Goal: Task Accomplishment & Management: Manage account settings

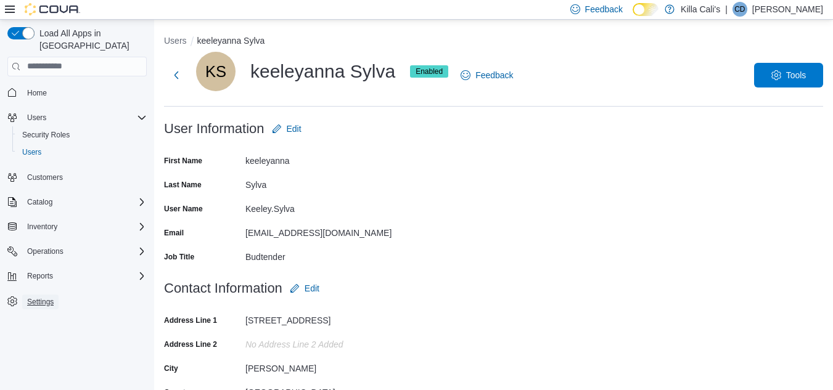
click at [37, 297] on span "Settings" at bounding box center [40, 302] width 27 height 10
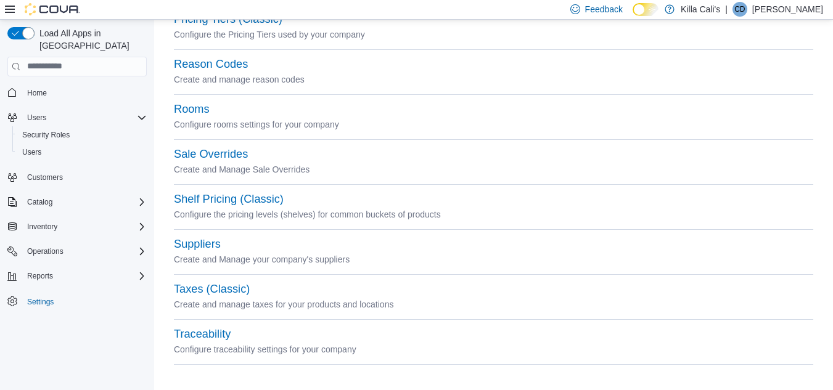
scroll to position [567, 0]
click at [195, 197] on button "Shelf Pricing (Classic)" at bounding box center [229, 197] width 110 height 13
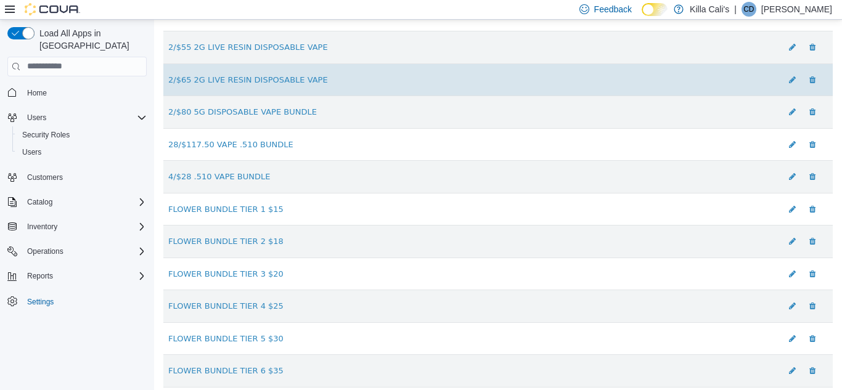
scroll to position [292, 0]
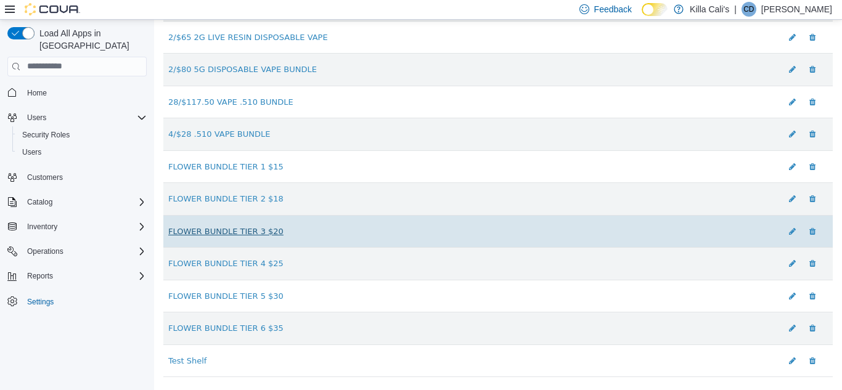
click at [209, 234] on link "FLOWER BUNDLE TIER 3 $20" at bounding box center [225, 230] width 115 height 9
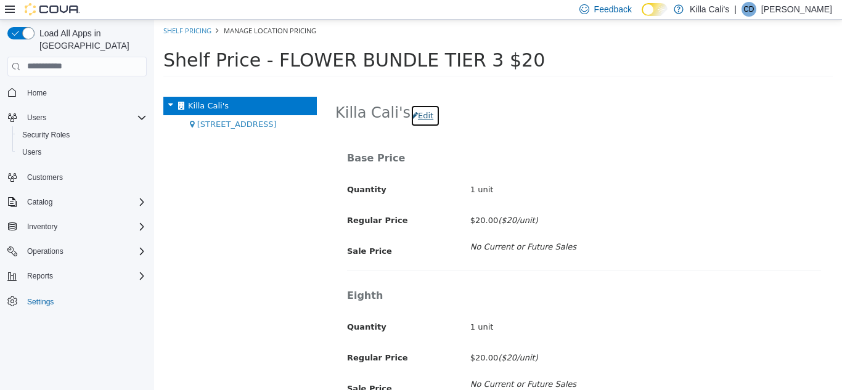
click at [411, 112] on button "Edit" at bounding box center [426, 115] width 30 height 22
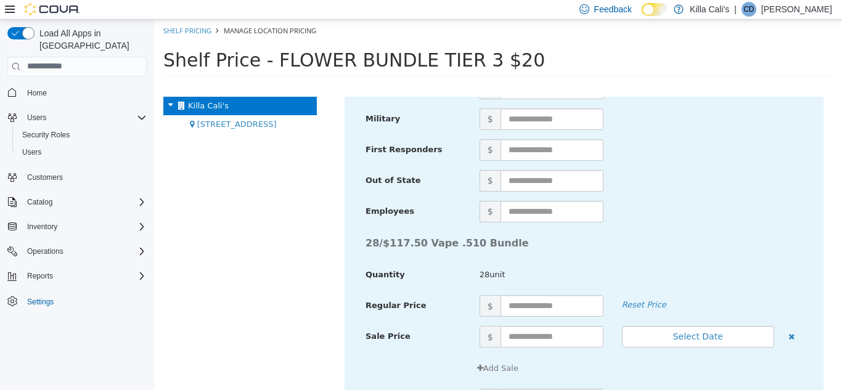
scroll to position [4827, 0]
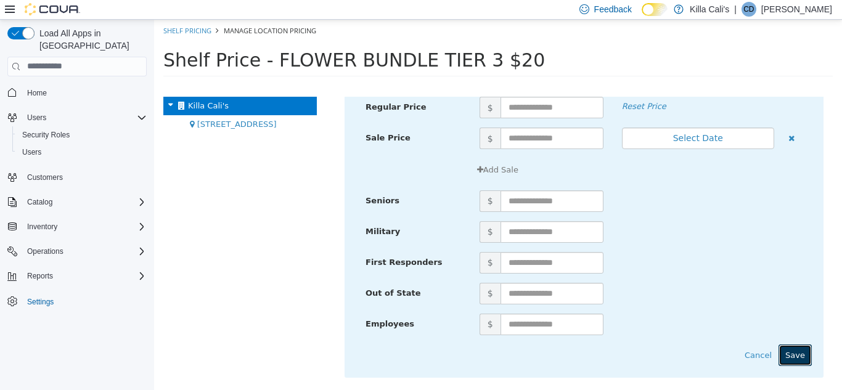
click at [797, 363] on button "Save" at bounding box center [795, 355] width 33 height 22
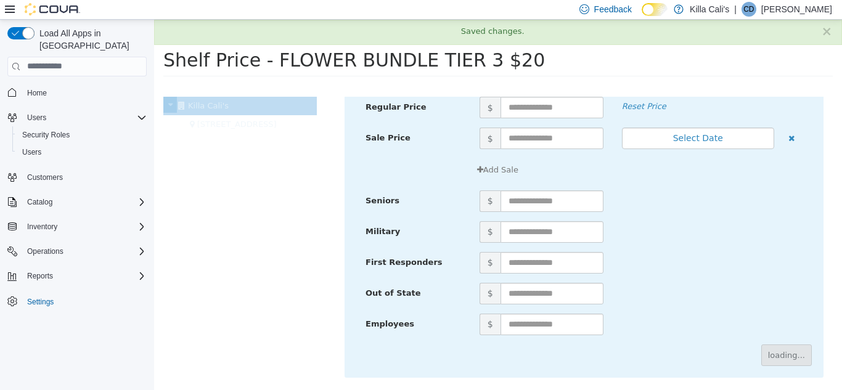
scroll to position [477, 0]
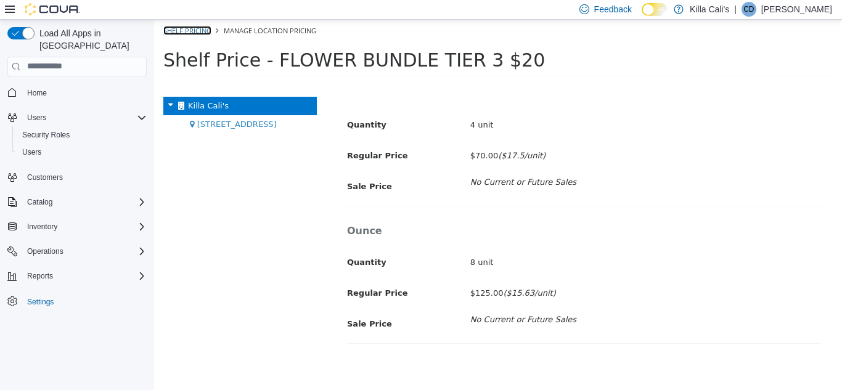
click at [176, 26] on link "Shelf Pricing" at bounding box center [187, 29] width 48 height 9
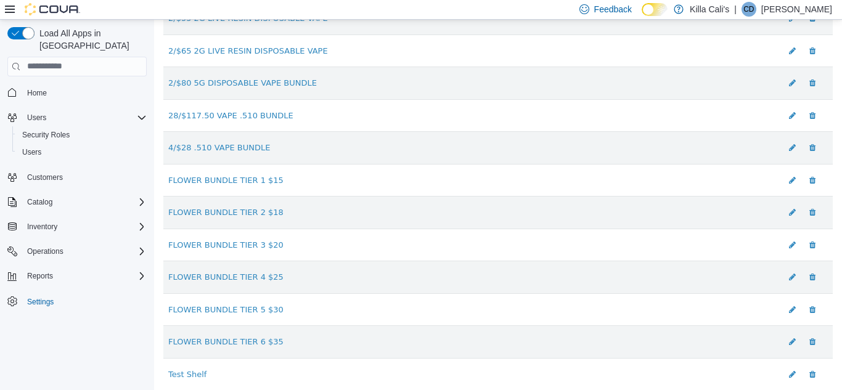
scroll to position [292, 0]
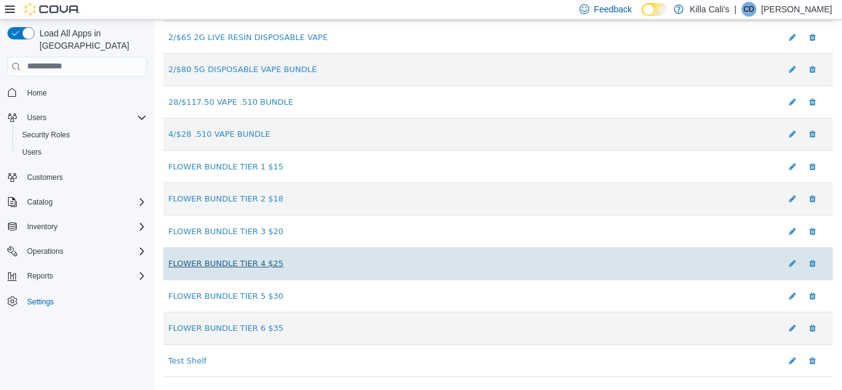
click at [209, 266] on link "FLOWER BUNDLE TIER 4 $25" at bounding box center [225, 262] width 115 height 9
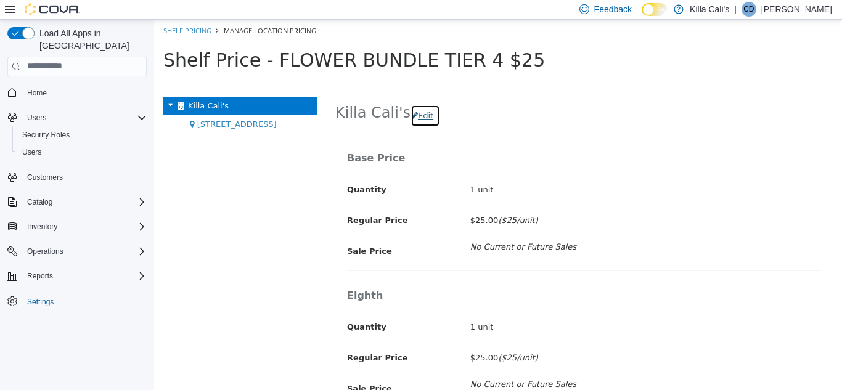
click at [425, 114] on button "Edit" at bounding box center [426, 115] width 30 height 22
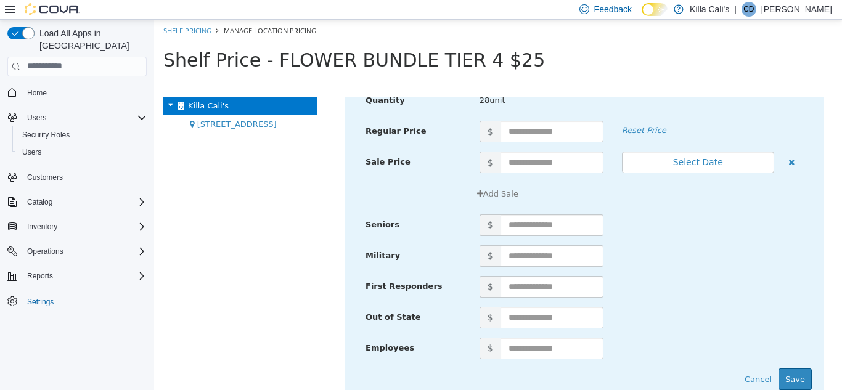
scroll to position [4827, 0]
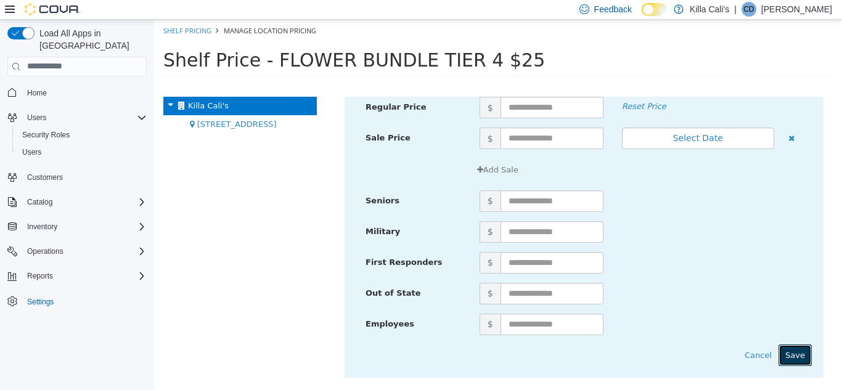
click at [796, 357] on button "Save" at bounding box center [795, 355] width 33 height 22
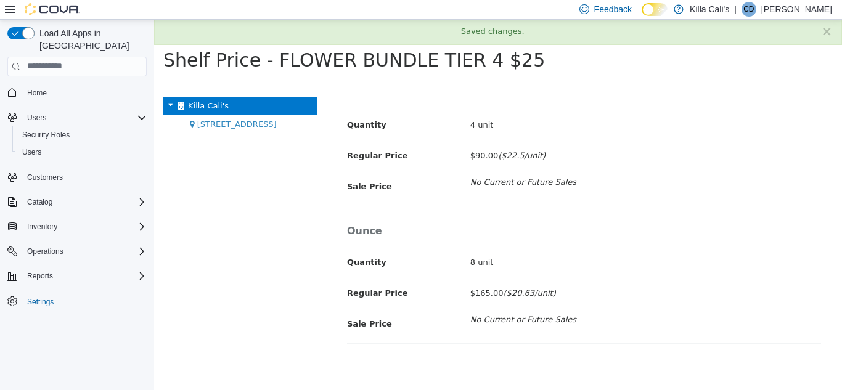
scroll to position [477, 0]
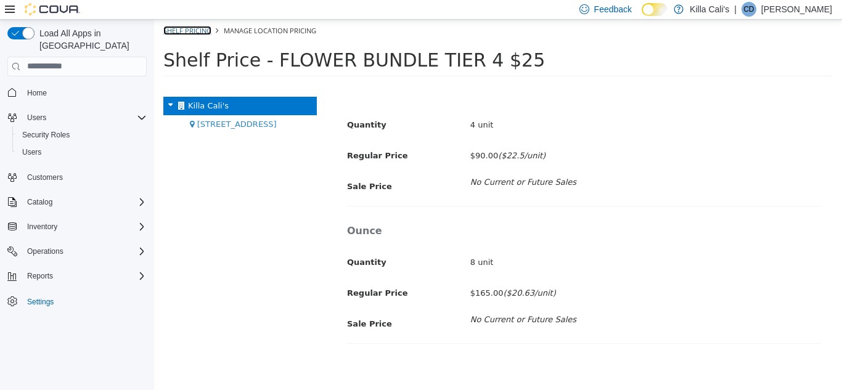
click at [180, 30] on link "Shelf Pricing" at bounding box center [187, 29] width 48 height 9
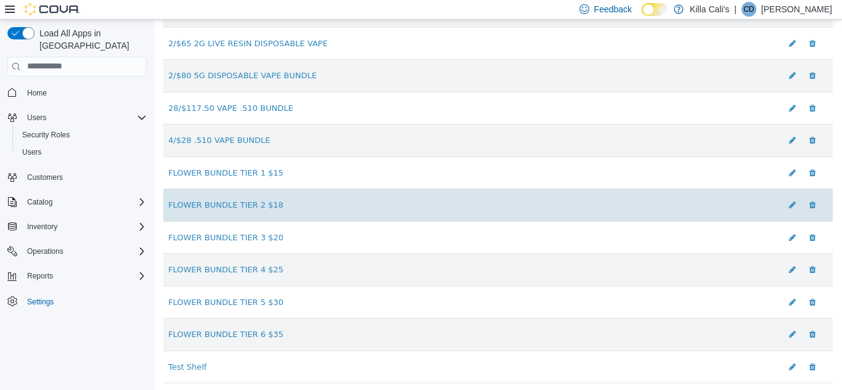
scroll to position [292, 0]
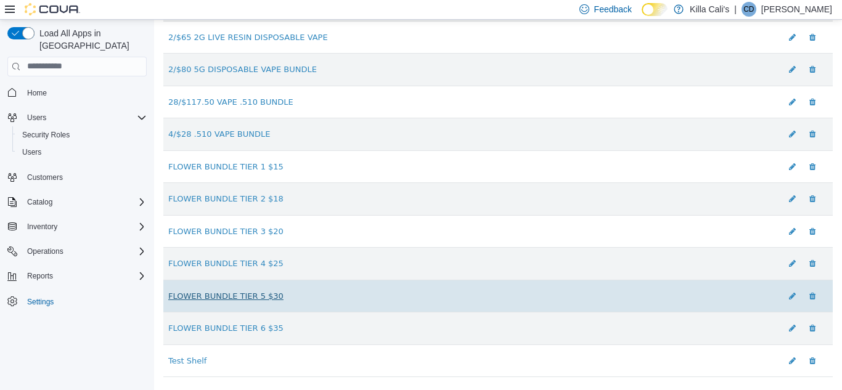
click at [238, 296] on link "FLOWER BUNDLE TIER 5 $30" at bounding box center [225, 295] width 115 height 9
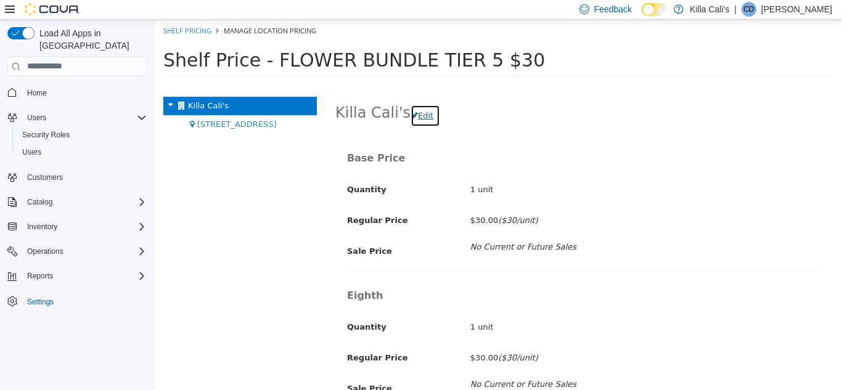
click at [418, 115] on button "Edit" at bounding box center [426, 115] width 30 height 22
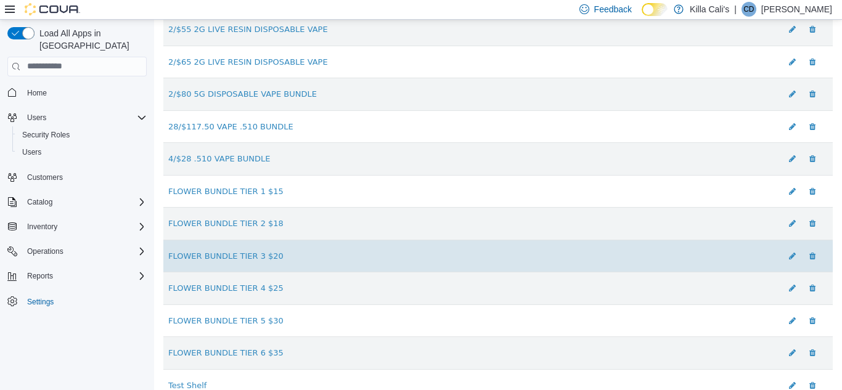
scroll to position [292, 0]
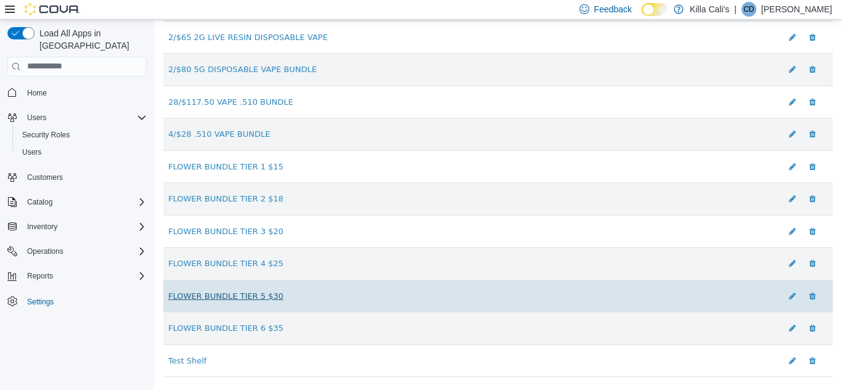
click at [247, 295] on link "FLOWER BUNDLE TIER 5 $30" at bounding box center [225, 295] width 115 height 9
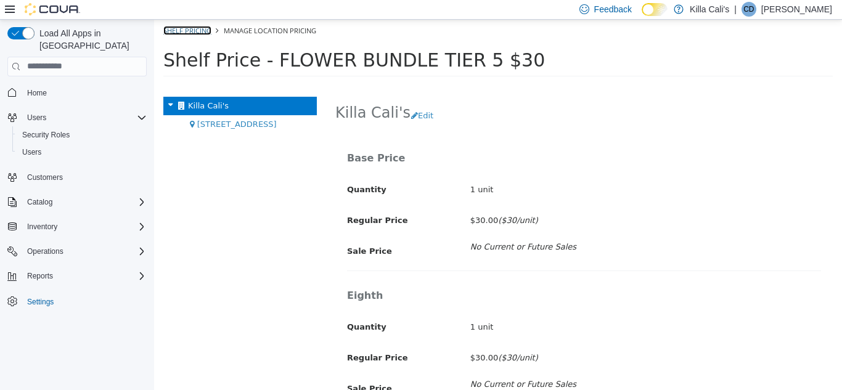
click at [187, 30] on link "Shelf Pricing" at bounding box center [187, 29] width 48 height 9
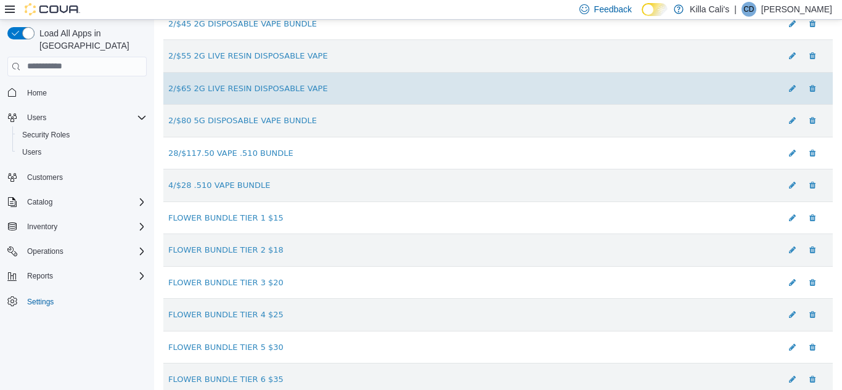
scroll to position [247, 0]
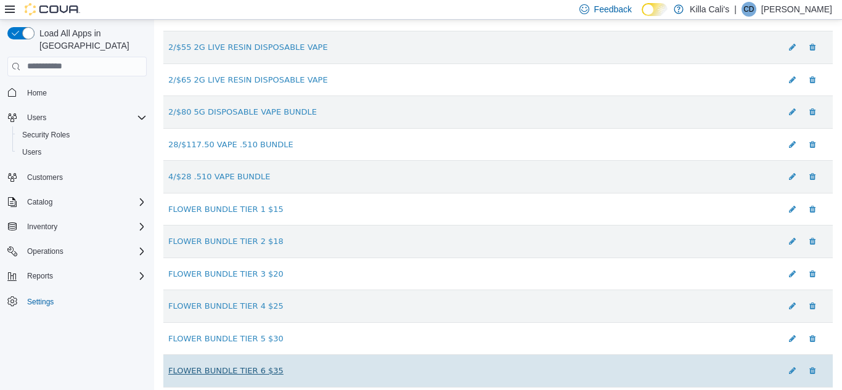
click at [246, 368] on link "FLOWER BUNDLE TIER 6 $35" at bounding box center [225, 370] width 115 height 9
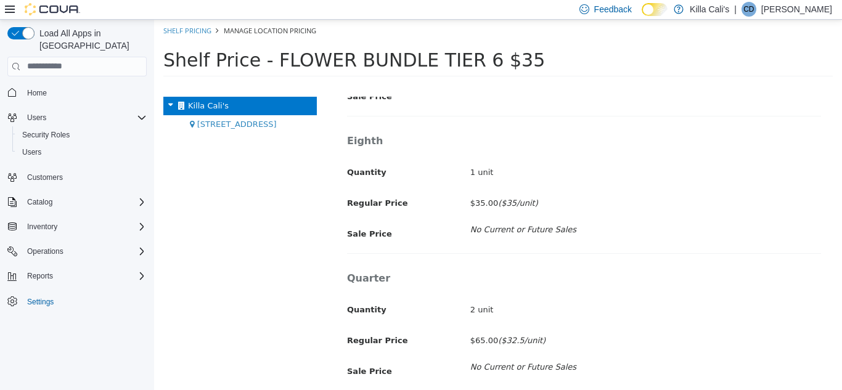
scroll to position [107, 0]
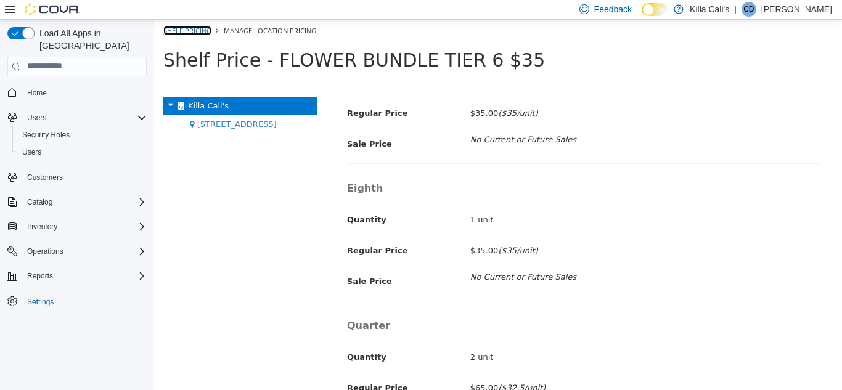
click at [205, 29] on link "Shelf Pricing" at bounding box center [187, 29] width 48 height 9
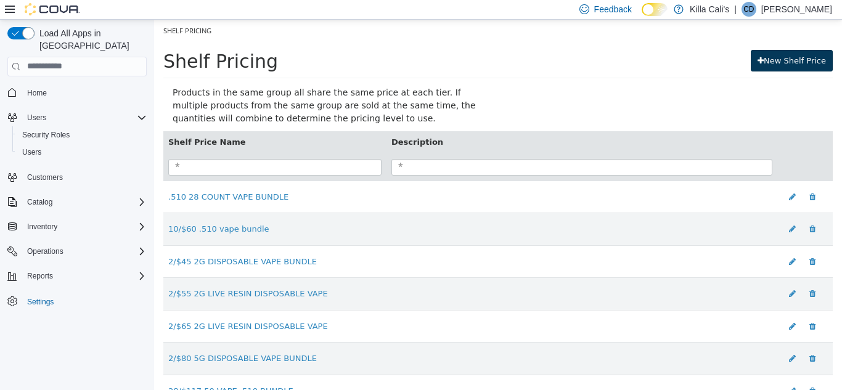
click at [760, 59] on link "New Shelf Price" at bounding box center [792, 60] width 82 height 22
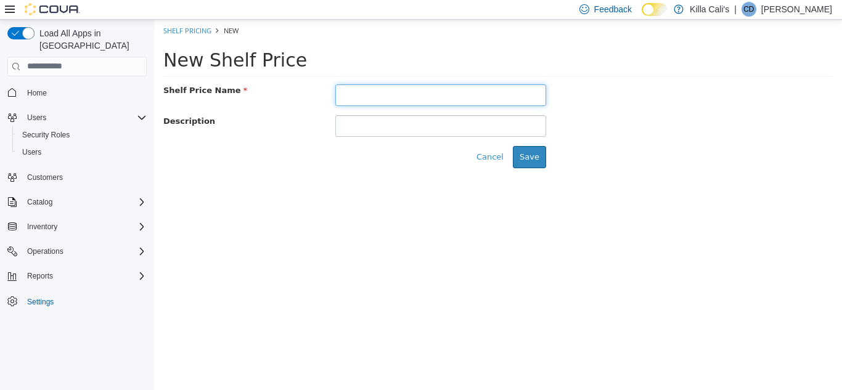
click at [374, 101] on input "text" at bounding box center [440, 95] width 211 height 22
type input "**********"
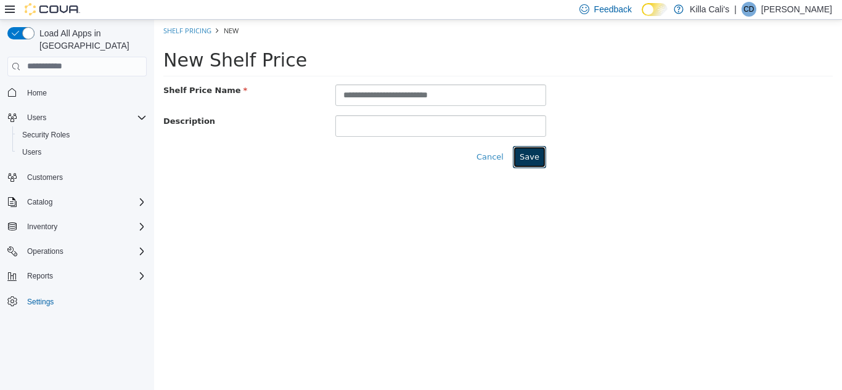
click at [539, 163] on button "Save" at bounding box center [529, 157] width 33 height 22
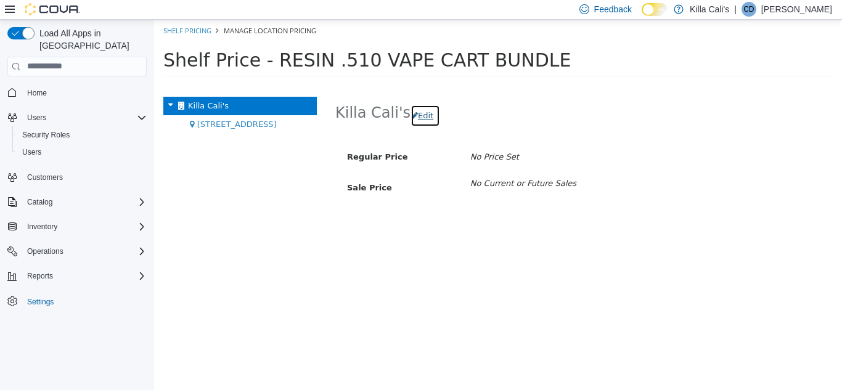
click at [417, 115] on button "Edit" at bounding box center [426, 115] width 30 height 22
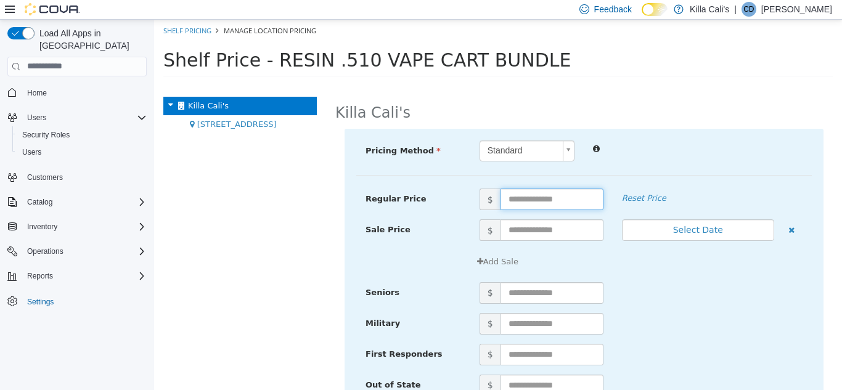
click at [517, 200] on input "text" at bounding box center [552, 199] width 103 height 22
type input "**"
click at [650, 276] on div "Add Sale" at bounding box center [584, 265] width 456 height 31
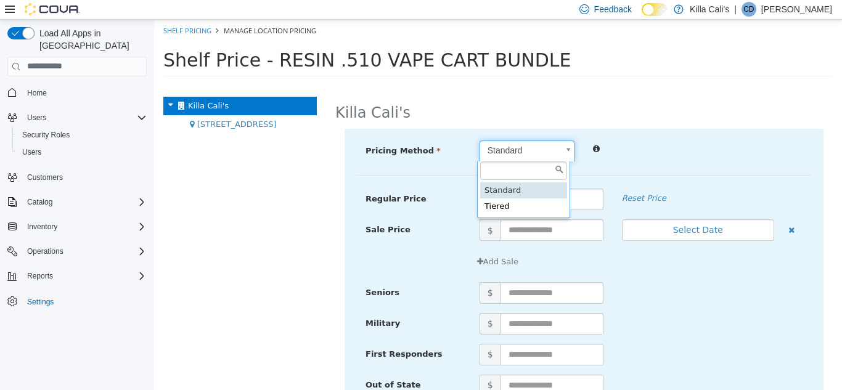
click at [566, 84] on body "× Save successful. Shelf Pricing Manage Location Pricing Shelf Price - RESIN .5…" at bounding box center [498, 51] width 688 height 65
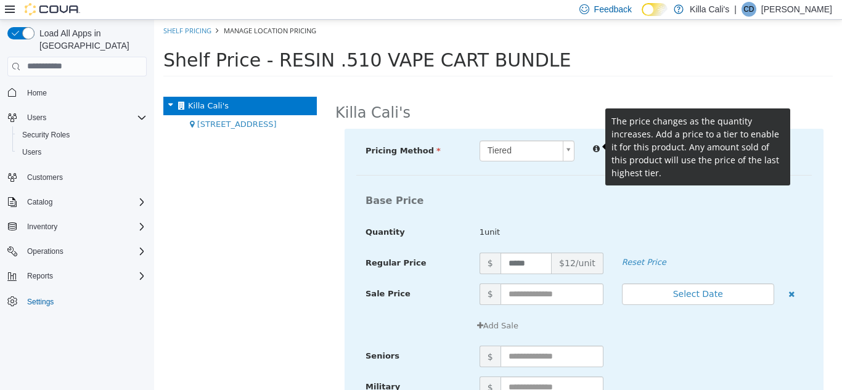
click at [594, 145] on icon at bounding box center [596, 146] width 7 height 12
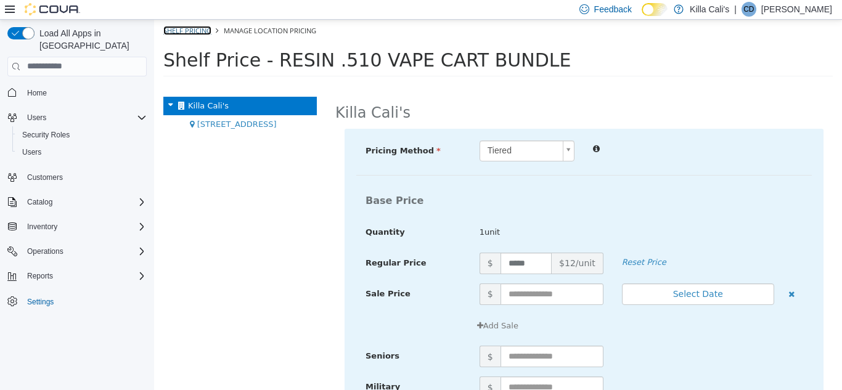
click at [202, 30] on link "Shelf Pricing" at bounding box center [187, 29] width 48 height 9
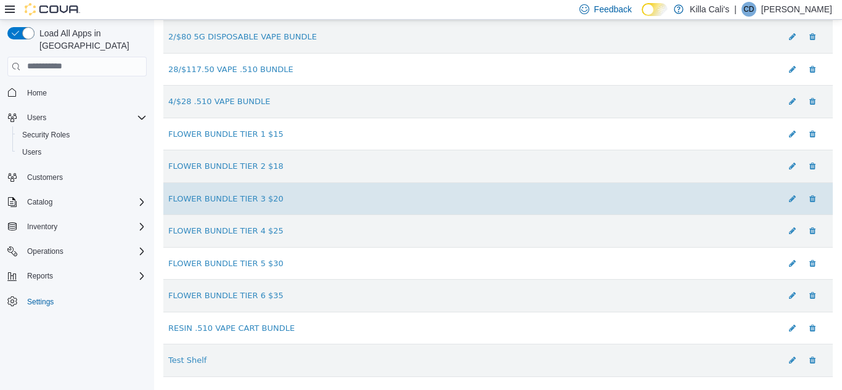
scroll to position [324, 0]
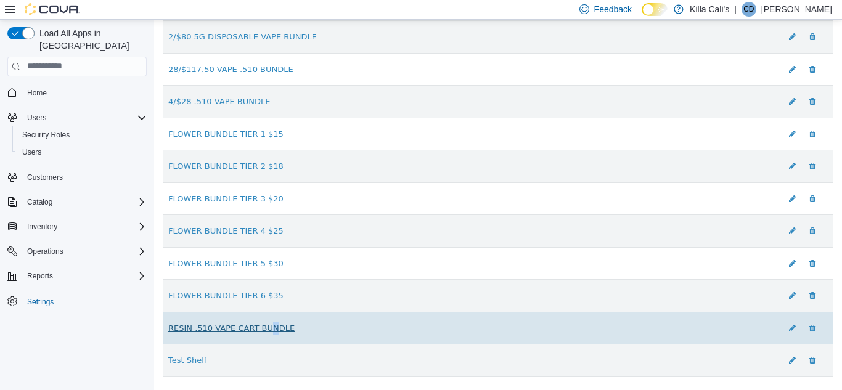
click at [264, 328] on link "RESIN .510 VAPE CART BUNDLE" at bounding box center [231, 327] width 126 height 9
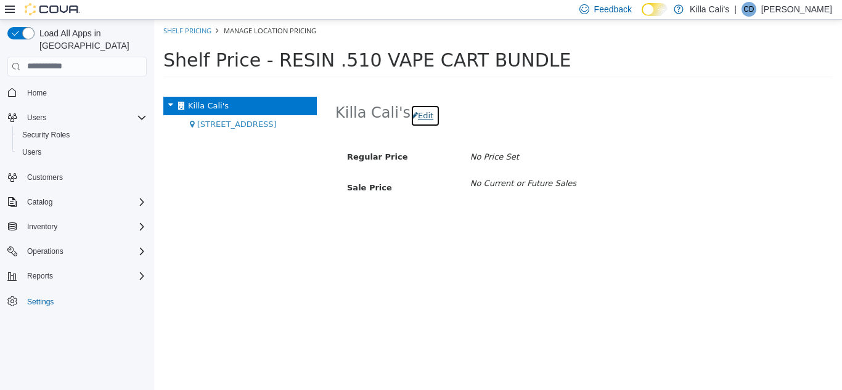
click at [420, 112] on button "Edit" at bounding box center [426, 115] width 30 height 22
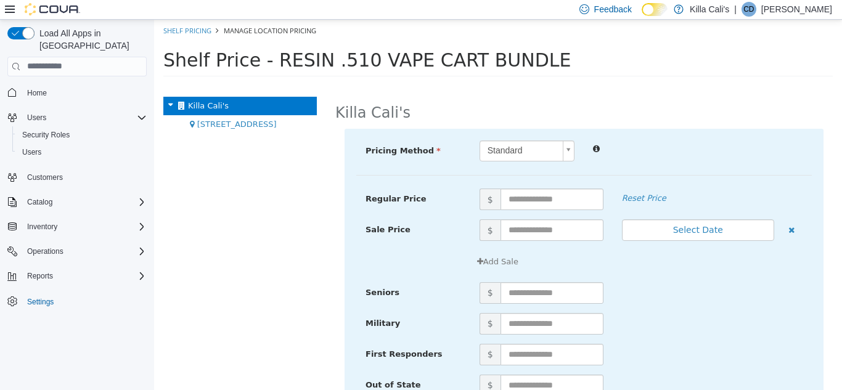
click at [515, 84] on body "× Save successful. Shelf Pricing Manage Location Pricing Shelf Price - RESIN .5…" at bounding box center [498, 51] width 688 height 65
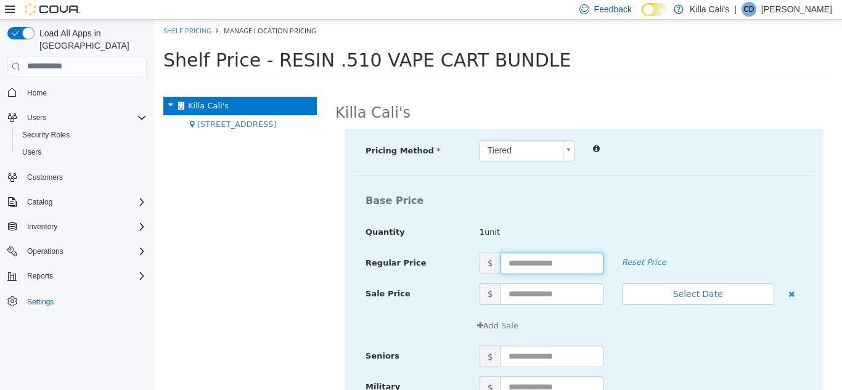
click at [504, 263] on input "text" at bounding box center [552, 263] width 103 height 22
type input "**"
click at [570, 194] on div "Base Price" at bounding box center [584, 200] width 456 height 24
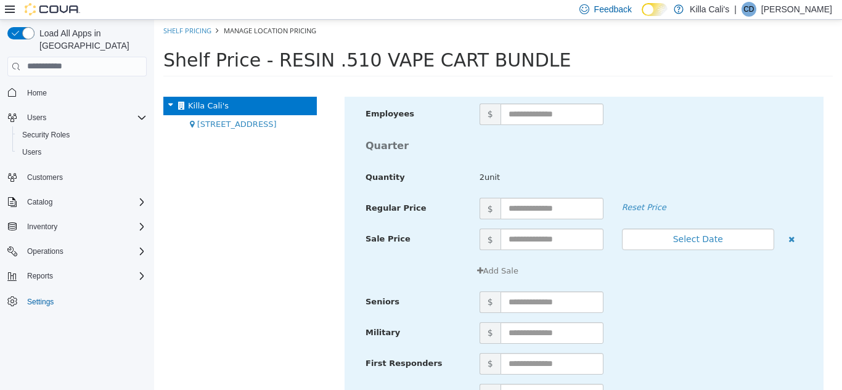
scroll to position [1541, 0]
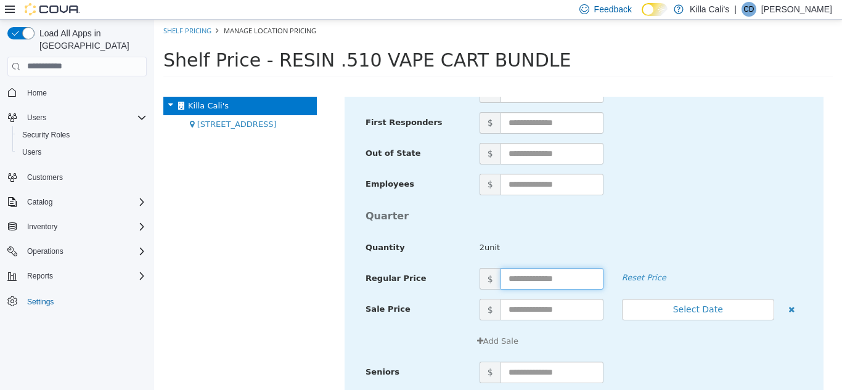
click at [520, 278] on input "text" at bounding box center [552, 279] width 103 height 22
type input "**"
click at [643, 223] on div "Quarter" at bounding box center [584, 216] width 456 height 24
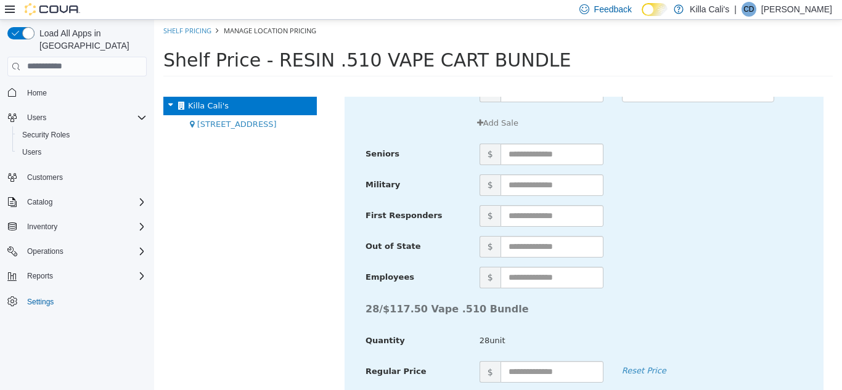
scroll to position [4827, 0]
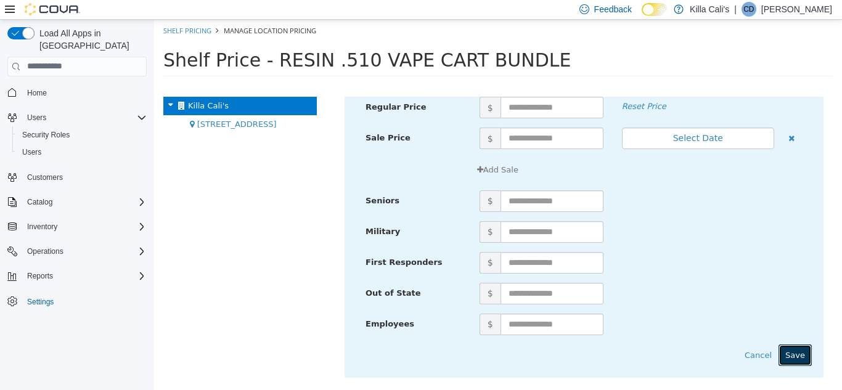
click at [792, 345] on button "Save" at bounding box center [795, 355] width 33 height 22
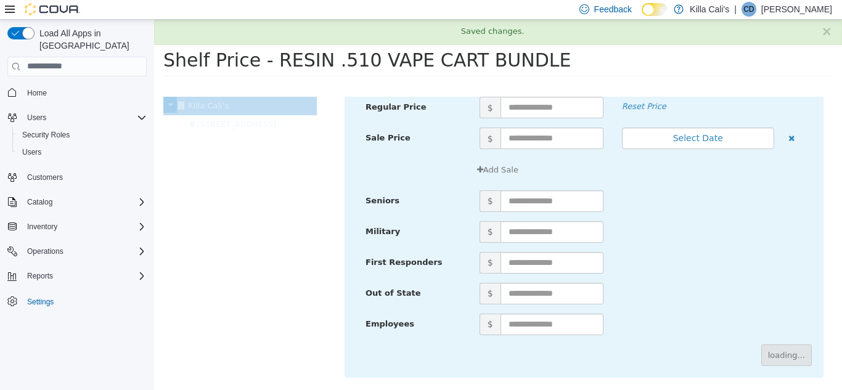
scroll to position [65, 0]
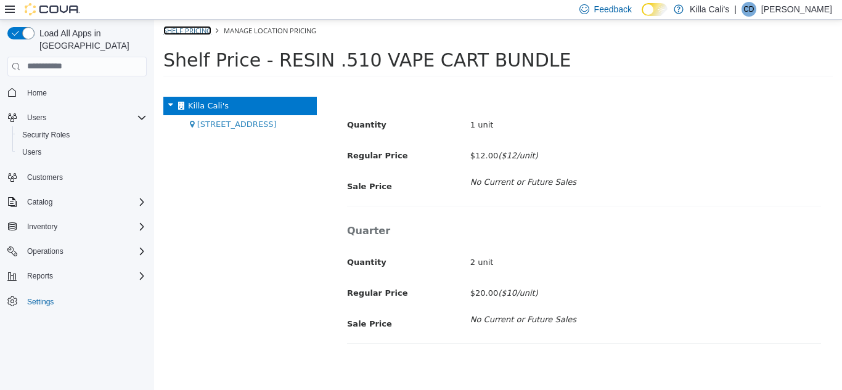
click at [199, 25] on link "Shelf Pricing" at bounding box center [187, 29] width 48 height 9
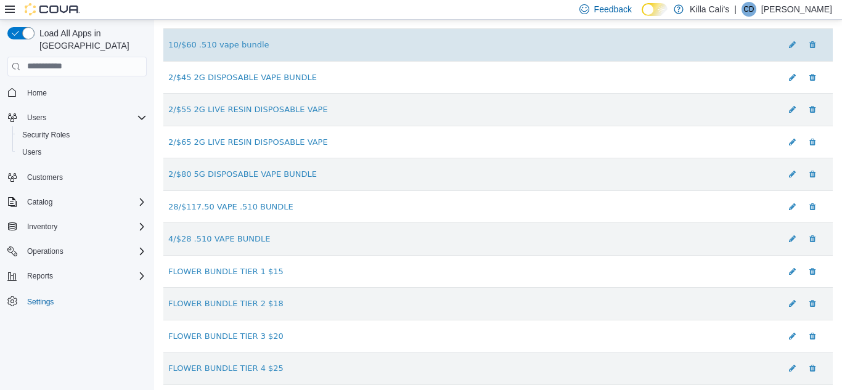
scroll to position [324, 0]
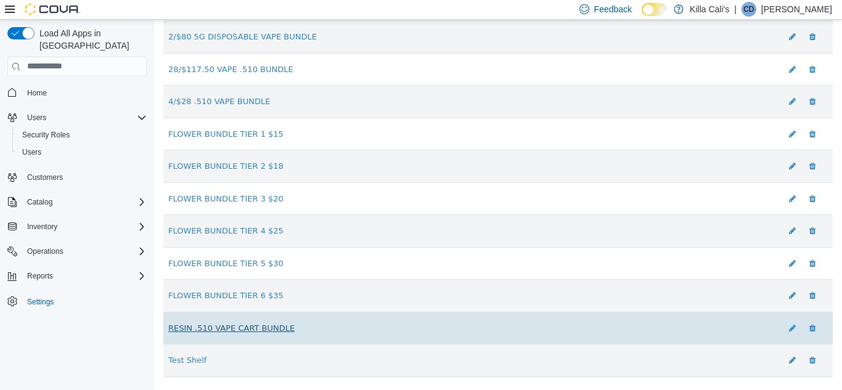
click at [217, 329] on link "RESIN .510 VAPE CART BUNDLE" at bounding box center [231, 327] width 126 height 9
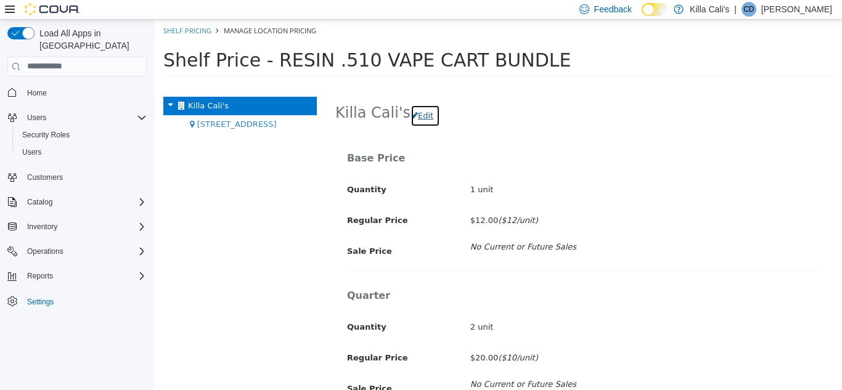
click at [422, 120] on button "Edit" at bounding box center [426, 115] width 30 height 22
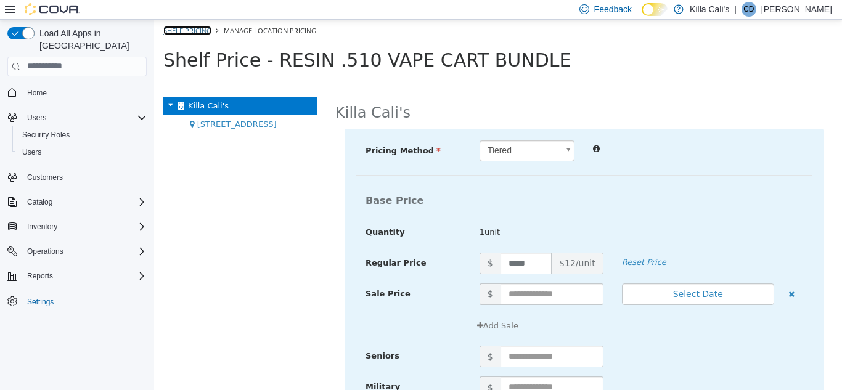
click at [209, 30] on link "Shelf Pricing" at bounding box center [187, 29] width 48 height 9
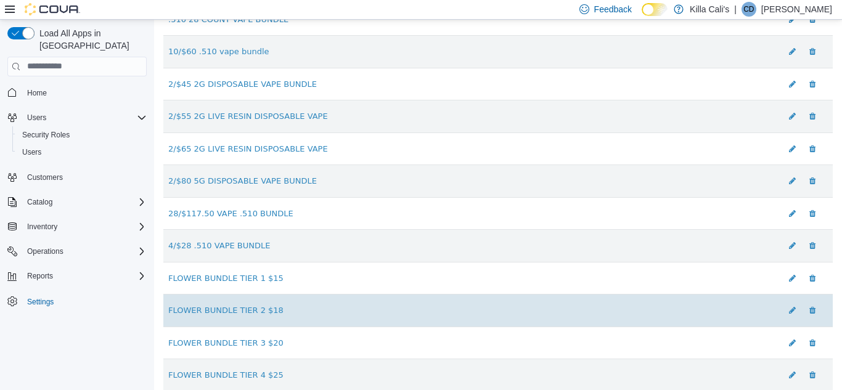
scroll to position [324, 0]
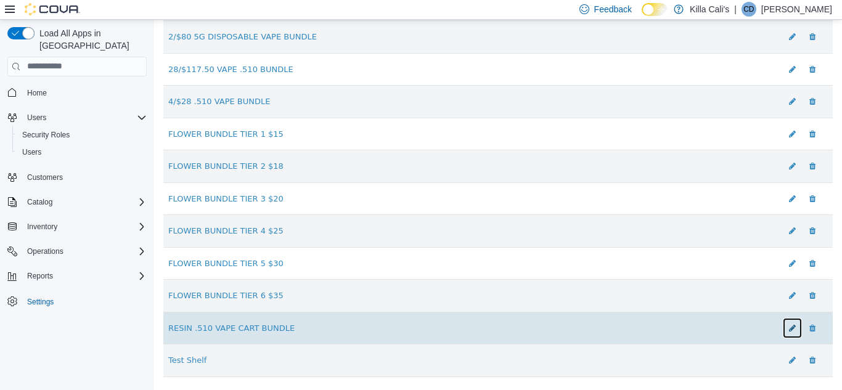
click at [789, 326] on icon at bounding box center [792, 328] width 7 height 8
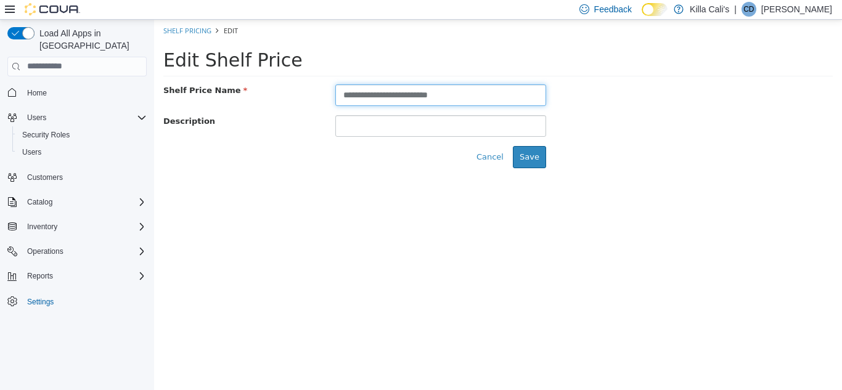
click at [342, 93] on input "**********" at bounding box center [440, 95] width 211 height 22
type input "**********"
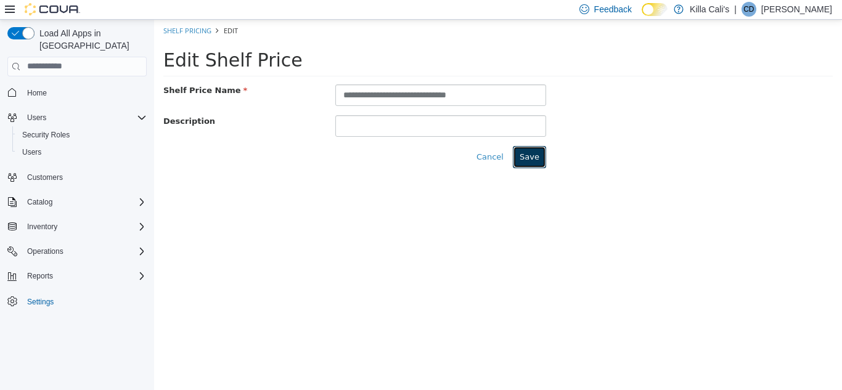
click at [533, 154] on button "Save" at bounding box center [529, 157] width 33 height 22
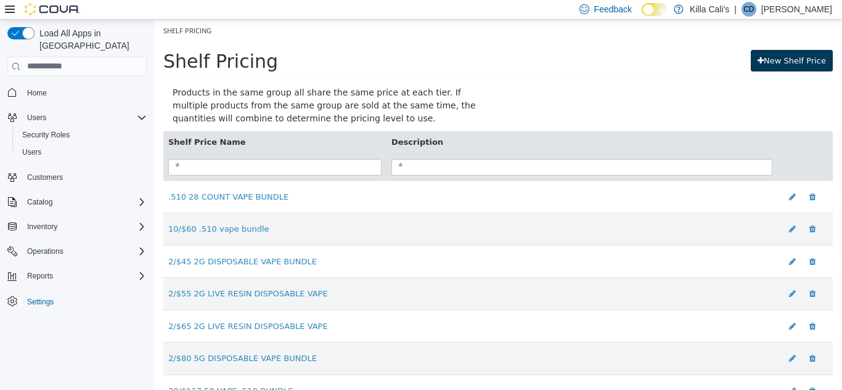
click at [802, 54] on link "New Shelf Price" at bounding box center [792, 60] width 82 height 22
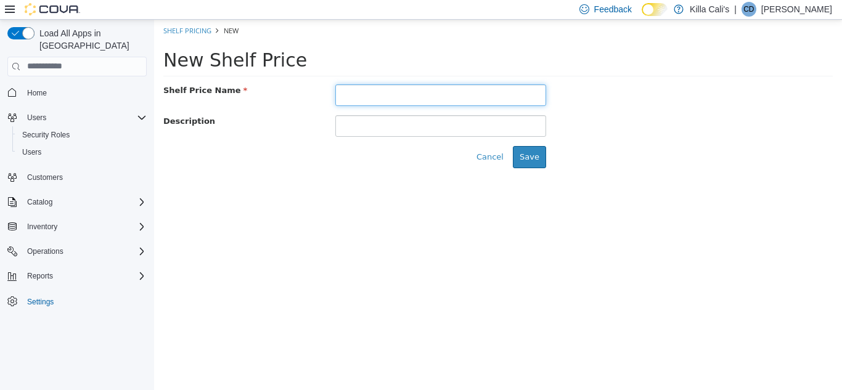
click at [350, 89] on input "text" at bounding box center [440, 95] width 211 height 22
type input "**********"
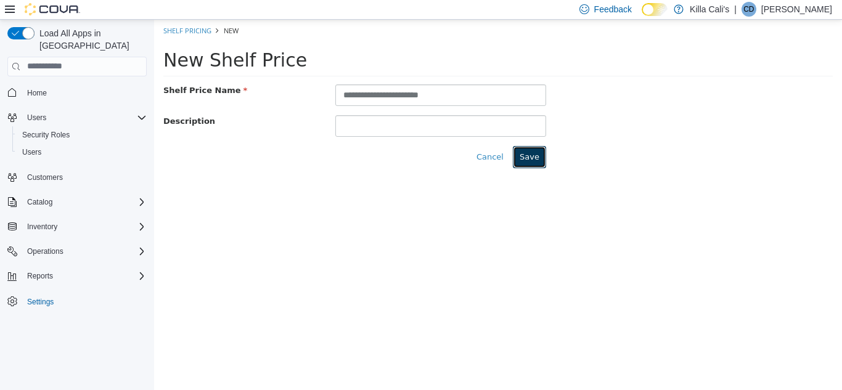
click at [528, 158] on button "Save" at bounding box center [529, 157] width 33 height 22
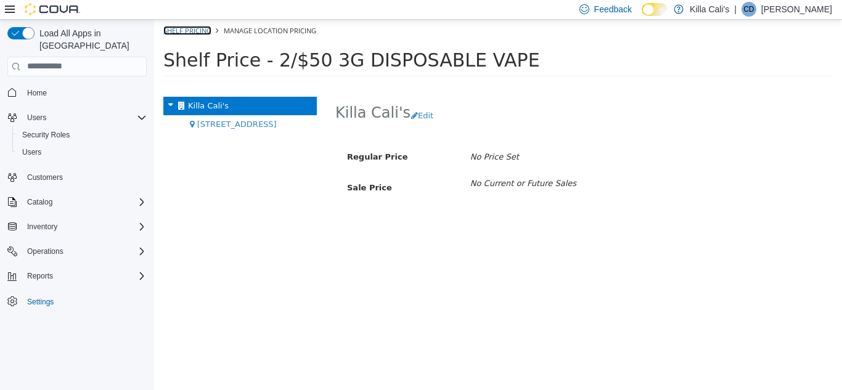
click at [187, 30] on link "Shelf Pricing" at bounding box center [187, 29] width 48 height 9
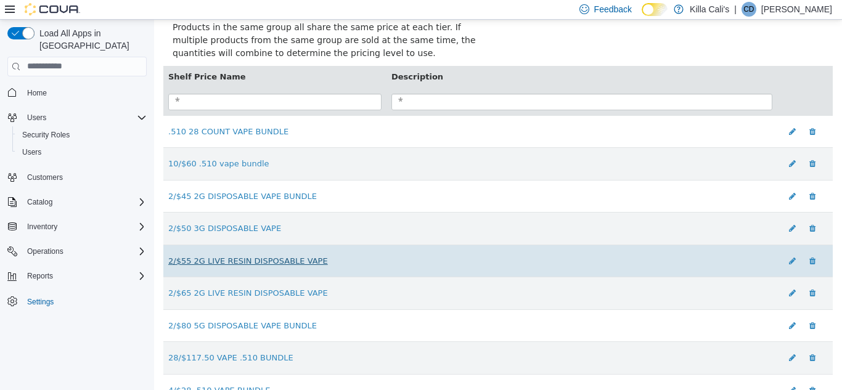
scroll to position [123, 0]
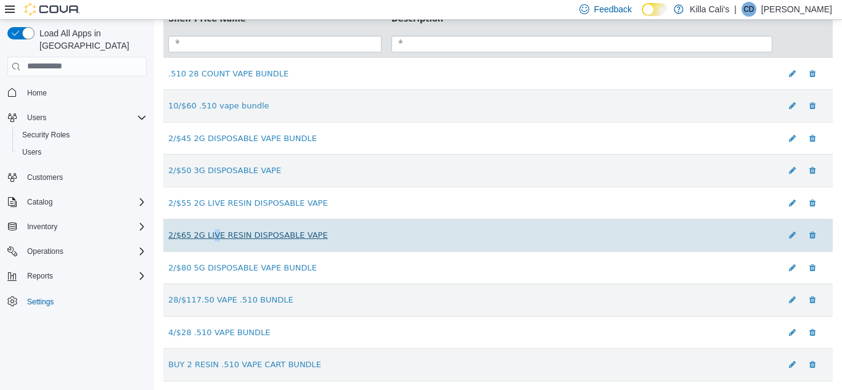
click at [211, 239] on link "2/$65 2G LIVE RESIN DISPOSABLE VAPE" at bounding box center [248, 234] width 160 height 9
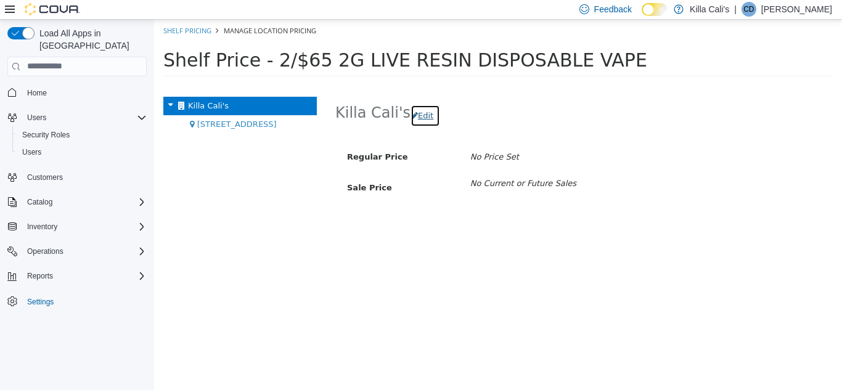
click at [416, 108] on button "Edit" at bounding box center [426, 115] width 30 height 22
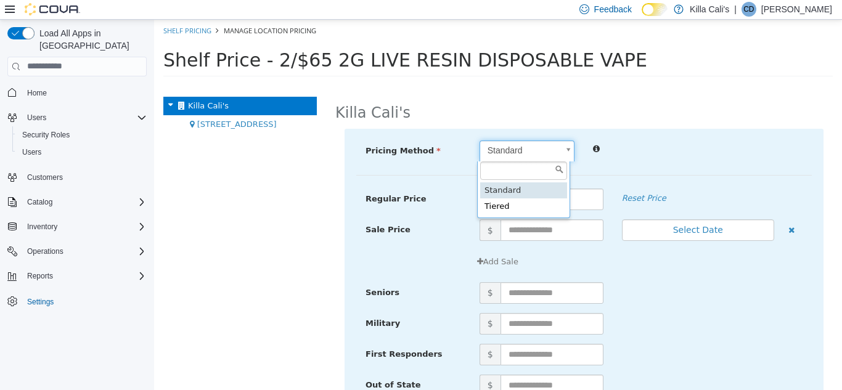
click at [520, 84] on body "× Save successful. Shelf Pricing Manage Location Pricing Shelf Price - 2/$65 2G…" at bounding box center [498, 51] width 688 height 65
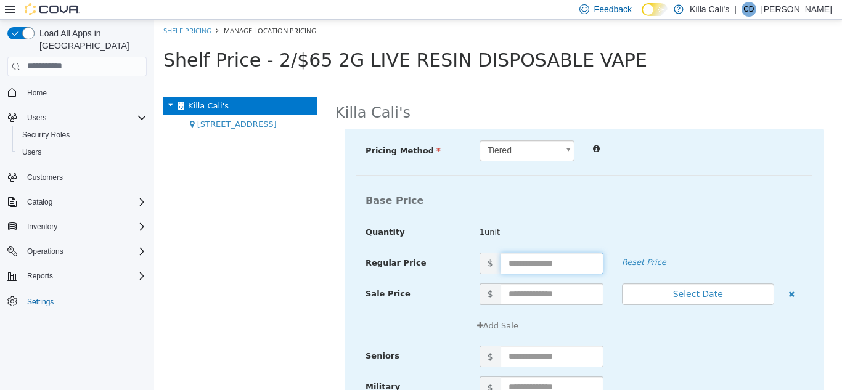
click at [509, 261] on input "text" at bounding box center [552, 263] width 103 height 22
type input "**"
click at [665, 168] on div "Pricing Method Tiered * Base Price Quantity 1unit Regular Price $ ** Reset Pric…" at bounding box center [584, 266] width 456 height 252
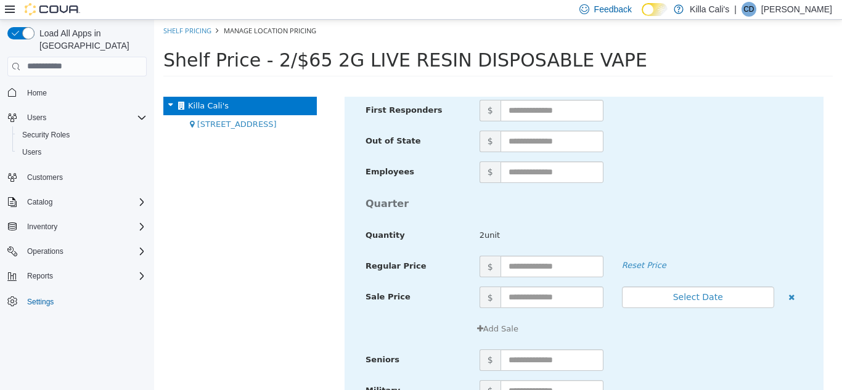
scroll to position [1541, 0]
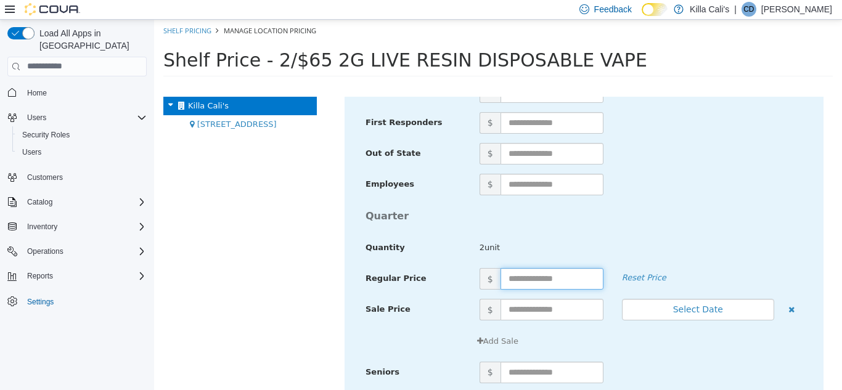
click at [515, 281] on input "text" at bounding box center [552, 279] width 103 height 22
type input "**"
click at [731, 184] on div "$" at bounding box center [641, 184] width 342 height 22
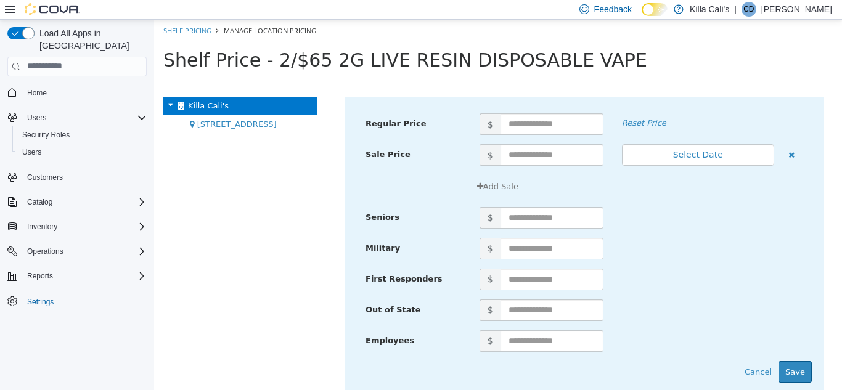
scroll to position [4827, 0]
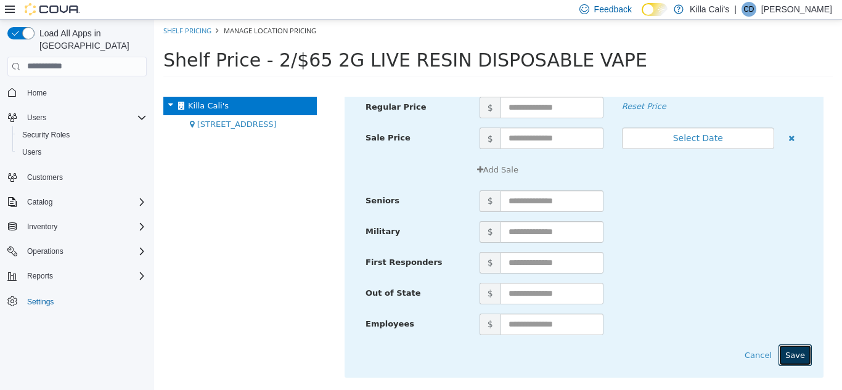
click at [788, 353] on button "Save" at bounding box center [795, 355] width 33 height 22
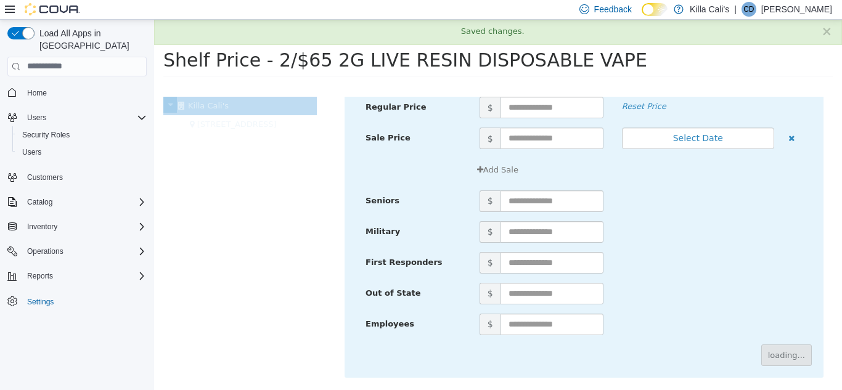
scroll to position [65, 0]
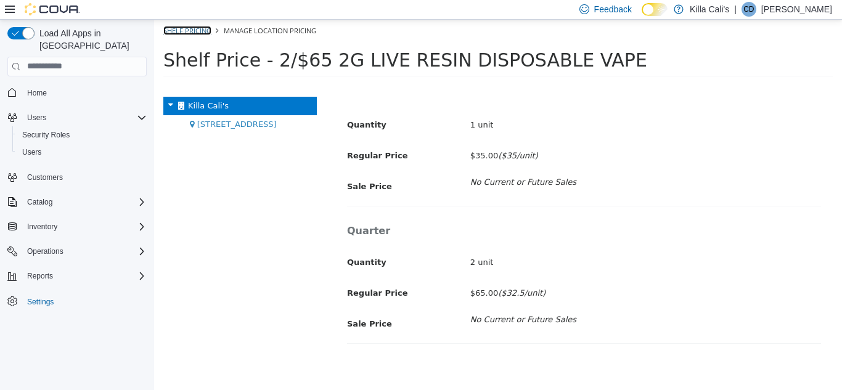
click at [184, 33] on link "Shelf Pricing" at bounding box center [187, 29] width 48 height 9
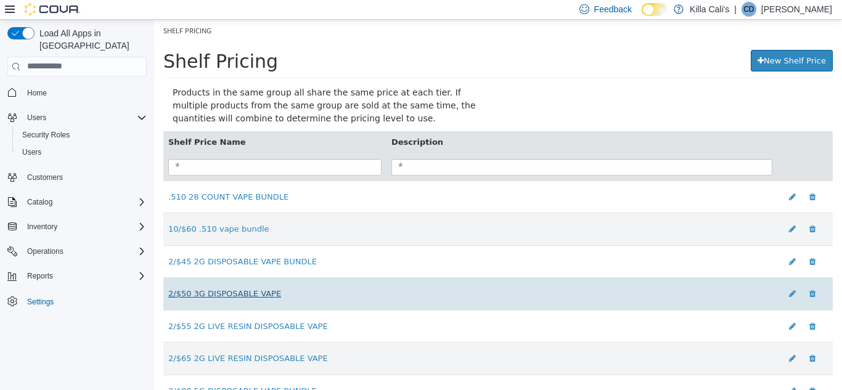
click at [232, 293] on link "2/$50 3G DISPOSABLE VAPE" at bounding box center [224, 293] width 113 height 9
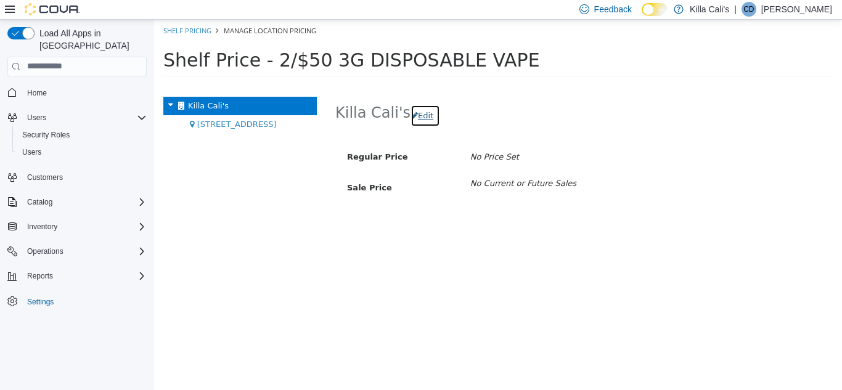
click at [414, 113] on button "Edit" at bounding box center [426, 115] width 30 height 22
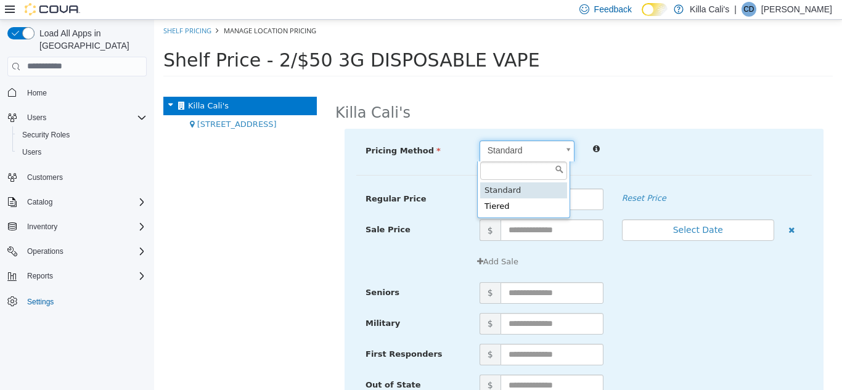
click at [501, 84] on body "× Saved changes. Shelf Pricing Manage Location Pricing Shelf Price - 2/$50 3G D…" at bounding box center [498, 51] width 688 height 65
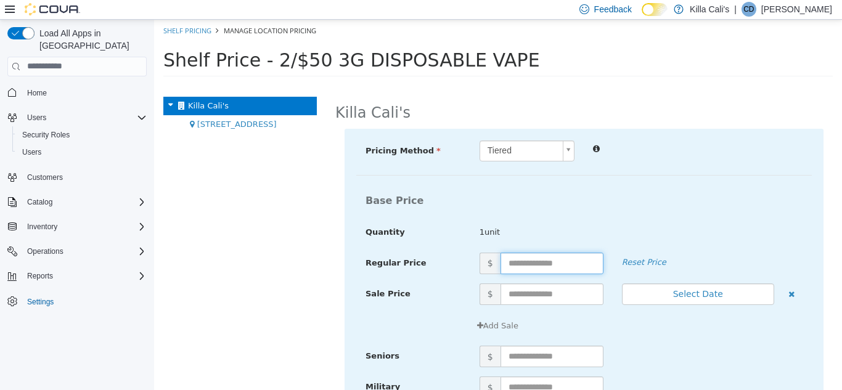
click at [517, 264] on input "text" at bounding box center [552, 263] width 103 height 22
type input "**"
click at [657, 84] on html "× Saved changes. Shelf Pricing Manage Location Pricing Shelf Price - 2/$50 3G D…" at bounding box center [498, 51] width 688 height 65
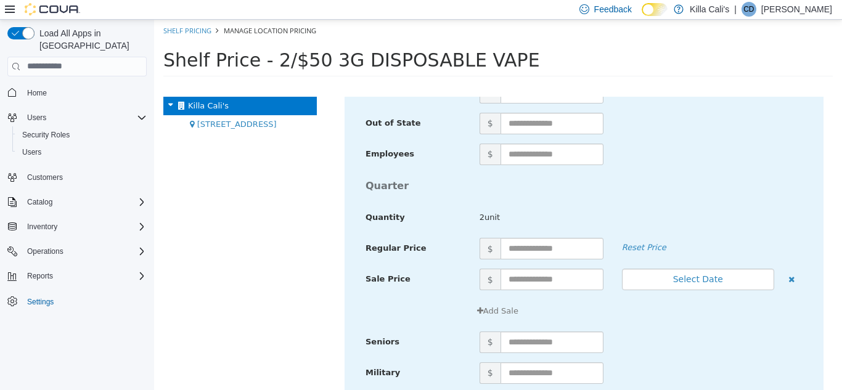
scroll to position [1603, 0]
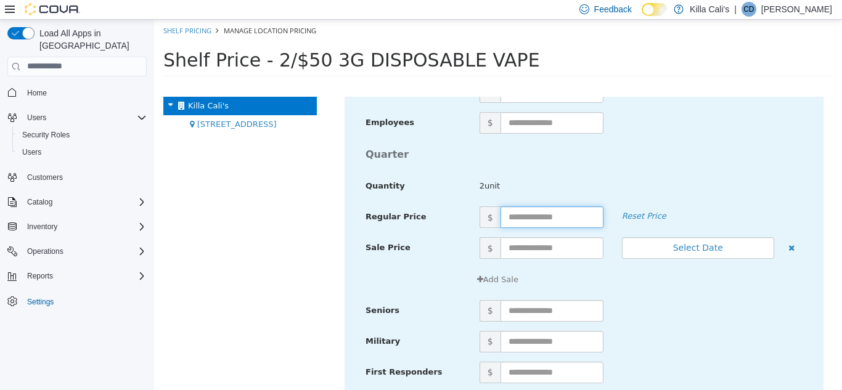
click at [547, 215] on input "text" at bounding box center [552, 217] width 103 height 22
type input "**"
click at [735, 117] on div "$" at bounding box center [641, 123] width 342 height 22
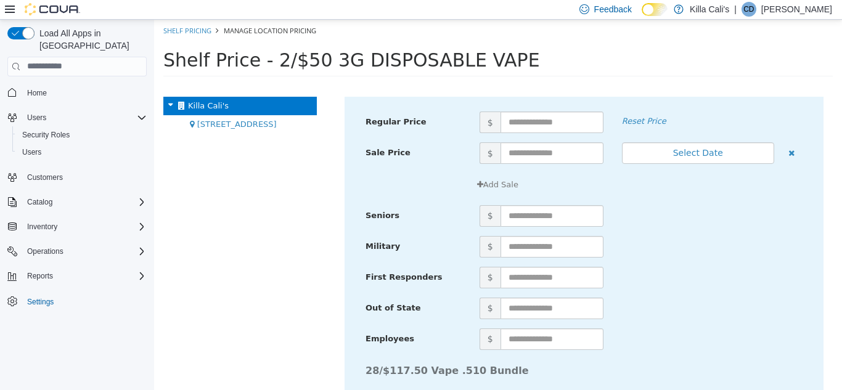
scroll to position [4827, 0]
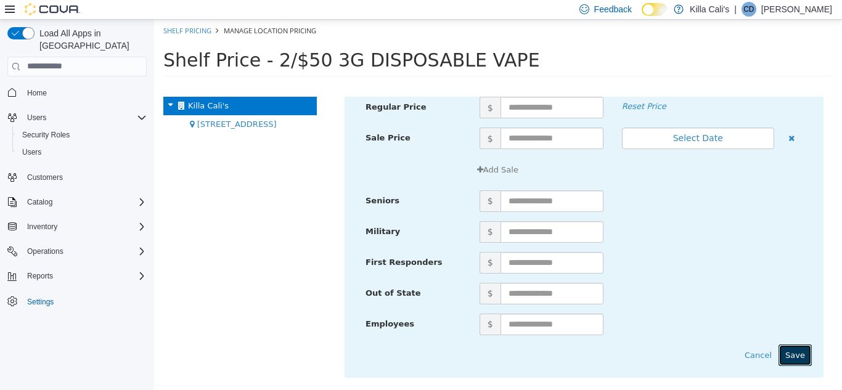
click at [781, 348] on button "Save" at bounding box center [795, 355] width 33 height 22
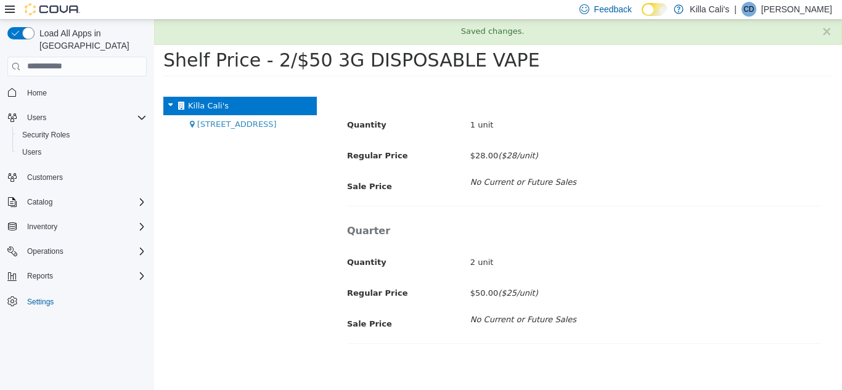
scroll to position [65, 0]
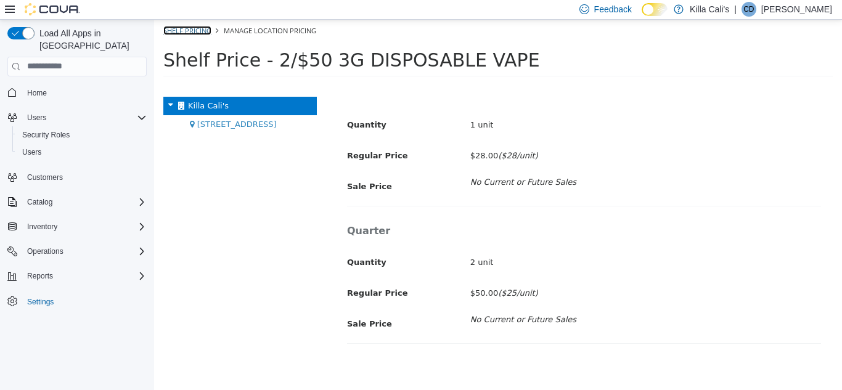
click at [180, 28] on link "Shelf Pricing" at bounding box center [187, 29] width 48 height 9
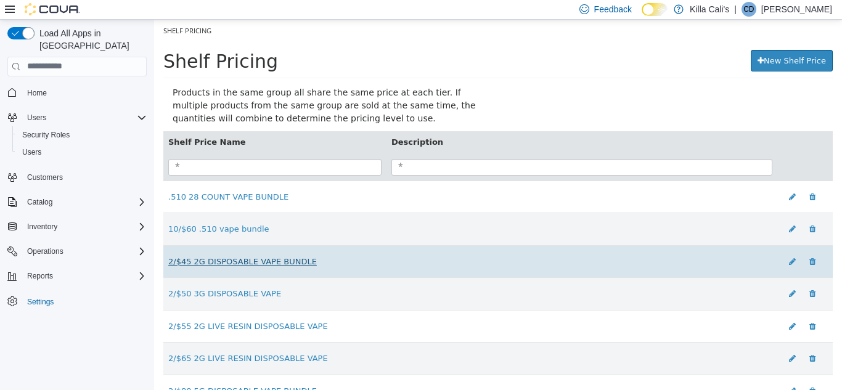
click at [229, 263] on link "2/$45 2G DISPOSABLE VAPE BUNDLE" at bounding box center [242, 260] width 149 height 9
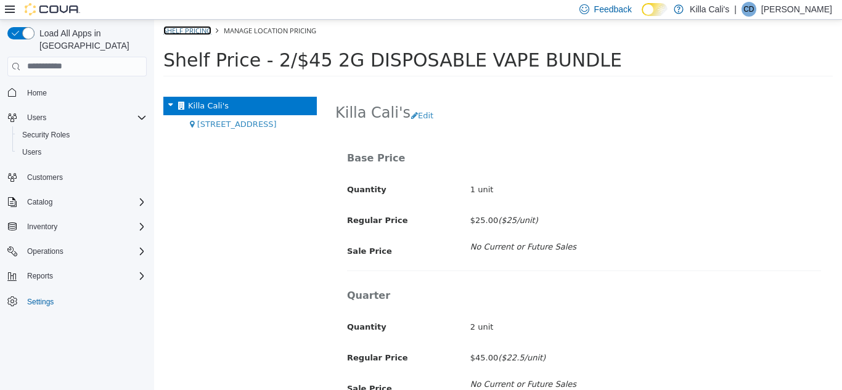
click at [192, 26] on link "Shelf Pricing" at bounding box center [187, 29] width 48 height 9
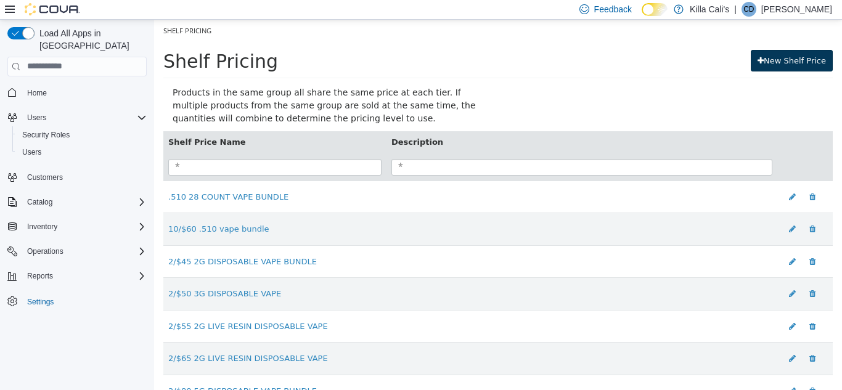
click at [792, 63] on link "New Shelf Price" at bounding box center [792, 60] width 82 height 22
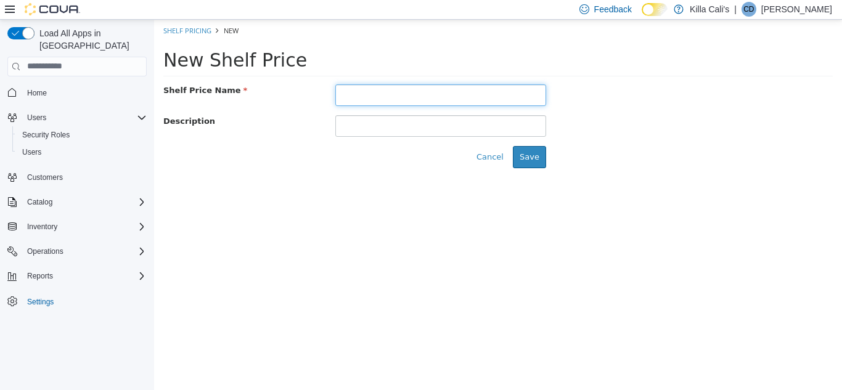
paste input "**********"
type input "**********"
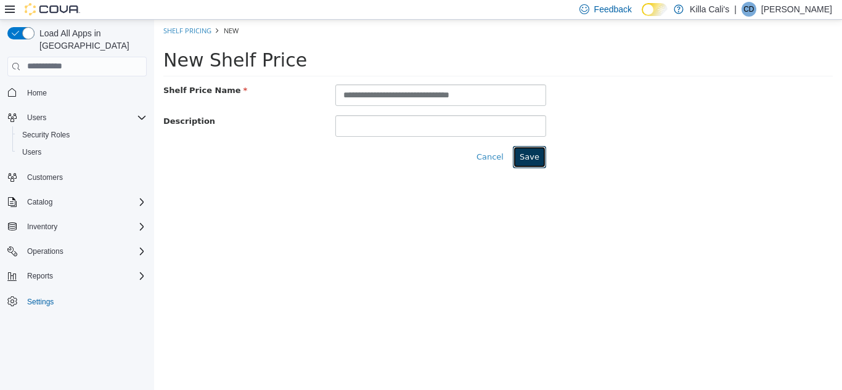
click at [543, 155] on button "Save" at bounding box center [529, 157] width 33 height 22
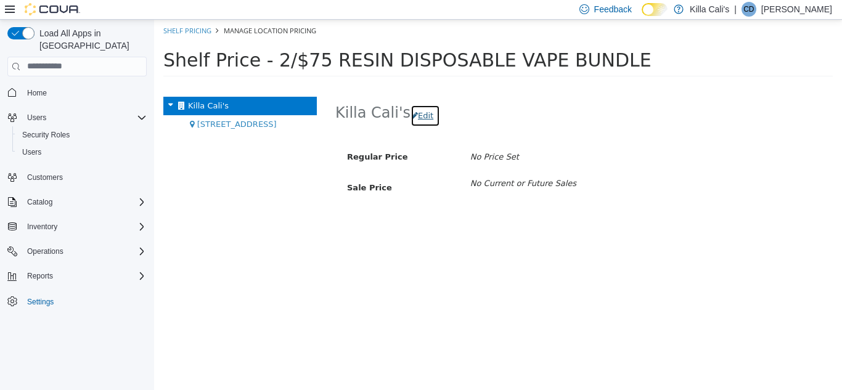
click at [422, 118] on button "Edit" at bounding box center [426, 115] width 30 height 22
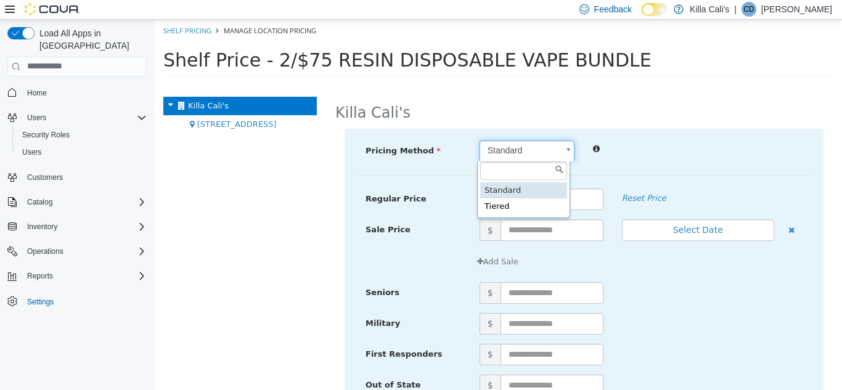
click at [502, 84] on body "× Save successful. Shelf Pricing Manage Location Pricing Shelf Price - 2/$75 RE…" at bounding box center [498, 51] width 688 height 65
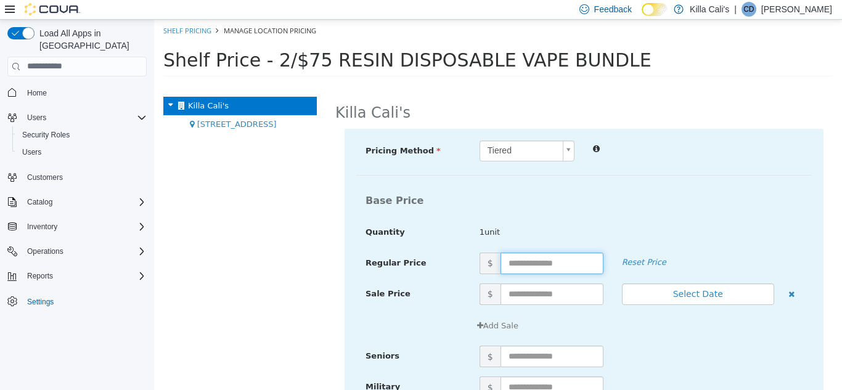
click at [515, 264] on input "text" at bounding box center [552, 263] width 103 height 22
type input "**"
click at [679, 194] on div "Base Price" at bounding box center [584, 200] width 456 height 24
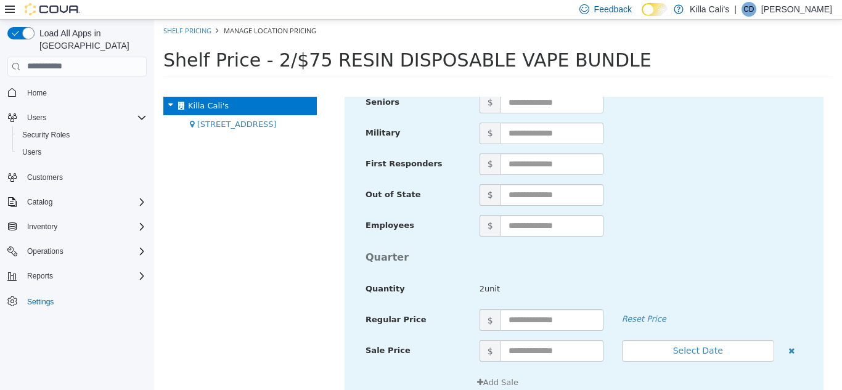
scroll to position [1541, 0]
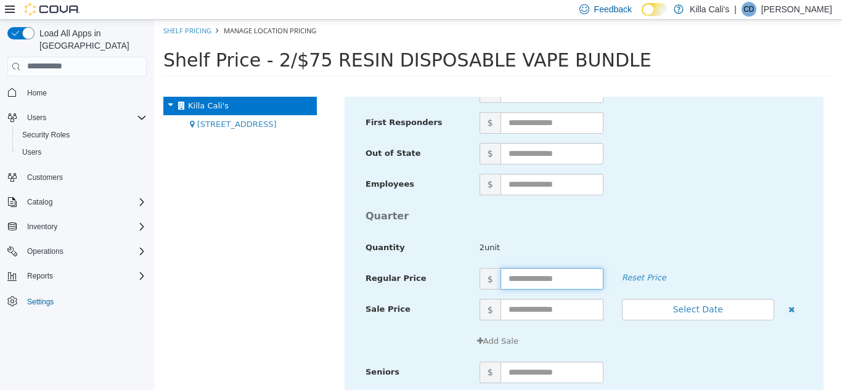
click at [527, 286] on input "text" at bounding box center [552, 279] width 103 height 22
type input "**"
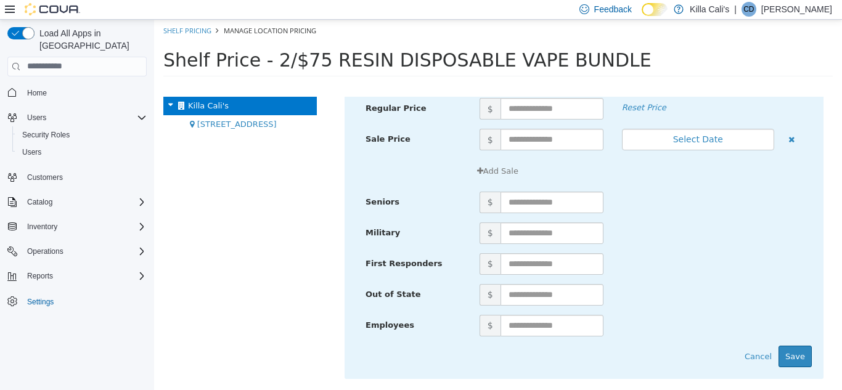
scroll to position [4827, 0]
click at [785, 359] on button "Save" at bounding box center [795, 355] width 33 height 22
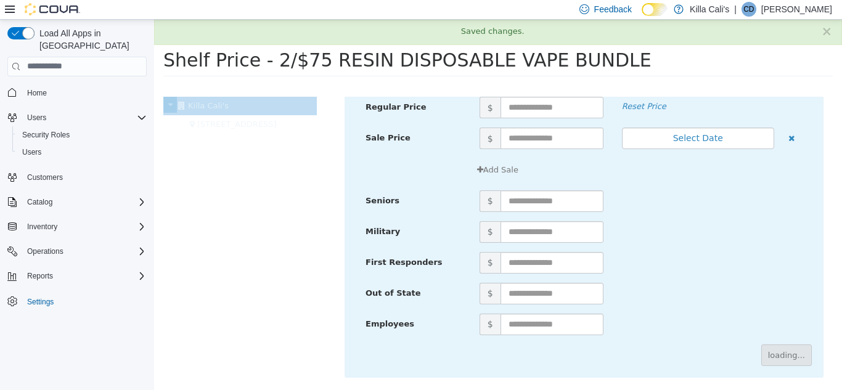
scroll to position [65, 0]
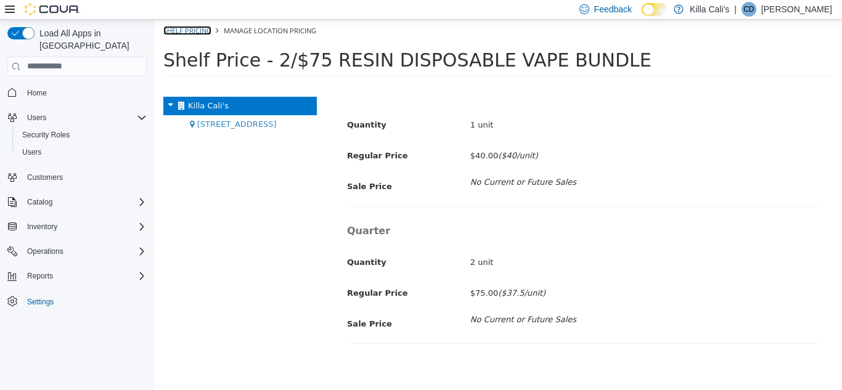
click at [192, 32] on link "Shelf Pricing" at bounding box center [187, 29] width 48 height 9
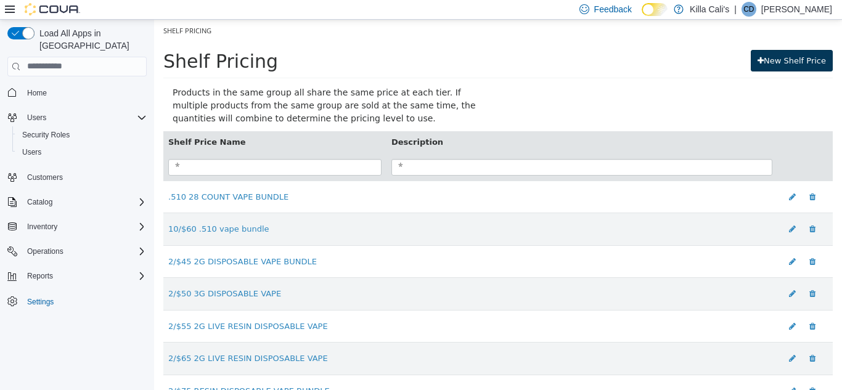
click at [767, 57] on link "New Shelf Price" at bounding box center [792, 60] width 82 height 22
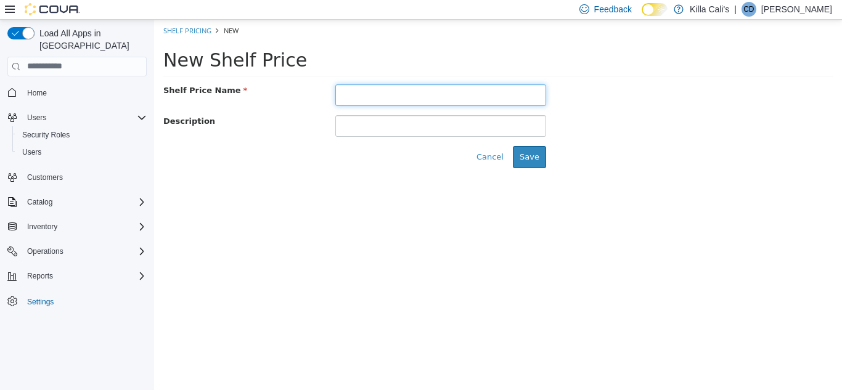
paste input "**********"
type input "**********"
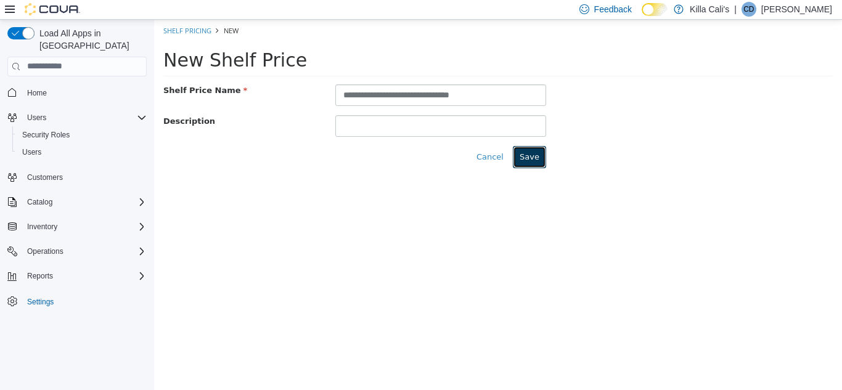
click at [527, 153] on button "Save" at bounding box center [529, 157] width 33 height 22
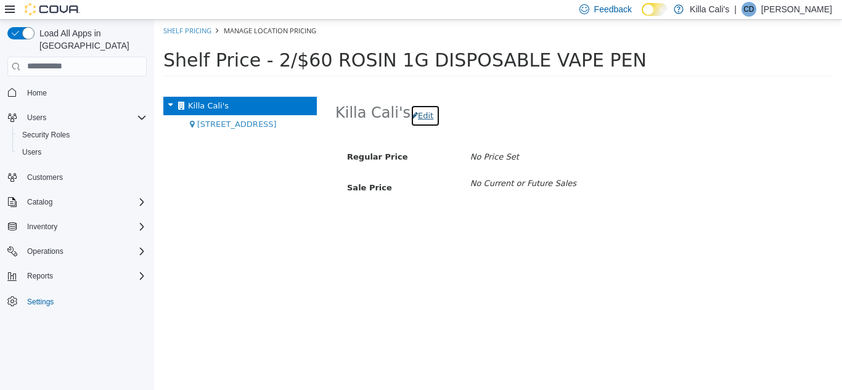
click at [424, 118] on button "Edit" at bounding box center [426, 115] width 30 height 22
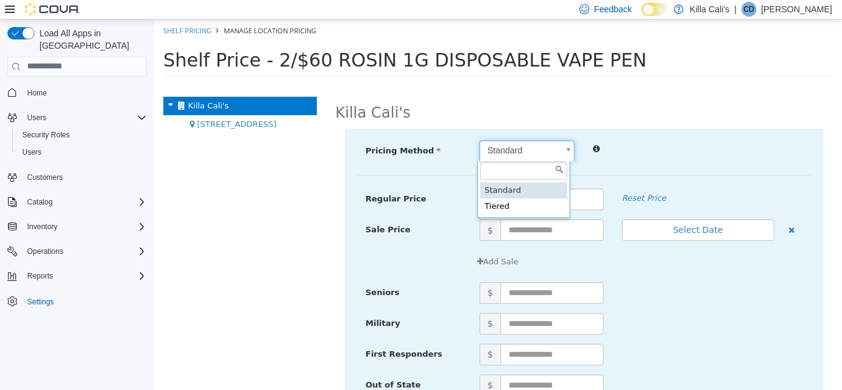
click at [509, 84] on body "× Save successful. Shelf Pricing Manage Location Pricing Shelf Price - 2/$60 RO…" at bounding box center [498, 51] width 688 height 65
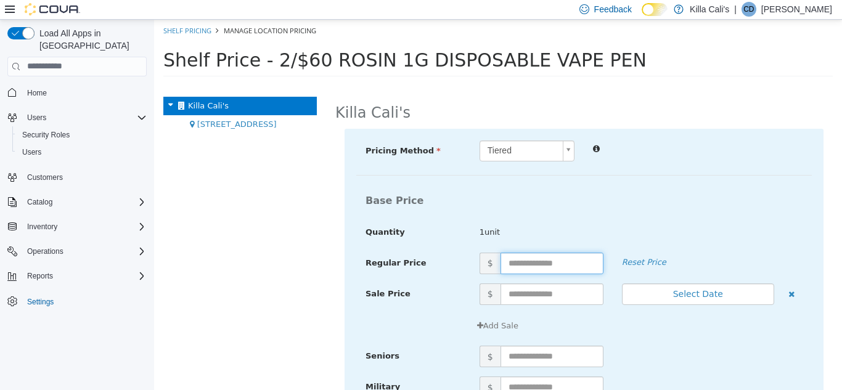
click at [508, 263] on input "text" at bounding box center [552, 263] width 103 height 22
type input "**"
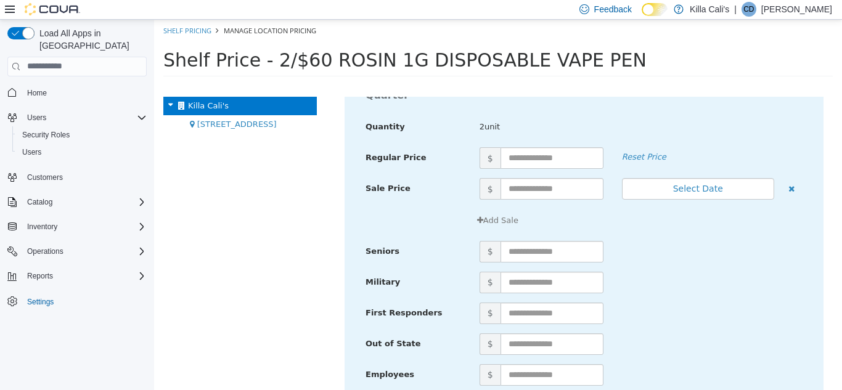
scroll to position [1665, 0]
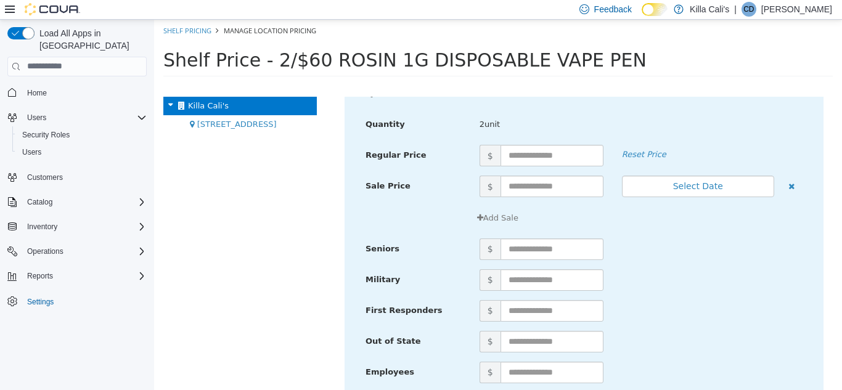
click at [527, 142] on div "Quarter Quantity 2unit" at bounding box center [584, 113] width 456 height 64
click at [527, 153] on input "text" at bounding box center [552, 155] width 103 height 22
type input "**"
click at [658, 236] on div "Add Sale" at bounding box center [584, 222] width 456 height 31
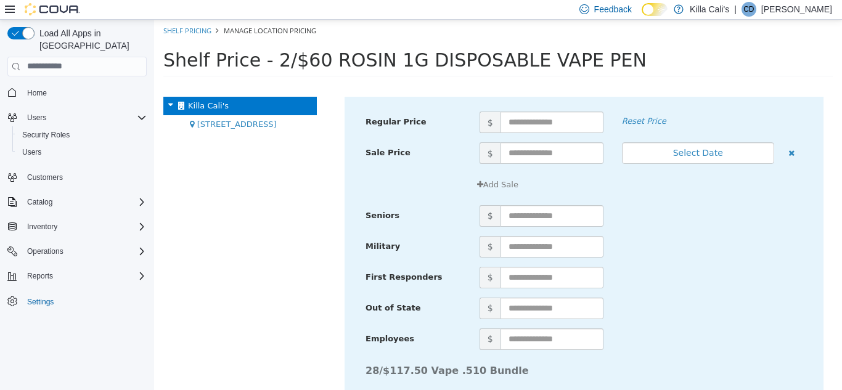
scroll to position [4827, 0]
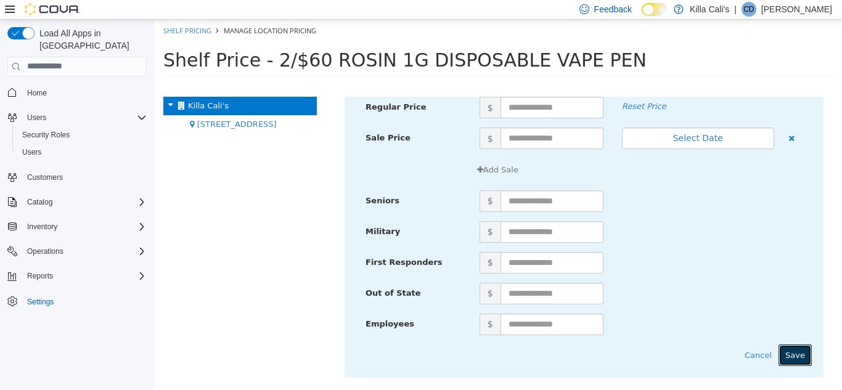
click at [789, 353] on button "Save" at bounding box center [795, 355] width 33 height 22
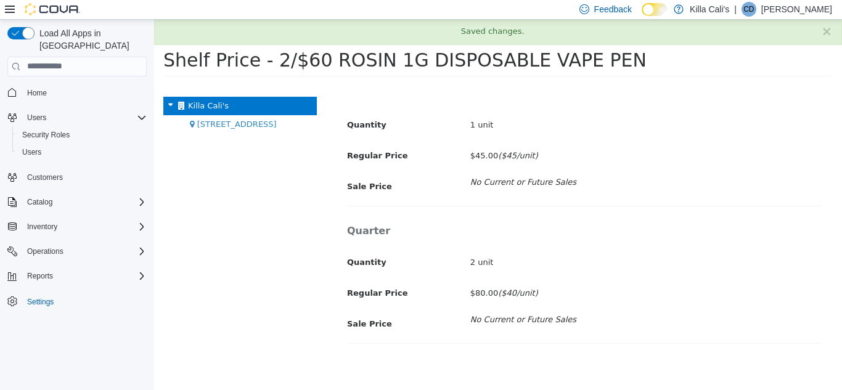
scroll to position [65, 0]
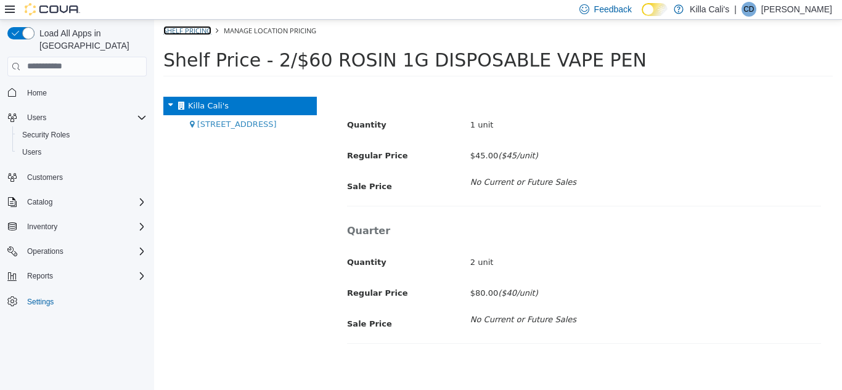
click at [200, 28] on link "Shelf Pricing" at bounding box center [187, 29] width 48 height 9
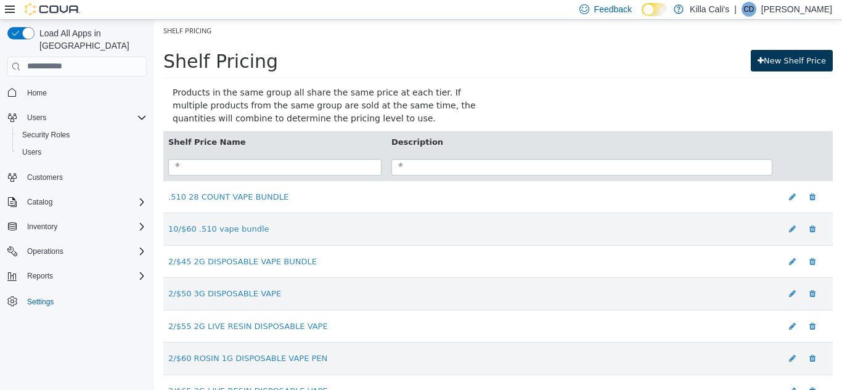
click at [781, 53] on link "New Shelf Price" at bounding box center [792, 60] width 82 height 22
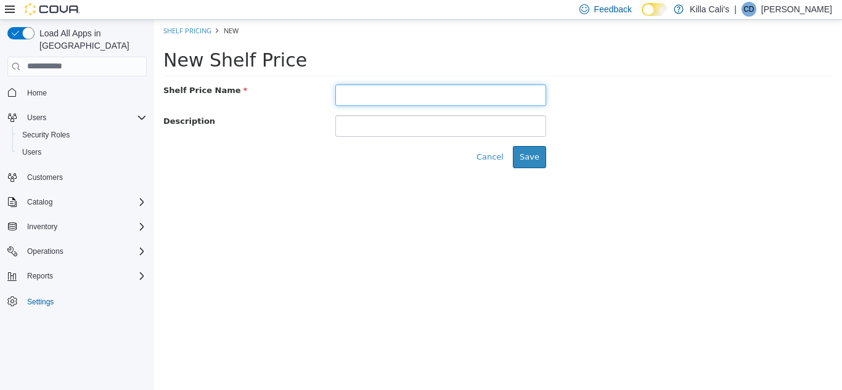
paste input "**********"
type input "**********"
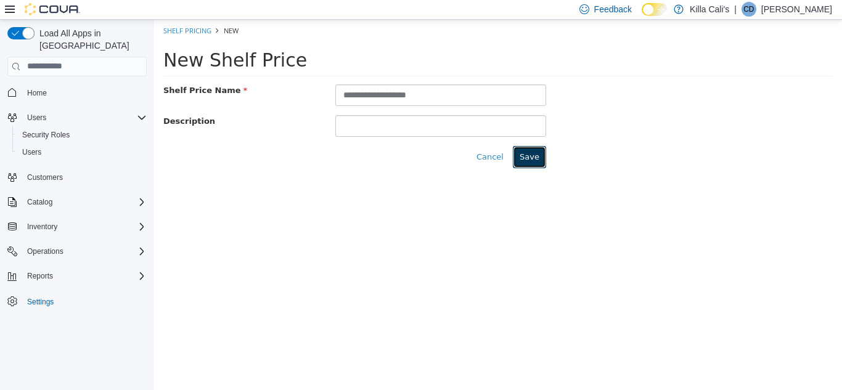
click at [525, 164] on button "Save" at bounding box center [529, 157] width 33 height 22
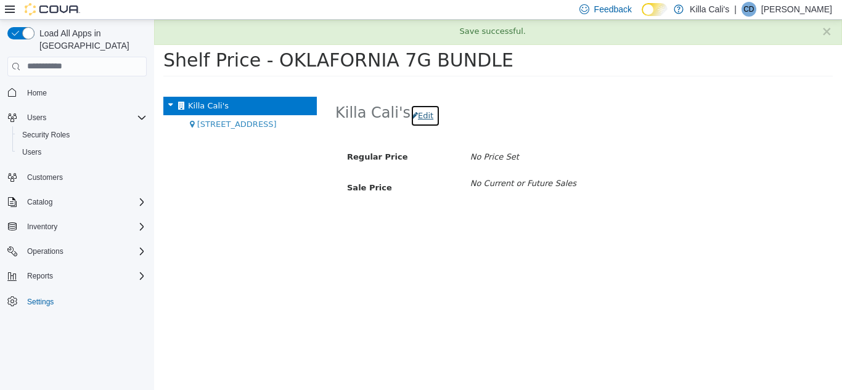
click at [421, 114] on button "Edit" at bounding box center [426, 115] width 30 height 22
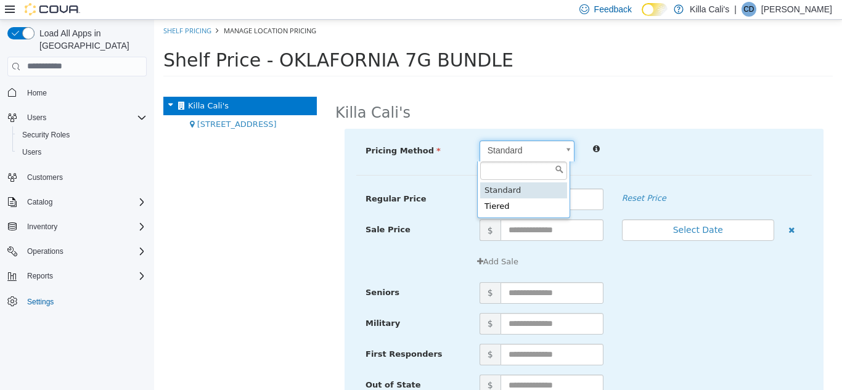
click at [525, 84] on body "× Save successful. Shelf Pricing Manage Location Pricing Shelf Price - OKLAFORN…" at bounding box center [498, 51] width 688 height 65
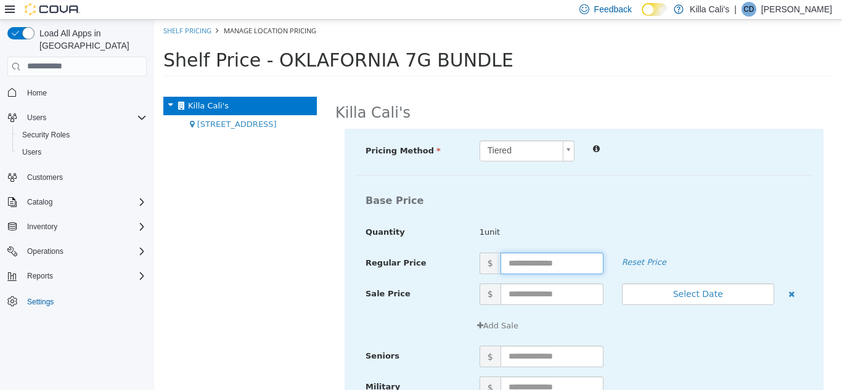
click at [520, 261] on input "text" at bounding box center [552, 263] width 103 height 22
type input "**"
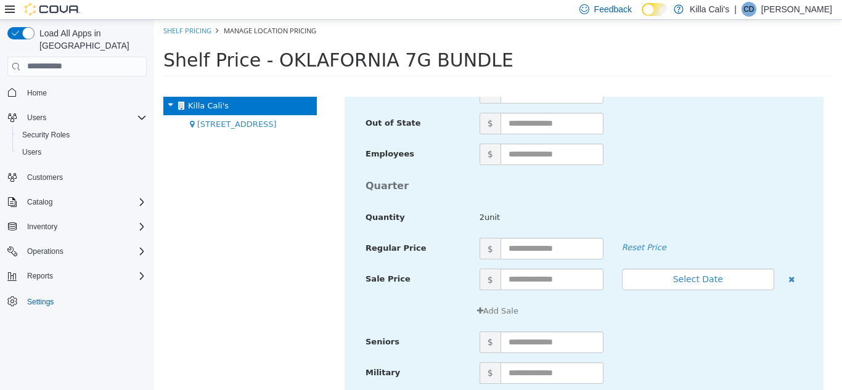
scroll to position [1541, 0]
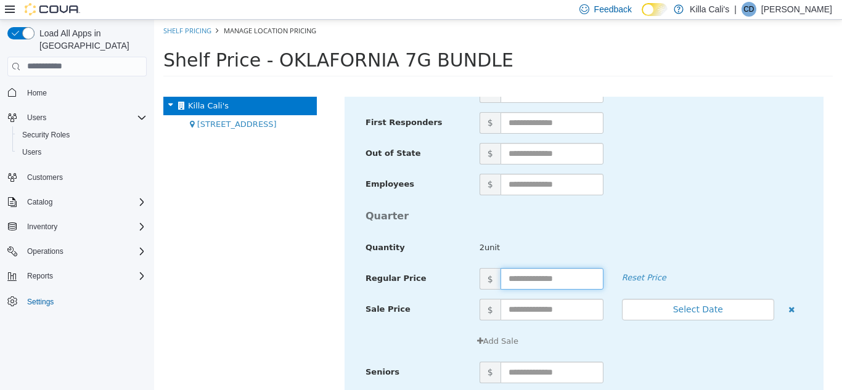
click at [533, 281] on input "text" at bounding box center [552, 279] width 103 height 22
type input "**"
click at [653, 218] on h4 "Quarter" at bounding box center [584, 215] width 456 height 11
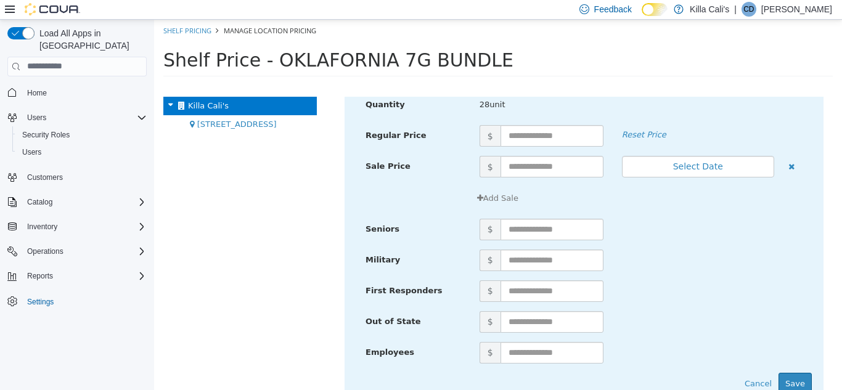
scroll to position [4827, 0]
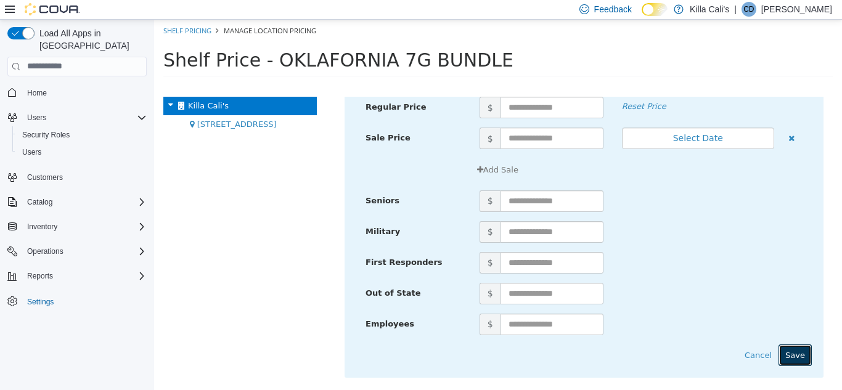
click at [793, 356] on button "Save" at bounding box center [795, 355] width 33 height 22
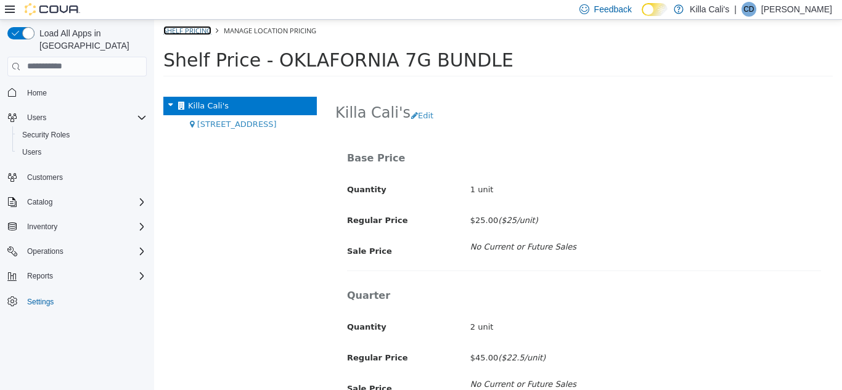
click at [185, 28] on link "Shelf Pricing" at bounding box center [187, 29] width 48 height 9
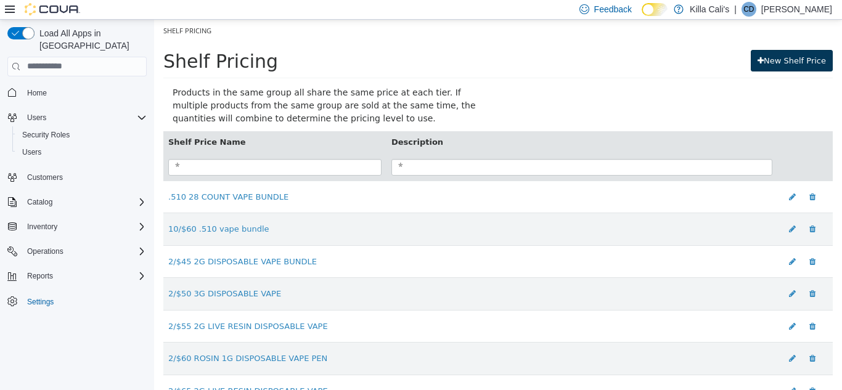
click at [773, 54] on link "New Shelf Price" at bounding box center [792, 60] width 82 height 22
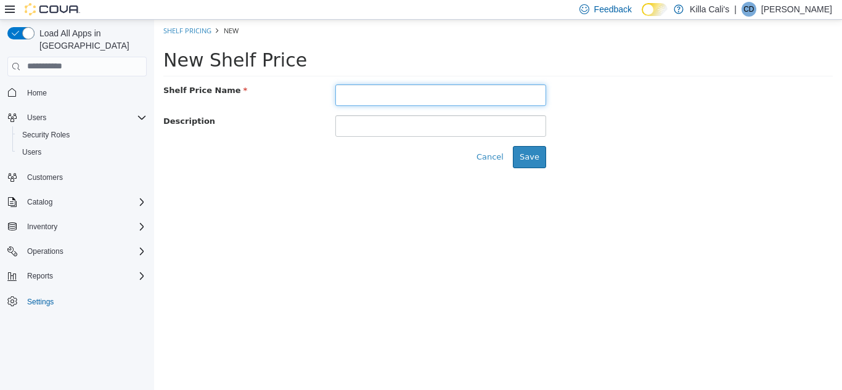
click at [349, 97] on input "text" at bounding box center [440, 95] width 211 height 22
paste input "**********"
type input "**********"
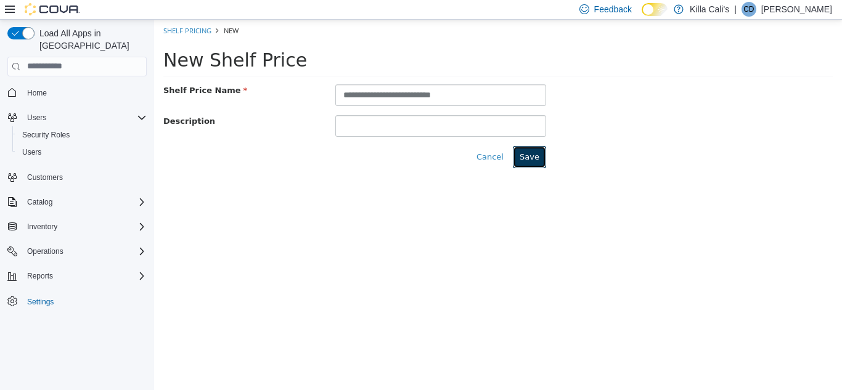
click at [523, 160] on button "Save" at bounding box center [529, 157] width 33 height 22
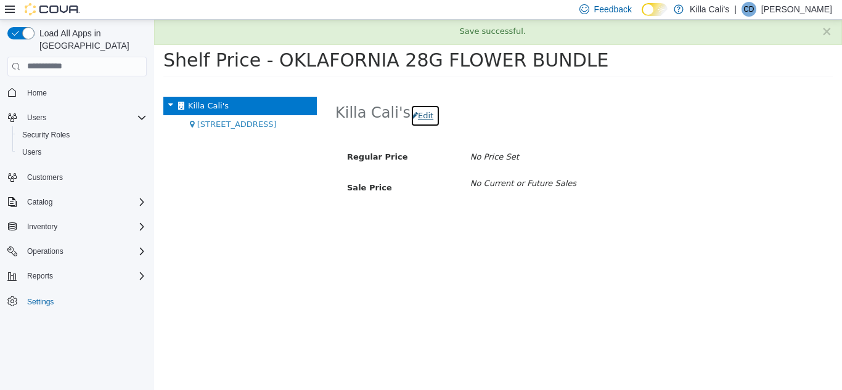
click at [421, 114] on button "Edit" at bounding box center [426, 115] width 30 height 22
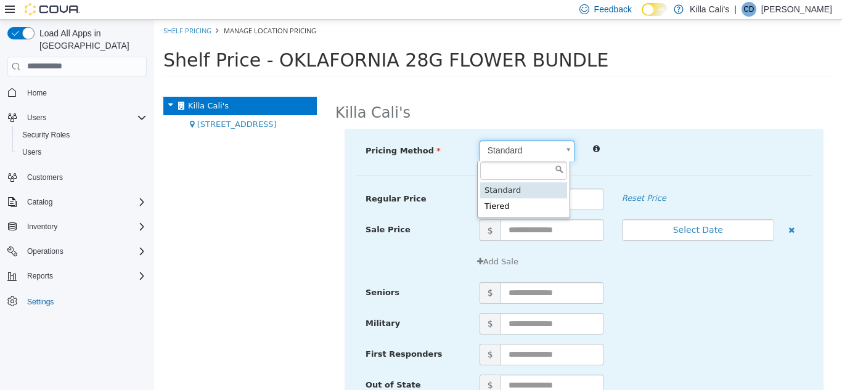
click at [552, 84] on body "× Save successful. Shelf Pricing Manage Location Pricing Shelf Price - OKLAFORN…" at bounding box center [498, 51] width 688 height 65
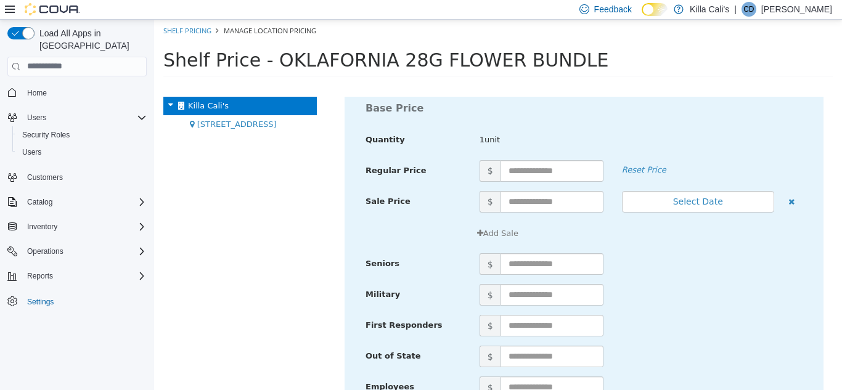
scroll to position [62, 0]
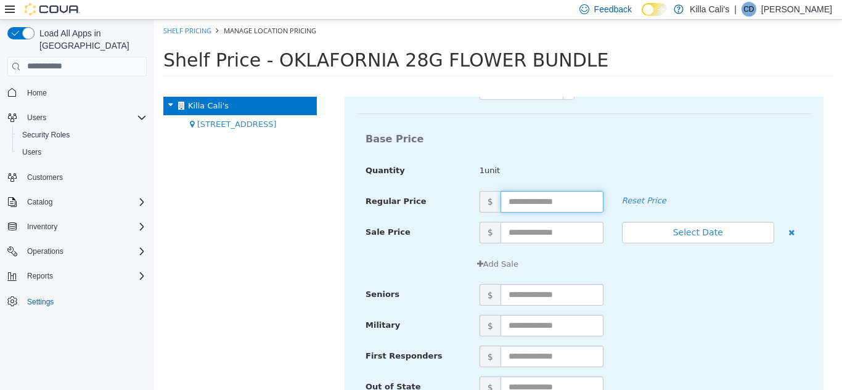
click at [536, 194] on input "text" at bounding box center [552, 202] width 103 height 22
type input "**"
click at [572, 154] on div "Base Price Quantity 1unit" at bounding box center [584, 158] width 456 height 64
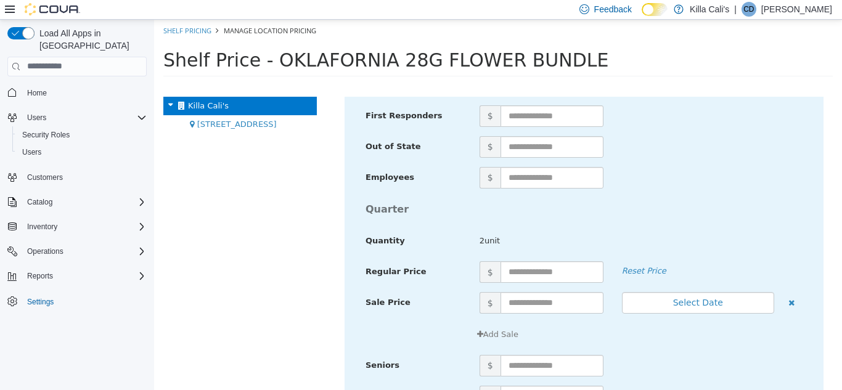
scroll to position [1603, 0]
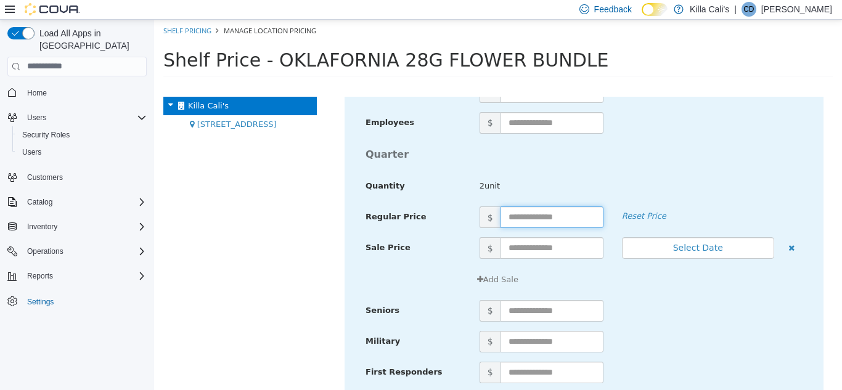
click at [511, 213] on input "text" at bounding box center [552, 217] width 103 height 22
type input "**"
click at [645, 163] on div "Quarter" at bounding box center [584, 154] width 456 height 24
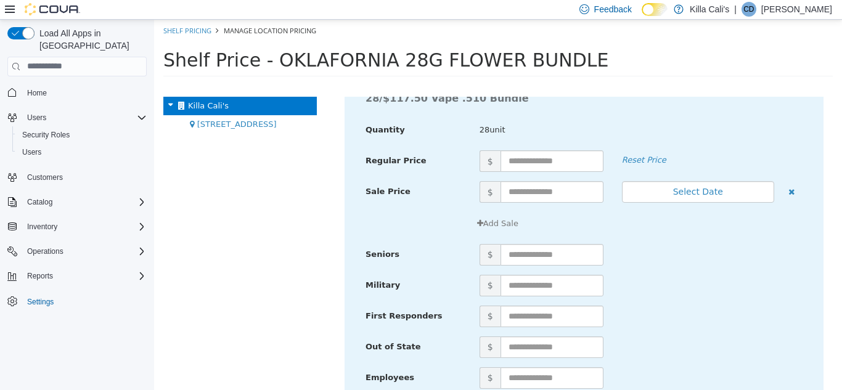
scroll to position [4827, 0]
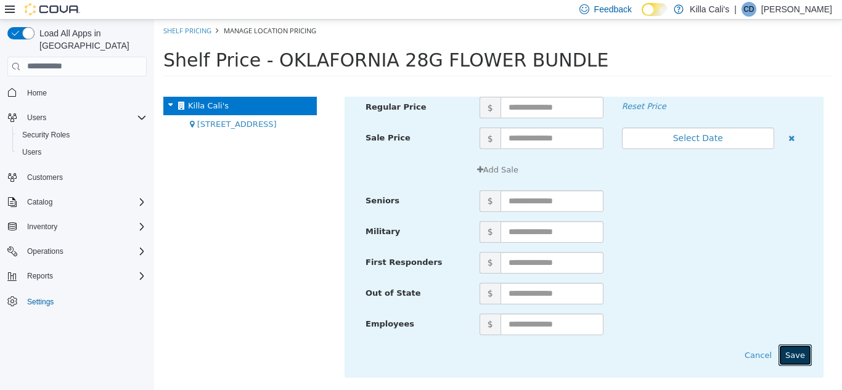
click at [780, 349] on button "Save" at bounding box center [795, 355] width 33 height 22
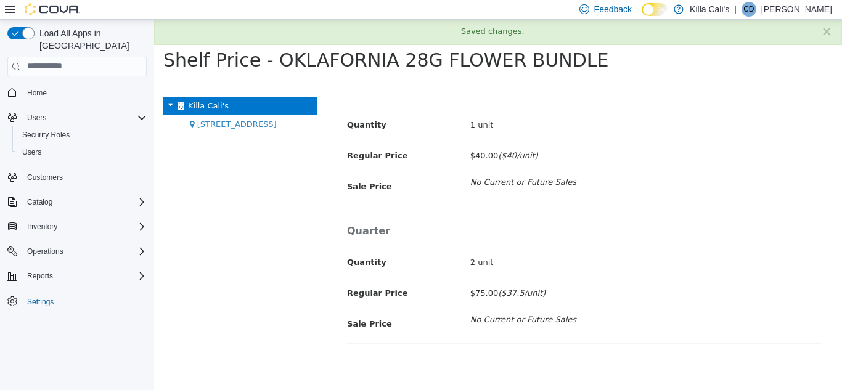
scroll to position [65, 0]
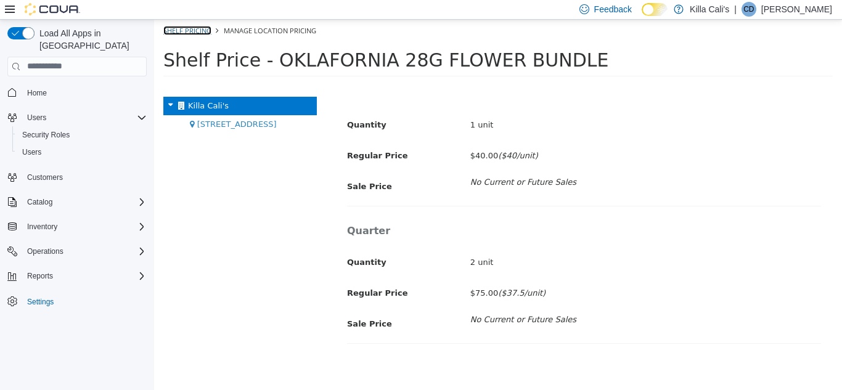
click at [173, 32] on link "Shelf Pricing" at bounding box center [187, 29] width 48 height 9
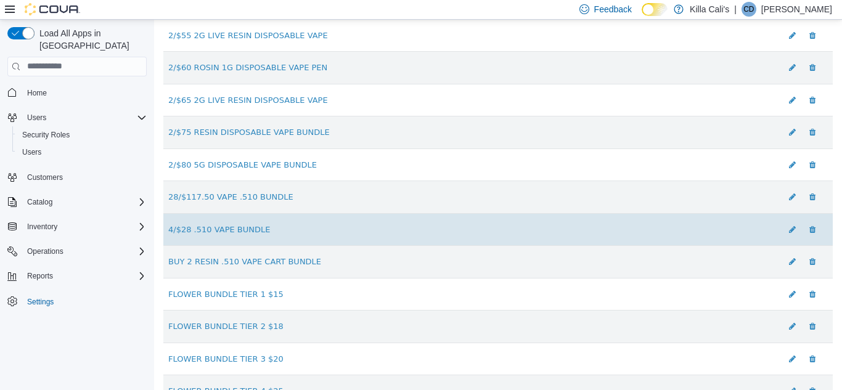
scroll to position [308, 0]
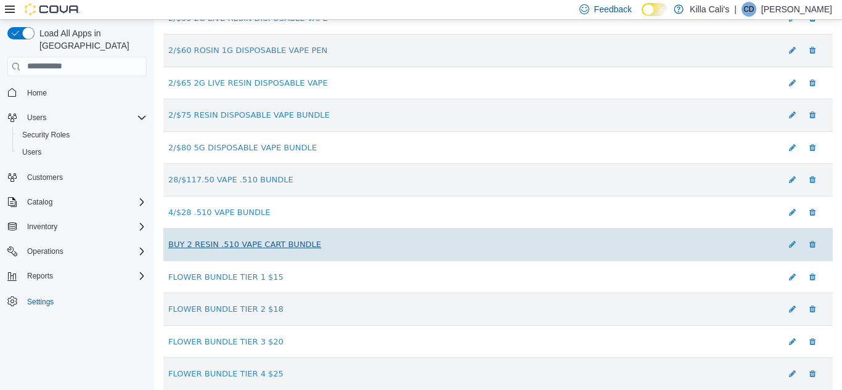
click at [247, 241] on link "BUY 2 RESIN .510 VAPE CART BUNDLE" at bounding box center [244, 243] width 153 height 9
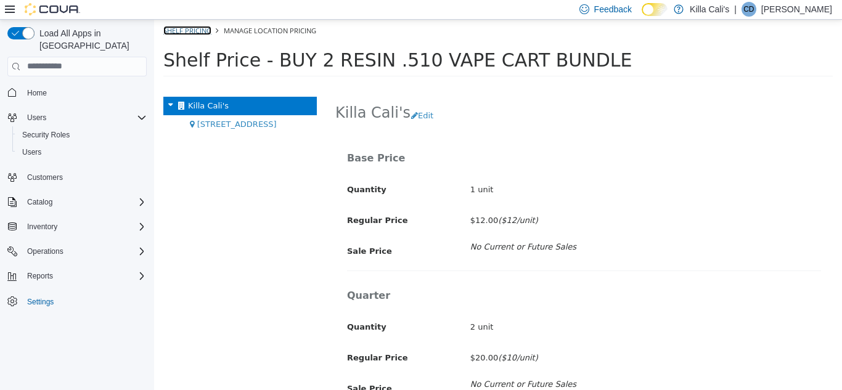
click at [189, 33] on link "Shelf Pricing" at bounding box center [187, 29] width 48 height 9
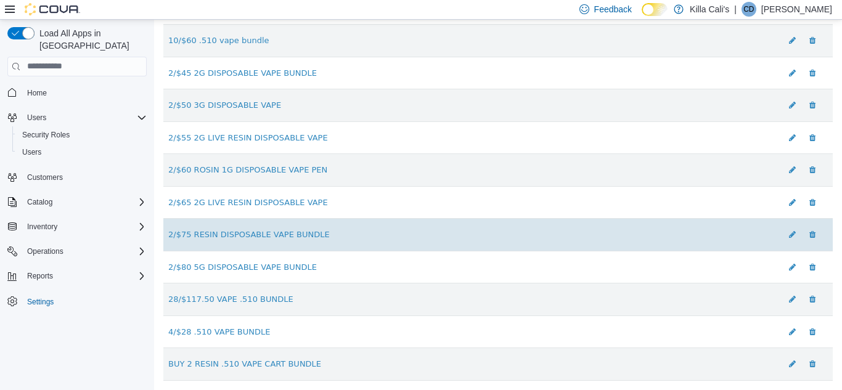
scroll to position [247, 0]
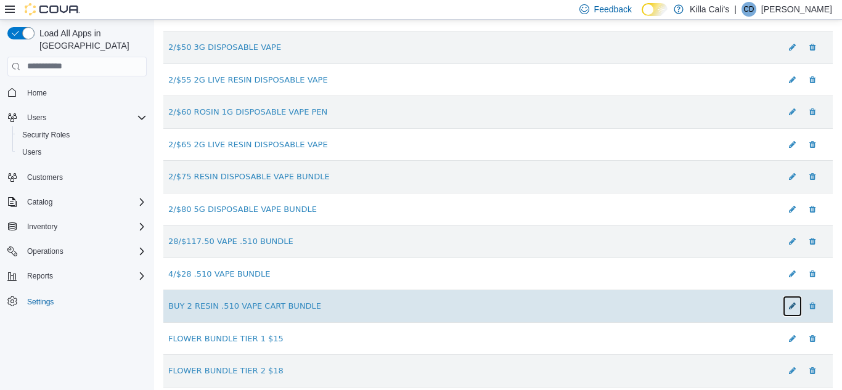
click at [789, 306] on icon at bounding box center [792, 305] width 7 height 8
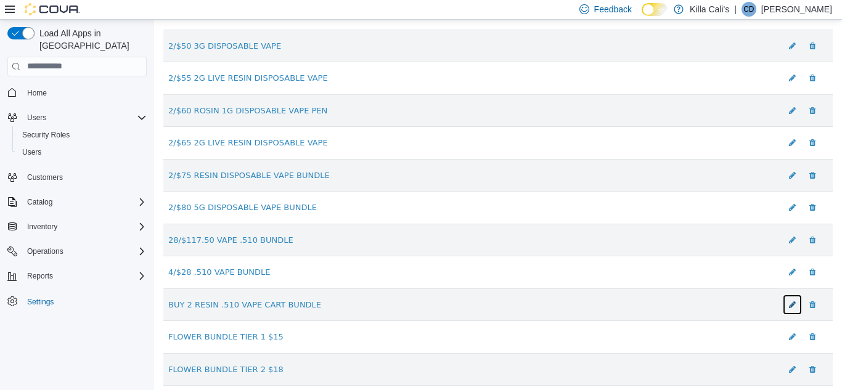
scroll to position [0, 0]
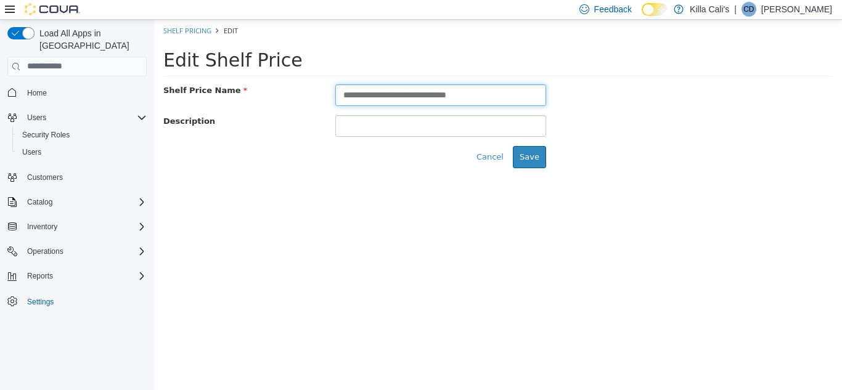
drag, startPoint x: 367, startPoint y: 94, endPoint x: 318, endPoint y: 94, distance: 49.3
click at [318, 94] on div "**********" at bounding box center [498, 95] width 688 height 22
type input "**********"
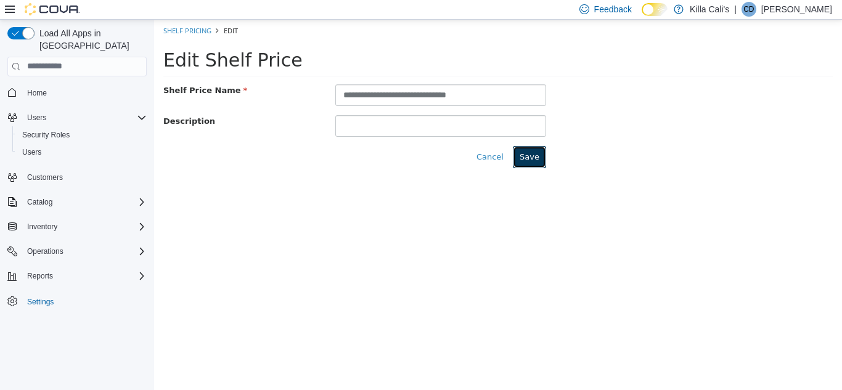
click at [536, 150] on button "Save" at bounding box center [529, 157] width 33 height 22
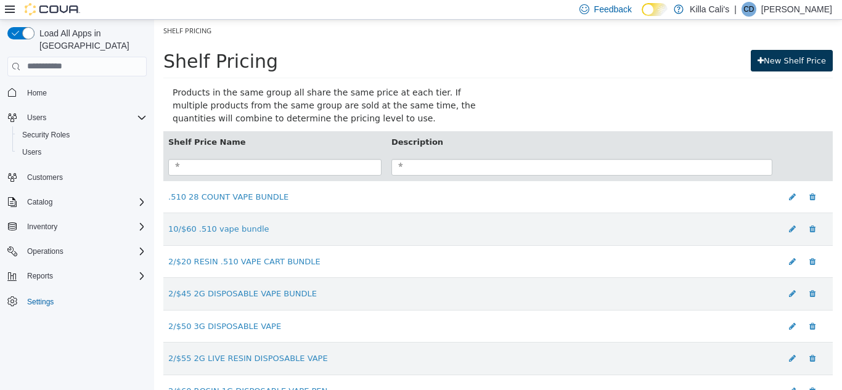
click at [783, 64] on link "New Shelf Price" at bounding box center [792, 60] width 82 height 22
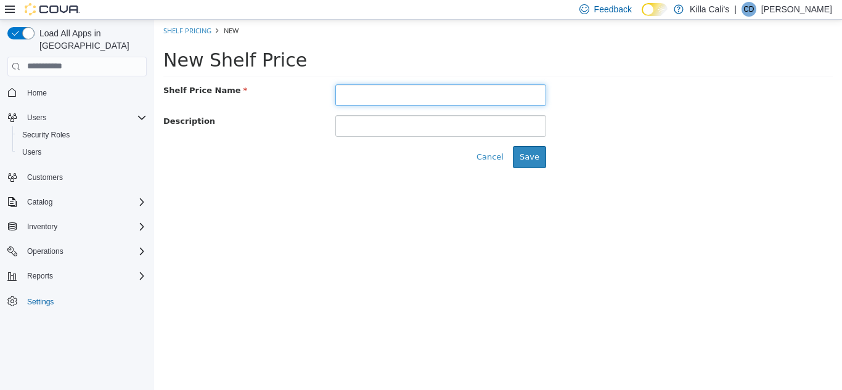
click at [353, 93] on input "text" at bounding box center [440, 95] width 211 height 22
paste input "**********"
type input "**********"
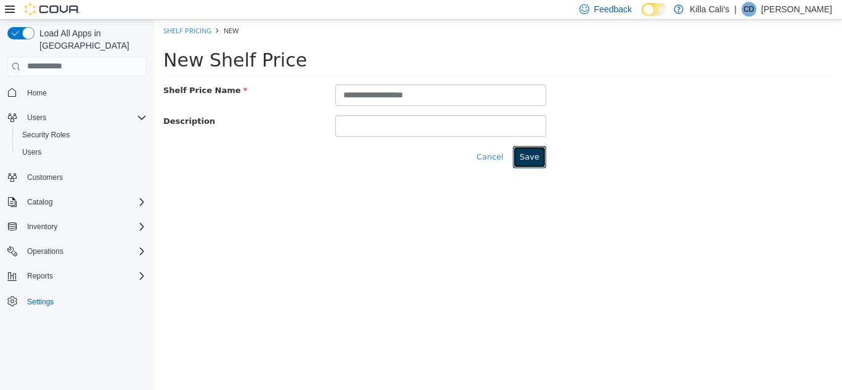
click at [535, 157] on button "Save" at bounding box center [529, 157] width 33 height 22
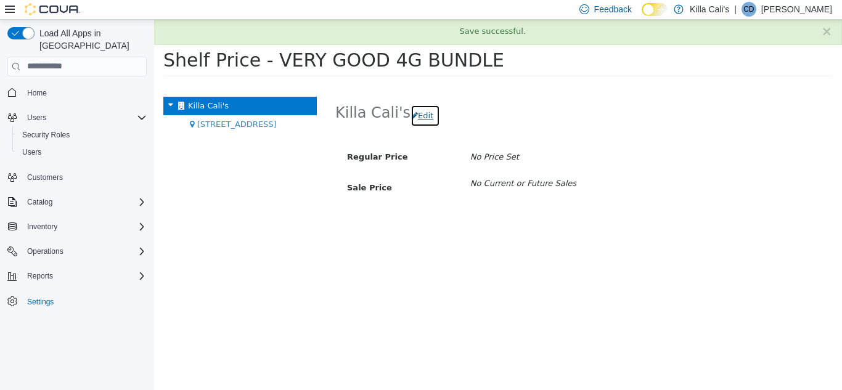
click at [412, 113] on button "Edit" at bounding box center [426, 115] width 30 height 22
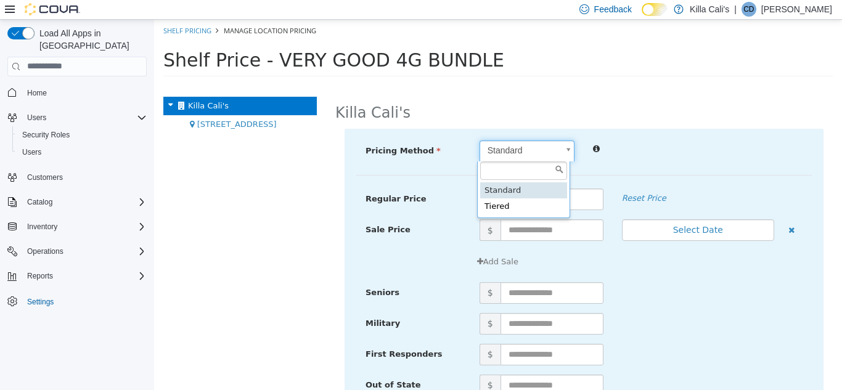
click at [496, 84] on body "× Save successful. Shelf Pricing Manage Location Pricing Shelf Price - VERY GOO…" at bounding box center [498, 51] width 688 height 65
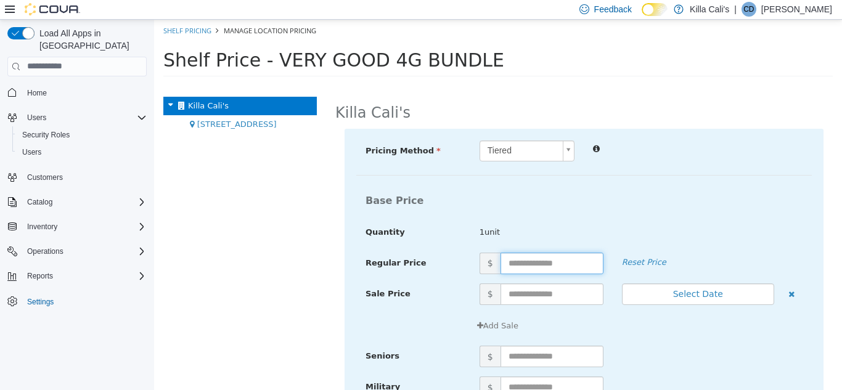
click at [520, 264] on input "text" at bounding box center [552, 263] width 103 height 22
type input "**"
click at [626, 114] on div "Killa Cali's Pricing Method Tiered * Base Price Quantity 1unit Regular Price $ …" at bounding box center [584, 242] width 516 height 293
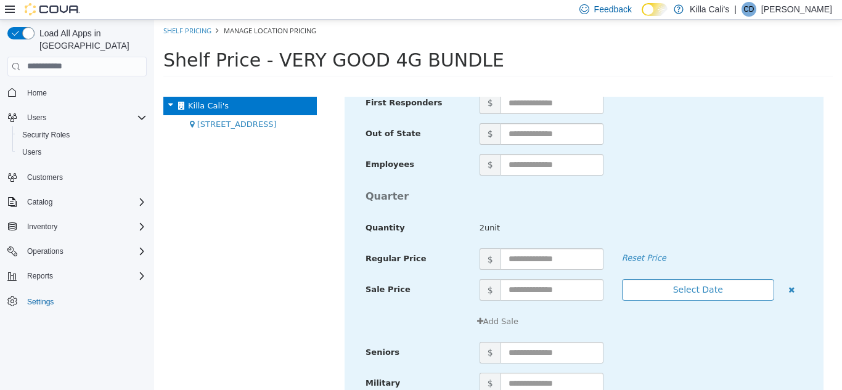
scroll to position [1541, 0]
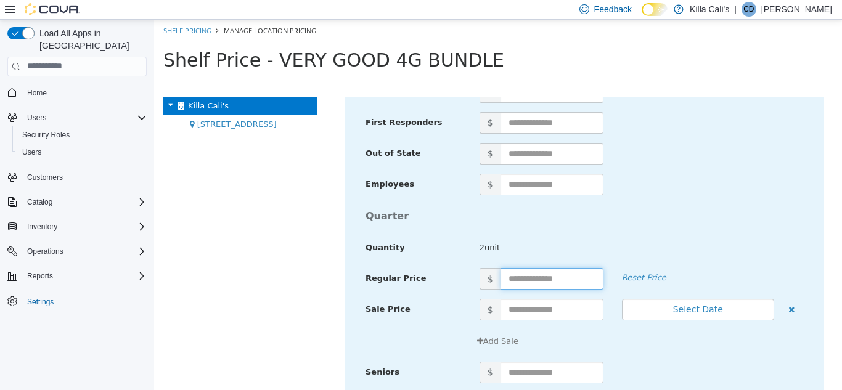
click at [525, 276] on input "text" at bounding box center [552, 279] width 103 height 22
type input "**"
click at [632, 215] on h4 "Quarter" at bounding box center [584, 215] width 456 height 11
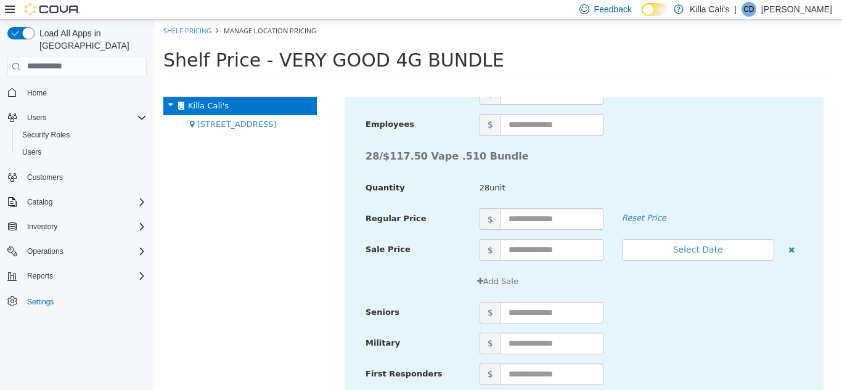
scroll to position [4827, 0]
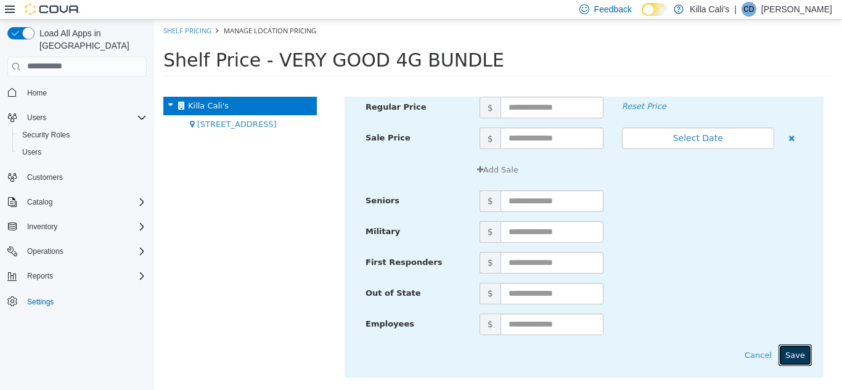
click at [792, 353] on button "Save" at bounding box center [795, 355] width 33 height 22
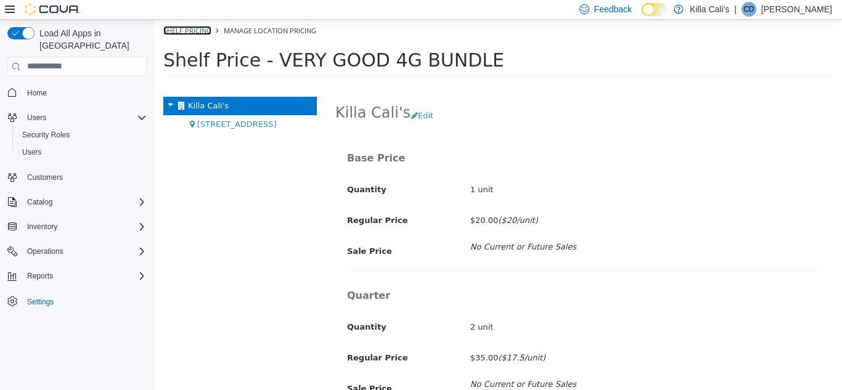
click at [192, 27] on link "Shelf Pricing" at bounding box center [187, 29] width 48 height 9
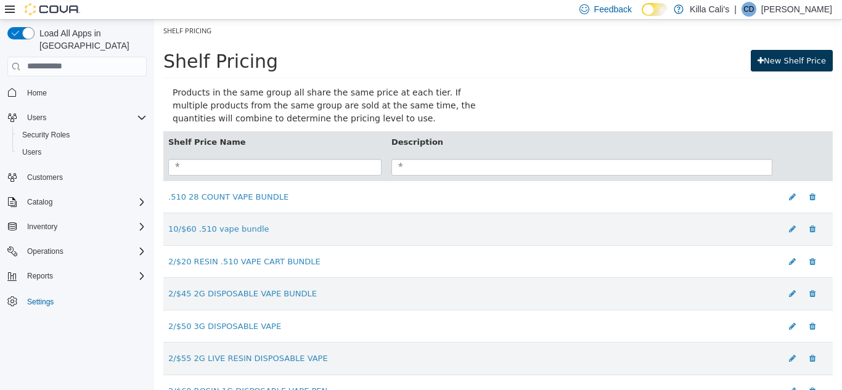
click at [772, 64] on link "New Shelf Price" at bounding box center [792, 60] width 82 height 22
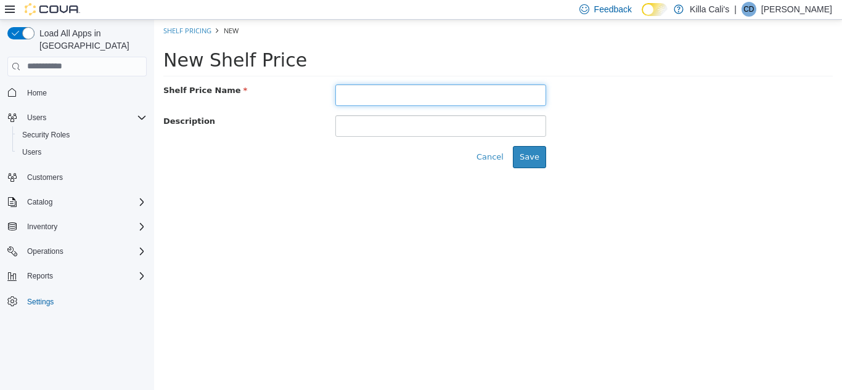
click at [348, 97] on input "text" at bounding box center [440, 95] width 211 height 22
paste input "**********"
type input "**********"
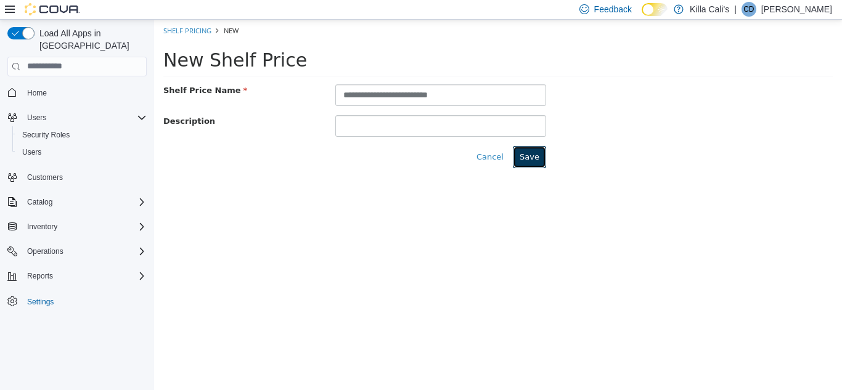
click at [541, 154] on button "Save" at bounding box center [529, 157] width 33 height 22
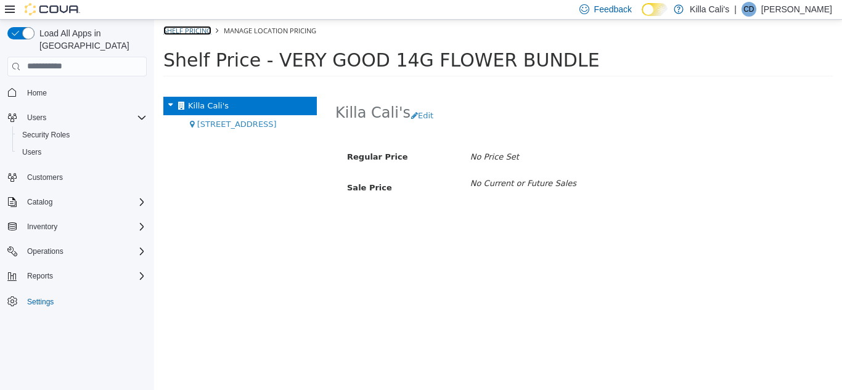
click at [179, 29] on link "Shelf Pricing" at bounding box center [187, 29] width 48 height 9
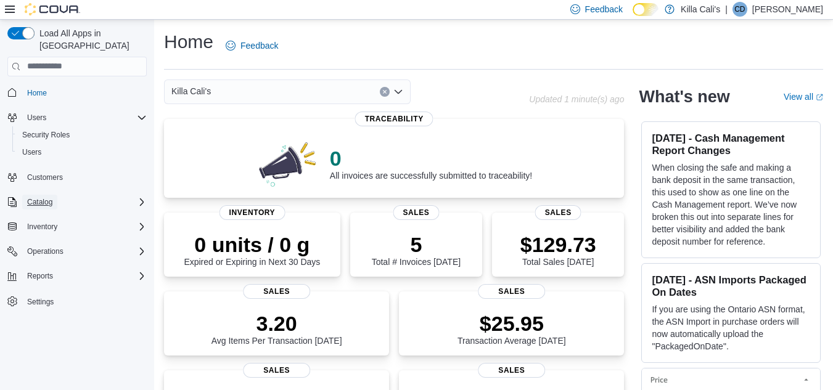
click at [32, 197] on span "Catalog" at bounding box center [39, 202] width 25 height 10
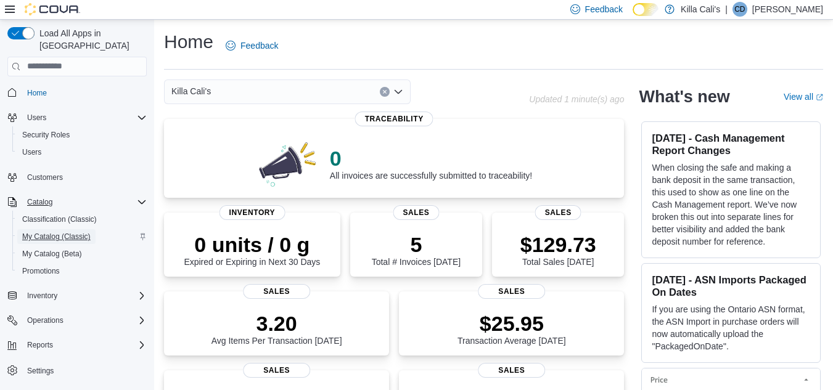
click at [27, 232] on span "My Catalog (Classic)" at bounding box center [56, 237] width 68 height 10
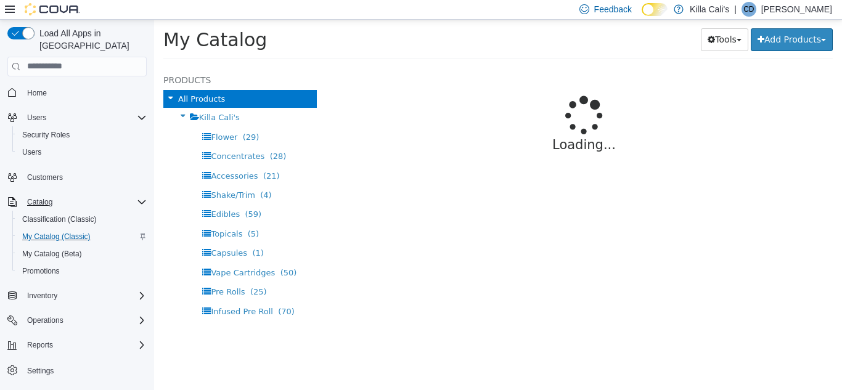
select select "**********"
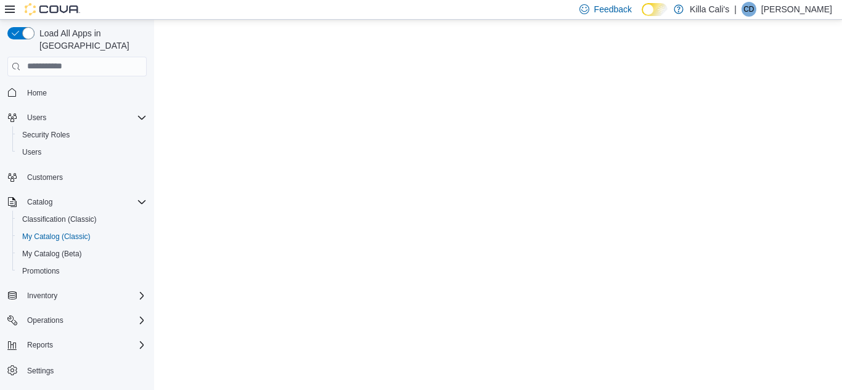
select select "**********"
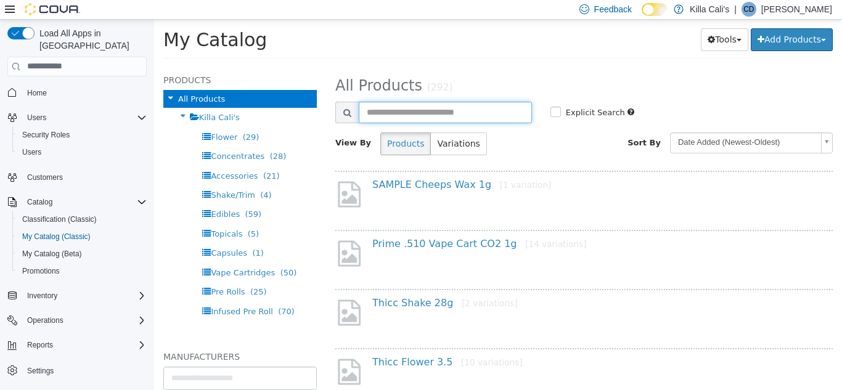
click at [377, 106] on input "text" at bounding box center [445, 112] width 173 height 22
type input "**********"
select select "**********"
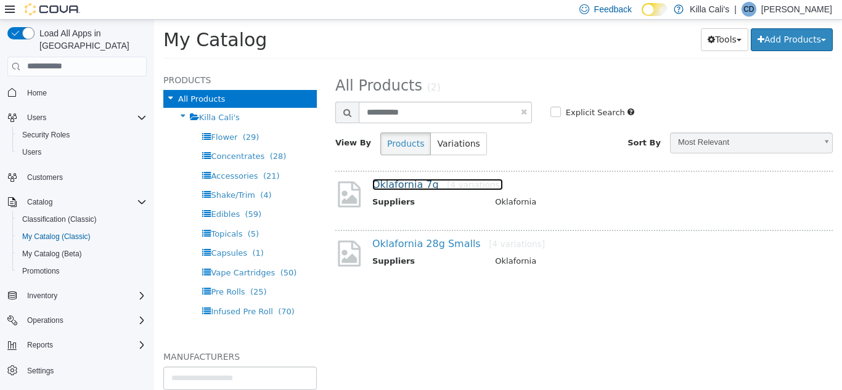
drag, startPoint x: 419, startPoint y: 179, endPoint x: 414, endPoint y: 187, distance: 9.9
click at [419, 179] on link "Oklafornia 7g [4 variations]" at bounding box center [437, 184] width 131 height 12
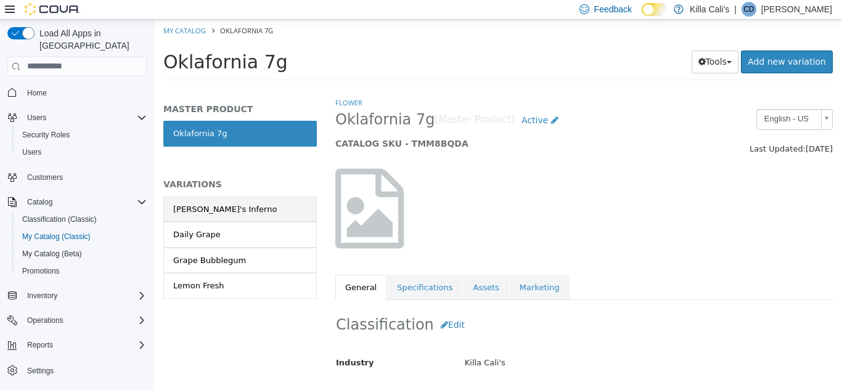
click at [295, 203] on link "Dante's Inferno" at bounding box center [240, 209] width 154 height 26
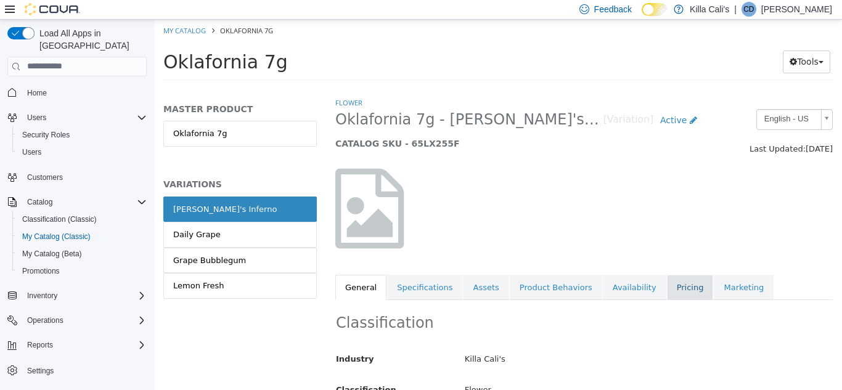
click at [667, 293] on link "Pricing" at bounding box center [690, 287] width 47 height 26
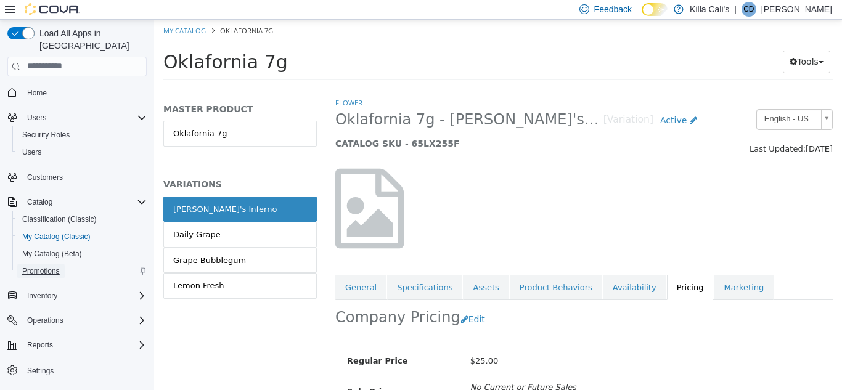
click at [55, 266] on span "Promotions" at bounding box center [41, 271] width 38 height 10
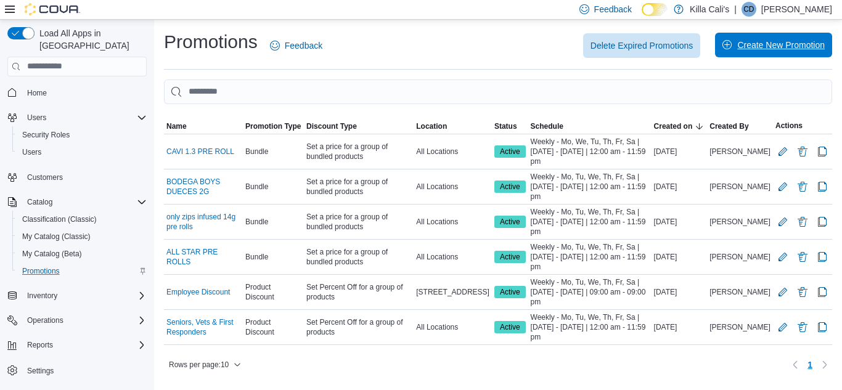
click at [792, 38] on span "Create New Promotion" at bounding box center [774, 45] width 102 height 25
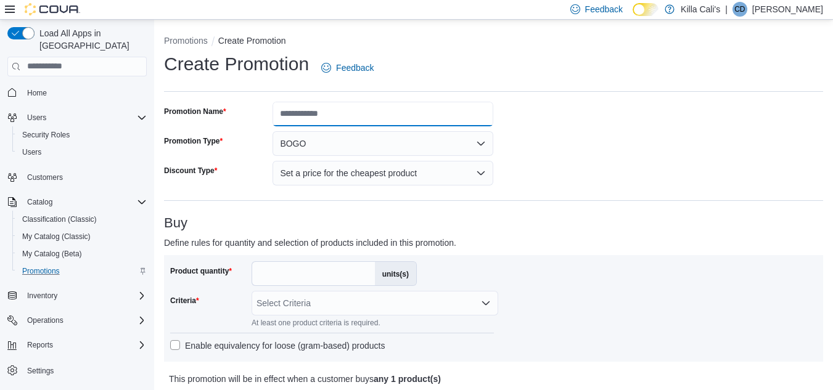
click at [422, 114] on input "Promotion Name" at bounding box center [383, 114] width 221 height 25
type input "**********"
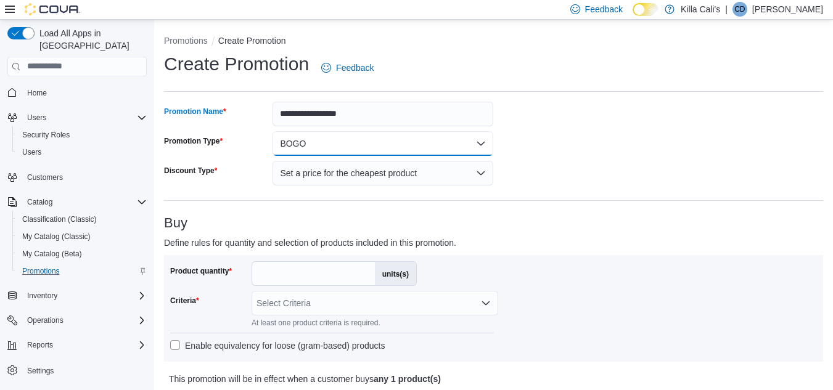
click at [466, 140] on button "BOGO" at bounding box center [383, 143] width 221 height 25
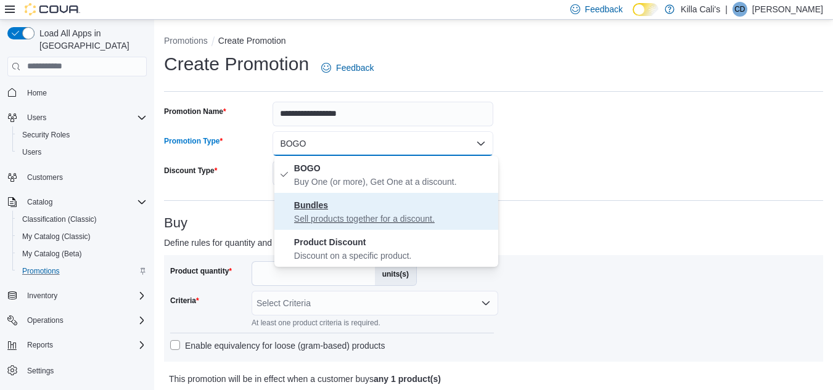
click at [369, 219] on p "Sell products together for a discount." at bounding box center [393, 219] width 199 height 12
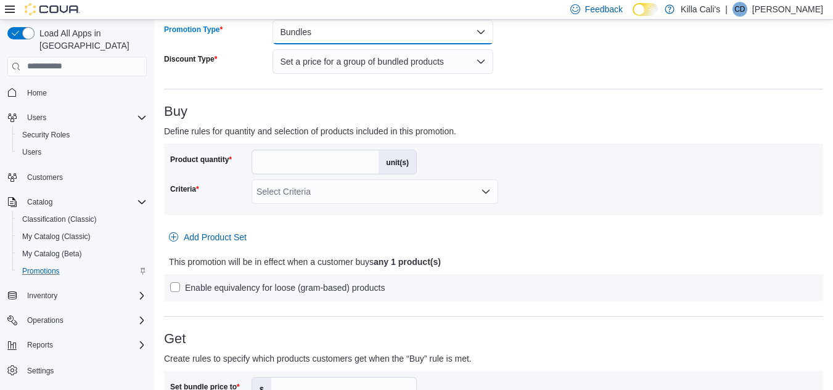
scroll to position [123, 0]
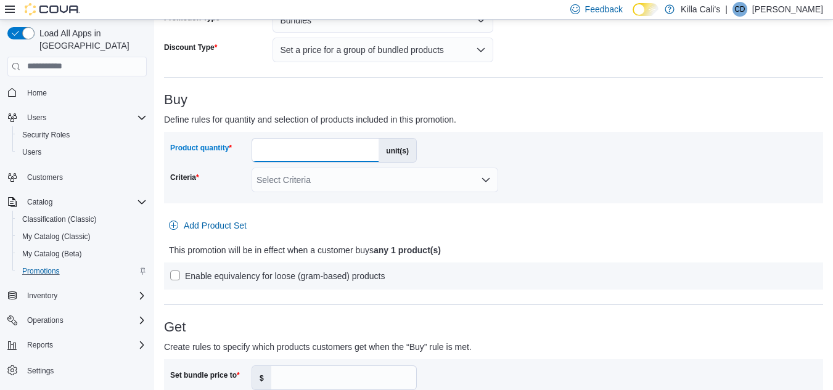
drag, startPoint x: 272, startPoint y: 150, endPoint x: 243, endPoint y: 147, distance: 29.2
click at [243, 147] on div "Product quantity * unit(s)" at bounding box center [293, 150] width 247 height 25
click at [300, 154] on input "*" at bounding box center [315, 150] width 126 height 23
type input "*"
click at [435, 188] on div "Select Criteria" at bounding box center [375, 180] width 247 height 25
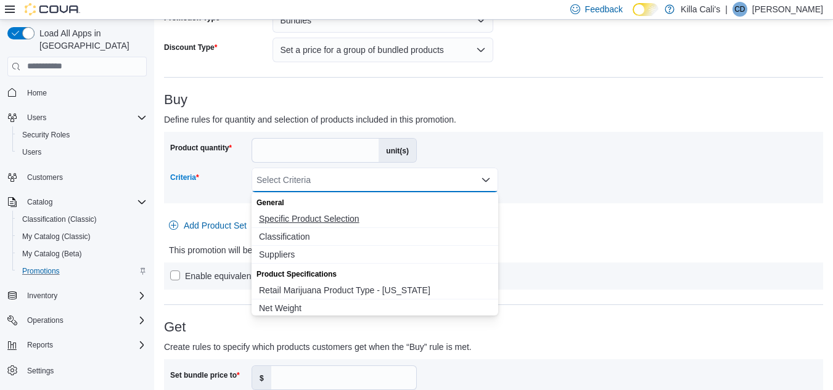
click at [340, 222] on span "Specific Product Selection" at bounding box center [375, 219] width 232 height 12
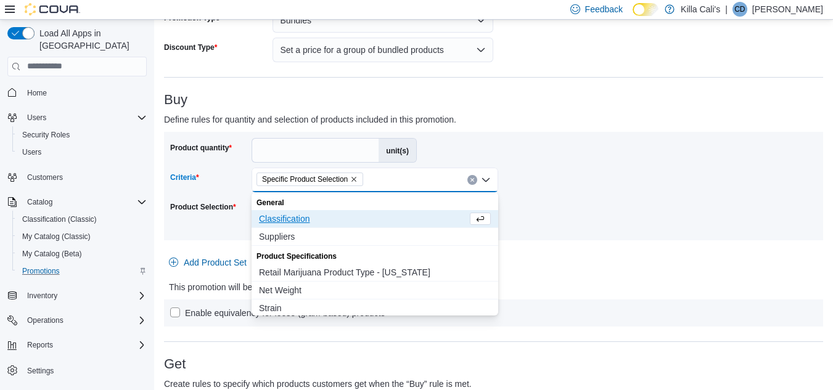
click at [581, 242] on div at bounding box center [493, 242] width 659 height 5
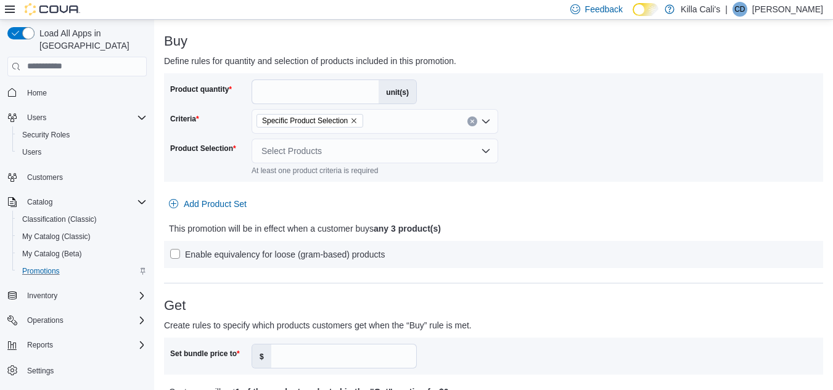
scroll to position [185, 0]
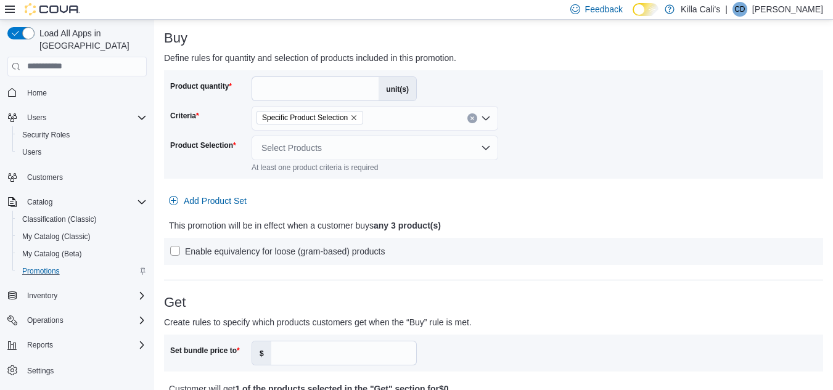
click at [279, 147] on div "Select Products" at bounding box center [375, 148] width 247 height 25
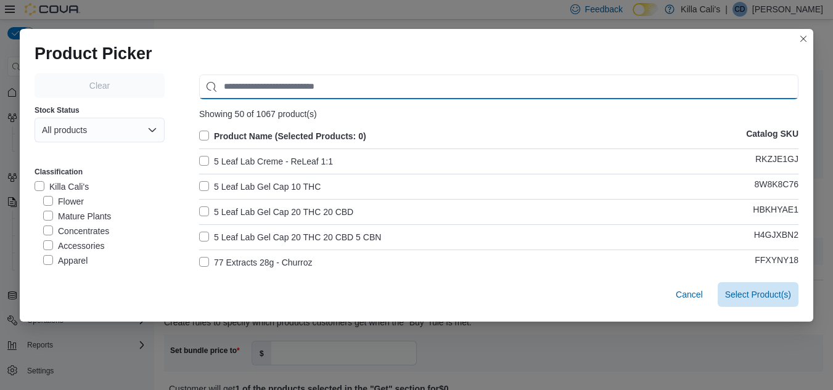
click at [236, 88] on input "Use aria labels when no actual label is in use" at bounding box center [498, 87] width 599 height 25
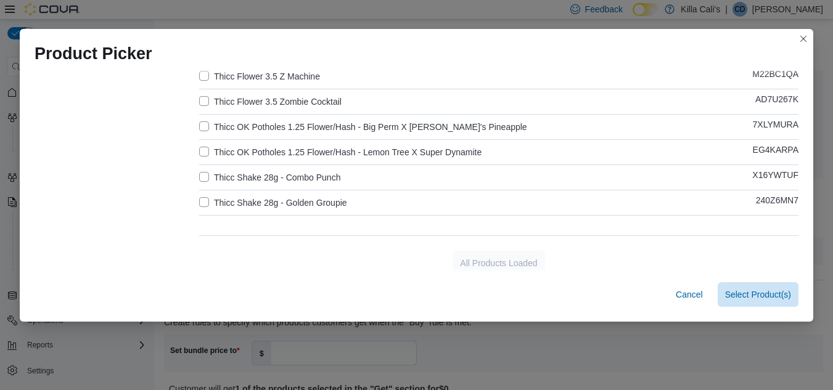
scroll to position [294, 0]
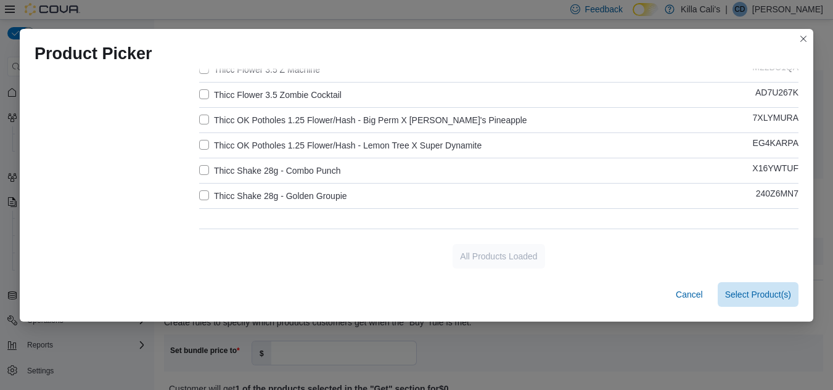
type input "*****"
click at [199, 166] on label "Thicc Shake 28g - Combo Punch" at bounding box center [269, 170] width 141 height 15
click at [202, 194] on label "Thicc Shake 28g - Golden Groupie" at bounding box center [273, 196] width 148 height 15
click at [740, 291] on span "Select 2 Product(s)" at bounding box center [754, 294] width 73 height 12
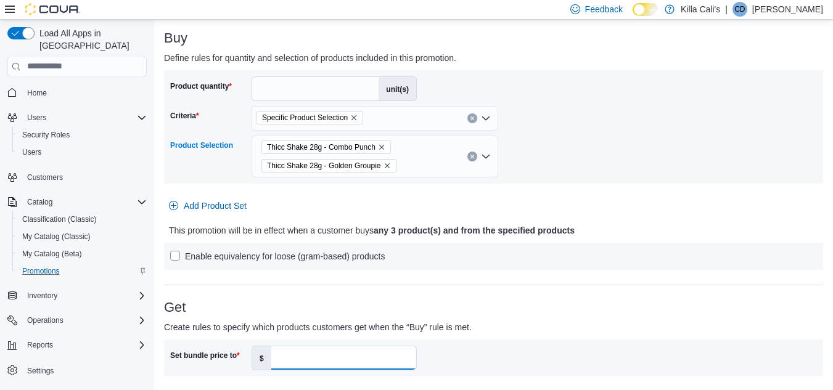
click at [306, 356] on input "Set bundle price to" at bounding box center [343, 358] width 145 height 23
type input "**"
click at [477, 306] on h3 "Get" at bounding box center [493, 307] width 659 height 15
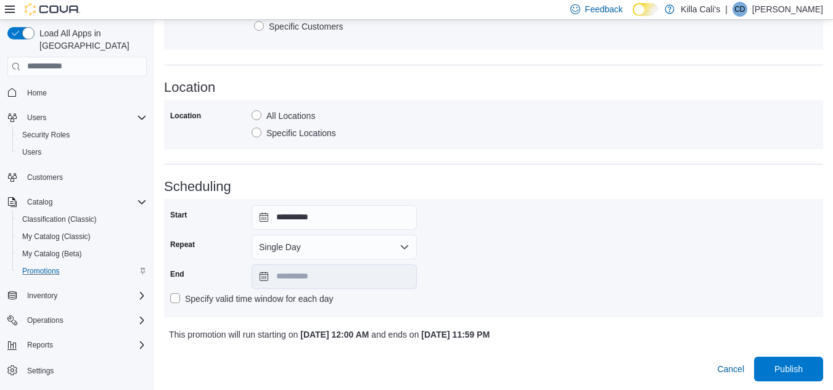
scroll to position [644, 0]
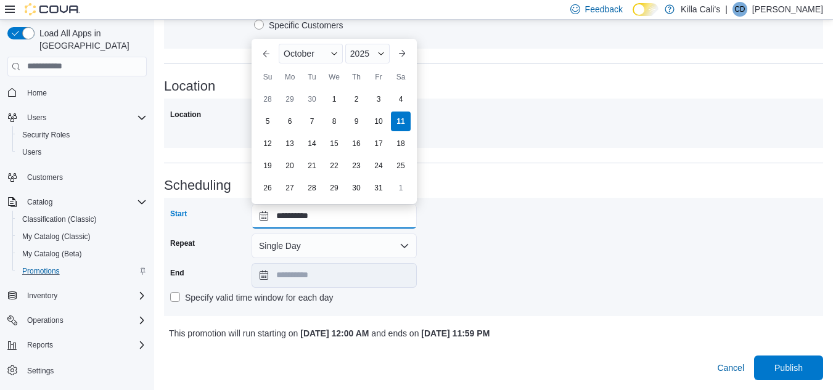
click at [380, 215] on input "**********" at bounding box center [334, 216] width 165 height 25
click at [491, 178] on h3 "Scheduling" at bounding box center [493, 185] width 659 height 15
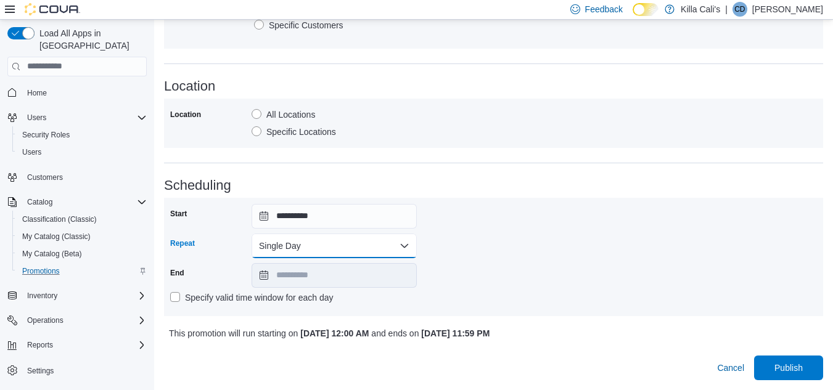
click at [387, 240] on button "Single Day" at bounding box center [334, 246] width 165 height 25
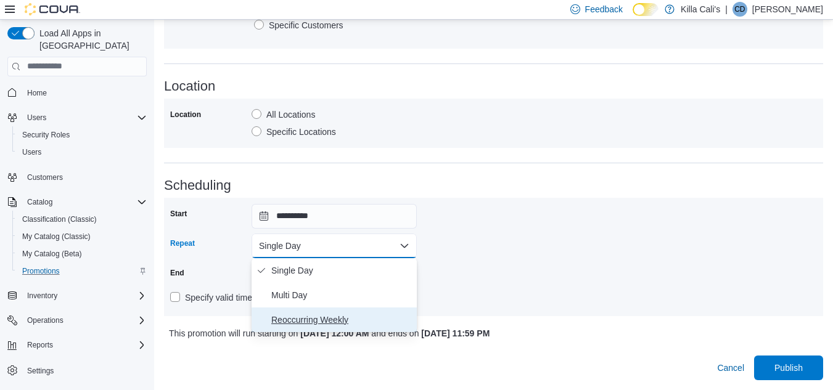
click at [305, 321] on span "Reoccurring Weekly" at bounding box center [341, 320] width 141 height 15
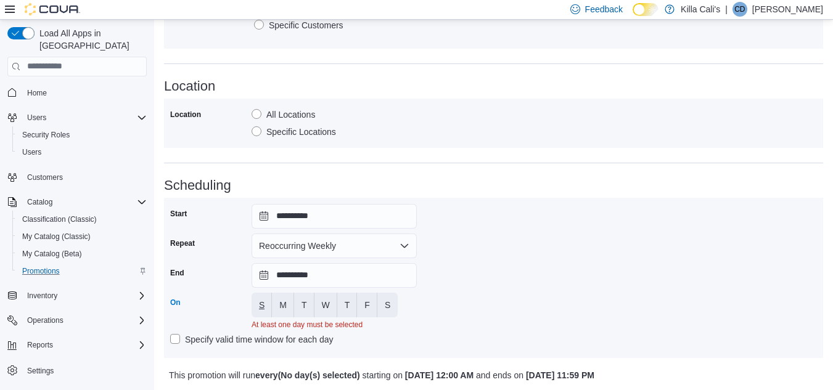
click at [268, 305] on button "S" at bounding box center [262, 305] width 20 height 25
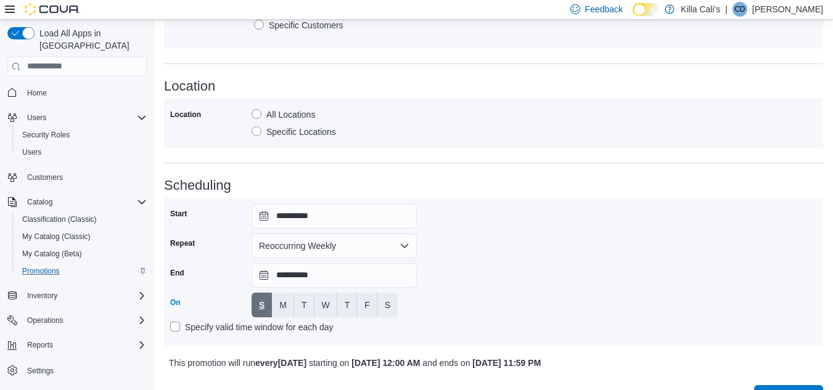
click at [257, 305] on button "S" at bounding box center [262, 305] width 20 height 25
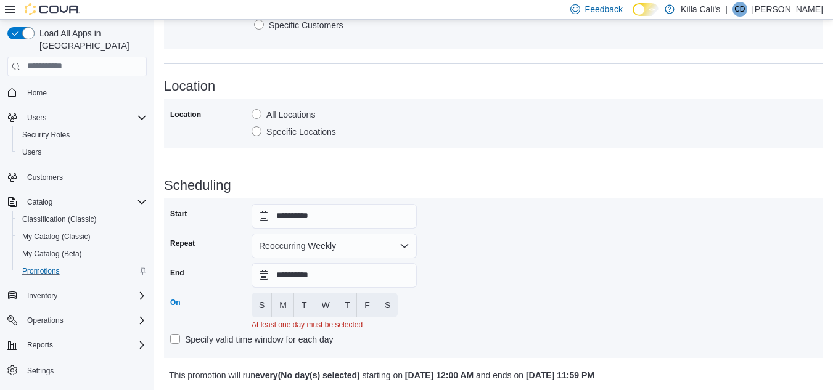
click at [284, 304] on span "M" at bounding box center [282, 305] width 7 height 12
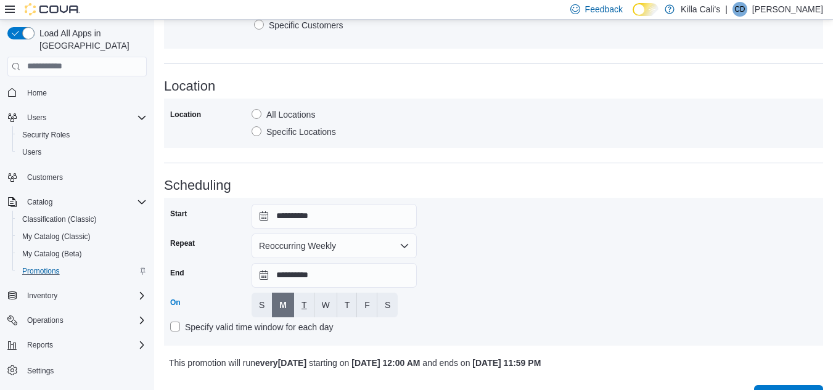
click at [303, 300] on span "T" at bounding box center [304, 305] width 6 height 12
click at [341, 305] on button "T" at bounding box center [347, 305] width 20 height 25
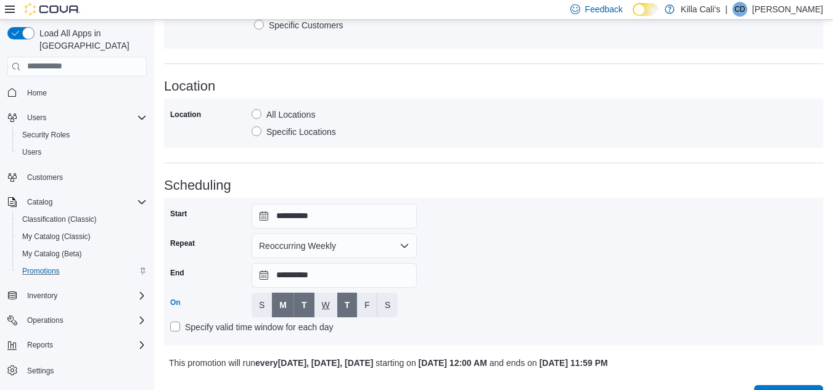
click at [334, 308] on button "W" at bounding box center [325, 305] width 23 height 25
click at [375, 306] on button "F" at bounding box center [367, 305] width 20 height 25
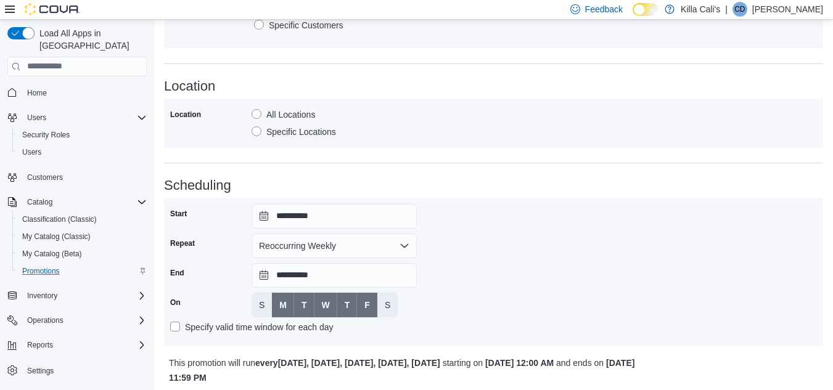
click at [398, 306] on div "Days of the week S M T W T F S" at bounding box center [334, 305] width 165 height 25
click at [391, 304] on button "S" at bounding box center [387, 305] width 20 height 25
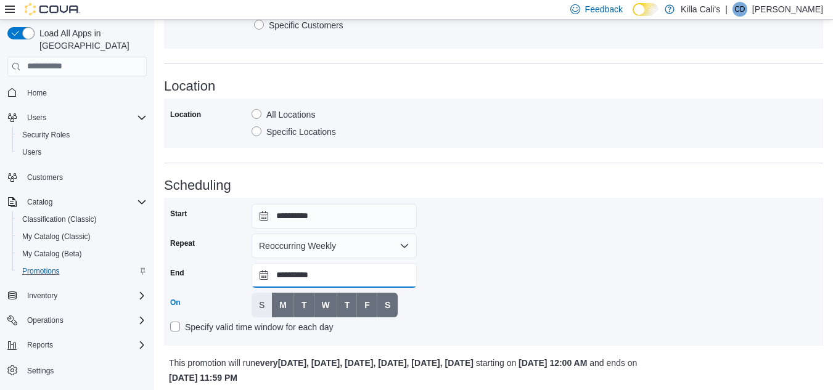
click at [334, 277] on input "**********" at bounding box center [334, 275] width 165 height 25
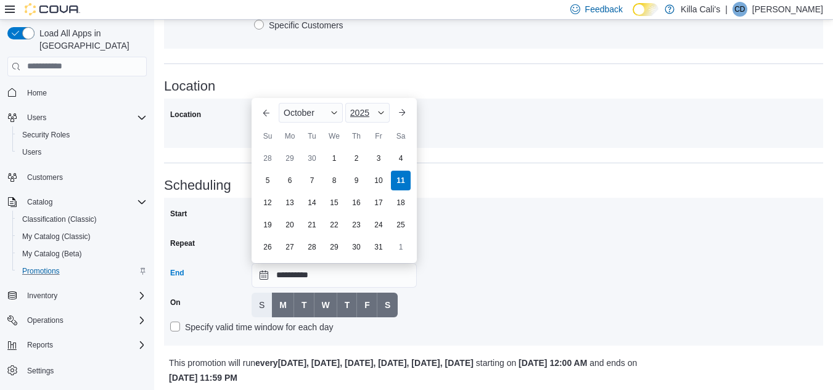
click at [379, 113] on span "Button. Open the year selector. 2025 is currently selected." at bounding box center [380, 112] width 7 height 7
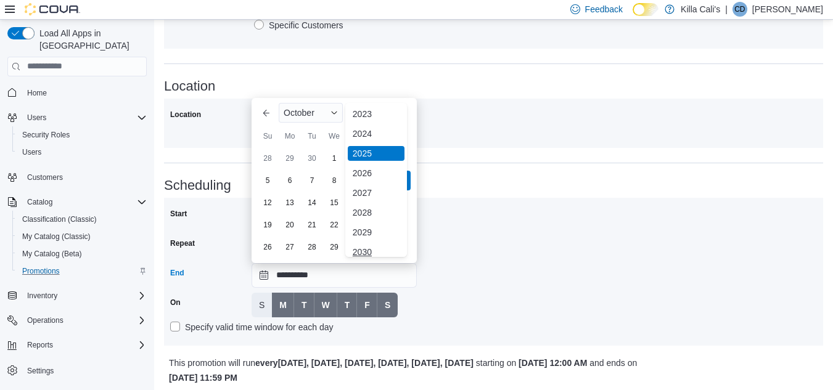
scroll to position [147, 0]
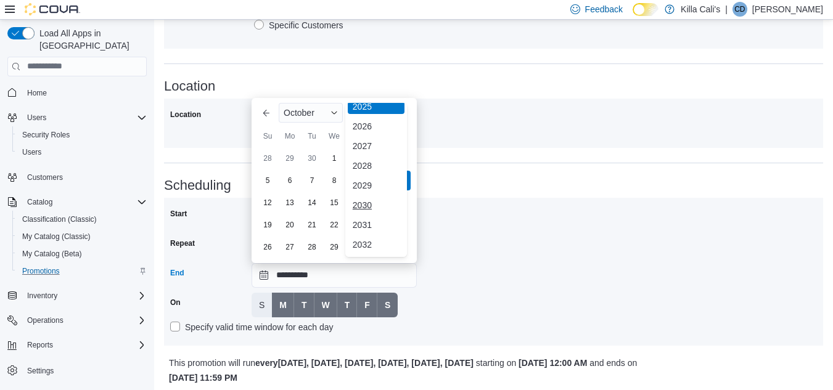
click at [369, 204] on div "2030" at bounding box center [376, 205] width 57 height 15
type input "**********"
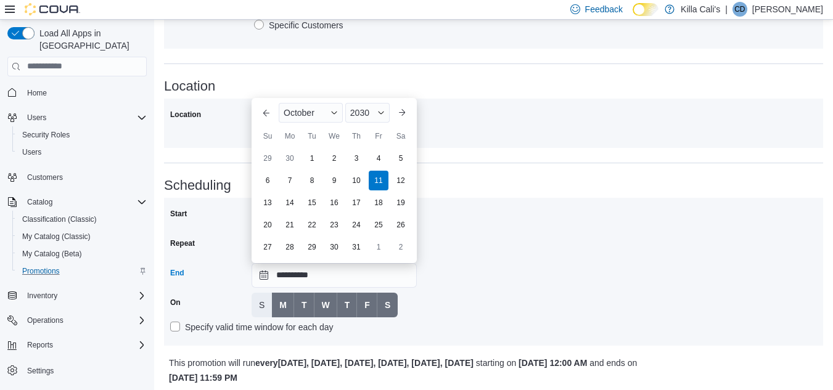
click at [523, 305] on div "**********" at bounding box center [493, 272] width 647 height 136
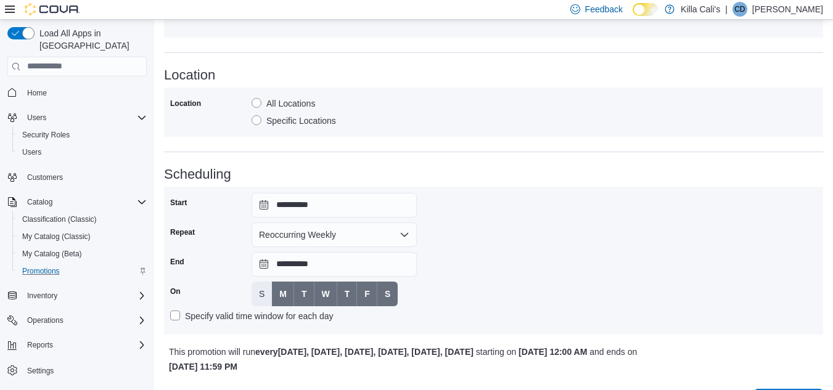
scroll to position [689, 0]
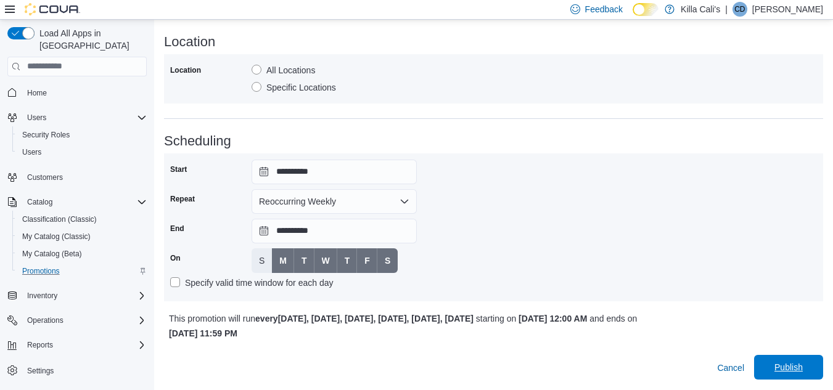
click at [769, 363] on button "Publish" at bounding box center [788, 367] width 69 height 25
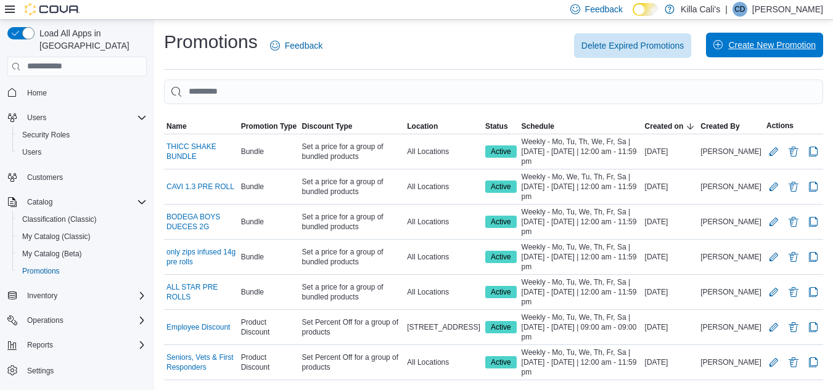
click at [747, 44] on span "Create New Promotion" at bounding box center [772, 45] width 88 height 12
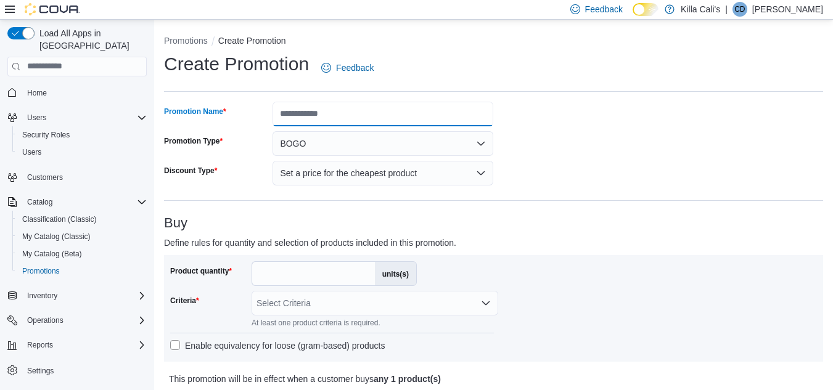
click at [357, 115] on input "Promotion Name" at bounding box center [383, 114] width 221 height 25
type input "**********"
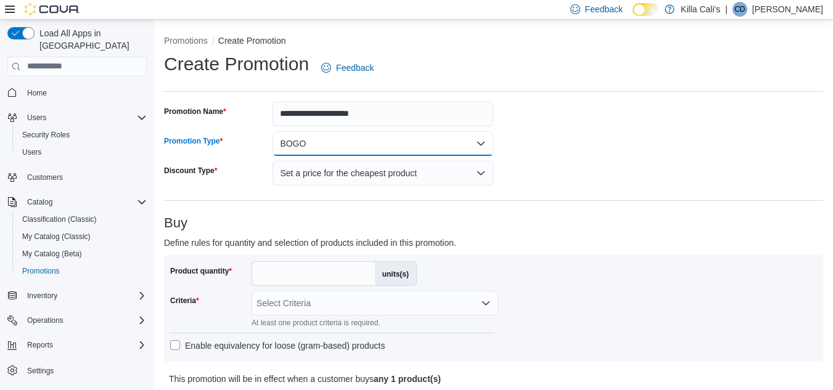
click at [273, 131] on button "BOGO" at bounding box center [383, 143] width 221 height 25
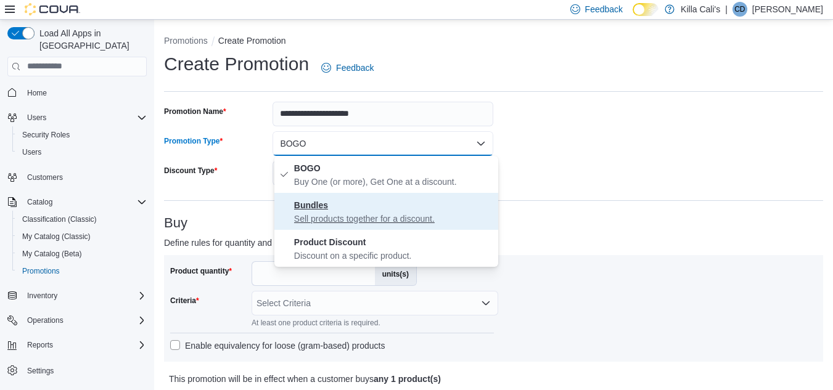
click at [334, 219] on p "Sell products together for a discount." at bounding box center [393, 219] width 199 height 12
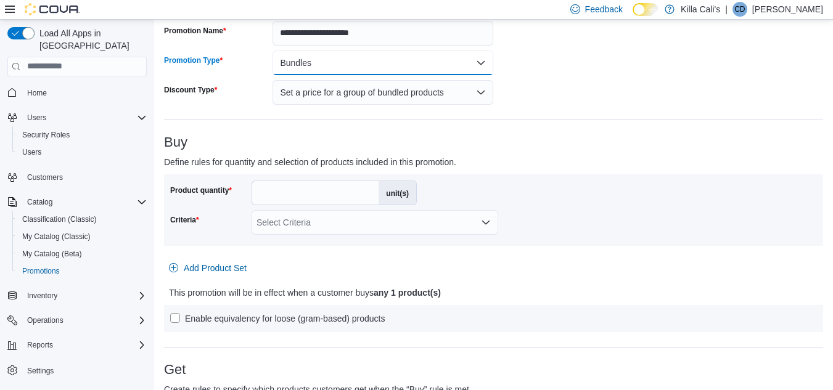
scroll to position [123, 0]
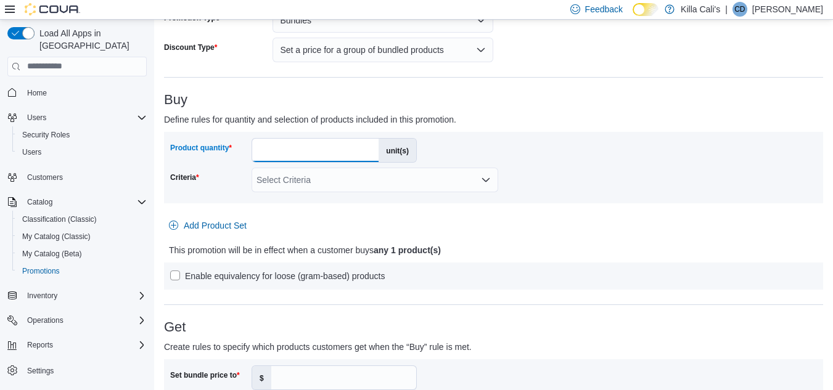
drag, startPoint x: 269, startPoint y: 146, endPoint x: 236, endPoint y: 144, distance: 33.3
click at [236, 144] on div "Product quantity * unit(s)" at bounding box center [293, 150] width 247 height 25
type input "*"
click at [337, 178] on div "Select Criteria" at bounding box center [375, 180] width 247 height 25
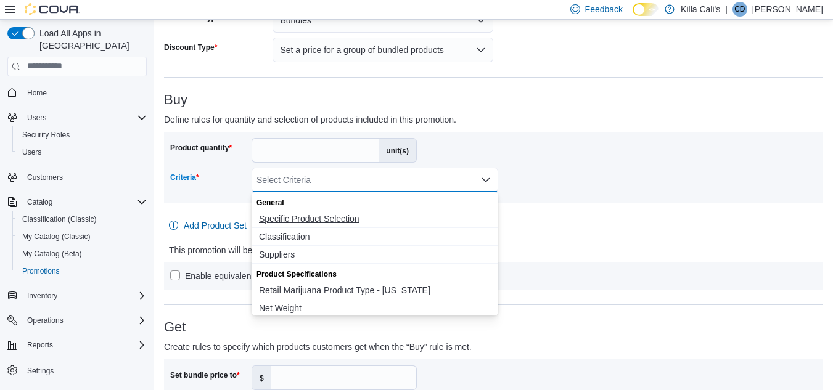
click at [351, 226] on button "Specific Product Selection" at bounding box center [375, 219] width 247 height 18
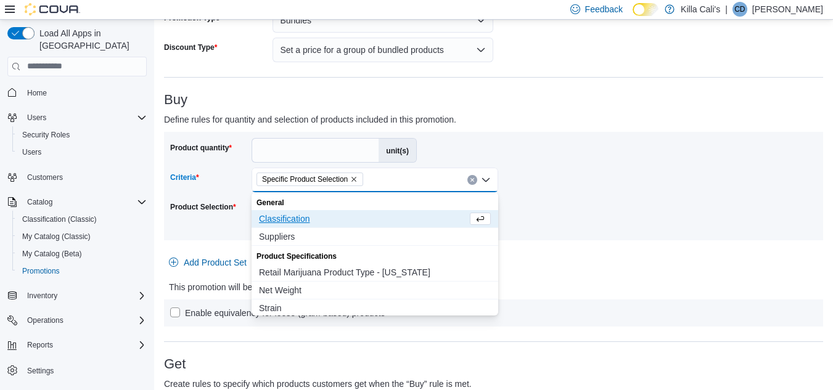
click at [531, 240] on div at bounding box center [493, 242] width 659 height 5
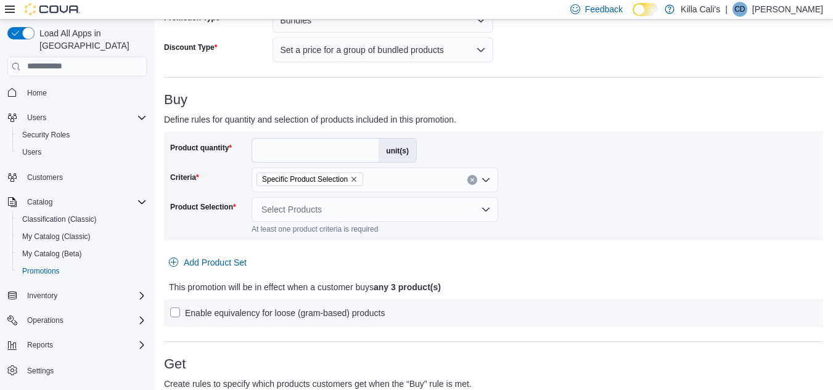
click at [452, 208] on div "Select Products" at bounding box center [375, 209] width 247 height 25
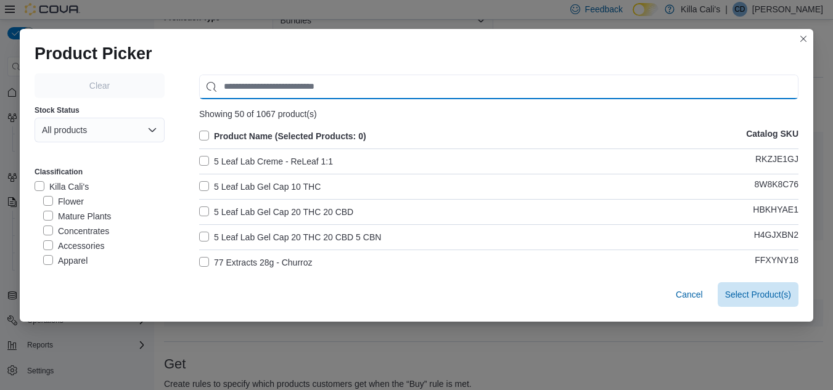
click at [260, 86] on input "Use aria labels when no actual label is in use" at bounding box center [498, 87] width 599 height 25
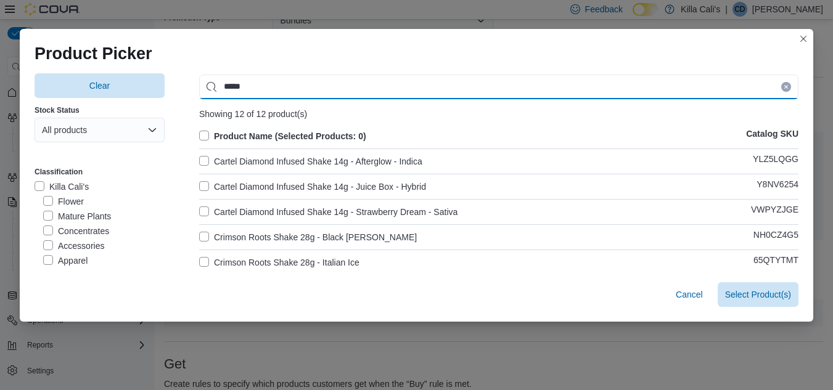
type input "*****"
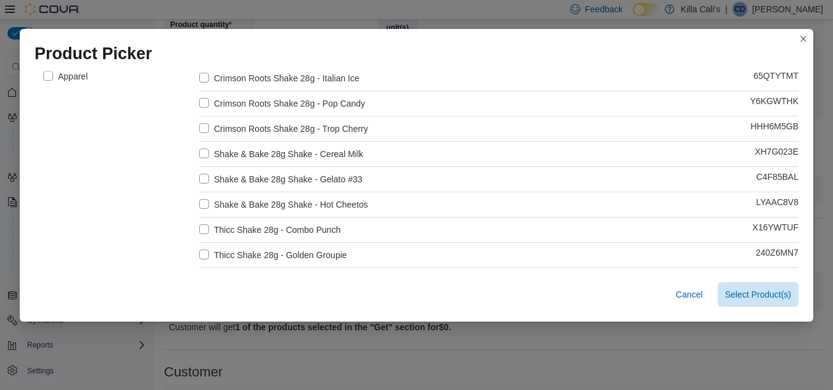
scroll to position [182, 0]
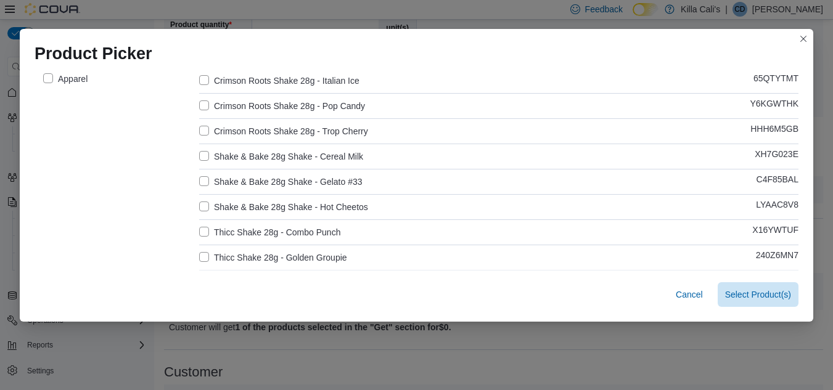
click at [201, 155] on label "Shake & Bake 28g Shake - Cereal Milk" at bounding box center [281, 156] width 164 height 15
click at [199, 180] on label "Shake & Bake 28g Shake - Gelato #33" at bounding box center [280, 181] width 163 height 15
click at [199, 200] on label "Shake & Bake 28g Shake - Hot Cheetos" at bounding box center [283, 207] width 169 height 15
click at [199, 228] on label "Thicc Shake 28g - Combo Punch" at bounding box center [269, 232] width 141 height 15
click at [754, 290] on span "Select 4 Product(s)" at bounding box center [754, 294] width 73 height 12
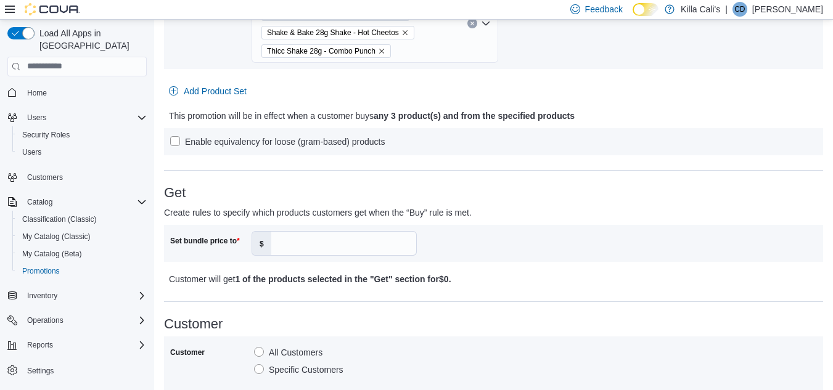
scroll to position [370, 0]
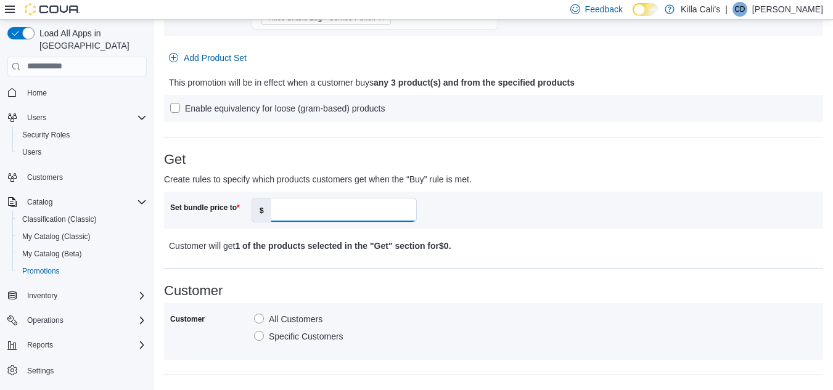
click at [327, 211] on input "Set bundle price to" at bounding box center [343, 210] width 145 height 23
type input "**"
click at [560, 211] on div "Set bundle price to $ **" at bounding box center [493, 210] width 647 height 25
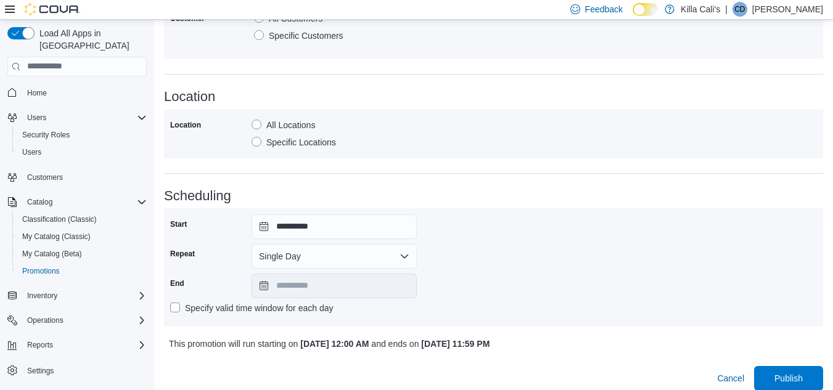
scroll to position [681, 0]
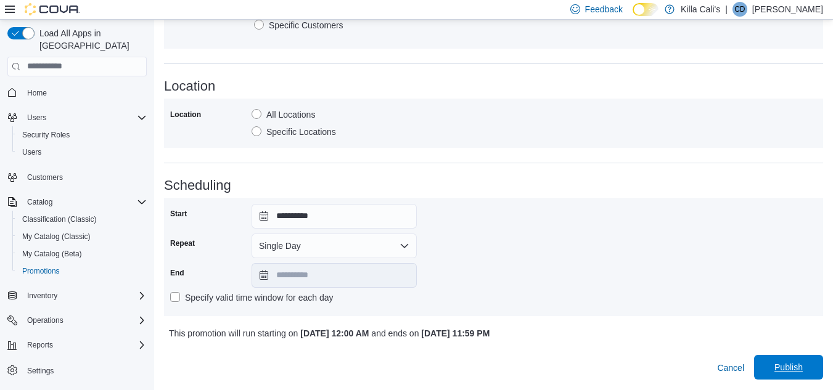
click at [800, 367] on span "Publish" at bounding box center [788, 367] width 28 height 12
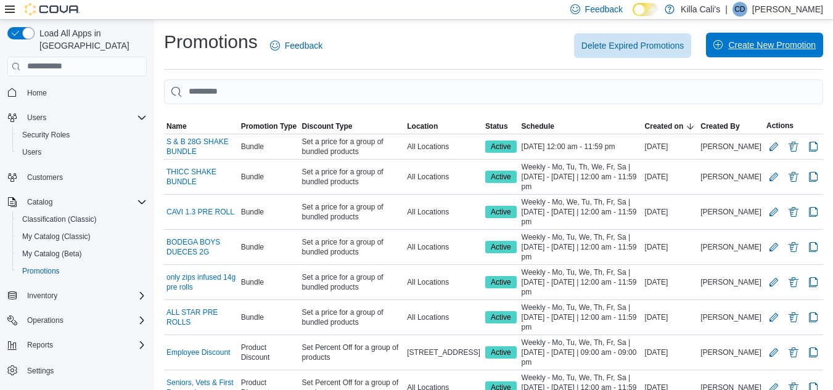
click at [776, 47] on span "Create New Promotion" at bounding box center [772, 45] width 88 height 12
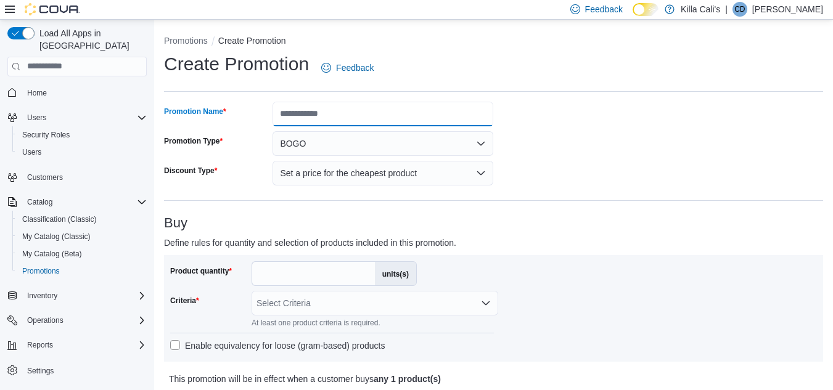
click at [345, 115] on input "Promotion Name" at bounding box center [383, 114] width 221 height 25
type input "**********"
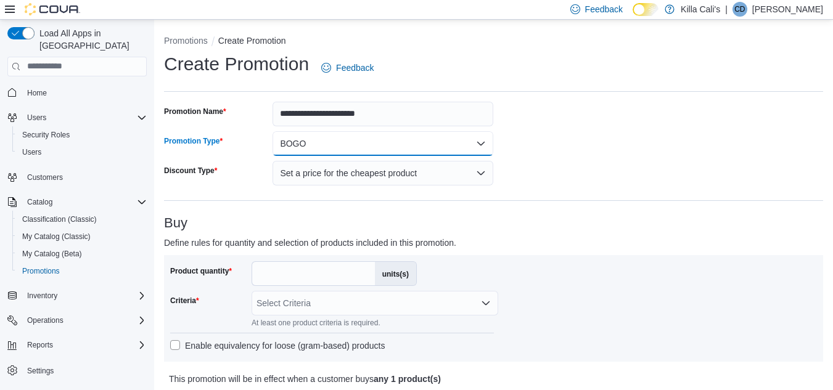
click at [273, 131] on button "BOGO" at bounding box center [383, 143] width 221 height 25
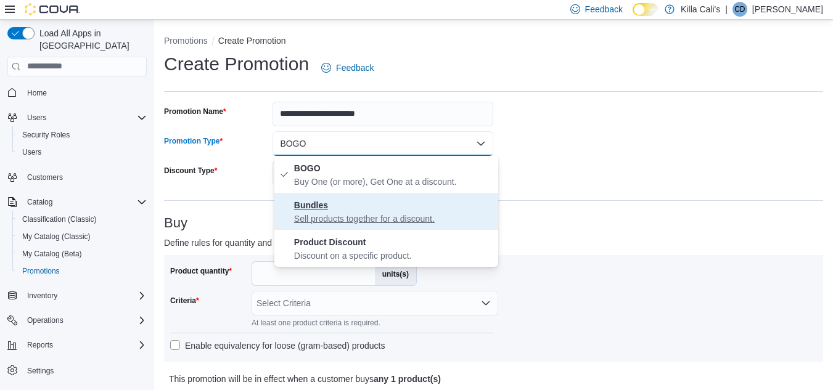
click at [274, 193] on button "Bundles Sell products together for a discount." at bounding box center [386, 211] width 224 height 37
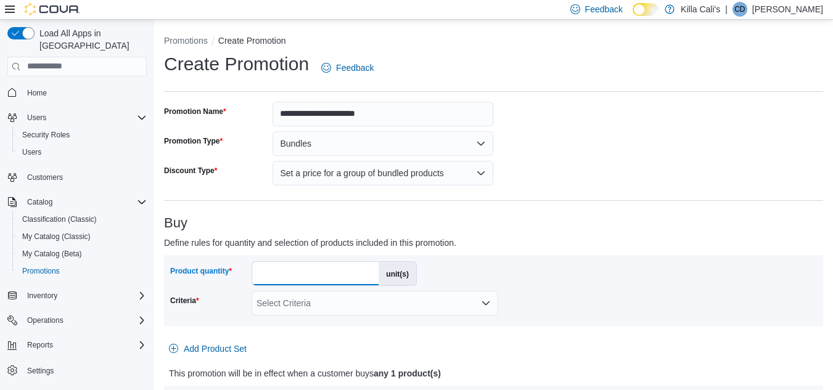
drag, startPoint x: 268, startPoint y: 273, endPoint x: 248, endPoint y: 273, distance: 19.7
click at [248, 273] on div "Product quantity * unit(s)" at bounding box center [293, 273] width 247 height 25
type input "*"
click at [589, 221] on h3 "Buy" at bounding box center [493, 223] width 659 height 15
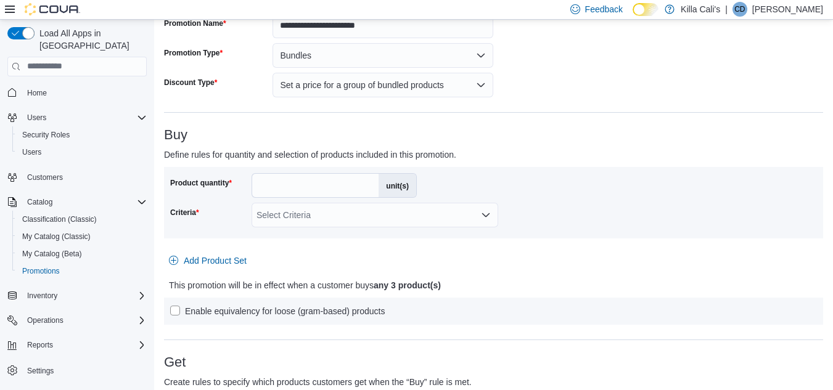
scroll to position [123, 0]
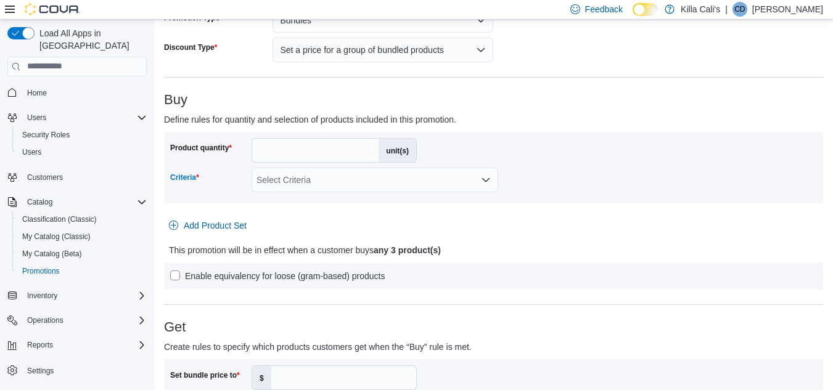
click at [372, 189] on div "Select Criteria" at bounding box center [375, 180] width 247 height 25
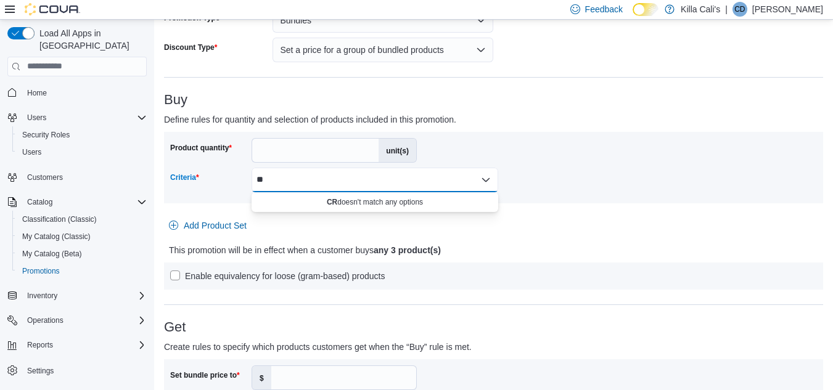
type input "*"
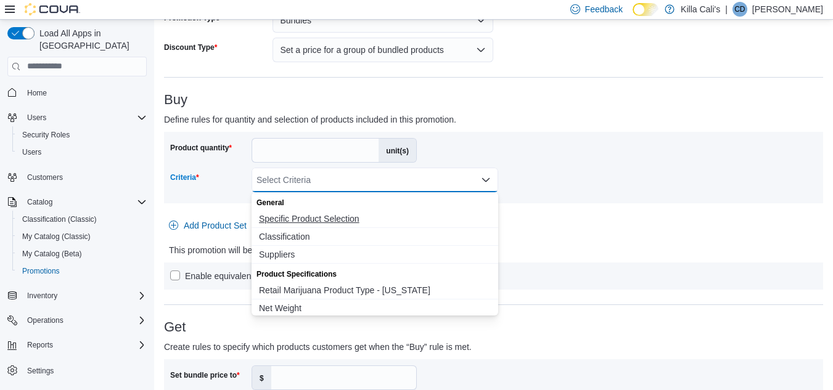
click at [344, 221] on span "Specific Product Selection" at bounding box center [375, 219] width 232 height 12
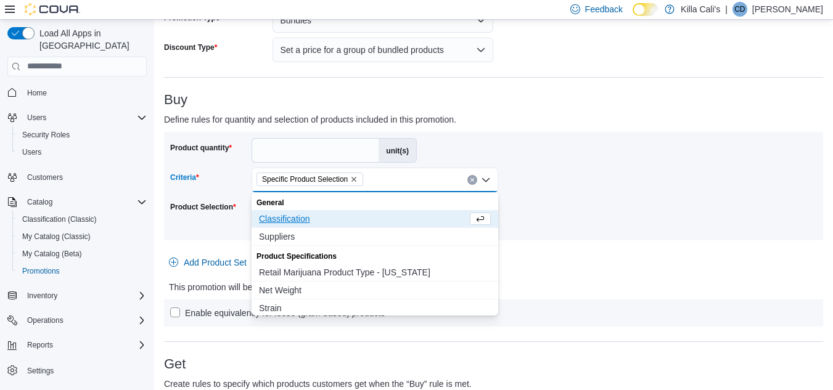
click at [533, 213] on div "Product quantity * unit(s) Criteria Specific Product Selection Combo box. Selec…" at bounding box center [493, 186] width 647 height 96
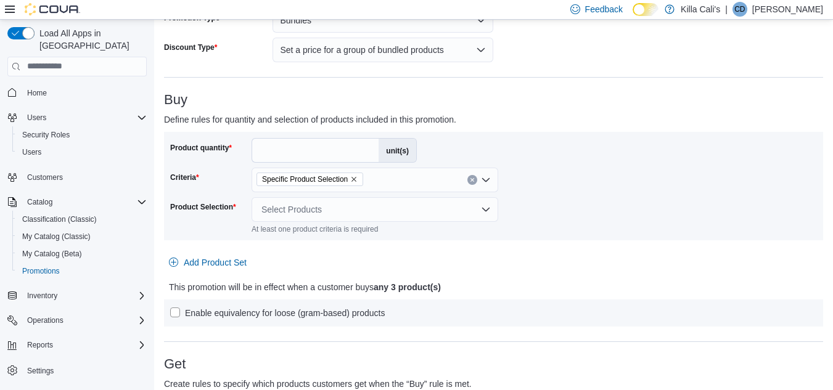
click at [372, 210] on div "Select Products" at bounding box center [375, 209] width 247 height 25
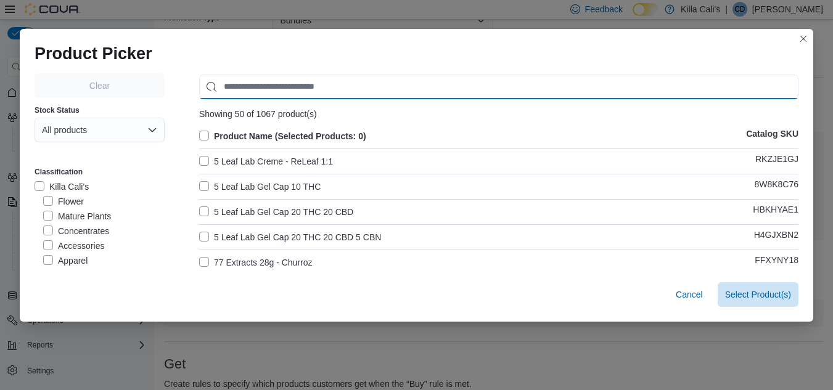
click at [226, 86] on input "Use aria labels when no actual label is in use" at bounding box center [498, 87] width 599 height 25
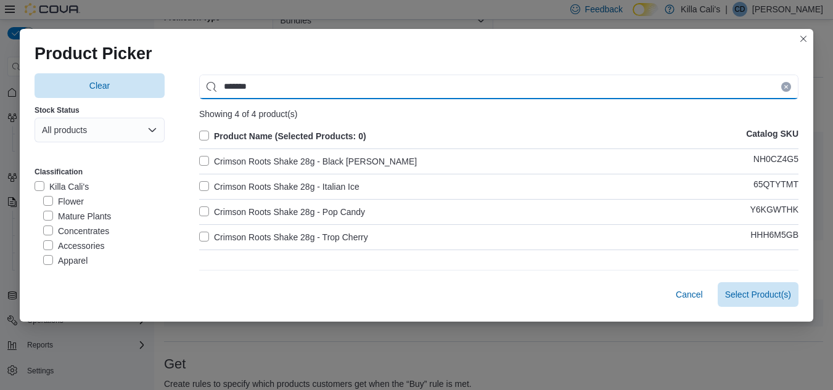
type input "*******"
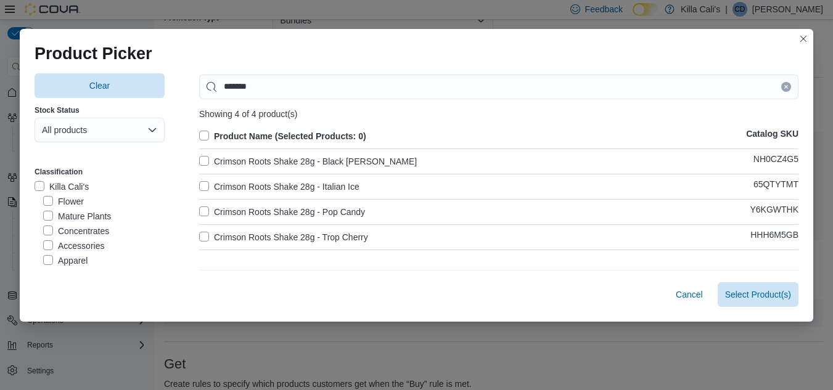
click at [200, 158] on label "Crimson Roots Shake 28g - Black [PERSON_NAME]" at bounding box center [308, 161] width 218 height 15
click at [199, 182] on label "Crimson Roots Shake 28g - Italian Ice" at bounding box center [279, 186] width 160 height 15
click at [202, 213] on label "Crimson Roots Shake 28g - Pop Candy" at bounding box center [282, 212] width 166 height 15
click at [203, 234] on label "Crimson Roots Shake 28g - Trop Cherry" at bounding box center [283, 237] width 169 height 15
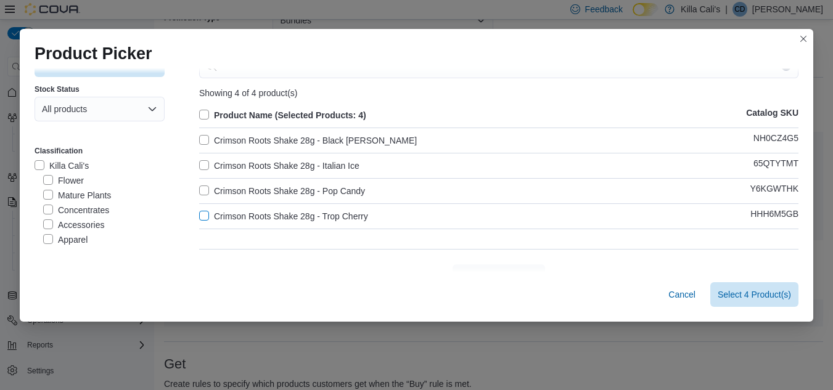
scroll to position [41, 0]
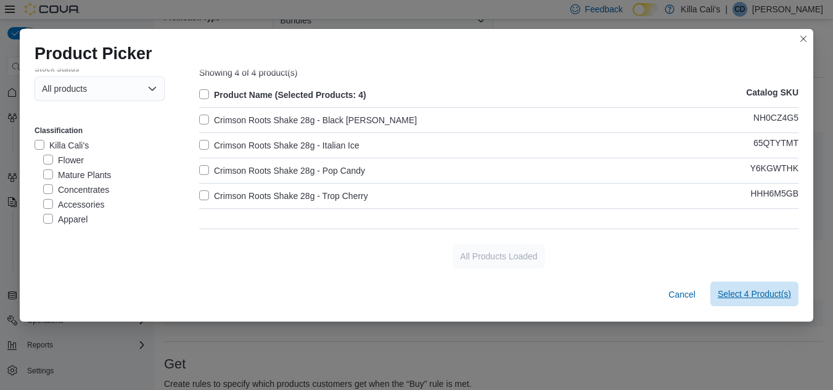
click at [781, 298] on span "Select 4 Product(s)" at bounding box center [754, 294] width 73 height 12
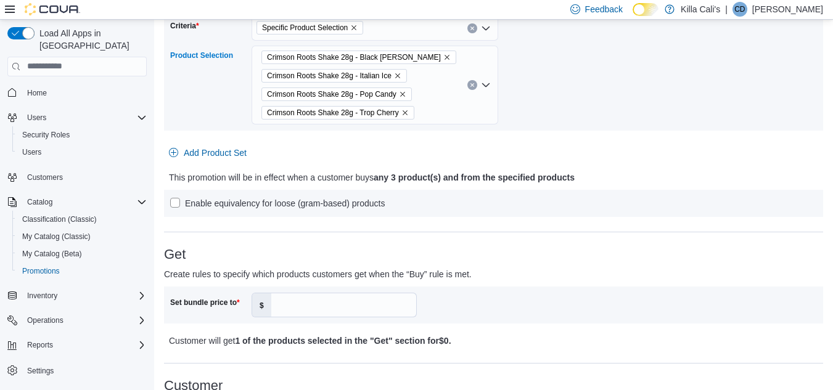
scroll to position [308, 0]
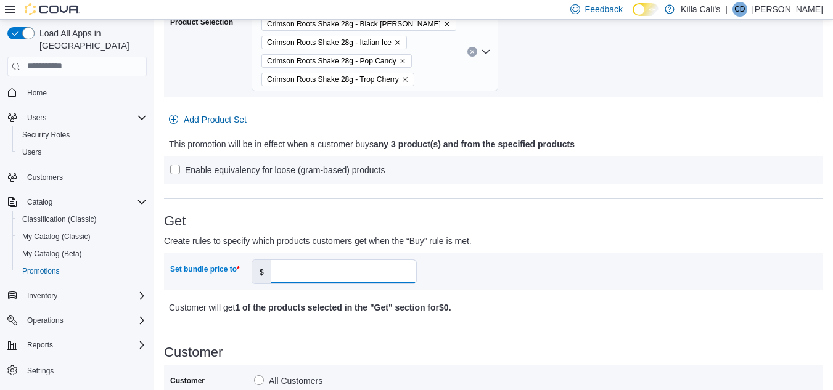
click at [299, 275] on input "Set bundle price to" at bounding box center [343, 271] width 145 height 23
type input "**"
click at [605, 364] on div "Customer Customer All Customers Specific Customers" at bounding box center [493, 383] width 659 height 76
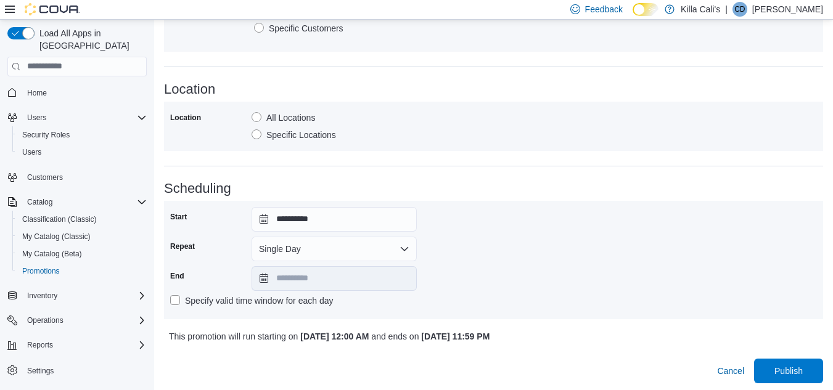
scroll to position [681, 0]
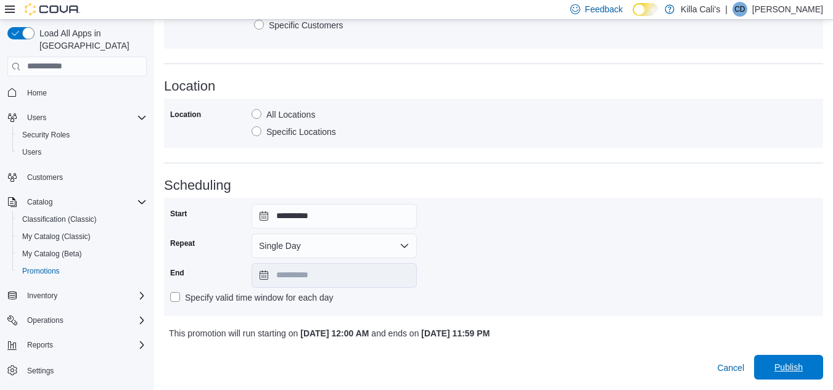
click at [797, 363] on span "Publish" at bounding box center [788, 367] width 28 height 12
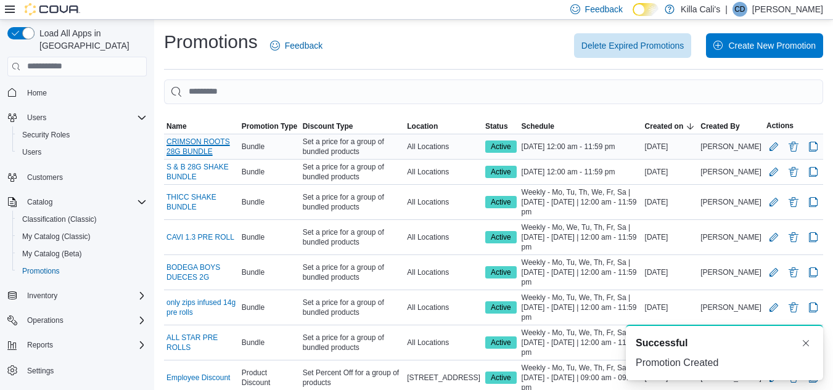
click at [206, 144] on link "CRIMSON ROOTS 28G BUNDLE" at bounding box center [201, 147] width 70 height 20
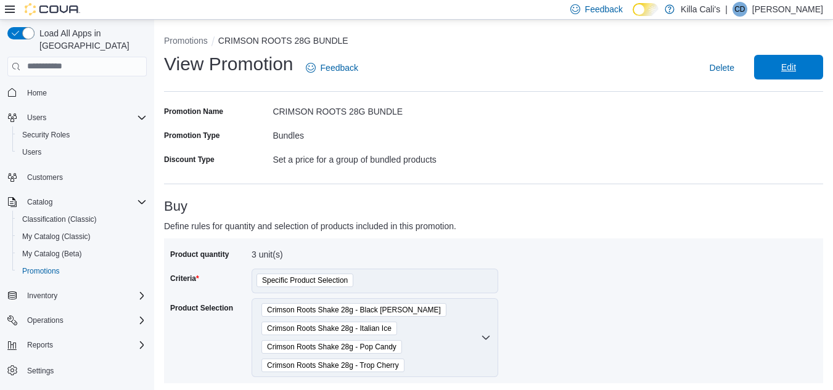
click at [796, 66] on span "Edit" at bounding box center [788, 67] width 15 height 12
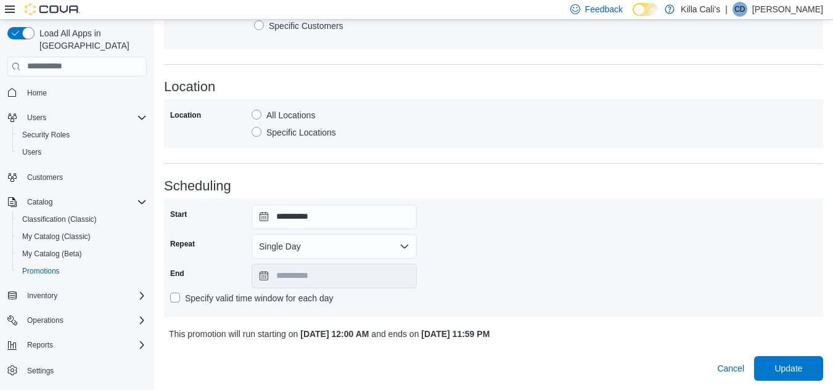
scroll to position [681, 0]
click at [404, 245] on button "Single Day" at bounding box center [334, 246] width 165 height 25
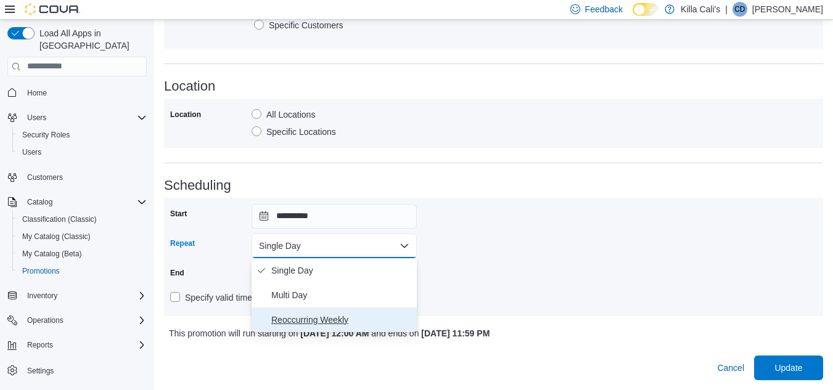
click at [340, 320] on span "Reoccurring Weekly" at bounding box center [341, 320] width 141 height 15
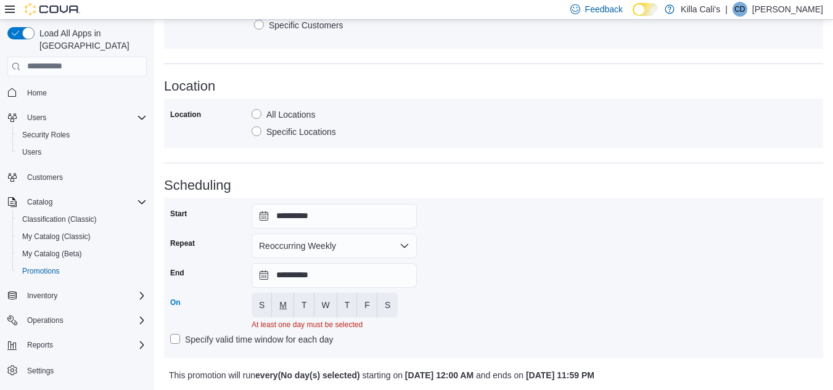
click at [274, 306] on button "M" at bounding box center [283, 305] width 22 height 25
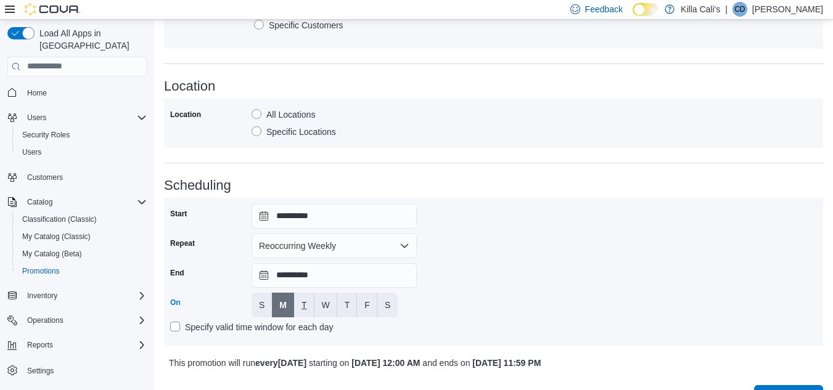
click at [303, 305] on span "T" at bounding box center [304, 305] width 6 height 12
click at [338, 307] on button "T" at bounding box center [347, 305] width 20 height 25
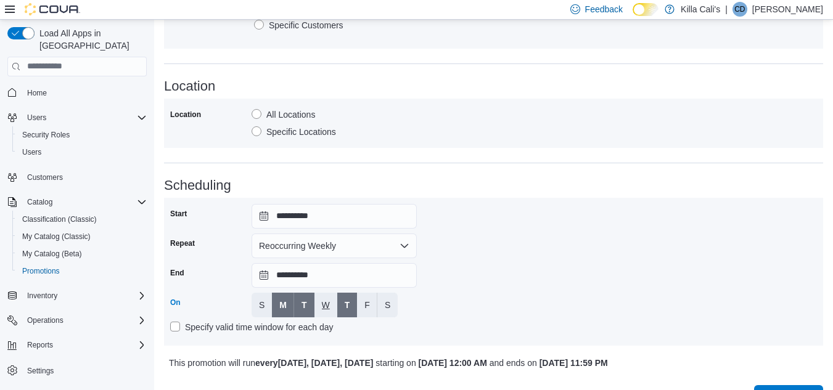
click at [323, 308] on span "W" at bounding box center [326, 305] width 8 height 12
click at [359, 308] on button "F" at bounding box center [367, 305] width 20 height 25
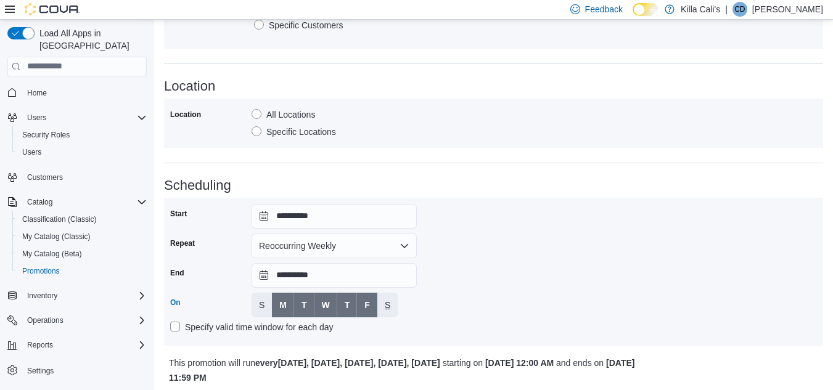
click at [387, 306] on span "S" at bounding box center [388, 305] width 6 height 12
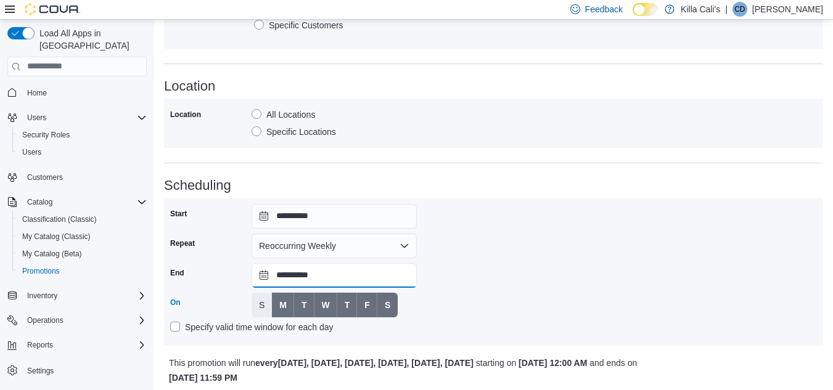
click at [361, 277] on input "**********" at bounding box center [334, 275] width 165 height 25
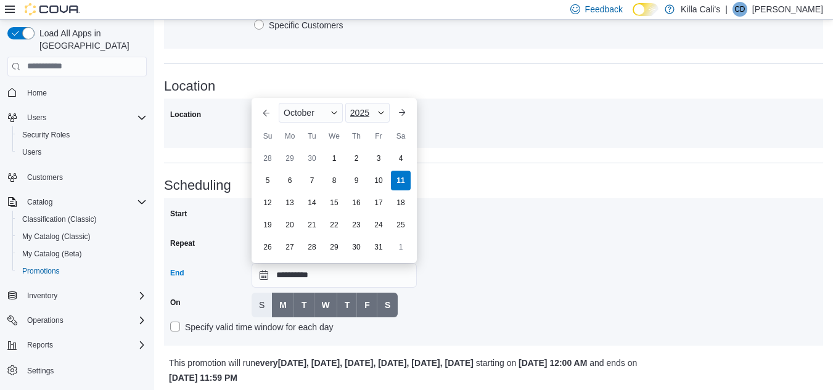
click at [379, 107] on div "2025" at bounding box center [367, 113] width 44 height 20
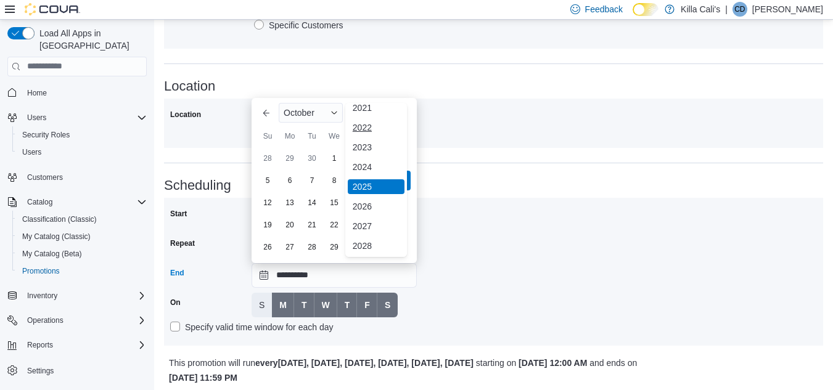
scroll to position [147, 0]
click at [355, 207] on div "2030" at bounding box center [376, 205] width 57 height 15
type input "**********"
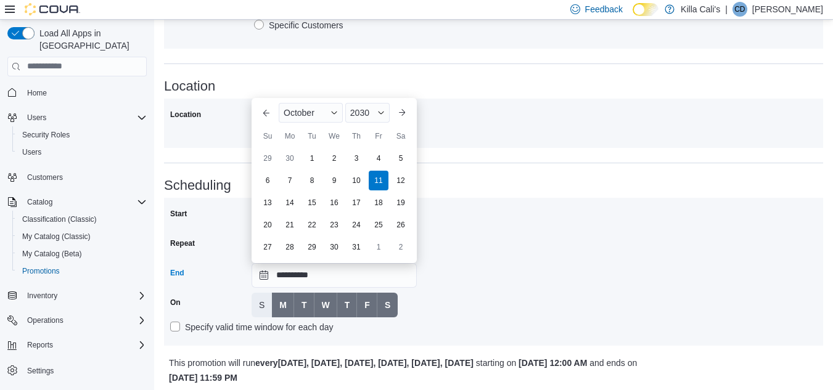
click at [601, 335] on div "**********" at bounding box center [493, 272] width 647 height 136
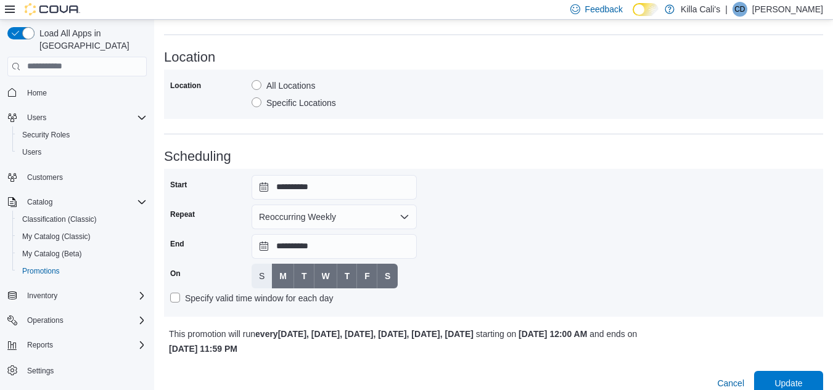
scroll to position [726, 0]
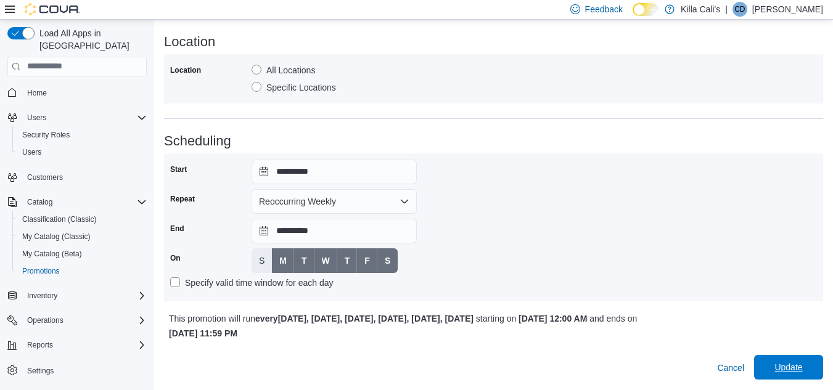
click at [785, 371] on span "Update" at bounding box center [788, 367] width 28 height 12
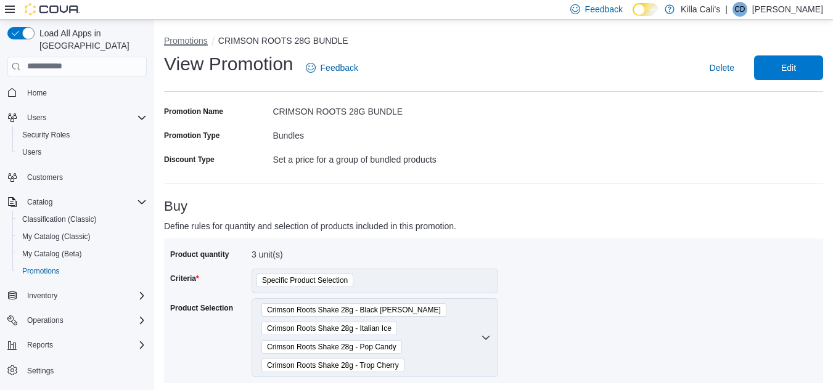
click at [193, 39] on button "Promotions" at bounding box center [186, 41] width 44 height 10
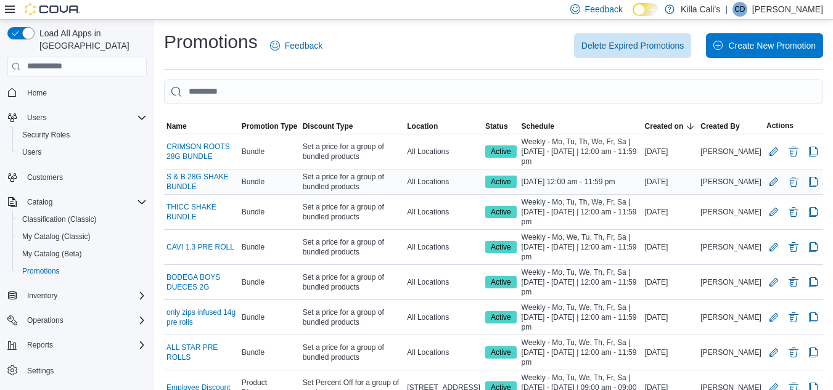
click at [217, 171] on div "S & B 28G SHAKE BUNDLE" at bounding box center [201, 182] width 75 height 25
click at [182, 183] on link "S & B 28G SHAKE BUNDLE" at bounding box center [201, 182] width 70 height 20
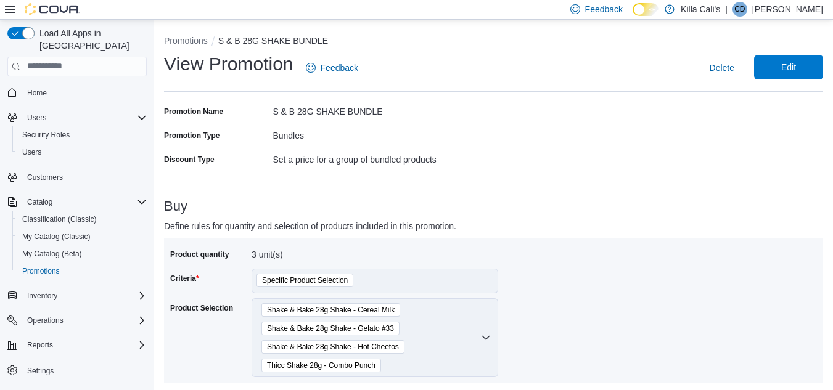
click at [796, 67] on span "Edit" at bounding box center [788, 67] width 15 height 12
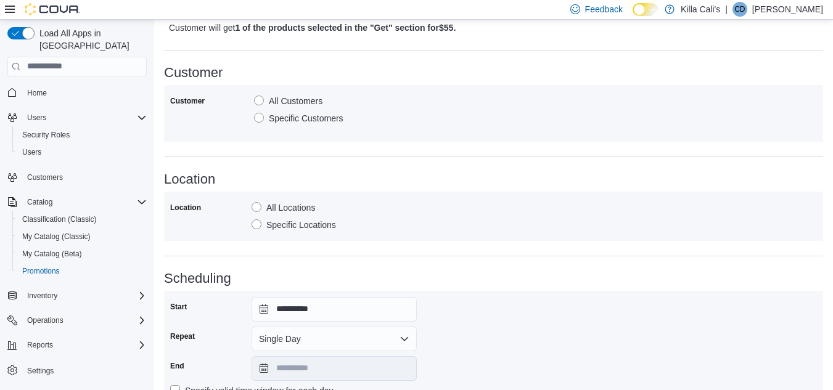
scroll to position [681, 0]
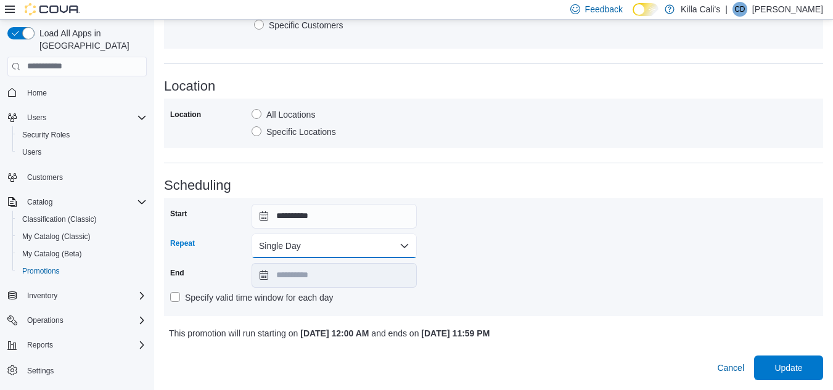
click at [405, 246] on button "Single Day" at bounding box center [334, 246] width 165 height 25
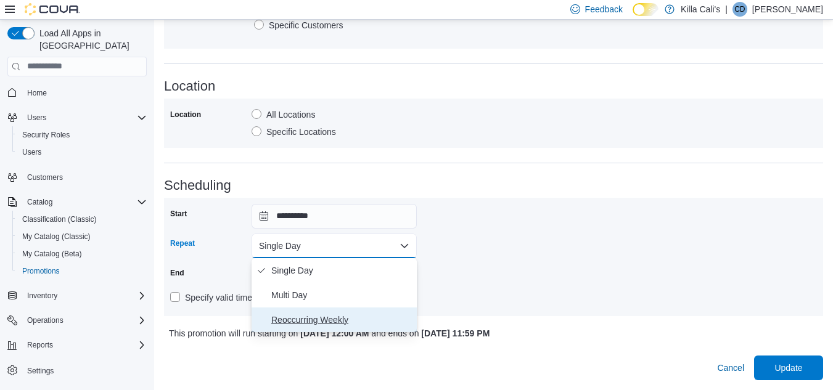
click at [330, 316] on span "Reoccurring Weekly" at bounding box center [341, 320] width 141 height 15
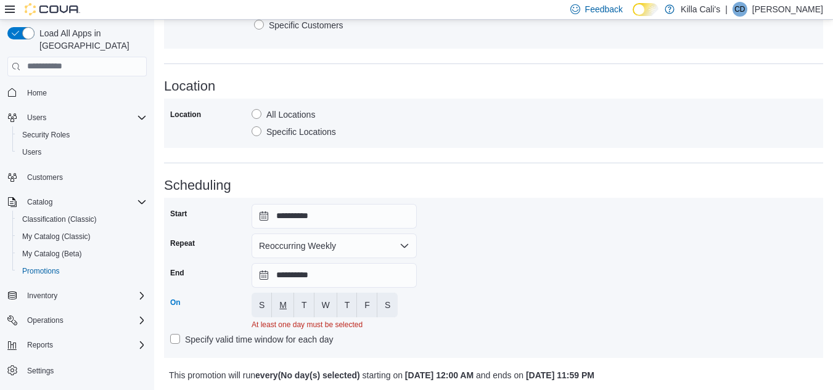
click at [287, 306] on span "M" at bounding box center [282, 305] width 7 height 12
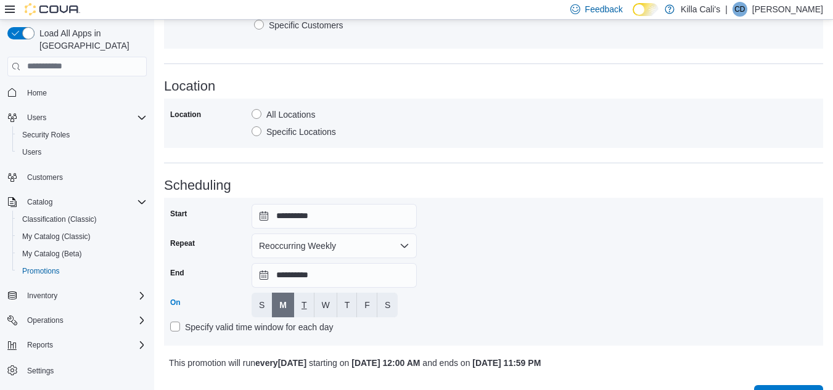
click at [299, 304] on button "T" at bounding box center [304, 305] width 20 height 25
click at [326, 306] on span "W" at bounding box center [326, 305] width 8 height 12
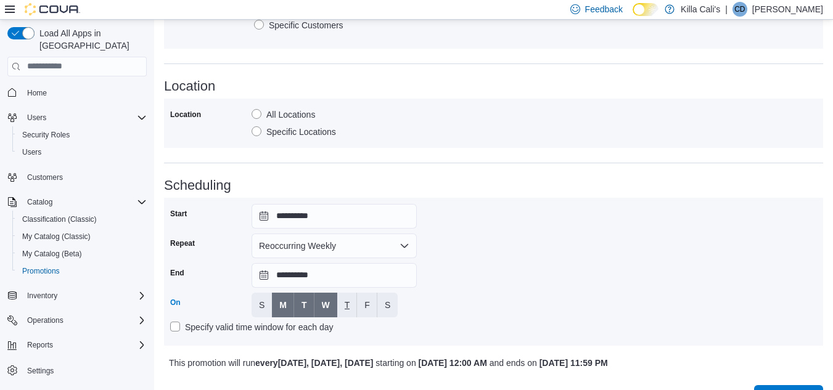
click at [345, 305] on span "T" at bounding box center [348, 305] width 6 height 12
click at [366, 306] on span "F" at bounding box center [367, 305] width 6 height 12
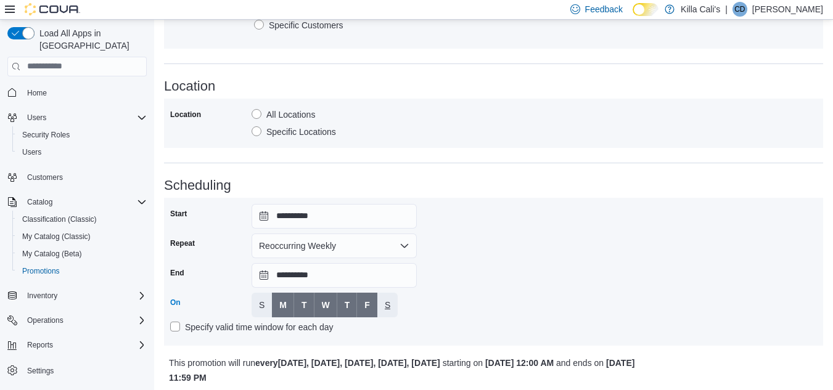
click at [388, 310] on span "S" at bounding box center [388, 305] width 6 height 12
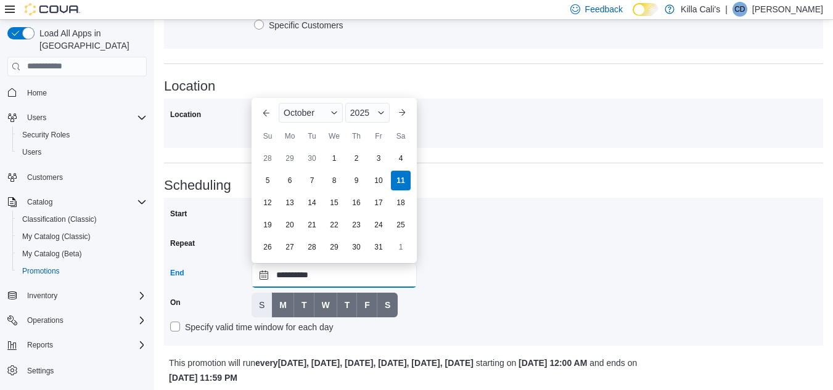
click at [377, 269] on input "**********" at bounding box center [334, 275] width 165 height 25
click at [378, 112] on span "Button. Open the year selector. 2025 is currently selected." at bounding box center [380, 112] width 7 height 7
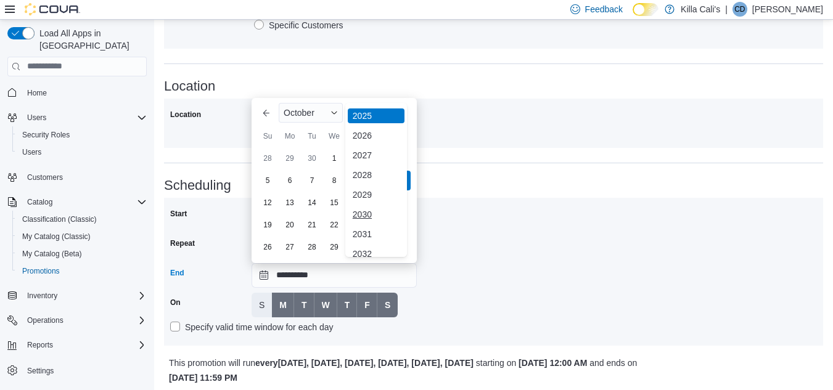
scroll to position [147, 0]
click at [359, 202] on div "2030" at bounding box center [376, 205] width 57 height 15
type input "**********"
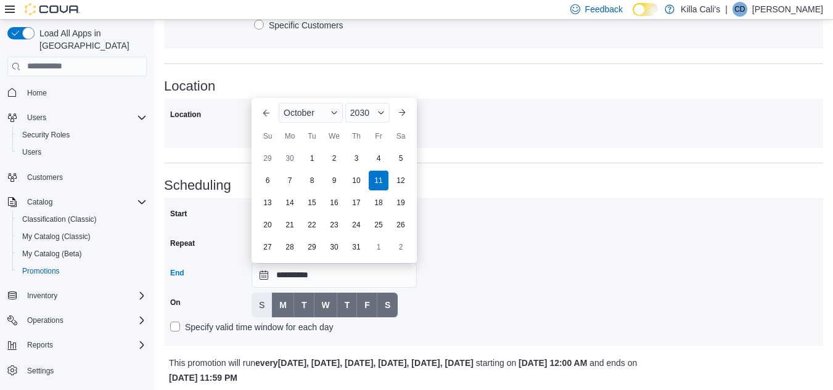
click at [512, 288] on div "**********" at bounding box center [493, 272] width 647 height 136
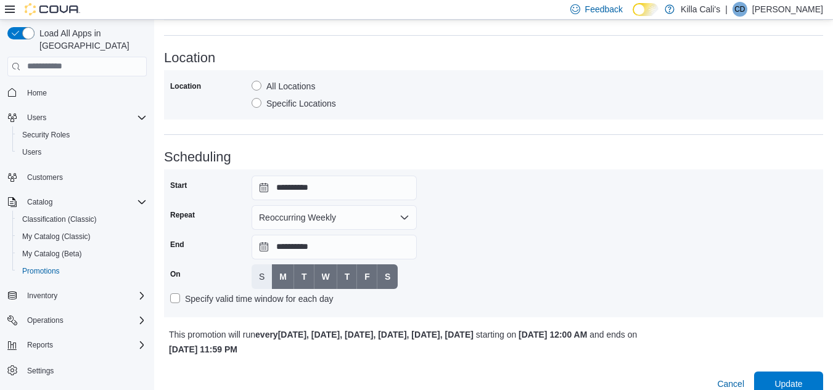
scroll to position [726, 0]
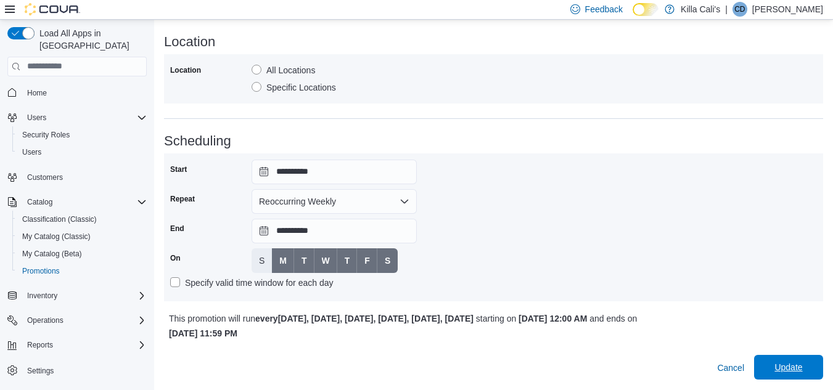
click at [792, 371] on span "Update" at bounding box center [788, 367] width 28 height 12
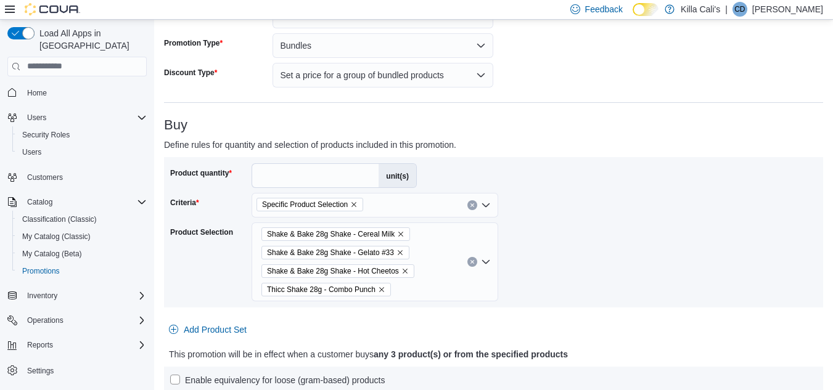
scroll to position [0, 0]
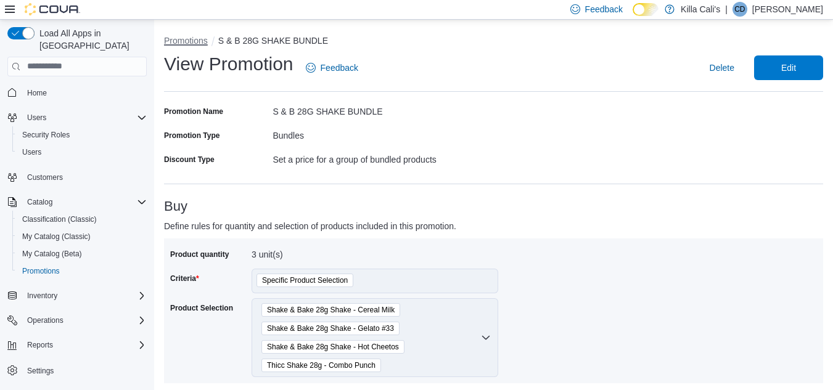
click at [184, 40] on button "Promotions" at bounding box center [186, 41] width 44 height 10
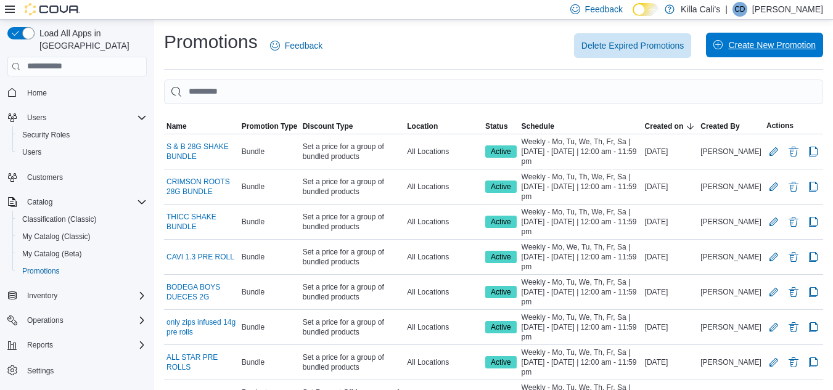
click at [760, 51] on span "Create New Promotion" at bounding box center [772, 45] width 88 height 12
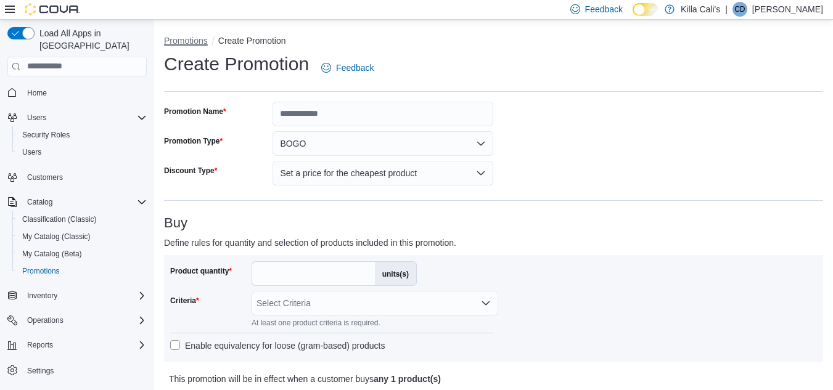
click at [187, 36] on button "Promotions" at bounding box center [186, 41] width 44 height 10
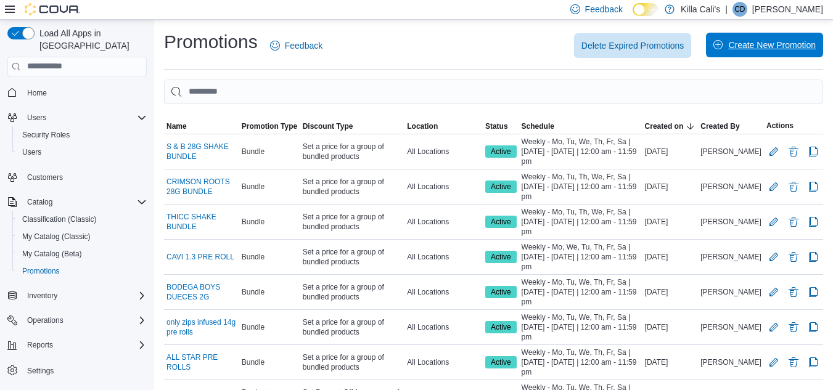
click at [747, 44] on span "Create New Promotion" at bounding box center [772, 45] width 88 height 12
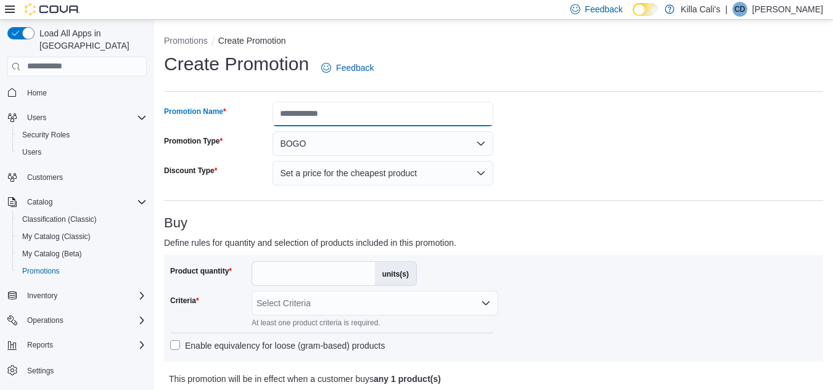
click at [369, 121] on input "Promotion Name" at bounding box center [383, 114] width 221 height 25
type input "**********"
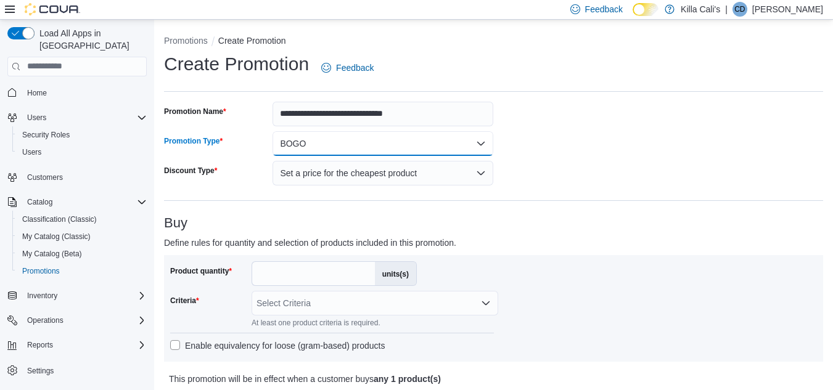
click at [367, 149] on button "BOGO" at bounding box center [383, 143] width 221 height 25
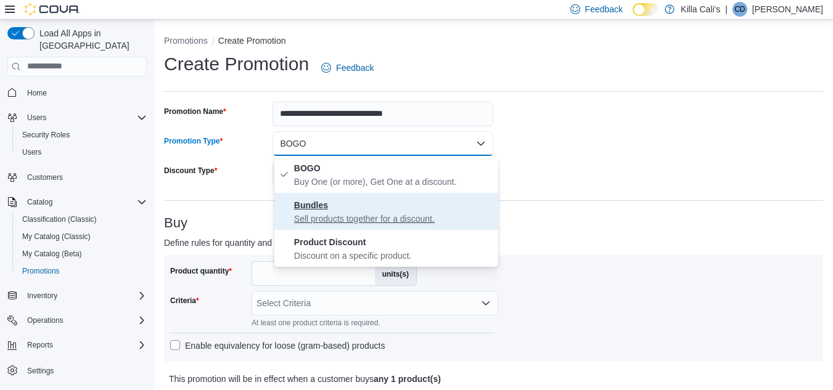
click at [348, 215] on p "Sell products together for a discount." at bounding box center [393, 219] width 199 height 12
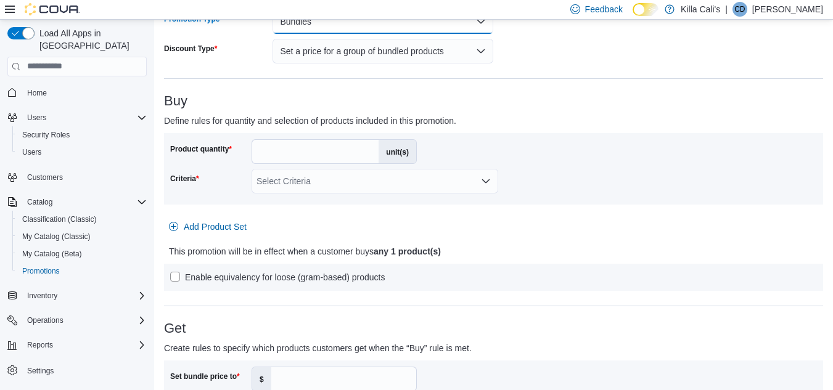
scroll to position [123, 0]
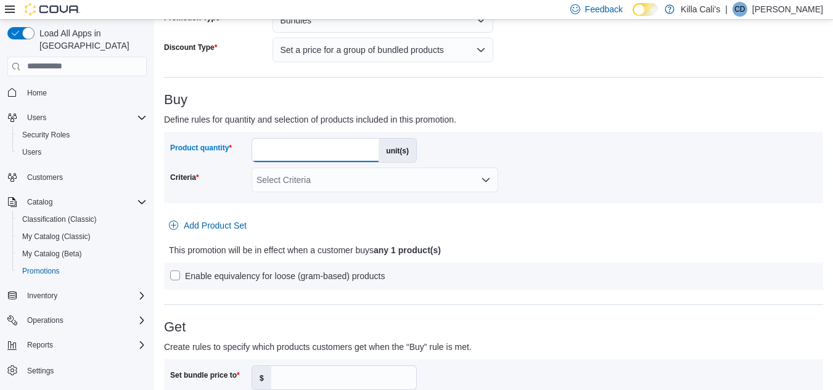
drag, startPoint x: 277, startPoint y: 149, endPoint x: 256, endPoint y: 149, distance: 21.6
click at [256, 149] on input "*" at bounding box center [315, 150] width 126 height 23
type input "*"
click at [329, 188] on div "Select Criteria" at bounding box center [375, 180] width 247 height 25
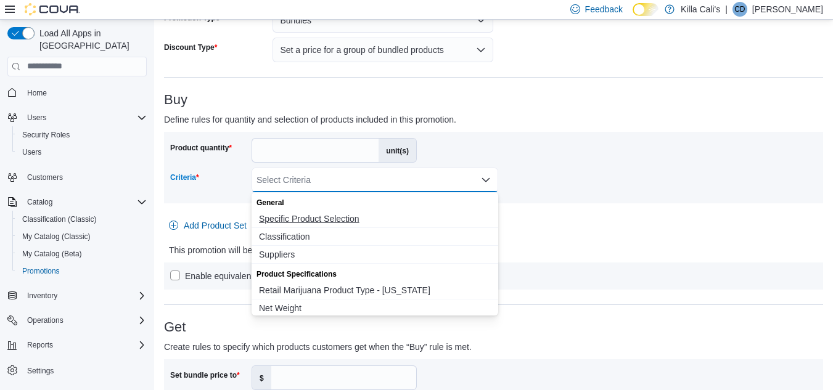
click at [311, 219] on span "Specific Product Selection" at bounding box center [375, 219] width 232 height 12
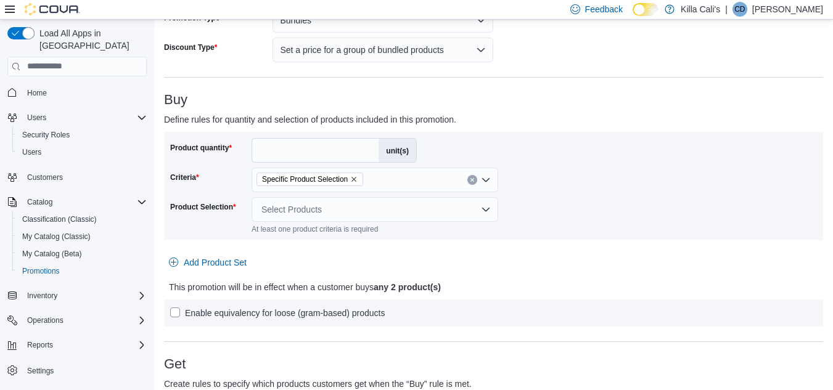
click at [583, 297] on div "Product quantity * unit(s) Criteria Specific Product Selection Product Selectio…" at bounding box center [493, 229] width 659 height 195
click at [276, 204] on div "Select Products" at bounding box center [375, 209] width 247 height 25
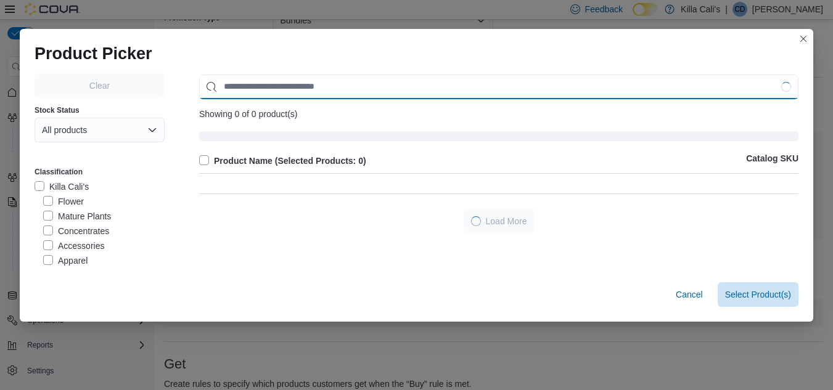
click at [236, 86] on input "Use aria labels when no actual label is in use" at bounding box center [498, 87] width 599 height 25
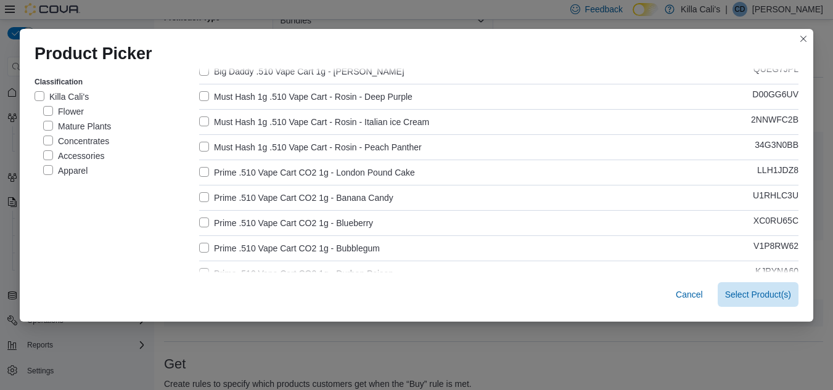
scroll to position [0, 0]
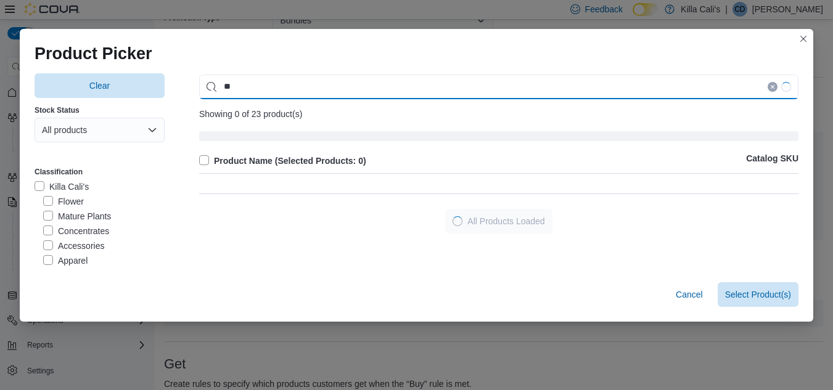
type input "*"
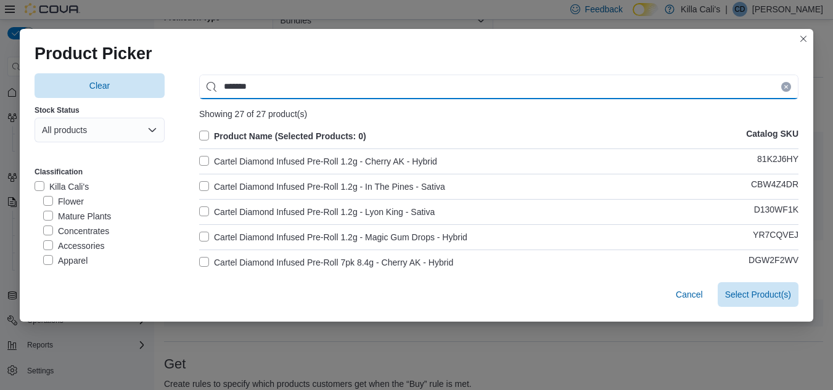
type input "*******"
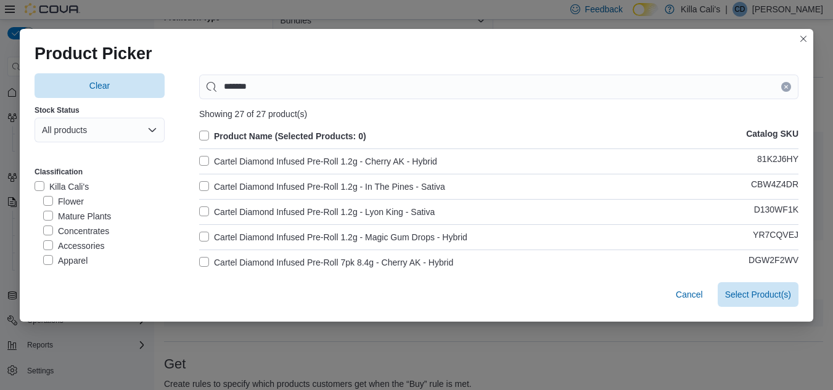
click at [199, 155] on label "Cartel Diamond Infused Pre-Roll 1.2g - Cherry AK - Hybrid" at bounding box center [318, 161] width 238 height 15
click at [200, 188] on label "Cartel Diamond Infused Pre-Roll 1.2g - In The Pines - Sativa" at bounding box center [322, 186] width 246 height 15
click at [199, 186] on label "Cartel Diamond Infused Pre-Roll 1.2g - In The Pines - Sativa" at bounding box center [322, 186] width 246 height 15
click at [199, 158] on label "Cartel Diamond Infused Pre-Roll 1.2g - Cherry AK - Hybrid" at bounding box center [318, 161] width 238 height 15
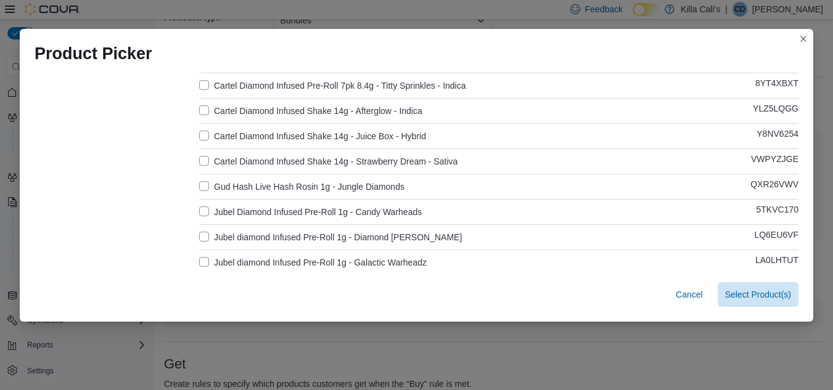
scroll to position [308, 0]
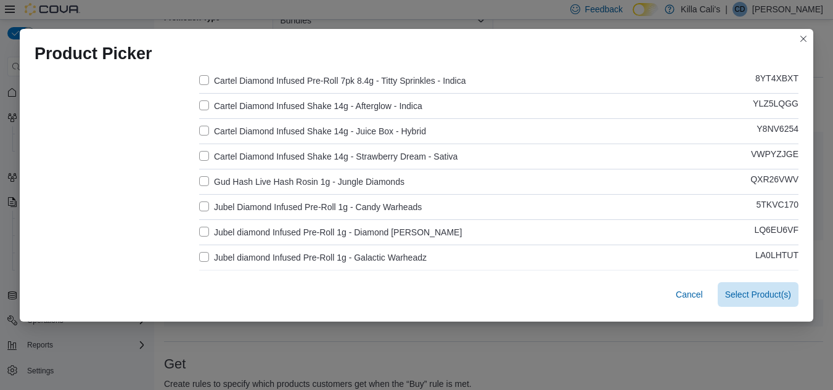
click at [202, 104] on label "Cartel Diamond Infused Shake 14g - Afterglow - Indica" at bounding box center [310, 106] width 223 height 15
click at [199, 127] on label "Cartel Diamond Infused Shake 14g - Juice Box - Hybrid" at bounding box center [312, 131] width 227 height 15
click at [202, 154] on label "Cartel Diamond Infused Shake 14g - Strawberry Dream - Sativa" at bounding box center [328, 156] width 258 height 15
click at [747, 297] on span "Select 3 Product(s)" at bounding box center [754, 294] width 73 height 12
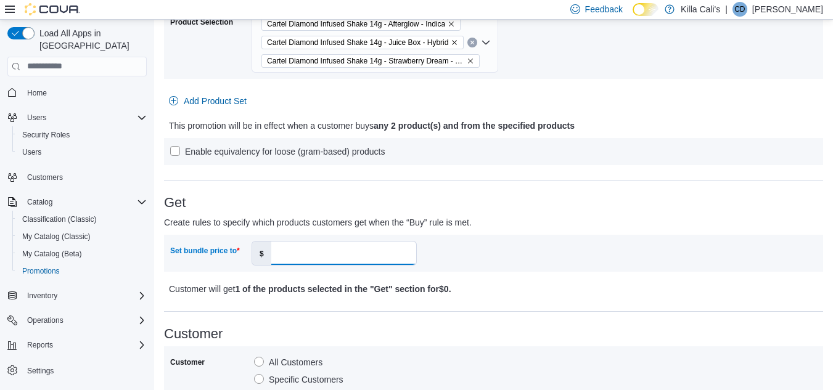
click at [314, 260] on input "Set bundle price to" at bounding box center [343, 253] width 145 height 23
type input "**"
click at [555, 300] on div "**********" at bounding box center [493, 263] width 659 height 941
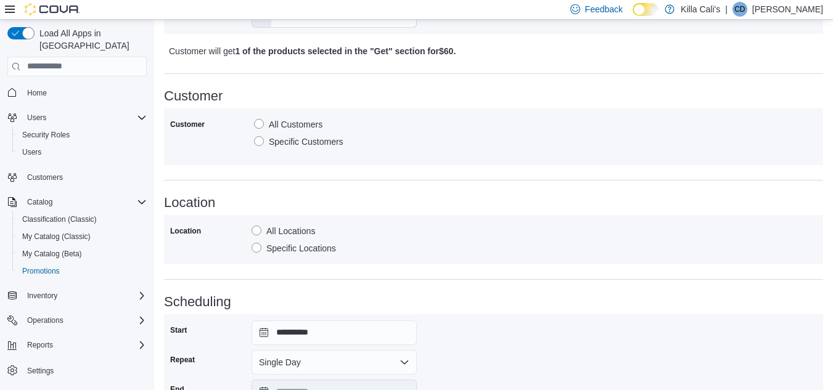
scroll to position [663, 0]
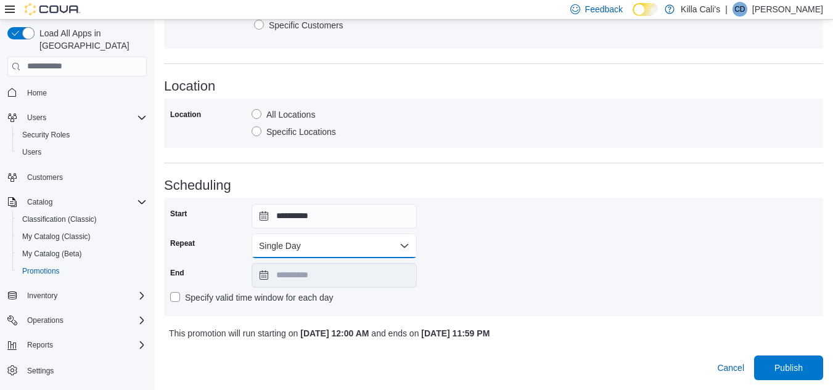
click at [396, 239] on button "Single Day" at bounding box center [334, 246] width 165 height 25
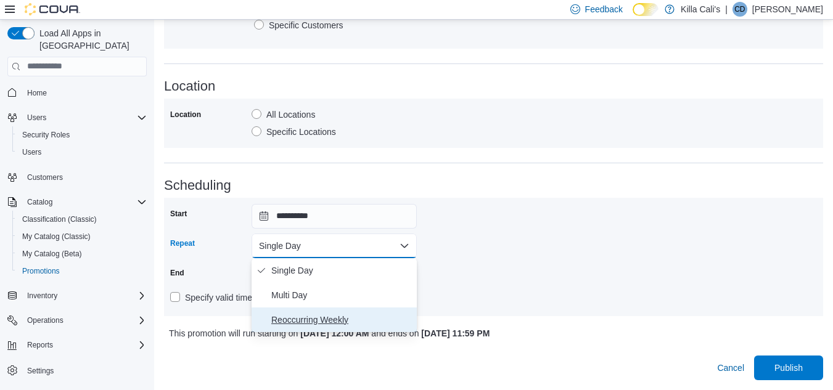
click at [335, 324] on span "Reoccurring Weekly" at bounding box center [341, 320] width 141 height 15
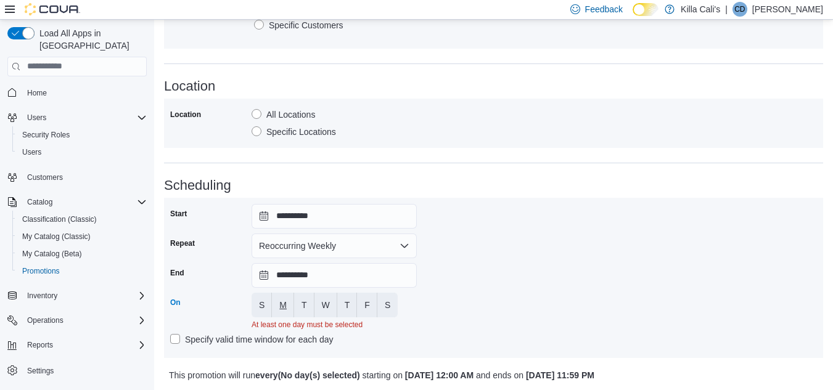
click at [289, 305] on button "M" at bounding box center [283, 305] width 22 height 25
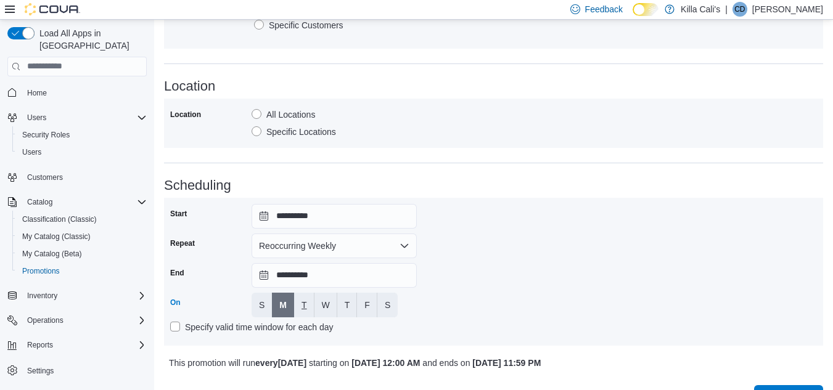
click at [313, 301] on button "T" at bounding box center [304, 305] width 20 height 25
click at [330, 306] on button "W" at bounding box center [325, 305] width 23 height 25
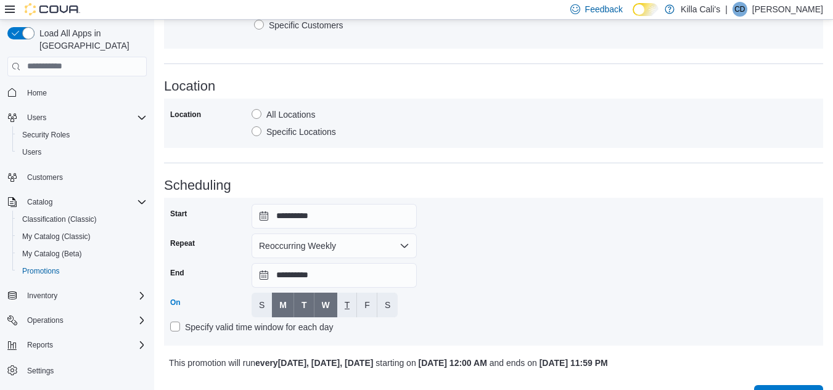
click at [347, 301] on span "T" at bounding box center [348, 305] width 6 height 12
click at [363, 308] on button "F" at bounding box center [367, 305] width 20 height 25
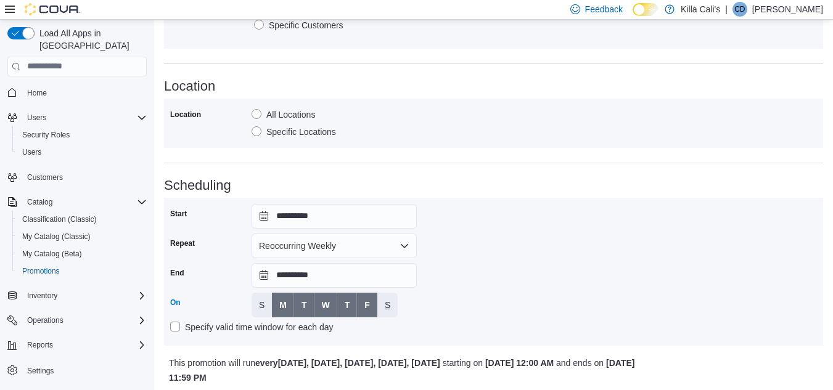
click at [387, 307] on span "S" at bounding box center [388, 305] width 6 height 12
click at [469, 293] on div "**********" at bounding box center [493, 272] width 647 height 136
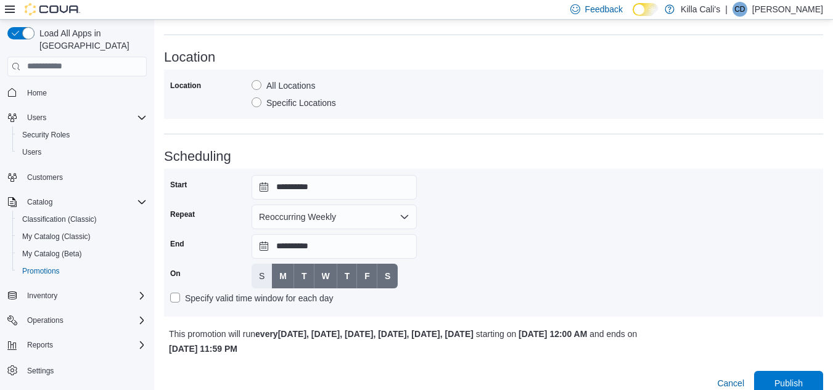
scroll to position [707, 0]
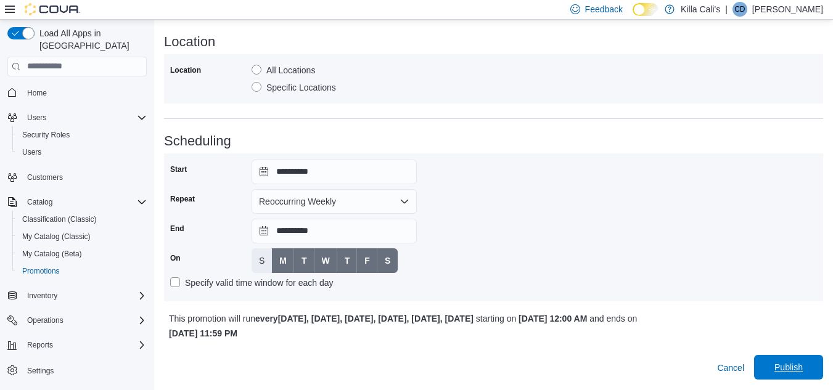
click at [800, 367] on span "Publish" at bounding box center [788, 367] width 28 height 12
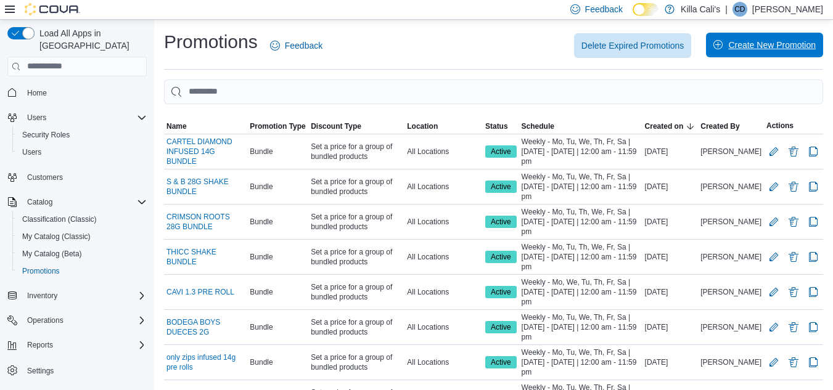
click at [750, 51] on span "Create New Promotion" at bounding box center [772, 45] width 88 height 12
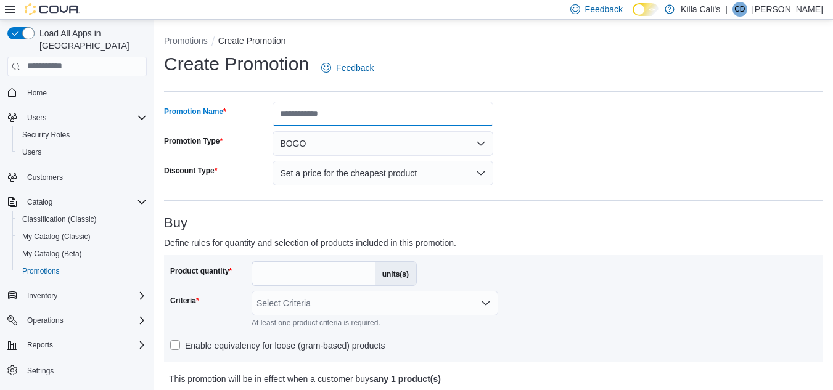
click at [291, 116] on input "Promotion Name" at bounding box center [383, 114] width 221 height 25
type input "*"
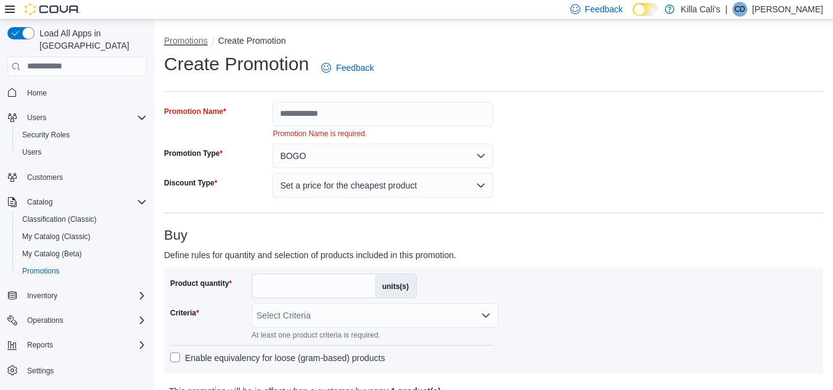
click at [181, 43] on button "Promotions" at bounding box center [186, 41] width 44 height 10
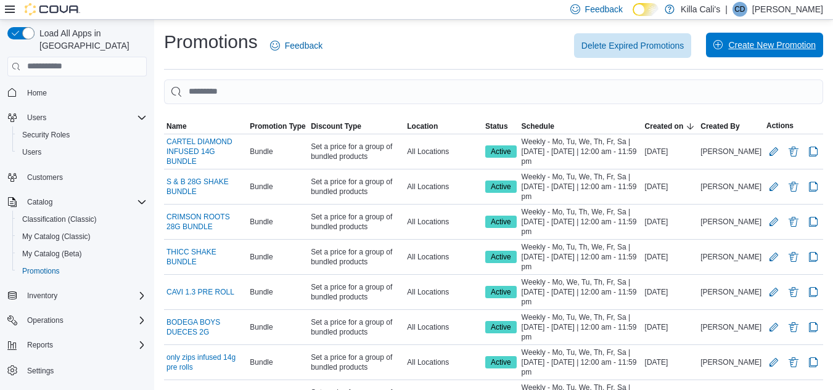
click at [761, 44] on span "Create New Promotion" at bounding box center [772, 45] width 88 height 12
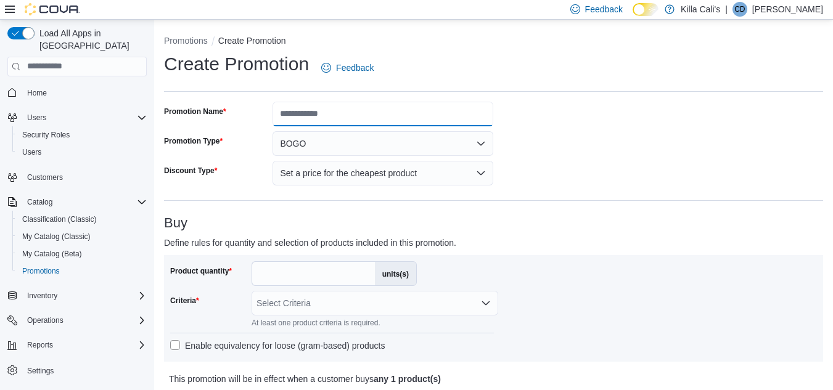
click at [311, 108] on input "Promotion Name" at bounding box center [383, 114] width 221 height 25
type input "**********"
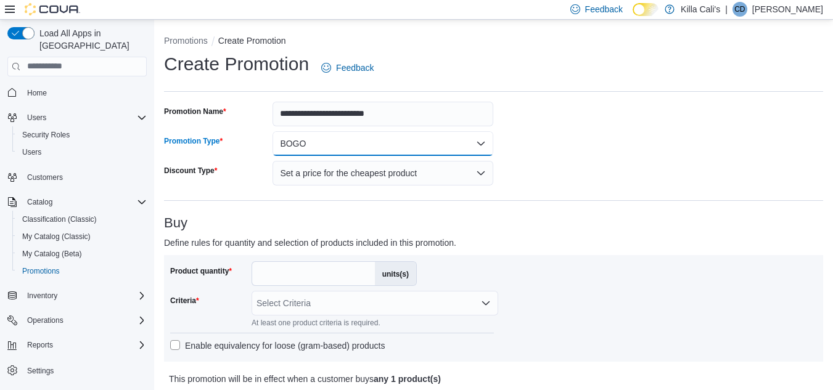
click at [331, 141] on button "BOGO" at bounding box center [383, 143] width 221 height 25
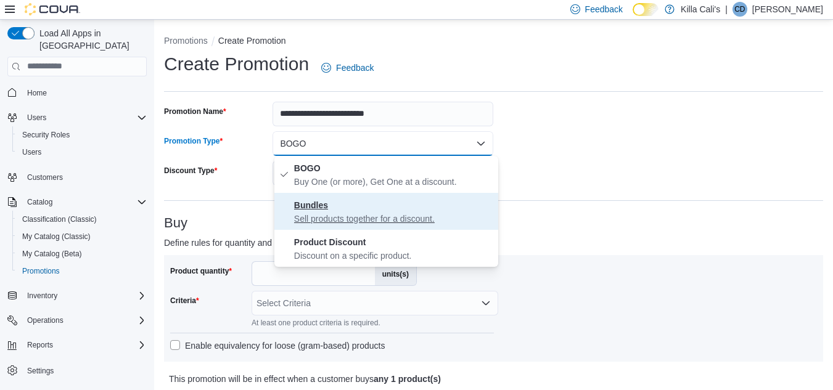
click at [332, 216] on p "Sell products together for a discount." at bounding box center [393, 219] width 199 height 12
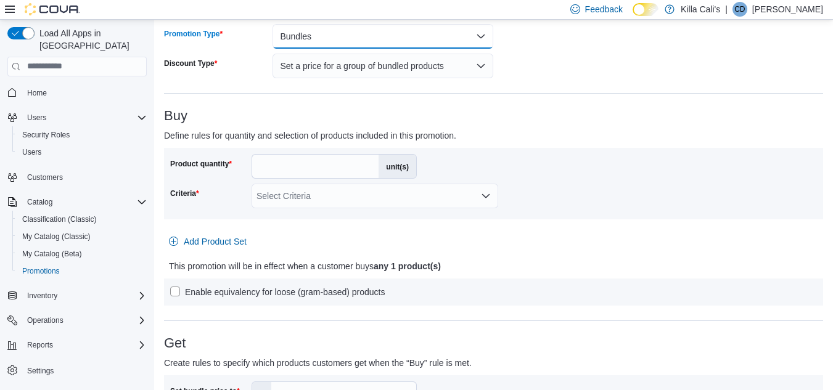
scroll to position [123, 0]
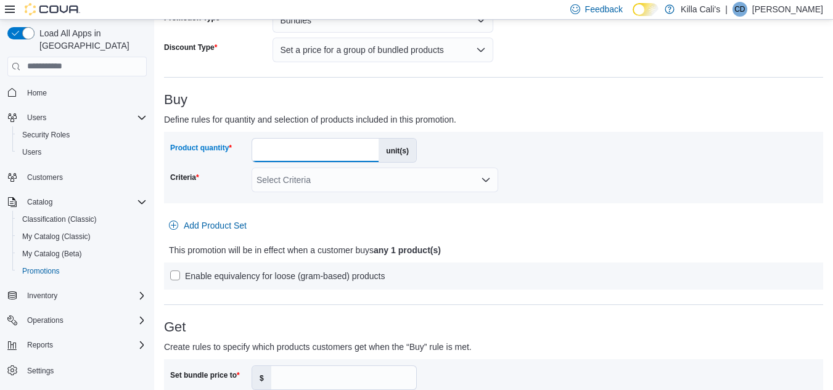
drag, startPoint x: 275, startPoint y: 154, endPoint x: 227, endPoint y: 154, distance: 48.1
click at [227, 154] on div "Product quantity * unit(s)" at bounding box center [293, 150] width 247 height 25
type input "**"
click at [331, 186] on div "Select Criteria" at bounding box center [375, 180] width 247 height 25
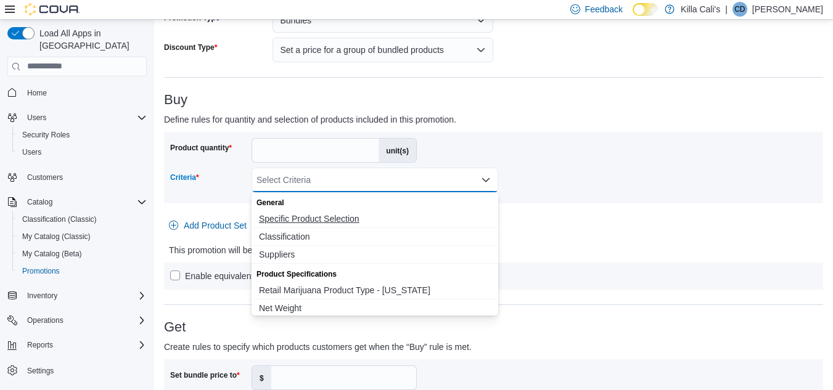
click at [328, 217] on span "Specific Product Selection" at bounding box center [375, 219] width 232 height 12
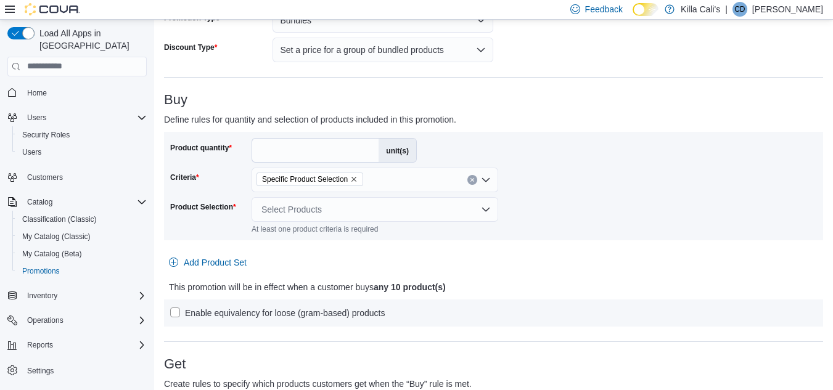
click at [596, 221] on div "Product quantity ** unit(s) Criteria Specific Product Selection Product Selecti…" at bounding box center [493, 186] width 647 height 96
click at [303, 207] on div "Select Products" at bounding box center [375, 209] width 247 height 25
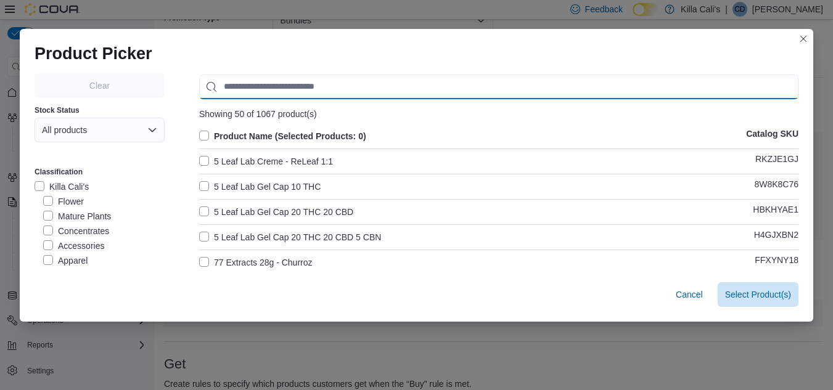
click at [217, 78] on input "Use aria labels when no actual label is in use" at bounding box center [498, 87] width 599 height 25
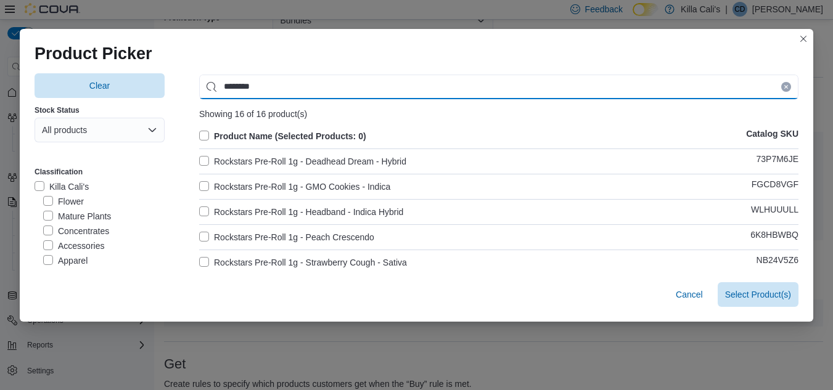
type input "********"
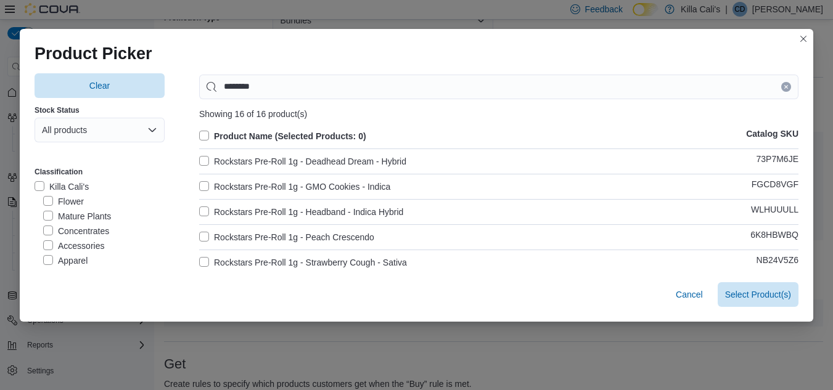
click at [200, 159] on label "Rockstars Pre-Roll 1g - Deadhead Dream - Hybrid" at bounding box center [302, 161] width 207 height 15
click at [199, 182] on label "Rockstars Pre-Roll 1g - GMO Cookies - Indica" at bounding box center [294, 186] width 191 height 15
click at [200, 213] on label "Rockstars Pre-Roll 1g - Headband - Indica Hybrid" at bounding box center [301, 212] width 204 height 15
click at [200, 242] on label "Rockstars Pre-Roll 1g - Peach Crescendo" at bounding box center [286, 237] width 175 height 15
click at [201, 261] on label "Rockstars Pre-Roll 1g - Strawberry Cough - Sativa" at bounding box center [303, 262] width 208 height 15
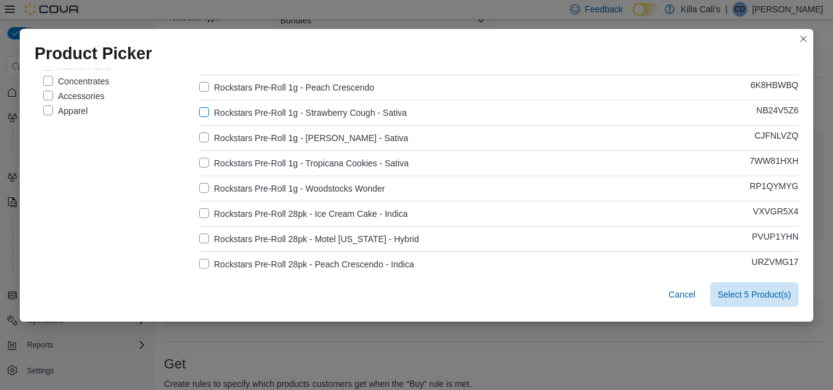
scroll to position [185, 0]
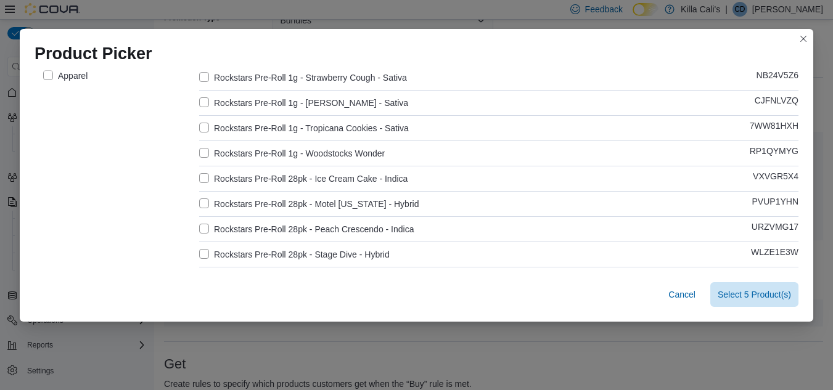
click at [199, 104] on label "Rockstars Pre-Roll 1g - Tangie - Sativa" at bounding box center [303, 103] width 209 height 15
click at [201, 146] on label "Rockstars Pre-Roll 1g - Woodstocks Wonder" at bounding box center [292, 153] width 186 height 15
click at [201, 125] on label "Rockstars Pre-Roll 1g - Tropicana Cookies - Sativa" at bounding box center [304, 128] width 210 height 15
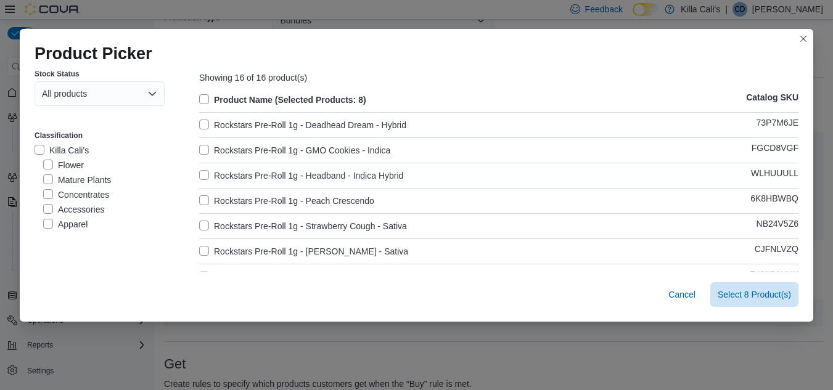
scroll to position [0, 0]
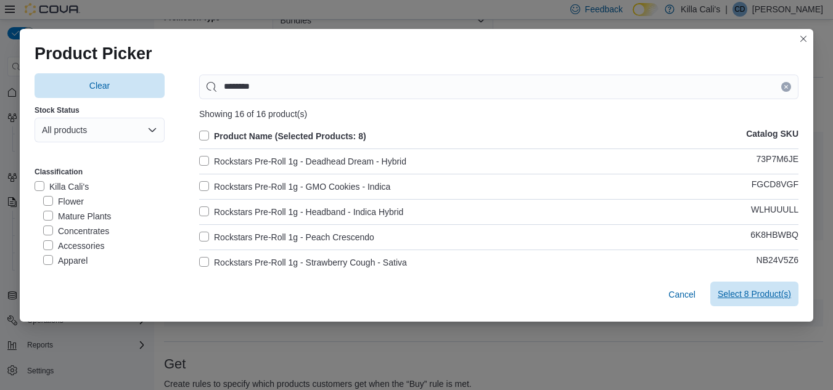
click at [755, 298] on span "Select 8 Product(s)" at bounding box center [754, 294] width 73 height 12
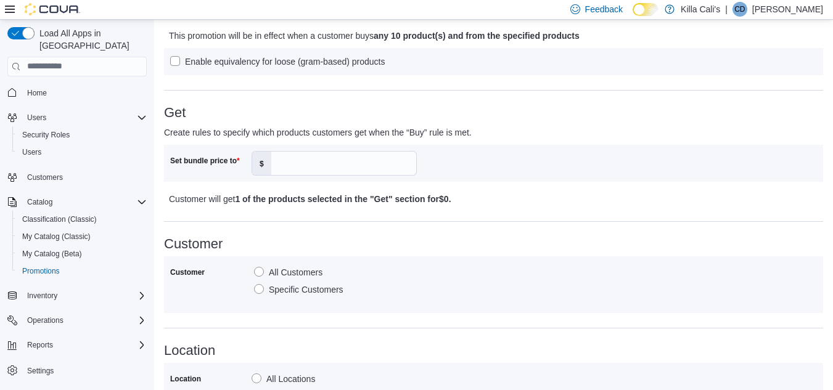
scroll to position [493, 0]
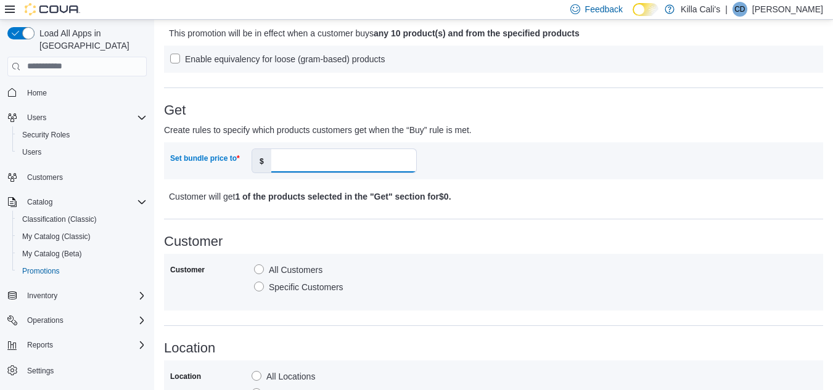
click at [301, 155] on input "Set bundle price to" at bounding box center [343, 160] width 145 height 23
type input "**"
click at [658, 98] on div "**********" at bounding box center [493, 125] width 659 height 1034
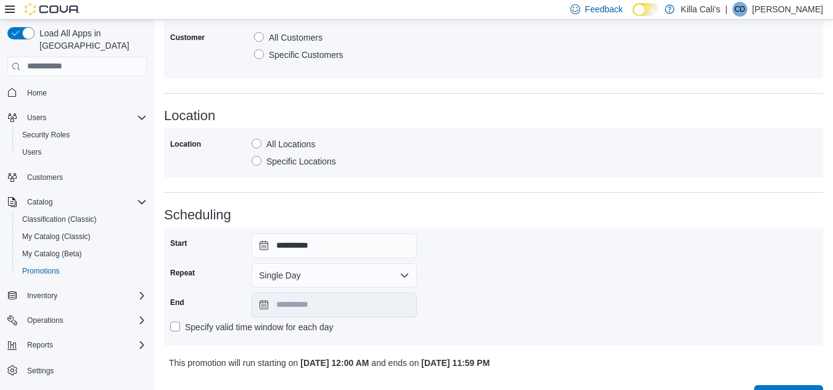
scroll to position [755, 0]
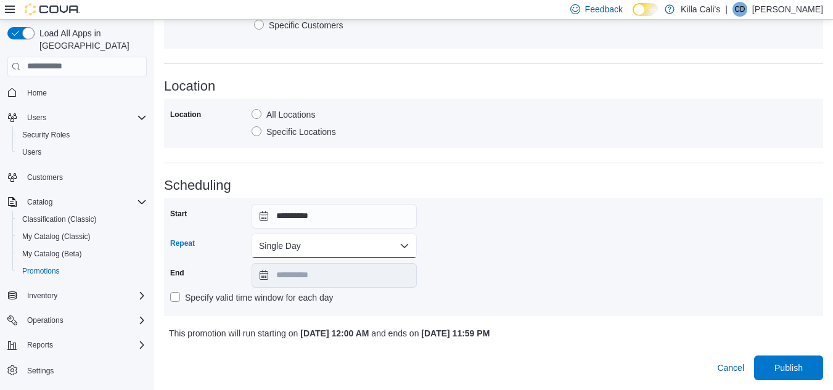
click at [330, 240] on button "Single Day" at bounding box center [334, 246] width 165 height 25
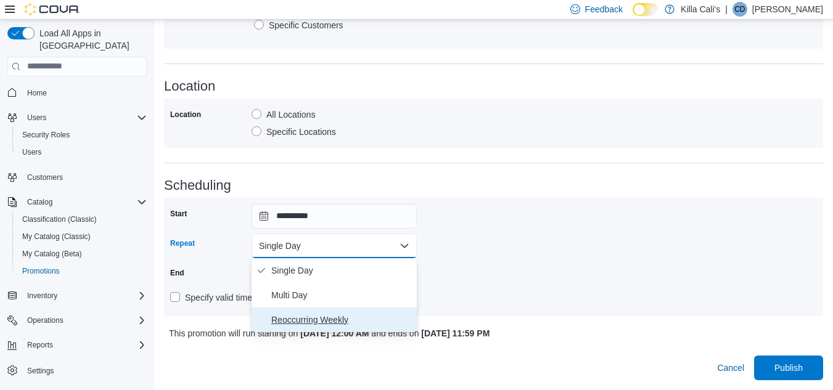
click at [324, 319] on span "Reoccurring Weekly" at bounding box center [341, 320] width 141 height 15
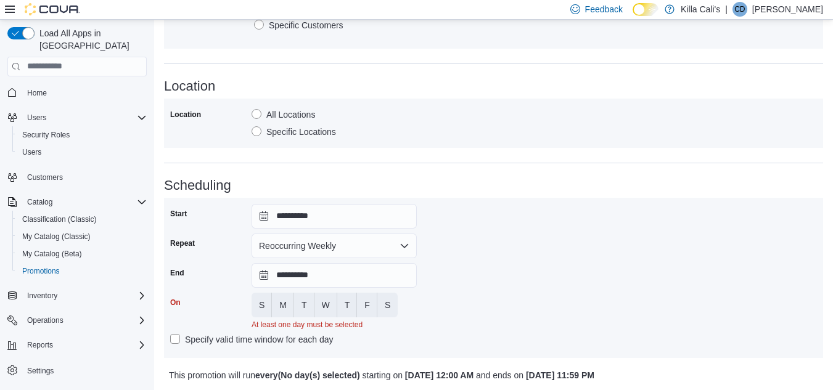
click at [443, 252] on div "**********" at bounding box center [493, 278] width 647 height 148
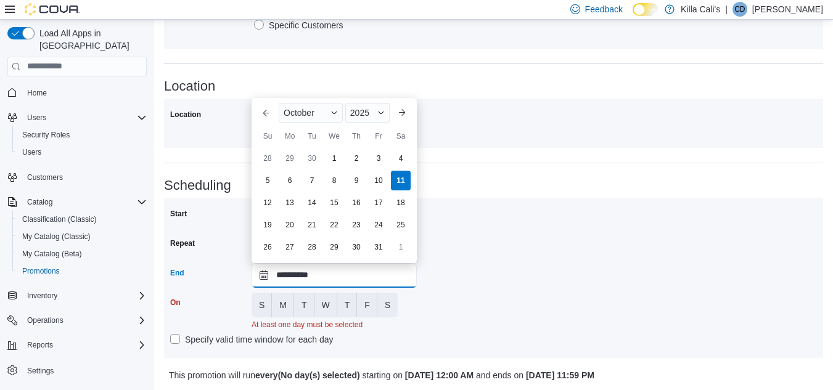
click at [315, 273] on input "**********" at bounding box center [334, 275] width 165 height 25
click at [367, 109] on span "2025" at bounding box center [359, 113] width 19 height 10
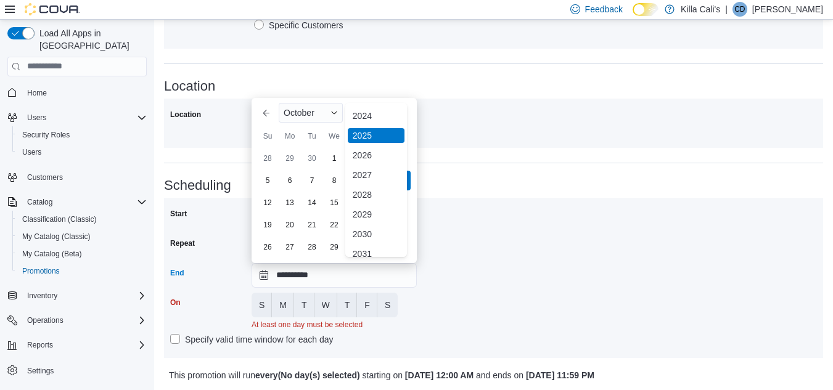
scroll to position [147, 0]
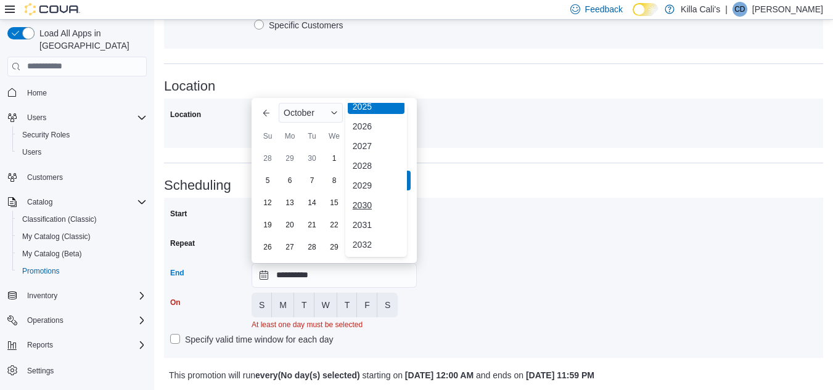
click at [368, 206] on div "2030" at bounding box center [376, 205] width 57 height 15
type input "**********"
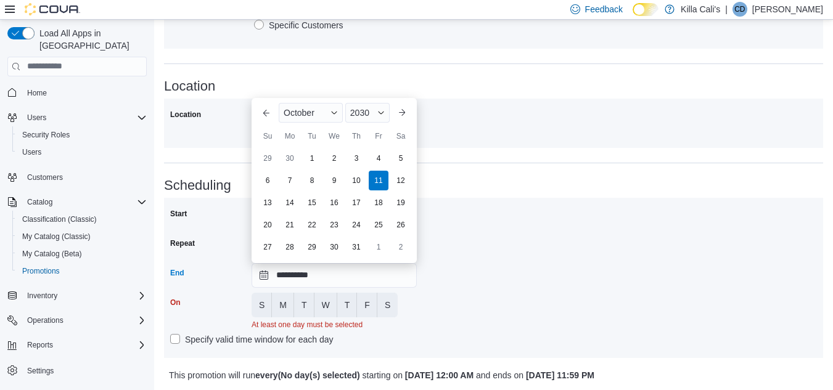
click at [443, 295] on div "**********" at bounding box center [493, 278] width 647 height 148
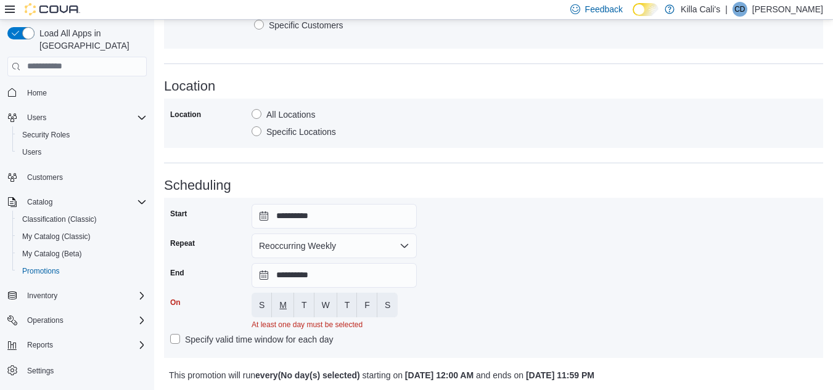
click at [285, 306] on span "M" at bounding box center [282, 305] width 7 height 12
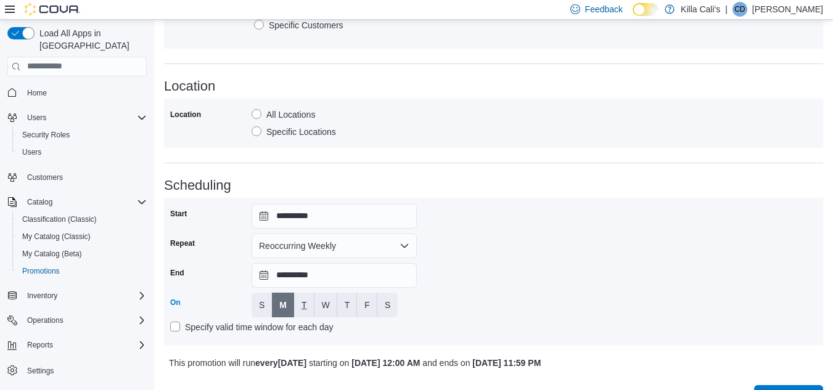
click at [301, 301] on span "T" at bounding box center [304, 305] width 6 height 12
click at [322, 300] on span "W" at bounding box center [326, 305] width 8 height 12
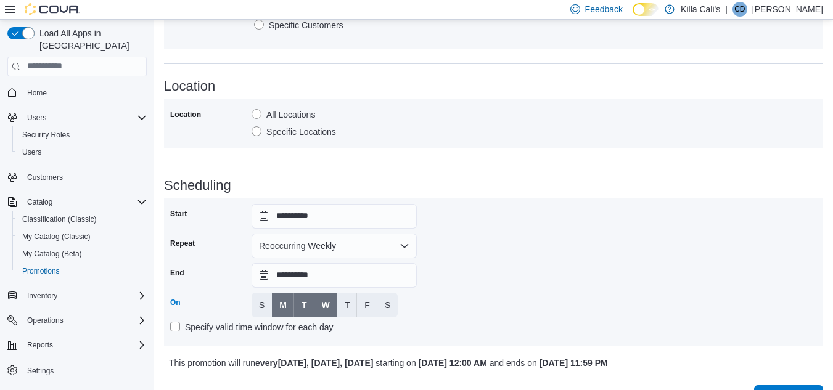
click at [346, 301] on span "T" at bounding box center [348, 305] width 6 height 12
click at [370, 298] on button "F" at bounding box center [367, 305] width 20 height 25
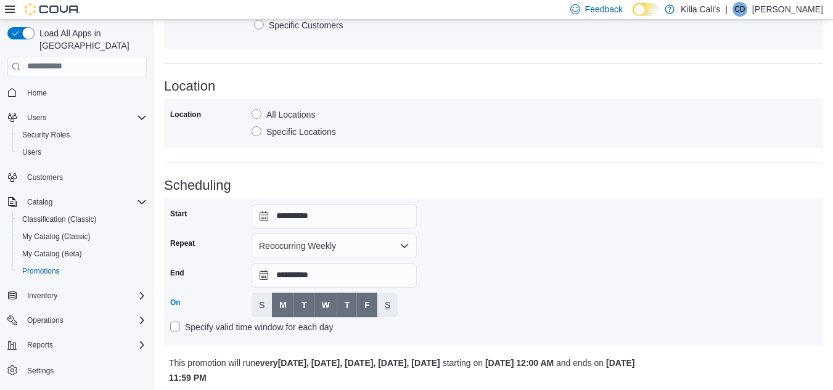
drag, startPoint x: 383, startPoint y: 301, endPoint x: 475, endPoint y: 291, distance: 92.4
click at [390, 300] on button "S" at bounding box center [387, 305] width 20 height 25
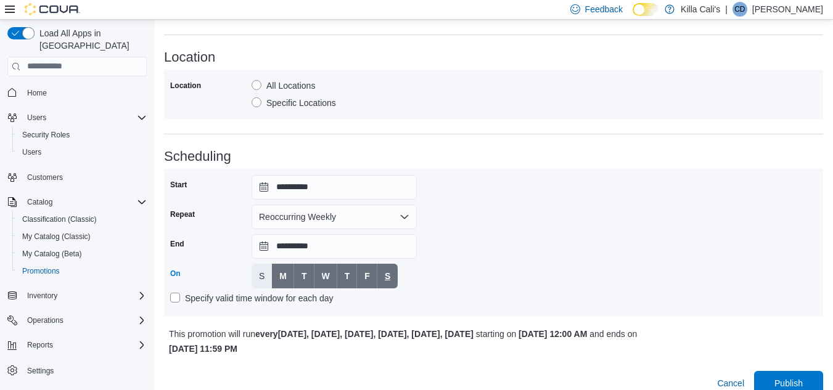
scroll to position [800, 0]
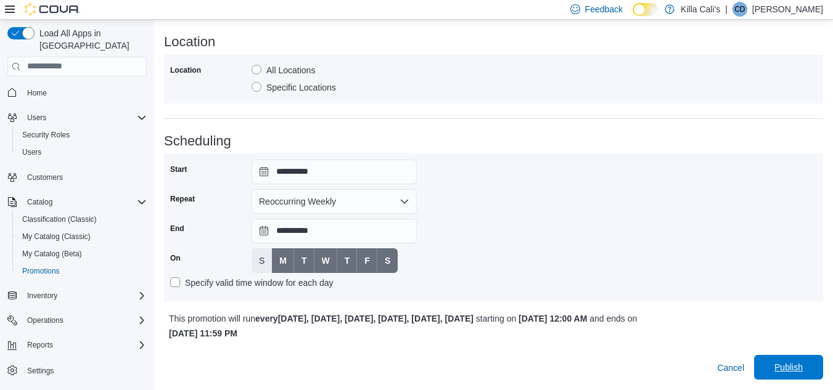
click at [788, 371] on span "Publish" at bounding box center [788, 367] width 28 height 12
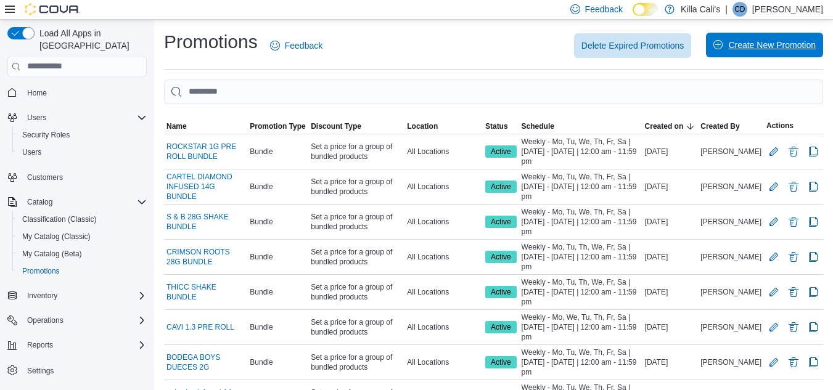
click at [765, 49] on span "Create New Promotion" at bounding box center [772, 45] width 88 height 12
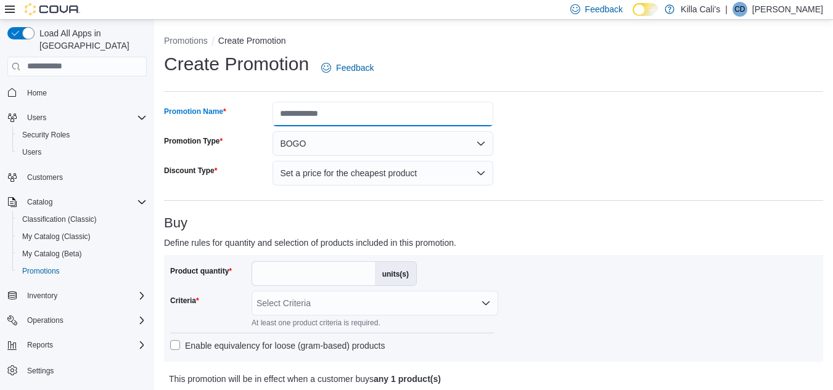
click at [306, 107] on input "Promotion Name" at bounding box center [383, 114] width 221 height 25
type input "**********"
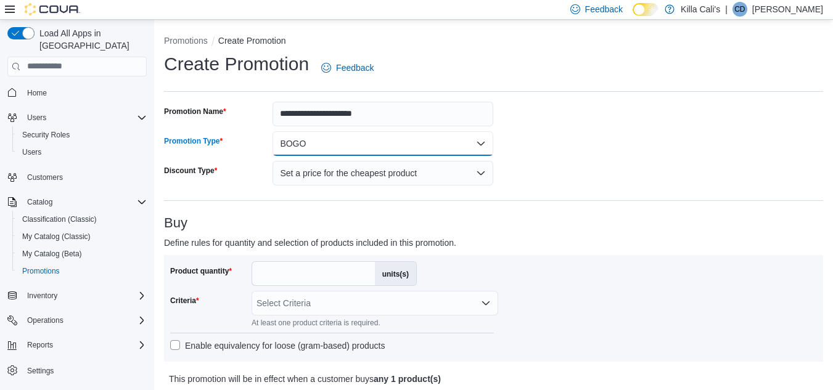
click at [369, 146] on button "BOGO" at bounding box center [383, 143] width 221 height 25
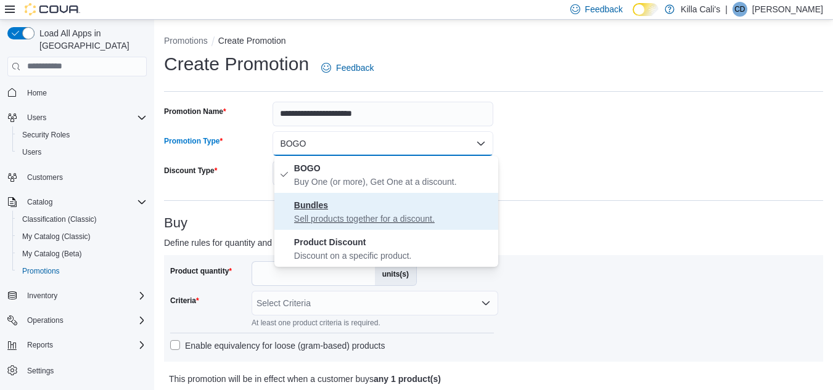
click at [348, 225] on button "Bundles Sell products together for a discount." at bounding box center [386, 211] width 224 height 37
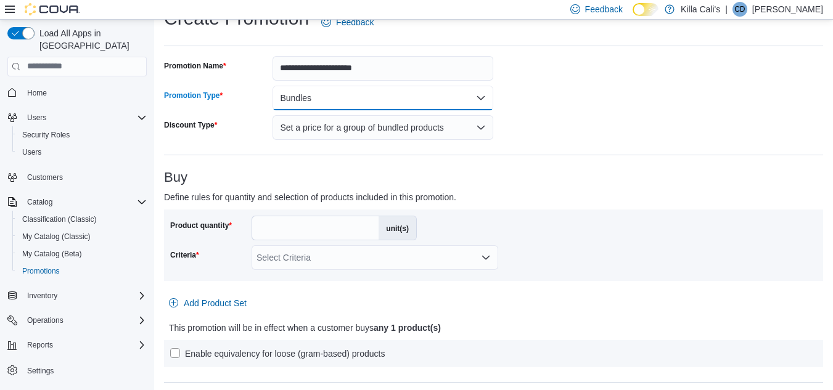
scroll to position [123, 0]
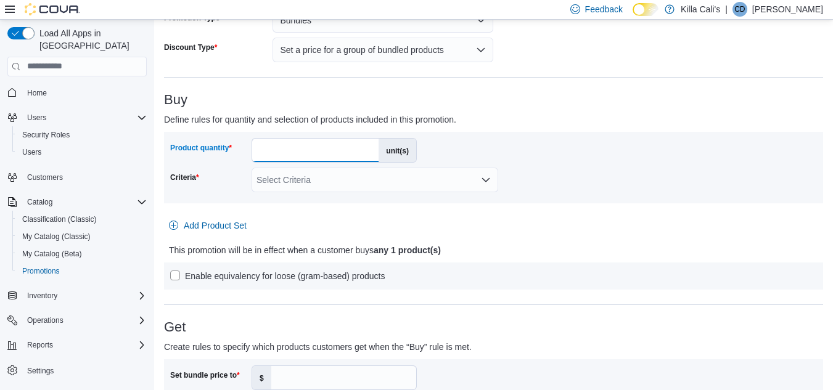
drag, startPoint x: 266, startPoint y: 149, endPoint x: 248, endPoint y: 149, distance: 17.9
click at [248, 149] on div "Product quantity * unit(s)" at bounding box center [293, 150] width 247 height 25
type input "*"
click at [295, 184] on div "Select Criteria" at bounding box center [375, 180] width 247 height 25
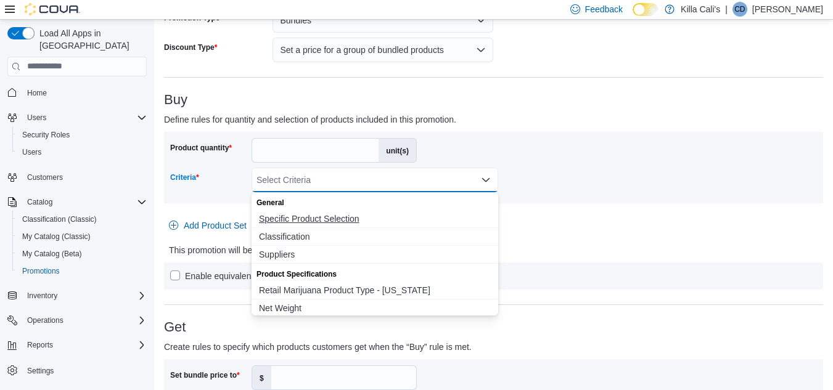
click at [310, 216] on span "Specific Product Selection" at bounding box center [375, 219] width 232 height 12
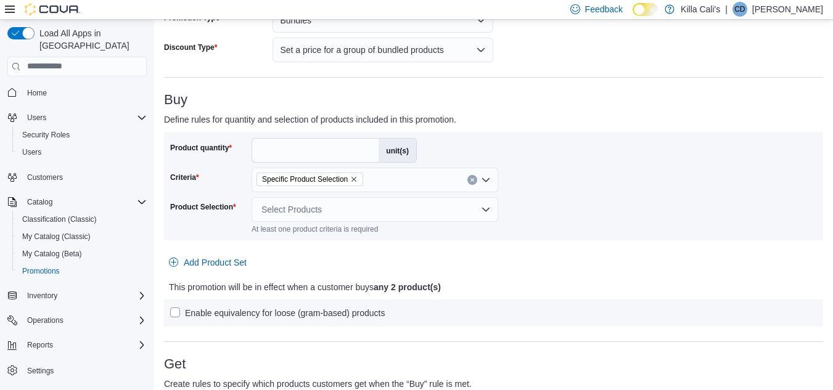
click at [546, 206] on div "Product quantity * unit(s) Criteria Specific Product Selection Product Selectio…" at bounding box center [493, 186] width 647 height 96
click at [393, 211] on div "Select Products" at bounding box center [375, 209] width 247 height 25
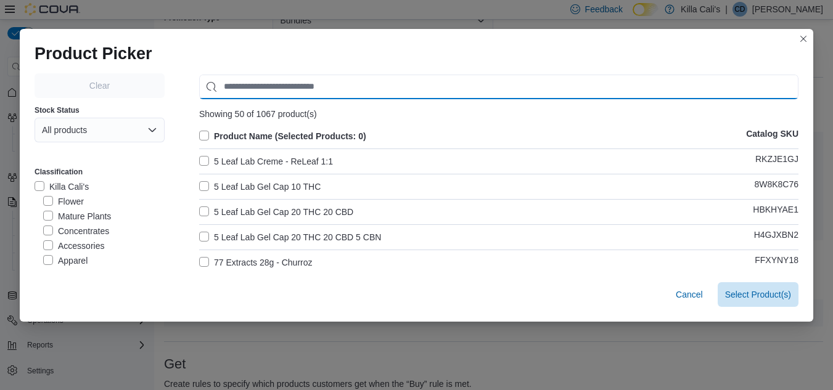
click at [216, 86] on input "Use aria labels when no actual label is in use" at bounding box center [498, 87] width 599 height 25
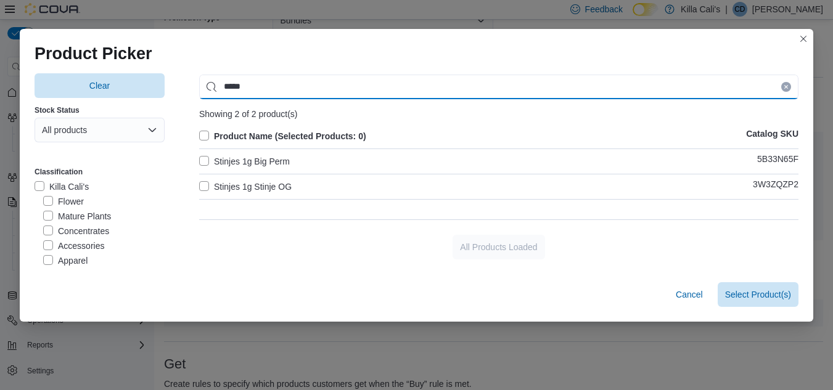
type input "*****"
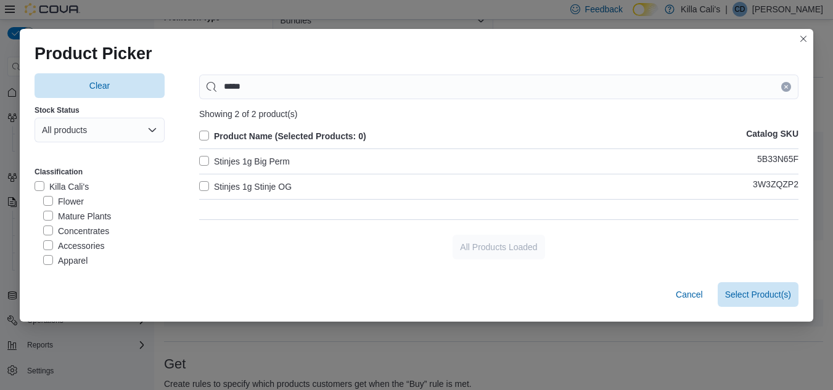
click at [201, 158] on label "Stinjes 1g Big Perm" at bounding box center [244, 161] width 91 height 15
click at [203, 186] on label "Stinjes 1g Stinje OG" at bounding box center [245, 186] width 92 height 15
click at [761, 293] on span "Select 2 Product(s)" at bounding box center [754, 294] width 73 height 12
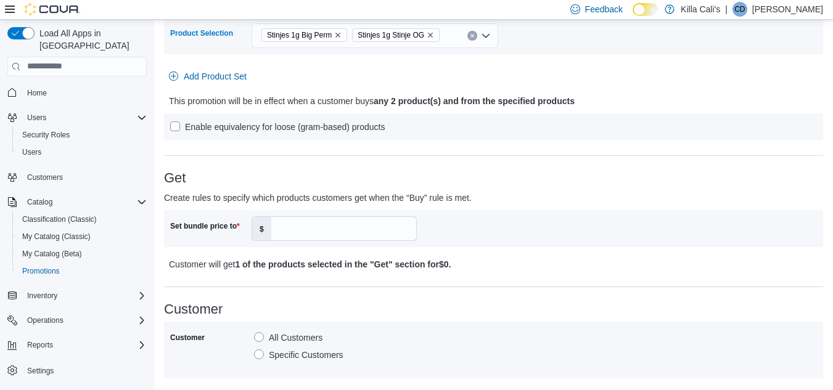
scroll to position [308, 0]
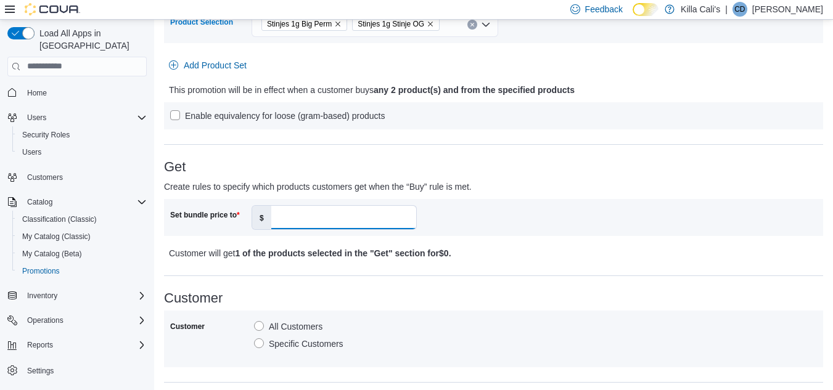
click at [295, 221] on input "Set bundle price to" at bounding box center [343, 217] width 145 height 23
type input "**"
click at [564, 252] on p "Customer will get 1 of the products selected in the "Get" section for $15 ." at bounding box center [412, 253] width 487 height 15
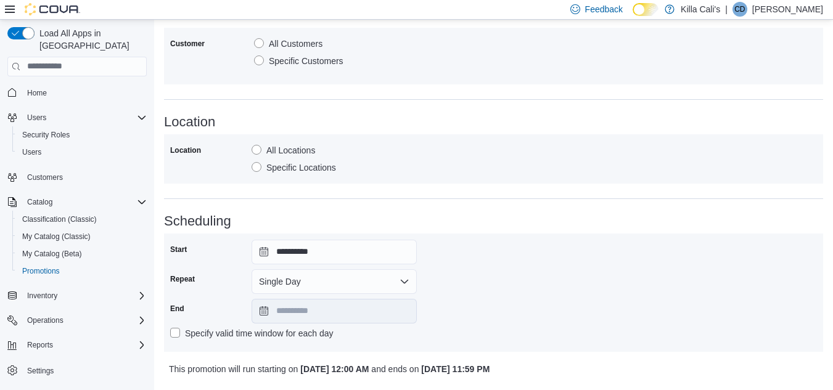
scroll to position [627, 0]
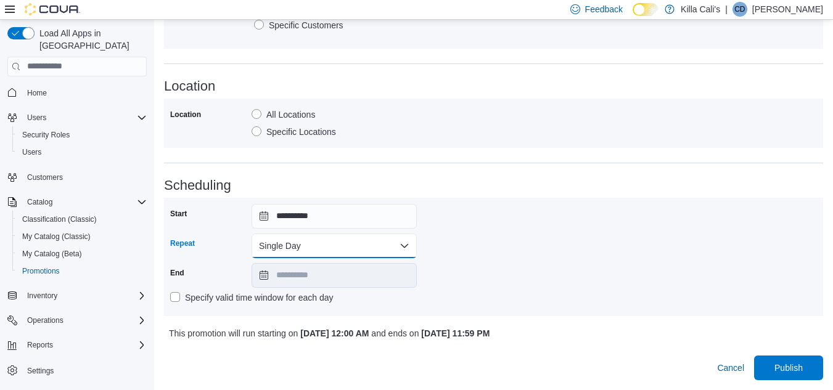
click at [357, 248] on button "Single Day" at bounding box center [334, 246] width 165 height 25
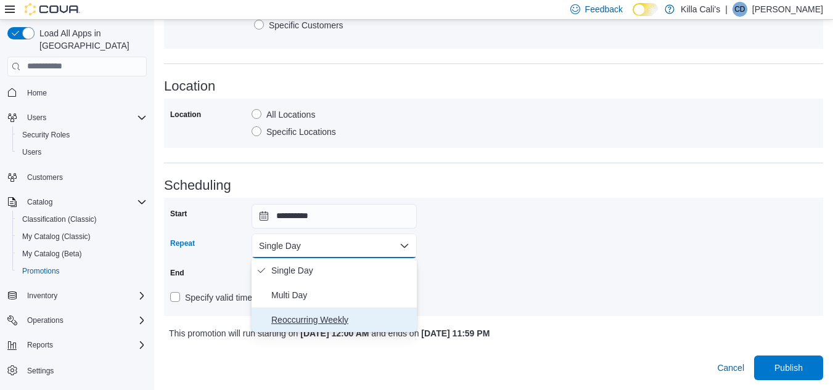
click at [337, 319] on span "Reoccurring Weekly" at bounding box center [341, 320] width 141 height 15
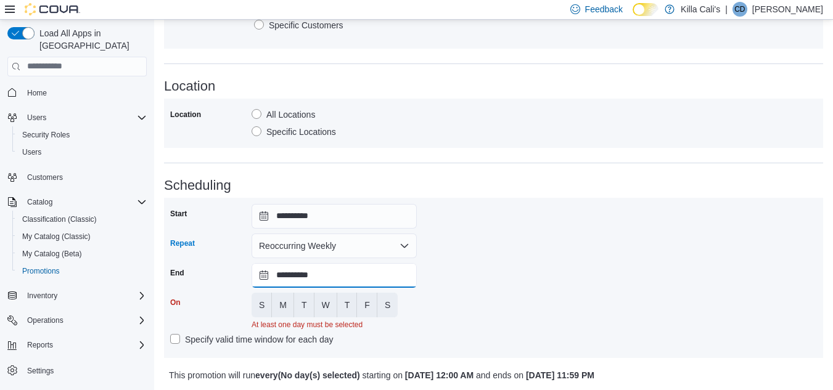
click at [316, 278] on input "**********" at bounding box center [334, 275] width 165 height 25
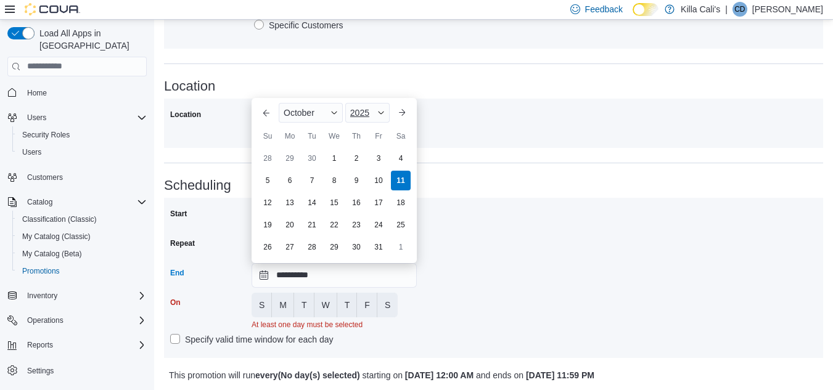
click at [367, 108] on span "2025" at bounding box center [359, 113] width 19 height 10
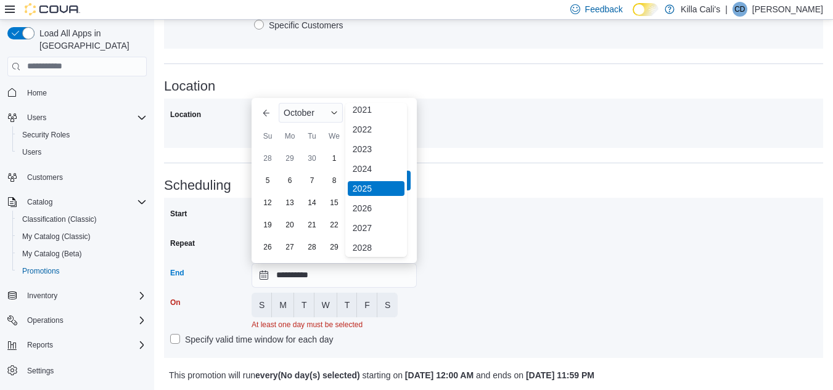
scroll to position [147, 0]
click at [365, 207] on div "2030" at bounding box center [376, 205] width 57 height 15
type input "**********"
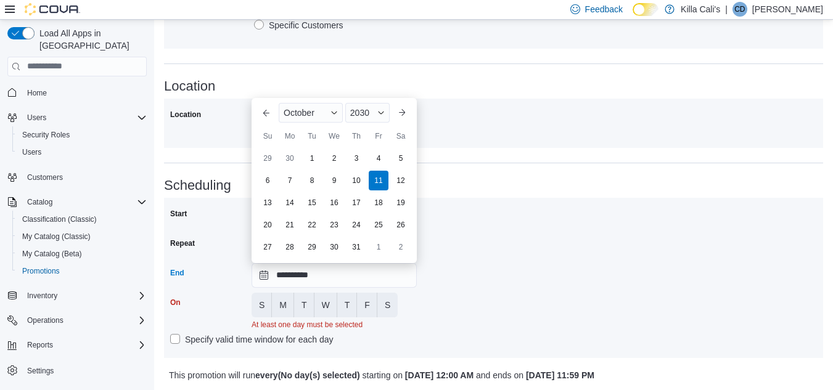
click at [462, 321] on div "**********" at bounding box center [493, 278] width 647 height 148
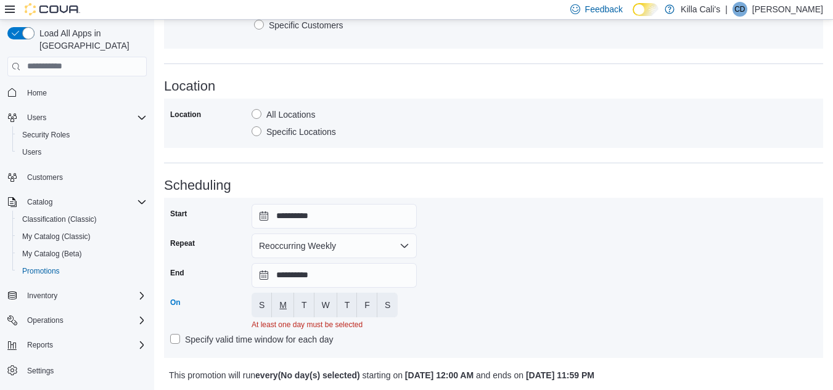
click at [280, 308] on span "M" at bounding box center [282, 305] width 7 height 12
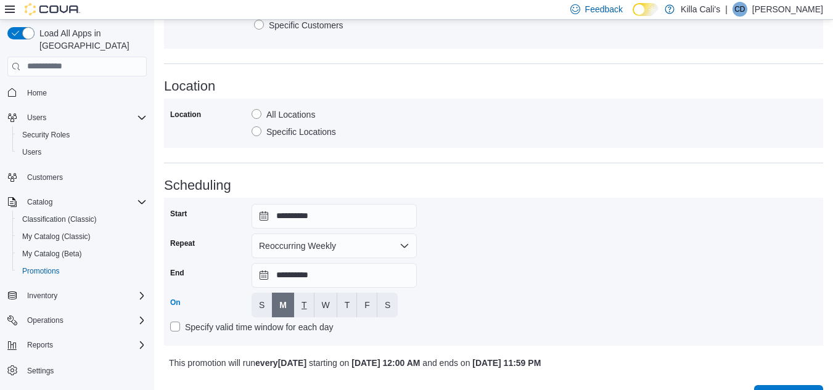
click at [310, 300] on button "T" at bounding box center [304, 305] width 20 height 25
click at [321, 301] on button "W" at bounding box center [325, 305] width 23 height 25
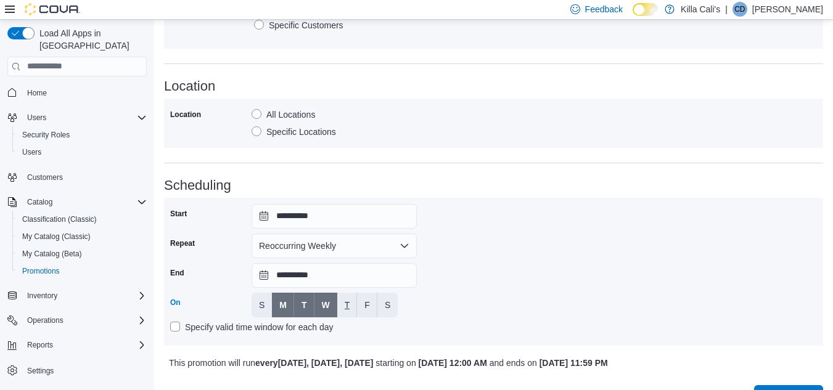
click at [353, 302] on button "T" at bounding box center [347, 305] width 20 height 25
click at [369, 301] on span "F" at bounding box center [367, 305] width 6 height 12
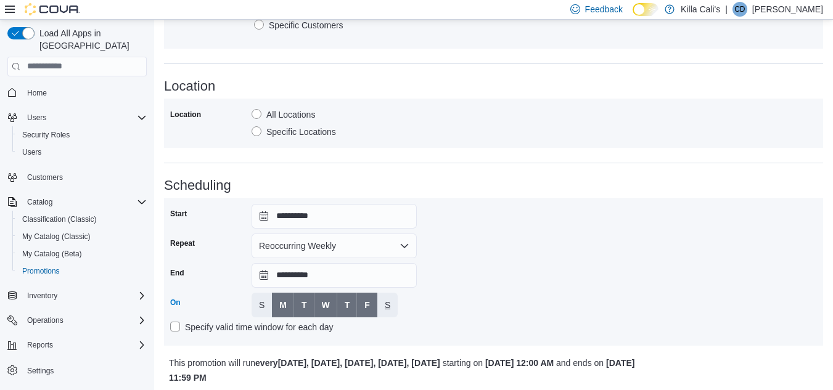
click at [390, 301] on span "S" at bounding box center [388, 305] width 6 height 12
click at [480, 286] on div "**********" at bounding box center [493, 272] width 647 height 136
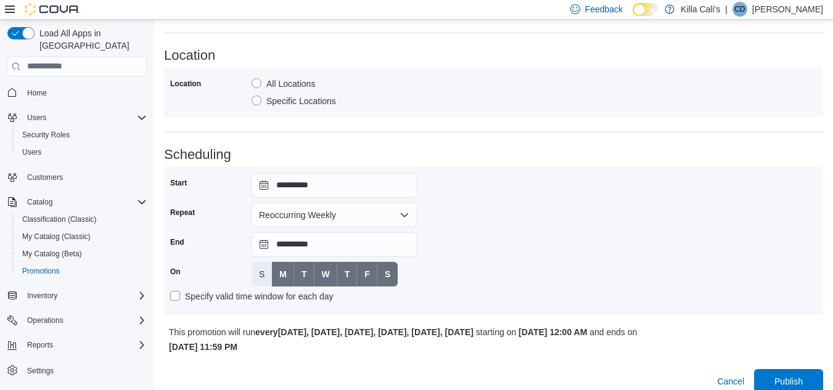
scroll to position [671, 0]
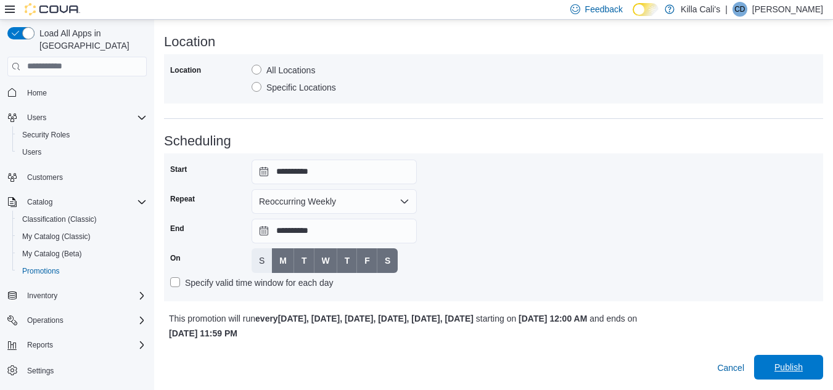
click at [782, 361] on span "Publish" at bounding box center [788, 367] width 54 height 25
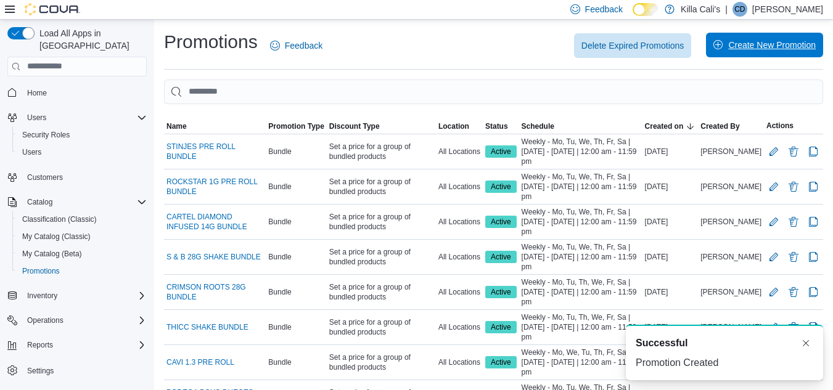
click at [739, 48] on span "Create New Promotion" at bounding box center [772, 45] width 88 height 12
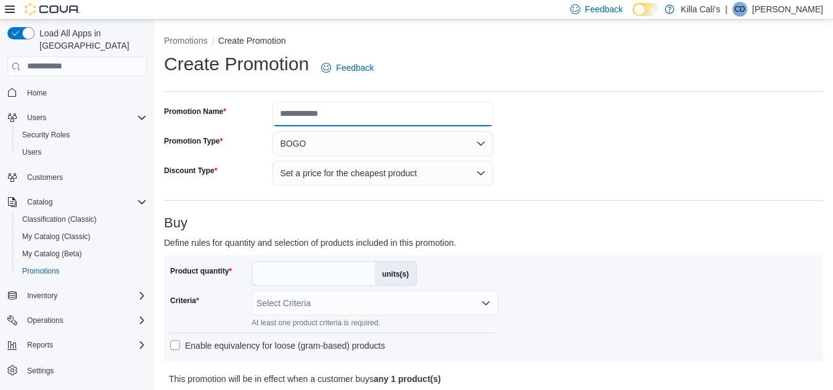
click at [352, 120] on input "Promotion Name" at bounding box center [383, 114] width 221 height 25
type input "**********"
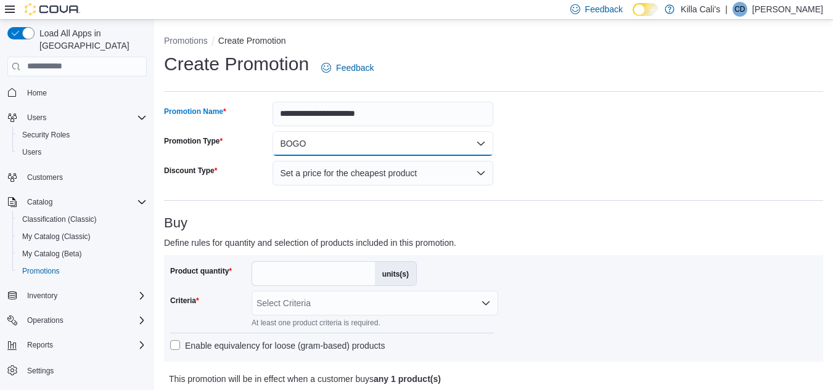
click at [383, 144] on button "BOGO" at bounding box center [383, 143] width 221 height 25
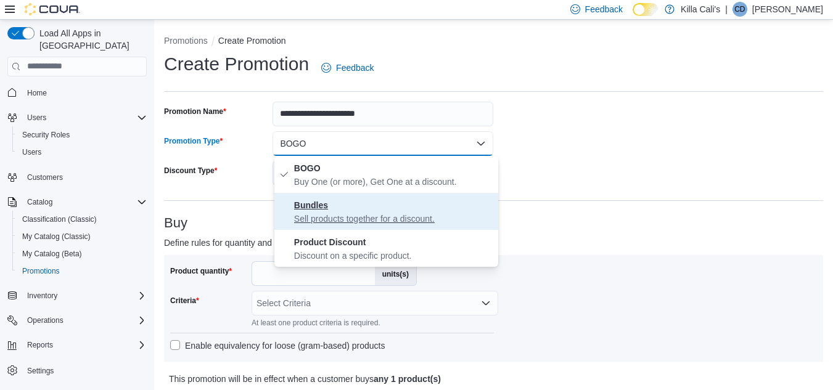
click at [350, 216] on p "Sell products together for a discount." at bounding box center [393, 219] width 199 height 12
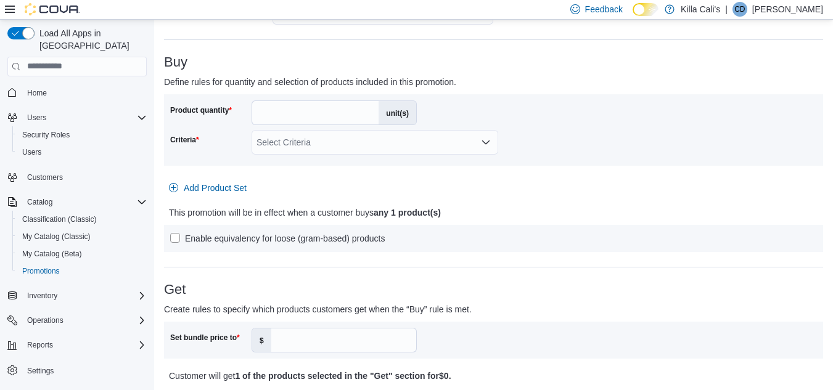
scroll to position [185, 0]
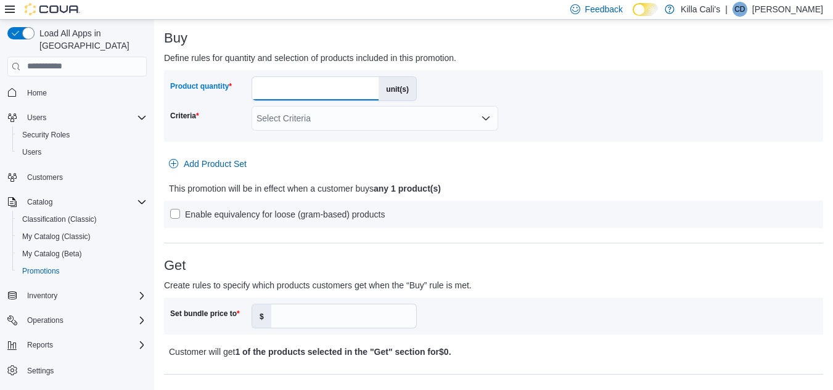
drag, startPoint x: 279, startPoint y: 89, endPoint x: 239, endPoint y: 85, distance: 39.6
click at [240, 86] on div "Product quantity * unit(s)" at bounding box center [293, 88] width 247 height 25
type input "*"
click at [344, 123] on div "Select Criteria" at bounding box center [375, 118] width 247 height 25
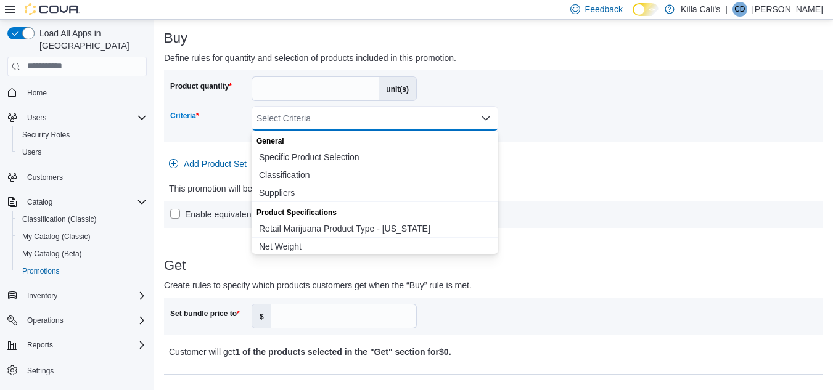
click at [317, 159] on span "Specific Product Selection" at bounding box center [375, 157] width 232 height 12
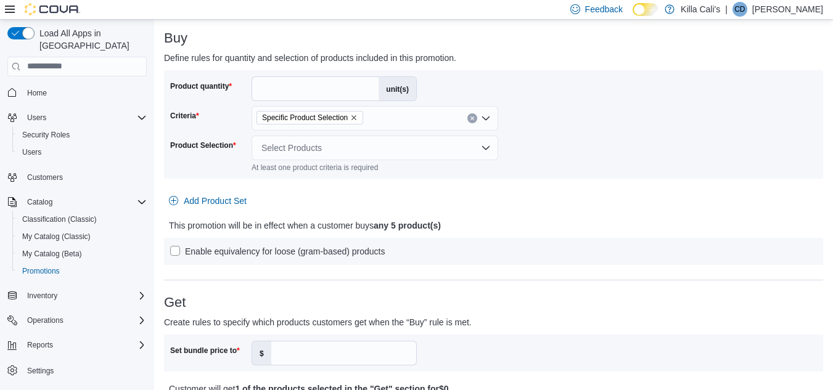
click at [554, 168] on div "Product quantity * unit(s) Criteria Specific Product Selection Product Selectio…" at bounding box center [493, 124] width 647 height 96
click at [312, 143] on div "Select Products" at bounding box center [375, 148] width 247 height 25
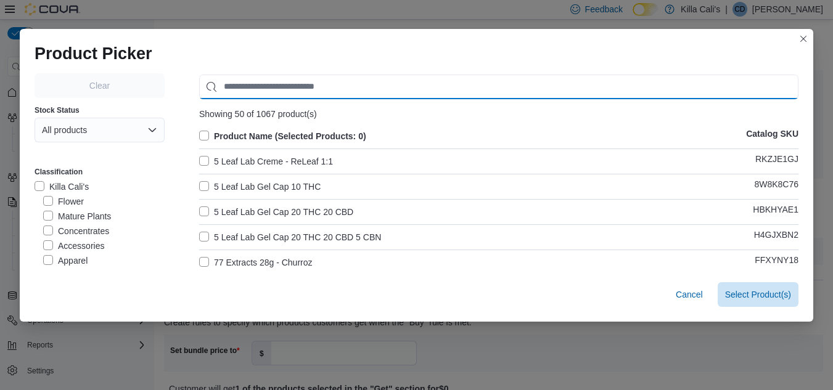
click at [247, 88] on input "Use aria labels when no actual label is in use" at bounding box center [498, 87] width 599 height 25
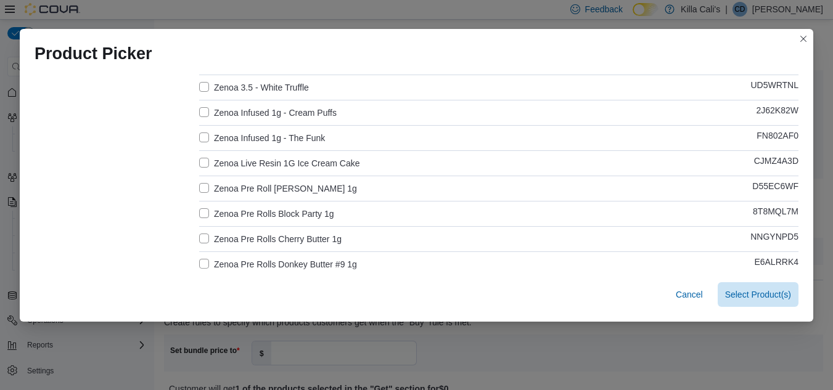
scroll to position [432, 0]
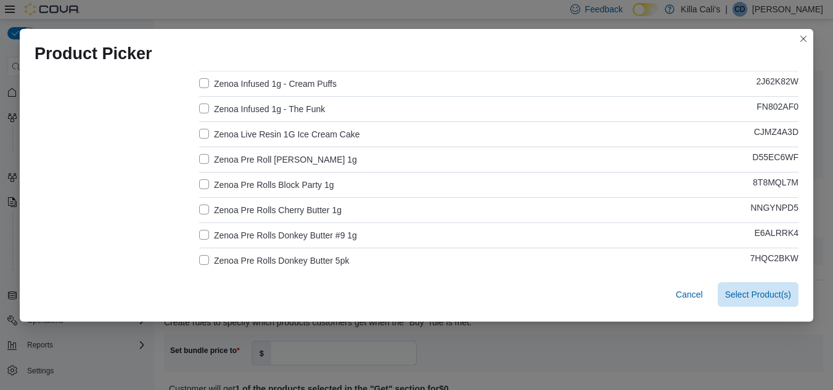
type input "*****"
click at [200, 157] on label "Zenoa Pre Roll Gary Payton 1g" at bounding box center [278, 159] width 158 height 15
click at [204, 182] on label "Zenoa Pre Rolls Block Party 1g" at bounding box center [266, 185] width 135 height 15
click at [203, 207] on label "Zenoa Pre Rolls Cherry Butter 1g" at bounding box center [270, 210] width 142 height 15
click at [201, 236] on label "Zenoa Pre Rolls Donkey Butter #9 1g" at bounding box center [278, 235] width 158 height 15
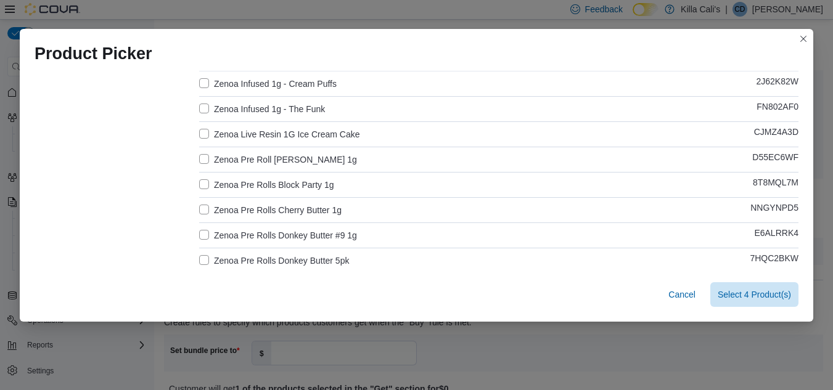
click at [202, 258] on label "Zenoa Pre Rolls Donkey Butter 5pk" at bounding box center [274, 260] width 150 height 15
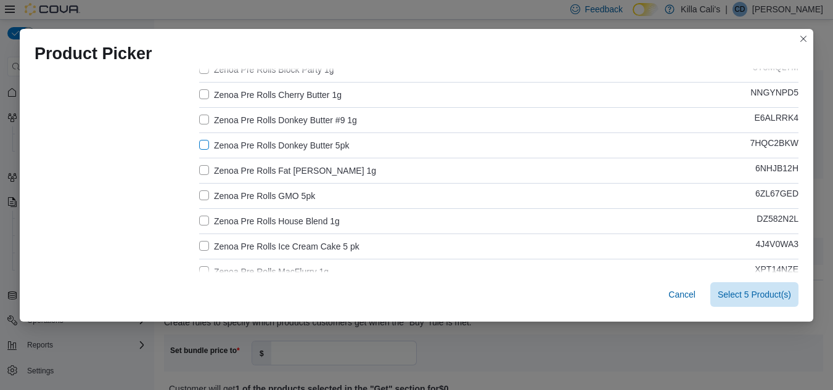
scroll to position [555, 0]
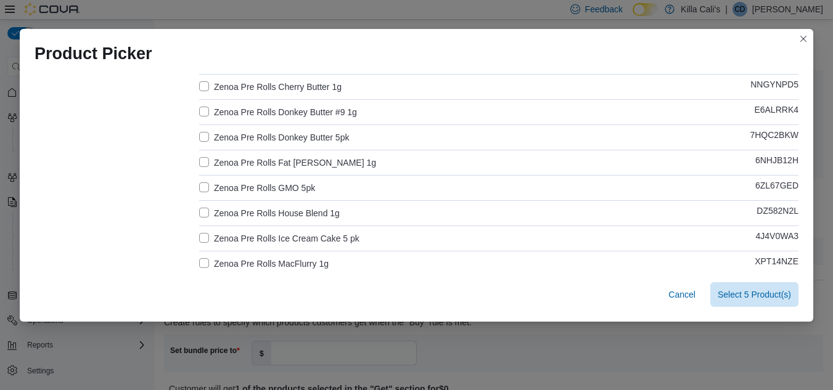
click at [199, 160] on label "Zenoa Pre Rolls Fat Tony 1g" at bounding box center [287, 162] width 177 height 15
click at [202, 213] on label "Zenoa Pre Rolls House Blend 1g" at bounding box center [269, 213] width 141 height 15
click at [202, 134] on label "Zenoa Pre Rolls Donkey Butter 5pk" at bounding box center [274, 137] width 150 height 15
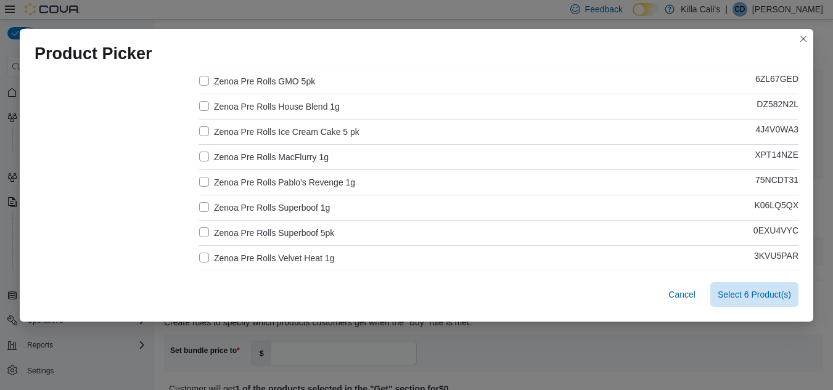
scroll to position [678, 0]
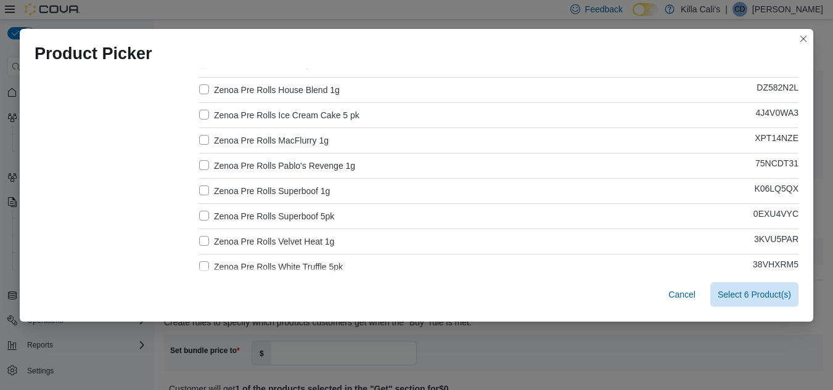
click at [200, 137] on label "Zenoa Pre Rolls MacFlurry 1g" at bounding box center [263, 140] width 129 height 15
click at [199, 163] on label "Zenoa Pre Rolls Pablo's Revenge 1g" at bounding box center [277, 165] width 156 height 15
click at [199, 189] on label "Zenoa Pre Rolls Superboof 1g" at bounding box center [264, 191] width 131 height 15
click at [201, 244] on label "Zenoa Pre Rolls Velvet Heat 1g" at bounding box center [266, 241] width 135 height 15
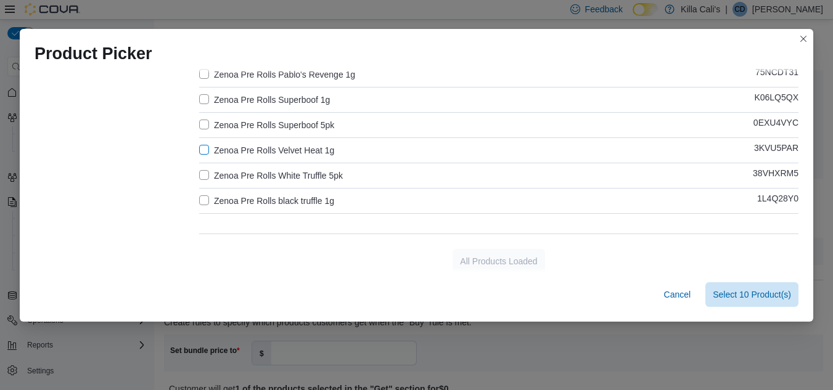
scroll to position [774, 0]
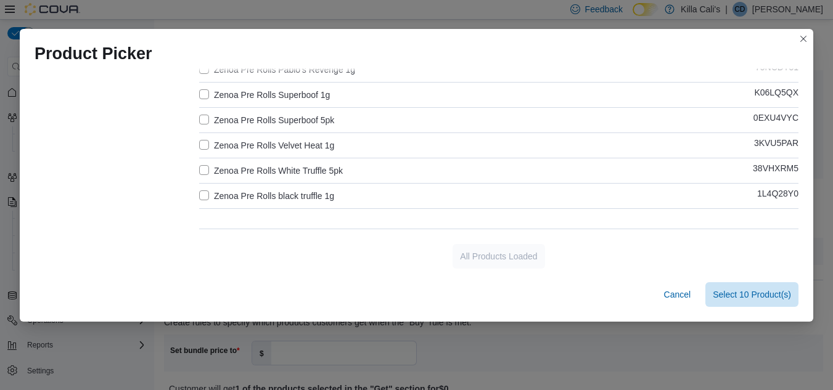
click at [199, 192] on label "Zenoa Pre Rolls black truffle 1g" at bounding box center [266, 196] width 135 height 15
click at [730, 291] on span "Select 11 Product(s)" at bounding box center [752, 294] width 78 height 12
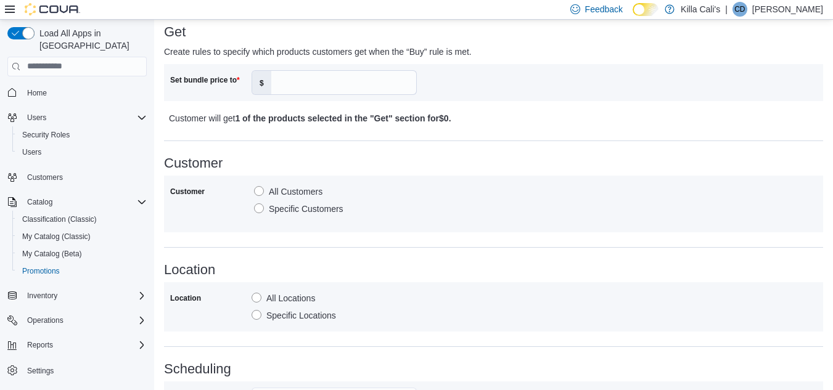
scroll to position [626, 0]
click at [282, 89] on input "Set bundle price to" at bounding box center [343, 83] width 145 height 23
type input "**"
click at [715, 125] on div "Customer will get 1 of the products selected in the "Get" section for $30 ." at bounding box center [493, 119] width 649 height 15
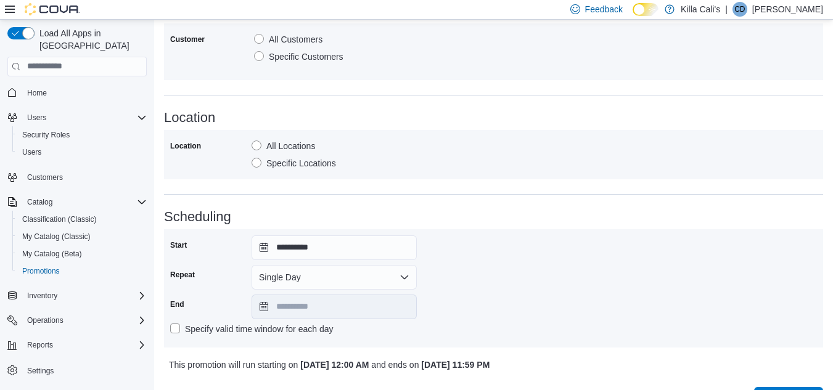
scroll to position [811, 0]
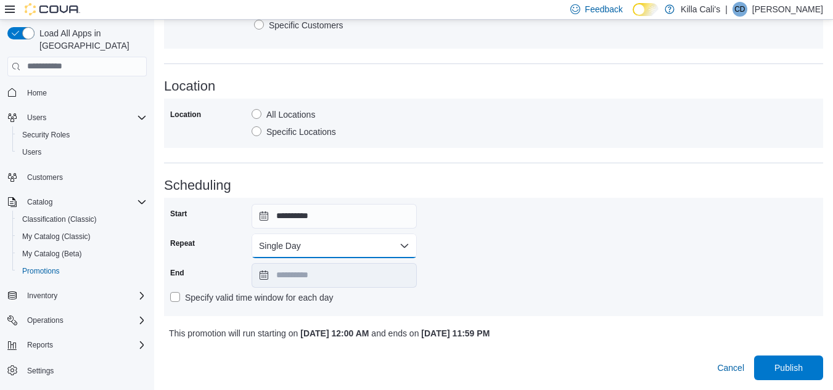
click at [408, 241] on button "Single Day" at bounding box center [334, 246] width 165 height 25
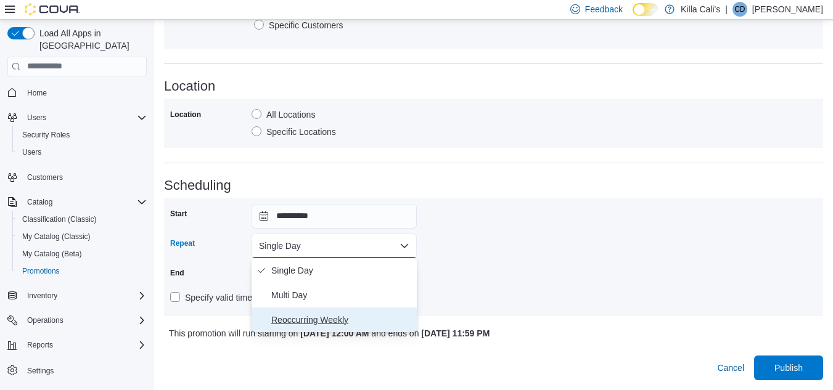
click at [328, 324] on span "Reoccurring Weekly" at bounding box center [341, 320] width 141 height 15
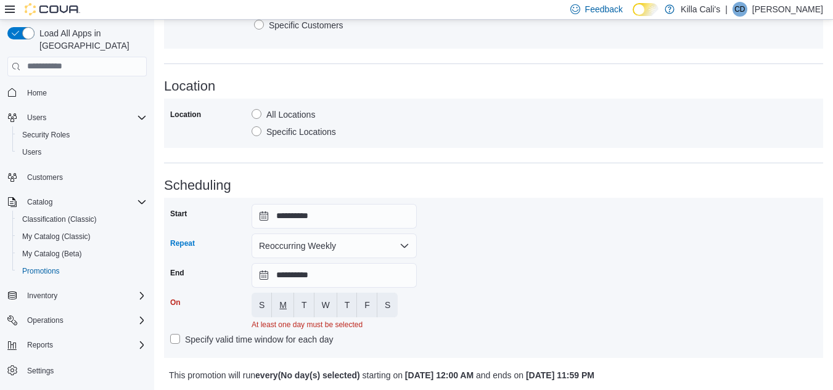
click at [285, 309] on span "M" at bounding box center [282, 305] width 7 height 12
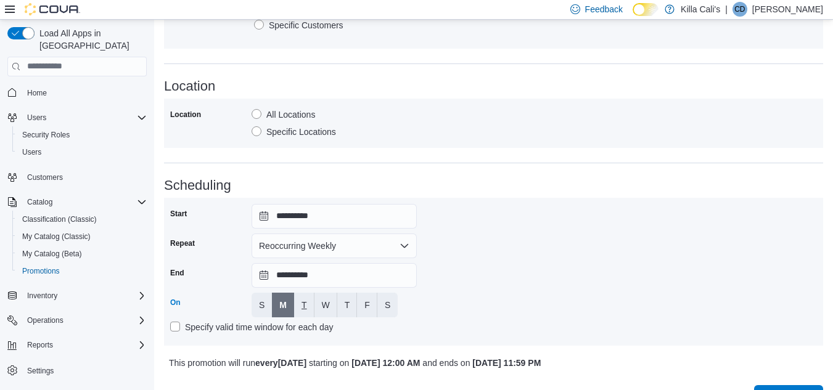
click at [303, 306] on span "T" at bounding box center [304, 305] width 6 height 12
click at [322, 307] on span "W" at bounding box center [326, 305] width 8 height 12
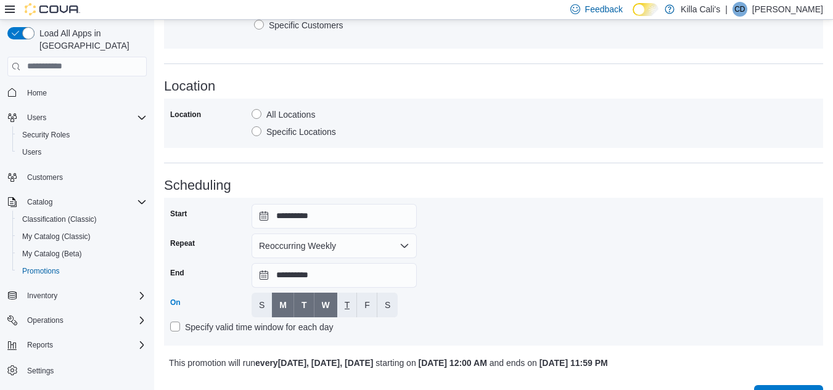
click at [350, 309] on span "T" at bounding box center [348, 305] width 6 height 12
click at [366, 308] on span "F" at bounding box center [367, 305] width 6 height 12
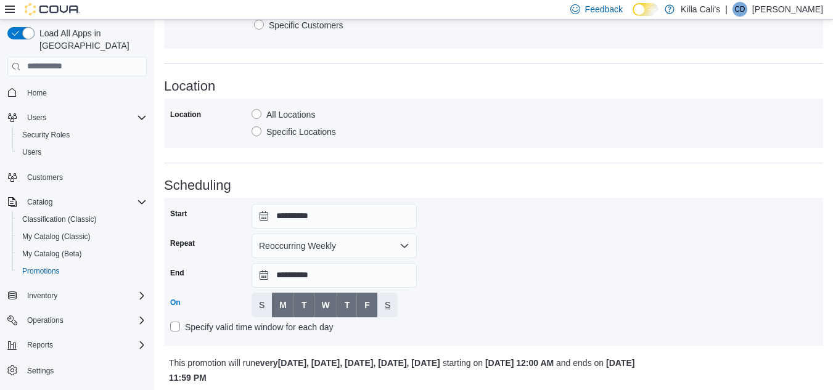
click at [393, 311] on button "S" at bounding box center [387, 305] width 20 height 25
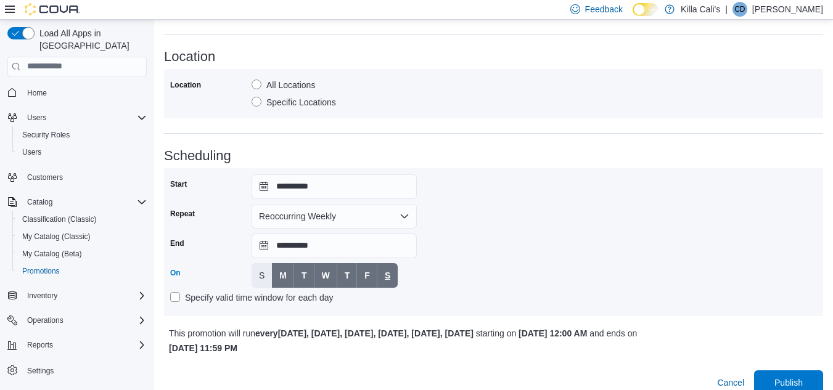
scroll to position [855, 0]
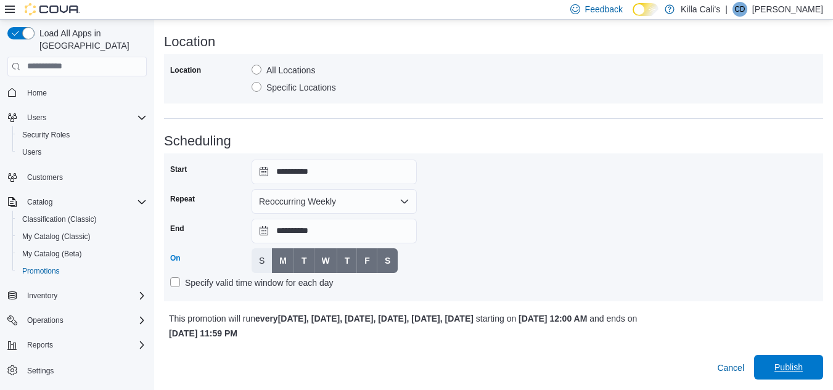
click at [803, 368] on span "Publish" at bounding box center [788, 367] width 28 height 12
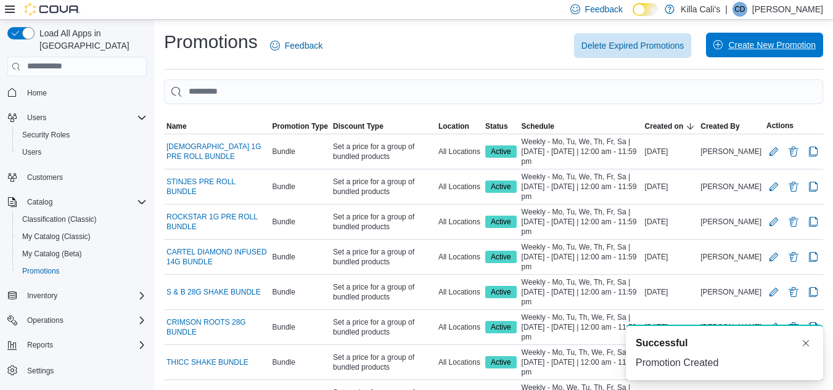
click at [759, 47] on span "Create New Promotion" at bounding box center [772, 45] width 88 height 12
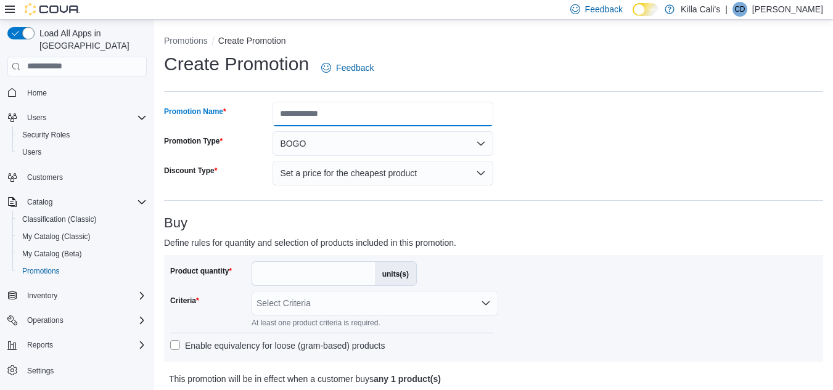
click at [330, 114] on input "Promotion Name" at bounding box center [383, 114] width 221 height 25
drag, startPoint x: 330, startPoint y: 114, endPoint x: 338, endPoint y: 113, distance: 8.0
click at [330, 113] on input "**********" at bounding box center [383, 114] width 221 height 25
type input "**********"
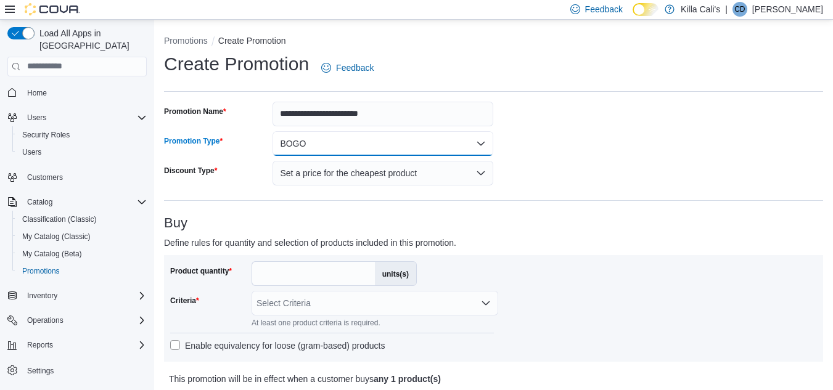
click at [390, 139] on button "BOGO" at bounding box center [383, 143] width 221 height 25
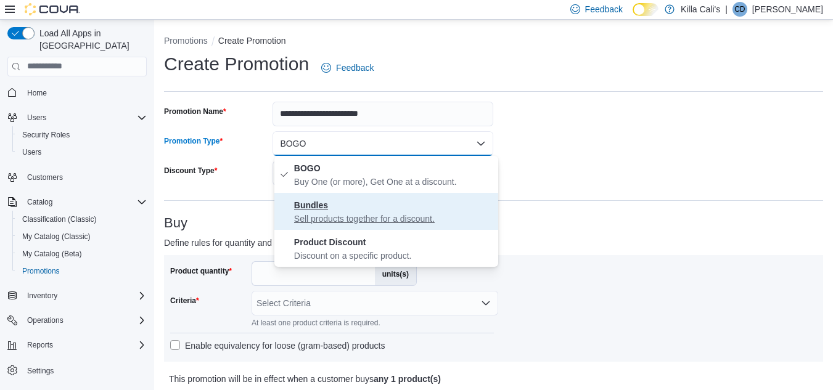
click at [366, 225] on button "Bundles Sell products together for a discount." at bounding box center [386, 211] width 224 height 37
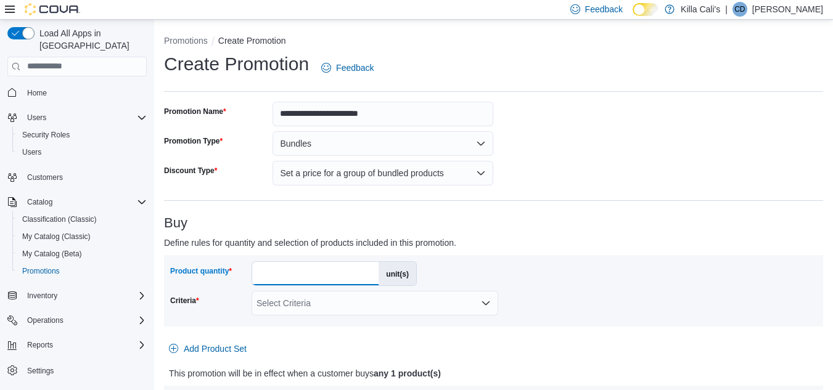
drag, startPoint x: 279, startPoint y: 273, endPoint x: 246, endPoint y: 271, distance: 33.3
click at [246, 271] on div "Product quantity * unit(s)" at bounding box center [293, 273] width 247 height 25
type input "*"
click at [370, 298] on div "Select Criteria" at bounding box center [375, 303] width 247 height 25
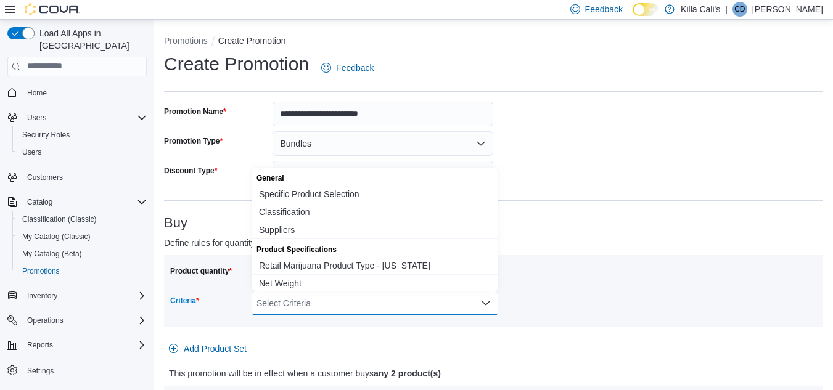
click at [303, 191] on span "Specific Product Selection" at bounding box center [375, 194] width 232 height 12
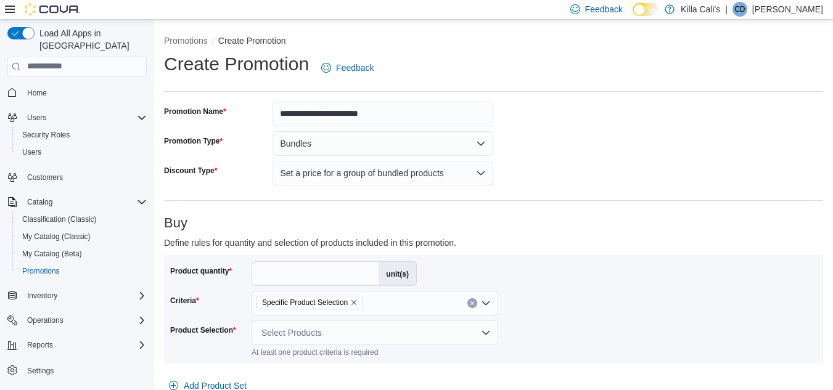
click at [545, 239] on p "Define rules for quantity and selection of products included in this promotion." at bounding box center [411, 243] width 494 height 15
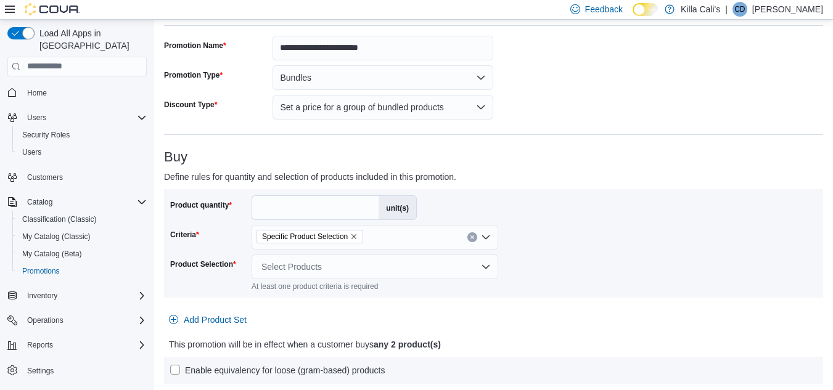
scroll to position [185, 0]
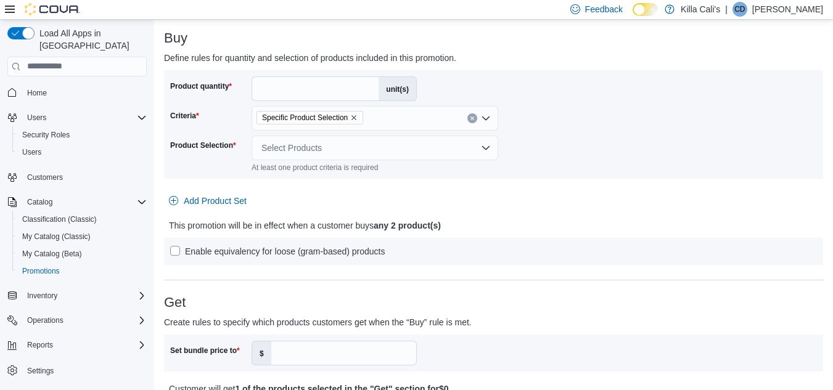
click at [459, 143] on div "Select Products" at bounding box center [375, 148] width 247 height 25
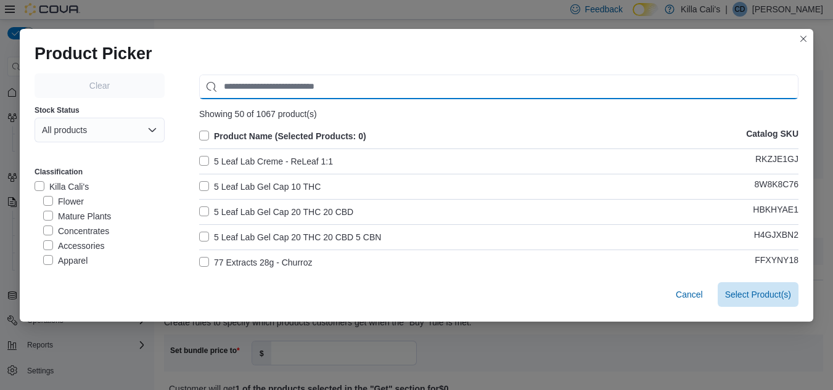
click at [265, 88] on input "Use aria labels when no actual label is in use" at bounding box center [498, 87] width 599 height 25
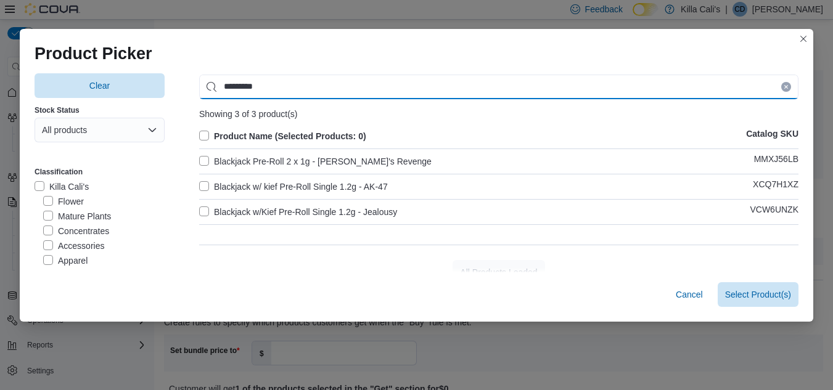
type input "*********"
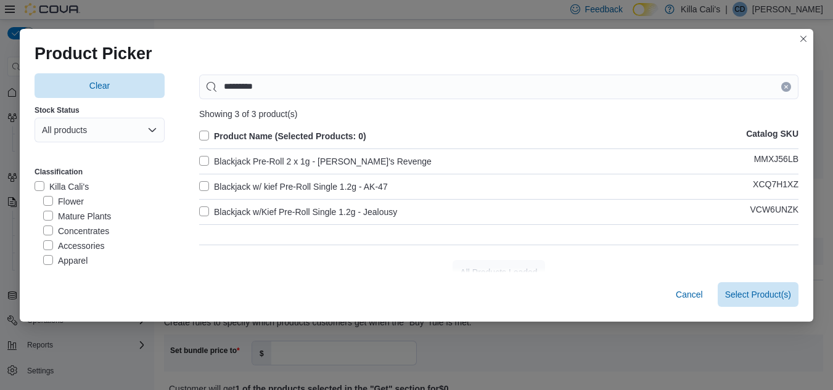
click at [199, 157] on label "Blackjack Pre-Roll 2 x 1g - Pablo's Revenge" at bounding box center [315, 161] width 232 height 15
click at [200, 184] on label "Blackjack w/ kief Pre-Roll Single 1.2g - AK-47" at bounding box center [293, 186] width 189 height 15
click at [199, 213] on label "Blackjack w/Kief Pre-Roll Single 1.2g - Jealousy" at bounding box center [298, 212] width 198 height 15
click at [757, 292] on span "Select 3 Product(s)" at bounding box center [754, 294] width 73 height 12
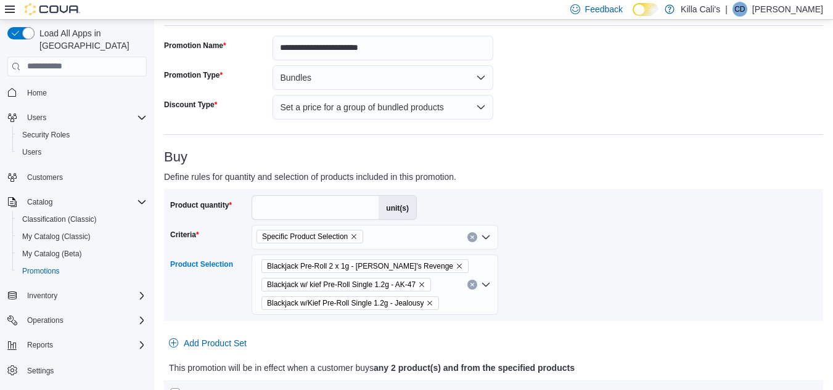
scroll to position [62, 0]
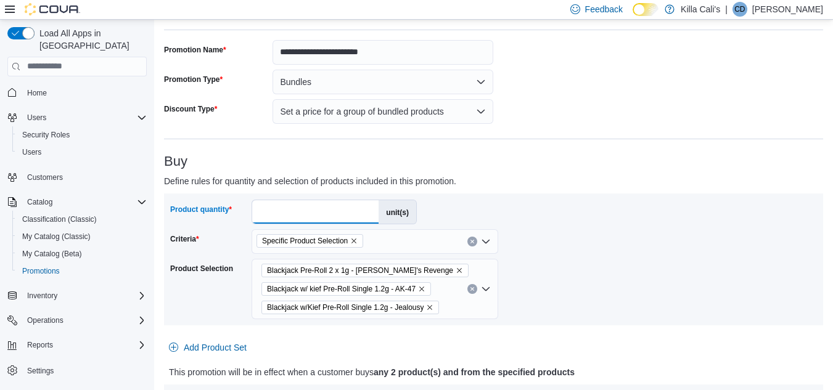
drag, startPoint x: 274, startPoint y: 209, endPoint x: 247, endPoint y: 211, distance: 27.2
click at [247, 211] on div "Product quantity * unit(s)" at bounding box center [293, 212] width 247 height 25
type input "*"
click at [523, 163] on h3 "Buy" at bounding box center [493, 161] width 659 height 15
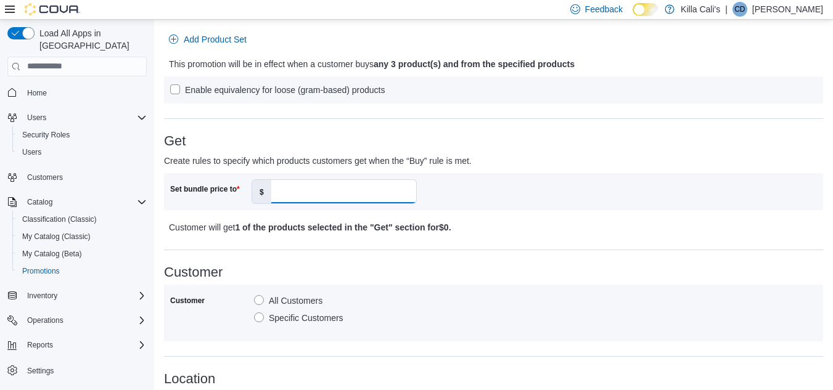
click at [289, 192] on input "Set bundle price to" at bounding box center [343, 191] width 145 height 23
type input "**"
click at [515, 273] on h3 "Customer" at bounding box center [493, 272] width 659 height 15
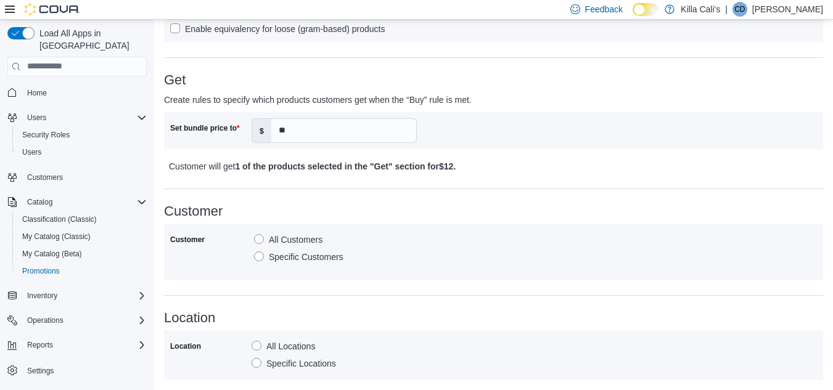
scroll to position [663, 0]
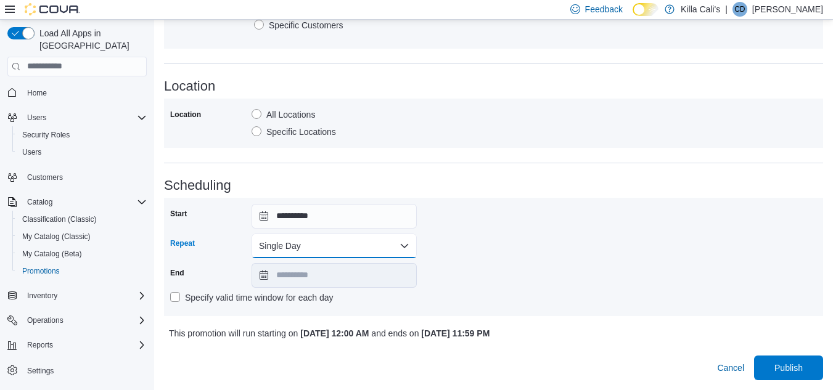
click at [360, 250] on button "Single Day" at bounding box center [334, 246] width 165 height 25
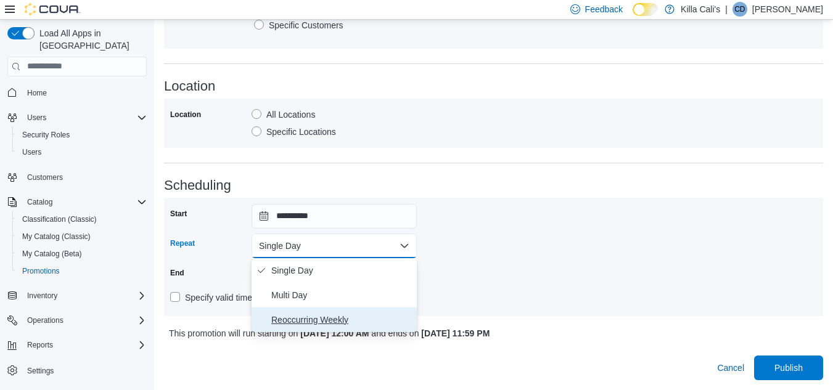
click at [312, 318] on span "Reoccurring Weekly" at bounding box center [341, 320] width 141 height 15
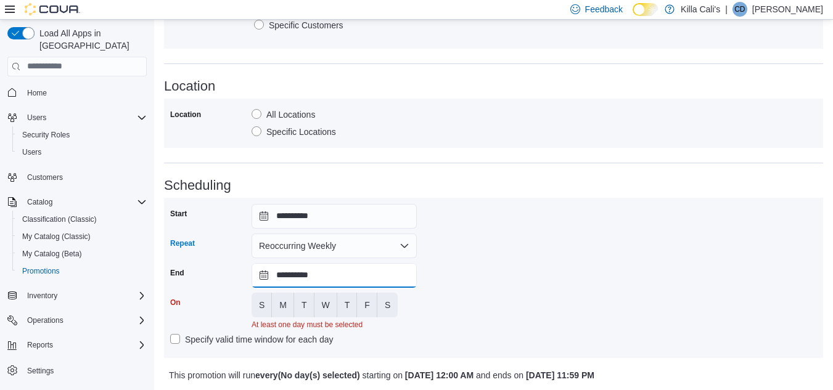
click at [335, 279] on input "**********" at bounding box center [334, 275] width 165 height 25
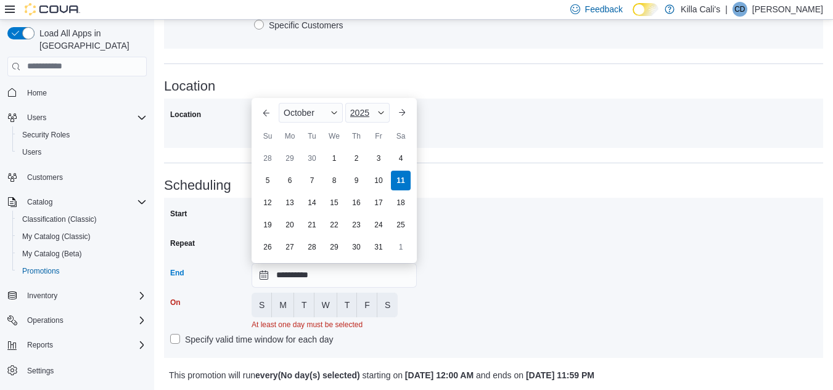
click at [377, 112] on div "2025" at bounding box center [367, 113] width 44 height 20
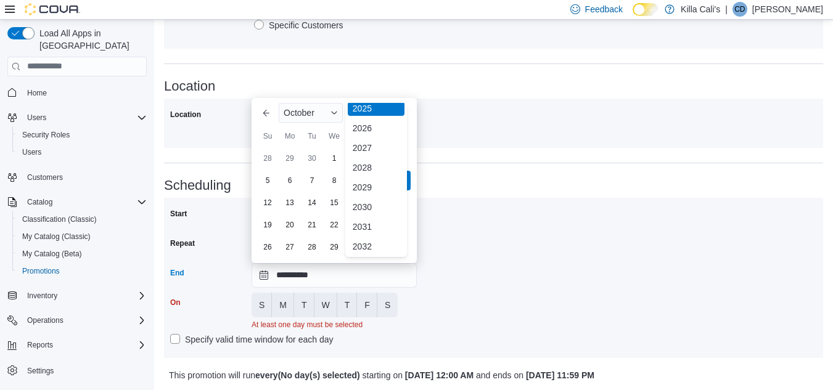
scroll to position [147, 0]
click at [365, 201] on div "2030" at bounding box center [376, 205] width 57 height 15
type input "**********"
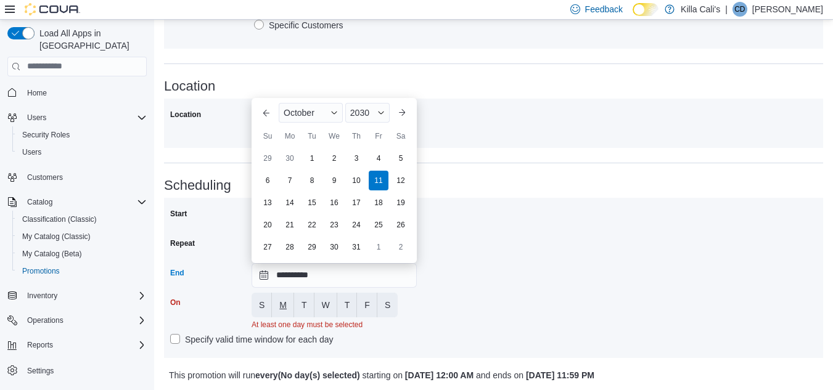
click at [279, 306] on button "M" at bounding box center [283, 305] width 22 height 25
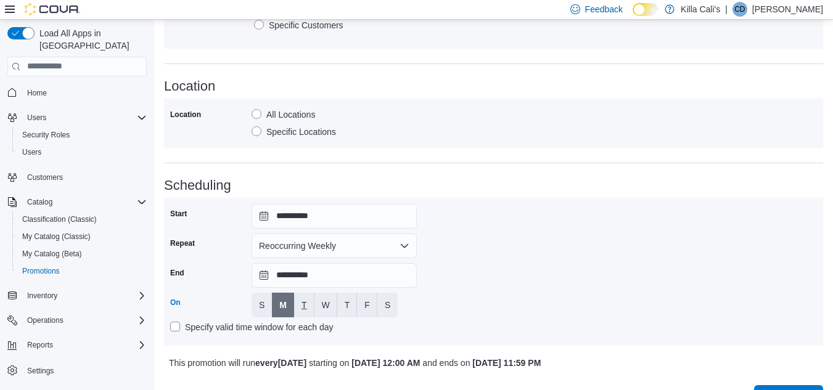
click at [301, 305] on button "T" at bounding box center [304, 305] width 20 height 25
click at [326, 306] on span "W" at bounding box center [326, 305] width 8 height 12
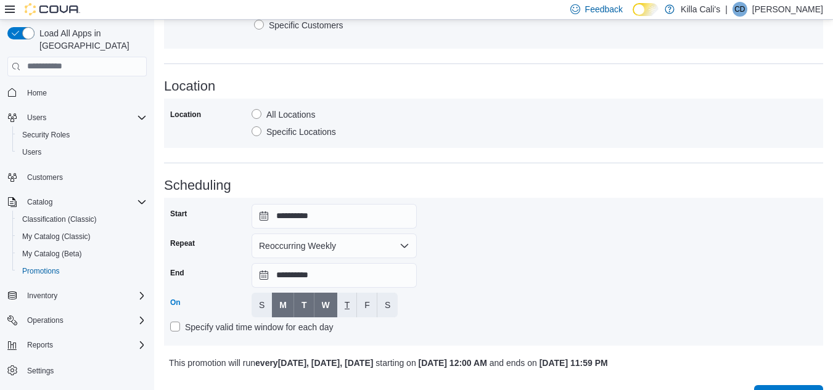
click at [343, 308] on button "T" at bounding box center [347, 305] width 20 height 25
click at [366, 310] on span "F" at bounding box center [367, 305] width 6 height 12
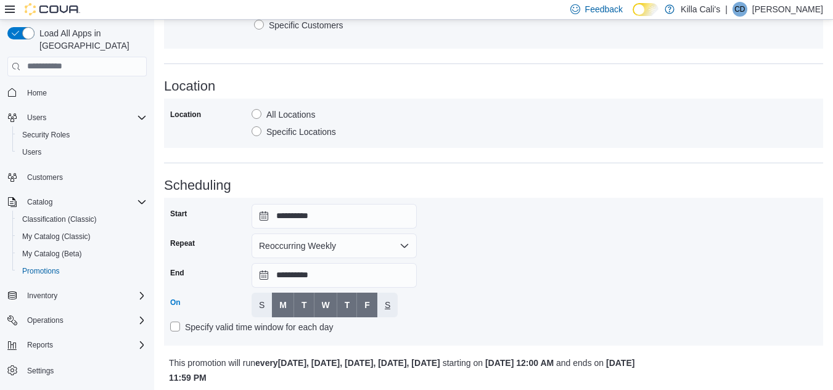
click at [391, 311] on button "S" at bounding box center [387, 305] width 20 height 25
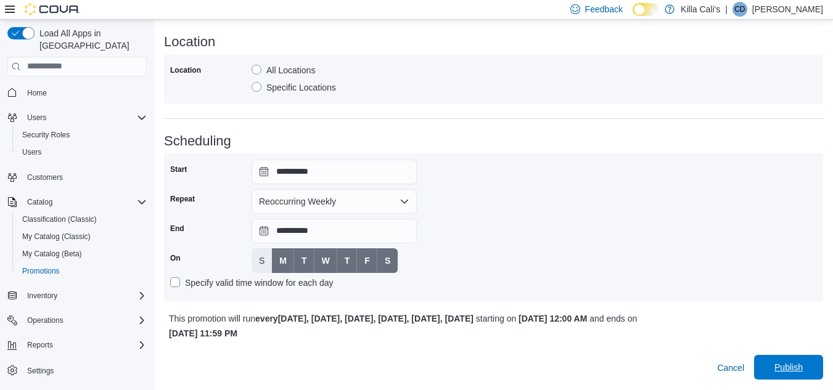
click at [787, 369] on span "Publish" at bounding box center [788, 367] width 28 height 12
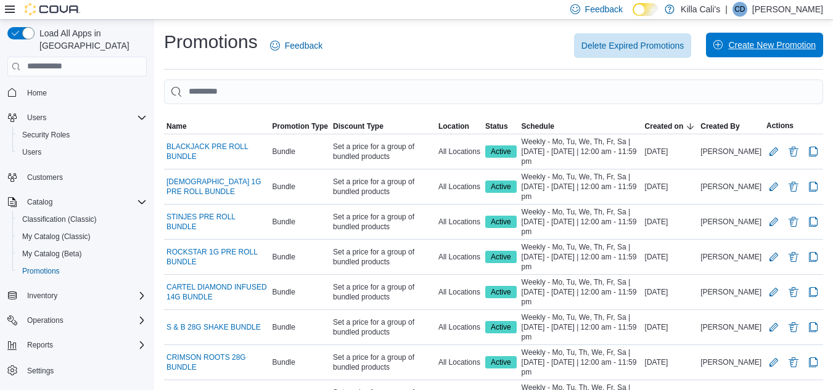
click at [748, 47] on span "Create New Promotion" at bounding box center [772, 45] width 88 height 12
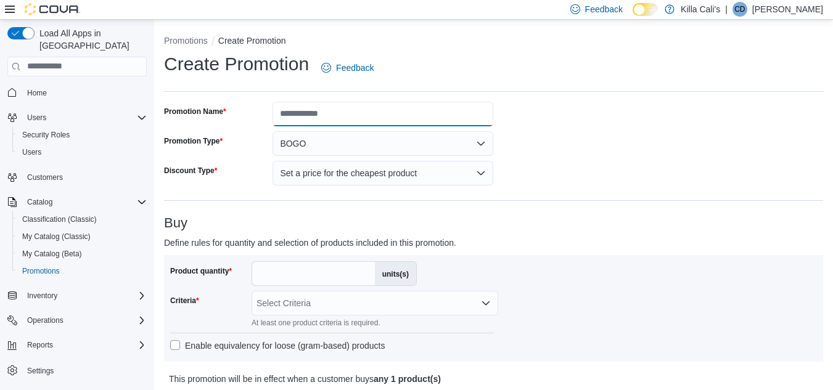
click at [339, 117] on input "Promotion Name" at bounding box center [383, 114] width 221 height 25
type input "**********"
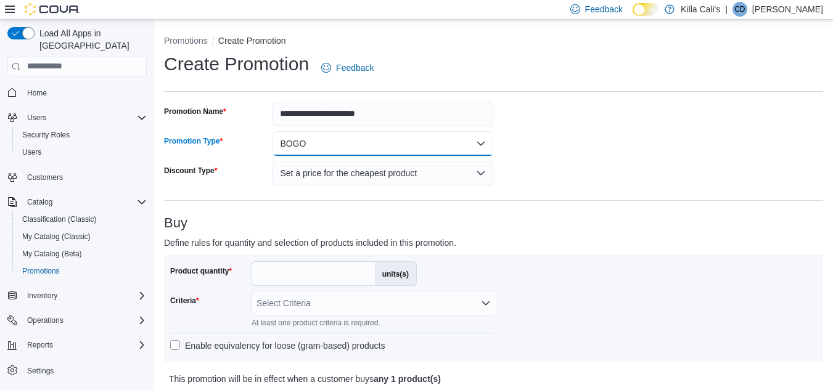
click at [273, 131] on button "BOGO" at bounding box center [383, 143] width 221 height 25
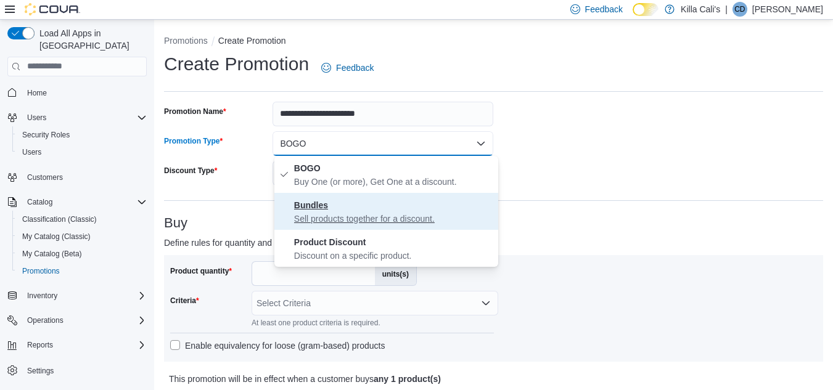
click at [274, 193] on button "Bundles Sell products together for a discount." at bounding box center [386, 211] width 224 height 37
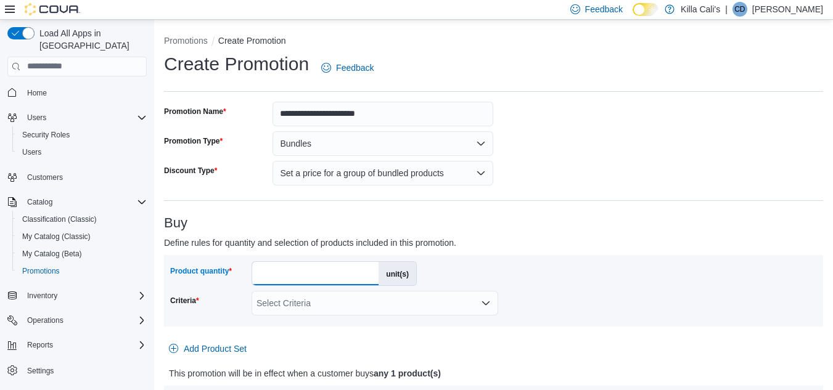
drag, startPoint x: 273, startPoint y: 275, endPoint x: 256, endPoint y: 273, distance: 17.4
click at [256, 273] on input "*" at bounding box center [315, 273] width 126 height 23
type input "*"
click at [305, 300] on div "Select Criteria" at bounding box center [375, 303] width 247 height 25
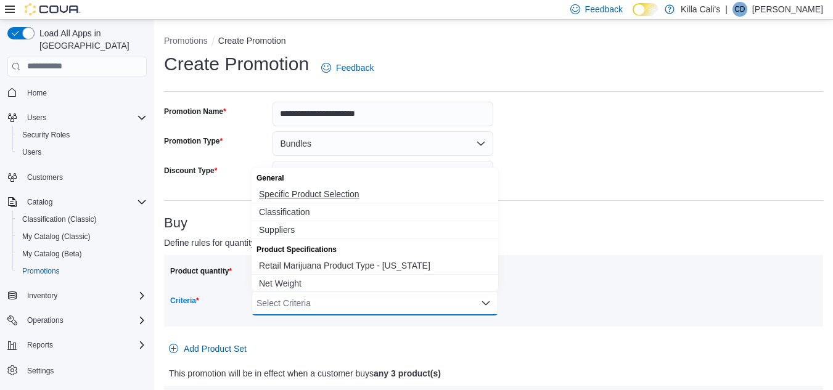
click at [313, 192] on span "Specific Product Selection" at bounding box center [375, 194] width 232 height 12
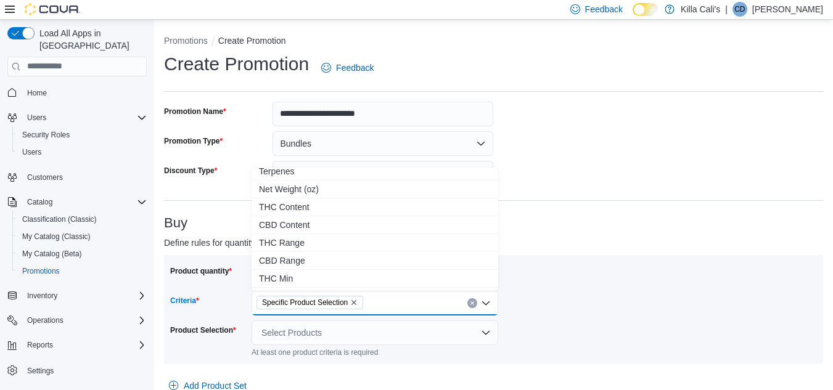
scroll to position [185, 0]
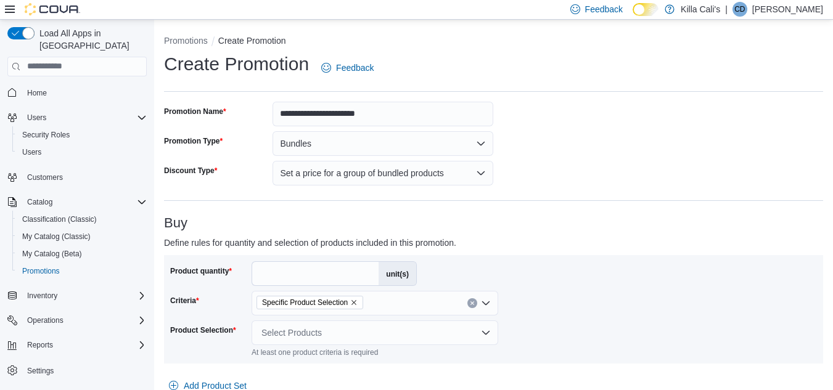
click at [367, 318] on div at bounding box center [493, 318] width 647 height 5
click at [361, 328] on div "Select Products" at bounding box center [375, 333] width 247 height 25
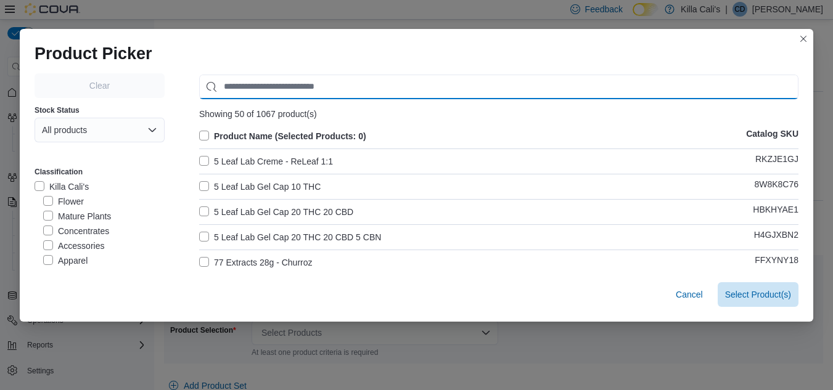
click at [239, 82] on input "Use aria labels when no actual label is in use" at bounding box center [498, 87] width 599 height 25
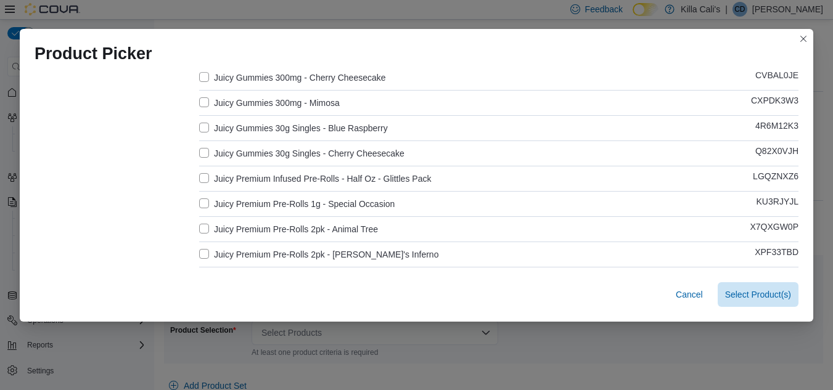
scroll to position [555, 0]
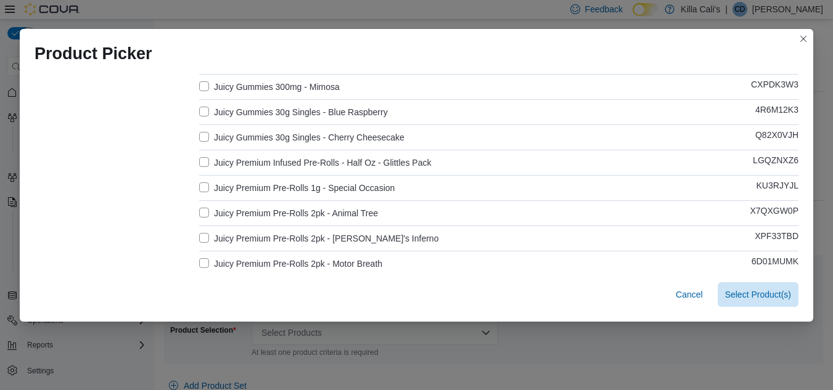
type input "*****"
click at [205, 214] on label "Juicy Premium Pre-Rolls 2pk - Animal Tree" at bounding box center [288, 213] width 179 height 15
click at [203, 236] on label "Juicy Premium Pre-Rolls 2pk - Dante's Inferno" at bounding box center [318, 238] width 239 height 15
click at [199, 258] on label "Juicy Premium Pre-Rolls 2pk - Motor Breath" at bounding box center [290, 263] width 183 height 15
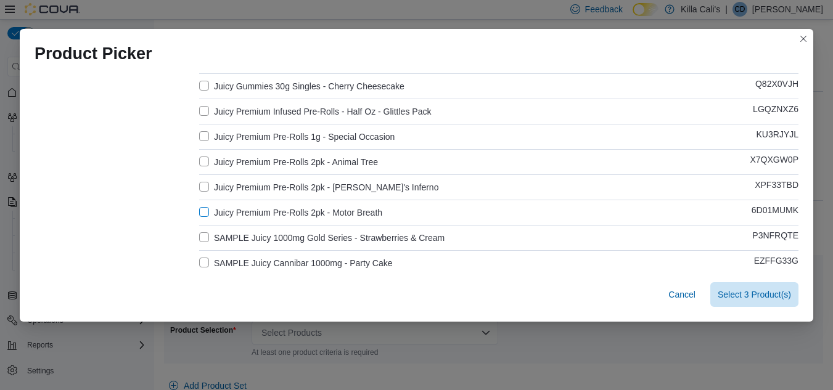
scroll to position [673, 0]
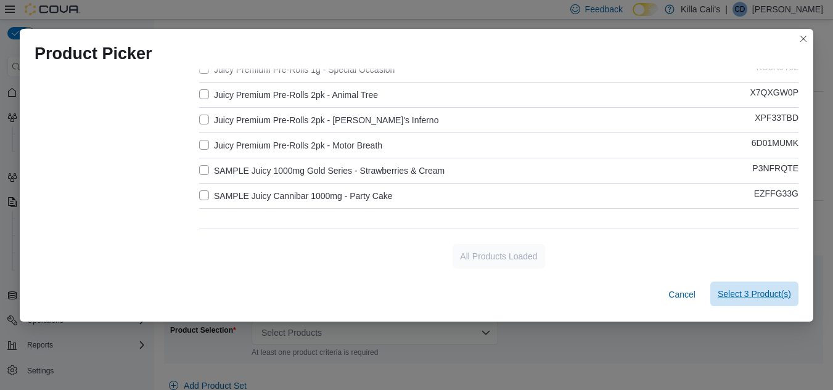
click at [731, 297] on span "Select 3 Product(s)" at bounding box center [754, 294] width 73 height 12
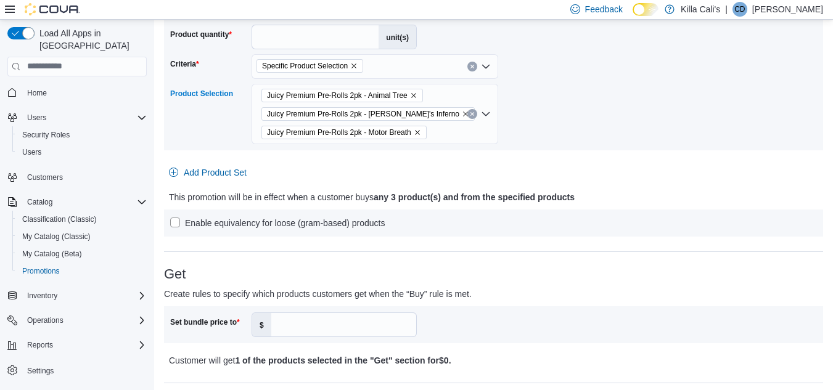
scroll to position [247, 0]
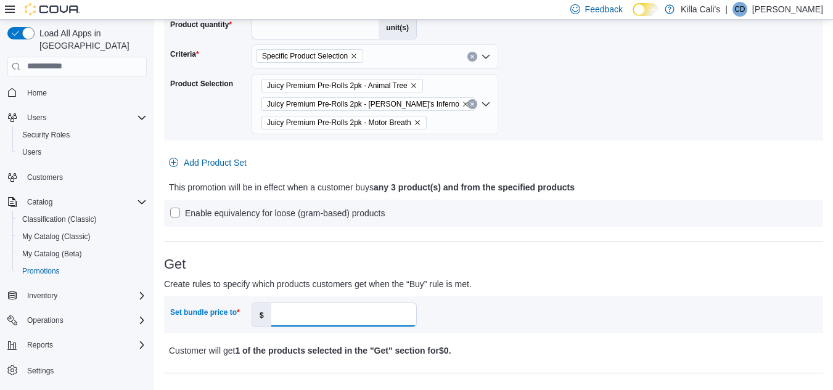
click at [306, 312] on input "Set bundle price to" at bounding box center [343, 314] width 145 height 23
type input "**"
click at [692, 244] on div "**********" at bounding box center [493, 325] width 659 height 941
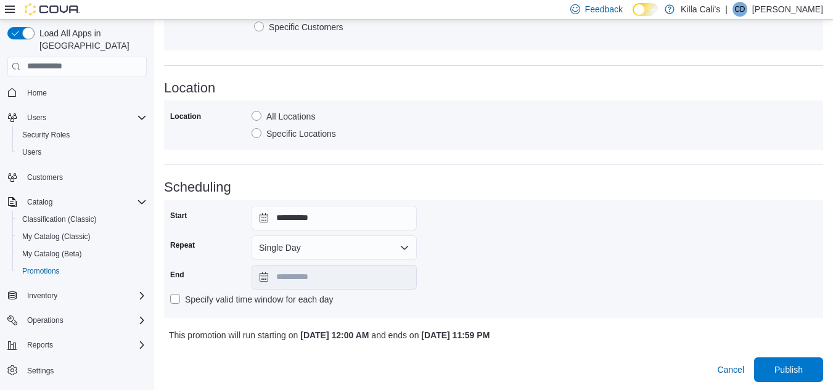
scroll to position [663, 0]
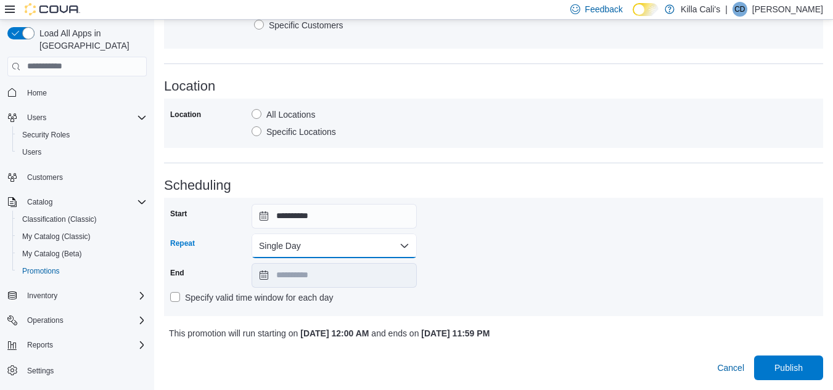
click at [368, 243] on button "Single Day" at bounding box center [334, 246] width 165 height 25
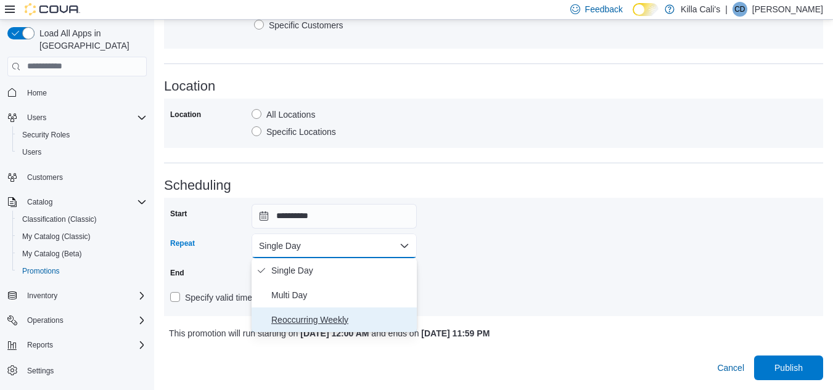
click at [350, 314] on span "Reoccurring Weekly" at bounding box center [341, 320] width 141 height 15
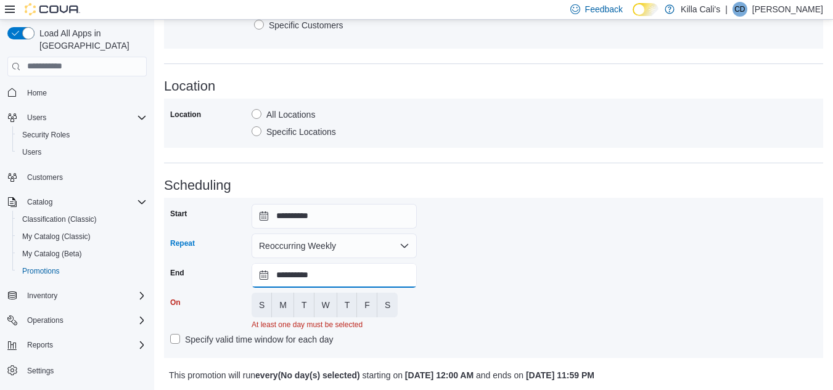
click at [347, 277] on input "**********" at bounding box center [334, 275] width 165 height 25
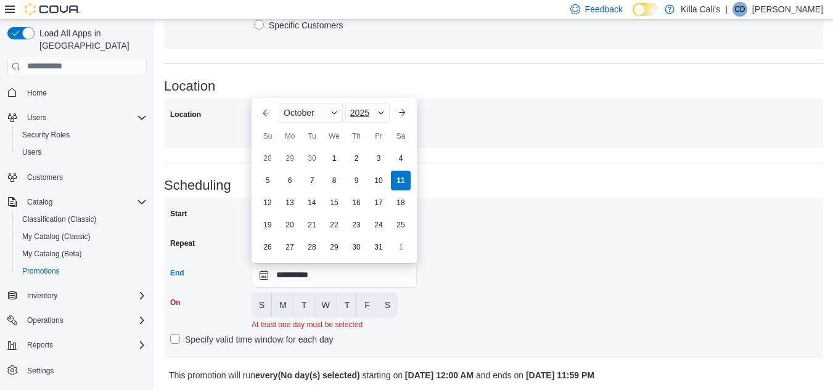
click at [383, 112] on span "Button. Open the year selector. 2025 is currently selected." at bounding box center [380, 112] width 7 height 7
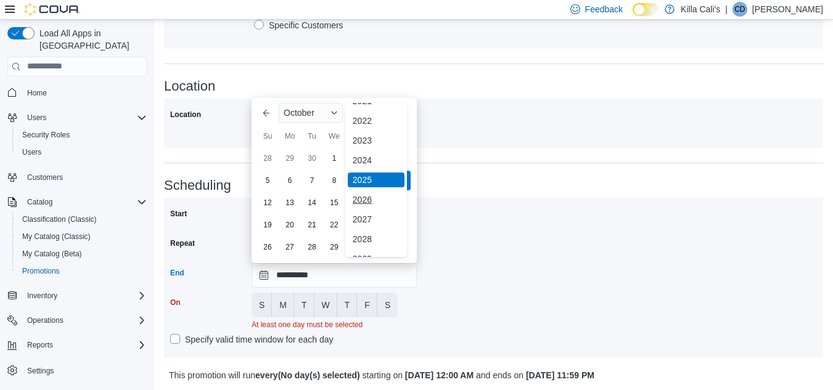
scroll to position [147, 0]
click at [361, 205] on div "2030" at bounding box center [376, 205] width 57 height 15
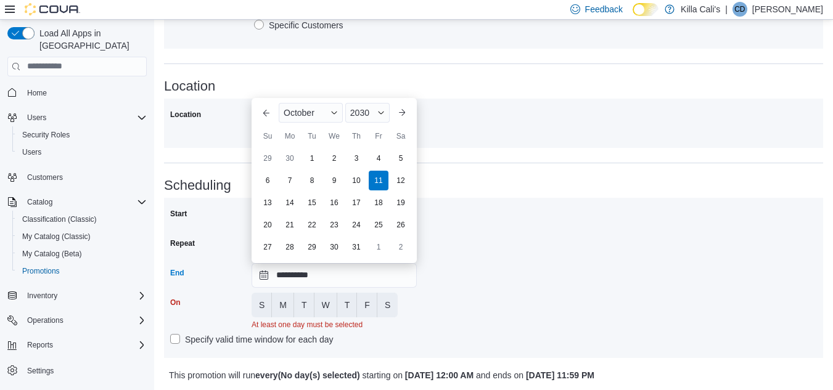
type input "**********"
click at [456, 302] on div "**********" at bounding box center [493, 278] width 647 height 148
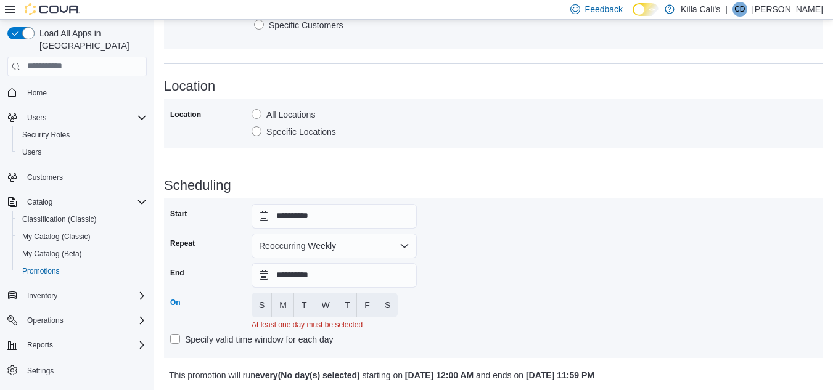
click at [283, 305] on span "M" at bounding box center [282, 305] width 7 height 12
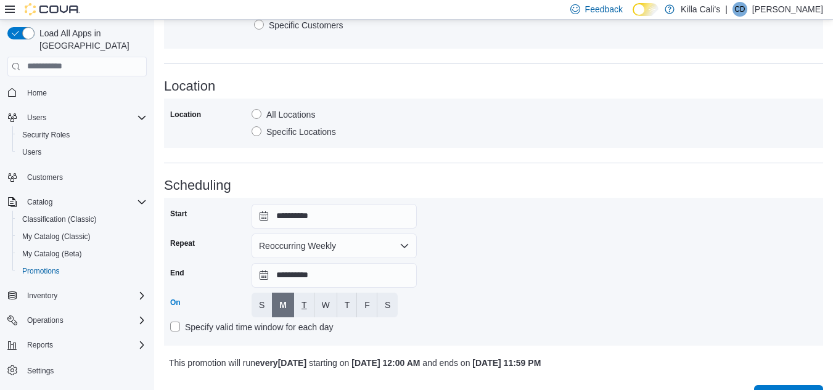
click at [308, 305] on button "T" at bounding box center [304, 305] width 20 height 25
click at [324, 306] on span "W" at bounding box center [326, 305] width 8 height 12
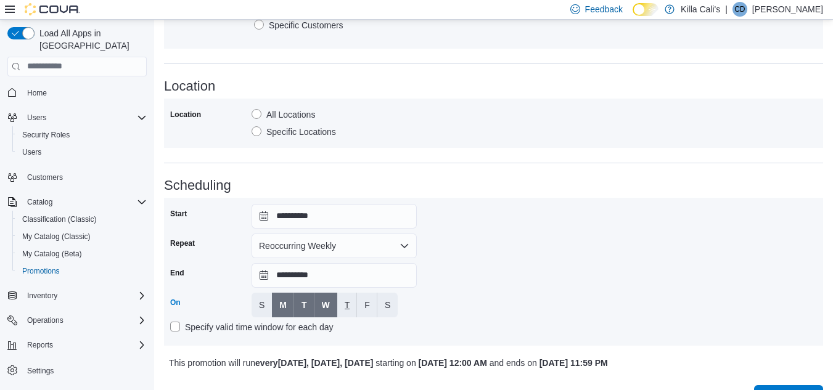
click at [342, 308] on button "T" at bounding box center [347, 305] width 20 height 25
click at [369, 307] on span "F" at bounding box center [367, 305] width 6 height 12
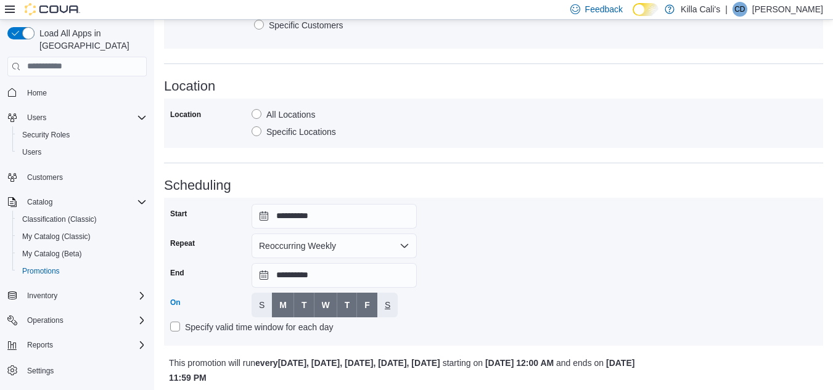
click at [382, 306] on button "S" at bounding box center [387, 305] width 20 height 25
click at [554, 273] on div "**********" at bounding box center [493, 272] width 647 height 136
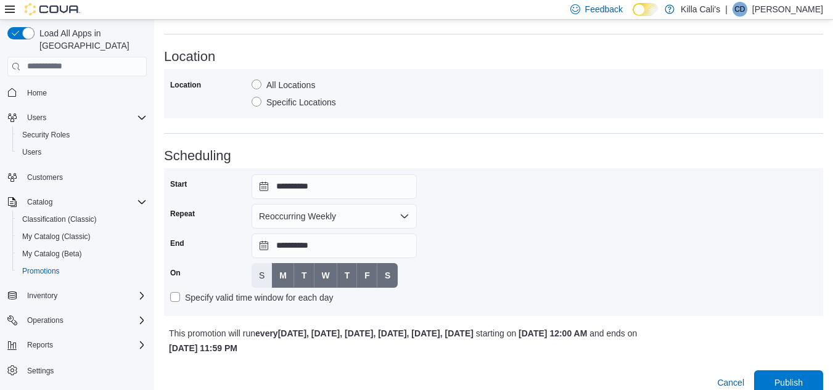
scroll to position [707, 0]
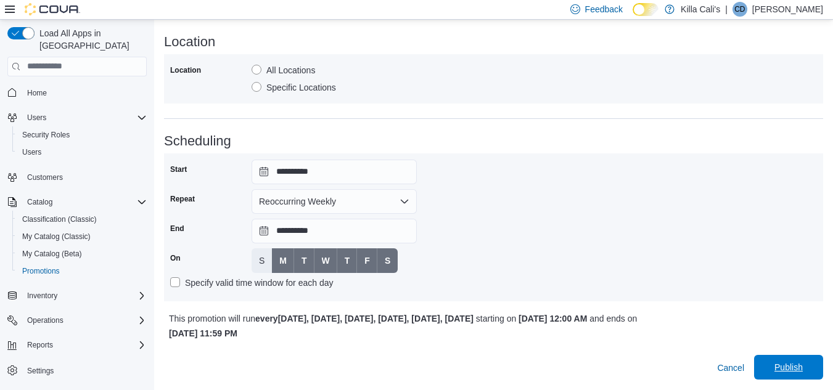
click at [781, 363] on span "Publish" at bounding box center [788, 367] width 54 height 25
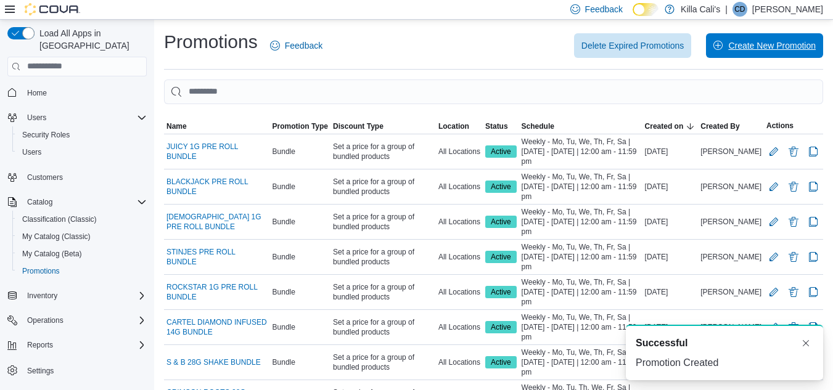
click at [762, 51] on span "Create New Promotion" at bounding box center [772, 45] width 88 height 12
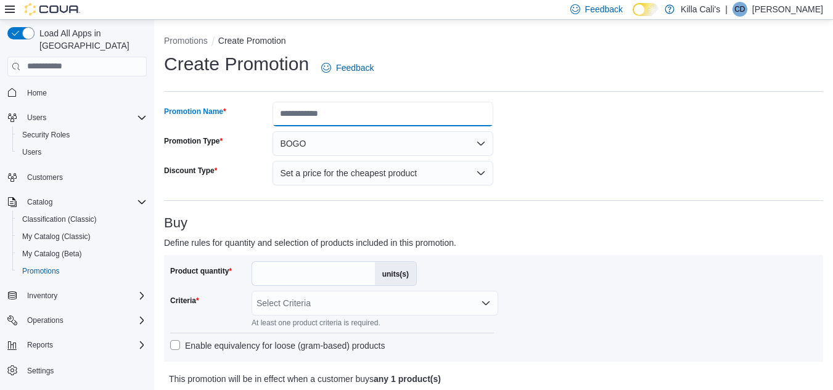
click at [322, 117] on input "Promotion Name" at bounding box center [383, 114] width 221 height 25
type input "**********"
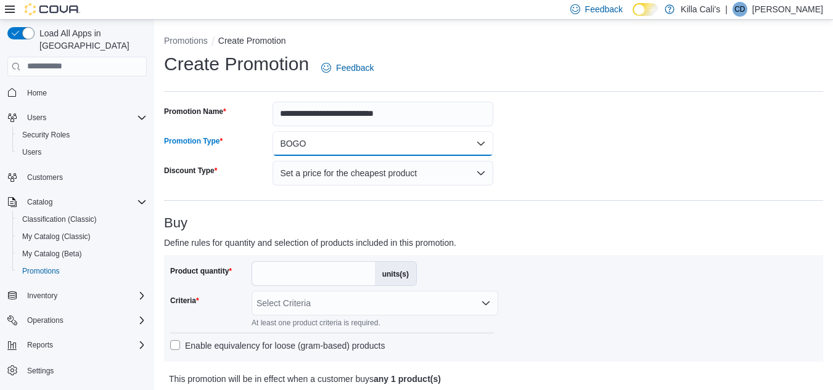
click at [273, 131] on button "BOGO" at bounding box center [383, 143] width 221 height 25
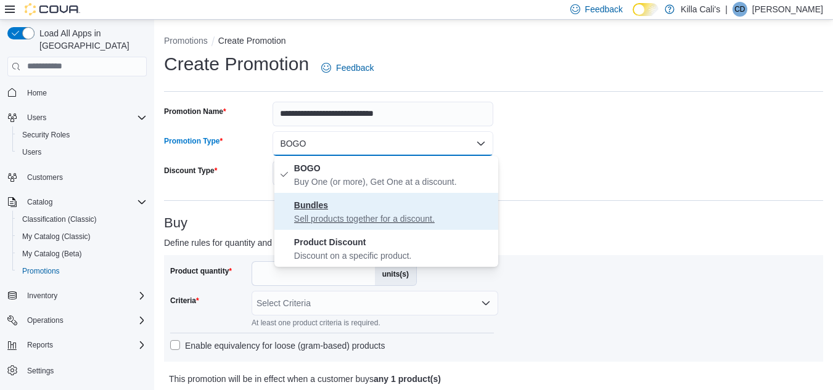
click at [274, 193] on button "Bundles Sell products together for a discount." at bounding box center [386, 211] width 224 height 37
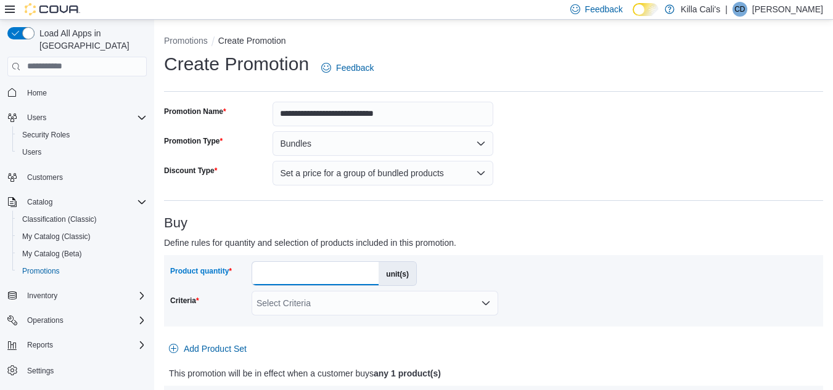
drag, startPoint x: 282, startPoint y: 279, endPoint x: 237, endPoint y: 272, distance: 44.9
click at [238, 272] on div "Product quantity * unit(s)" at bounding box center [293, 273] width 247 height 25
type input "*"
click at [290, 294] on div "Select Criteria" at bounding box center [375, 303] width 247 height 25
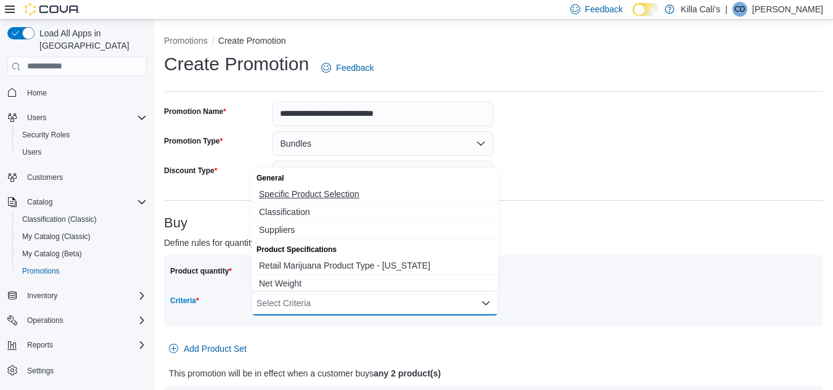
click at [298, 191] on span "Specific Product Selection" at bounding box center [375, 194] width 232 height 12
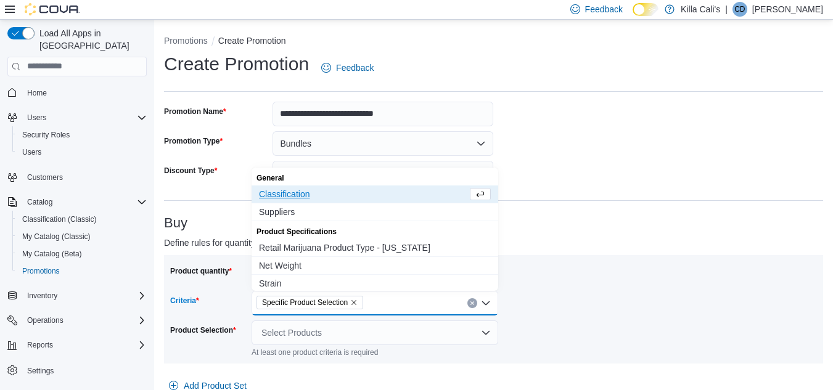
click at [534, 252] on div "Buy Define rules for quantity and selection of products included in this promot…" at bounding box center [493, 333] width 659 height 234
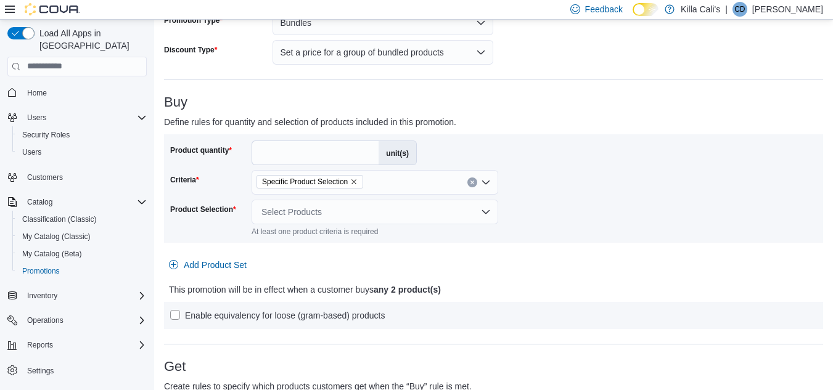
scroll to position [308, 0]
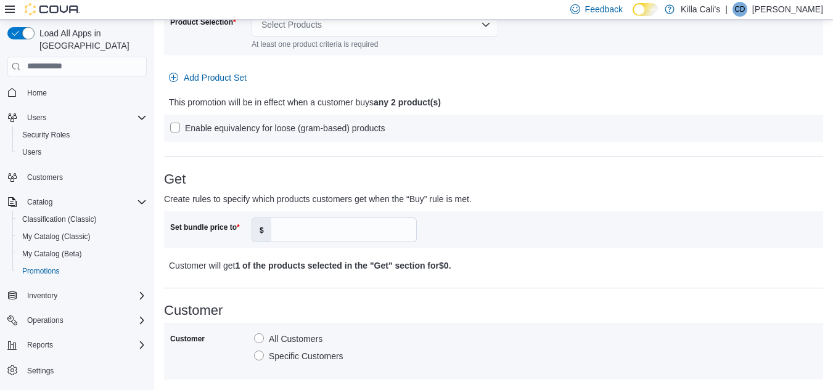
click at [361, 31] on div "Select Products" at bounding box center [375, 24] width 247 height 25
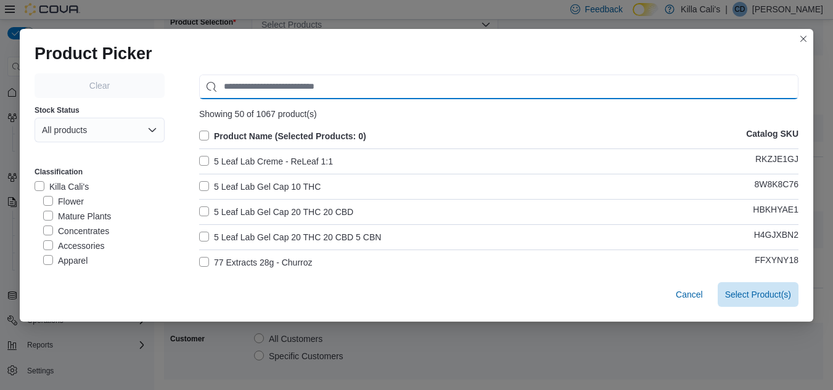
click at [250, 88] on input "Use aria labels when no actual label is in use" at bounding box center [498, 87] width 599 height 25
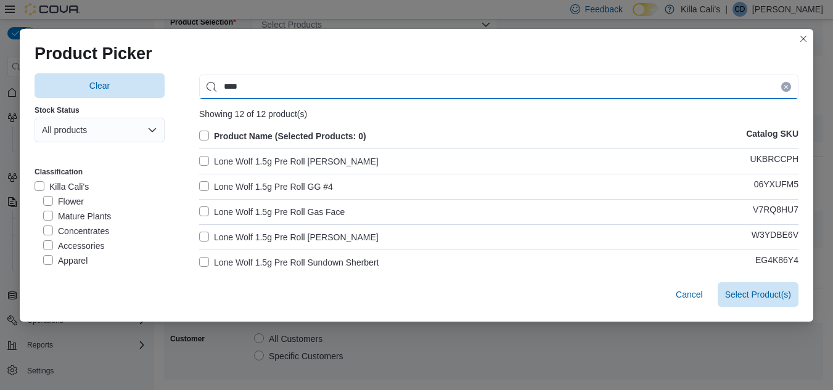
type input "****"
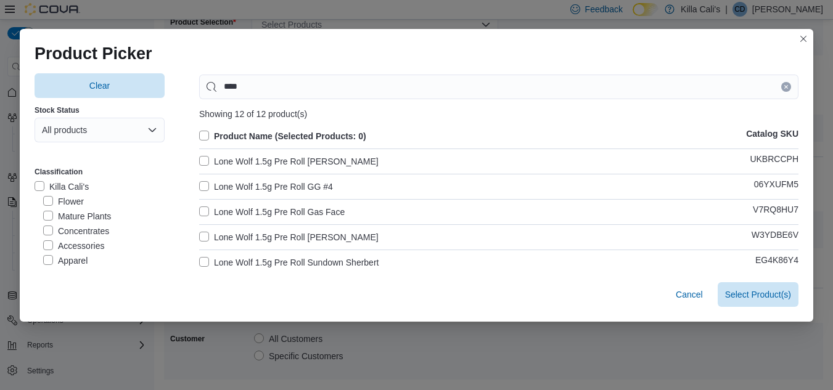
click at [199, 159] on label "Lone Wolf 1.5g Pre Roll Frankenberry" at bounding box center [288, 161] width 179 height 15
click at [199, 180] on label "Lone Wolf 1.5g Pre Roll GG #4" at bounding box center [266, 186] width 134 height 15
click at [200, 216] on label "Lone Wolf 1.5g Pre Roll Gas Face" at bounding box center [272, 212] width 146 height 15
click at [199, 239] on label "Lone Wolf 1.5g Pre Roll Jack Herer" at bounding box center [288, 237] width 179 height 15
click at [202, 259] on label "Lone Wolf 1.5g Pre Roll Sundown Sherbert" at bounding box center [288, 262] width 179 height 15
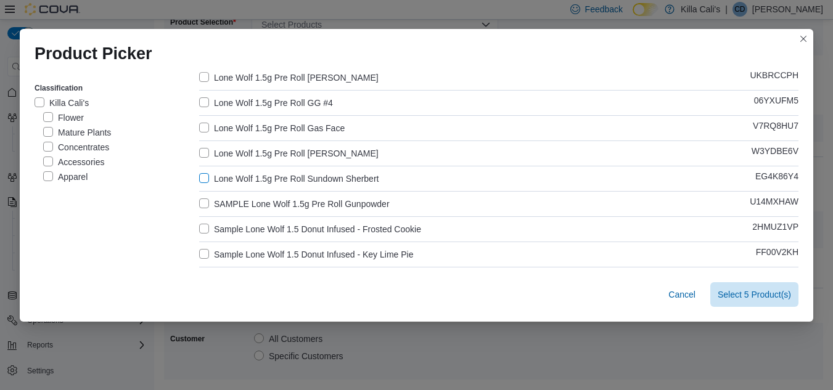
scroll to position [123, 0]
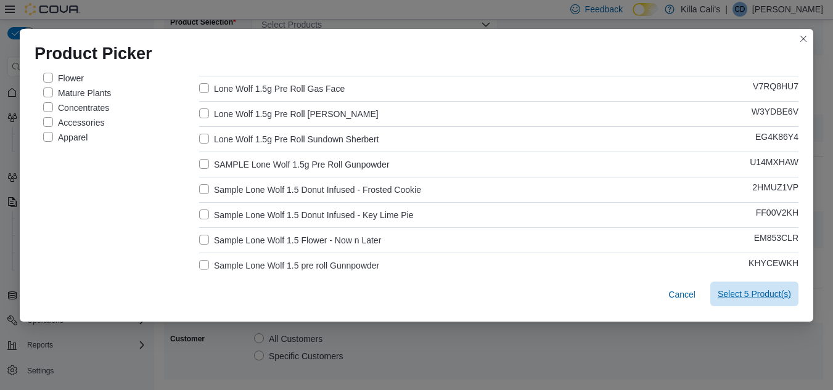
click at [731, 291] on span "Select 5 Product(s)" at bounding box center [754, 294] width 73 height 12
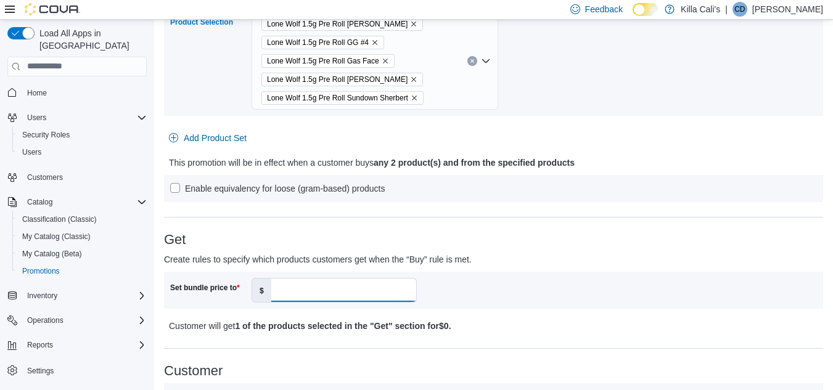
click at [300, 297] on input "Set bundle price to" at bounding box center [343, 290] width 145 height 23
type input "**"
click at [507, 232] on h3 "Get" at bounding box center [493, 239] width 659 height 15
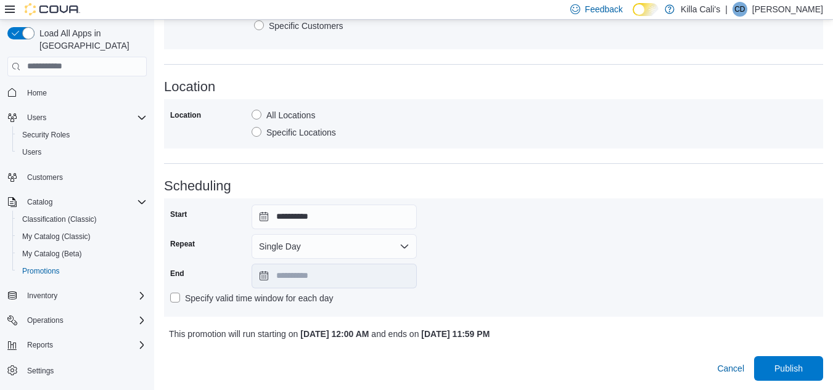
scroll to position [700, 0]
click at [361, 245] on button "Single Day" at bounding box center [334, 246] width 165 height 25
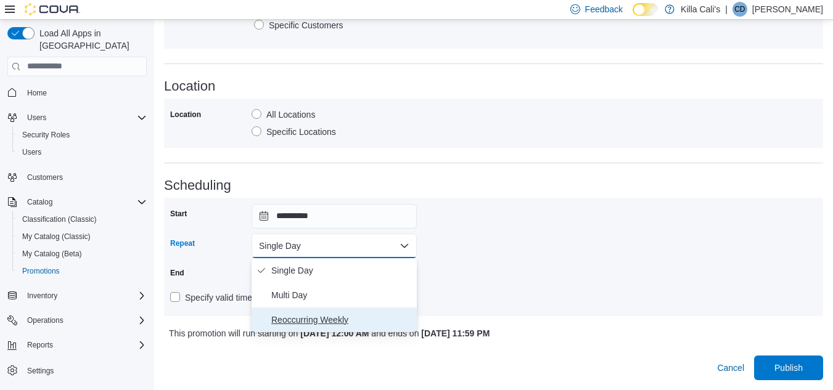
click at [322, 318] on span "Reoccurring Weekly" at bounding box center [341, 320] width 141 height 15
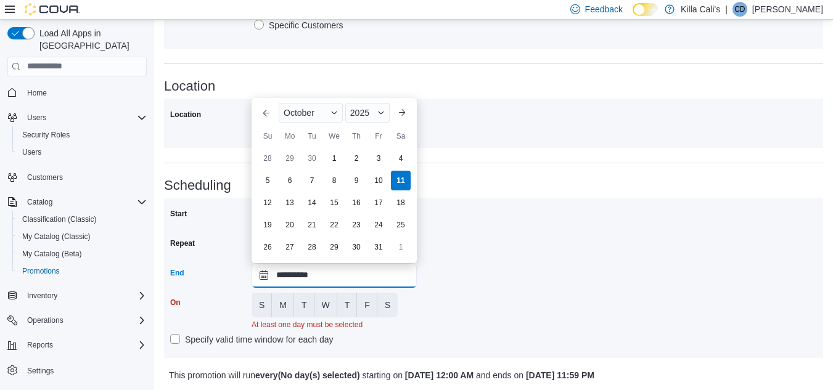
click at [355, 273] on input "**********" at bounding box center [334, 275] width 165 height 25
click at [376, 109] on div "2025" at bounding box center [367, 113] width 44 height 20
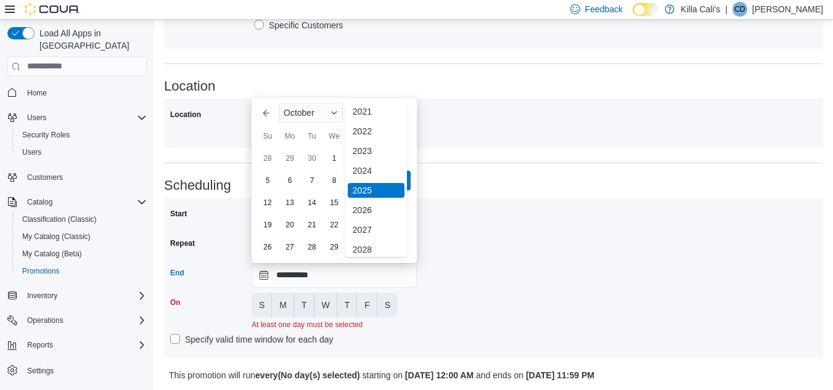
scroll to position [147, 0]
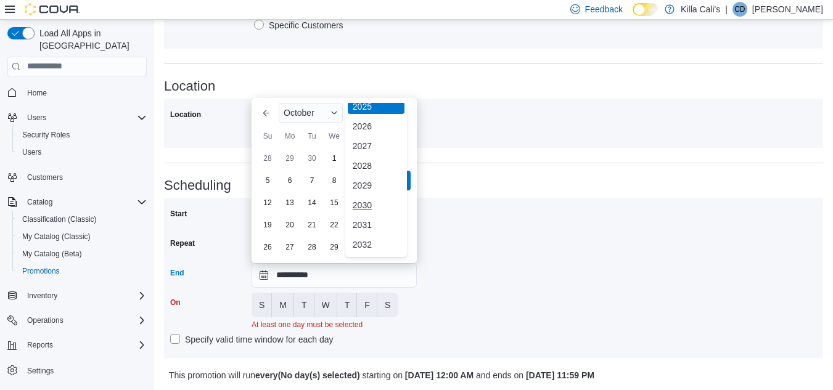
click at [357, 207] on div "2030" at bounding box center [376, 205] width 57 height 15
type input "**********"
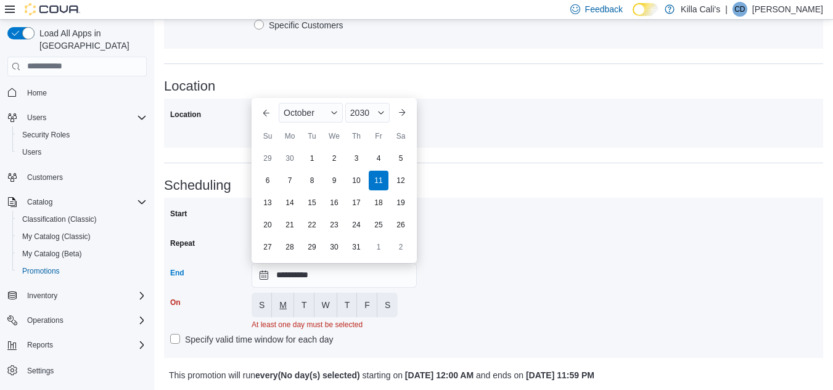
click at [285, 304] on span "M" at bounding box center [282, 305] width 7 height 12
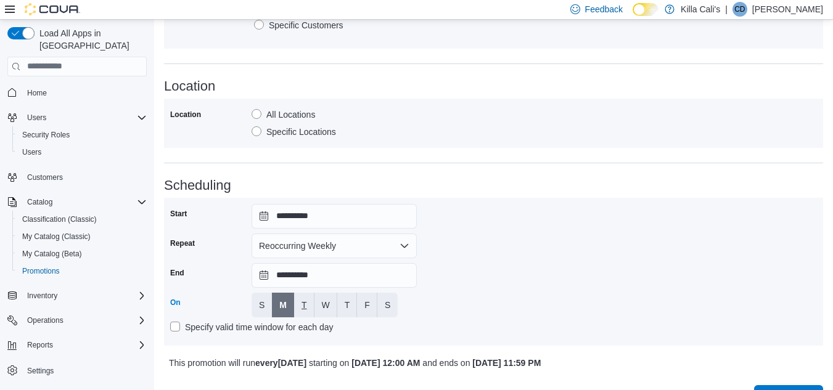
click at [301, 303] on span "T" at bounding box center [304, 305] width 6 height 12
click at [321, 313] on button "W" at bounding box center [325, 305] width 23 height 25
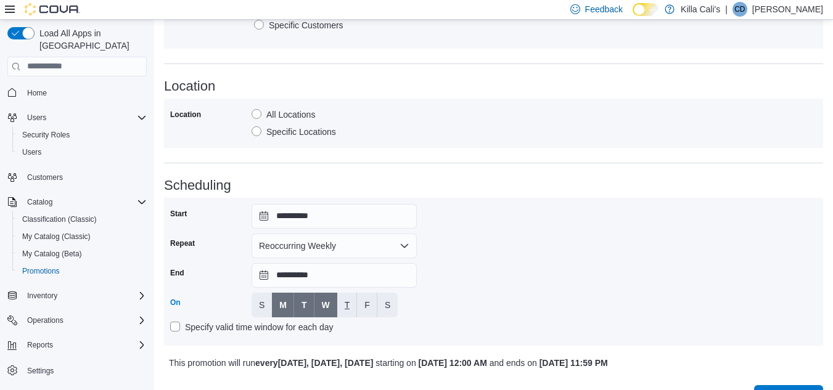
click at [350, 301] on button "T" at bounding box center [347, 305] width 20 height 25
click at [363, 303] on button "F" at bounding box center [367, 305] width 20 height 25
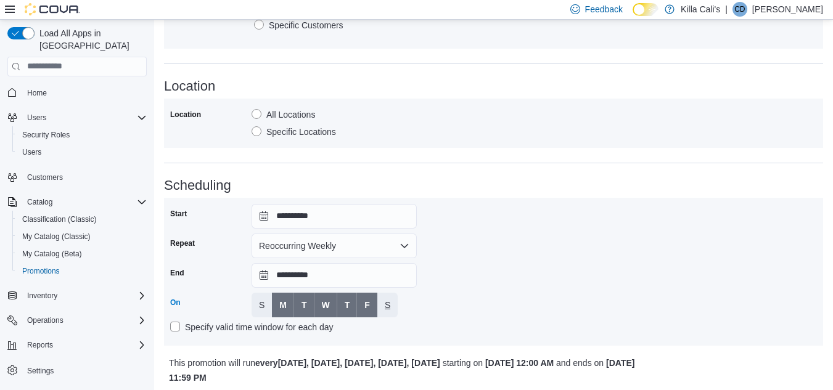
click at [387, 306] on span "S" at bounding box center [388, 305] width 6 height 12
click at [494, 298] on div "**********" at bounding box center [493, 272] width 647 height 136
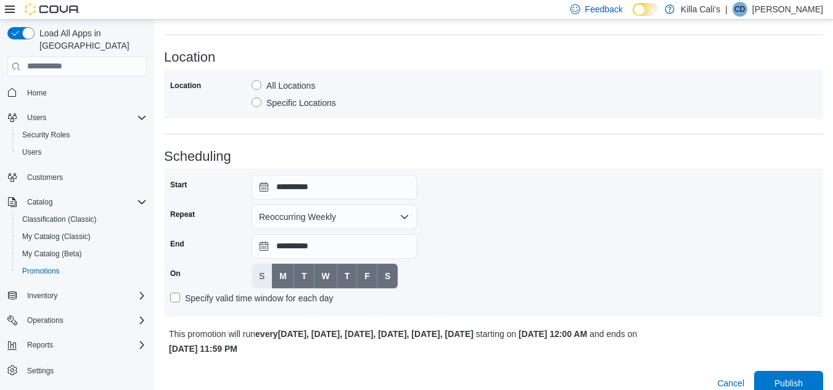
scroll to position [744, 0]
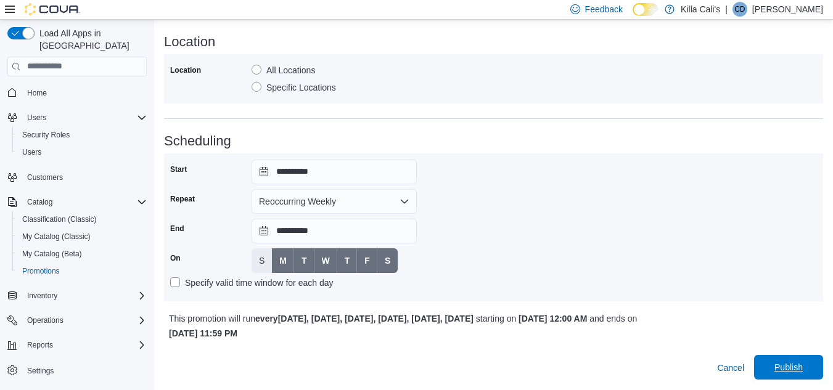
click at [798, 358] on span "Publish" at bounding box center [788, 367] width 54 height 25
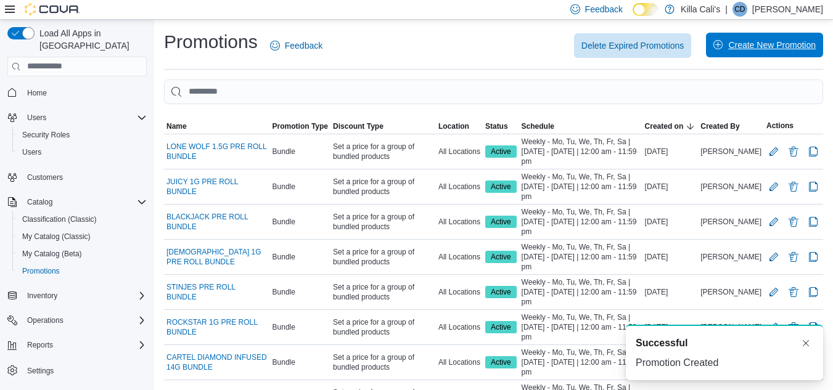
click at [747, 44] on span "Create New Promotion" at bounding box center [772, 45] width 88 height 12
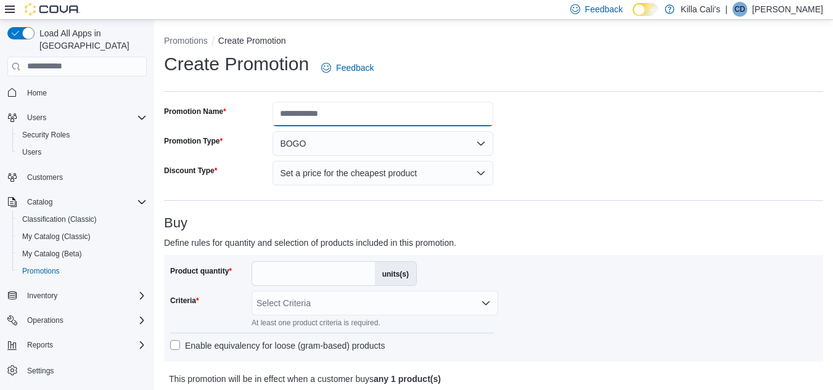
click at [311, 109] on input "Promotion Name" at bounding box center [383, 114] width 221 height 25
type input "**********"
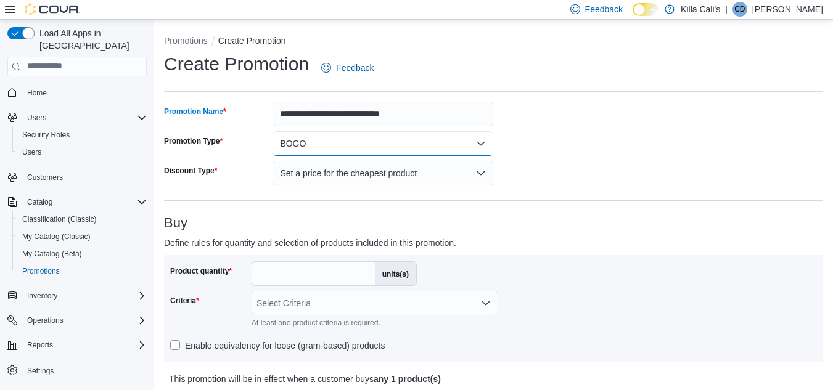
click at [335, 149] on button "BOGO" at bounding box center [383, 143] width 221 height 25
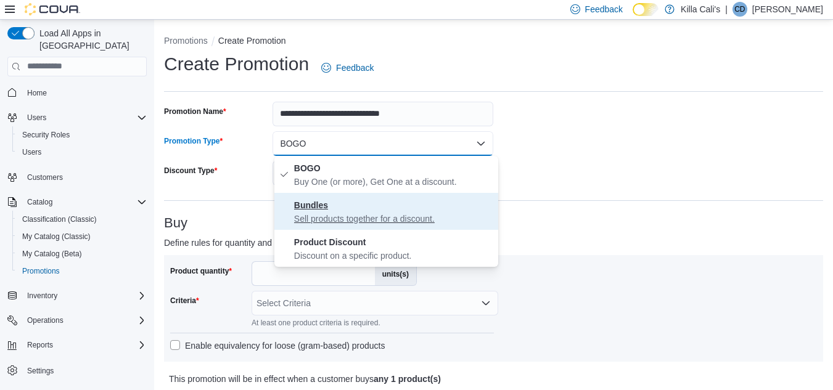
click at [335, 215] on p "Sell products together for a discount." at bounding box center [393, 219] width 199 height 12
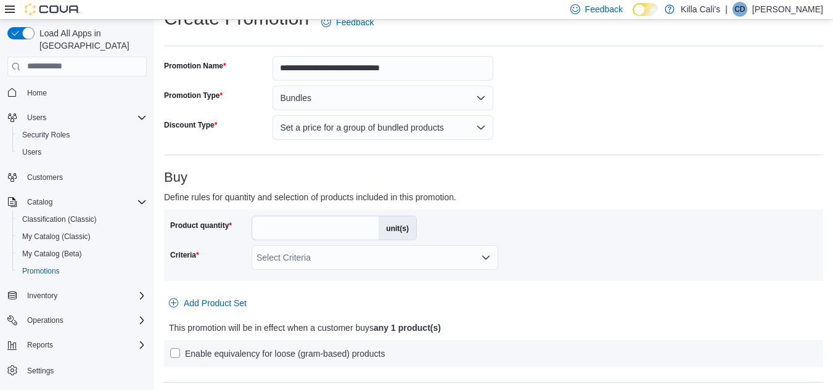
scroll to position [123, 0]
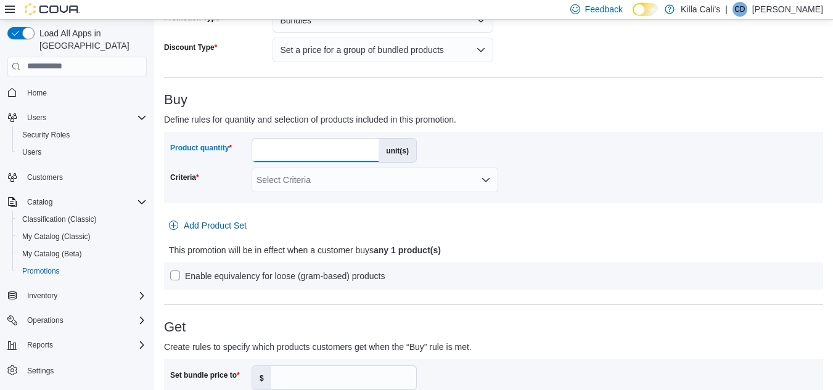
drag, startPoint x: 282, startPoint y: 153, endPoint x: 244, endPoint y: 152, distance: 38.8
click at [244, 152] on div "Product quantity * unit(s)" at bounding box center [293, 150] width 247 height 25
type input "*"
click at [513, 105] on h3 "Buy" at bounding box center [493, 99] width 659 height 15
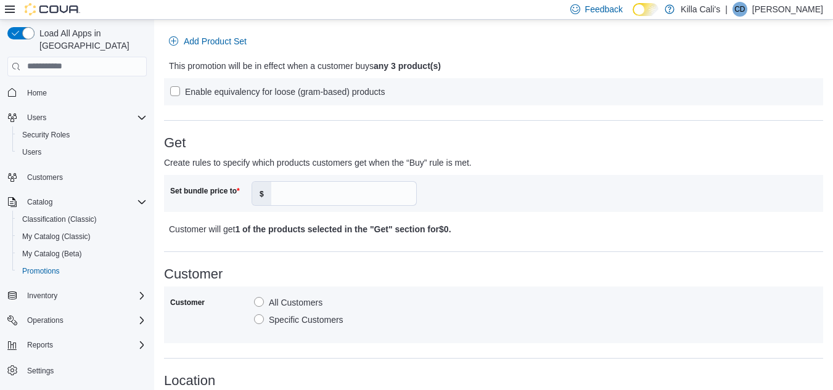
scroll to position [308, 0]
click at [322, 199] on input "Set bundle price to" at bounding box center [343, 192] width 145 height 23
type input "**"
click at [449, 136] on h3 "Get" at bounding box center [493, 142] width 659 height 15
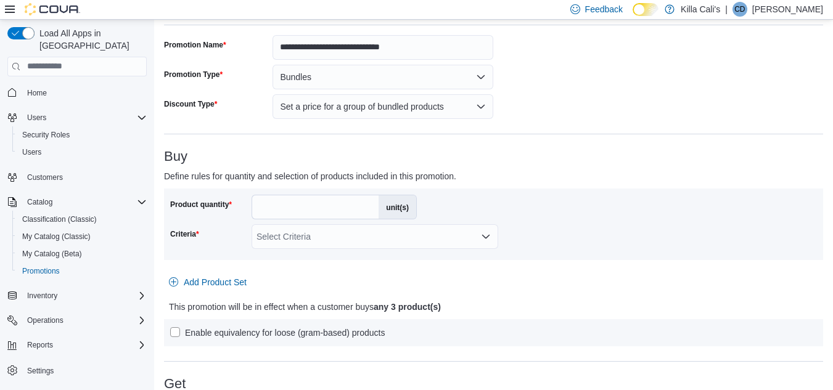
scroll to position [62, 0]
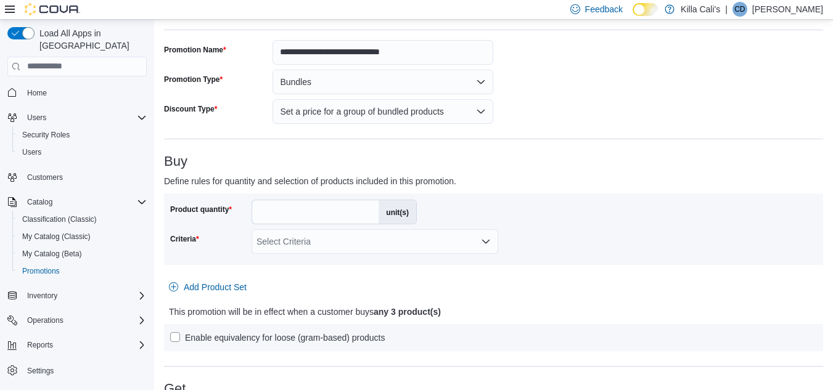
click at [383, 250] on div "Select Criteria" at bounding box center [375, 241] width 247 height 25
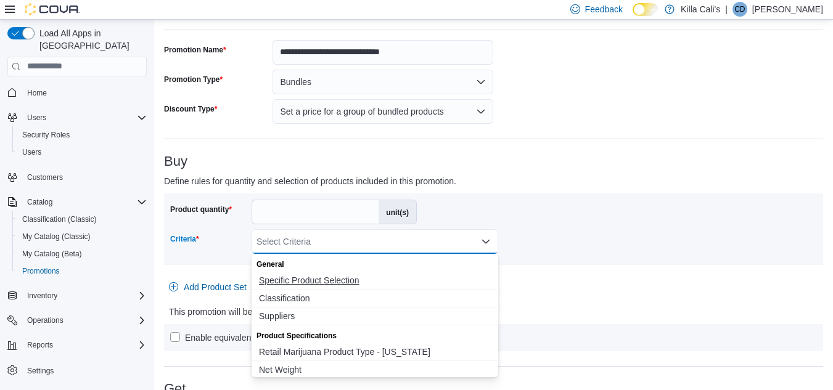
click at [305, 284] on span "Specific Product Selection" at bounding box center [375, 280] width 232 height 12
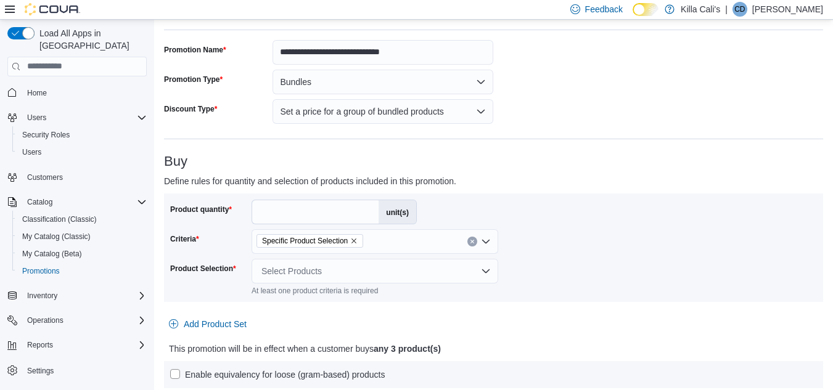
click at [580, 307] on div at bounding box center [493, 309] width 659 height 5
click at [409, 272] on div "Select Products" at bounding box center [375, 271] width 247 height 25
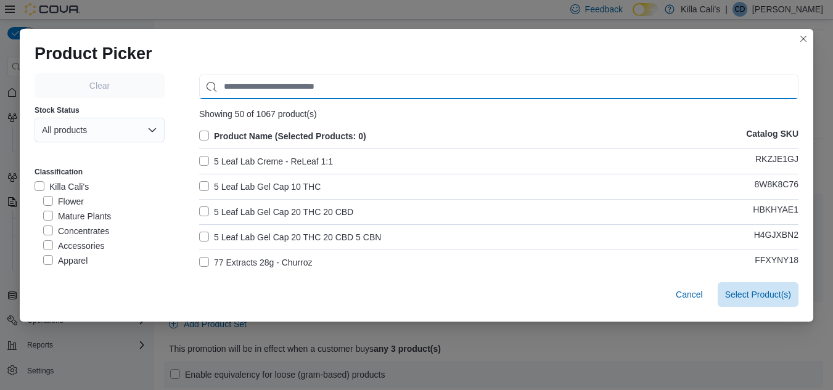
click at [252, 86] on input "Use aria labels when no actual label is in use" at bounding box center [498, 87] width 599 height 25
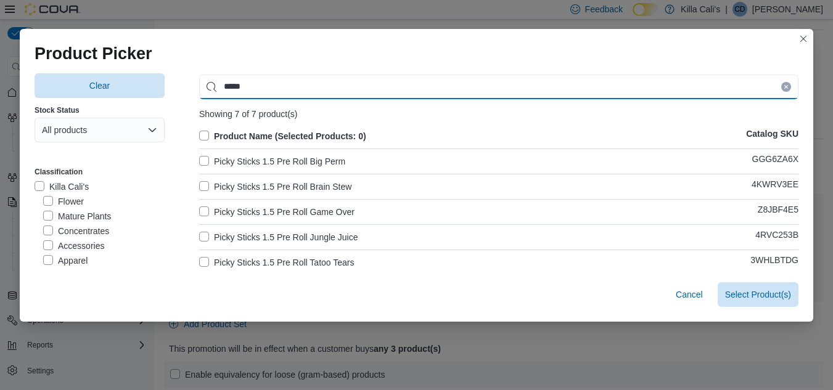
type input "*****"
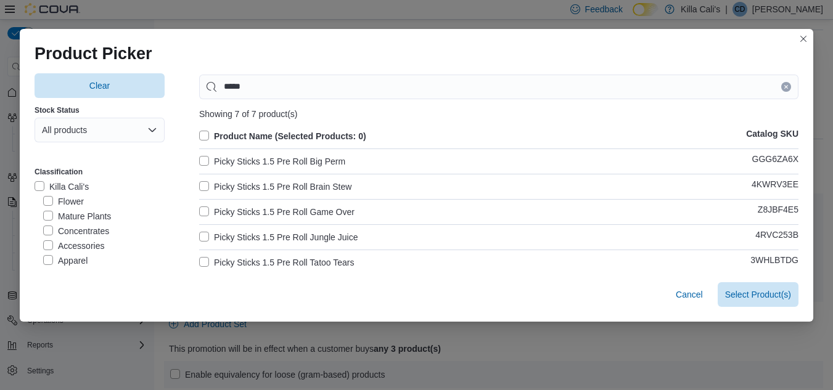
click at [202, 158] on label "Picky Sticks 1.5 Pre Roll Big Perm" at bounding box center [272, 161] width 146 height 15
click at [202, 187] on label "Picky Sticks 1.5 Pre Roll Brain Stew" at bounding box center [275, 186] width 152 height 15
click at [202, 214] on label "Picky Sticks 1.5 Pre Roll Game Over" at bounding box center [276, 212] width 155 height 15
click at [199, 235] on label "Picky Sticks 1.5 Pre Roll Jungle Juice" at bounding box center [278, 237] width 158 height 15
click at [201, 263] on label "Picky Sticks 1.5 Pre Roll Tatoo Tears" at bounding box center [276, 262] width 155 height 15
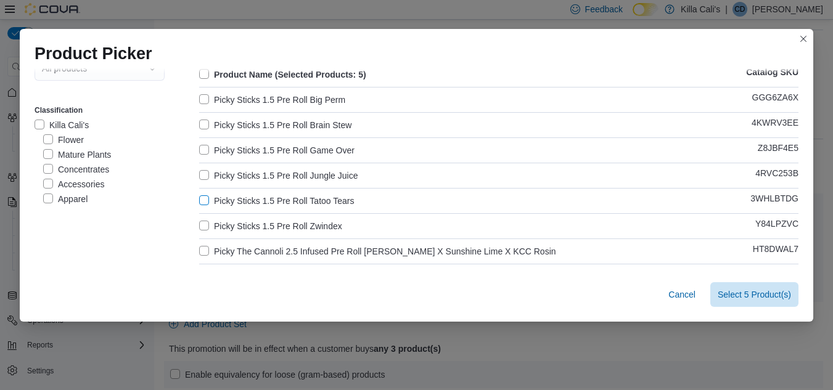
scroll to position [117, 0]
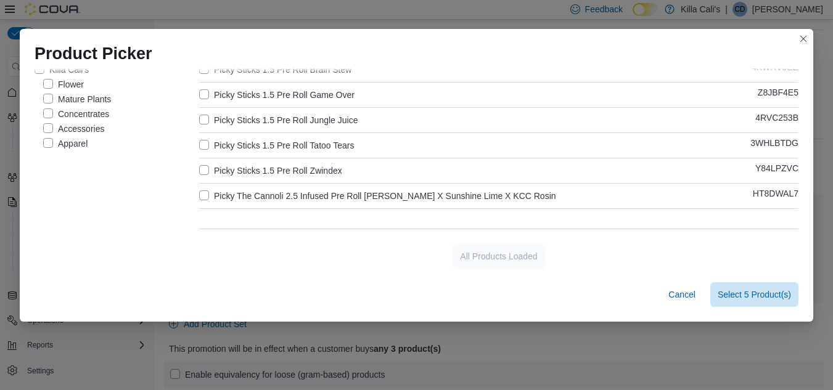
click at [202, 166] on label "Picky Sticks 1.5 Pre Roll Zwindex" at bounding box center [270, 170] width 143 height 15
click at [746, 292] on span "Select 6 Product(s)" at bounding box center [754, 294] width 73 height 12
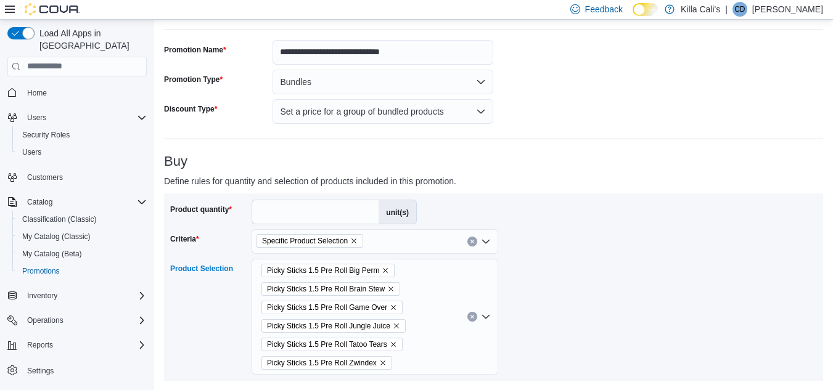
click at [687, 224] on div at bounding box center [493, 226] width 647 height 5
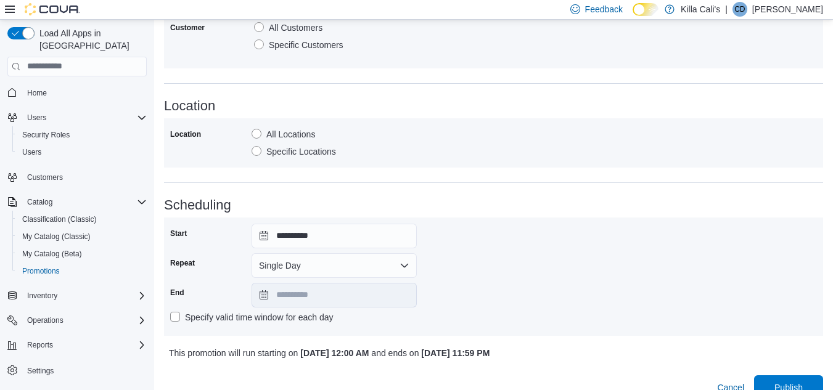
scroll to position [718, 0]
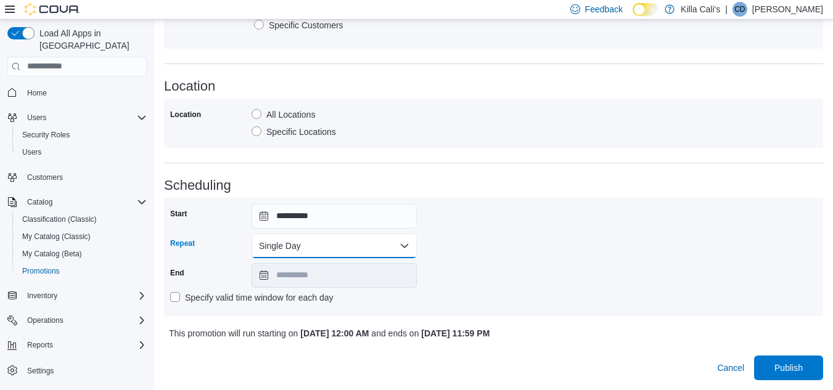
click at [355, 245] on button "Single Day" at bounding box center [334, 246] width 165 height 25
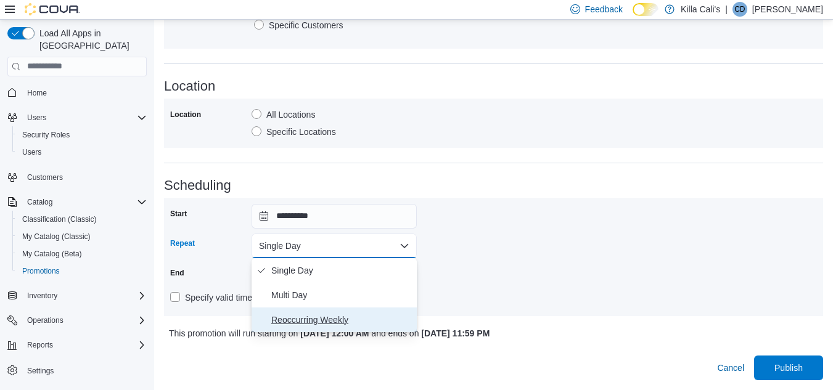
click at [309, 318] on span "Reoccurring Weekly" at bounding box center [341, 320] width 141 height 15
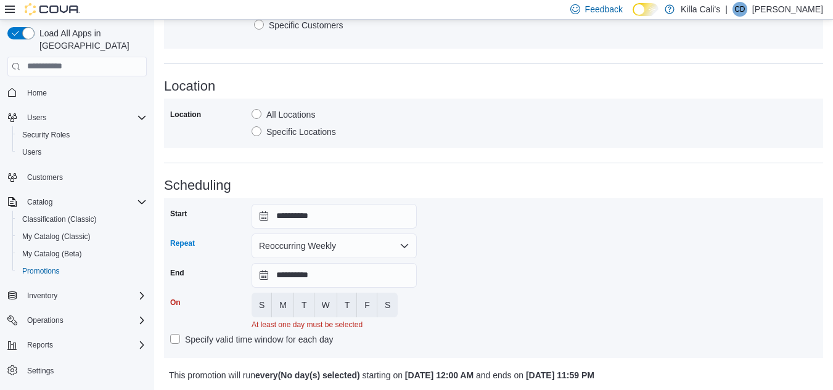
click at [482, 276] on div "**********" at bounding box center [493, 278] width 647 height 148
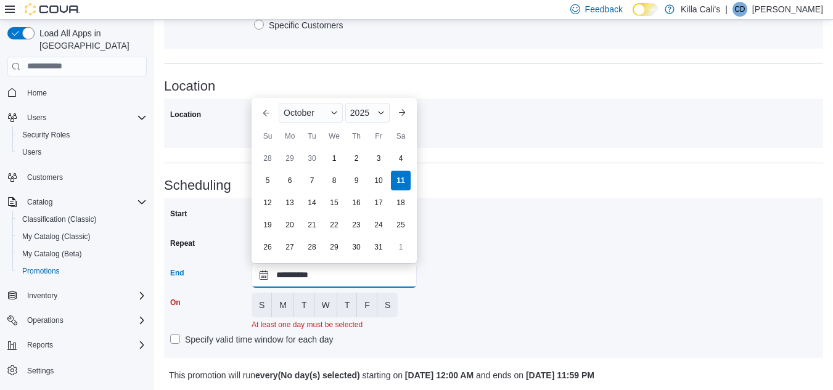
click at [330, 276] on input "**********" at bounding box center [334, 275] width 165 height 25
click at [377, 109] on div "2025" at bounding box center [367, 113] width 44 height 20
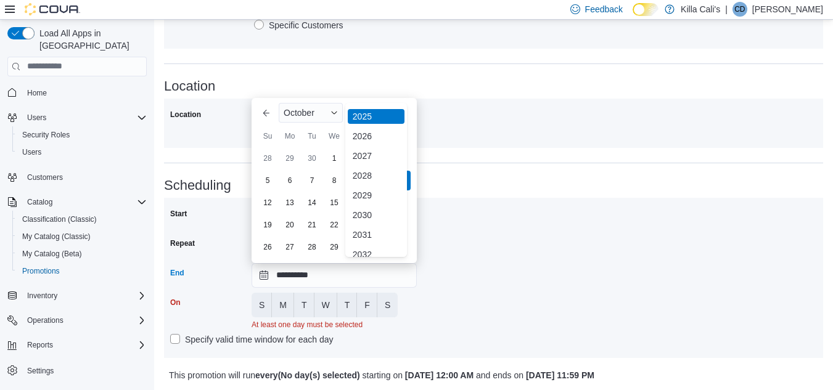
scroll to position [147, 0]
click at [367, 205] on div "2030" at bounding box center [376, 205] width 57 height 15
type input "**********"
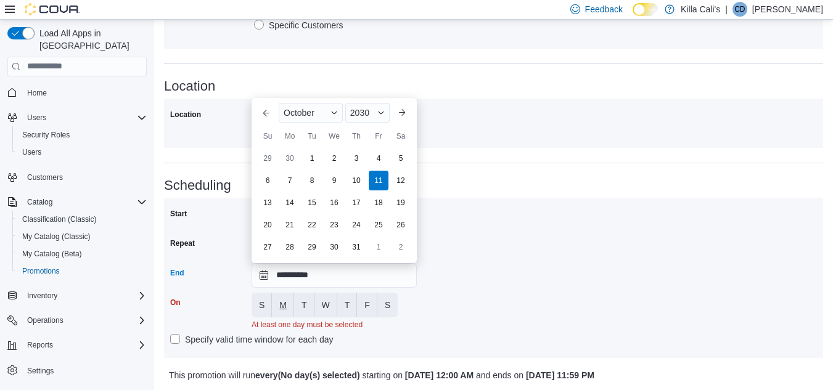
click at [287, 306] on span "M" at bounding box center [282, 305] width 7 height 12
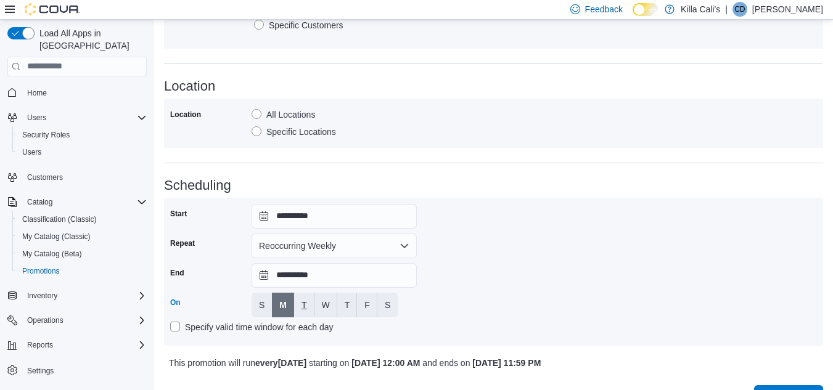
click at [306, 300] on span "T" at bounding box center [304, 305] width 6 height 12
click at [323, 304] on span "W" at bounding box center [326, 305] width 8 height 12
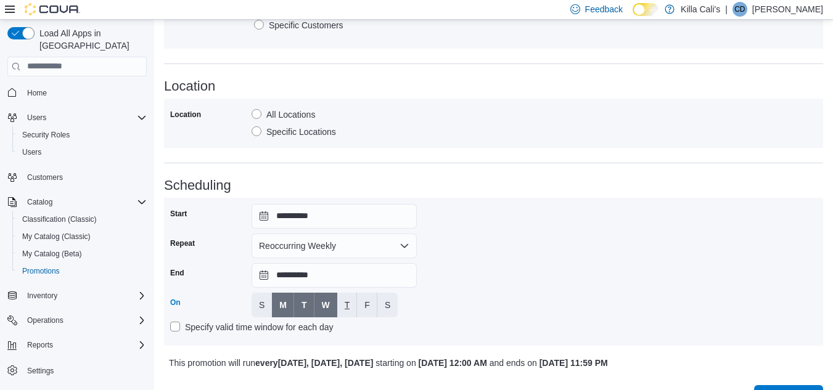
click at [350, 306] on button "T" at bounding box center [347, 305] width 20 height 25
click at [360, 306] on button "F" at bounding box center [367, 305] width 20 height 25
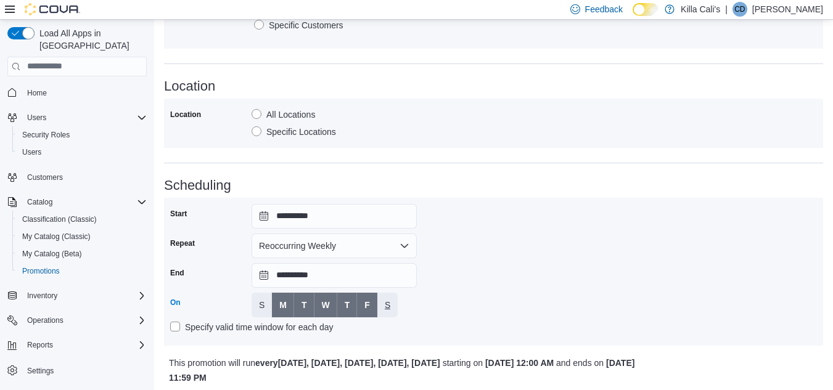
click at [392, 307] on button "S" at bounding box center [387, 305] width 20 height 25
click at [463, 285] on div "**********" at bounding box center [493, 272] width 647 height 136
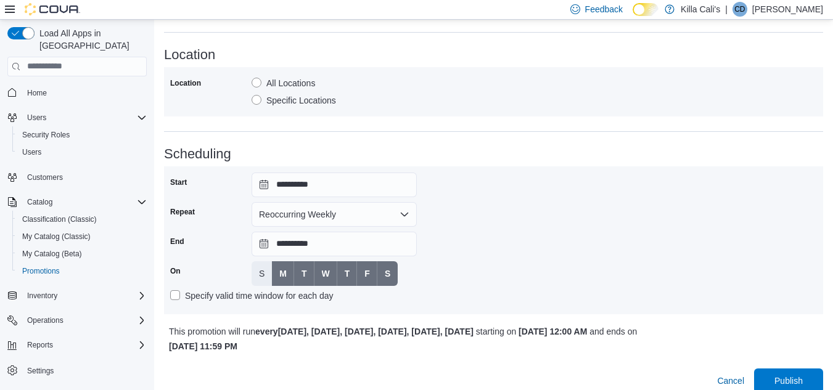
scroll to position [763, 0]
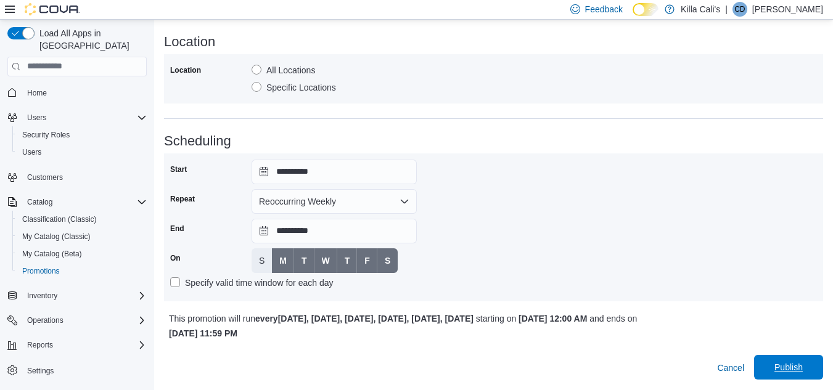
click at [789, 372] on span "Publish" at bounding box center [788, 367] width 28 height 12
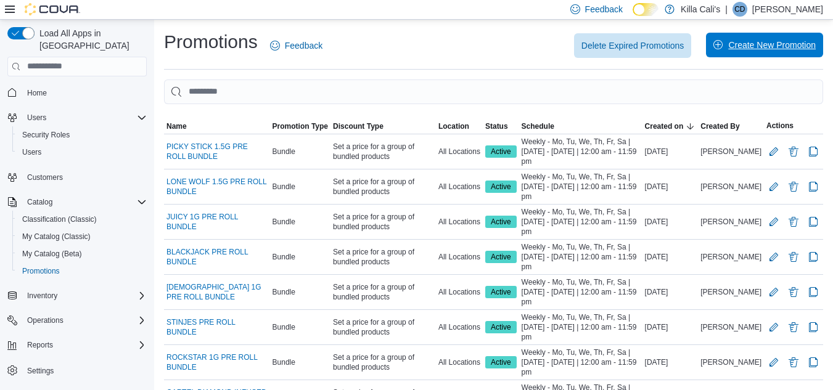
click at [773, 47] on span "Create New Promotion" at bounding box center [772, 45] width 88 height 12
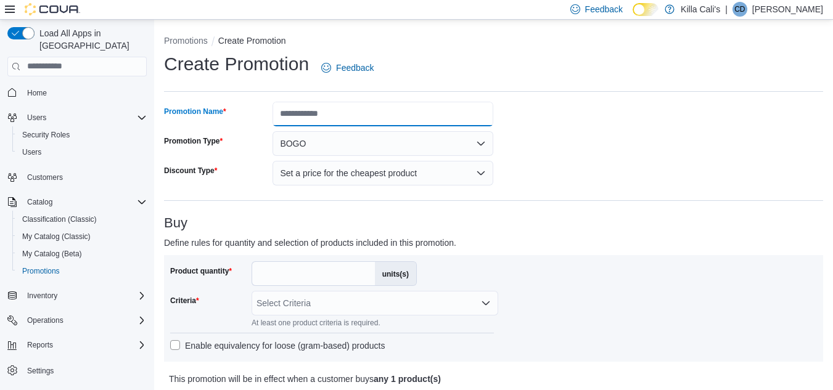
click at [354, 109] on input "Promotion Name" at bounding box center [383, 114] width 221 height 25
type input "**********"
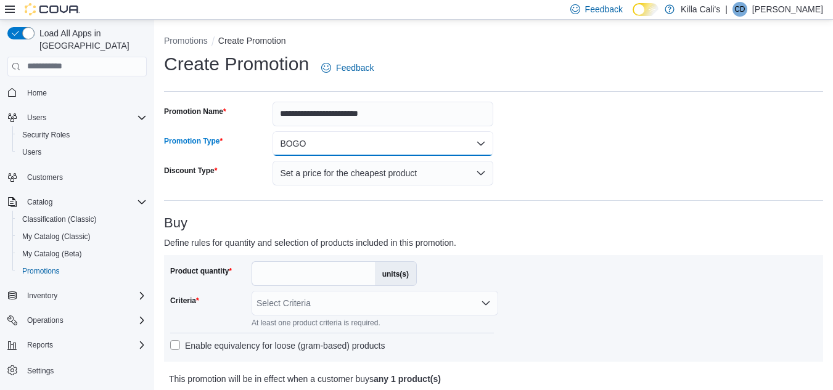
click at [273, 131] on button "BOGO" at bounding box center [383, 143] width 221 height 25
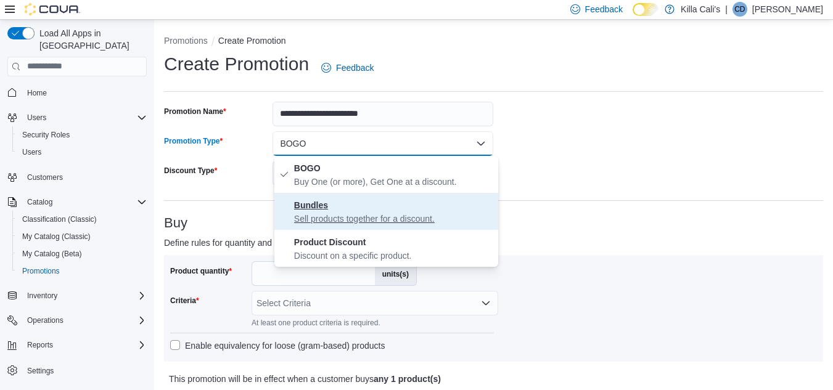
click at [274, 193] on button "Bundles Sell products together for a discount." at bounding box center [386, 211] width 224 height 37
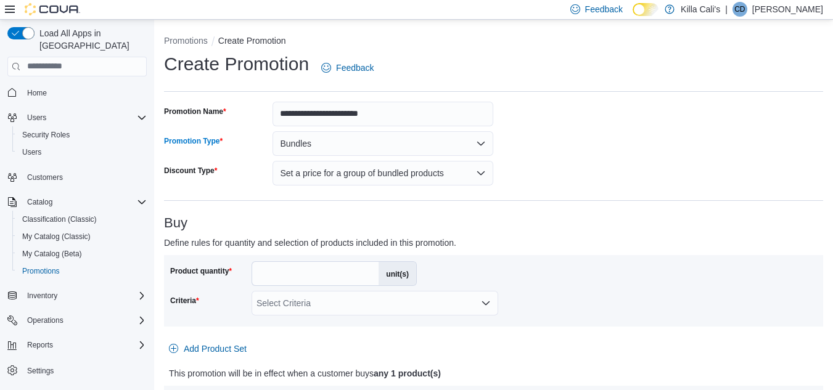
drag, startPoint x: 267, startPoint y: 273, endPoint x: 247, endPoint y: 272, distance: 19.7
click at [247, 272] on div "Product quantity * unit(s)" at bounding box center [293, 273] width 247 height 25
type input "*"
click at [358, 313] on div "Select Criteria" at bounding box center [375, 303] width 247 height 25
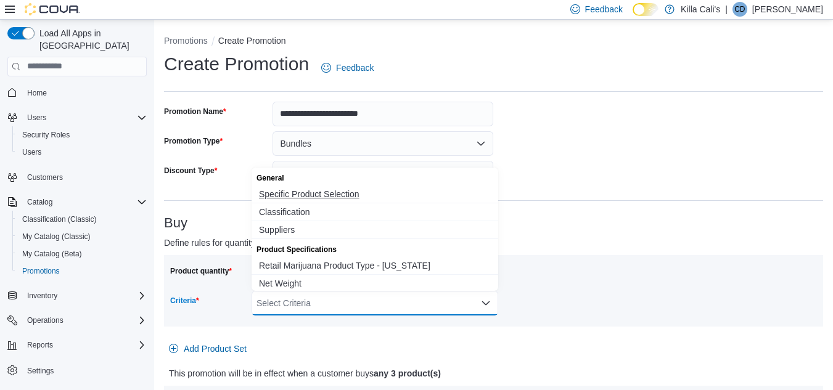
click at [319, 197] on span "Specific Product Selection" at bounding box center [375, 194] width 232 height 12
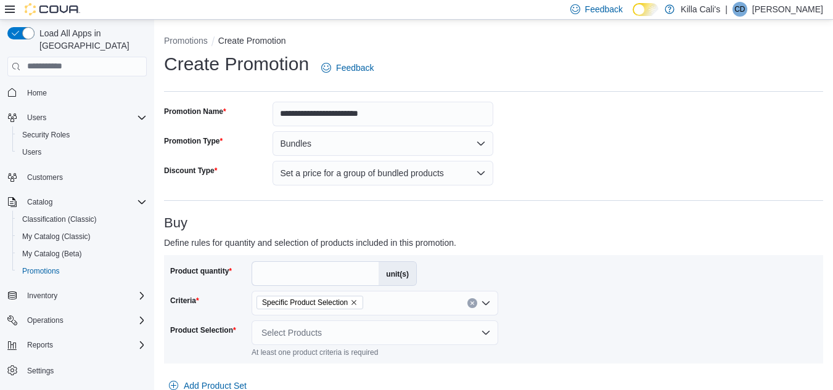
click at [585, 284] on div "Product quantity * unit(s) Criteria Specific Product Selection Product Selectio…" at bounding box center [493, 309] width 647 height 96
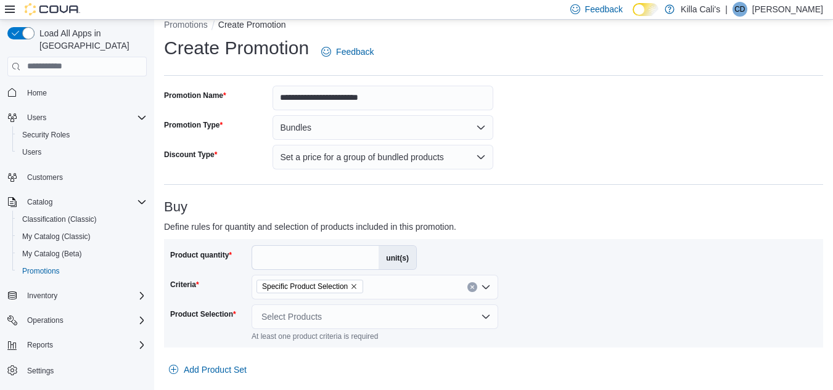
scroll to position [123, 0]
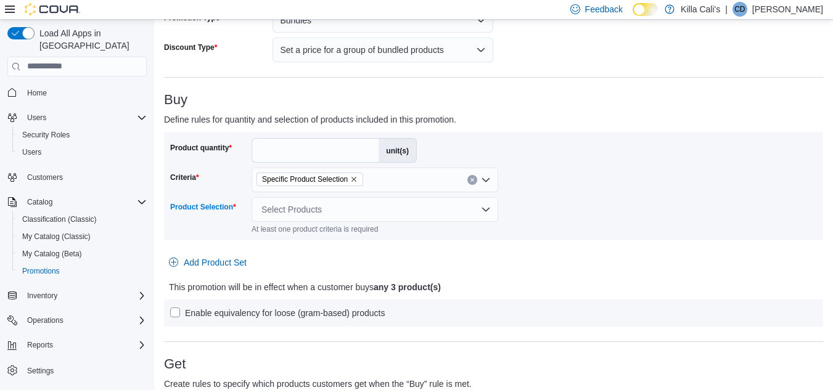
click at [386, 211] on div "Select Products" at bounding box center [375, 209] width 247 height 25
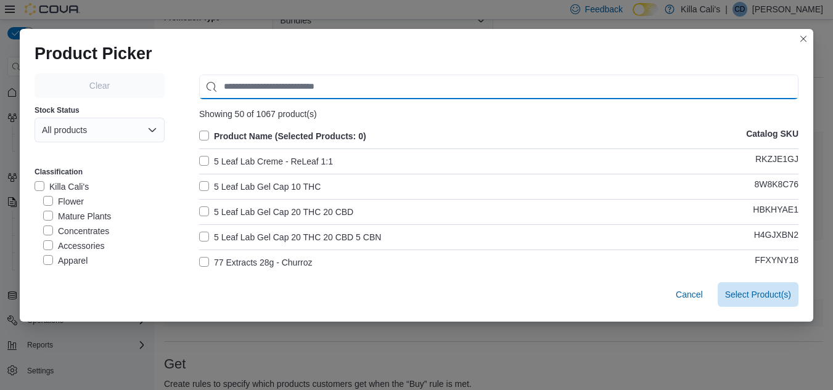
click at [239, 81] on input "Use aria labels when no actual label is in use" at bounding box center [498, 87] width 599 height 25
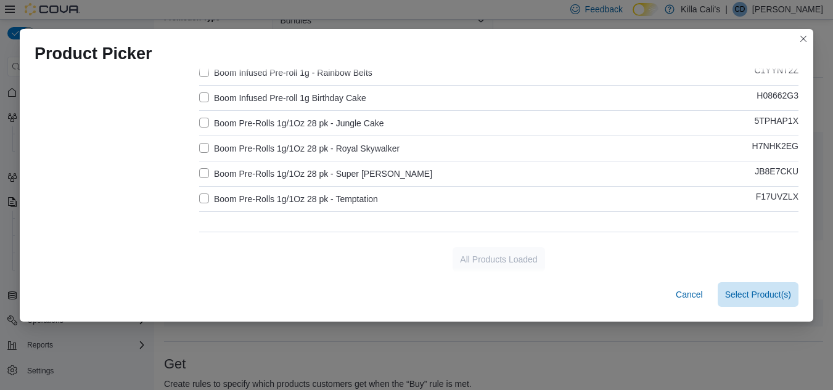
scroll to position [395, 0]
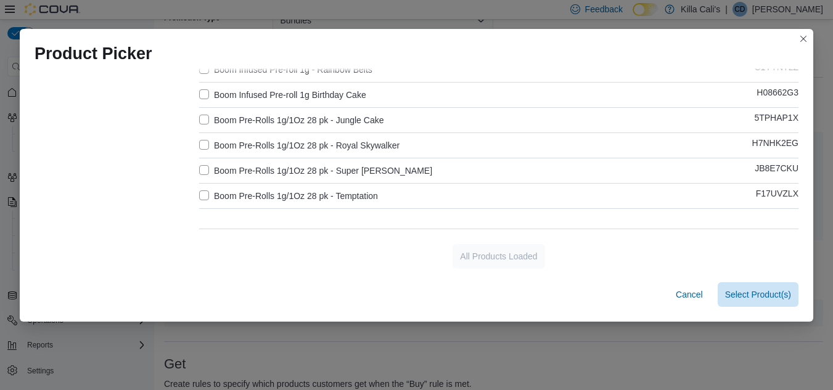
type input "****"
click at [201, 121] on label "Boom Pre-Rolls 1g/1Oz 28 pk - Jungle Cake" at bounding box center [291, 120] width 184 height 15
click at [199, 142] on label "Boom Pre-Rolls 1g/1Oz 28 pk - Royal Skywalker" at bounding box center [299, 145] width 200 height 15
click at [206, 172] on label "Boom Pre-Rolls 1g/1Oz 28 pk - Super Runtz" at bounding box center [315, 170] width 233 height 15
click at [201, 192] on label "Boom Pre-Rolls 1g/1Oz 28 pk - Temptation" at bounding box center [288, 196] width 179 height 15
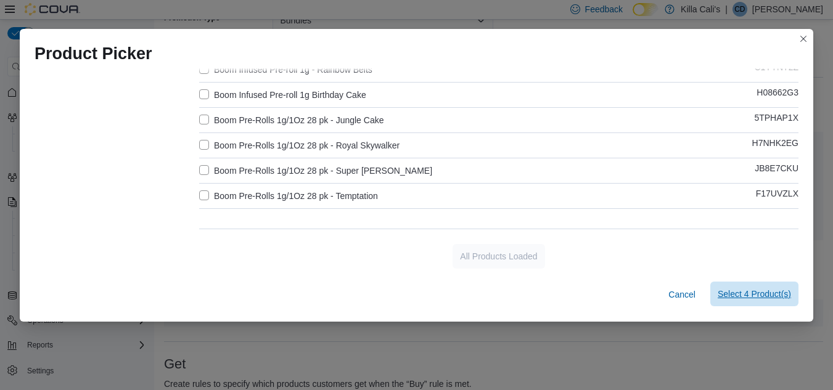
click at [756, 287] on span "Select 4 Product(s)" at bounding box center [754, 294] width 73 height 25
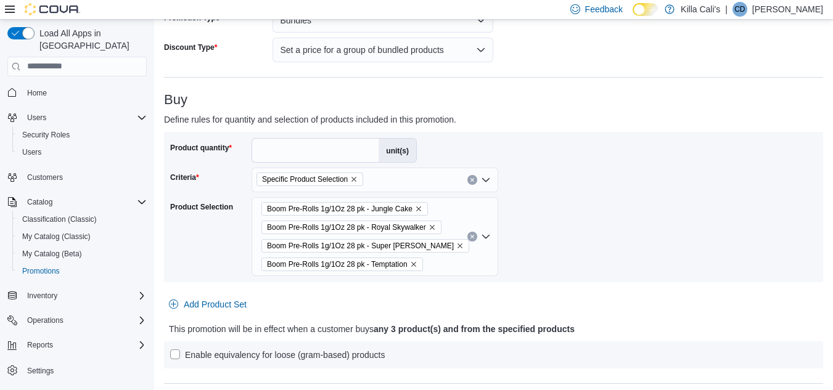
click at [541, 229] on div "Product quantity * unit(s) Criteria Specific Product Selection Product Selectio…" at bounding box center [493, 207] width 647 height 138
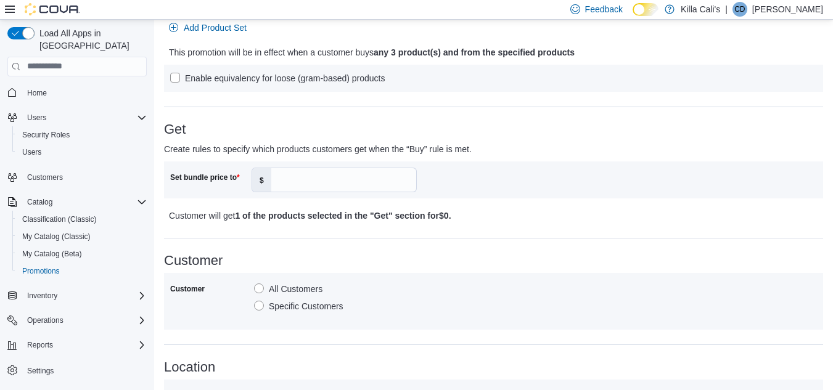
scroll to position [432, 0]
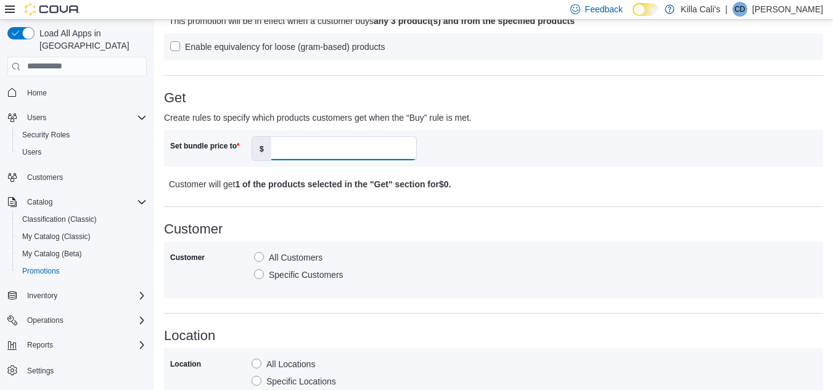
click at [304, 143] on input "Set bundle price to" at bounding box center [343, 148] width 145 height 23
type input "**"
click at [506, 253] on div "Customer All Customers Specific Customers" at bounding box center [493, 270] width 647 height 44
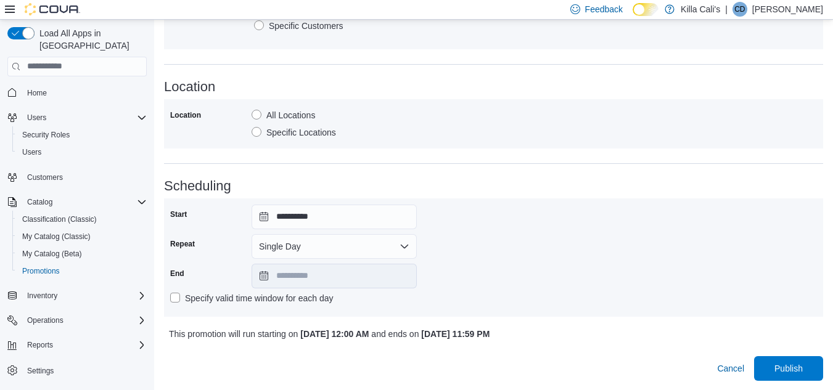
scroll to position [681, 0]
click at [360, 242] on button "Single Day" at bounding box center [334, 246] width 165 height 25
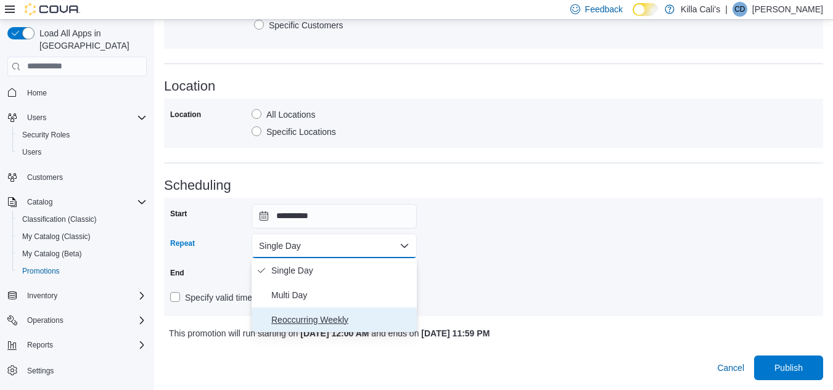
click at [334, 320] on span "Reoccurring Weekly" at bounding box center [341, 320] width 141 height 15
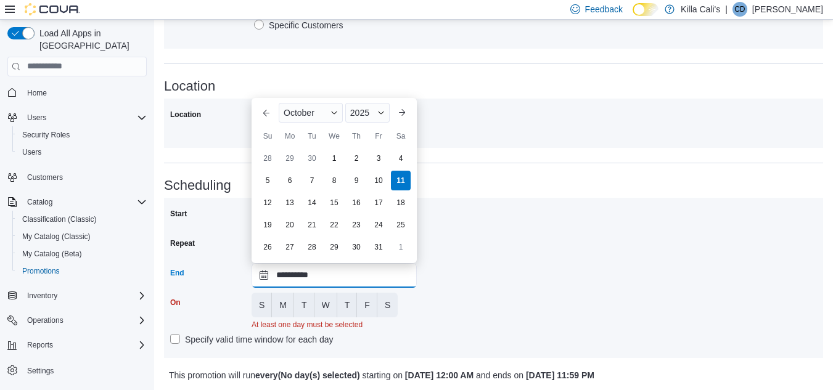
click at [380, 281] on input "**********" at bounding box center [334, 275] width 165 height 25
click at [377, 113] on span "Button. Open the year selector. 2025 is currently selected." at bounding box center [380, 112] width 7 height 7
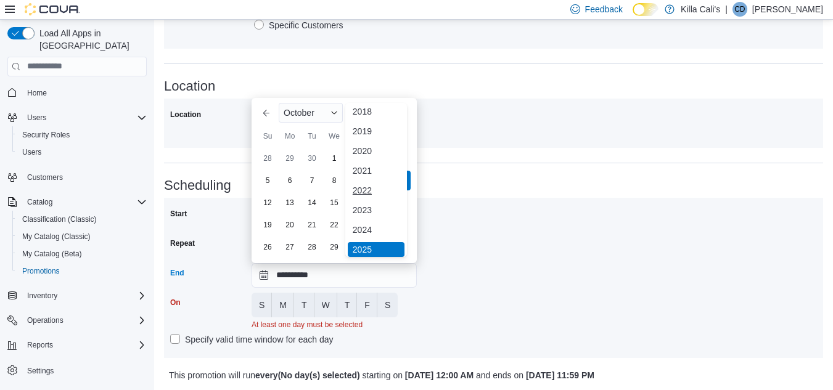
scroll to position [147, 0]
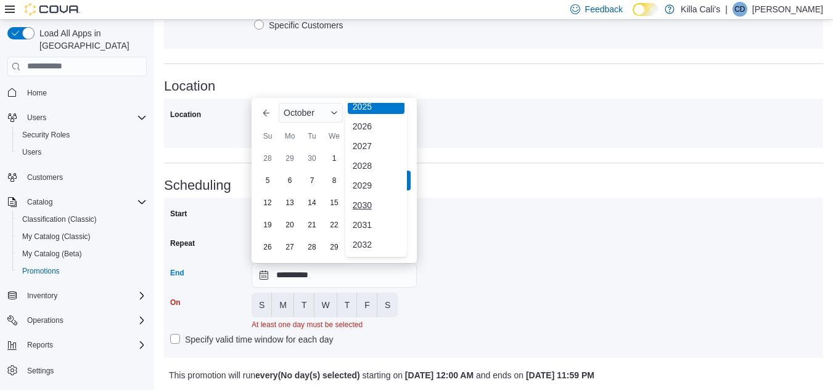
click at [361, 203] on div "2030" at bounding box center [376, 205] width 57 height 15
type input "**********"
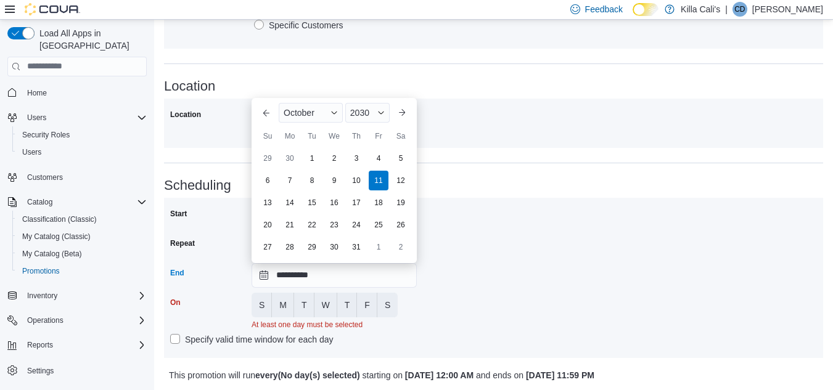
click at [467, 321] on div "**********" at bounding box center [493, 278] width 647 height 148
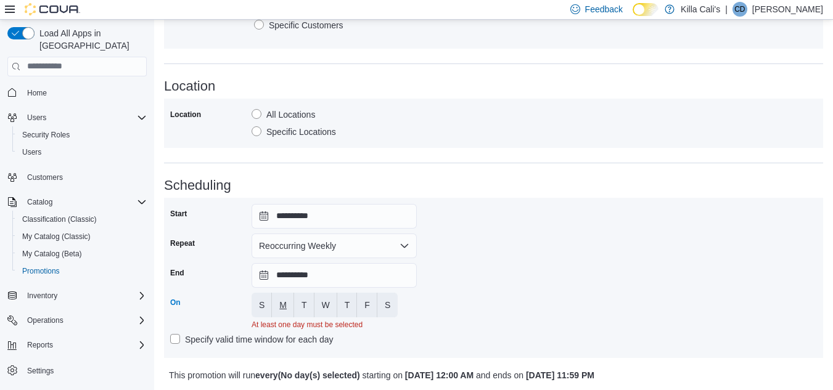
click at [282, 304] on span "M" at bounding box center [282, 305] width 7 height 12
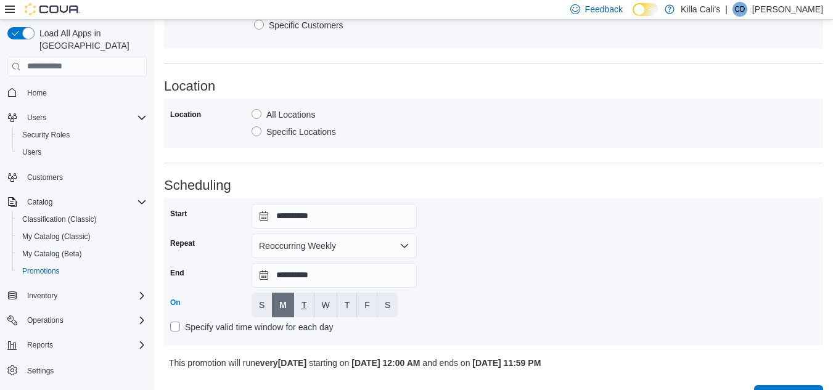
click at [303, 303] on span "T" at bounding box center [304, 305] width 6 height 12
click at [323, 303] on span "W" at bounding box center [326, 305] width 8 height 12
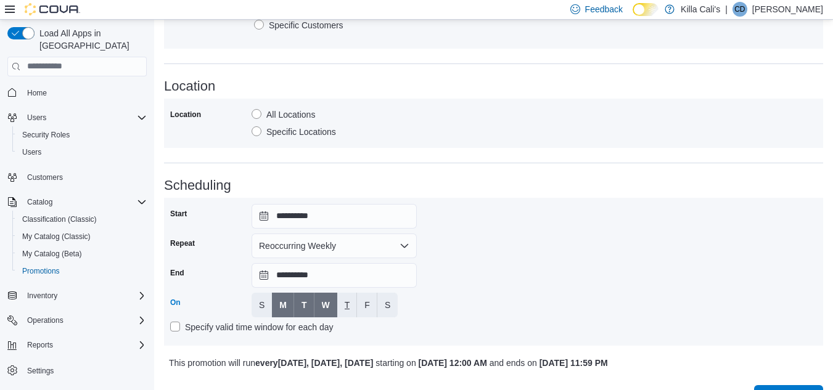
click at [346, 305] on span "T" at bounding box center [348, 305] width 6 height 12
click at [369, 306] on span "F" at bounding box center [367, 305] width 6 height 12
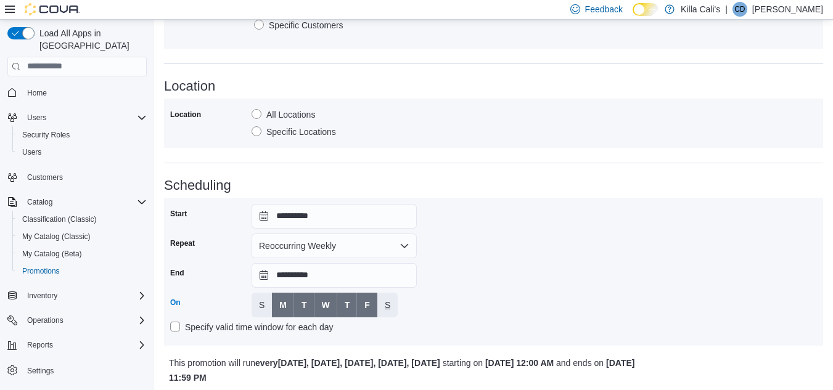
click at [386, 306] on span "S" at bounding box center [388, 305] width 6 height 12
click at [456, 298] on div "**********" at bounding box center [493, 272] width 647 height 136
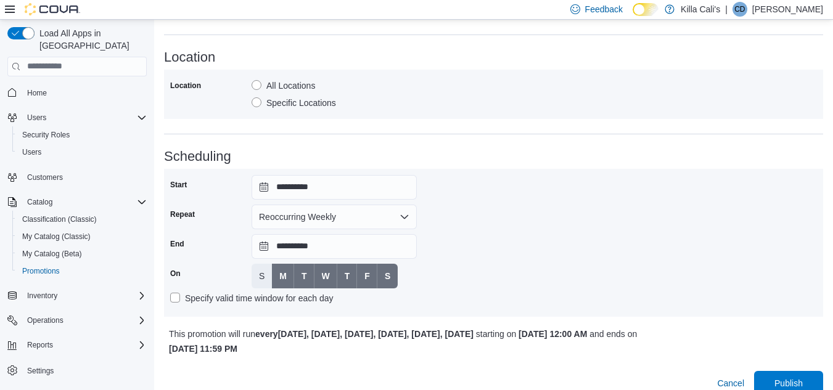
scroll to position [726, 0]
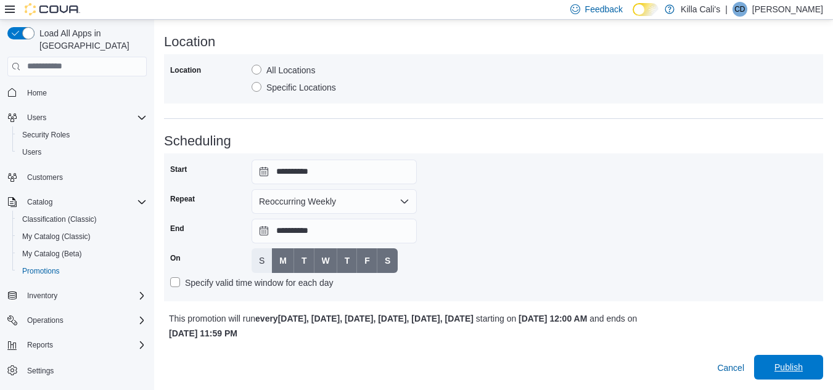
click at [797, 369] on span "Publish" at bounding box center [788, 367] width 28 height 12
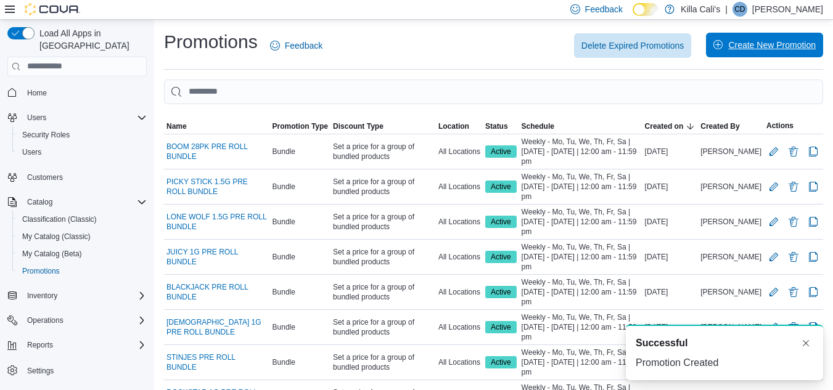
click at [782, 52] on span "Create New Promotion" at bounding box center [764, 45] width 102 height 25
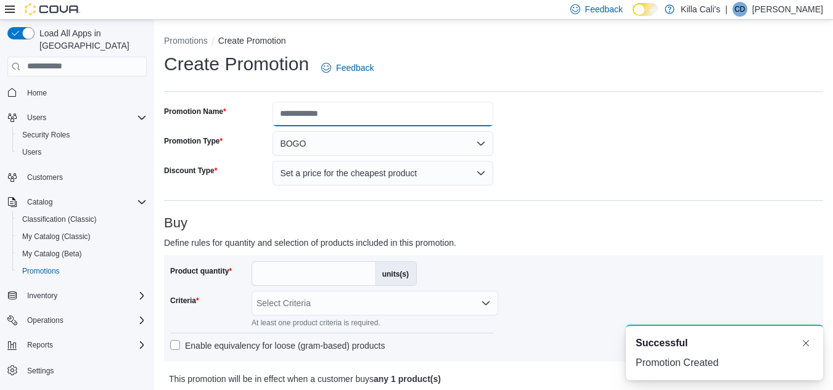
click at [303, 112] on input "Promotion Name" at bounding box center [383, 114] width 221 height 25
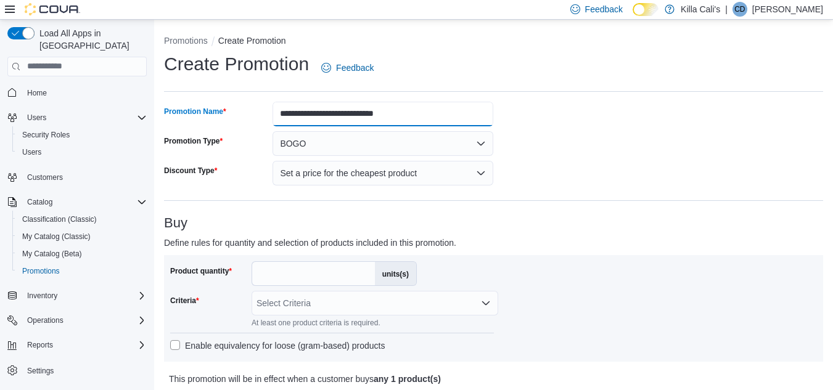
type input "**********"
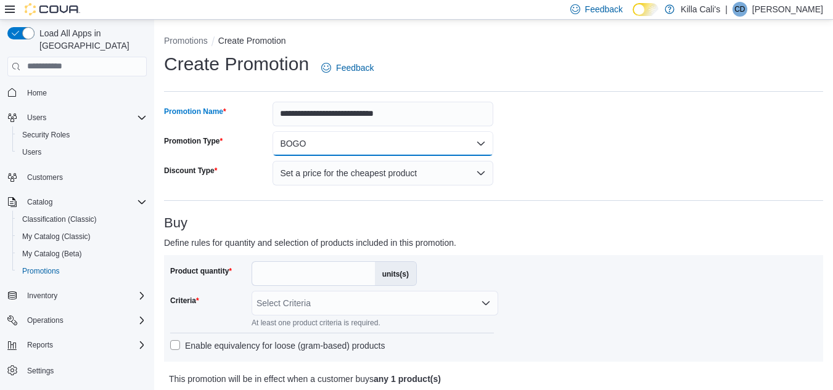
click at [419, 149] on button "BOGO" at bounding box center [383, 143] width 221 height 25
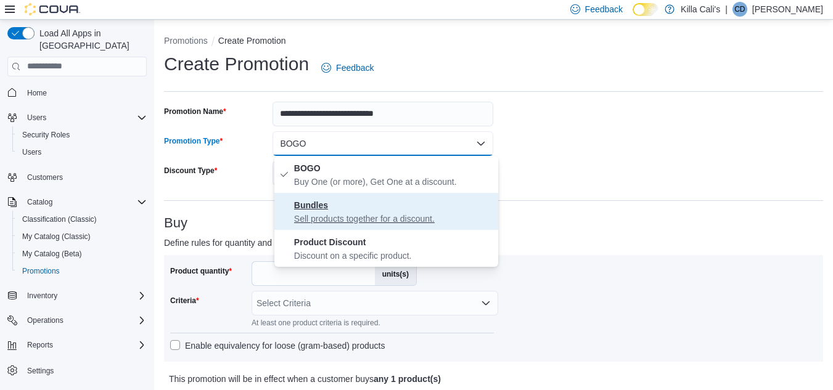
click at [364, 218] on p "Sell products together for a discount." at bounding box center [393, 219] width 199 height 12
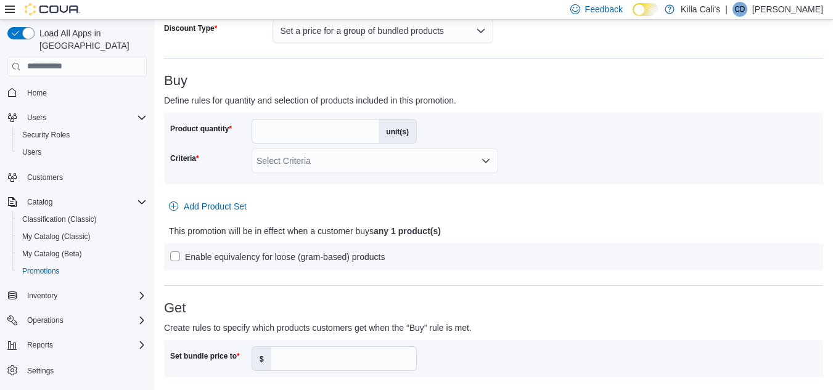
scroll to position [185, 0]
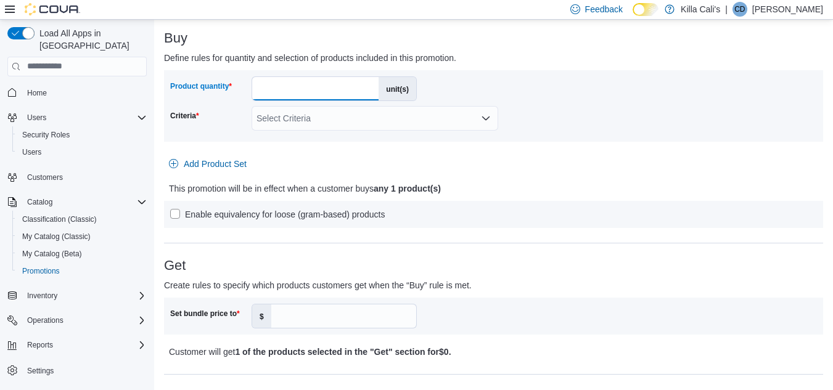
drag, startPoint x: 271, startPoint y: 90, endPoint x: 241, endPoint y: 88, distance: 29.7
click at [241, 88] on div "Product quantity * unit(s)" at bounding box center [293, 88] width 247 height 25
type input "*"
click at [455, 154] on div "Product quantity * unit(s) Criteria Select Criteria Add Product Set This promot…" at bounding box center [493, 149] width 659 height 158
click at [439, 120] on div "Select Criteria" at bounding box center [375, 118] width 247 height 25
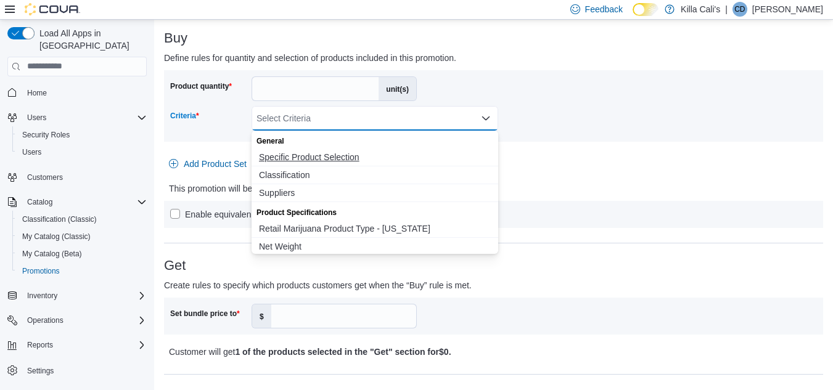
click at [339, 152] on span "Specific Product Selection" at bounding box center [375, 157] width 232 height 12
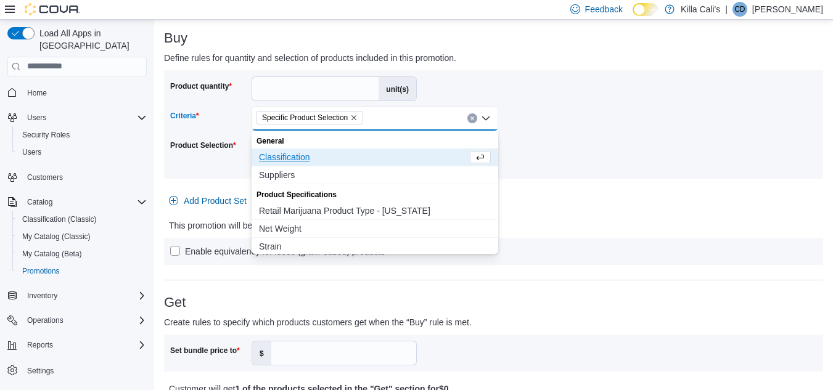
click at [597, 160] on div "Product quantity * unit(s) Criteria Specific Product Selection Combo box. Selec…" at bounding box center [493, 124] width 647 height 96
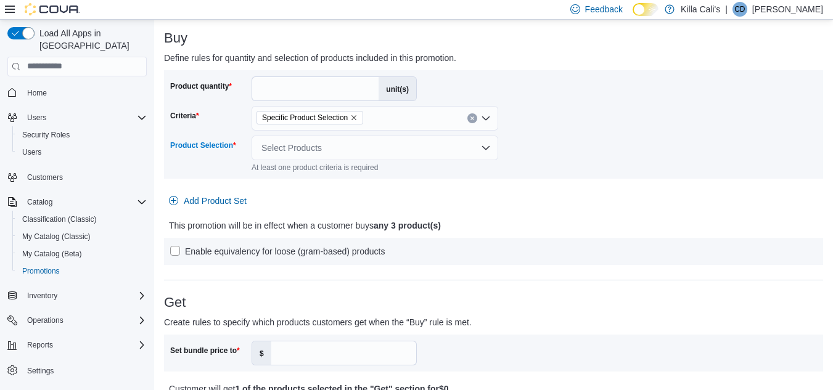
click at [416, 152] on div "Select Products" at bounding box center [375, 148] width 247 height 25
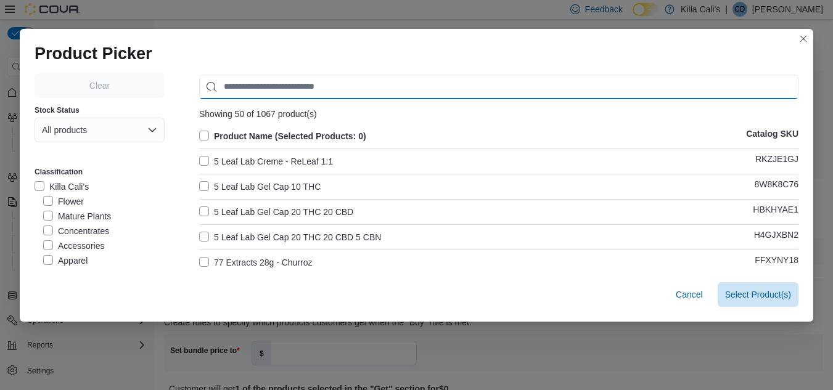
click at [265, 83] on input "Use aria labels when no actual label is in use" at bounding box center [498, 87] width 599 height 25
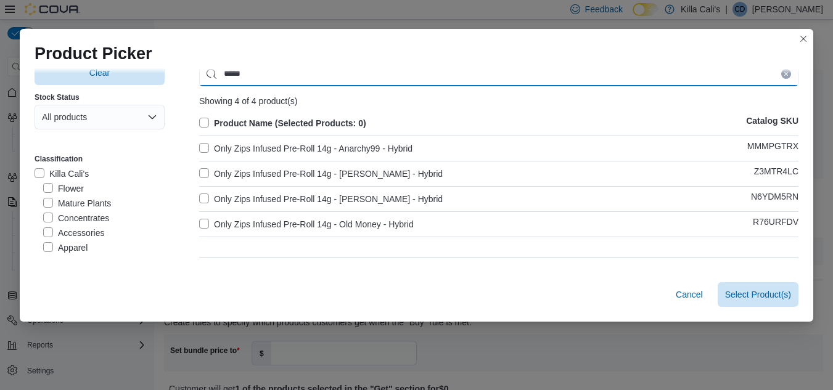
scroll to position [0, 0]
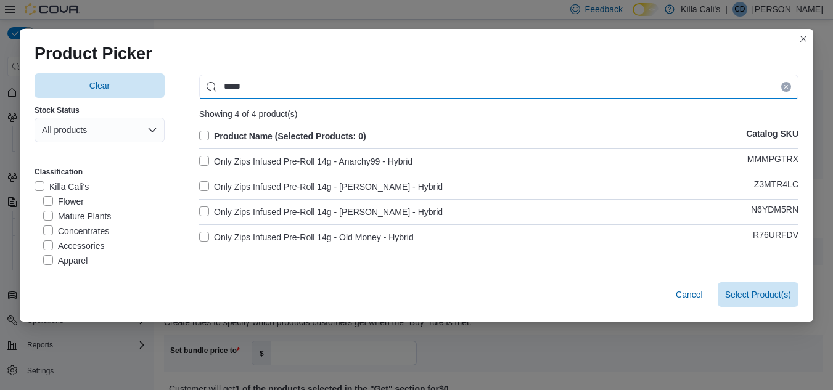
click at [242, 83] on input "****" at bounding box center [498, 87] width 599 height 25
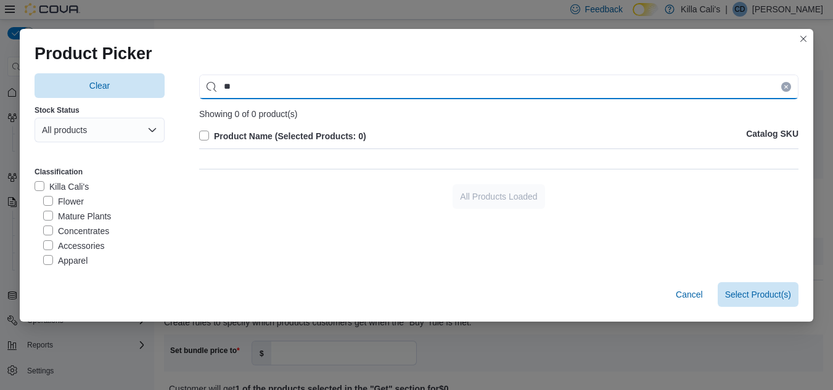
type input "*"
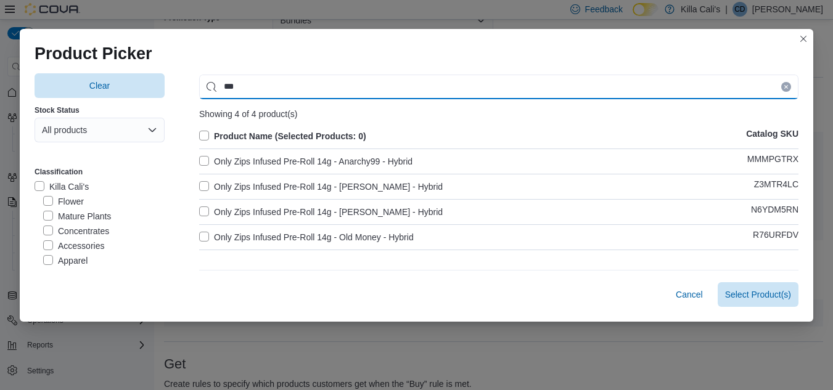
drag, startPoint x: 231, startPoint y: 83, endPoint x: 201, endPoint y: 86, distance: 29.8
click at [201, 86] on input "***" at bounding box center [498, 87] width 599 height 25
click at [244, 85] on input "***" at bounding box center [498, 87] width 599 height 25
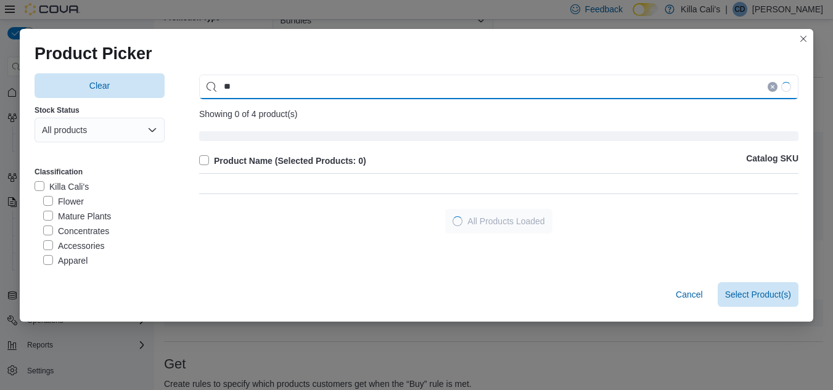
type input "*"
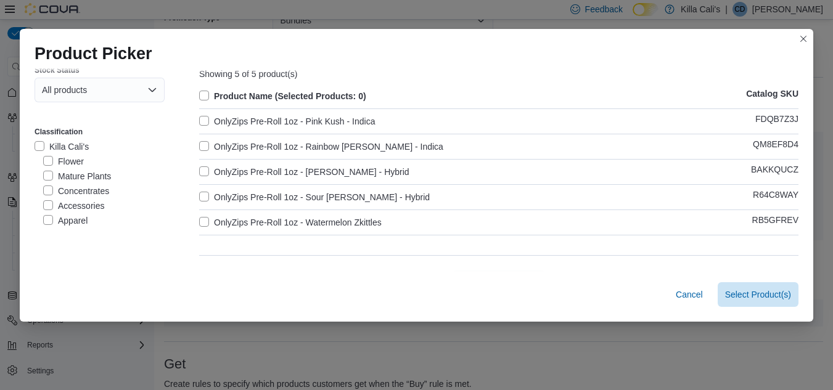
scroll to position [67, 0]
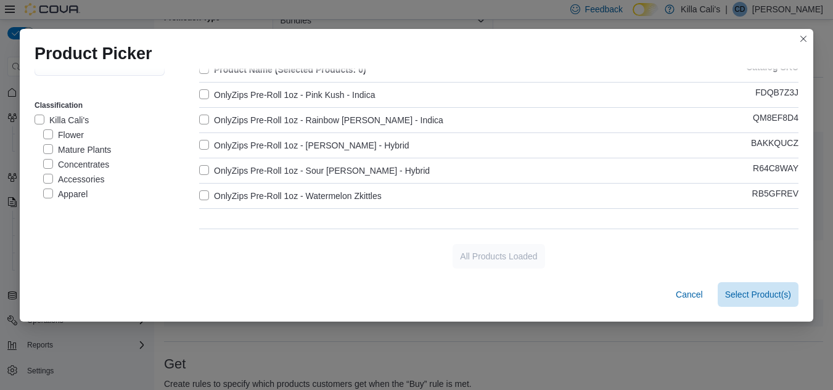
type input "*******"
drag, startPoint x: 205, startPoint y: 195, endPoint x: 195, endPoint y: 182, distance: 15.4
click at [203, 195] on label "OnlyZips Pre-Roll 1oz - Watermelon Zkittles" at bounding box center [290, 196] width 182 height 15
click at [204, 164] on label "OnlyZips Pre-Roll 1oz - Sour Tangie - Hybrid" at bounding box center [314, 170] width 231 height 15
click at [194, 134] on div "Clear Stock Status All products Classification Killa Cali's Flower Mature Plant…" at bounding box center [417, 138] width 764 height 262
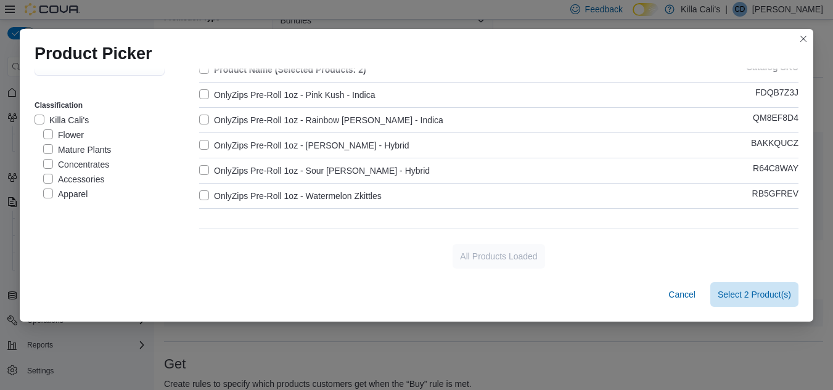
click at [202, 115] on label "OnlyZips Pre-Roll 1oz - Rainbow Beltz - Indica" at bounding box center [321, 120] width 244 height 15
click at [200, 139] on label "OnlyZips Pre-Roll 1oz - Runtz - Hybrid" at bounding box center [304, 145] width 210 height 15
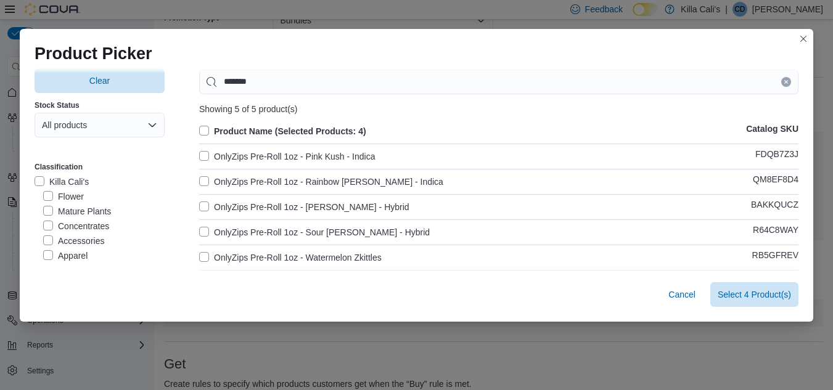
click at [205, 149] on label "OnlyZips Pre-Roll 1oz - Pink Kush - Indica" at bounding box center [287, 156] width 176 height 15
click at [748, 300] on span "Select 5 Product(s)" at bounding box center [754, 294] width 73 height 12
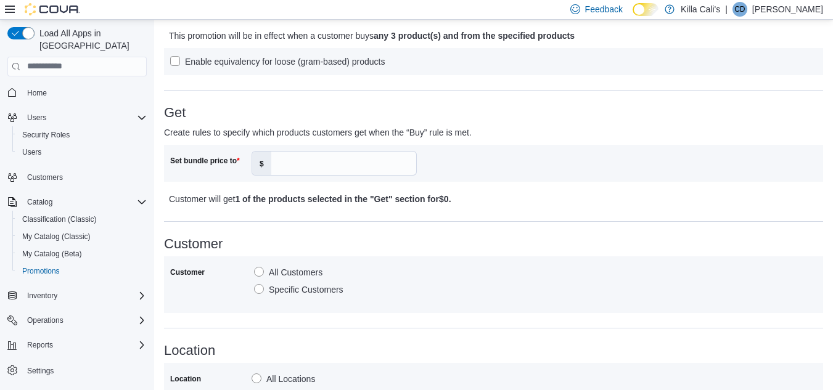
scroll to position [493, 0]
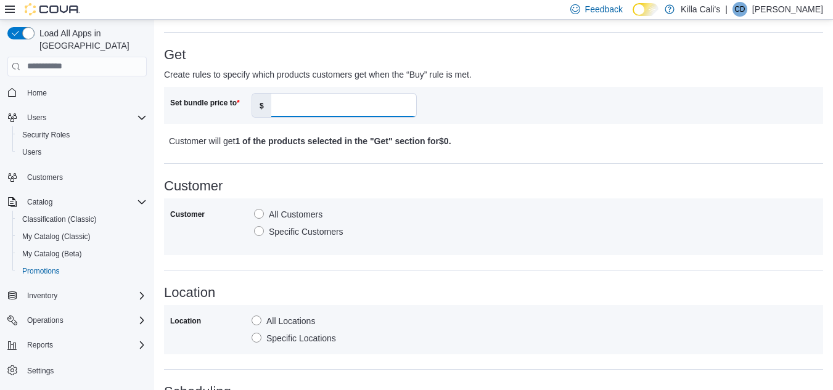
click at [295, 107] on input "Set bundle price to" at bounding box center [343, 105] width 145 height 23
click at [513, 85] on div "Get Create rules to specify which products customers get when the “Buy” rule is…" at bounding box center [493, 97] width 659 height 101
click at [286, 104] on input "**" at bounding box center [343, 105] width 145 height 23
type input "**"
click at [533, 203] on div "Customer All Customers Specific Customers" at bounding box center [493, 227] width 659 height 57
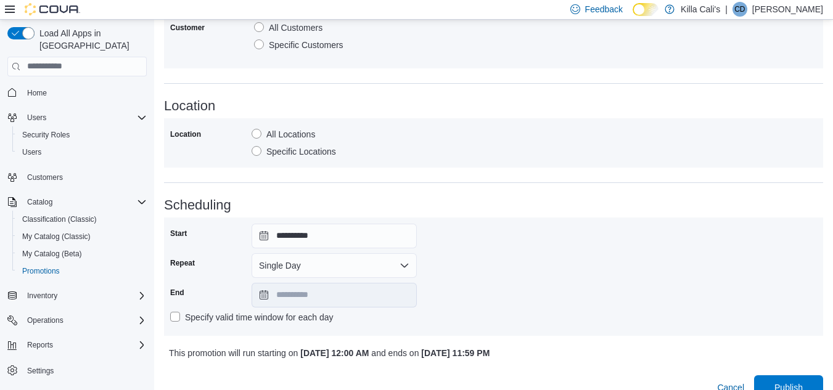
scroll to position [700, 0]
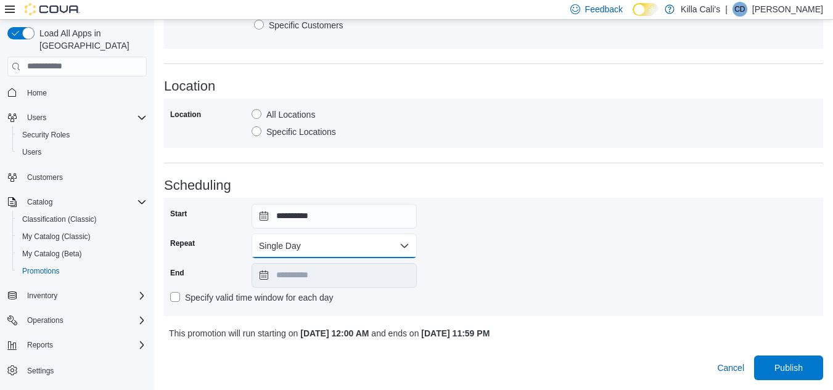
click at [350, 251] on button "Single Day" at bounding box center [334, 246] width 165 height 25
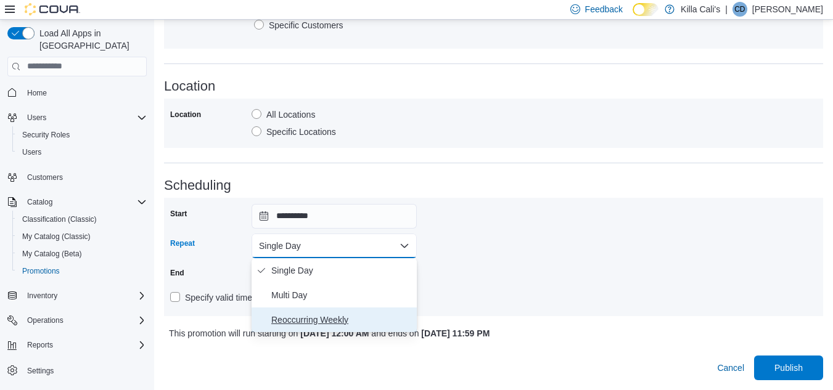
click at [301, 321] on span "Reoccurring Weekly" at bounding box center [341, 320] width 141 height 15
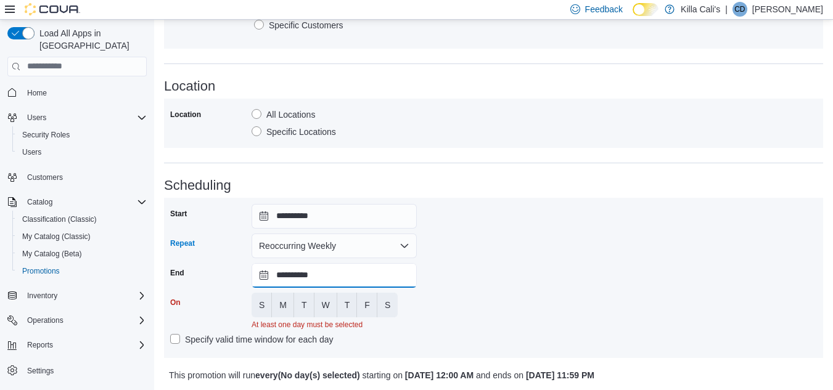
click at [358, 279] on input "**********" at bounding box center [334, 275] width 165 height 25
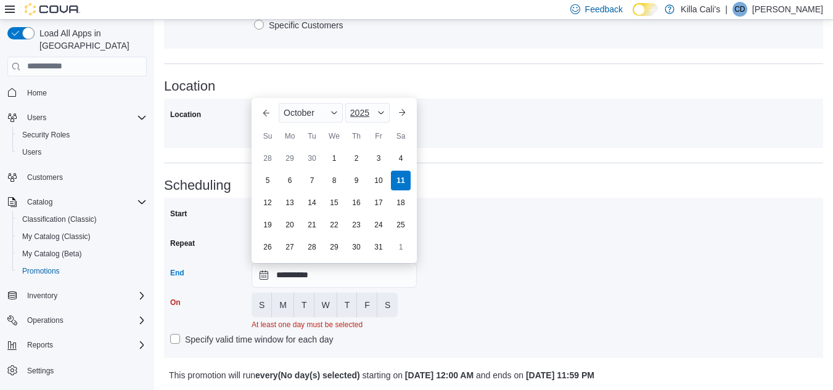
click at [381, 112] on span "Button. Open the year selector. 2025 is currently selected." at bounding box center [380, 112] width 7 height 7
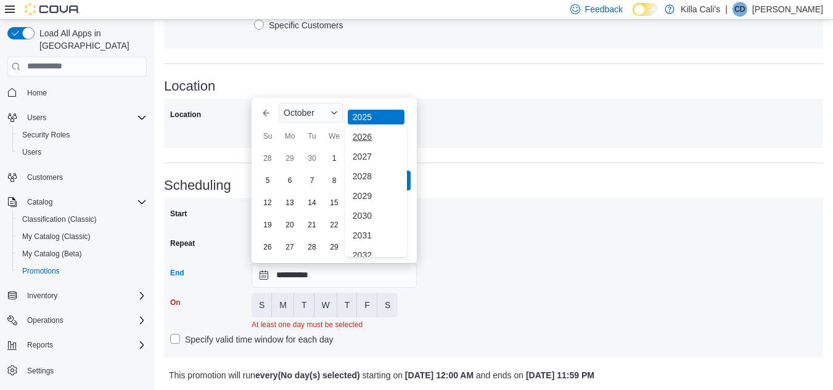
scroll to position [147, 0]
click at [360, 206] on div "2030" at bounding box center [376, 205] width 57 height 15
type input "**********"
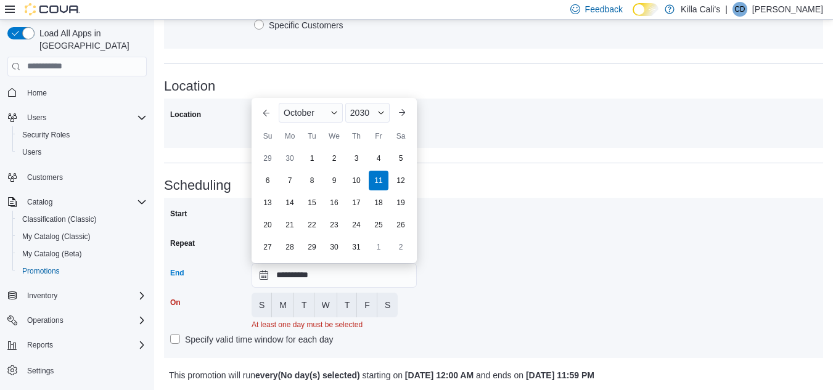
click at [479, 256] on div "**********" at bounding box center [493, 278] width 647 height 148
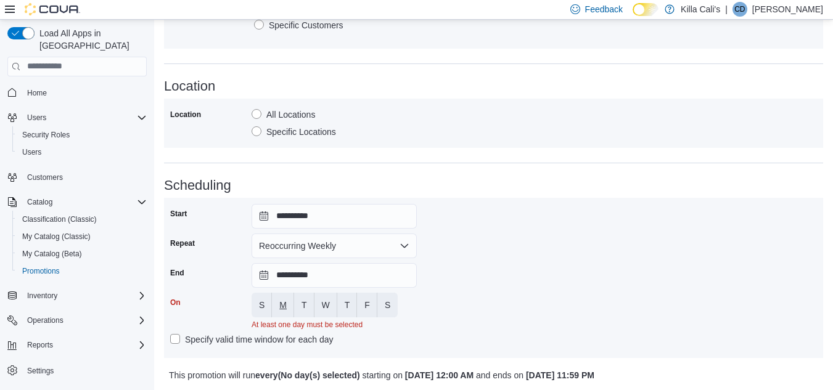
click at [281, 307] on span "M" at bounding box center [282, 305] width 7 height 12
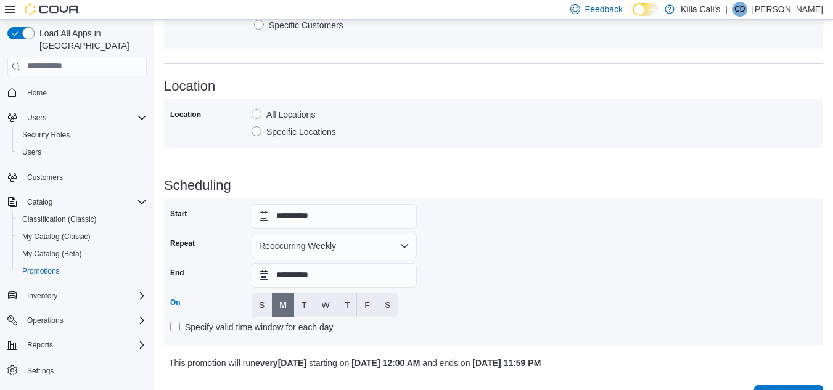
click at [297, 305] on button "T" at bounding box center [304, 305] width 20 height 25
click at [326, 299] on span "W" at bounding box center [326, 305] width 8 height 12
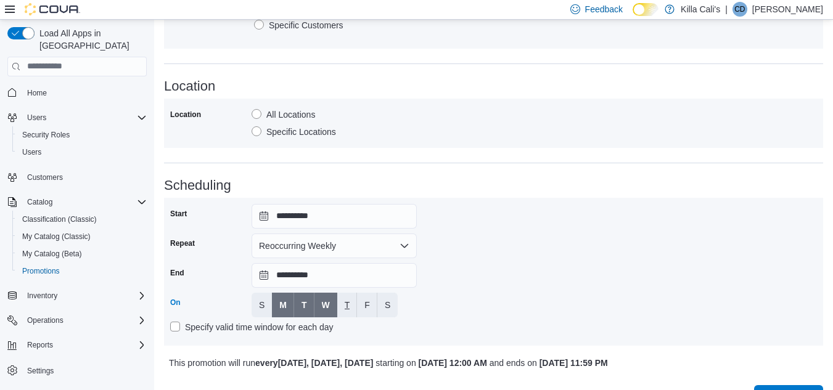
click at [348, 300] on span "T" at bounding box center [348, 305] width 6 height 12
click at [370, 304] on button "F" at bounding box center [367, 305] width 20 height 25
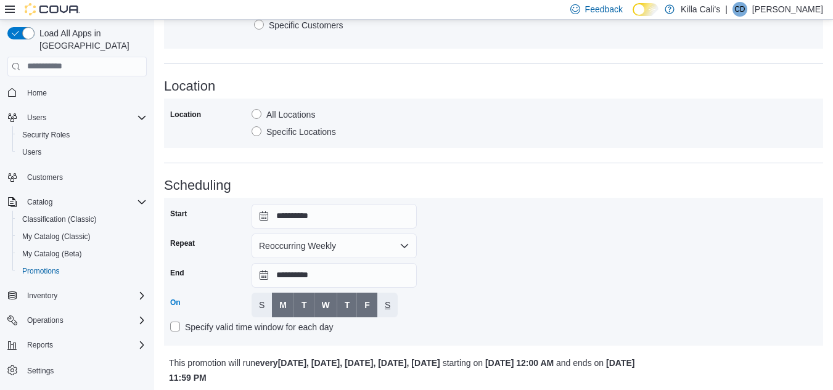
click at [395, 303] on button "S" at bounding box center [387, 305] width 20 height 25
click at [538, 287] on div "**********" at bounding box center [493, 272] width 647 height 136
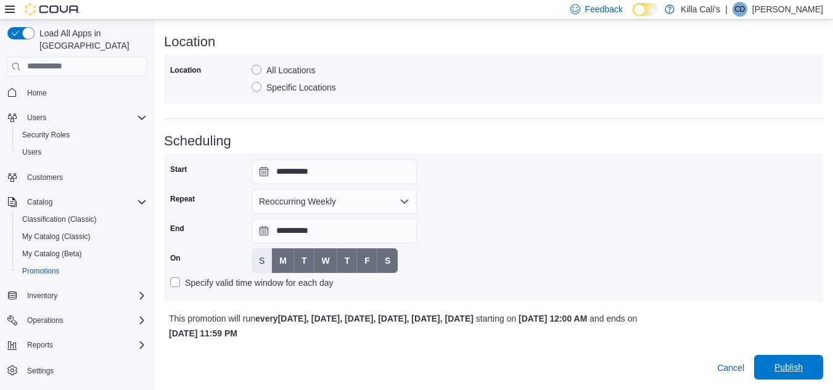
click at [803, 365] on span "Publish" at bounding box center [788, 367] width 28 height 12
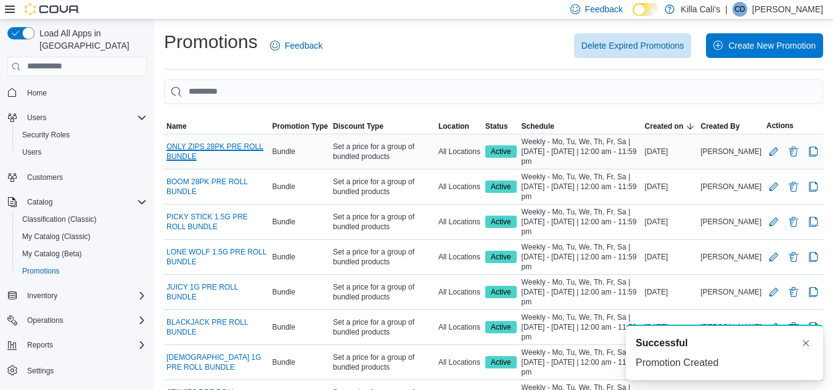
click at [232, 144] on link "ONLY ZIPS 28PK PRE ROLL BUNDLE" at bounding box center [216, 152] width 101 height 20
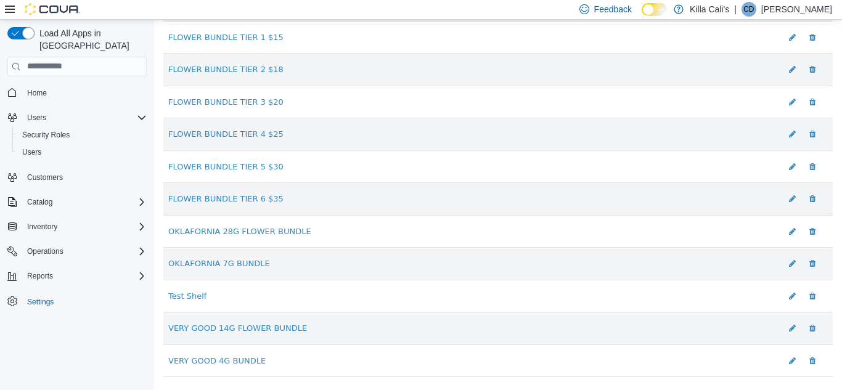
scroll to position [551, 0]
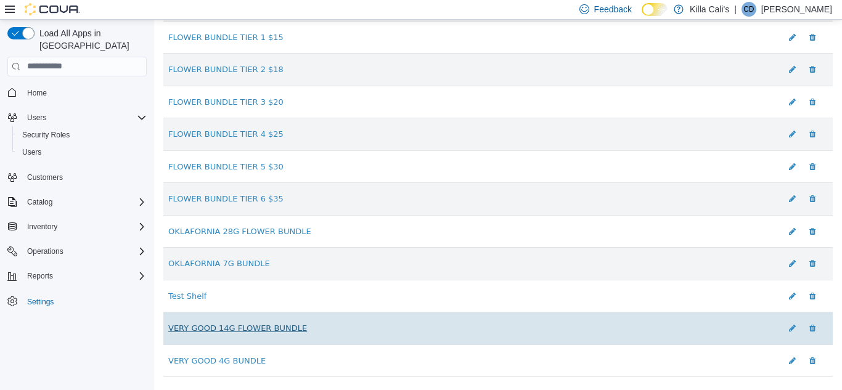
click at [252, 330] on link "VERY GOOD 14G FLOWER BUNDLE" at bounding box center [237, 327] width 139 height 9
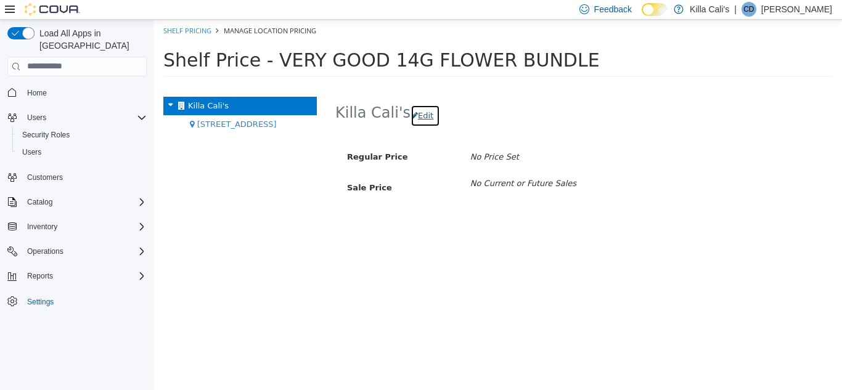
click at [420, 115] on button "Edit" at bounding box center [426, 115] width 30 height 22
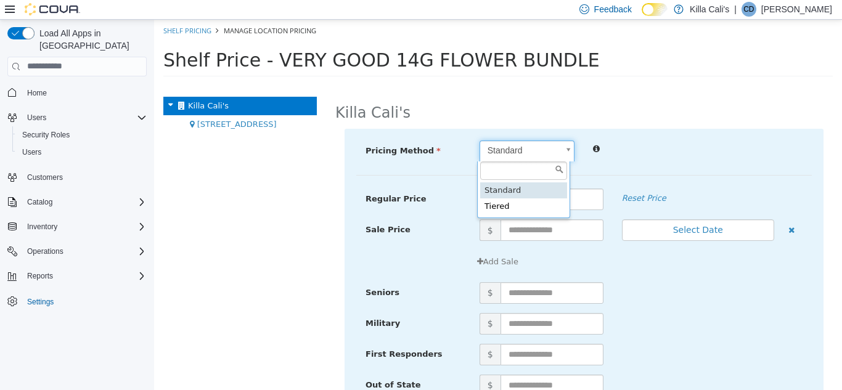
click at [499, 84] on body "× Save successful. Shelf Pricing Manage Location Pricing Shelf Price - VERY GOO…" at bounding box center [498, 51] width 688 height 65
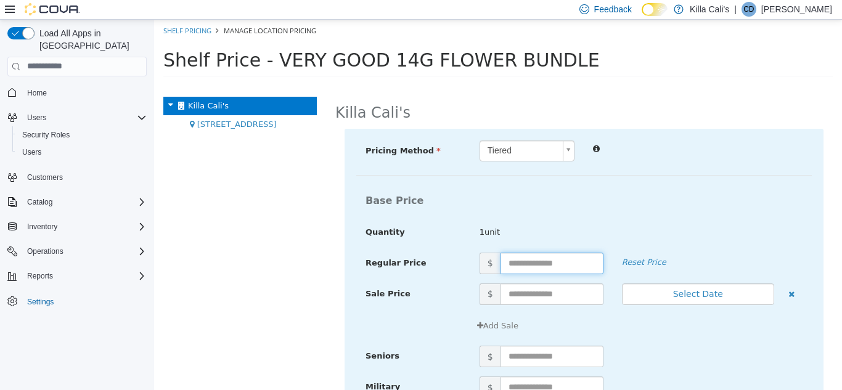
click at [515, 262] on input "text" at bounding box center [552, 263] width 103 height 22
type input "**"
click at [639, 219] on div "Base Price Quantity 1unit" at bounding box center [584, 220] width 456 height 64
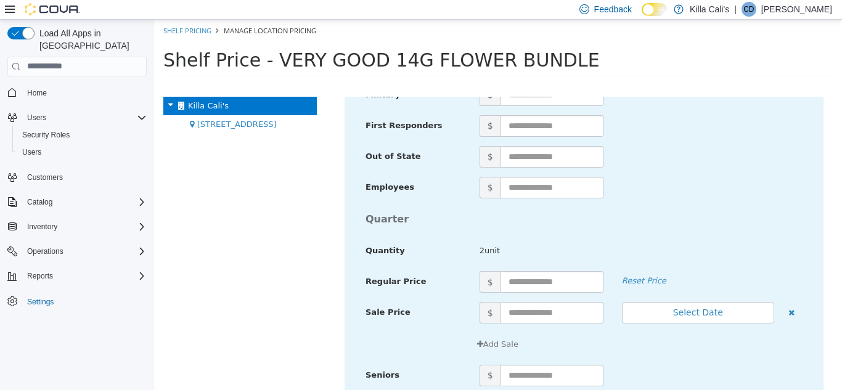
scroll to position [1541, 0]
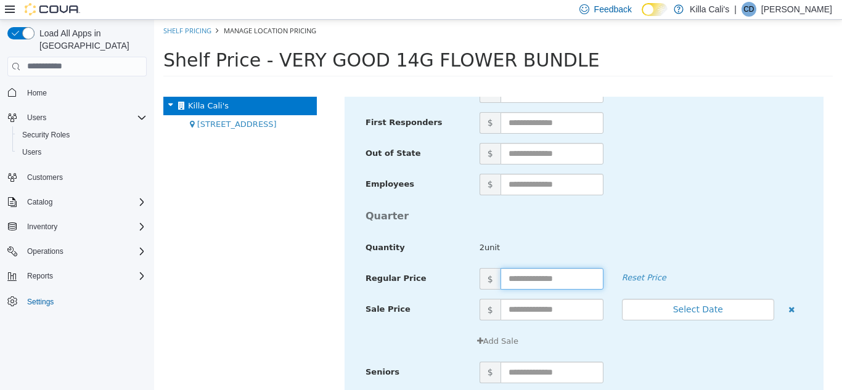
click at [528, 275] on input "text" at bounding box center [552, 279] width 103 height 22
type input "***"
click at [647, 210] on h4 "Quarter" at bounding box center [584, 215] width 456 height 11
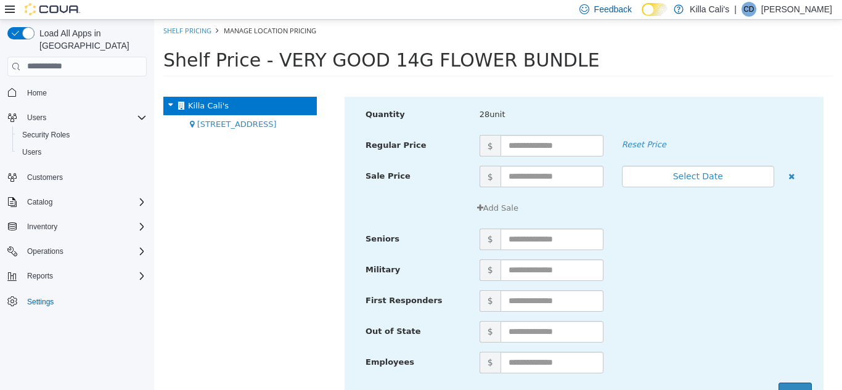
scroll to position [4827, 0]
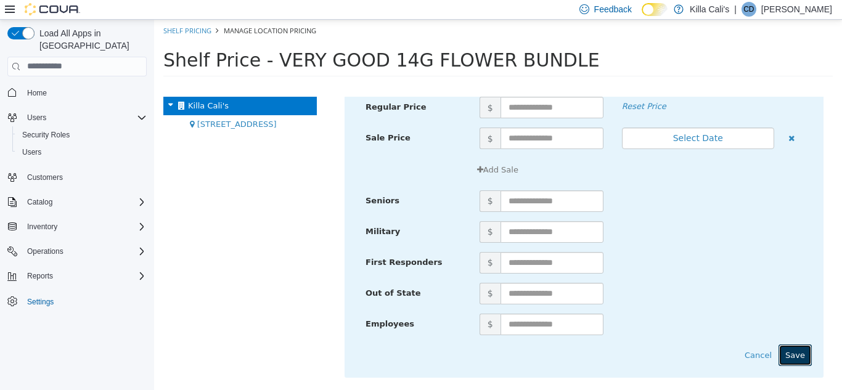
click at [789, 350] on button "Save" at bounding box center [795, 355] width 33 height 22
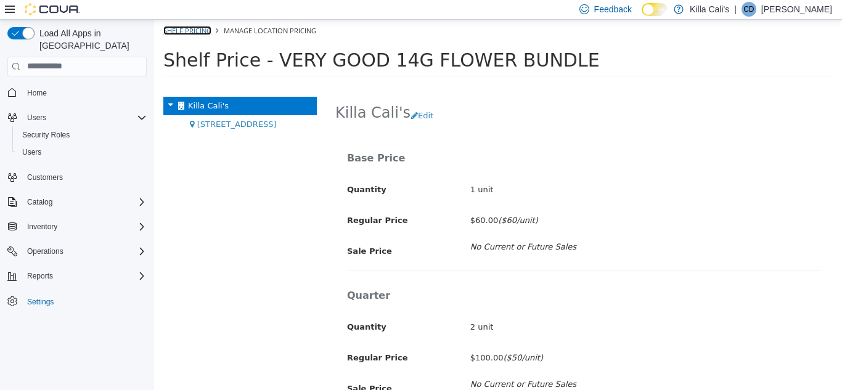
click at [197, 28] on link "Shelf Pricing" at bounding box center [187, 29] width 48 height 9
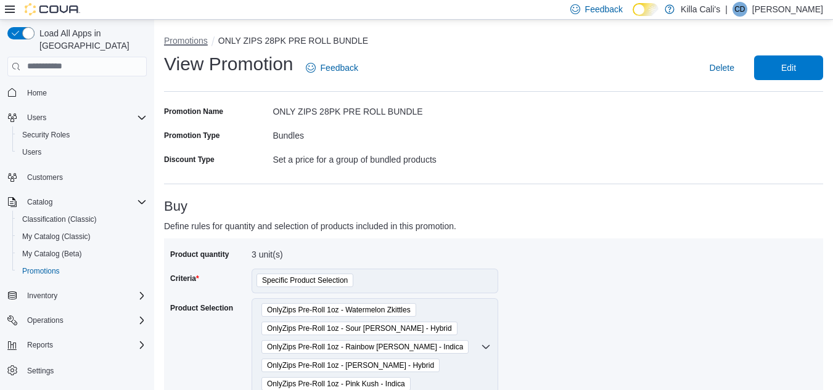
click at [175, 40] on button "Promotions" at bounding box center [186, 41] width 44 height 10
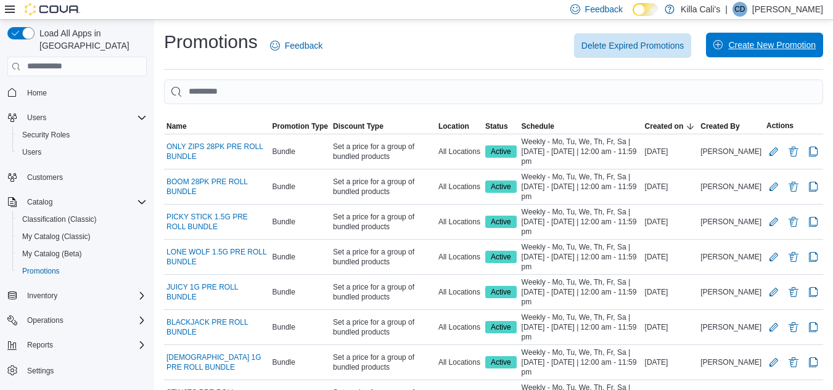
click at [750, 44] on span "Create New Promotion" at bounding box center [772, 45] width 88 height 12
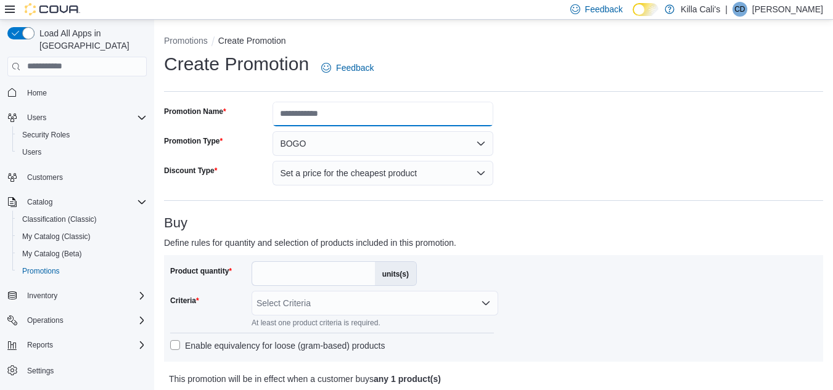
click at [299, 113] on input "Promotion Name" at bounding box center [383, 114] width 221 height 25
type input "**********"
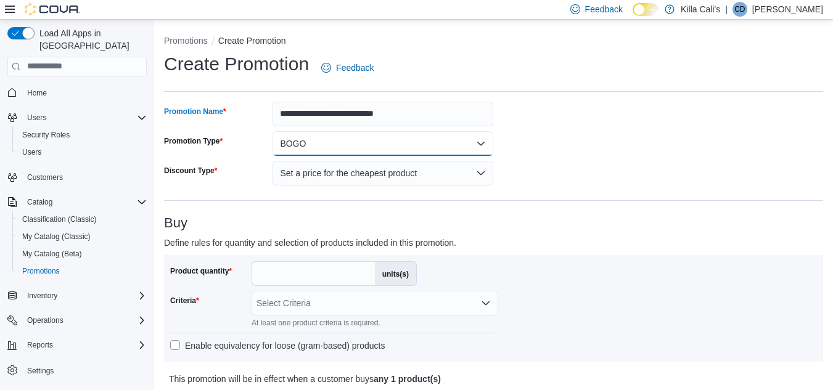
click at [327, 143] on button "BOGO" at bounding box center [383, 143] width 221 height 25
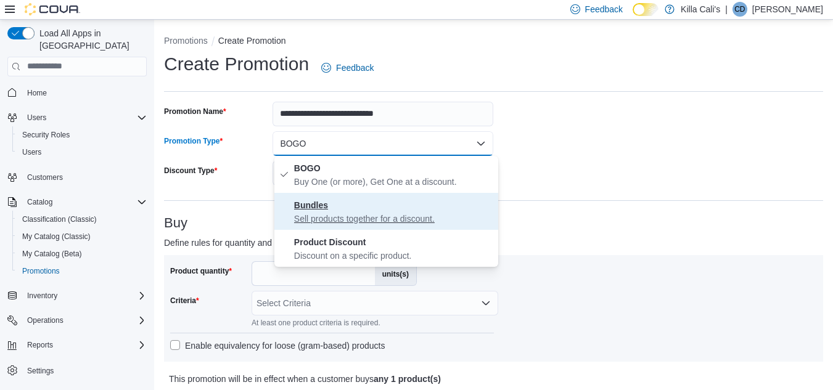
click at [330, 203] on span "Bundles Sell products together for a discount." at bounding box center [393, 211] width 199 height 27
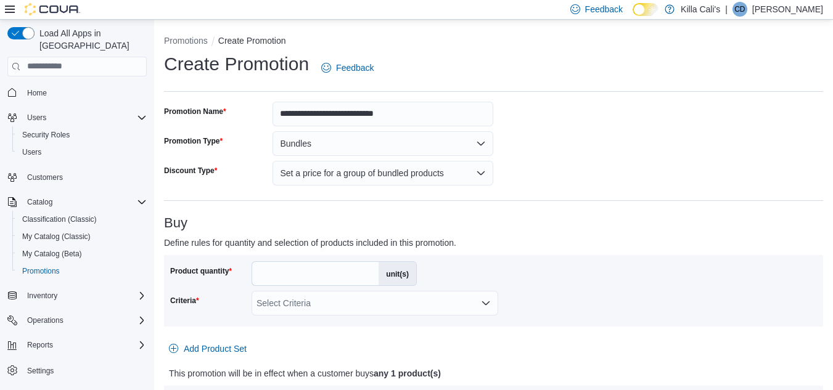
drag, startPoint x: 285, startPoint y: 273, endPoint x: 244, endPoint y: 269, distance: 40.8
click at [249, 271] on div "Product quantity * unit(s)" at bounding box center [293, 273] width 247 height 25
type input "*"
click at [513, 269] on div "Product quantity * unit(s) Criteria Select Criteria" at bounding box center [493, 290] width 647 height 59
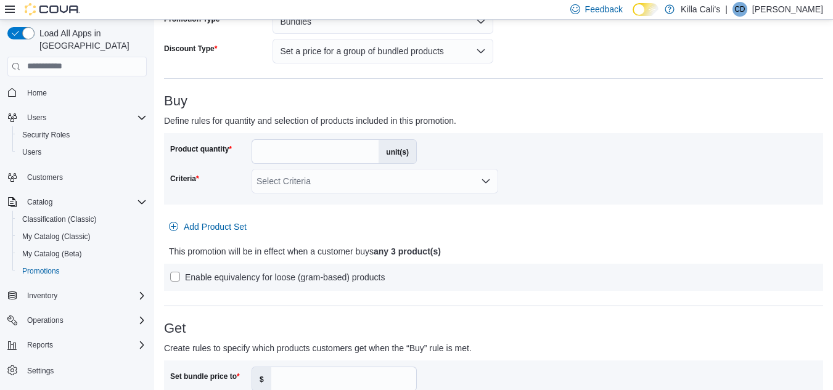
scroll to position [123, 0]
click at [413, 179] on div "Select Criteria" at bounding box center [375, 180] width 247 height 25
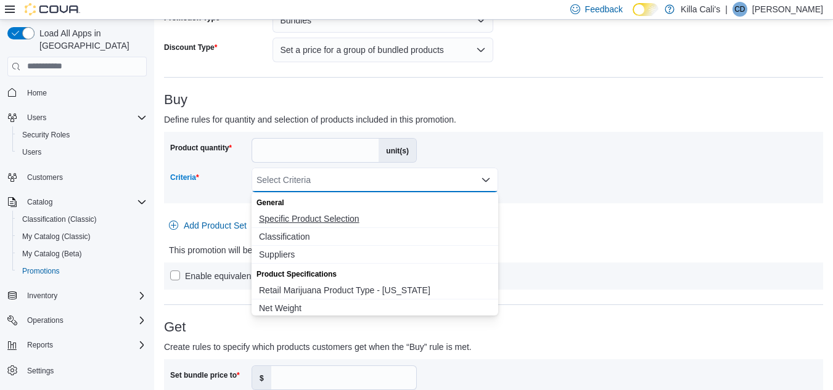
click at [318, 224] on span "Specific Product Selection" at bounding box center [375, 219] width 232 height 12
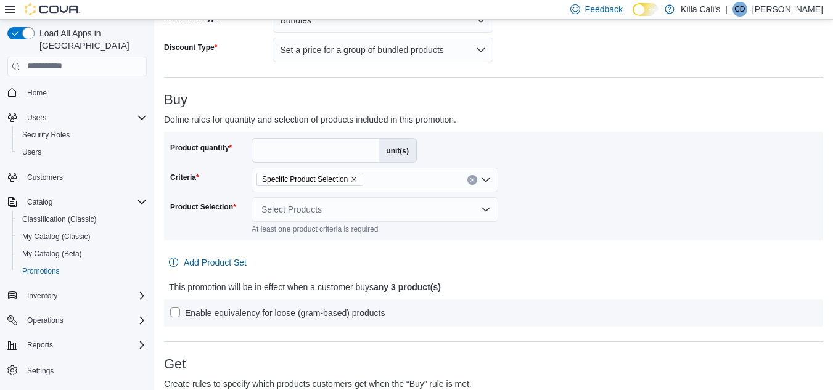
click at [557, 232] on div "Product quantity * unit(s) Criteria Specific Product Selection Product Selectio…" at bounding box center [493, 186] width 647 height 96
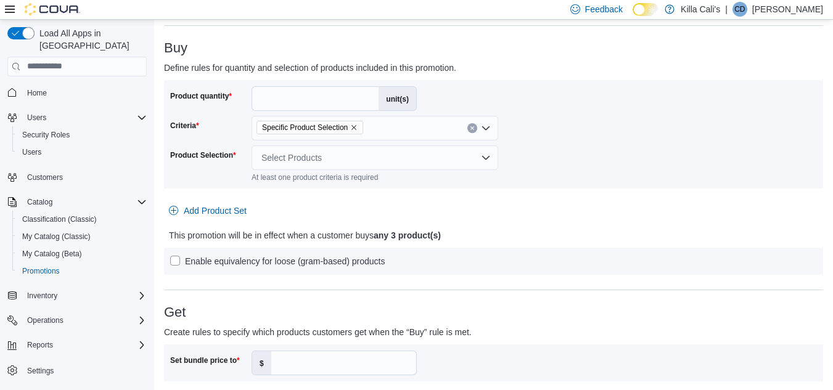
scroll to position [247, 0]
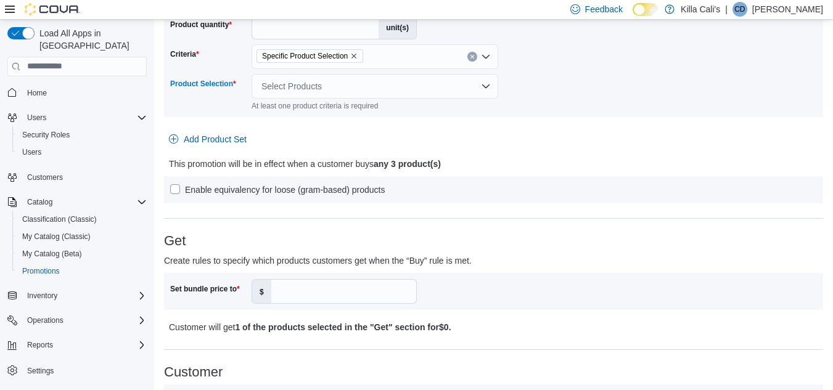
click at [411, 88] on div "Select Products" at bounding box center [375, 86] width 247 height 25
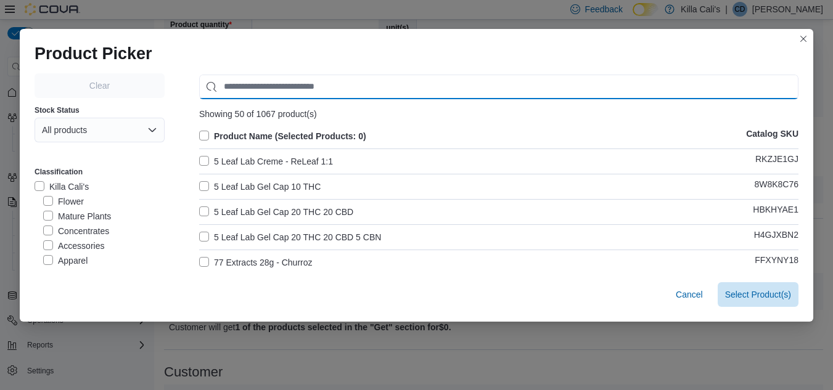
click at [228, 83] on input "Use aria labels when no actual label is in use" at bounding box center [498, 87] width 599 height 25
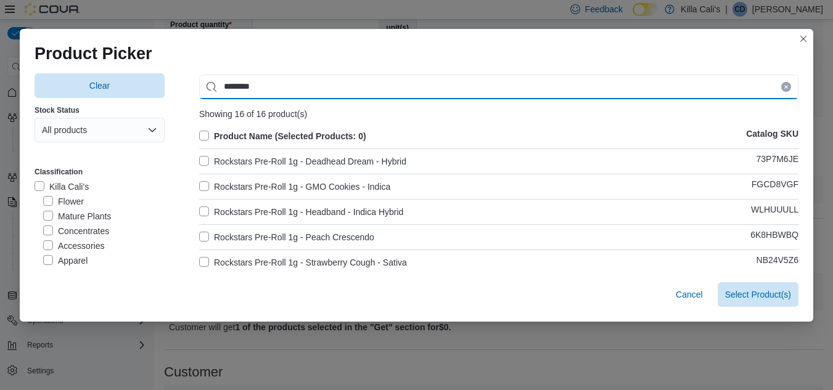
type input "********"
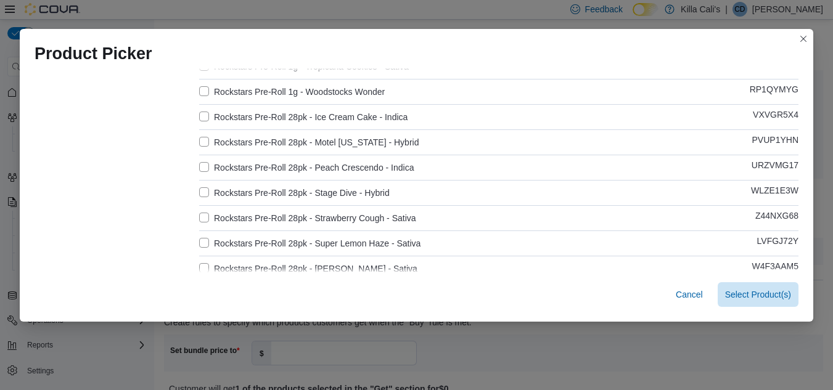
click at [199, 118] on label "Rockstars Pre-Roll 28pk - Ice Cream Cake - Indica" at bounding box center [303, 117] width 208 height 15
click at [199, 140] on label "Rockstars Pre-Roll 28pk - Motel Oklahoma - Hybrid" at bounding box center [308, 142] width 219 height 15
click at [199, 166] on label "Rockstars Pre-Roll 28pk - Peach Crescendo - Indica" at bounding box center [306, 167] width 215 height 15
click at [200, 194] on label "Rockstars Pre-Roll 28pk - Stage Dive - Hybrid" at bounding box center [294, 193] width 191 height 15
click at [199, 219] on label "Rockstars Pre-Roll 28pk - Strawberry Cough - Sativa" at bounding box center [307, 218] width 217 height 15
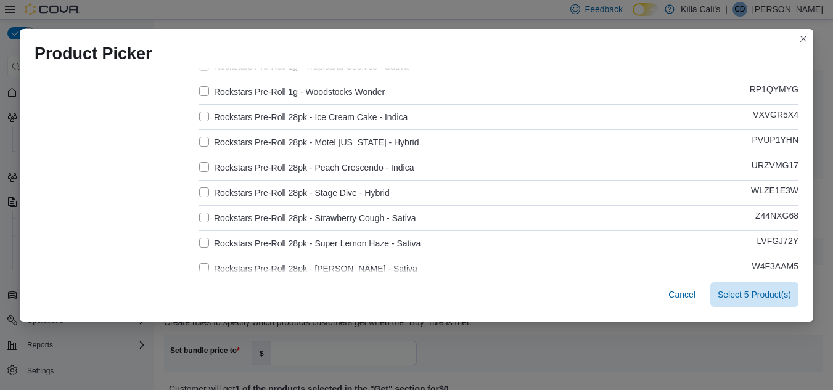
click at [199, 247] on label "Rockstars Pre-Roll 28pk - Super Lemon Haze - Sativa" at bounding box center [309, 243] width 221 height 15
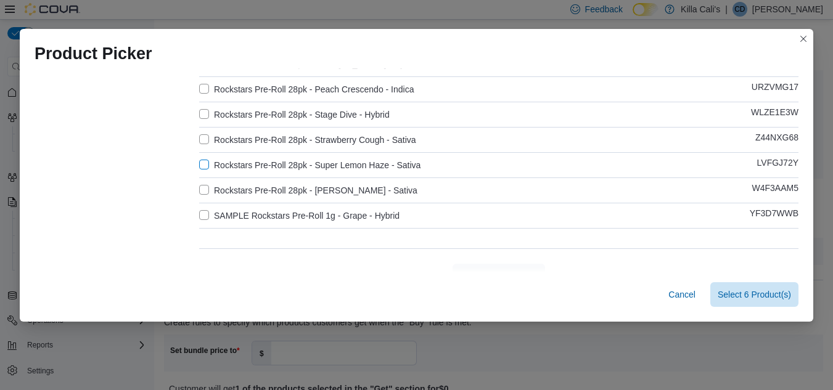
scroll to position [345, 0]
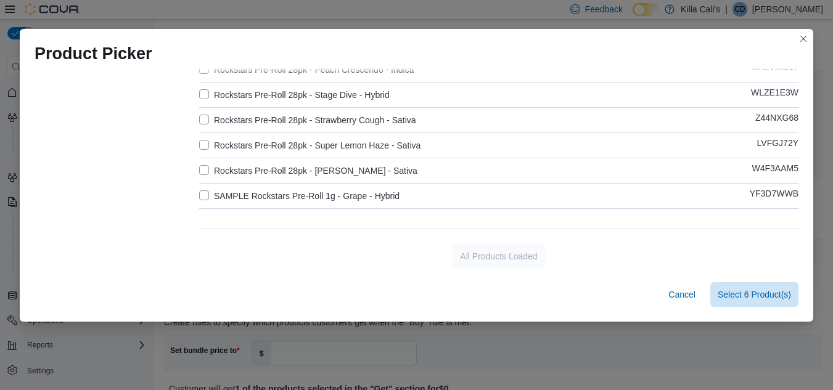
click at [202, 165] on label "Rockstars Pre-Roll 28pk - Tangie - Sativa" at bounding box center [308, 170] width 218 height 15
click at [749, 290] on span "Select 7 Product(s)" at bounding box center [754, 294] width 73 height 12
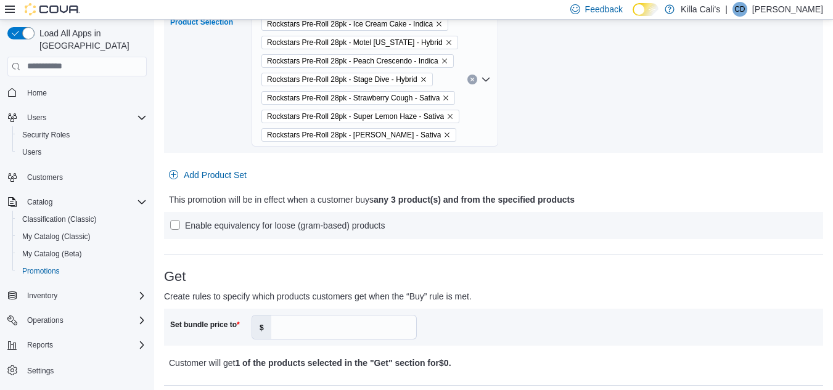
scroll to position [370, 0]
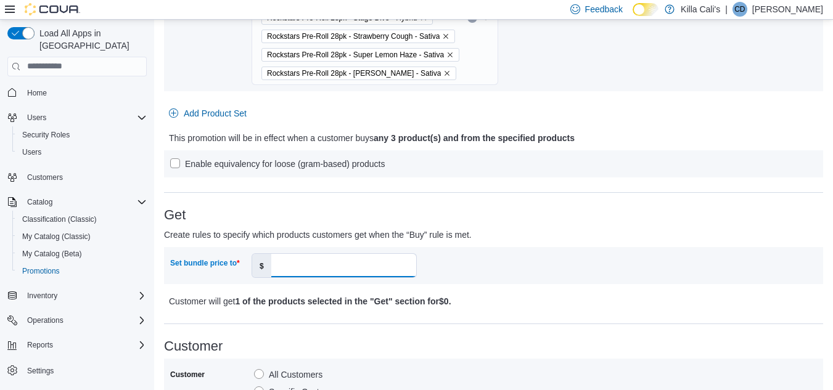
click at [295, 257] on input "Set bundle price to" at bounding box center [343, 265] width 145 height 23
type input "**"
click at [576, 306] on p "Customer will get 1 of the products selected in the "Get" section for $75 ." at bounding box center [412, 301] width 487 height 15
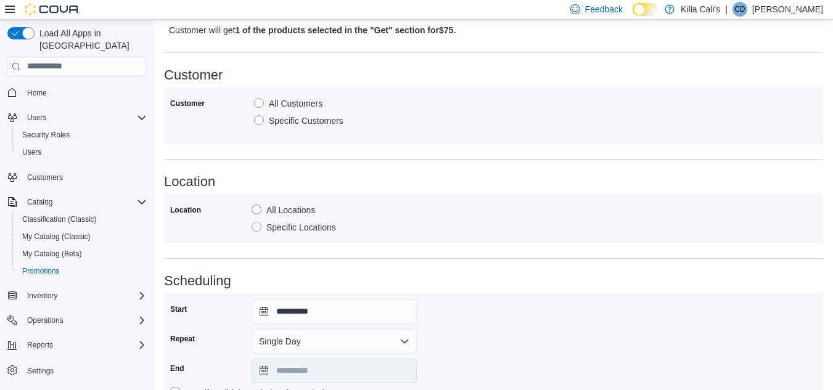
scroll to position [737, 0]
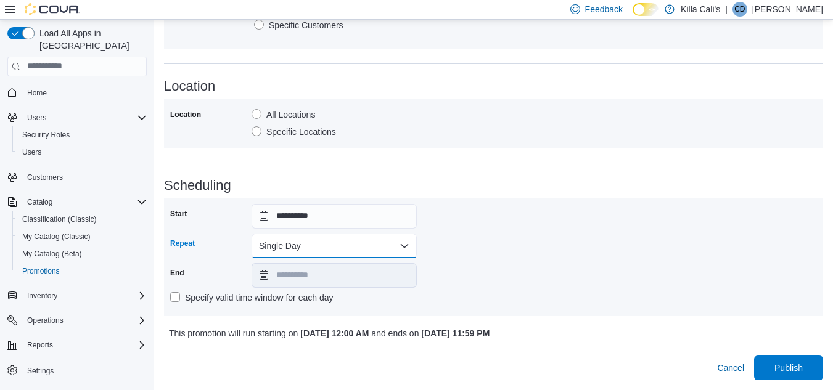
click at [355, 247] on button "Single Day" at bounding box center [334, 246] width 165 height 25
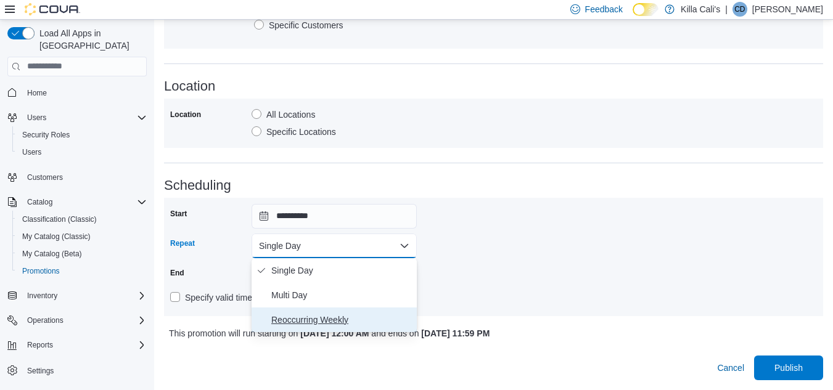
click at [314, 313] on span "Reoccurring Weekly" at bounding box center [341, 320] width 141 height 15
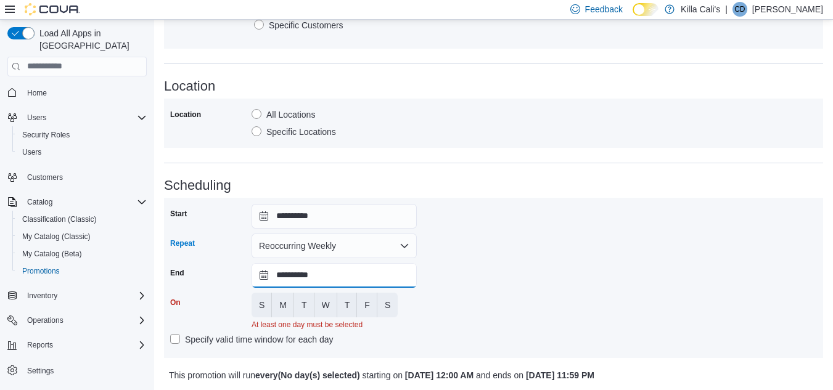
click at [335, 278] on input "**********" at bounding box center [334, 275] width 165 height 25
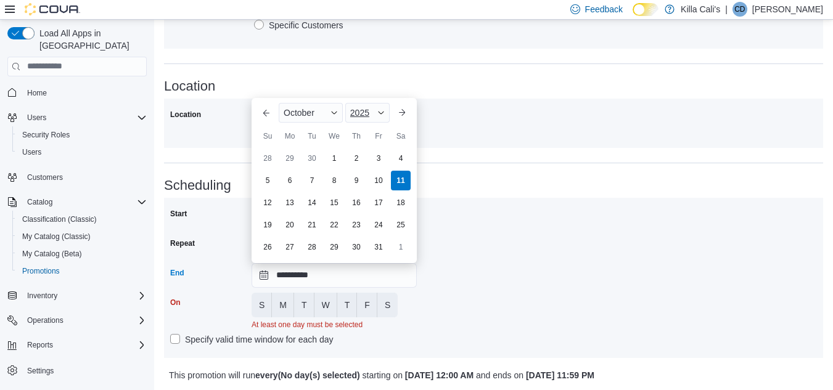
click at [378, 107] on div "2025" at bounding box center [367, 113] width 44 height 20
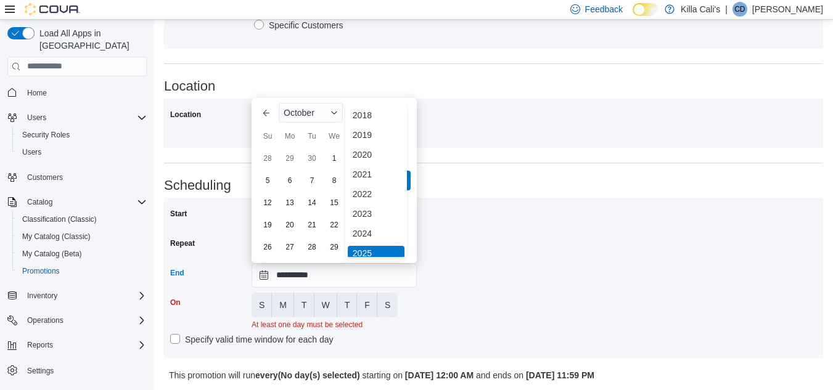
scroll to position [4, 0]
click at [378, 107] on div "2018" at bounding box center [376, 111] width 57 height 15
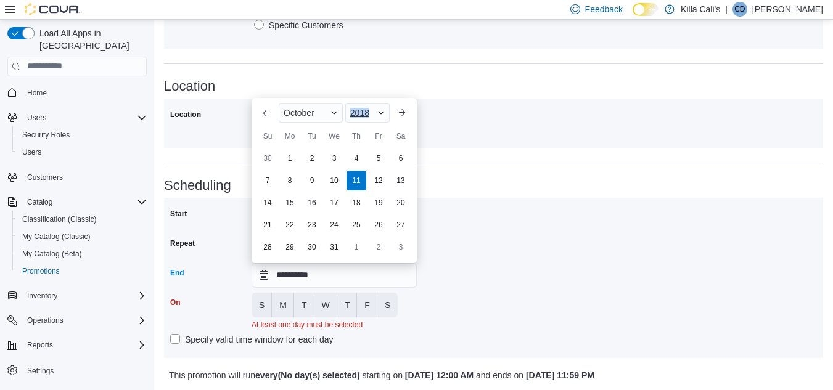
click at [378, 107] on div "2018" at bounding box center [367, 113] width 44 height 20
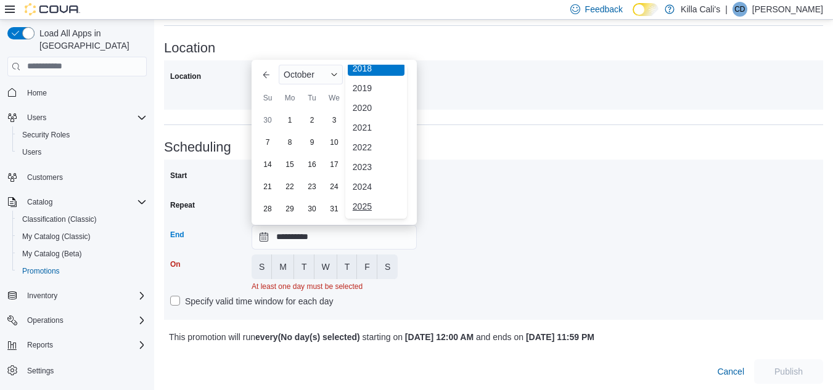
scroll to position [794, 0]
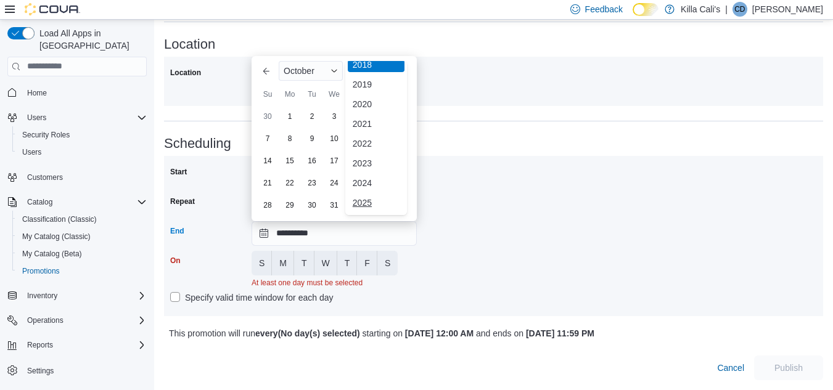
click at [357, 195] on div "2025" at bounding box center [376, 202] width 57 height 15
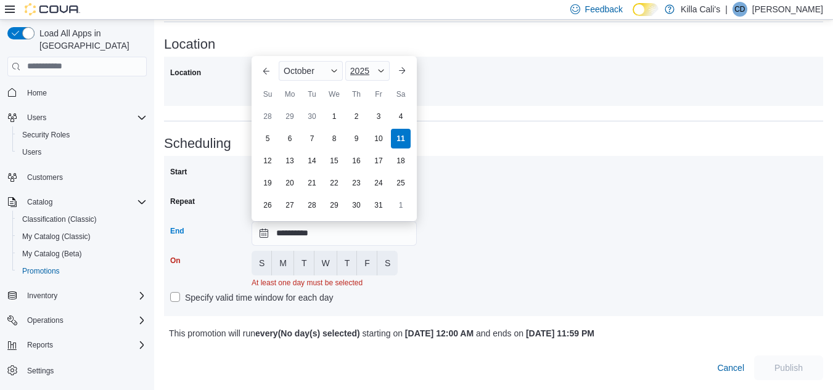
click at [382, 67] on span "Button. Open the year selector. 2025 is currently selected." at bounding box center [380, 70] width 7 height 7
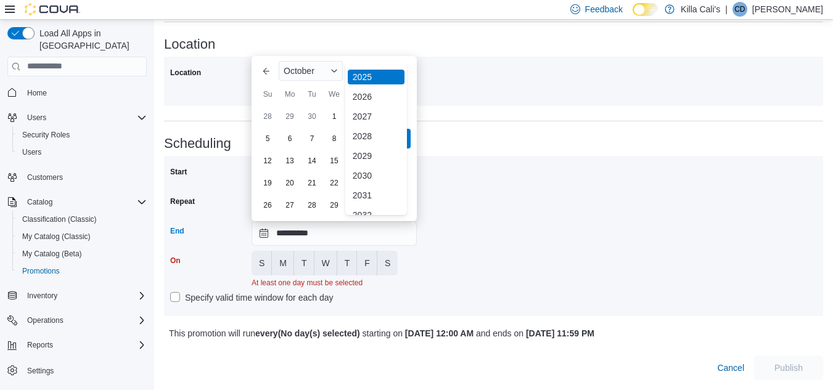
scroll to position [147, 0]
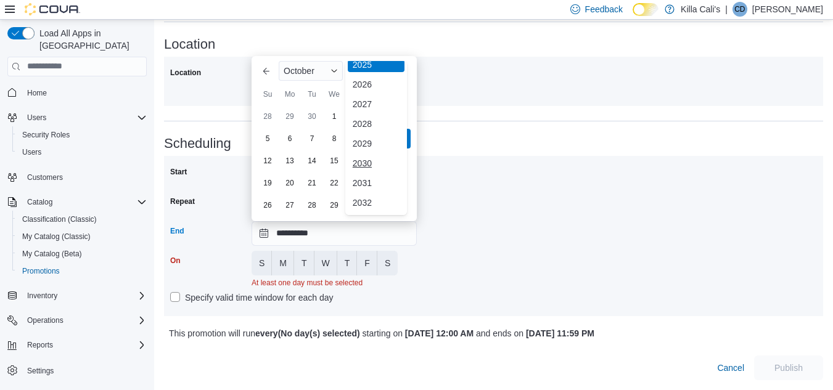
click at [366, 156] on div "2030" at bounding box center [376, 163] width 57 height 15
type input "**********"
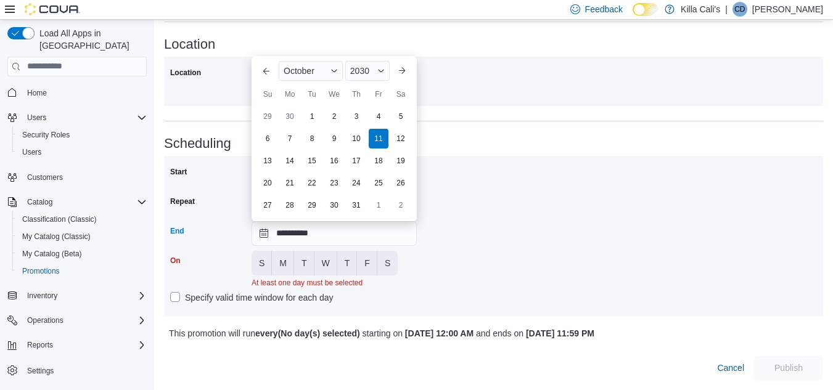
click at [465, 233] on div "**********" at bounding box center [493, 236] width 647 height 148
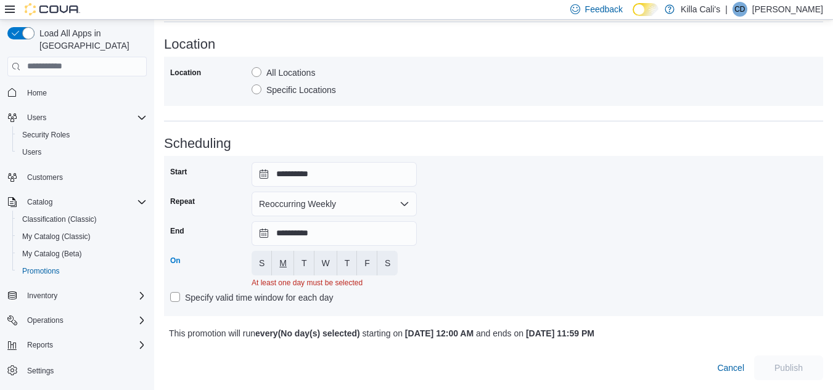
click at [284, 257] on span "M" at bounding box center [282, 263] width 7 height 12
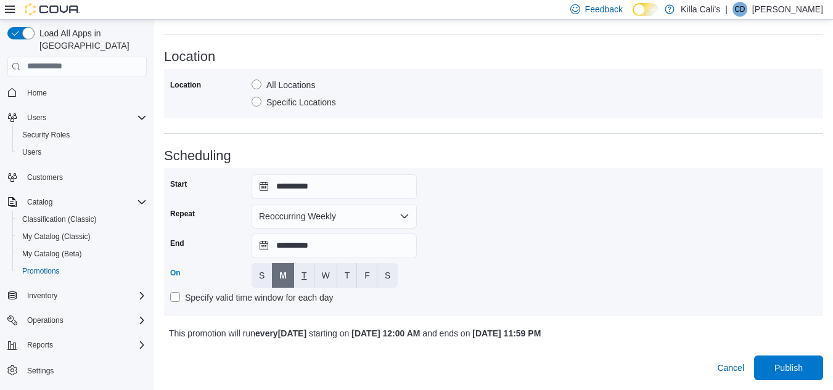
click at [309, 276] on button "T" at bounding box center [304, 275] width 20 height 25
click at [322, 274] on span "W" at bounding box center [326, 275] width 8 height 12
click at [353, 278] on button "T" at bounding box center [347, 275] width 20 height 25
click at [364, 277] on button "F" at bounding box center [367, 275] width 20 height 25
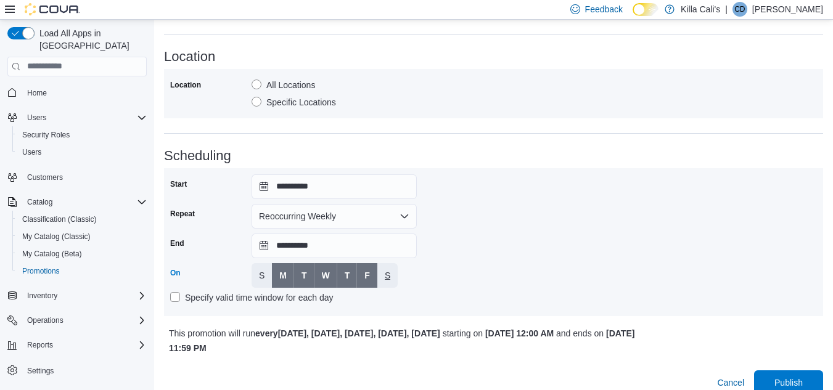
click at [382, 281] on button "S" at bounding box center [387, 275] width 20 height 25
click at [802, 382] on span "Publish" at bounding box center [788, 382] width 28 height 12
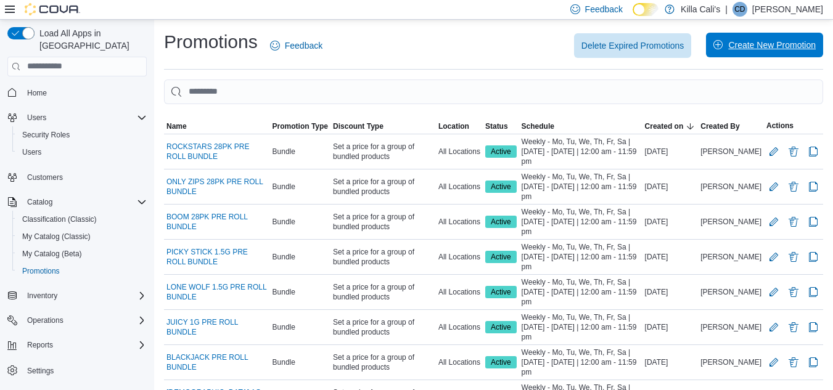
click at [749, 55] on span "Create New Promotion" at bounding box center [764, 45] width 102 height 25
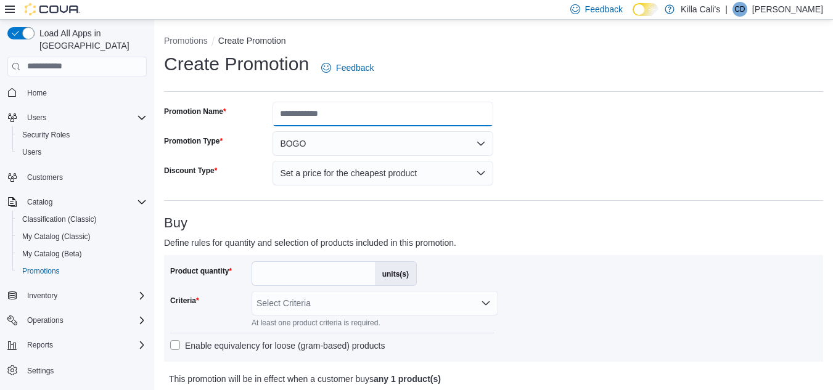
click at [363, 116] on input "Promotion Name" at bounding box center [383, 114] width 221 height 25
type input "**********"
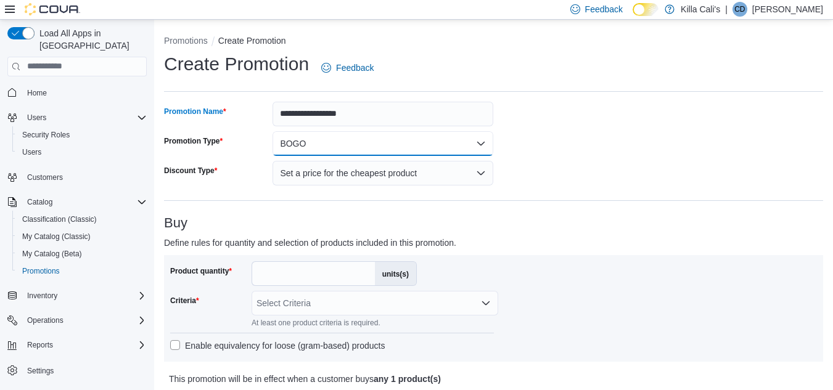
click at [393, 140] on button "BOGO" at bounding box center [383, 143] width 221 height 25
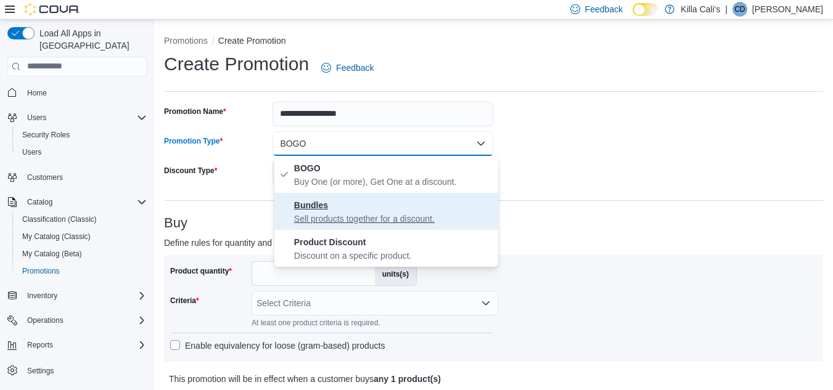
click at [347, 216] on p "Sell products together for a discount." at bounding box center [393, 219] width 199 height 12
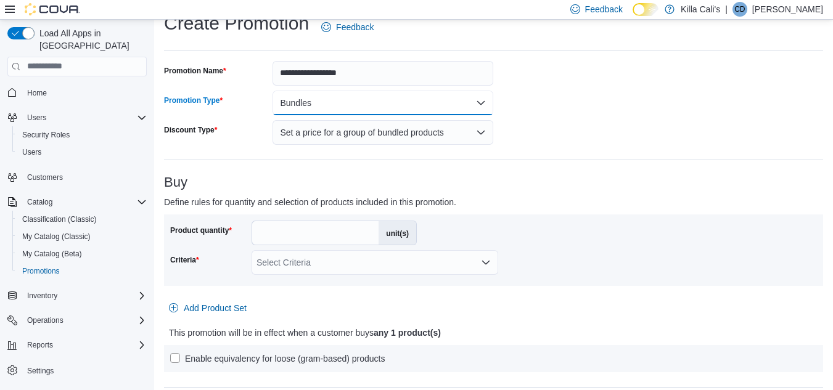
scroll to position [62, 0]
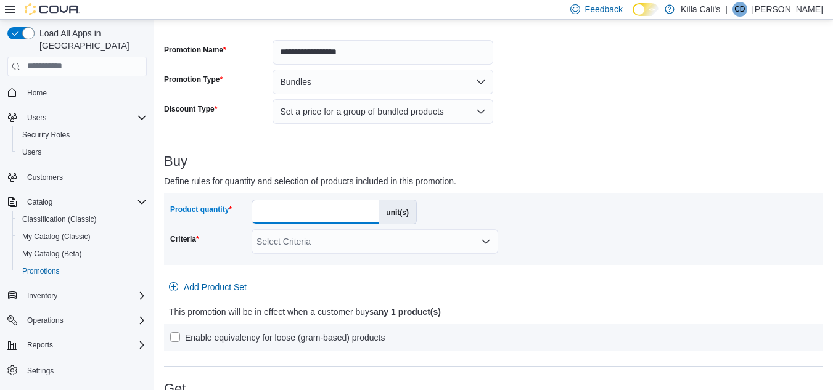
drag, startPoint x: 273, startPoint y: 209, endPoint x: 258, endPoint y: 209, distance: 14.8
click at [258, 209] on input "*" at bounding box center [315, 211] width 126 height 23
type input "*"
click at [569, 179] on p "Define rules for quantity and selection of products included in this promotion." at bounding box center [411, 181] width 494 height 15
click at [479, 240] on div "Select Criteria" at bounding box center [375, 241] width 247 height 25
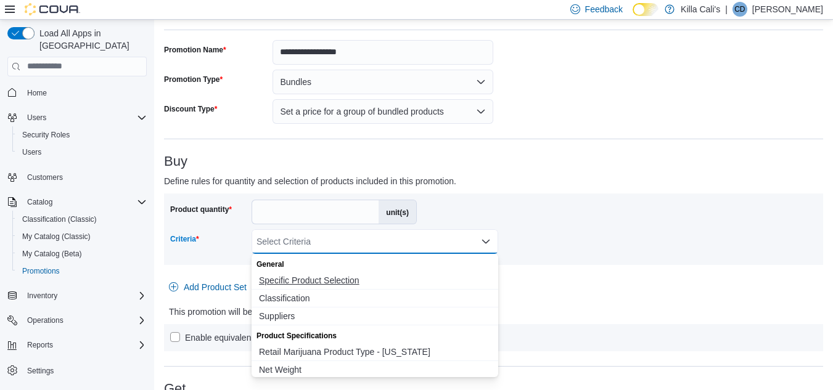
click at [354, 284] on span "Specific Product Selection" at bounding box center [375, 280] width 232 height 12
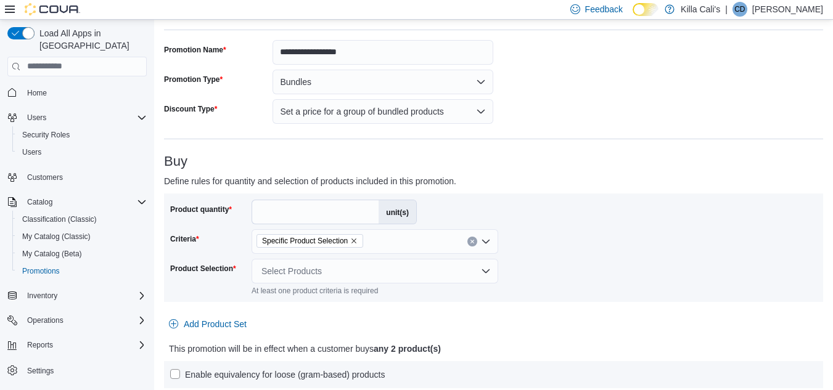
click at [596, 205] on div "Product quantity * unit(s) Criteria Specific Product Selection Product Selectio…" at bounding box center [493, 248] width 647 height 96
click at [426, 277] on div "Select Products" at bounding box center [375, 271] width 247 height 25
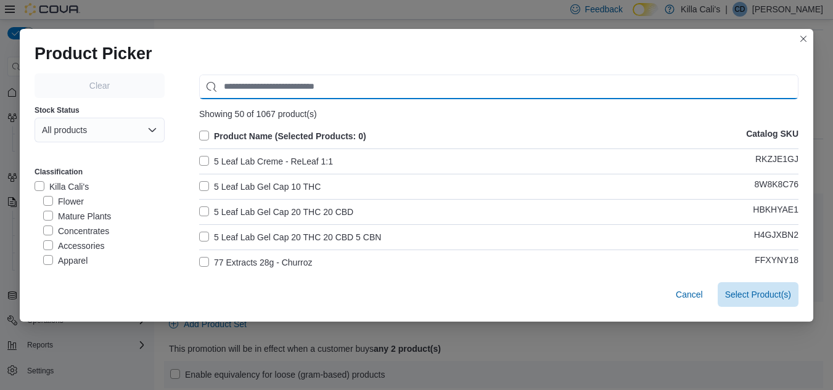
click at [297, 90] on input "Use aria labels when no actual label is in use" at bounding box center [498, 87] width 599 height 25
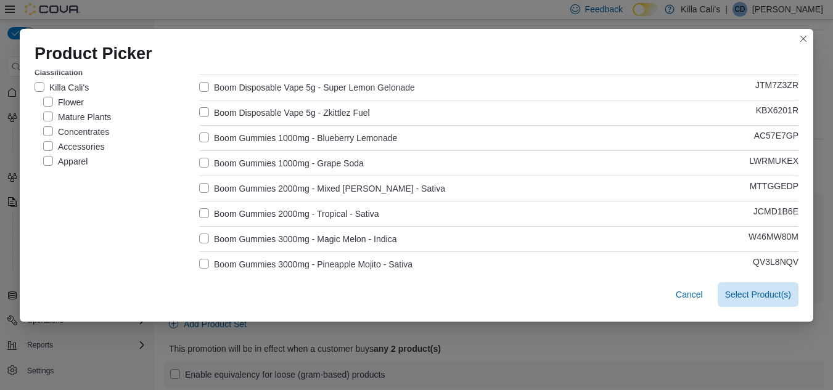
scroll to position [123, 0]
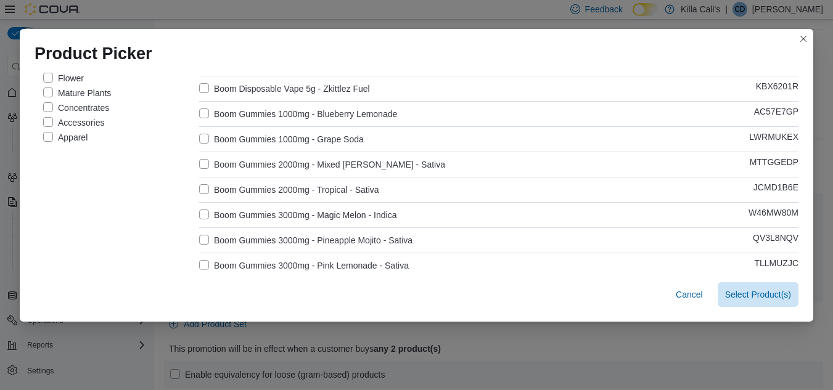
type input "****"
click at [200, 112] on label "Boom Gummies 1000mg - Blueberry Lemonade" at bounding box center [298, 114] width 198 height 15
click at [199, 139] on label "Boom Gummies 1000mg - Grape Soda" at bounding box center [281, 139] width 165 height 15
click at [765, 298] on span "Select 2 Product(s)" at bounding box center [754, 294] width 73 height 12
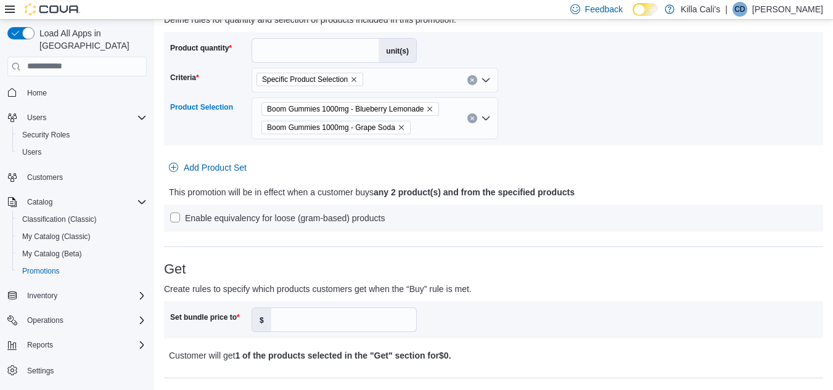
scroll to position [247, 0]
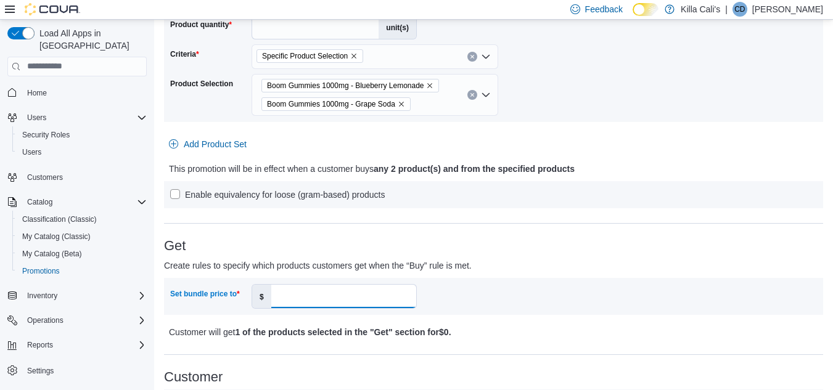
click at [306, 299] on input "Set bundle price to" at bounding box center [343, 296] width 145 height 23
type input "**"
click at [657, 209] on div "**********" at bounding box center [493, 316] width 659 height 923
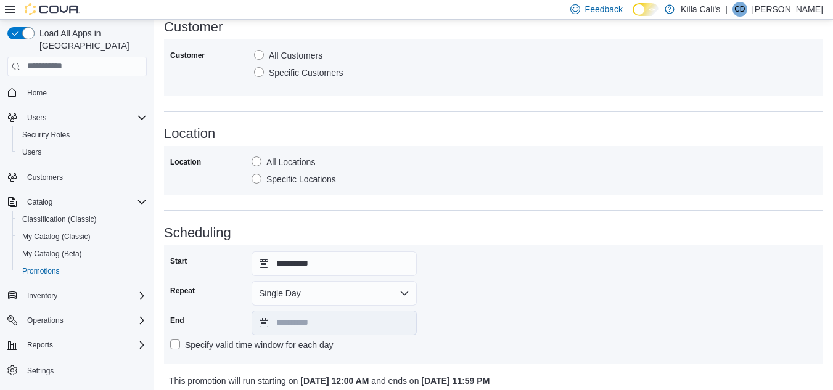
scroll to position [644, 0]
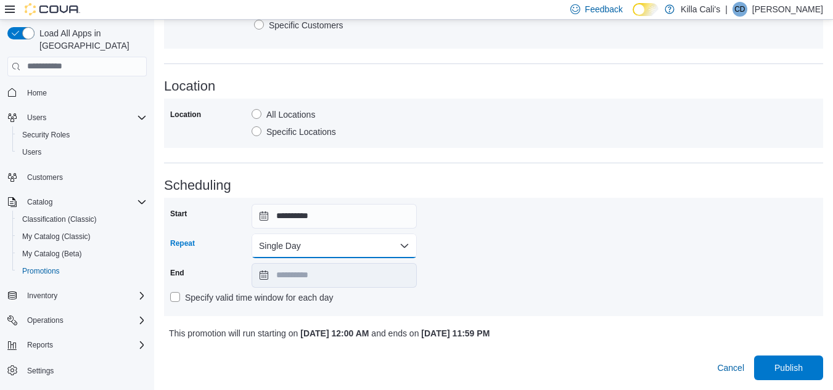
click at [314, 248] on button "Single Day" at bounding box center [334, 246] width 165 height 25
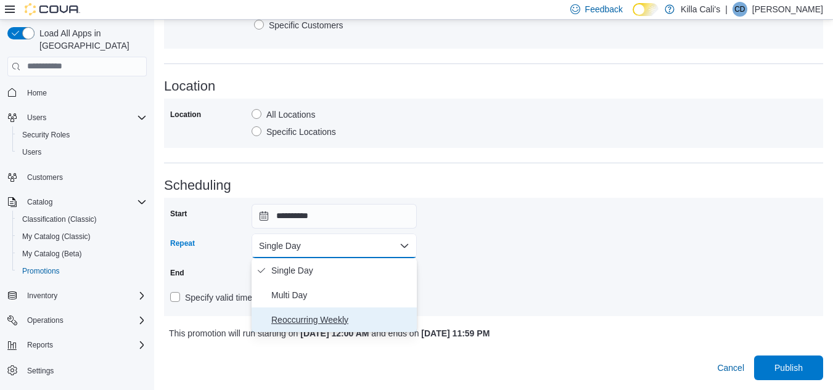
click at [311, 324] on span "Reoccurring Weekly" at bounding box center [341, 320] width 141 height 15
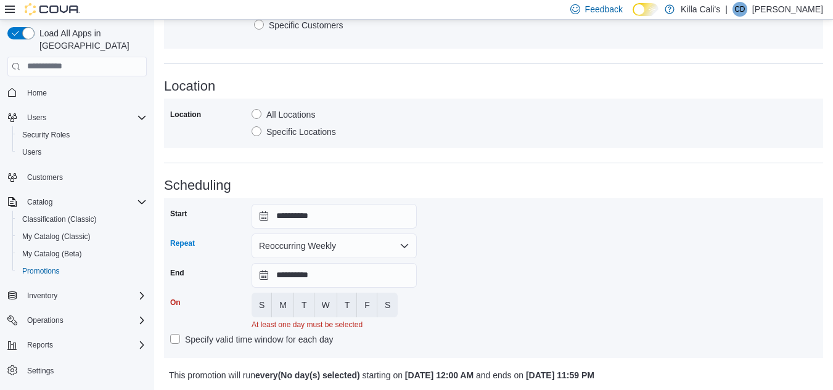
click at [448, 277] on div "**********" at bounding box center [493, 278] width 647 height 148
click at [333, 279] on input "**********" at bounding box center [334, 275] width 165 height 25
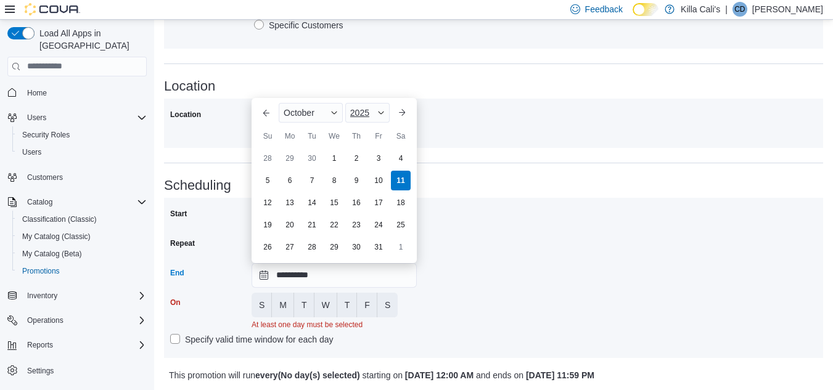
click at [379, 110] on span "Button. Open the year selector. 2025 is currently selected." at bounding box center [380, 112] width 7 height 7
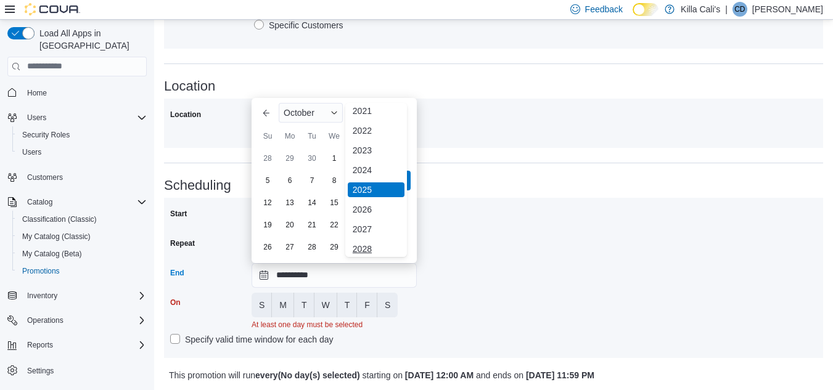
scroll to position [147, 0]
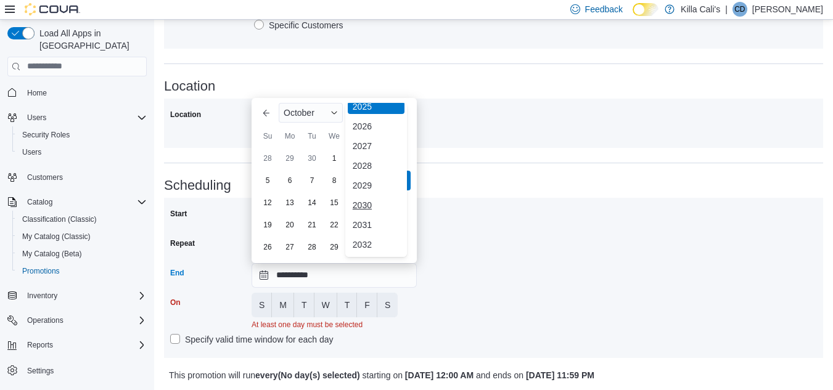
click at [363, 202] on div "2030" at bounding box center [376, 205] width 57 height 15
type input "**********"
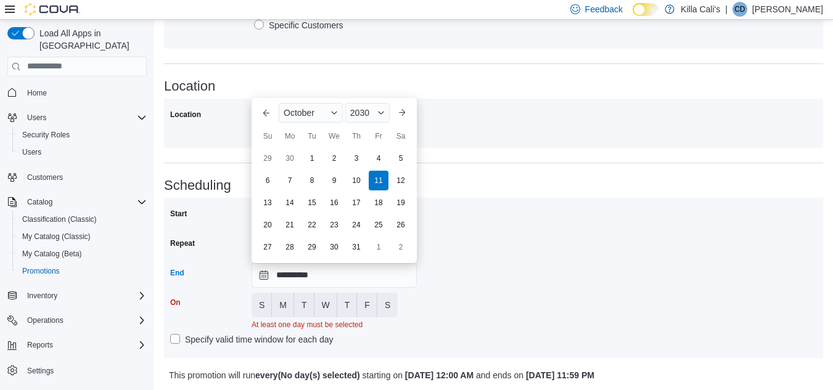
click at [457, 298] on div "**********" at bounding box center [493, 278] width 647 height 148
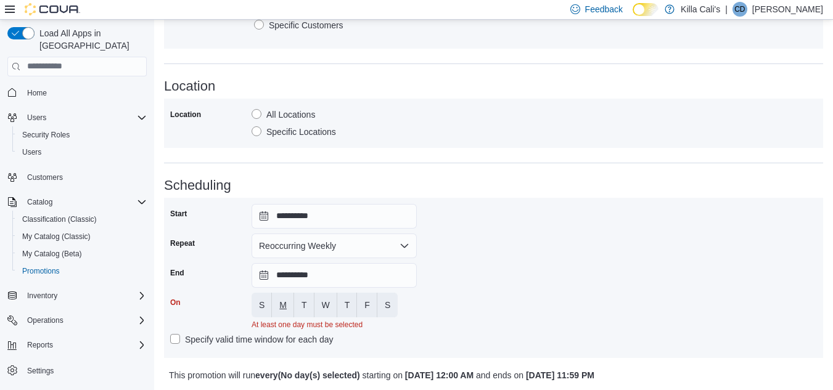
click at [279, 301] on button "M" at bounding box center [283, 305] width 22 height 25
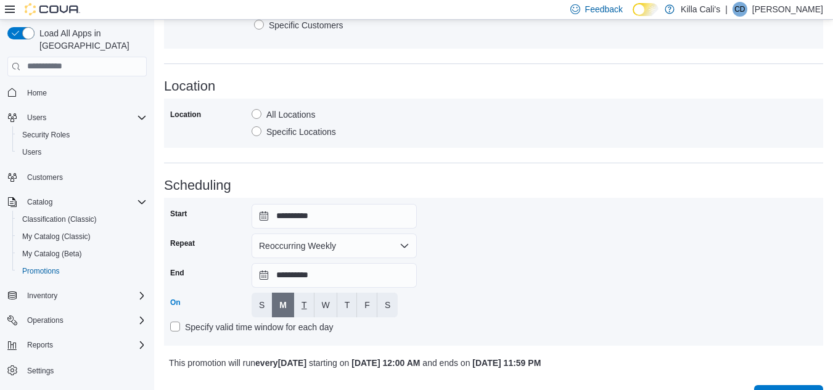
click at [297, 308] on button "T" at bounding box center [304, 305] width 20 height 25
click at [322, 308] on span "W" at bounding box center [326, 305] width 8 height 12
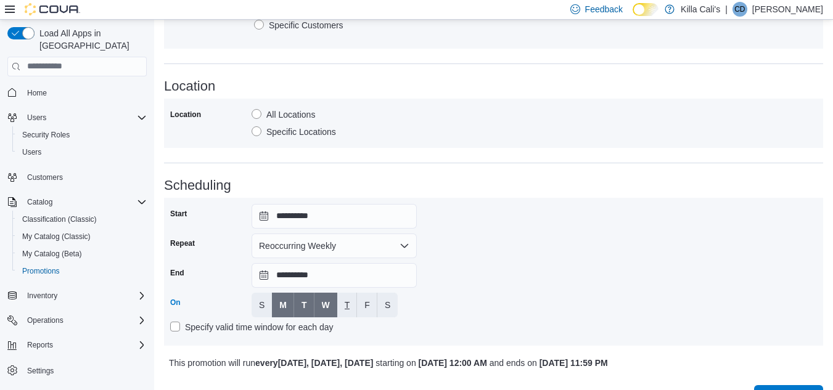
click at [338, 308] on button "T" at bounding box center [347, 305] width 20 height 25
click at [364, 310] on span "F" at bounding box center [367, 305] width 6 height 12
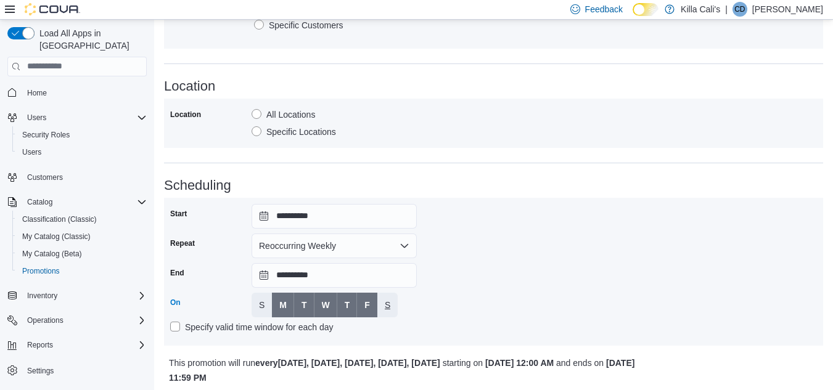
click at [382, 310] on button "S" at bounding box center [387, 305] width 20 height 25
drag, startPoint x: 479, startPoint y: 268, endPoint x: 480, endPoint y: 280, distance: 11.7
click at [480, 280] on div "**********" at bounding box center [493, 272] width 647 height 136
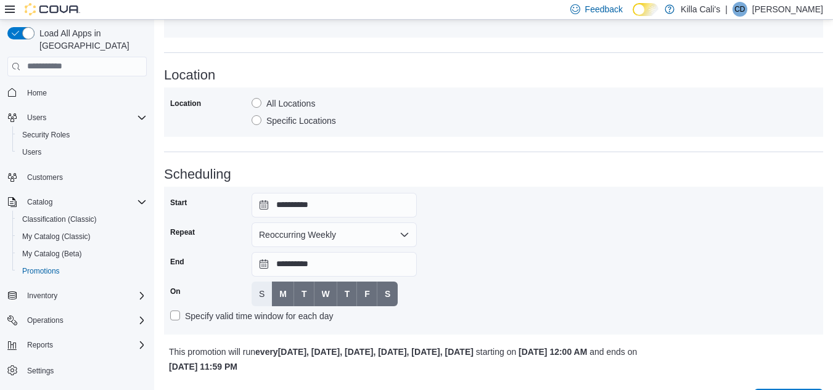
scroll to position [689, 0]
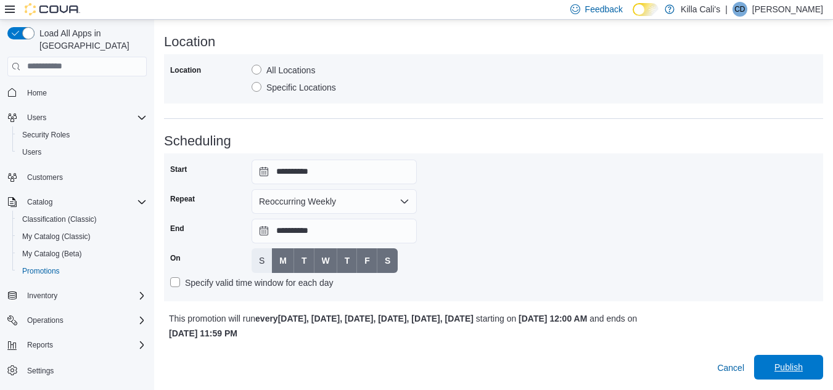
click at [784, 367] on span "Publish" at bounding box center [788, 367] width 28 height 12
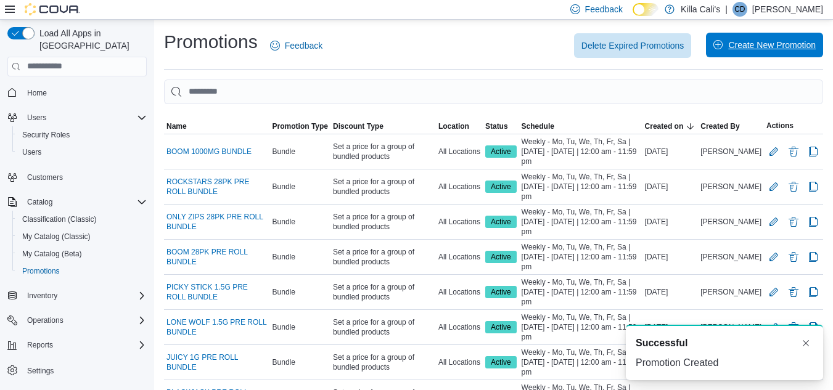
click at [748, 42] on span "Create New Promotion" at bounding box center [772, 45] width 88 height 12
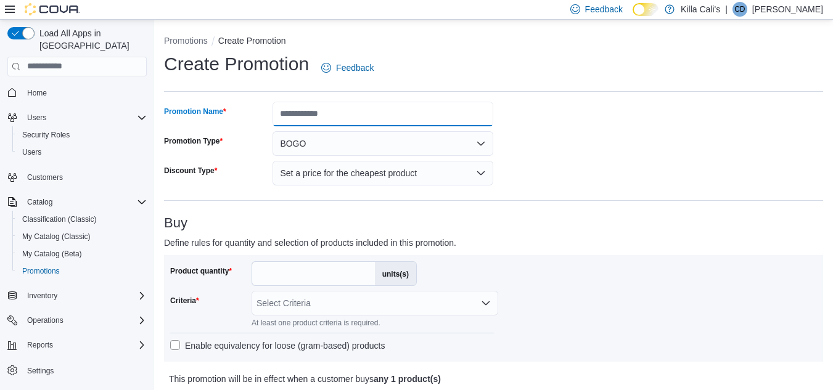
click at [317, 108] on input "Promotion Name" at bounding box center [383, 114] width 221 height 25
type input "**********"
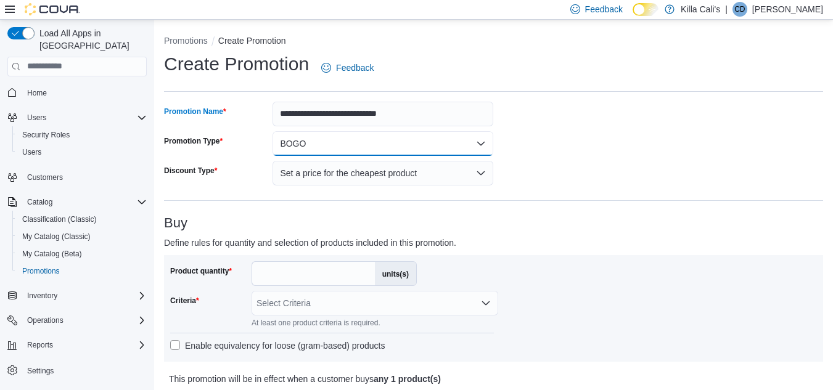
click at [351, 138] on button "BOGO" at bounding box center [383, 143] width 221 height 25
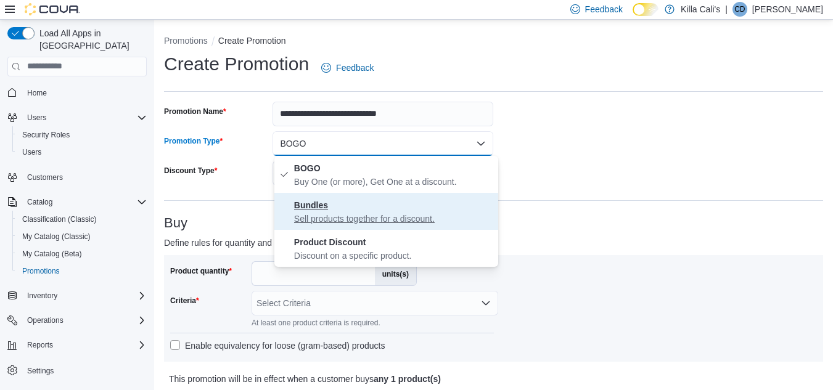
click at [342, 203] on span "Bundles Sell products together for a discount." at bounding box center [393, 211] width 199 height 27
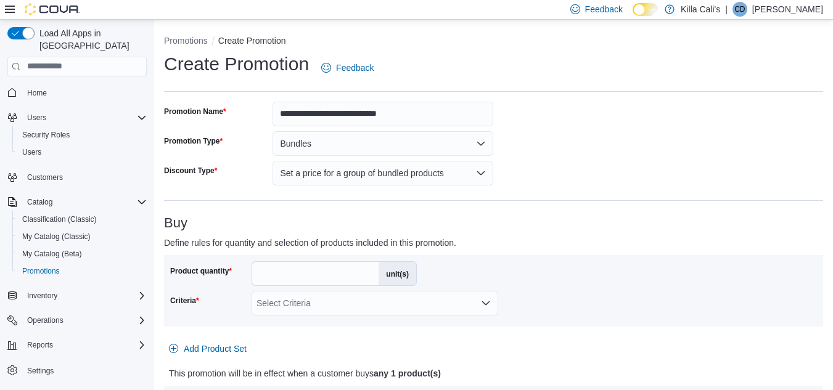
drag, startPoint x: 279, startPoint y: 277, endPoint x: 244, endPoint y: 273, distance: 36.1
click at [244, 273] on div "Product quantity * unit(s)" at bounding box center [293, 273] width 247 height 25
type input "*"
drag, startPoint x: 555, startPoint y: 282, endPoint x: 532, endPoint y: 289, distance: 23.8
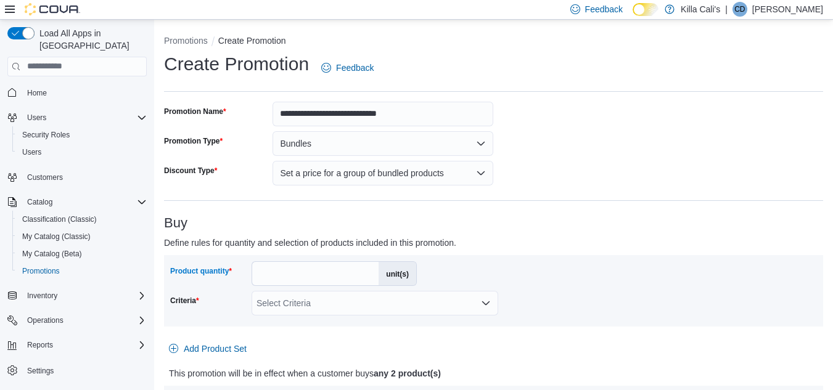
click at [554, 282] on div "Product quantity * unit(s) Criteria Select Criteria" at bounding box center [493, 290] width 647 height 59
click at [458, 306] on div "Select Criteria" at bounding box center [375, 303] width 247 height 25
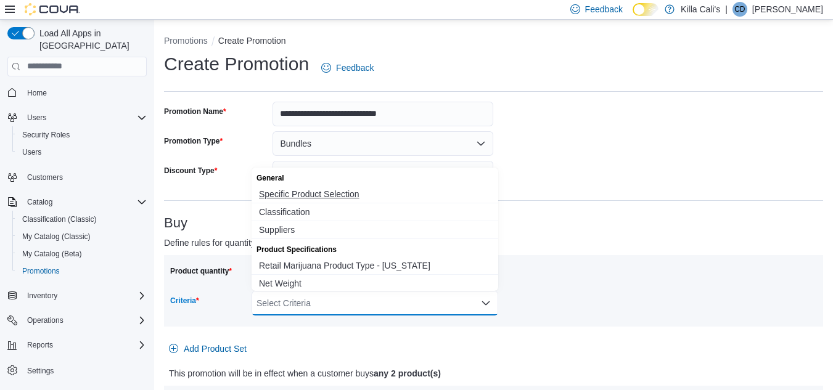
click at [348, 189] on span "Specific Product Selection" at bounding box center [375, 194] width 232 height 12
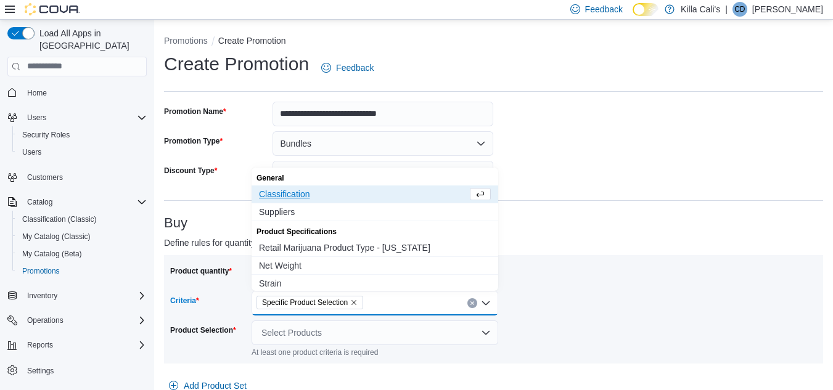
click at [602, 242] on p "Define rules for quantity and selection of products included in this promotion." at bounding box center [411, 243] width 494 height 15
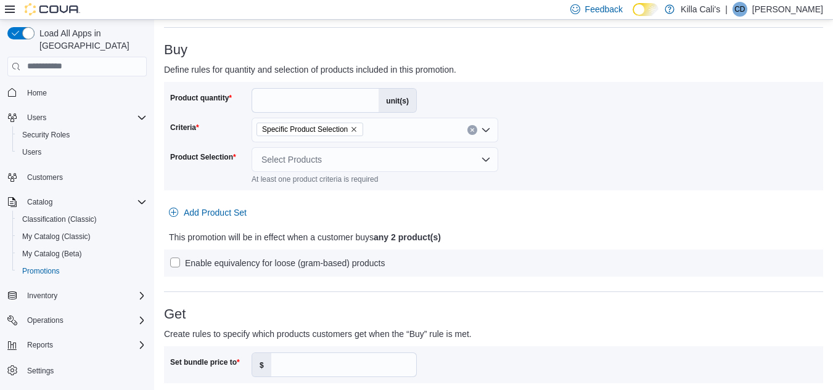
scroll to position [247, 0]
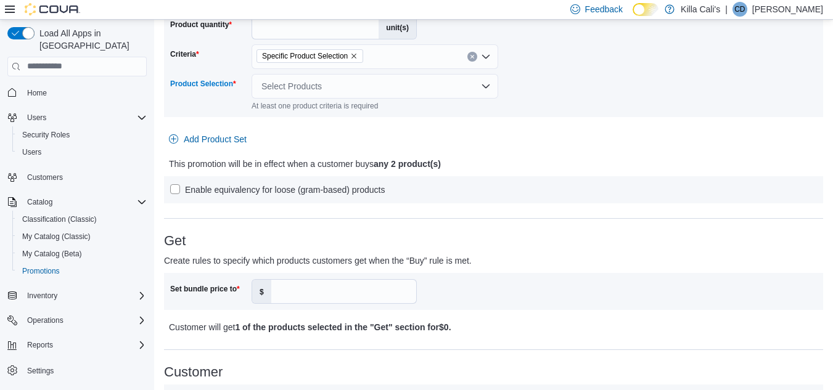
click at [319, 83] on div "Select Products" at bounding box center [375, 86] width 247 height 25
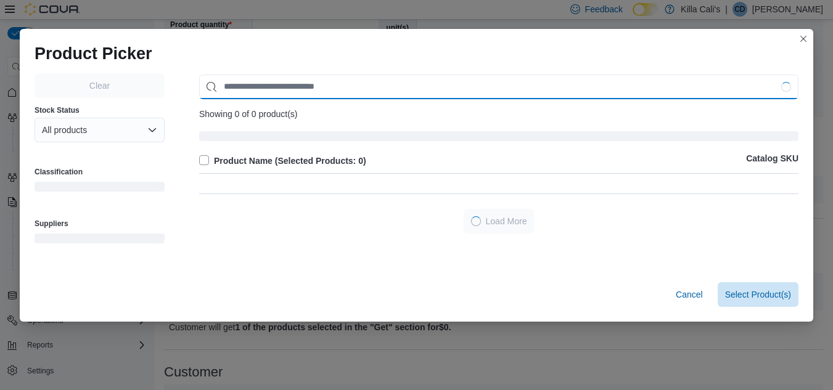
click at [259, 83] on input "Use aria labels when no actual label is in use" at bounding box center [498, 87] width 599 height 25
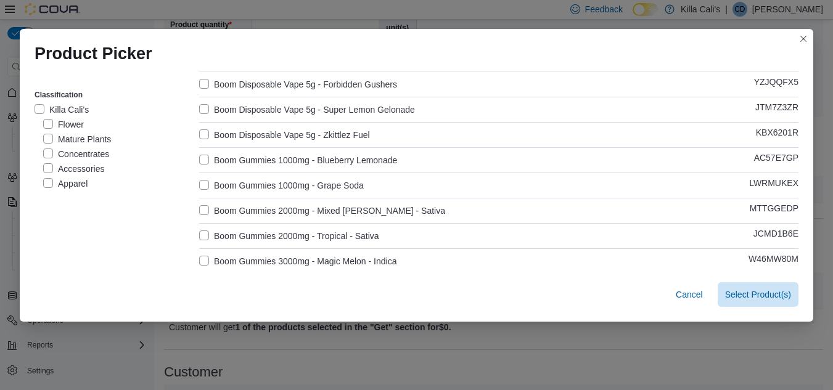
scroll to position [185, 0]
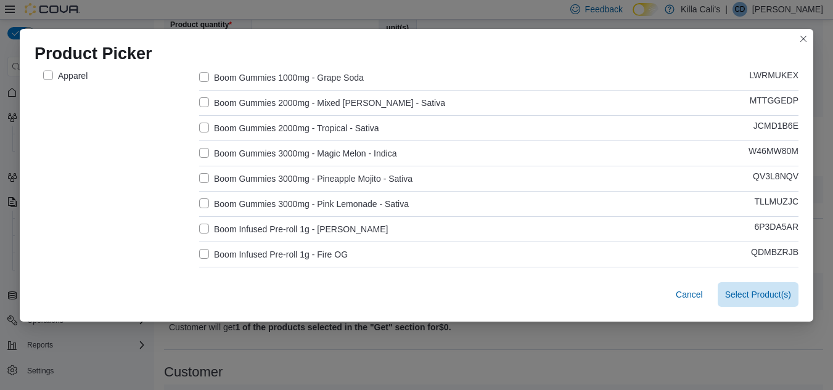
type input "****"
click at [203, 104] on label "Boom Gummies 2000mg - Mixed [PERSON_NAME] - Sativa" at bounding box center [322, 103] width 246 height 15
click at [204, 128] on label "Boom Gummies 2000mg - Tropical - Sativa" at bounding box center [289, 128] width 180 height 15
click at [768, 295] on span "Select 2 Product(s)" at bounding box center [754, 294] width 73 height 12
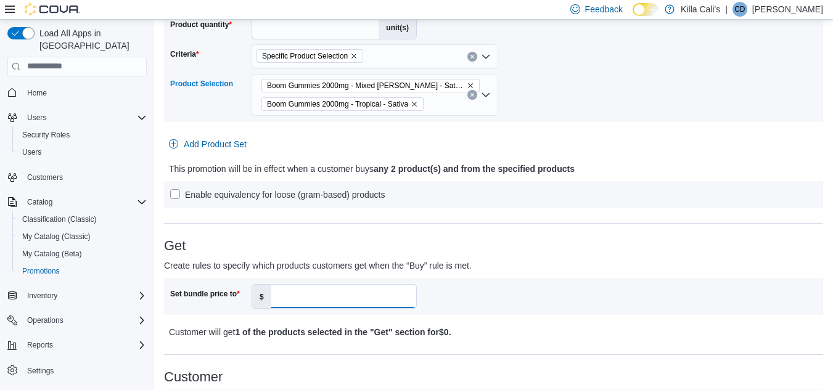
click at [347, 301] on input "Set bundle price to" at bounding box center [343, 296] width 145 height 23
type input "**"
click at [503, 236] on div "**********" at bounding box center [493, 316] width 659 height 923
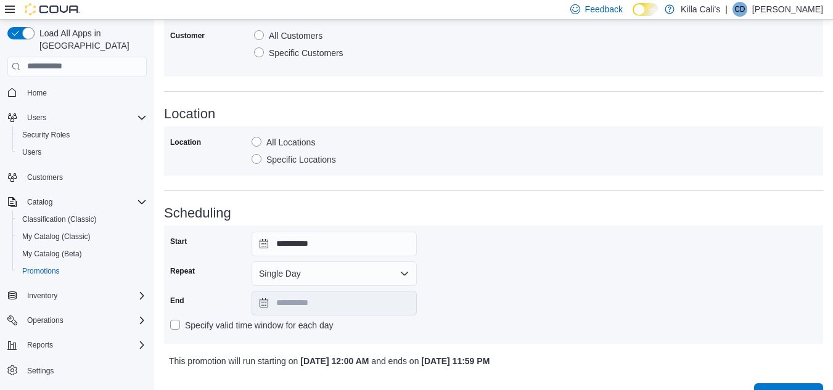
scroll to position [644, 0]
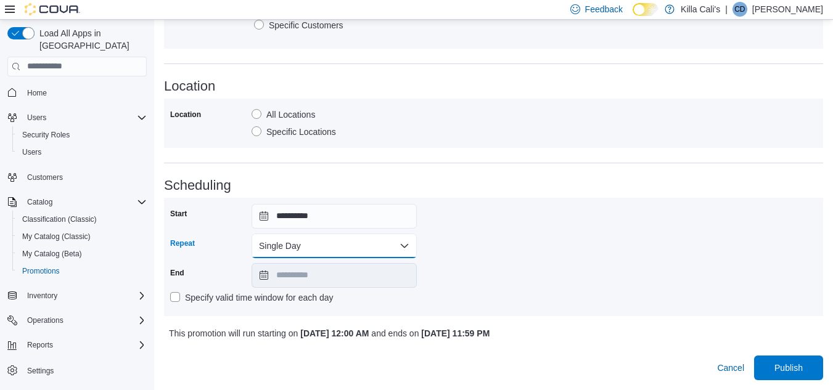
click at [390, 239] on button "Single Day" at bounding box center [334, 246] width 165 height 25
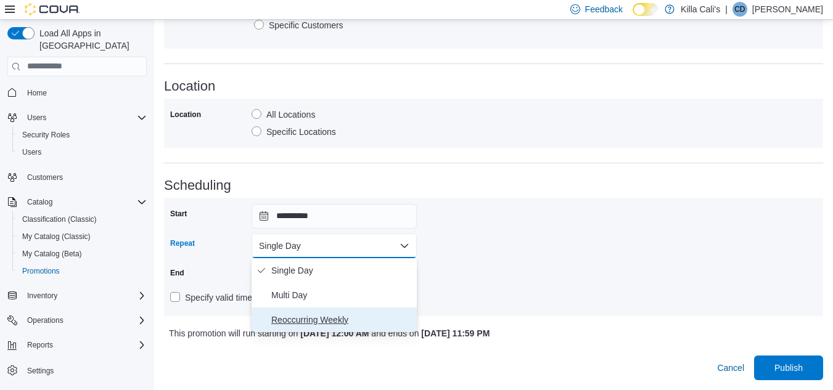
click at [338, 314] on span "Reoccurring Weekly" at bounding box center [341, 320] width 141 height 15
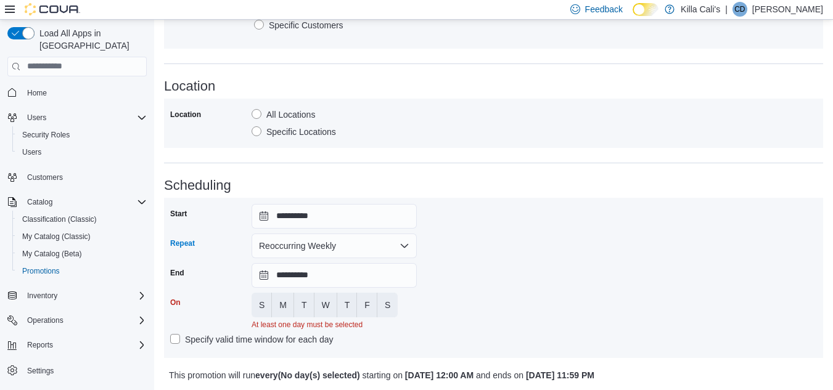
click at [474, 273] on div "**********" at bounding box center [493, 278] width 647 height 148
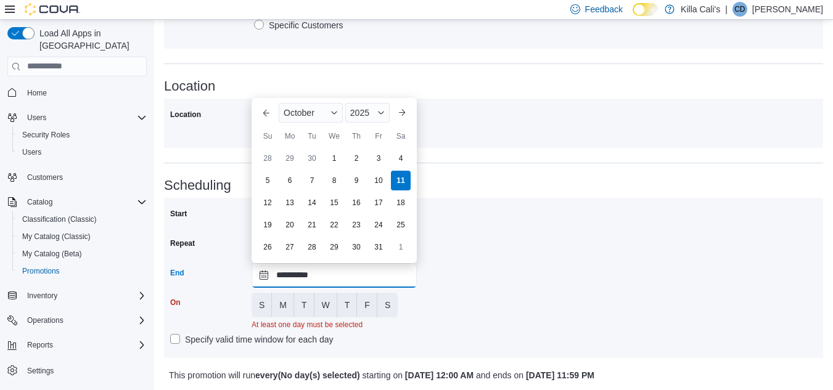
click at [324, 278] on input "**********" at bounding box center [334, 275] width 165 height 25
click at [374, 112] on div "2025" at bounding box center [367, 113] width 44 height 20
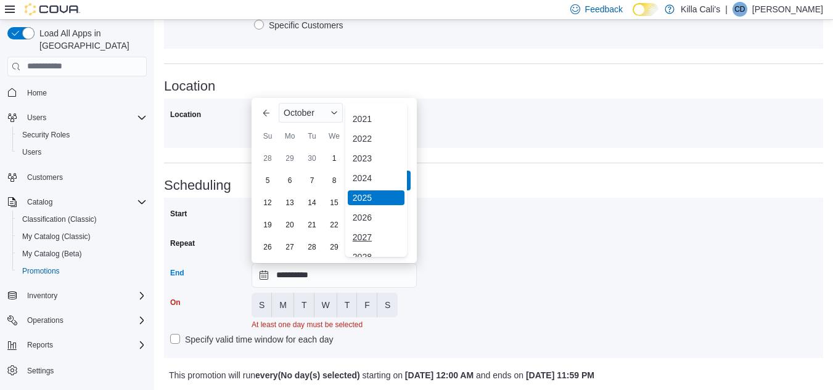
scroll to position [147, 0]
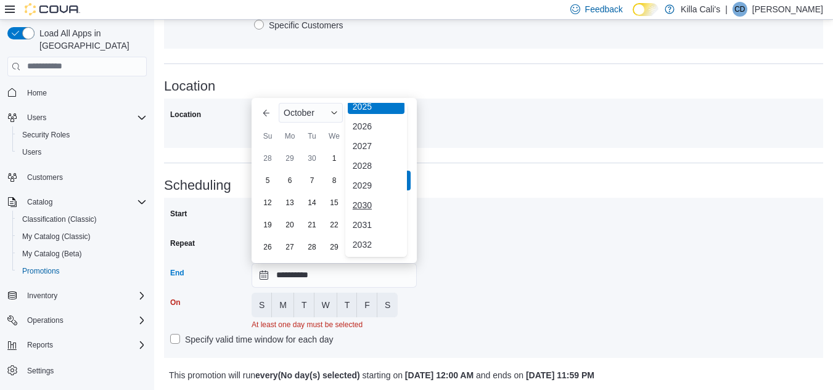
click at [355, 200] on div "2030" at bounding box center [376, 205] width 57 height 15
type input "**********"
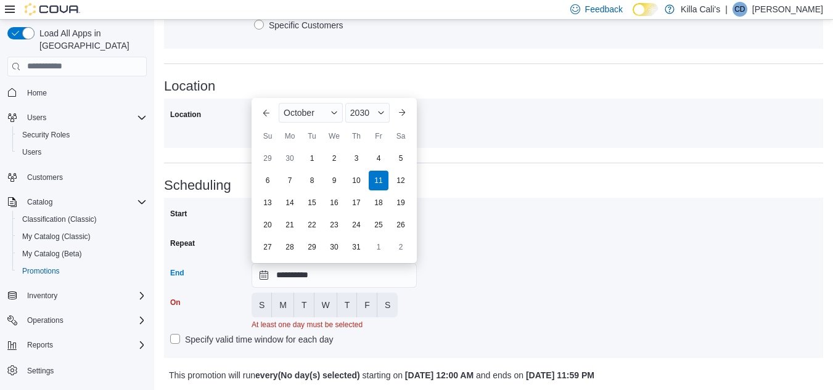
click at [486, 277] on div "**********" at bounding box center [493, 278] width 647 height 148
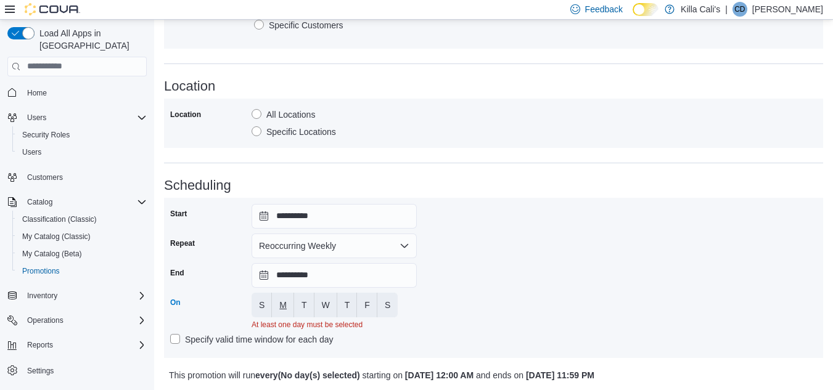
click at [283, 308] on span "M" at bounding box center [282, 305] width 7 height 12
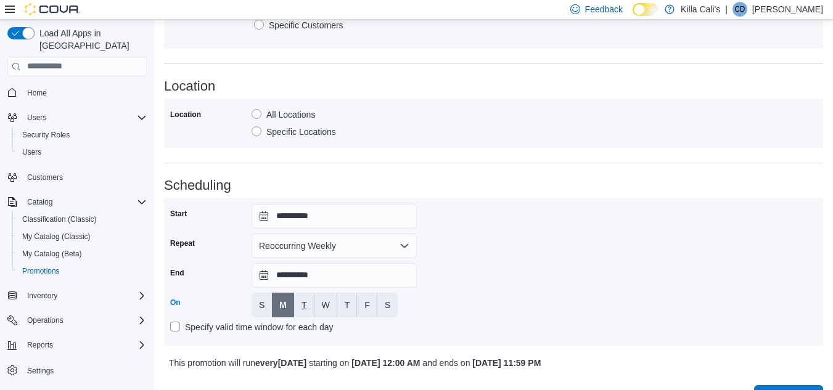
click at [296, 305] on button "T" at bounding box center [304, 305] width 20 height 25
click at [328, 302] on span "W" at bounding box center [326, 305] width 8 height 12
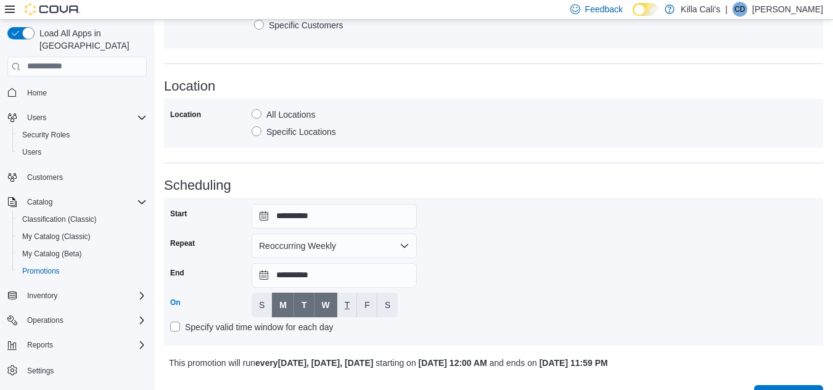
click at [346, 301] on span "T" at bounding box center [348, 305] width 6 height 12
click at [378, 303] on button "S" at bounding box center [387, 305] width 20 height 25
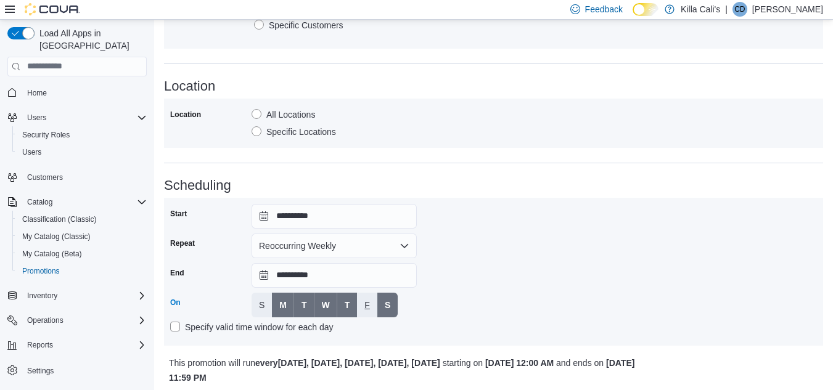
click at [371, 305] on button "F" at bounding box center [367, 305] width 20 height 25
click at [480, 290] on div "**********" at bounding box center [493, 272] width 647 height 136
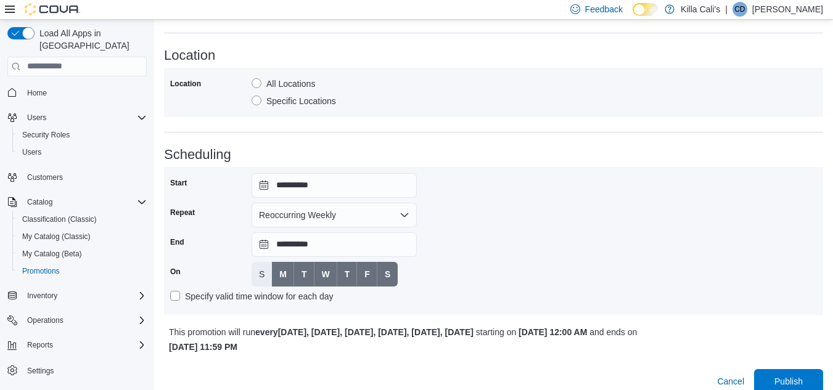
scroll to position [689, 0]
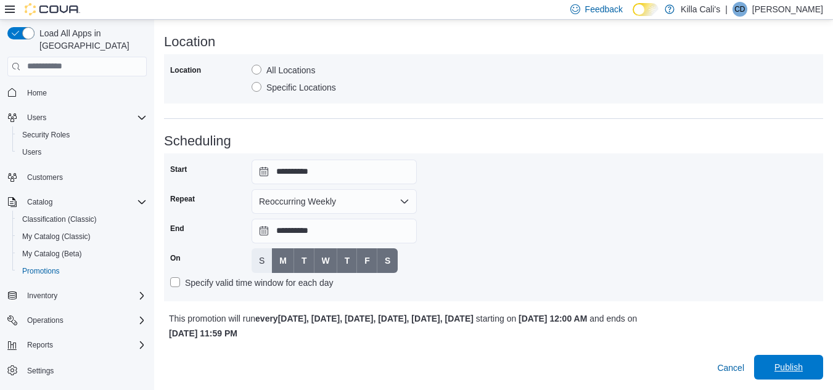
click at [795, 371] on span "Publish" at bounding box center [788, 367] width 28 height 12
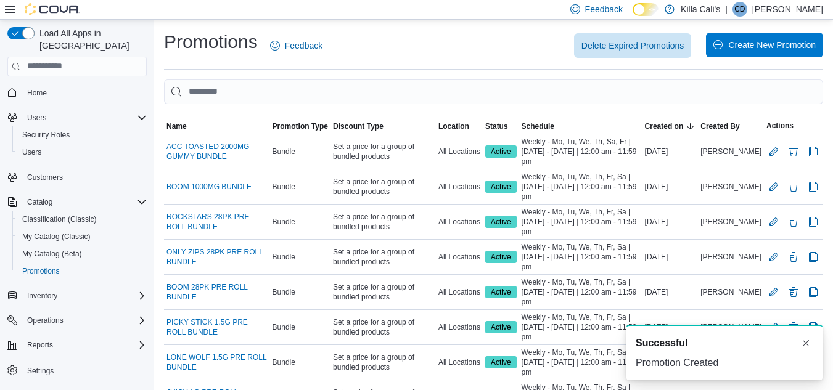
click at [758, 48] on span "Create New Promotion" at bounding box center [772, 45] width 88 height 12
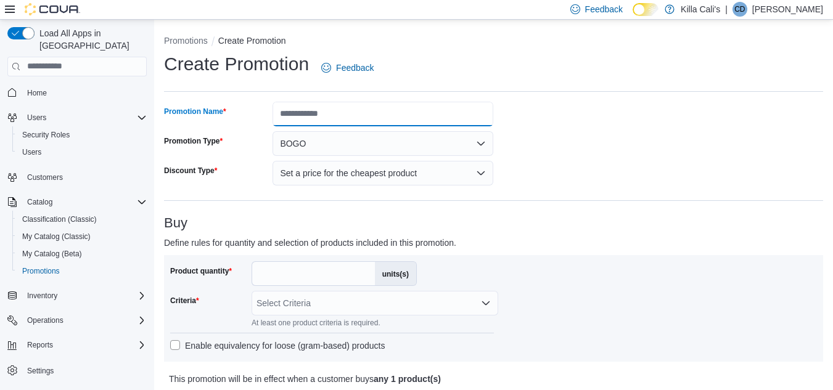
click at [338, 118] on input "Promotion Name" at bounding box center [383, 114] width 221 height 25
type input "**********"
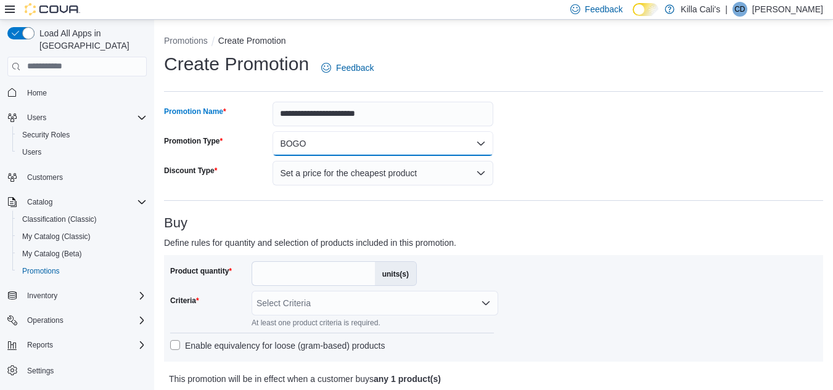
click at [348, 147] on button "BOGO" at bounding box center [383, 143] width 221 height 25
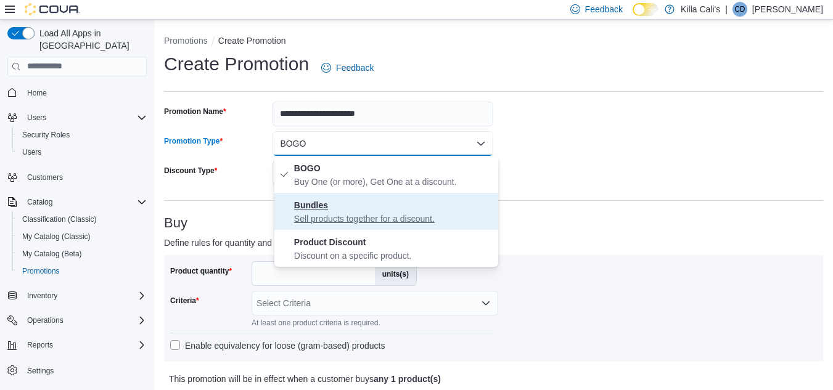
click at [326, 214] on p "Sell products together for a discount." at bounding box center [393, 219] width 199 height 12
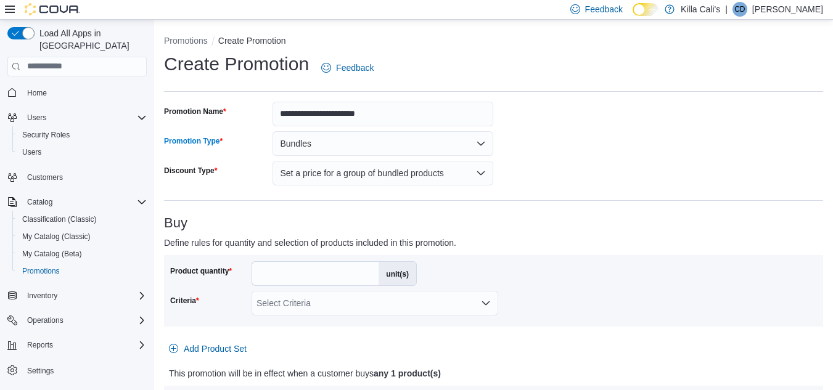
drag, startPoint x: 265, startPoint y: 273, endPoint x: 248, endPoint y: 277, distance: 17.7
click at [248, 277] on div "Product quantity * unit(s)" at bounding box center [293, 273] width 247 height 25
type input "*"
click at [417, 295] on div "Select Criteria" at bounding box center [375, 303] width 247 height 25
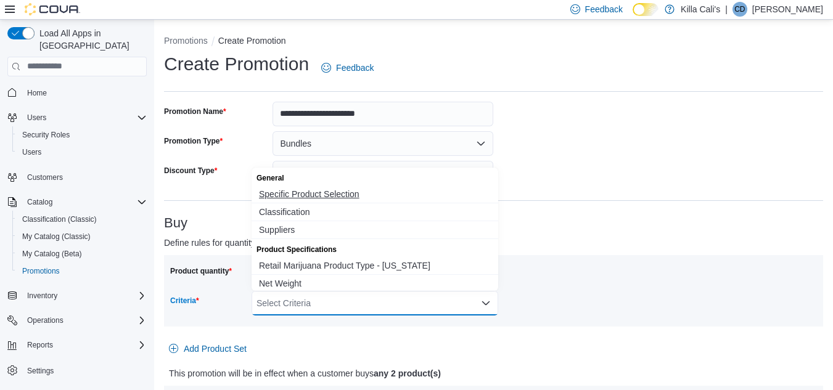
click at [306, 191] on span "Specific Product Selection" at bounding box center [375, 194] width 232 height 12
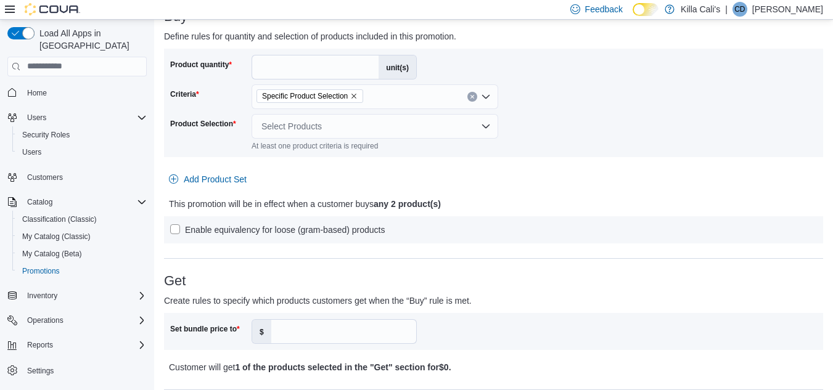
scroll to position [247, 0]
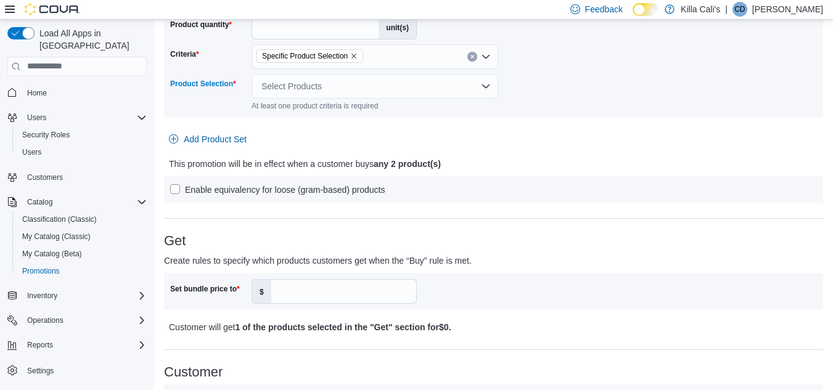
click at [300, 87] on div "Select Products" at bounding box center [375, 86] width 247 height 25
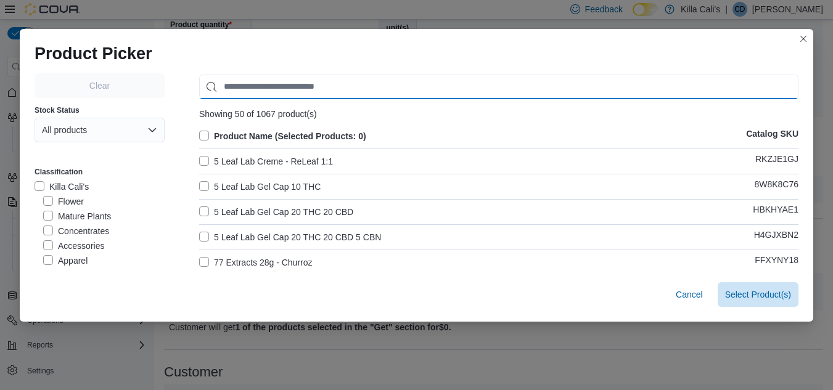
click at [297, 86] on input "Use aria labels when no actual label is in use" at bounding box center [498, 87] width 599 height 25
click at [297, 86] on input "**" at bounding box center [498, 87] width 599 height 25
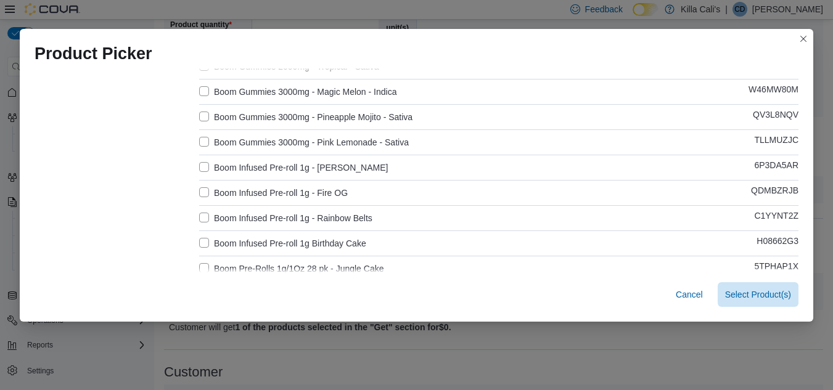
type input "****"
click at [199, 89] on label "Boom Gummies 3000mg - Magic Melon - Indica" at bounding box center [297, 91] width 197 height 15
click at [201, 113] on label "Boom Gummies 3000mg - Pineapple Mojito - Sativa" at bounding box center [305, 117] width 213 height 15
click at [202, 139] on label "Boom Gummies 3000mg - Pink Lemonade - Sativa" at bounding box center [304, 142] width 210 height 15
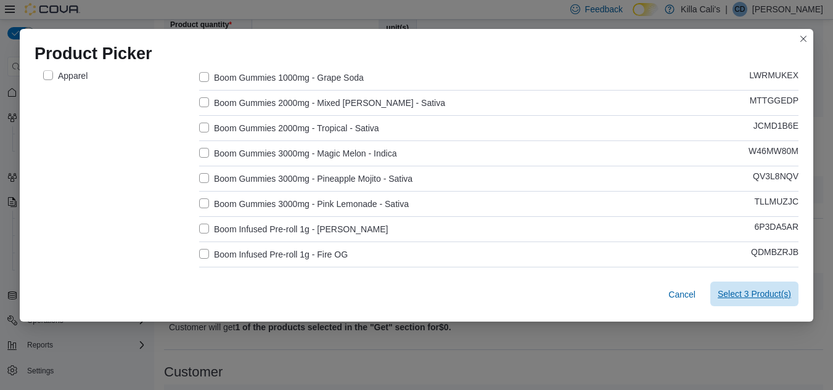
click at [757, 297] on span "Select 3 Product(s)" at bounding box center [754, 294] width 73 height 12
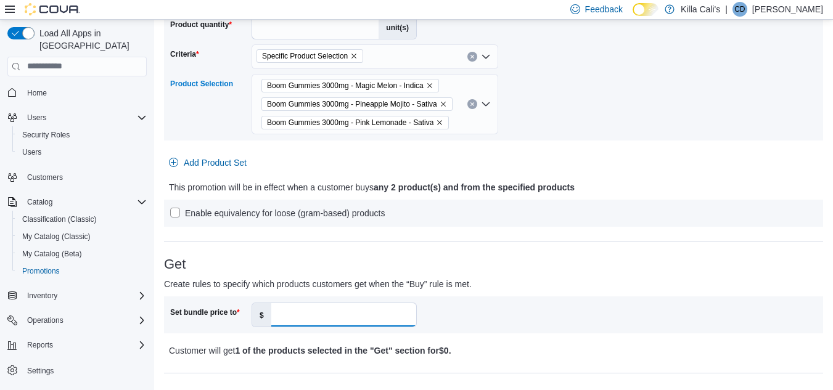
click at [281, 317] on input "Set bundle price to" at bounding box center [343, 314] width 145 height 23
type input "**"
click at [486, 282] on p "Create rules to specify which products customers get when the “Buy” rule is met." at bounding box center [411, 284] width 494 height 15
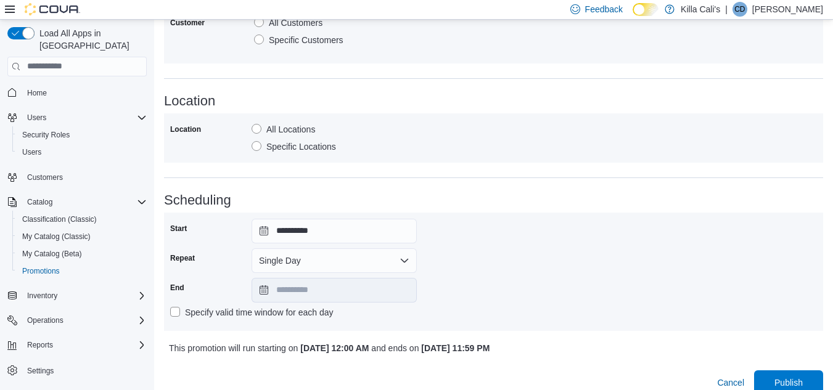
scroll to position [663, 0]
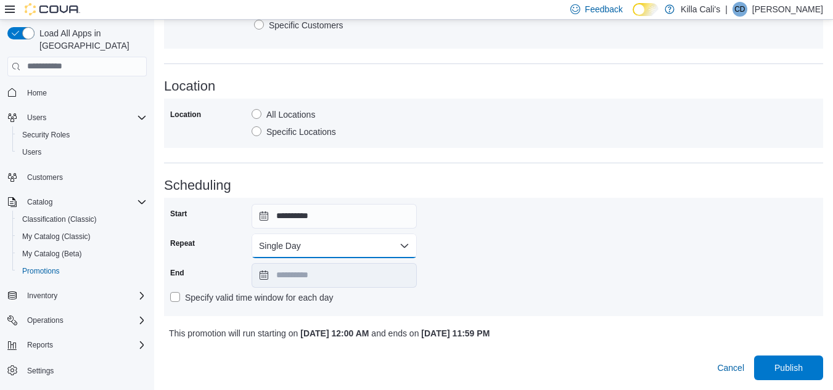
click at [355, 242] on button "Single Day" at bounding box center [334, 246] width 165 height 25
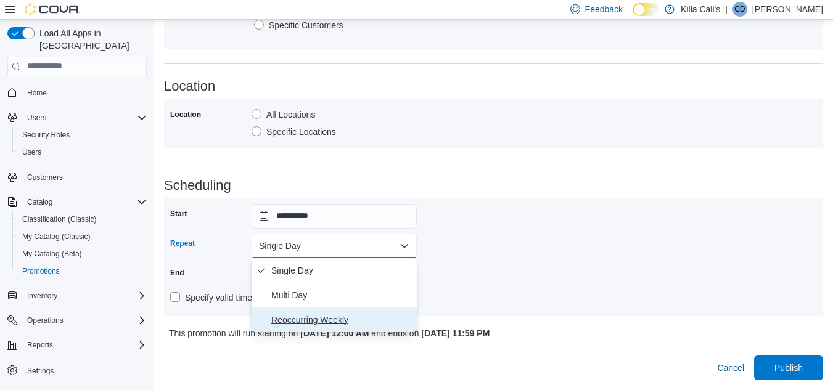
click at [306, 316] on span "Reoccurring Weekly" at bounding box center [341, 320] width 141 height 15
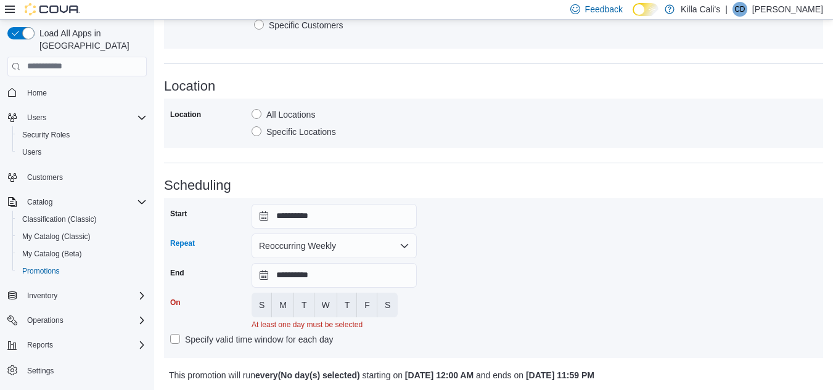
click at [509, 252] on div "**********" at bounding box center [493, 278] width 647 height 148
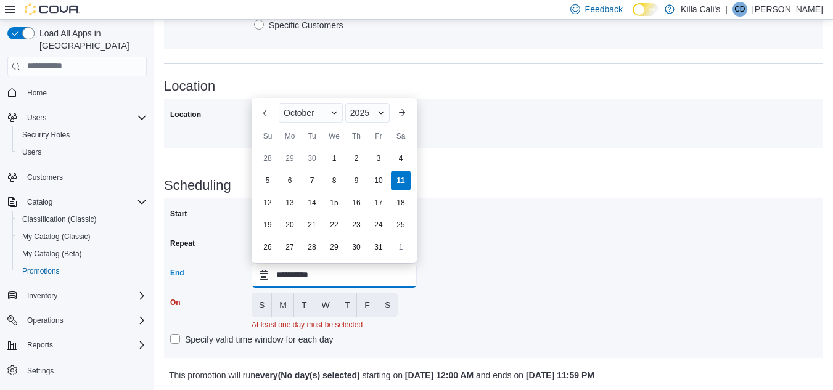
click at [368, 276] on input "**********" at bounding box center [334, 275] width 165 height 25
click at [380, 113] on span "Button. Open the year selector. 2025 is currently selected." at bounding box center [380, 112] width 7 height 7
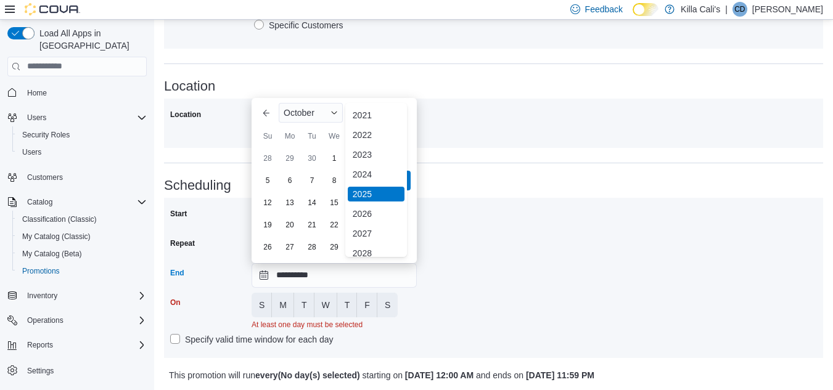
scroll to position [147, 0]
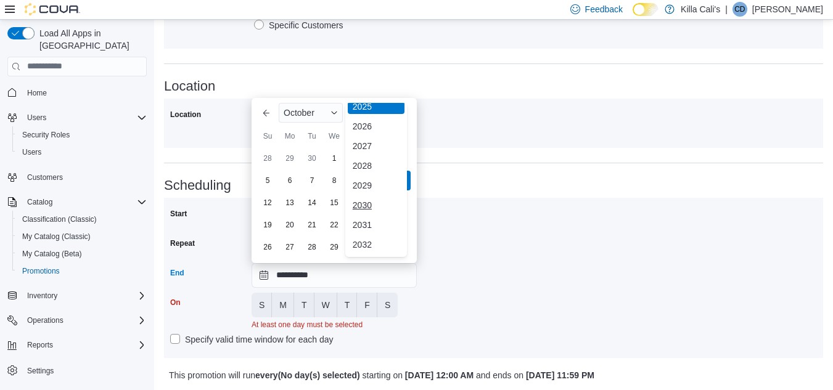
click at [366, 208] on div "2030" at bounding box center [376, 205] width 57 height 15
type input "**********"
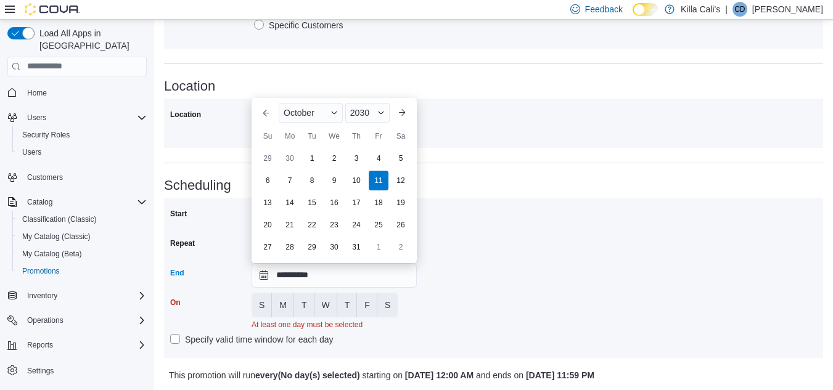
drag, startPoint x: 478, startPoint y: 292, endPoint x: 469, endPoint y: 292, distance: 9.3
click at [476, 292] on div "**********" at bounding box center [493, 278] width 647 height 148
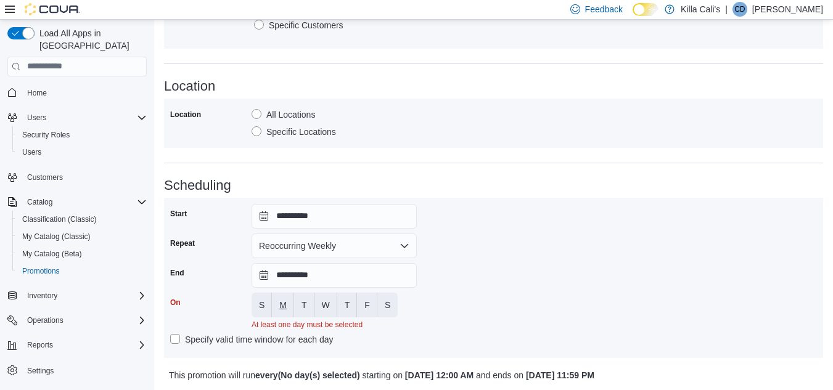
click at [284, 306] on span "M" at bounding box center [282, 305] width 7 height 12
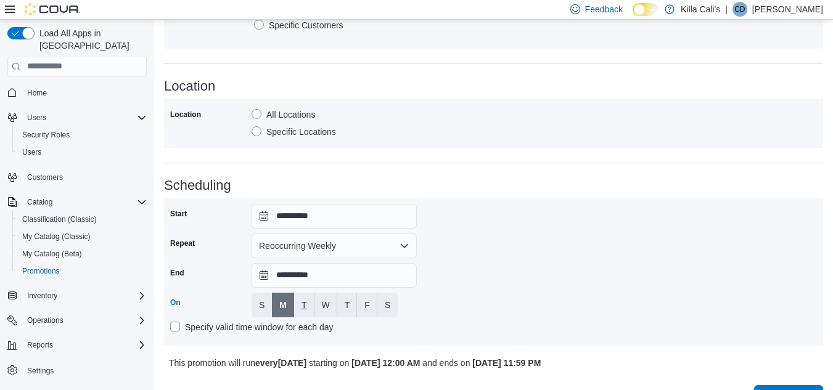
click at [302, 305] on span "T" at bounding box center [304, 305] width 6 height 12
click at [322, 301] on span "W" at bounding box center [326, 305] width 8 height 12
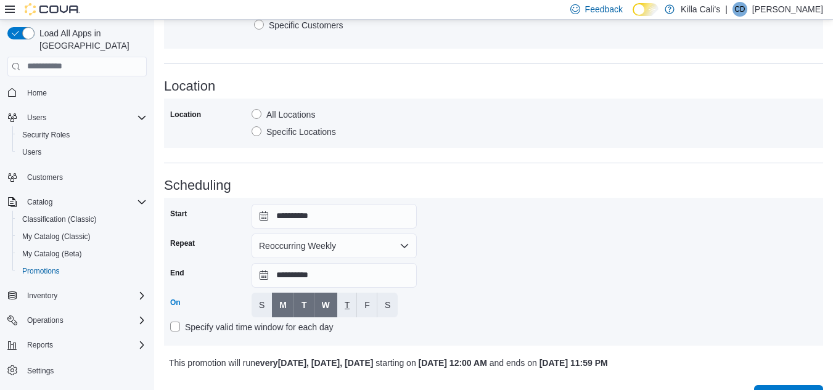
click at [353, 300] on button "T" at bounding box center [347, 305] width 20 height 25
click at [372, 301] on button "F" at bounding box center [367, 305] width 20 height 25
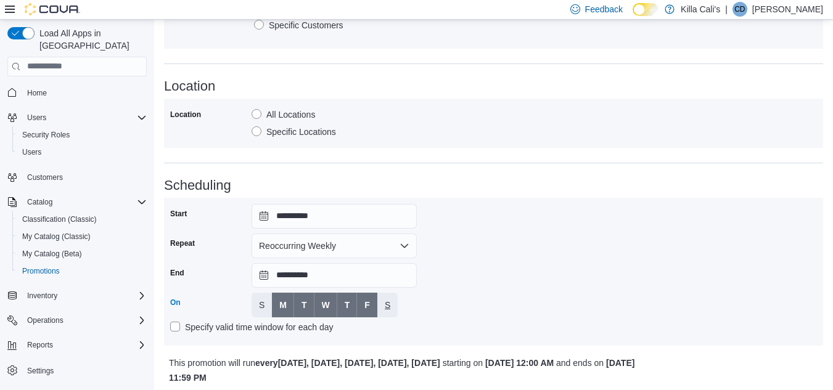
click at [393, 303] on button "S" at bounding box center [387, 305] width 20 height 25
drag, startPoint x: 473, startPoint y: 291, endPoint x: 480, endPoint y: 291, distance: 6.8
click at [474, 291] on div "**********" at bounding box center [493, 272] width 647 height 136
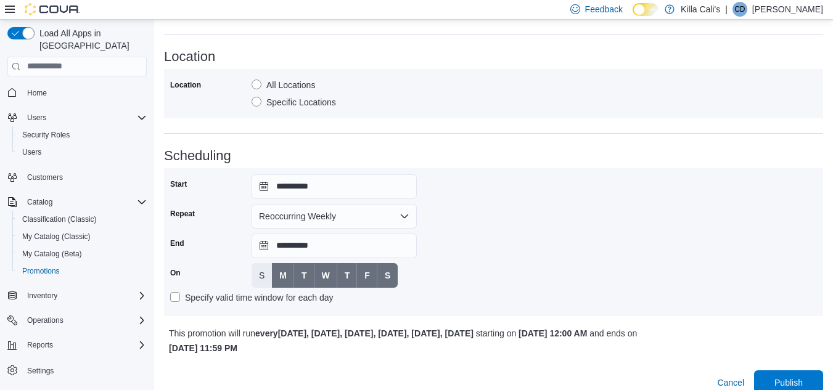
scroll to position [707, 0]
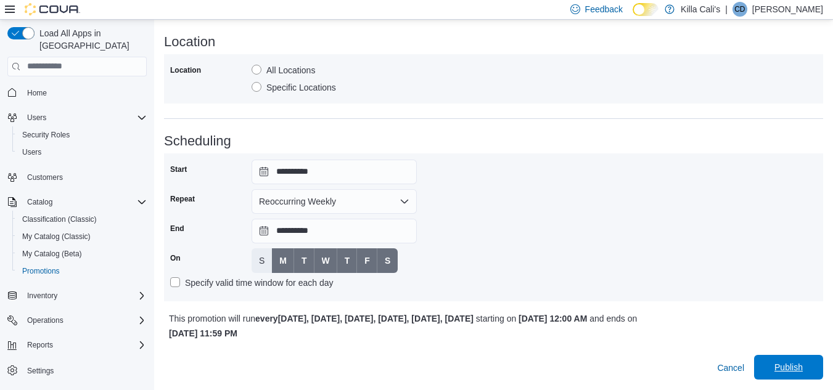
click at [786, 367] on span "Publish" at bounding box center [788, 367] width 28 height 12
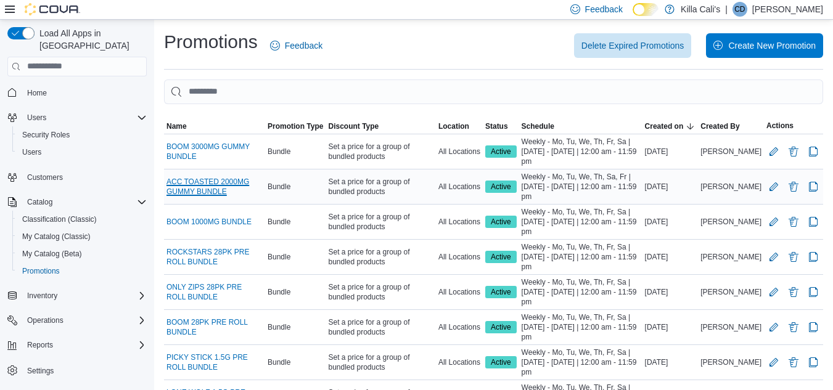
click at [243, 183] on link "ACC TOASTED 2000MG GUMMY BUNDLE" at bounding box center [214, 187] width 96 height 20
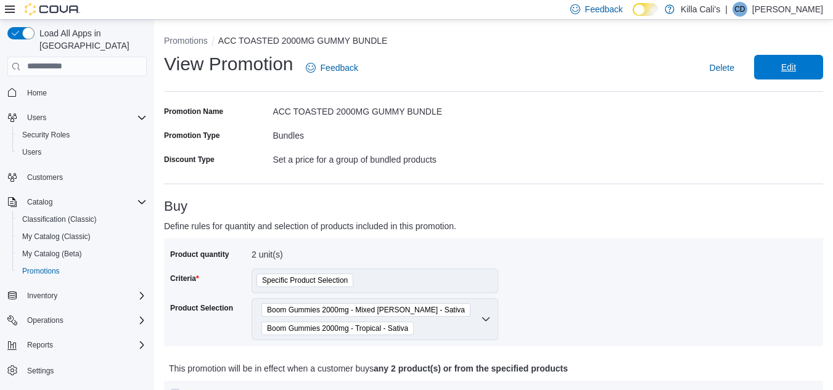
click at [790, 64] on span "Edit" at bounding box center [788, 67] width 15 height 12
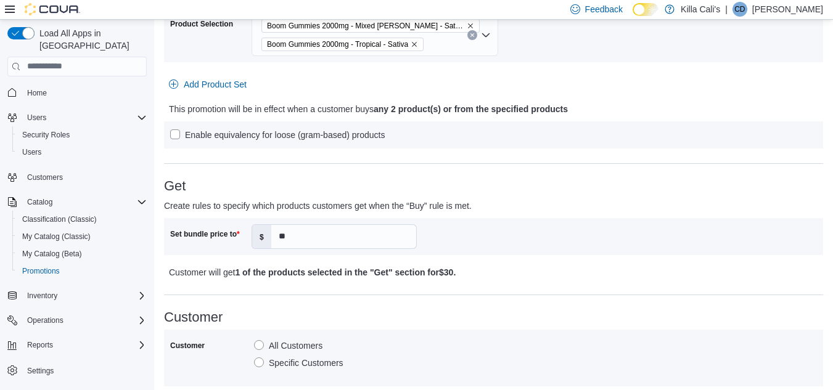
scroll to position [308, 0]
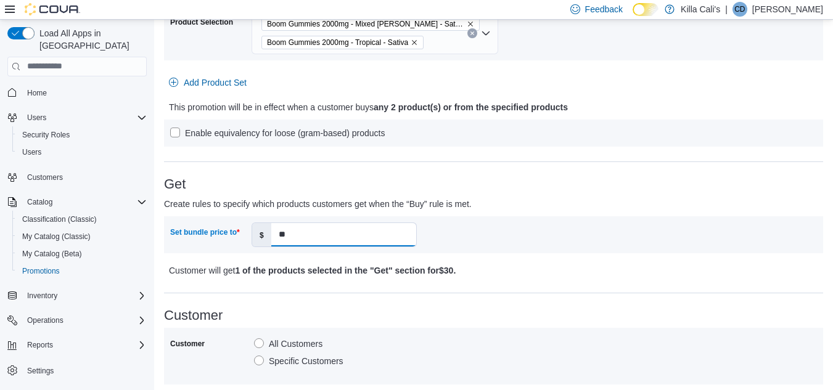
click at [300, 231] on input "**" at bounding box center [343, 234] width 145 height 23
type input "**"
click at [678, 178] on h3 "Get" at bounding box center [493, 184] width 659 height 15
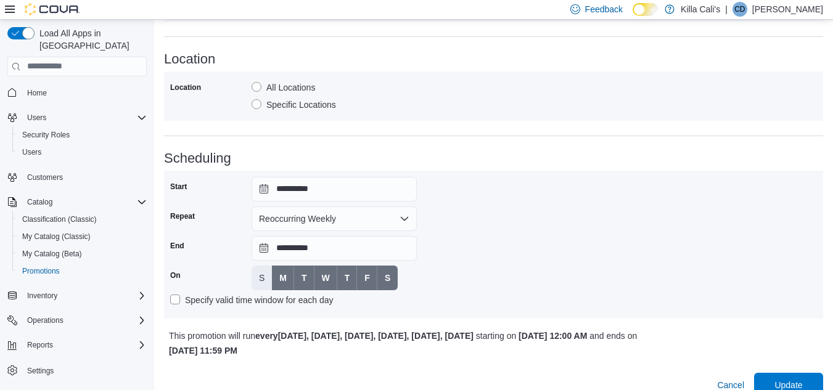
scroll to position [689, 0]
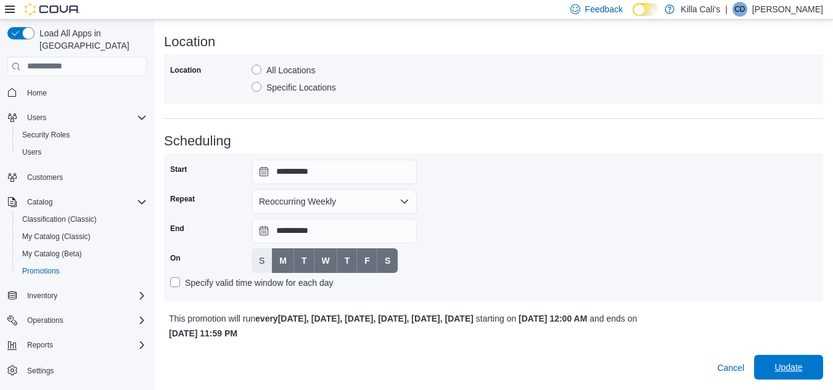
click at [798, 366] on span "Update" at bounding box center [788, 367] width 28 height 12
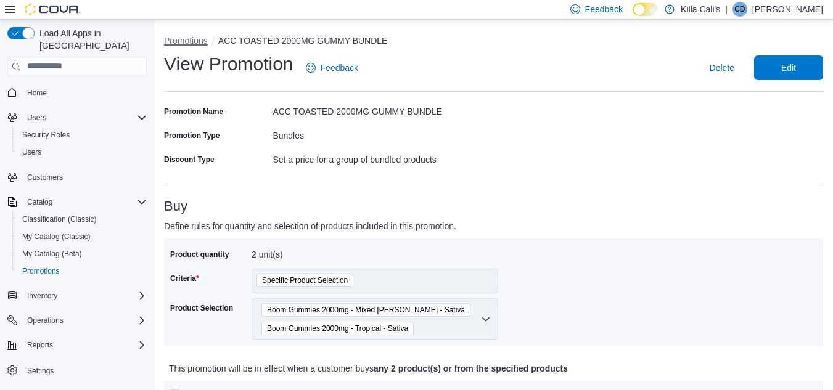
click at [178, 41] on button "Promotions" at bounding box center [186, 41] width 44 height 10
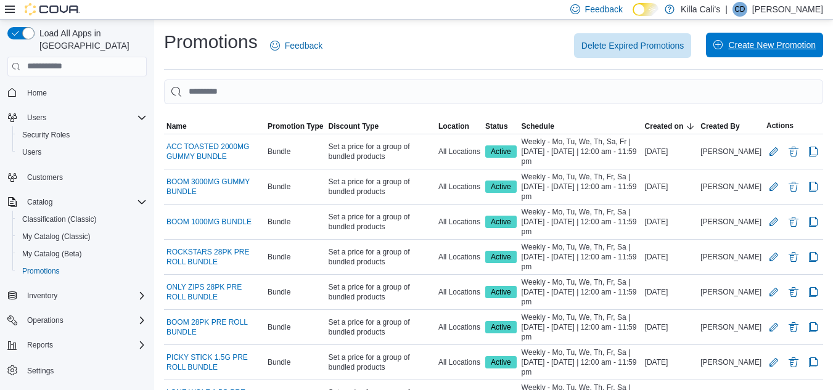
click at [748, 44] on span "Create New Promotion" at bounding box center [772, 45] width 88 height 12
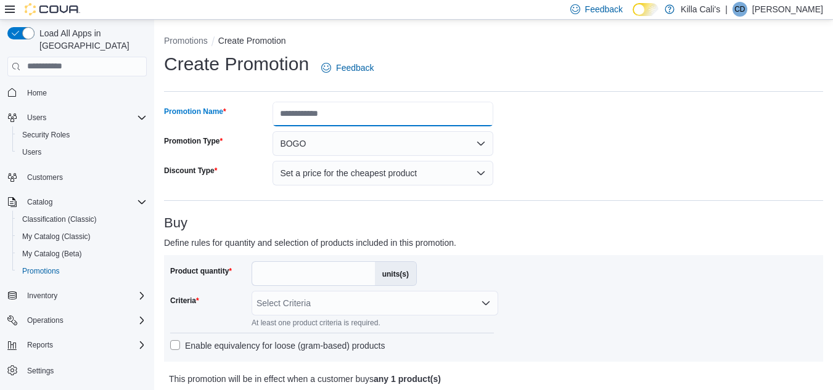
click at [294, 115] on input "Promotion Name" at bounding box center [383, 114] width 221 height 25
type input "**********"
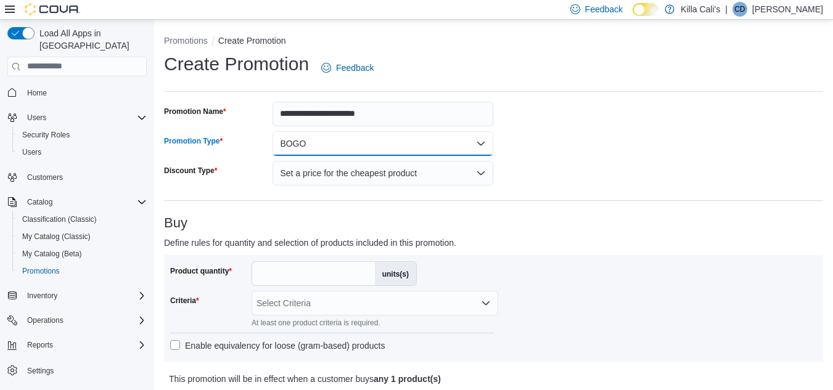
click at [345, 145] on button "BOGO" at bounding box center [383, 143] width 221 height 25
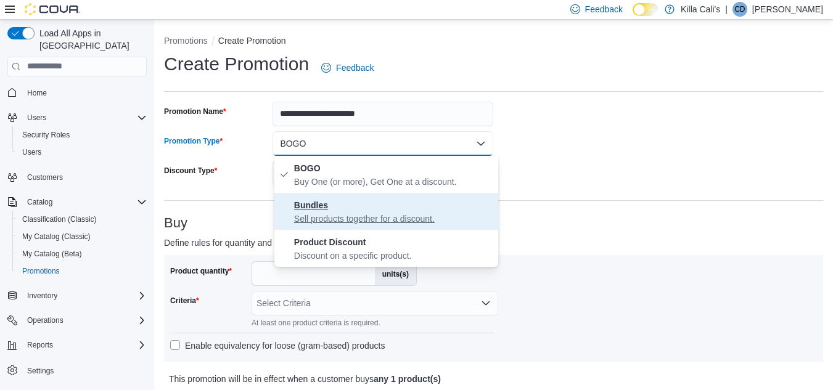
click at [332, 221] on p "Sell products together for a discount." at bounding box center [393, 219] width 199 height 12
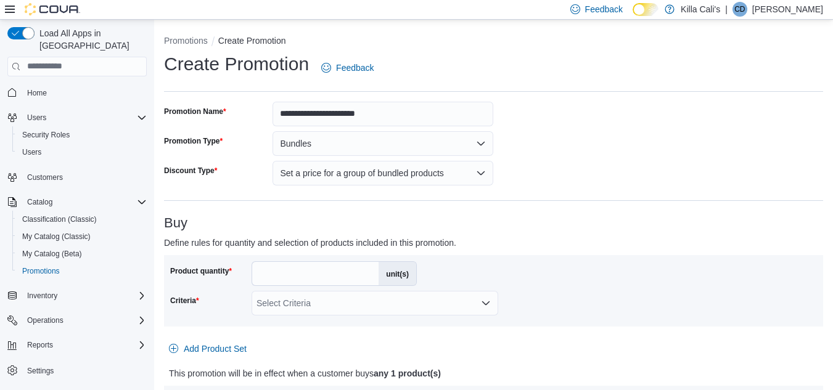
drag, startPoint x: 271, startPoint y: 278, endPoint x: 228, endPoint y: 269, distance: 44.1
click at [228, 269] on div "Product quantity * unit(s)" at bounding box center [293, 273] width 247 height 25
type input "*"
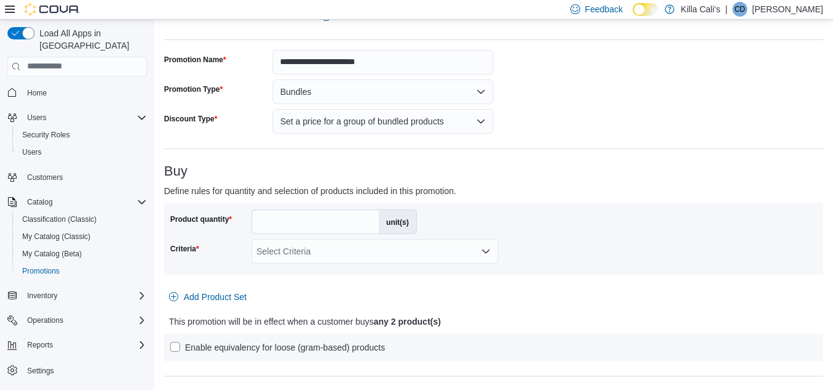
scroll to position [123, 0]
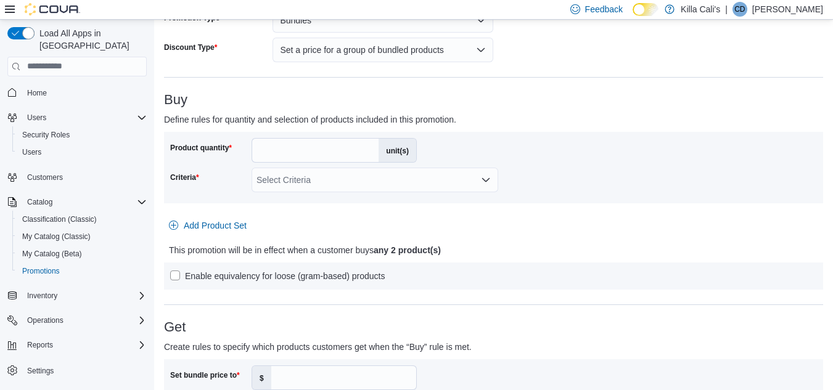
click at [377, 189] on div "Select Criteria" at bounding box center [375, 180] width 247 height 25
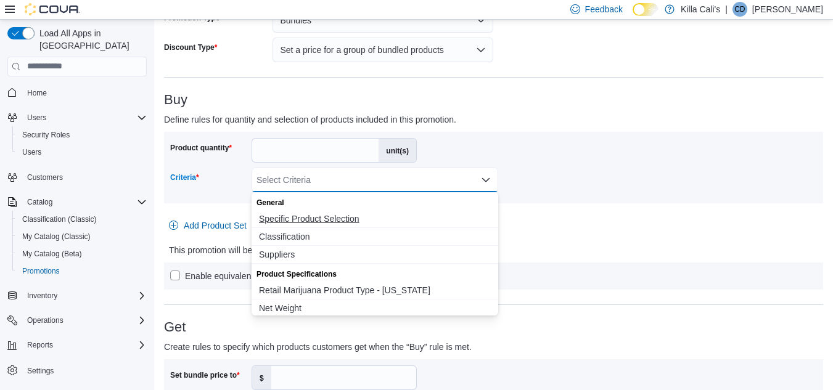
click at [329, 219] on span "Specific Product Selection" at bounding box center [375, 219] width 232 height 12
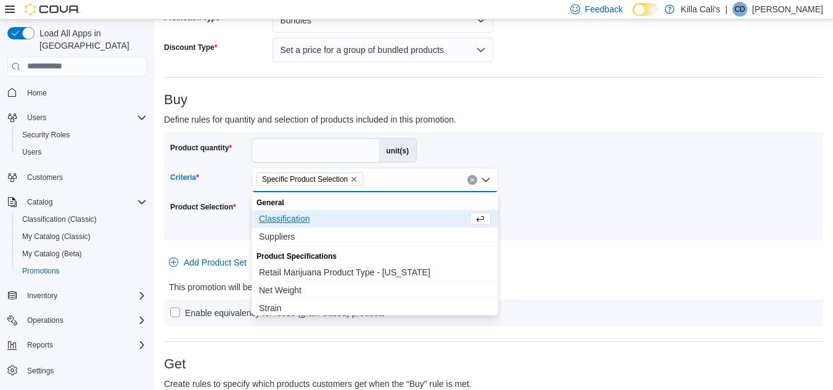
click at [570, 166] on div at bounding box center [493, 165] width 647 height 5
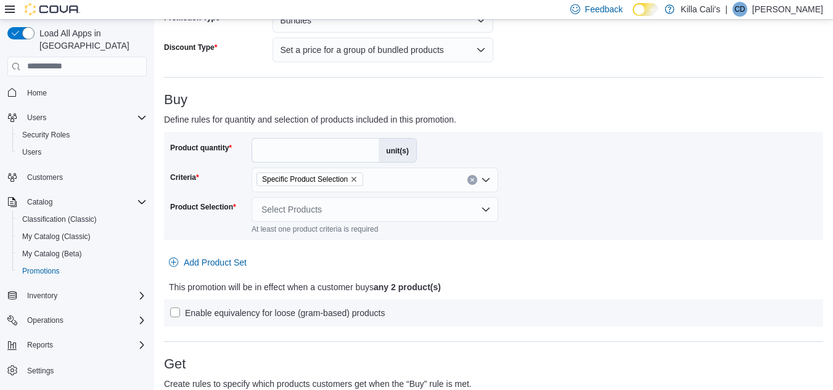
click at [437, 213] on div "Select Products" at bounding box center [375, 209] width 247 height 25
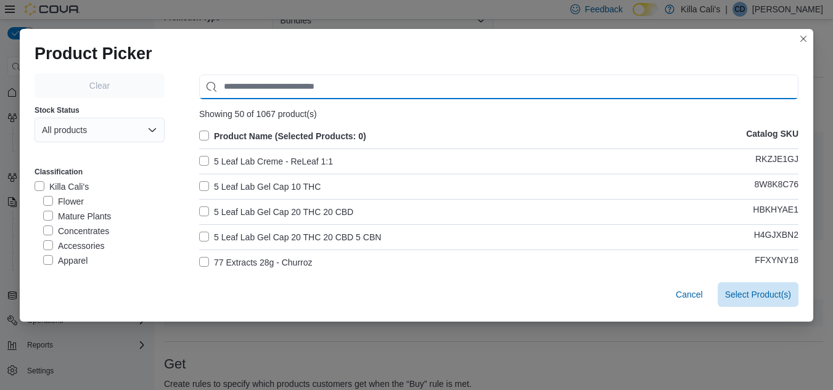
click at [253, 87] on input "Use aria labels when no actual label is in use" at bounding box center [498, 87] width 599 height 25
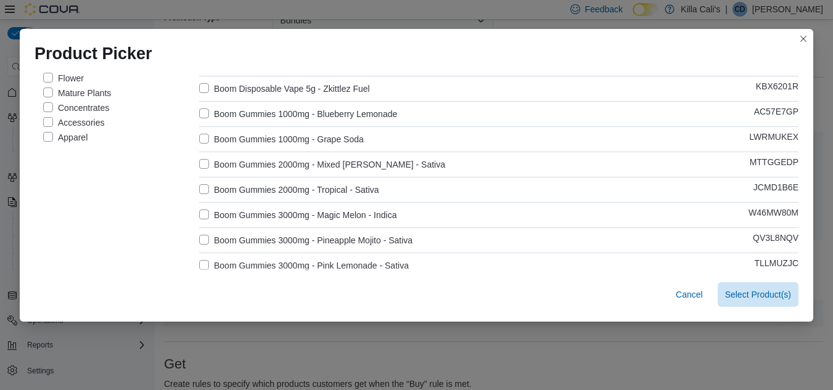
type input "****"
click at [202, 162] on label "Boom Gummies 2000mg - Mixed [PERSON_NAME] - Sativa" at bounding box center [322, 164] width 246 height 15
click at [201, 190] on label "Boom Gummies 2000mg - Tropical - Sativa" at bounding box center [289, 189] width 180 height 15
click at [750, 286] on span "Select 2 Product(s)" at bounding box center [754, 294] width 73 height 25
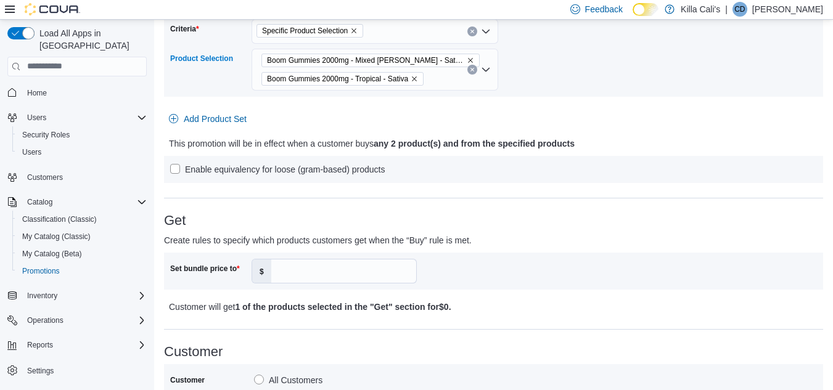
scroll to position [308, 0]
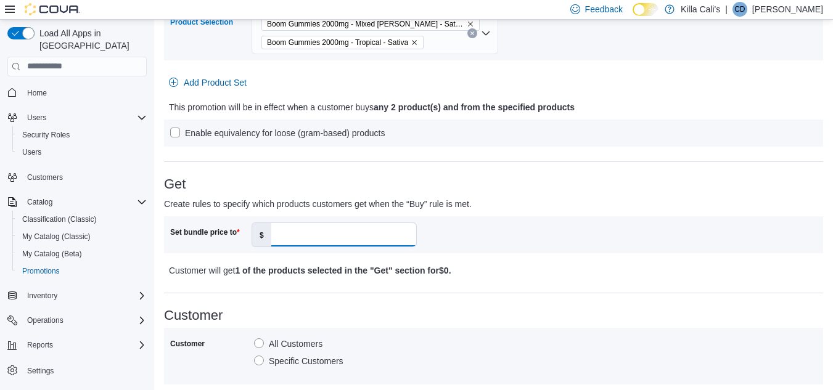
click at [311, 234] on input "Set bundle price to" at bounding box center [343, 234] width 145 height 23
type input "**"
click at [623, 181] on h3 "Get" at bounding box center [493, 184] width 659 height 15
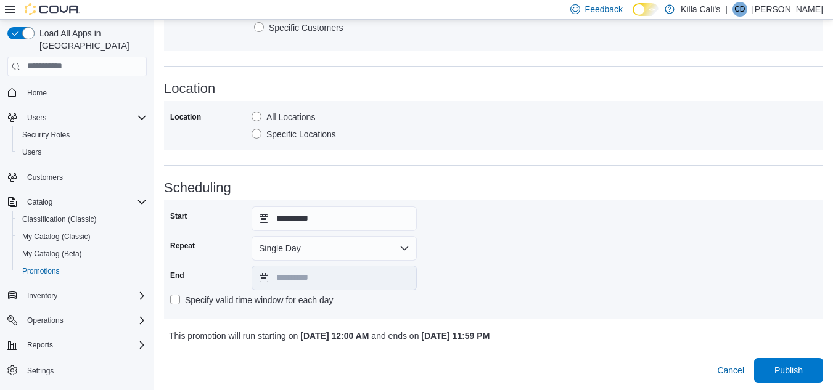
scroll to position [644, 0]
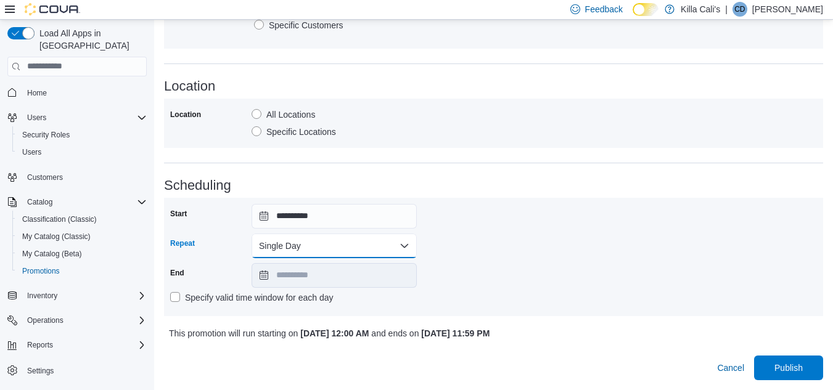
click at [332, 244] on button "Single Day" at bounding box center [334, 246] width 165 height 25
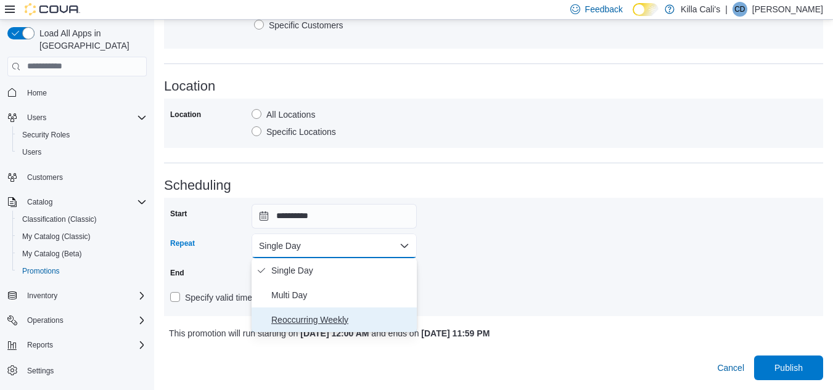
click at [310, 318] on span "Reoccurring Weekly" at bounding box center [341, 320] width 141 height 15
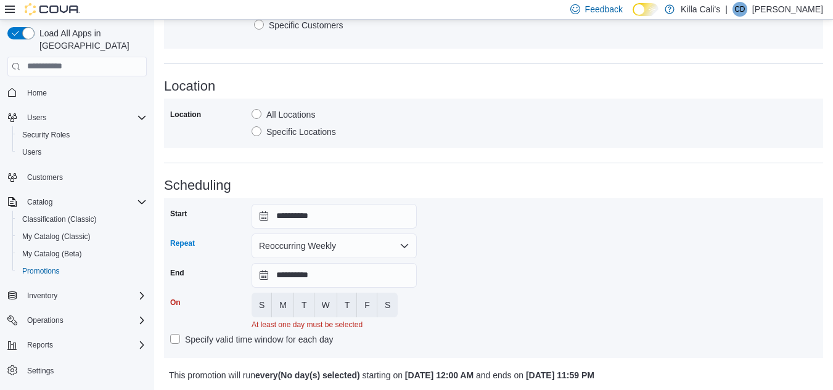
click at [486, 237] on div "**********" at bounding box center [493, 278] width 647 height 148
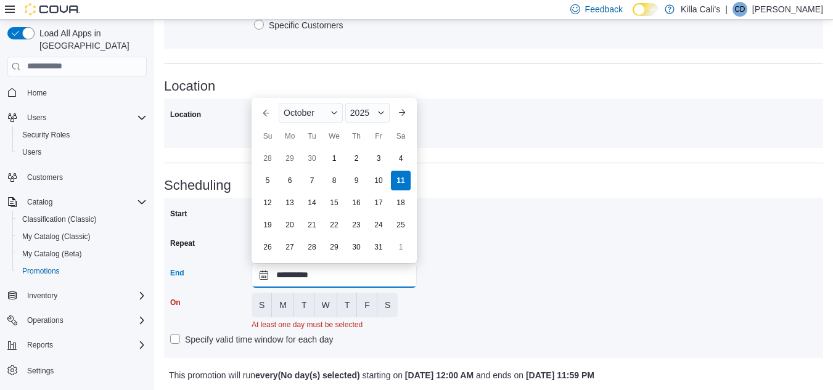
click at [363, 277] on input "**********" at bounding box center [334, 275] width 165 height 25
click at [374, 110] on div "2025" at bounding box center [367, 113] width 44 height 20
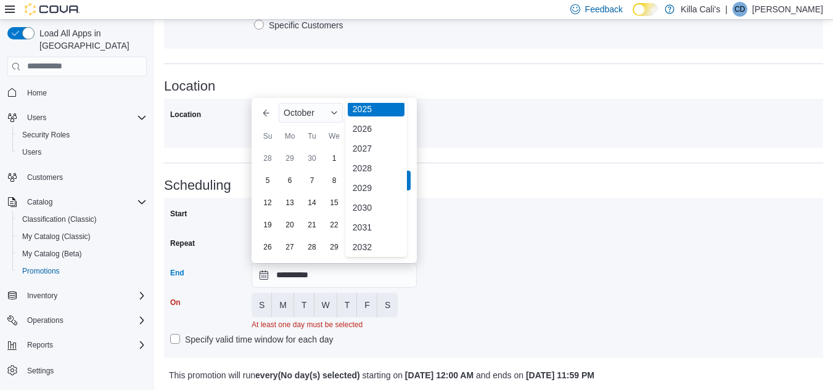
scroll to position [147, 0]
click at [365, 202] on div "2030" at bounding box center [376, 205] width 57 height 15
type input "**********"
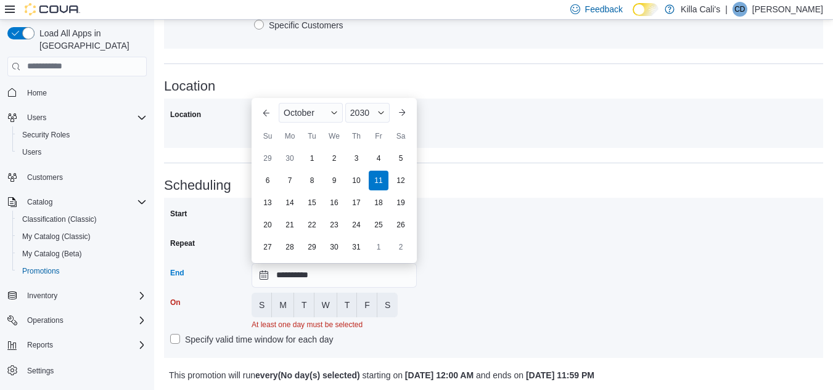
click at [475, 268] on div "**********" at bounding box center [493, 278] width 647 height 148
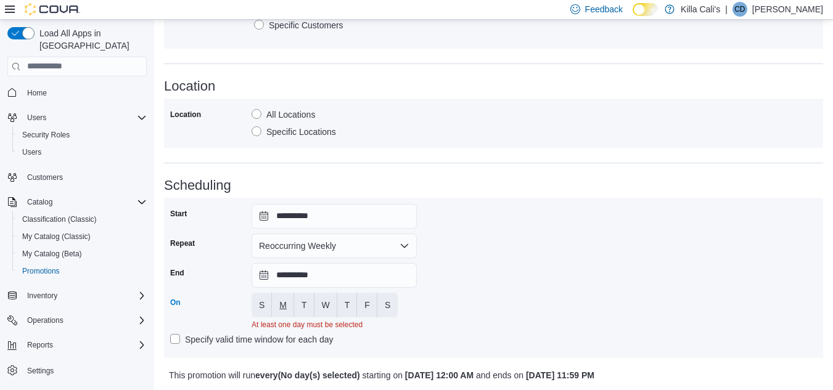
click at [282, 303] on span "M" at bounding box center [282, 305] width 7 height 12
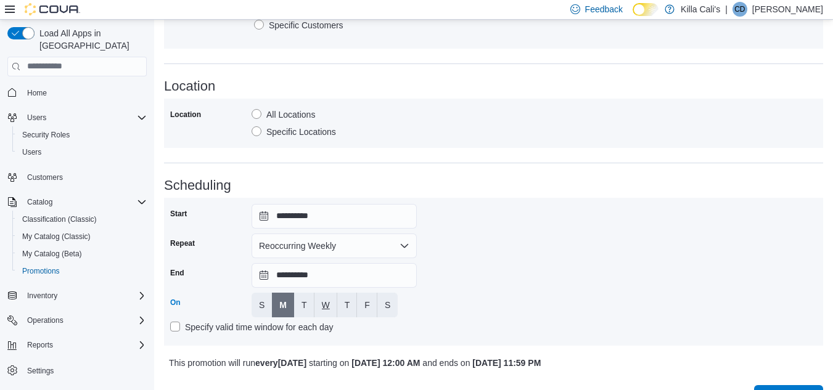
click at [315, 300] on button "W" at bounding box center [325, 305] width 23 height 25
click at [303, 304] on span "T" at bounding box center [304, 305] width 6 height 12
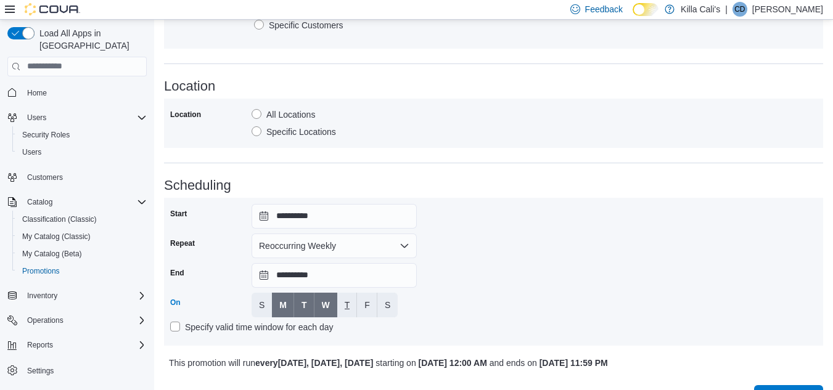
click at [342, 303] on button "T" at bounding box center [347, 305] width 20 height 25
click at [366, 303] on span "F" at bounding box center [367, 305] width 6 height 12
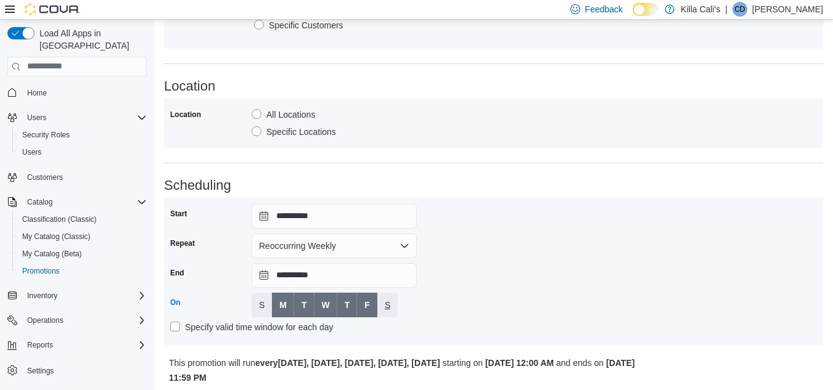
click at [396, 305] on button "S" at bounding box center [387, 305] width 20 height 25
click at [502, 282] on div "**********" at bounding box center [493, 272] width 647 height 136
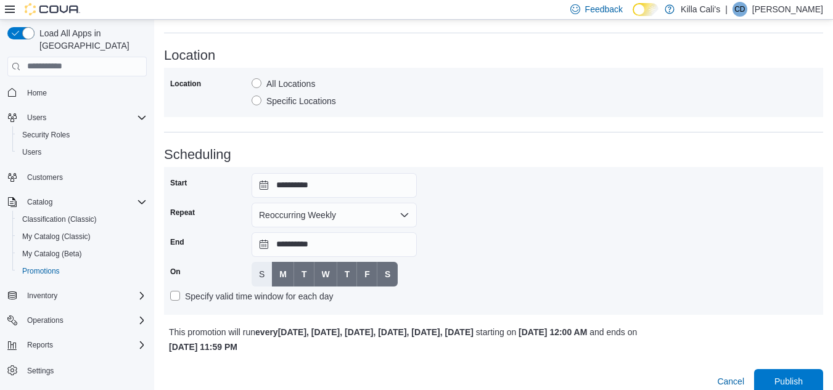
scroll to position [689, 0]
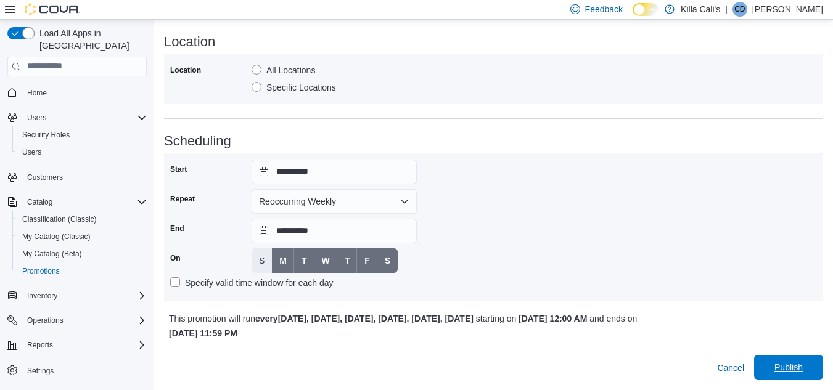
click at [795, 361] on span "Publish" at bounding box center [788, 367] width 54 height 25
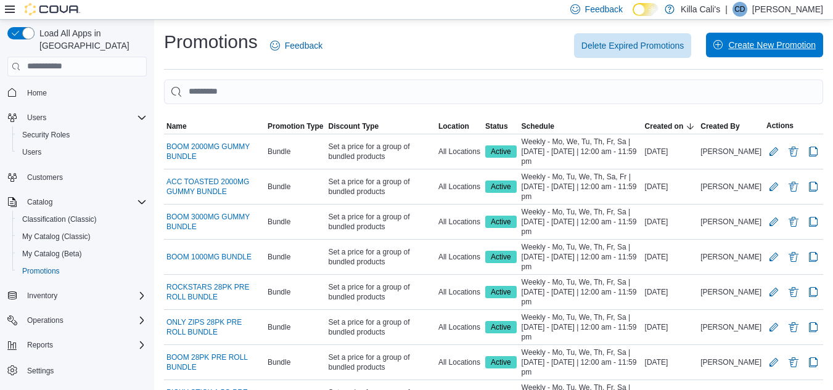
click at [757, 41] on span "Create New Promotion" at bounding box center [772, 45] width 88 height 12
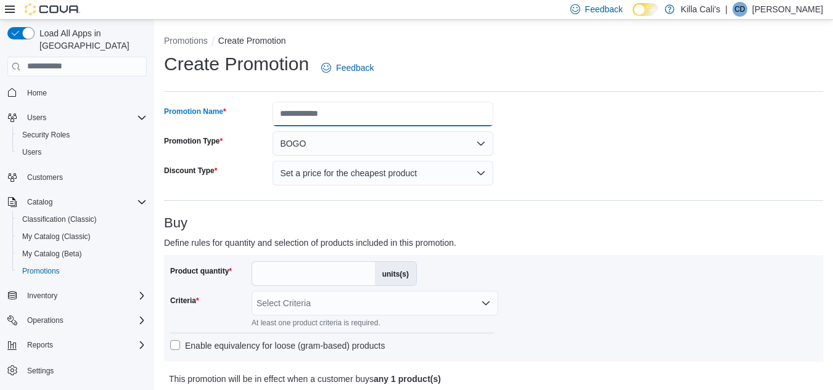
click at [329, 115] on input "Promotion Name" at bounding box center [383, 114] width 221 height 25
type input "**********"
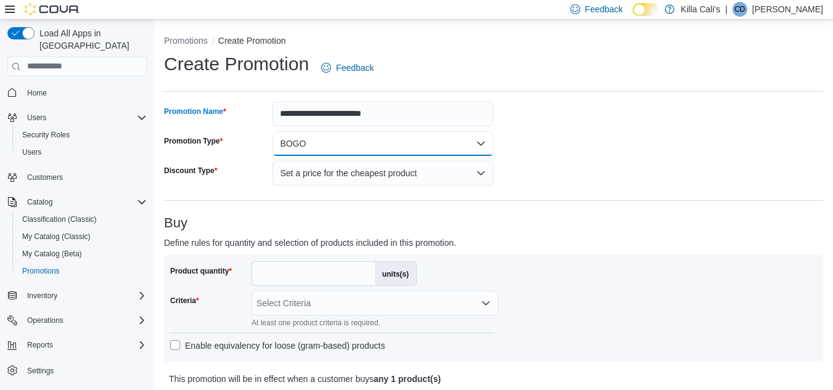
click at [332, 137] on button "BOGO" at bounding box center [383, 143] width 221 height 25
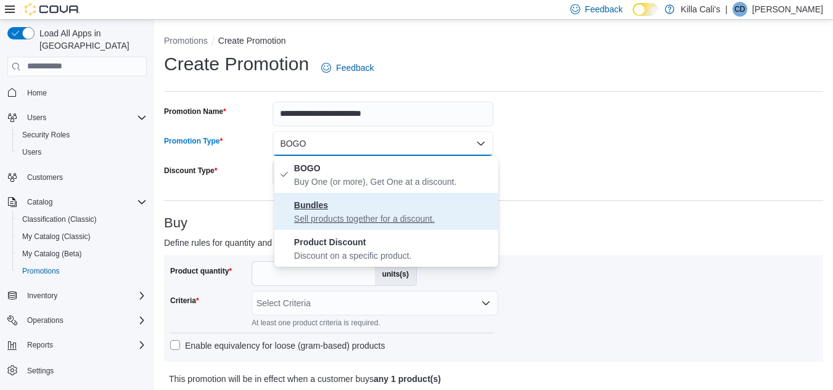
click at [313, 211] on span "Bundles Sell products together for a discount." at bounding box center [393, 211] width 199 height 27
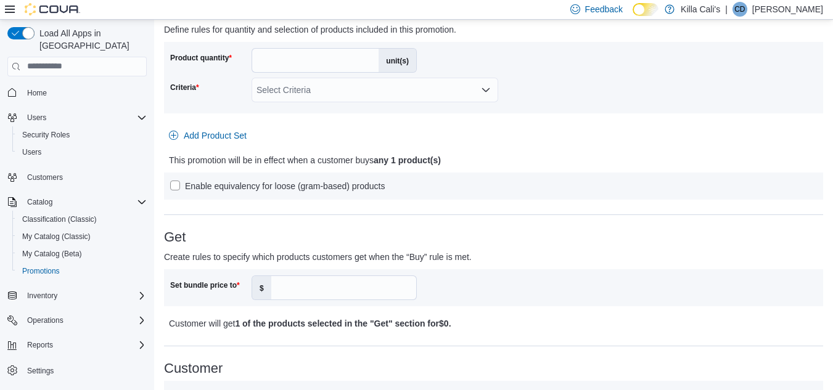
scroll to position [185, 0]
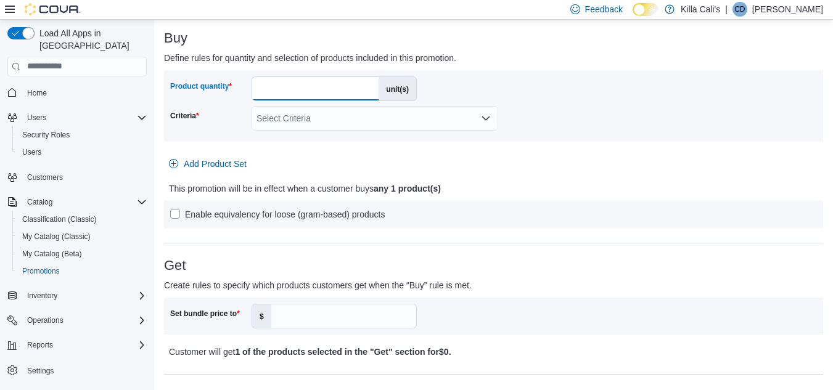
drag, startPoint x: 274, startPoint y: 89, endPoint x: 246, endPoint y: 88, distance: 28.4
click at [246, 88] on div "Product quantity * unit(s)" at bounding box center [293, 88] width 247 height 25
type input "*"
click at [308, 118] on div "Select Criteria" at bounding box center [375, 118] width 247 height 25
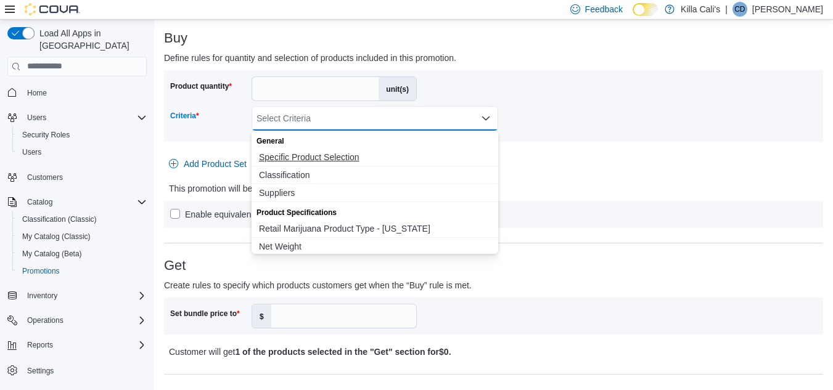
click at [300, 154] on span "Specific Product Selection" at bounding box center [375, 157] width 232 height 12
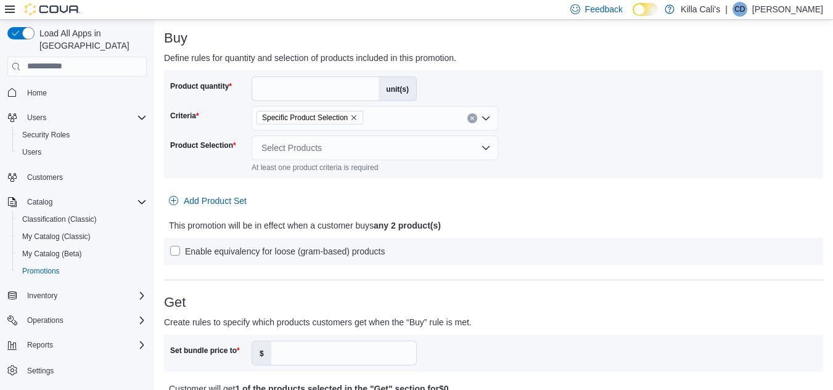
click at [552, 141] on div "Product quantity * unit(s) Criteria Specific Product Selection Product Selectio…" at bounding box center [493, 124] width 647 height 96
click at [382, 145] on div "Select Products" at bounding box center [375, 148] width 247 height 25
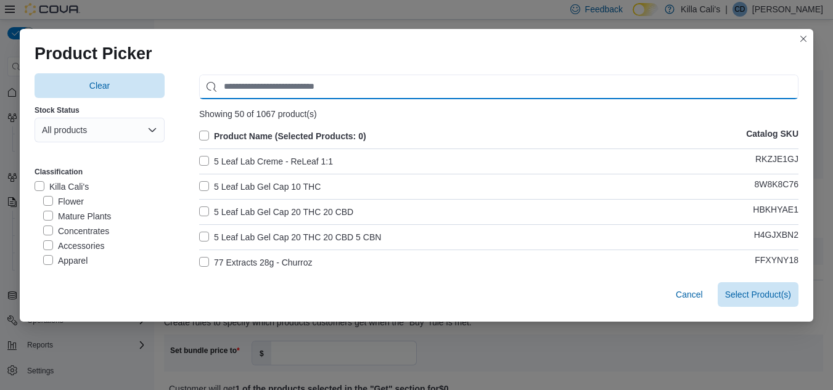
click at [279, 87] on input "Use aria labels when no actual label is in use" at bounding box center [498, 87] width 599 height 25
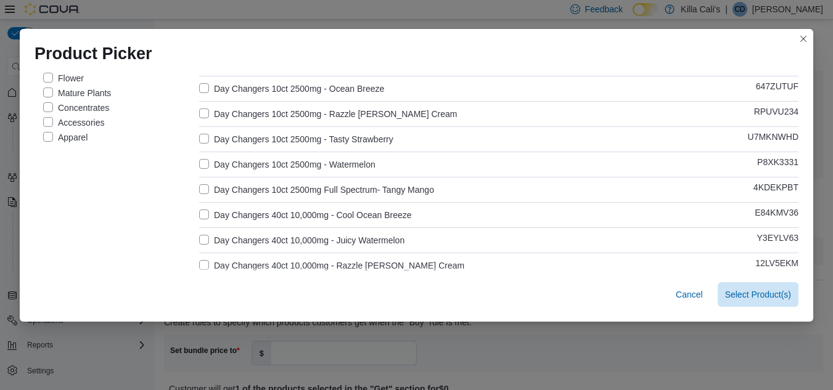
scroll to position [62, 0]
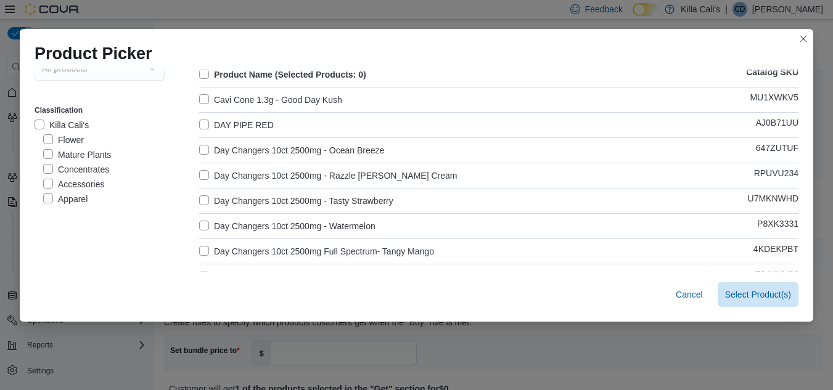
type input "***"
drag, startPoint x: 200, startPoint y: 150, endPoint x: 201, endPoint y: 163, distance: 13.0
click at [200, 151] on label "Day Changers 10ct 2500mg - Ocean Breeze" at bounding box center [291, 150] width 185 height 15
click at [200, 175] on label "Day Changers 10ct 2500mg - Razzle [PERSON_NAME] Cream" at bounding box center [328, 175] width 258 height 15
click at [200, 195] on label "Day Changers 10ct 2500mg - Tasty Strawberry" at bounding box center [296, 201] width 194 height 15
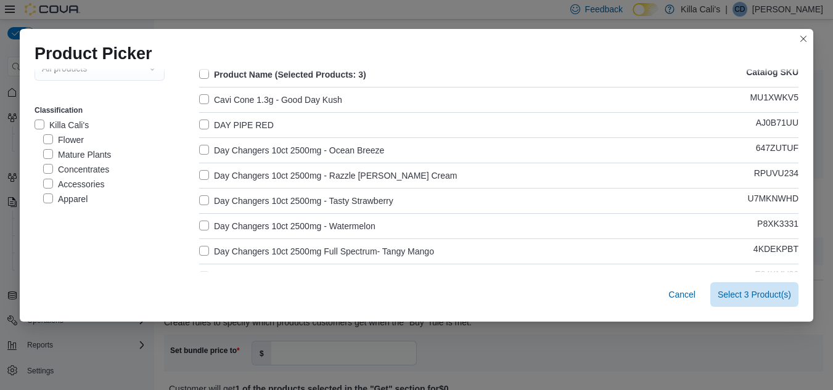
click at [199, 225] on label "Day Changers 10ct 2500mg - Watermelon" at bounding box center [287, 226] width 176 height 15
click at [201, 250] on label "Day Changers 10ct 2500mg Full Spectrum- Tangy Mango" at bounding box center [316, 251] width 235 height 15
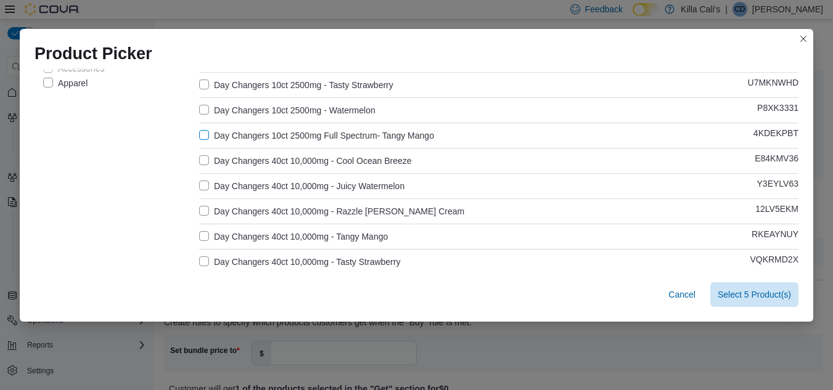
scroll to position [185, 0]
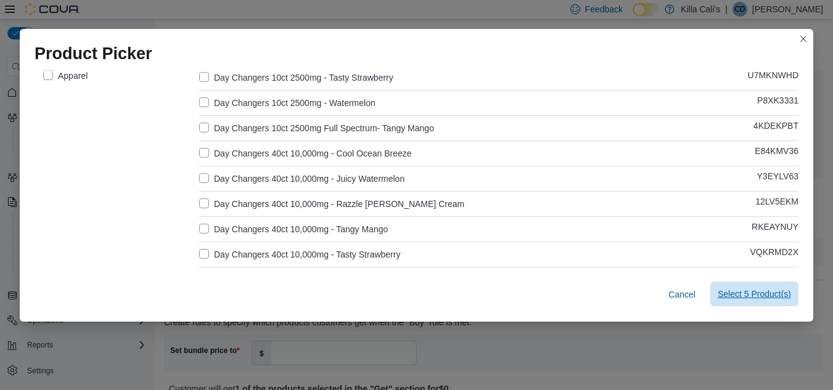
click at [771, 289] on span "Select 5 Product(s)" at bounding box center [754, 294] width 73 height 25
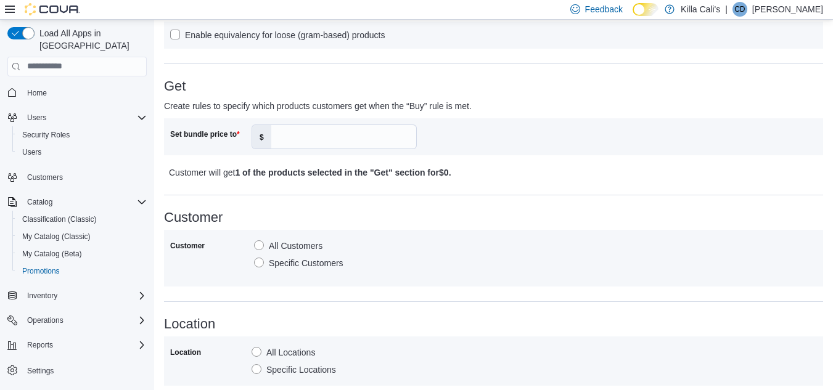
scroll to position [493, 0]
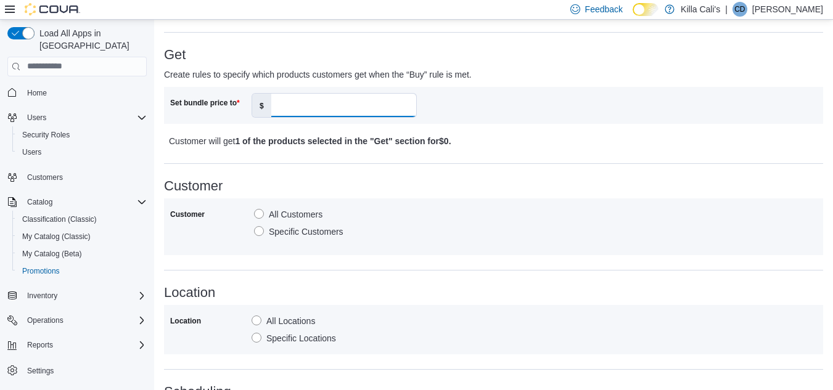
click at [315, 96] on input "Set bundle price to" at bounding box center [343, 105] width 145 height 23
type input "**"
click at [466, 228] on div "Customer All Customers Specific Customers" at bounding box center [493, 227] width 647 height 44
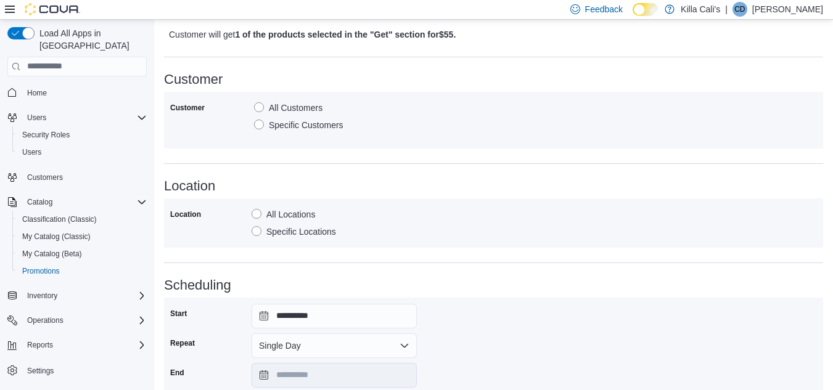
scroll to position [700, 0]
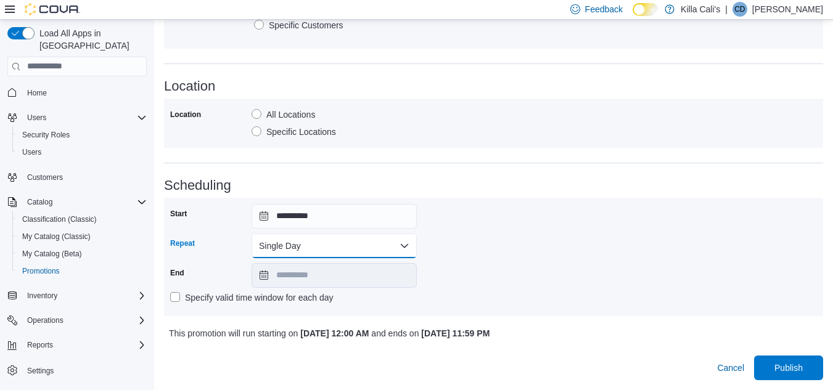
click at [347, 241] on button "Single Day" at bounding box center [334, 246] width 165 height 25
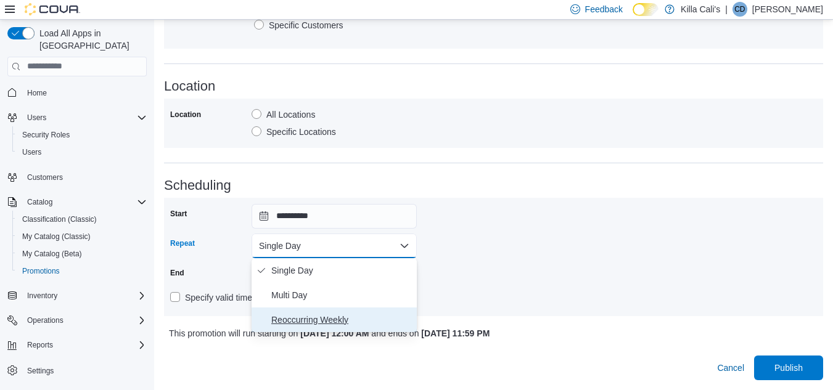
click at [312, 323] on span "Reoccurring Weekly" at bounding box center [341, 320] width 141 height 15
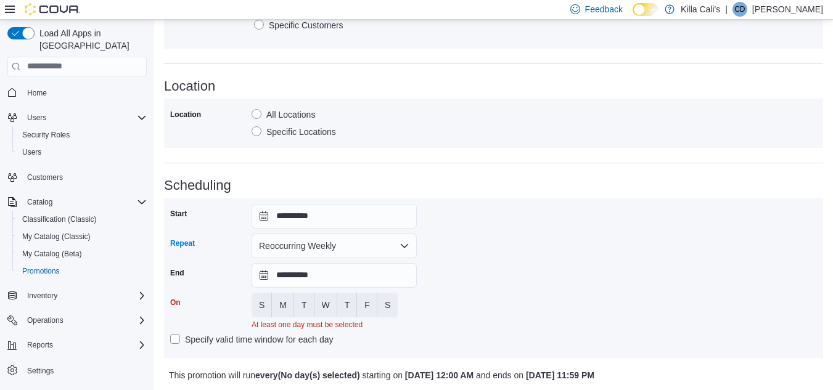
click at [515, 289] on div "**********" at bounding box center [493, 278] width 647 height 148
click at [388, 282] on input "**********" at bounding box center [334, 275] width 165 height 25
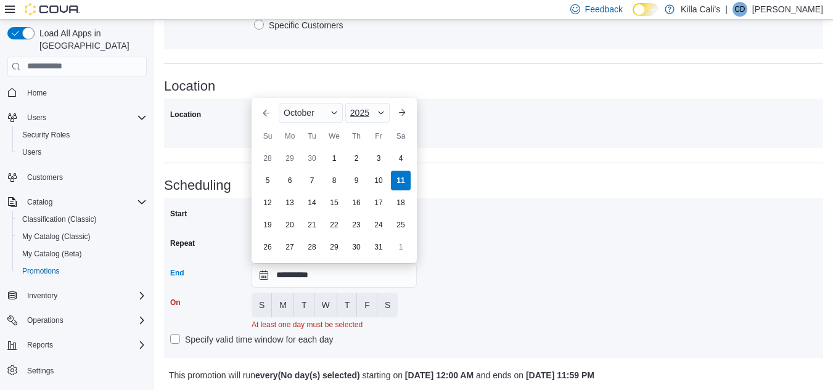
click at [377, 110] on span "Button. Open the year selector. 2025 is currently selected." at bounding box center [380, 112] width 7 height 7
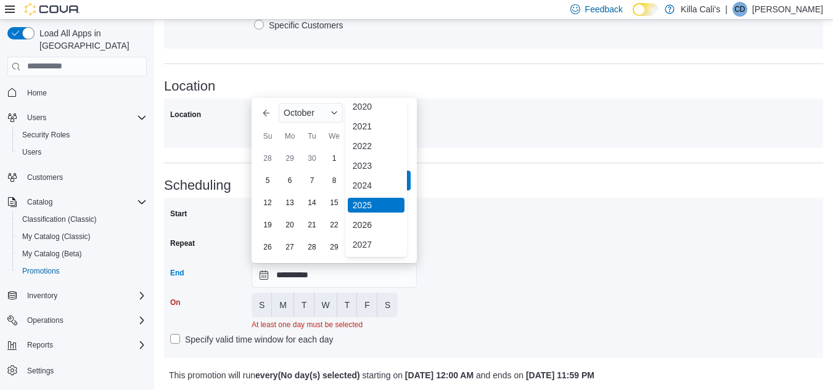
scroll to position [147, 0]
click at [365, 202] on div "2030" at bounding box center [376, 205] width 57 height 15
type input "**********"
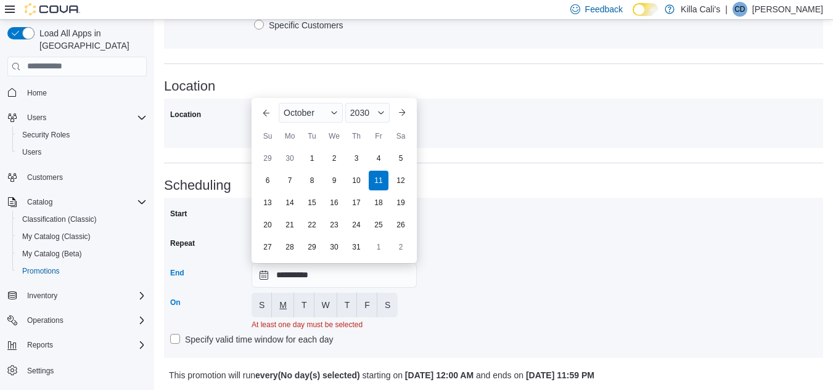
click at [281, 304] on span "M" at bounding box center [282, 305] width 7 height 12
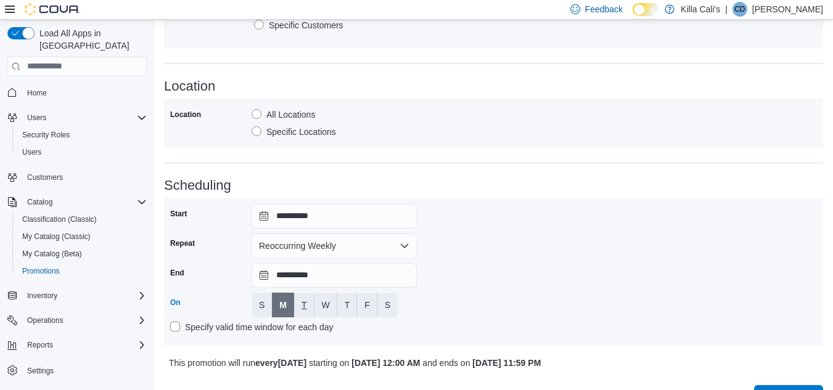
click at [305, 302] on span "T" at bounding box center [304, 305] width 6 height 12
click at [330, 304] on button "W" at bounding box center [325, 305] width 23 height 25
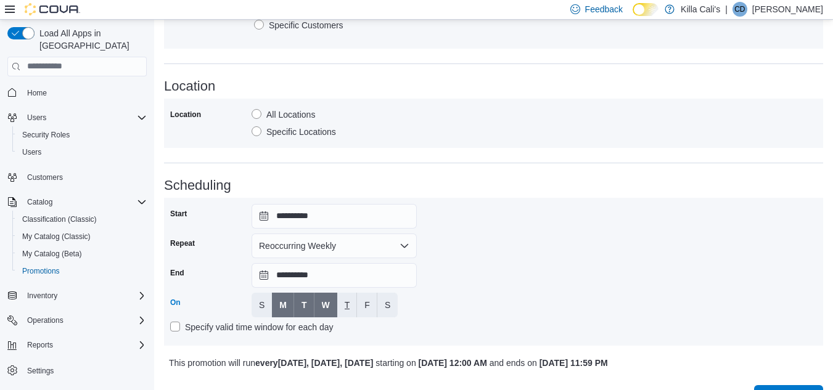
click at [345, 305] on span "T" at bounding box center [348, 305] width 6 height 12
click at [376, 309] on button "F" at bounding box center [367, 305] width 20 height 25
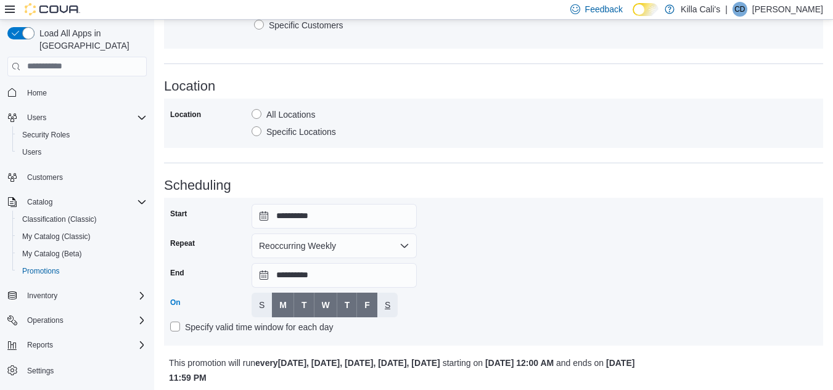
click at [392, 306] on button "S" at bounding box center [387, 305] width 20 height 25
click at [481, 289] on div "**********" at bounding box center [493, 272] width 647 height 136
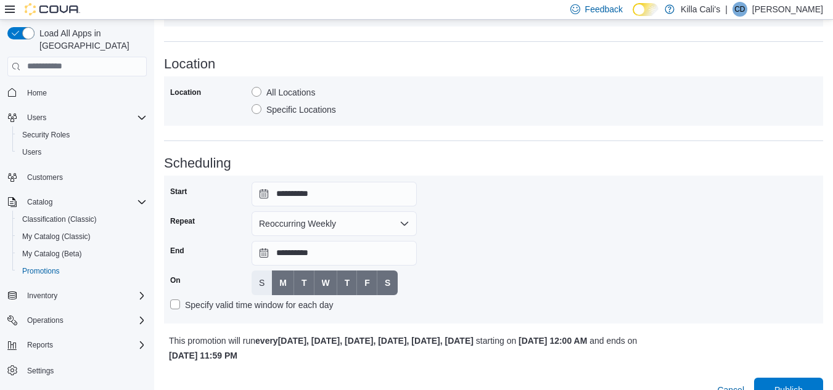
scroll to position [744, 0]
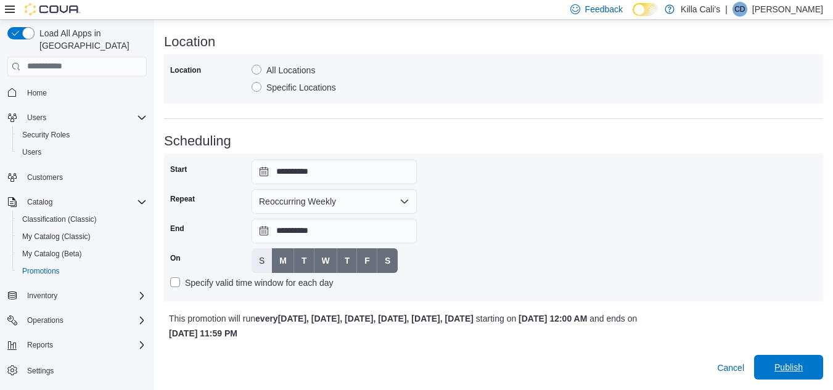
click at [799, 364] on span "Publish" at bounding box center [788, 367] width 28 height 12
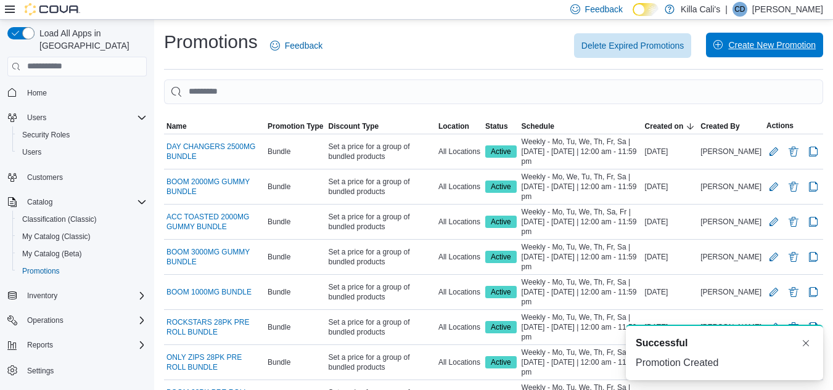
click at [754, 41] on span "Create New Promotion" at bounding box center [772, 45] width 88 height 12
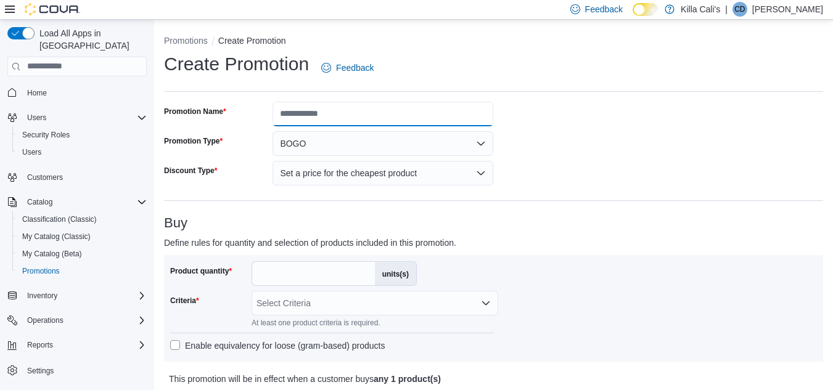
click at [308, 110] on input "Promotion Name" at bounding box center [383, 114] width 221 height 25
type input "**********"
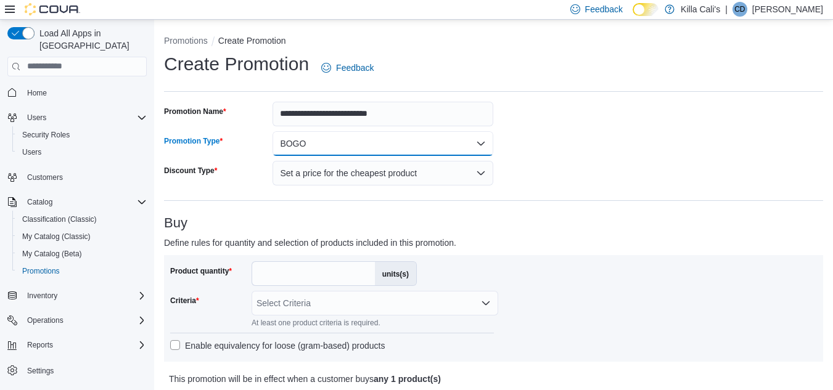
click at [312, 148] on button "BOGO" at bounding box center [383, 143] width 221 height 25
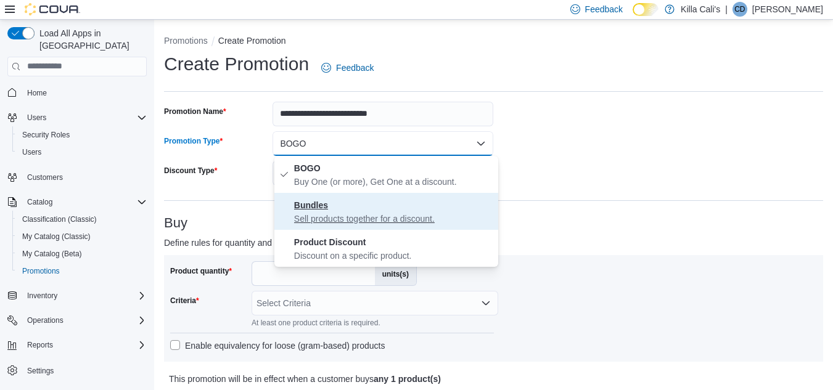
click at [314, 213] on p "Sell products together for a discount." at bounding box center [393, 219] width 199 height 12
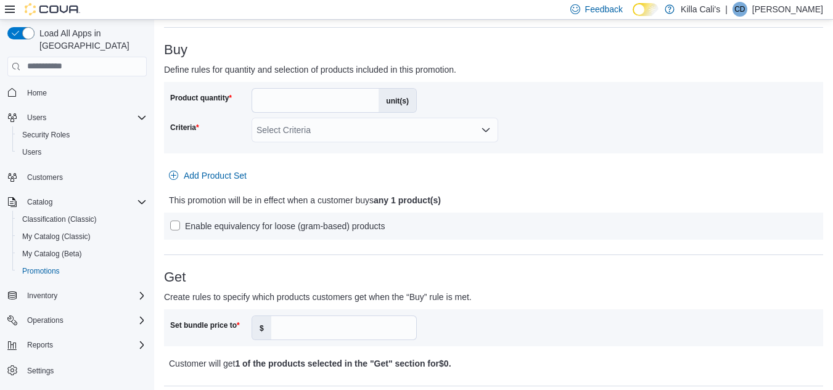
scroll to position [185, 0]
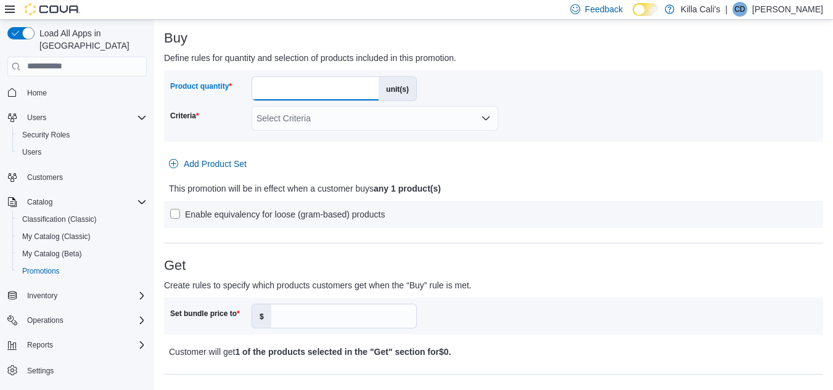
drag, startPoint x: 260, startPoint y: 88, endPoint x: 246, endPoint y: 88, distance: 13.6
click at [246, 88] on div "Product quantity * unit(s)" at bounding box center [293, 88] width 247 height 25
type input "*"
click at [520, 181] on p "This promotion will be in effect when a customer buys any 2 product(s)" at bounding box center [412, 188] width 487 height 15
click at [435, 121] on div "Select Criteria" at bounding box center [375, 118] width 247 height 25
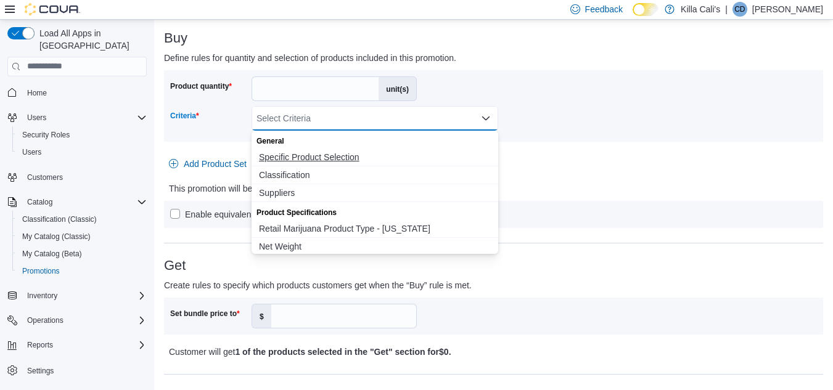
click at [348, 151] on span "Specific Product Selection" at bounding box center [375, 157] width 232 height 12
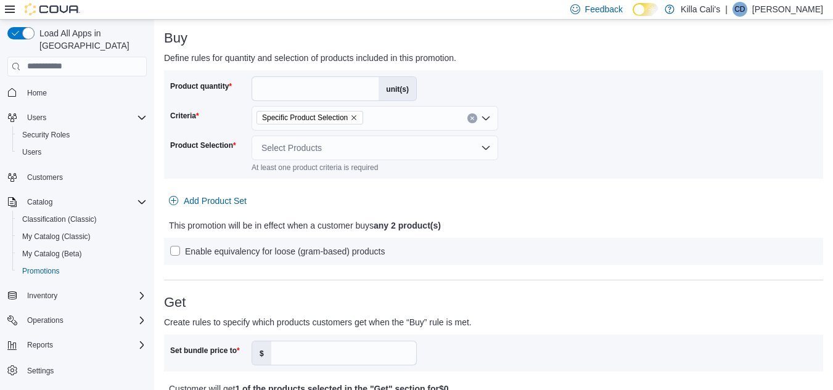
click at [543, 109] on div "Product quantity * unit(s) Criteria Specific Product Selection Product Selectio…" at bounding box center [493, 124] width 647 height 96
click at [401, 152] on div "Select Products" at bounding box center [375, 148] width 247 height 25
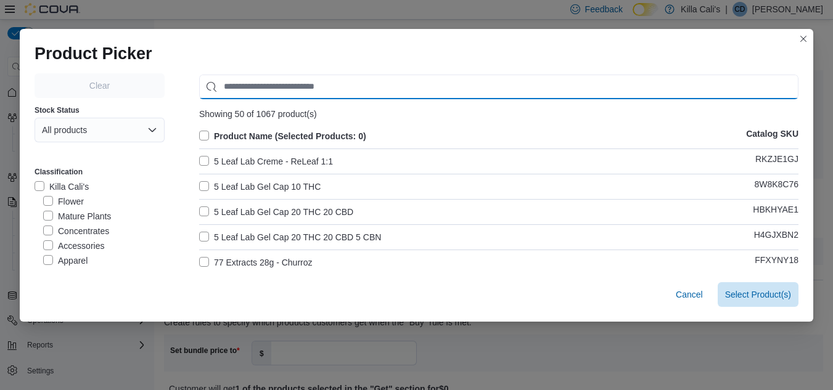
click at [247, 89] on input "Use aria labels when no actual label is in use" at bounding box center [498, 87] width 599 height 25
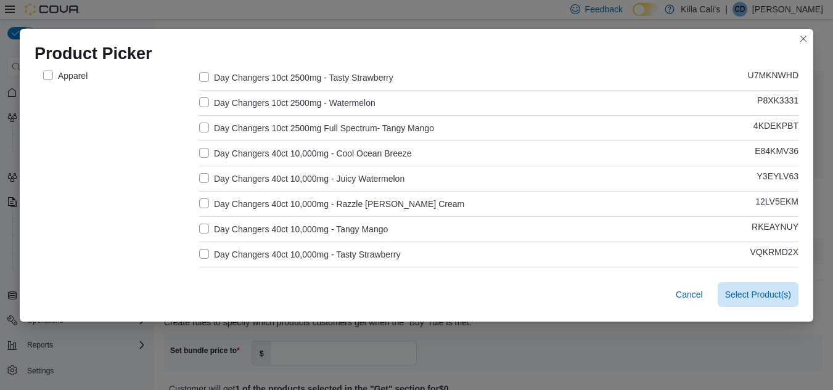
type input "***"
click at [200, 153] on label "Day Changers 40ct 10,000mg - Cool Ocean Breeze" at bounding box center [305, 153] width 213 height 15
click at [199, 176] on label "Day Changers 40ct 10,000mg - Juicy Watermelon" at bounding box center [301, 178] width 205 height 15
click at [202, 208] on label "Day Changers 40ct 10,000mg - Razzle [PERSON_NAME] Cream" at bounding box center [331, 204] width 265 height 15
click at [204, 230] on label "Day Changers 40ct 10,000mg - Tangy Mango" at bounding box center [293, 229] width 189 height 15
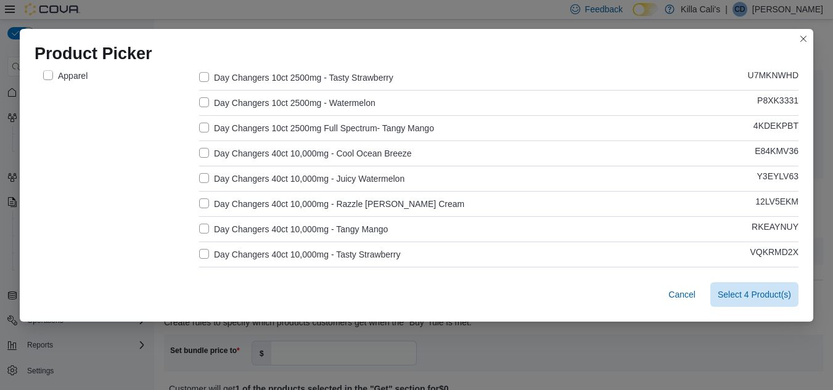
click at [199, 256] on label "Day Changers 40ct 10,000mg - Tasty Strawberry" at bounding box center [299, 254] width 201 height 15
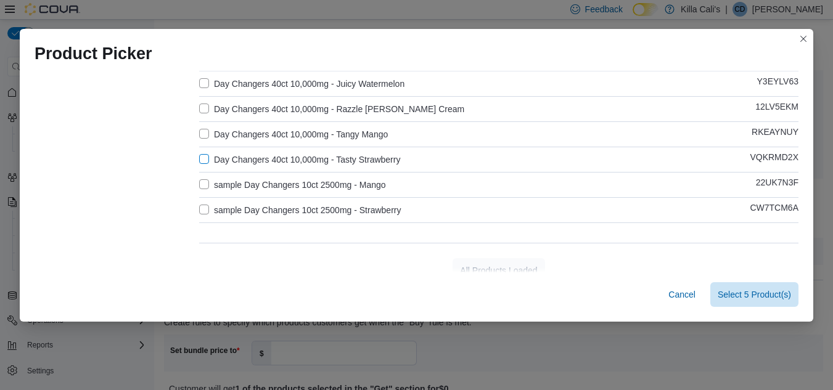
scroll to position [294, 0]
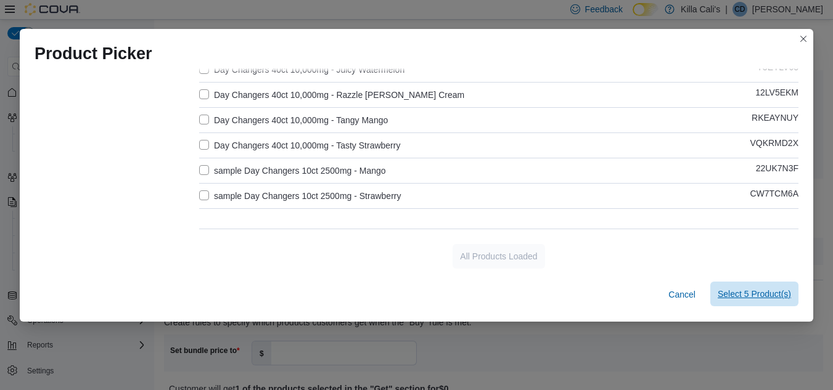
click at [768, 288] on span "Select 5 Product(s)" at bounding box center [754, 294] width 73 height 25
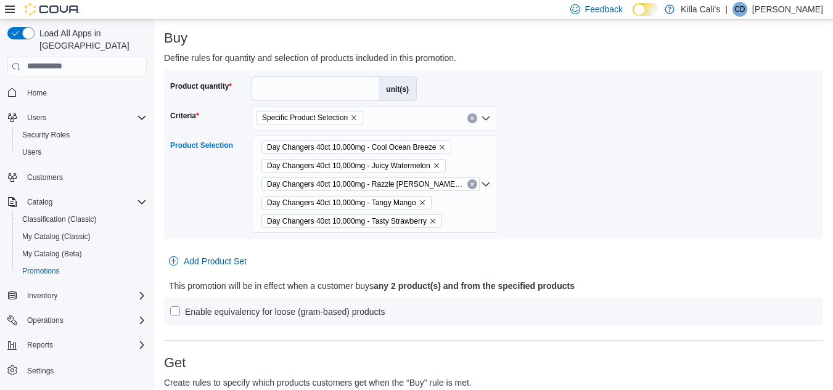
click at [645, 247] on div at bounding box center [493, 246] width 659 height 5
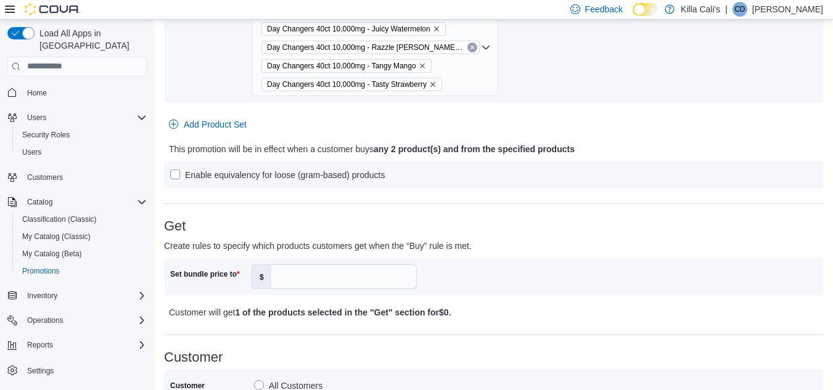
scroll to position [370, 0]
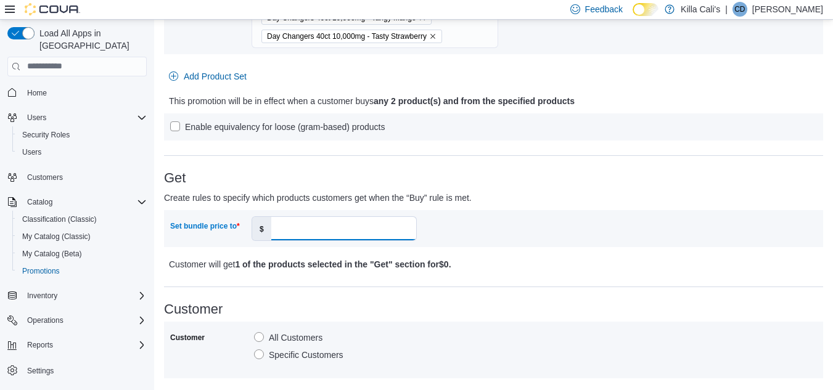
click at [308, 224] on input "Set bundle price to" at bounding box center [343, 228] width 145 height 23
type input "***"
click at [520, 256] on div "Set bundle price to $ *** Customer will get 1 of the products selected in the "…" at bounding box center [493, 241] width 659 height 62
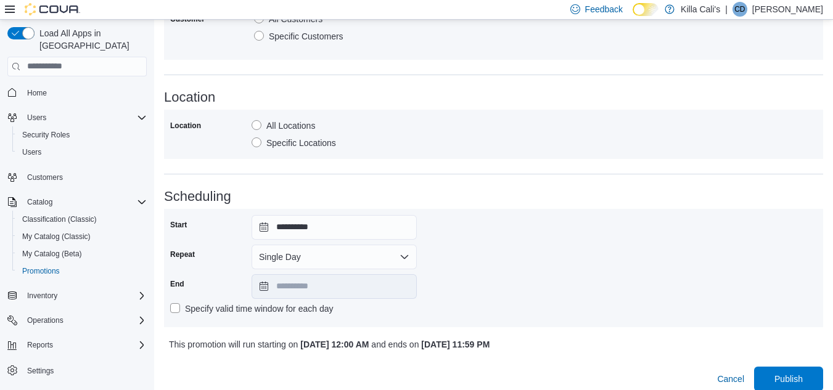
scroll to position [700, 0]
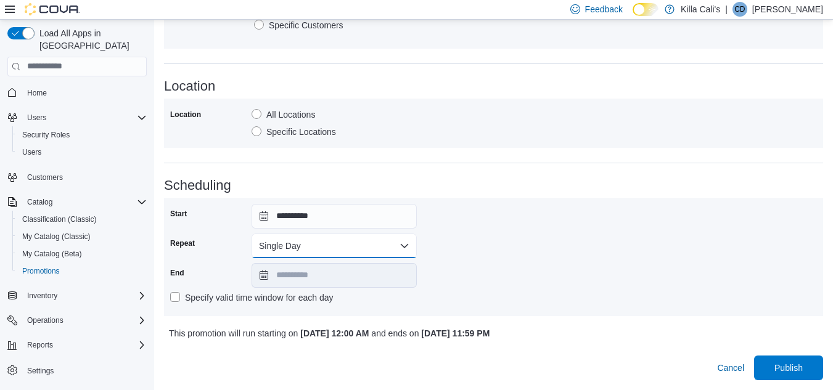
click at [343, 255] on button "Single Day" at bounding box center [334, 246] width 165 height 25
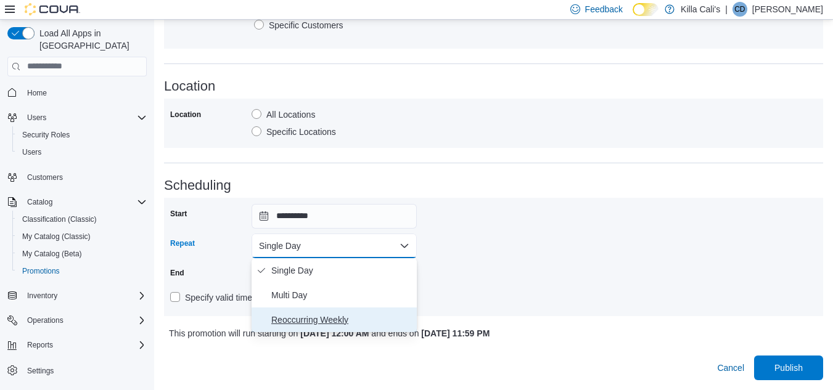
click at [330, 329] on button "Reoccurring Weekly" at bounding box center [334, 320] width 165 height 25
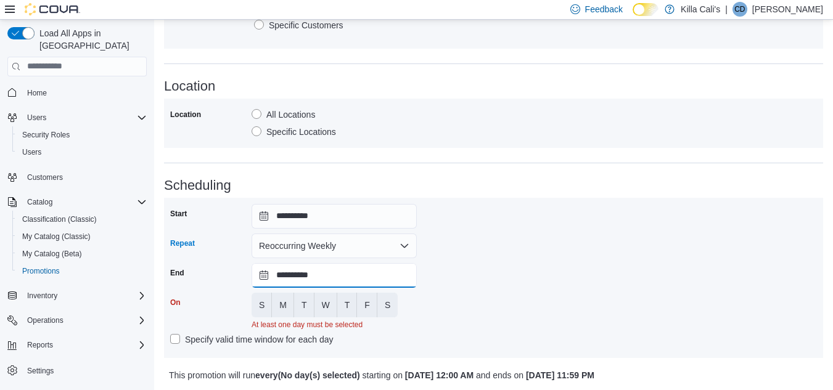
click at [349, 269] on input "**********" at bounding box center [334, 275] width 165 height 25
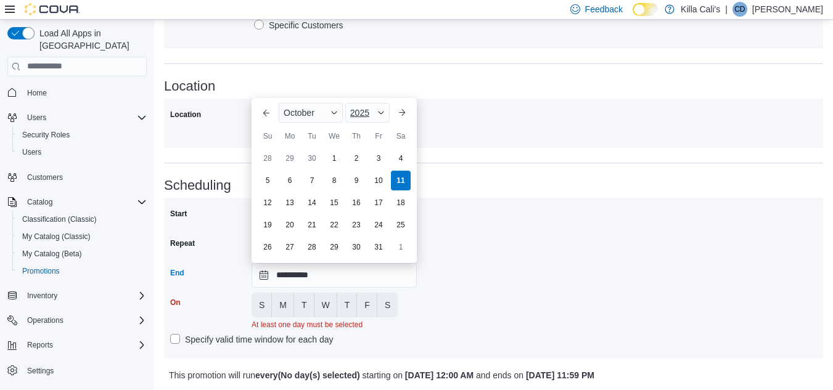
click at [374, 112] on div "2025" at bounding box center [367, 113] width 44 height 20
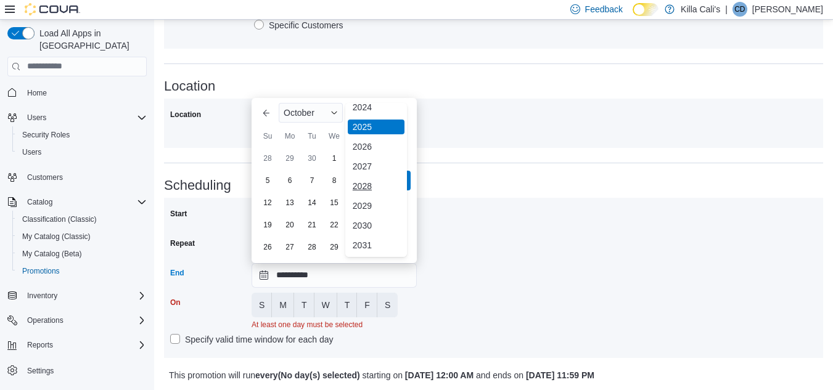
scroll to position [127, 0]
click at [360, 225] on div "2030" at bounding box center [376, 225] width 57 height 15
type input "**********"
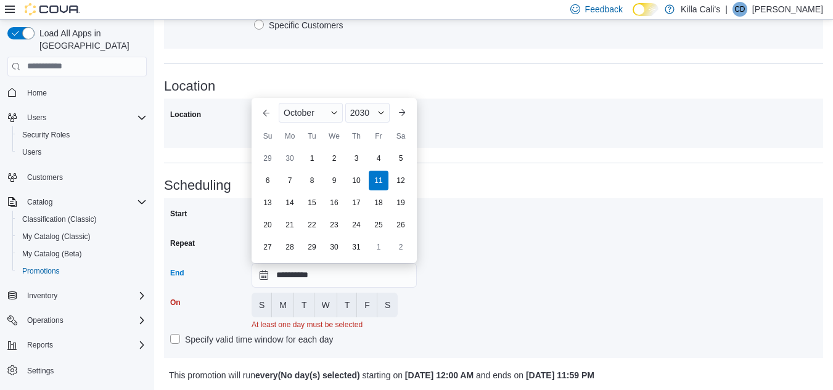
click at [487, 313] on div "**********" at bounding box center [493, 278] width 647 height 148
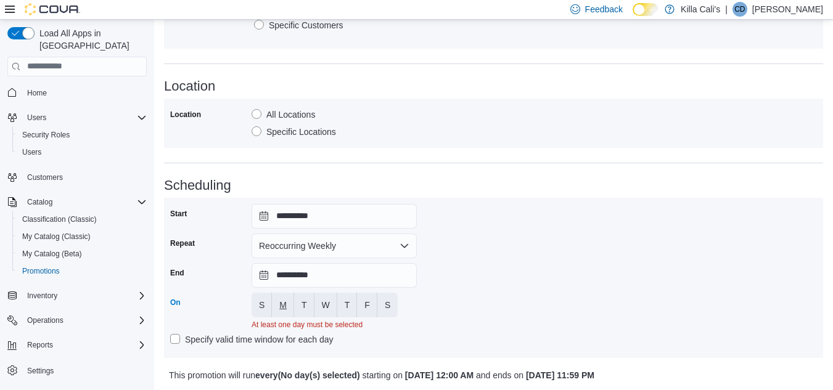
click at [283, 308] on span "M" at bounding box center [282, 305] width 7 height 12
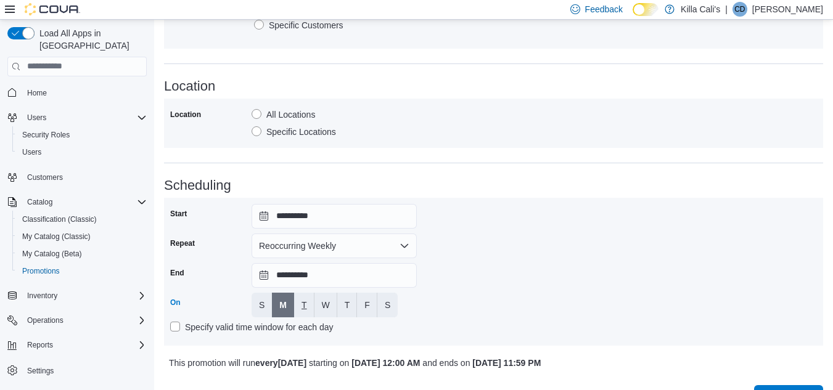
click at [295, 310] on button "T" at bounding box center [304, 305] width 20 height 25
click at [319, 310] on button "W" at bounding box center [325, 305] width 23 height 25
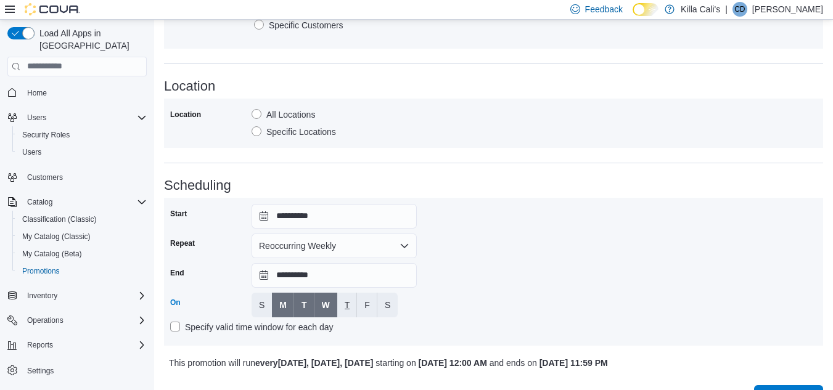
click at [355, 311] on button "T" at bounding box center [347, 305] width 20 height 25
click at [361, 311] on button "F" at bounding box center [367, 305] width 20 height 25
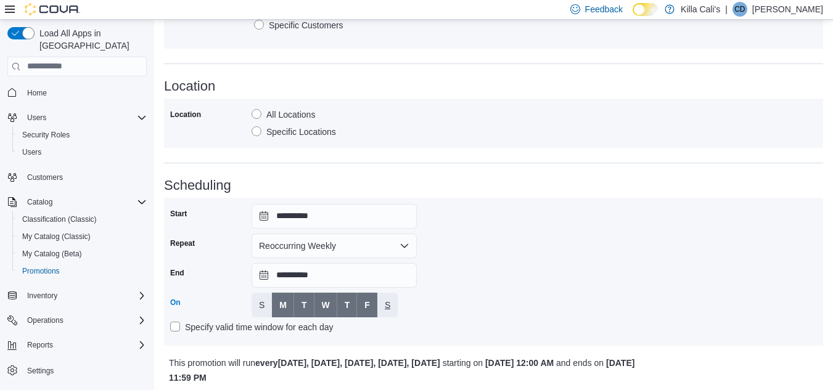
click at [394, 310] on button "S" at bounding box center [387, 305] width 20 height 25
click at [479, 310] on div "**********" at bounding box center [493, 272] width 647 height 136
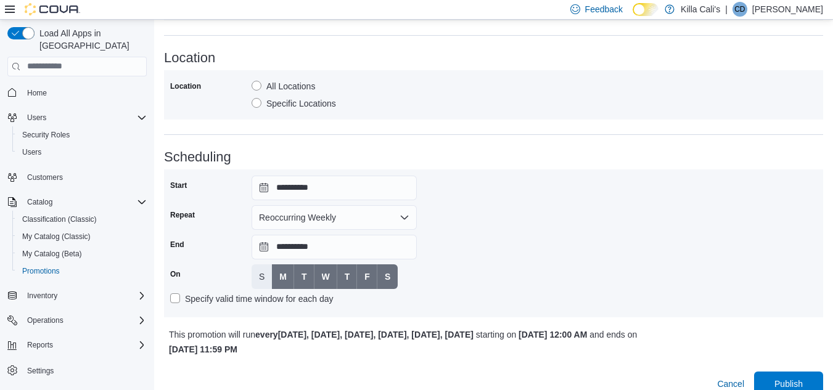
scroll to position [744, 0]
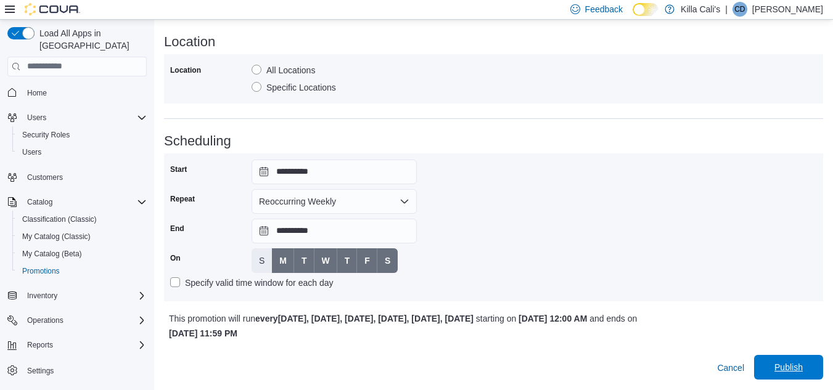
click at [787, 367] on span "Publish" at bounding box center [788, 367] width 28 height 12
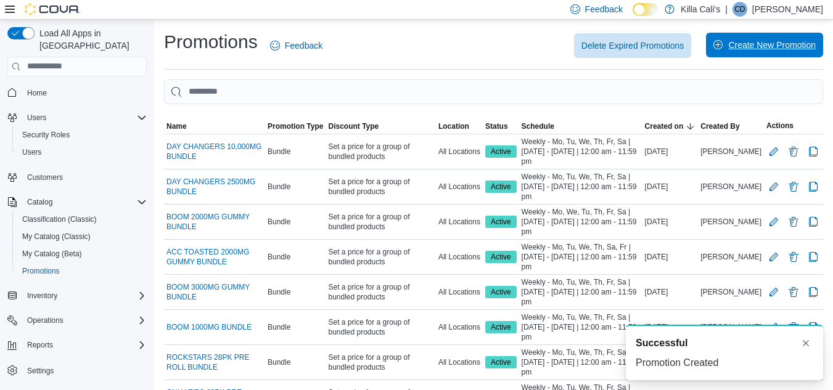
click at [763, 48] on span "Create New Promotion" at bounding box center [772, 45] width 88 height 12
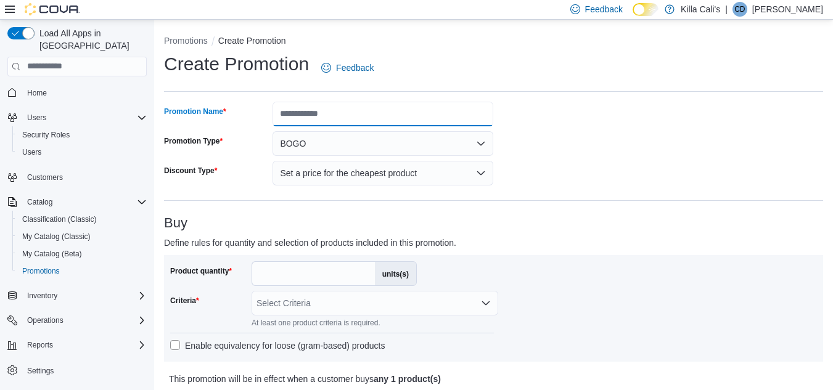
click at [288, 114] on input "Promotion Name" at bounding box center [383, 114] width 221 height 25
type input "**********"
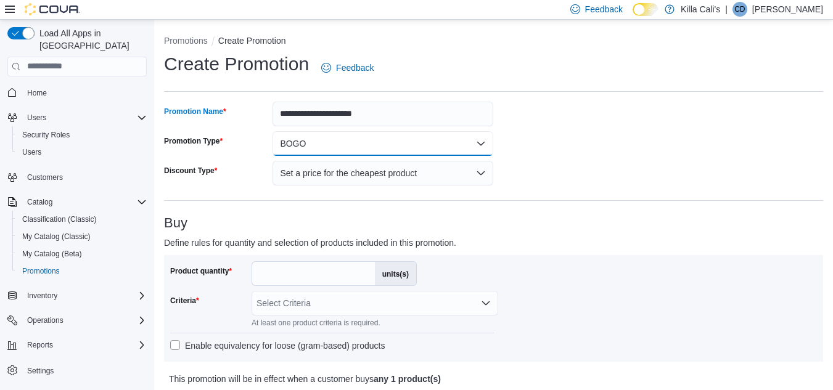
click at [326, 137] on button "BOGO" at bounding box center [383, 143] width 221 height 25
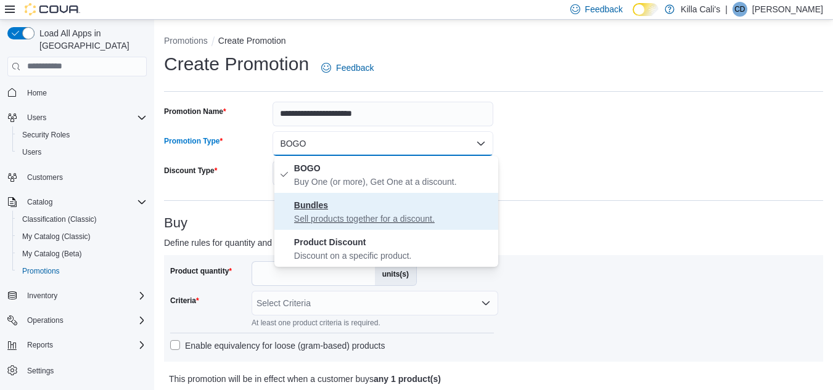
click at [347, 205] on span "Bundles Sell products together for a discount." at bounding box center [393, 211] width 199 height 27
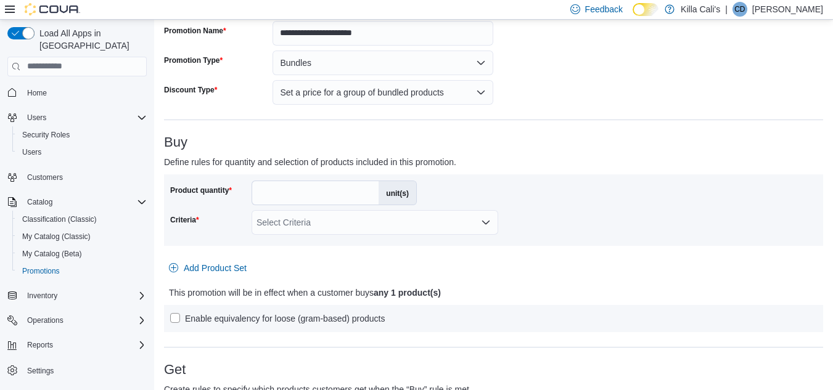
scroll to position [123, 0]
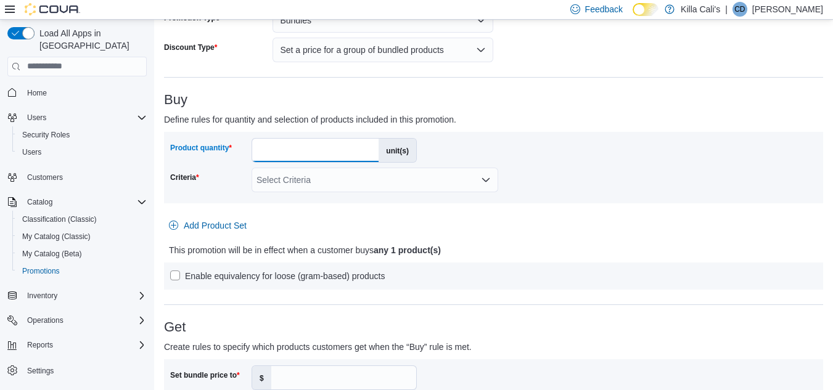
drag, startPoint x: 269, startPoint y: 152, endPoint x: 241, endPoint y: 148, distance: 28.0
click at [244, 149] on div "Product quantity * unit(s)" at bounding box center [293, 150] width 247 height 25
type input "*"
click at [481, 179] on icon "Open list of options" at bounding box center [486, 180] width 10 height 10
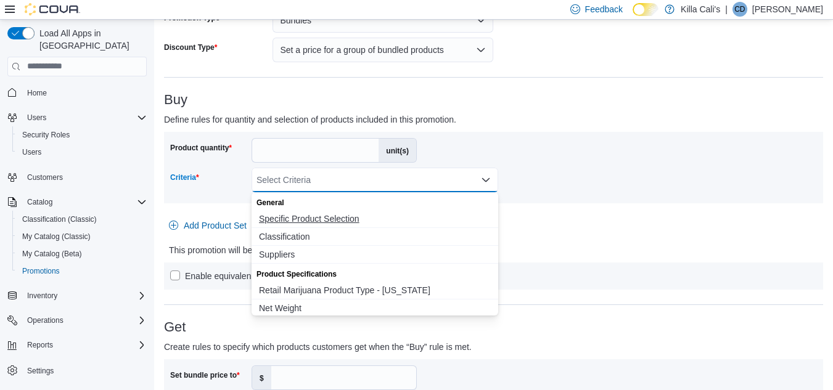
click at [355, 218] on span "Specific Product Selection" at bounding box center [375, 219] width 232 height 12
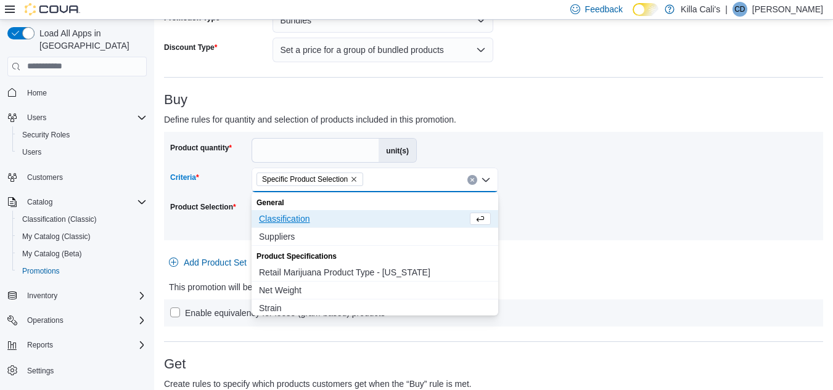
click at [539, 189] on div "Product quantity * unit(s) Criteria Specific Product Selection Combo box. Selec…" at bounding box center [493, 186] width 647 height 96
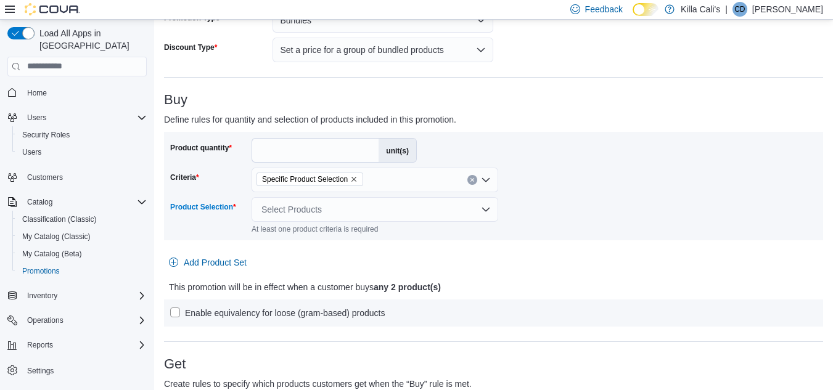
click at [382, 211] on div "Select Products" at bounding box center [375, 209] width 247 height 25
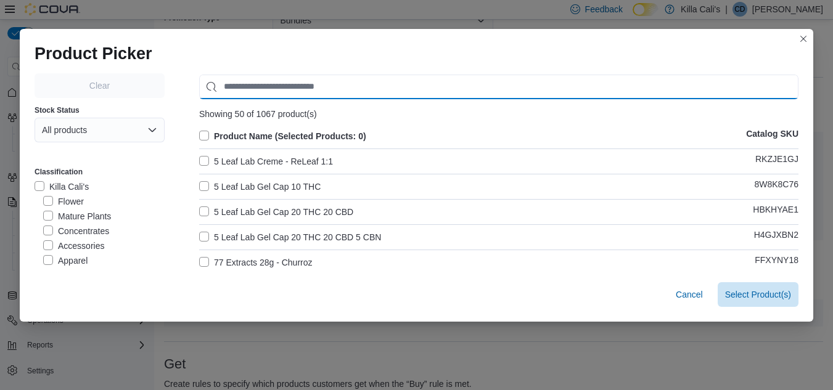
click at [230, 84] on input "Use aria labels when no actual label is in use" at bounding box center [498, 87] width 599 height 25
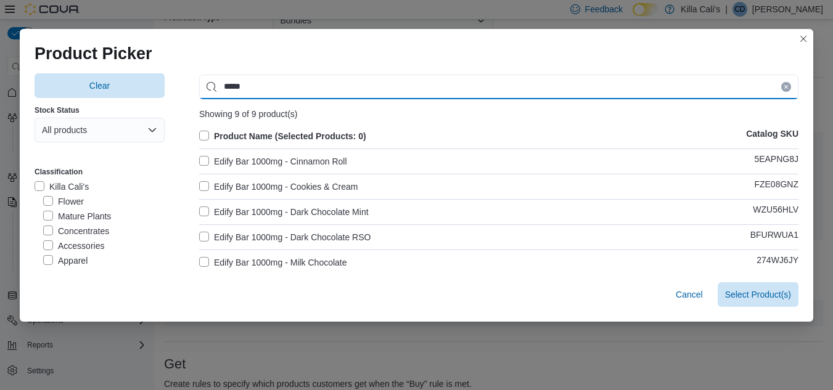
type input "*****"
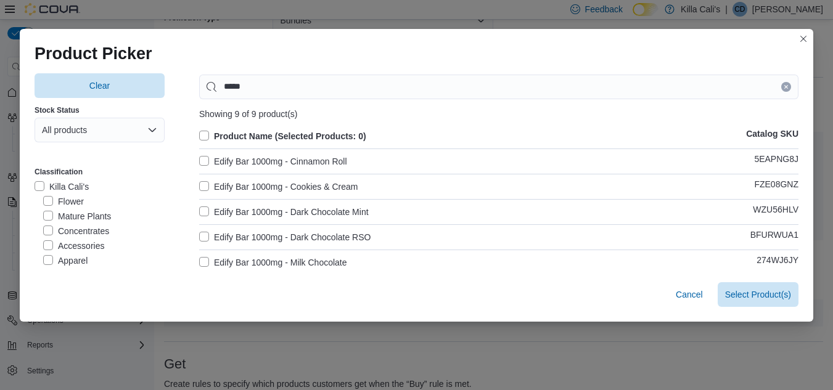
click at [203, 157] on label "Edify Bar 1000mg - Cinnamon Roll" at bounding box center [273, 161] width 148 height 15
click at [201, 184] on label "Edify Bar 1000mg - Cookies & Cream" at bounding box center [278, 186] width 158 height 15
click at [199, 210] on label "Edify Bar 1000mg - Dark Chocolate Mint" at bounding box center [284, 212] width 170 height 15
click at [203, 239] on label "Edify Bar 1000mg - Dark Chocolate RSO" at bounding box center [284, 237] width 171 height 15
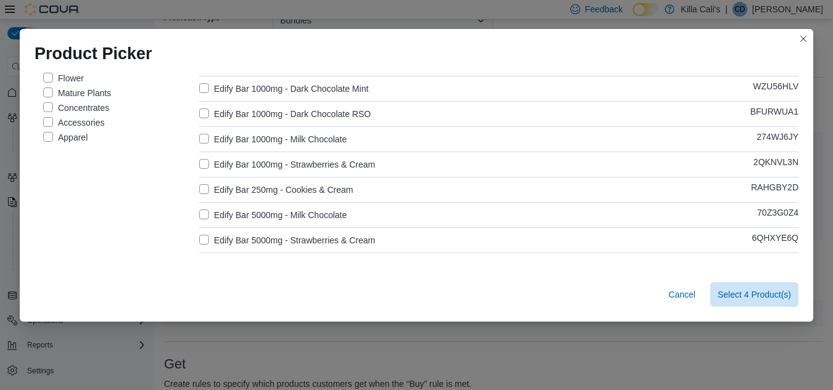
click at [199, 134] on label "Edify Bar 1000mg - Milk Chocolate" at bounding box center [273, 139] width 148 height 15
click at [202, 166] on label "Edify Bar 1000mg - Strawberries & Cream" at bounding box center [287, 164] width 176 height 15
click at [769, 298] on span "Select 6 Product(s)" at bounding box center [754, 294] width 73 height 12
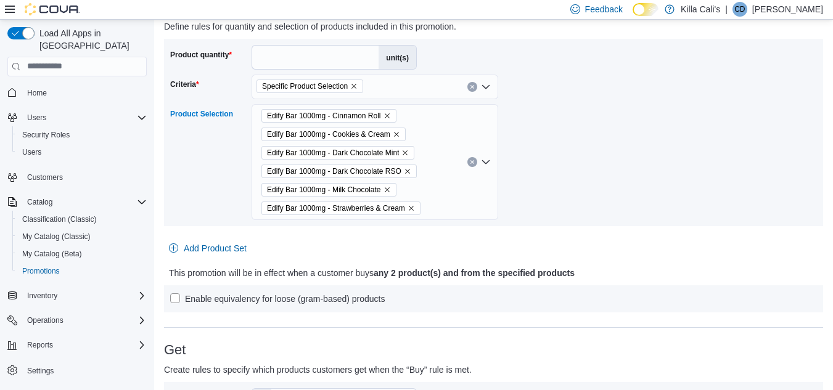
scroll to position [370, 0]
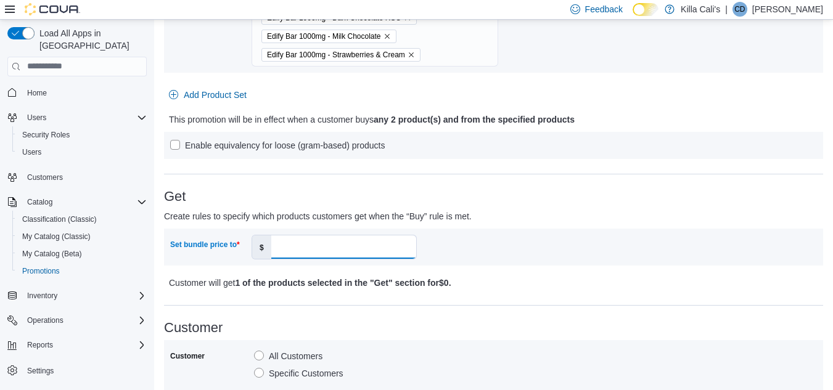
click at [289, 241] on input "Set bundle price to" at bounding box center [343, 247] width 145 height 23
type input "**"
click at [557, 343] on div "Customer All Customers Specific Customers" at bounding box center [493, 368] width 659 height 57
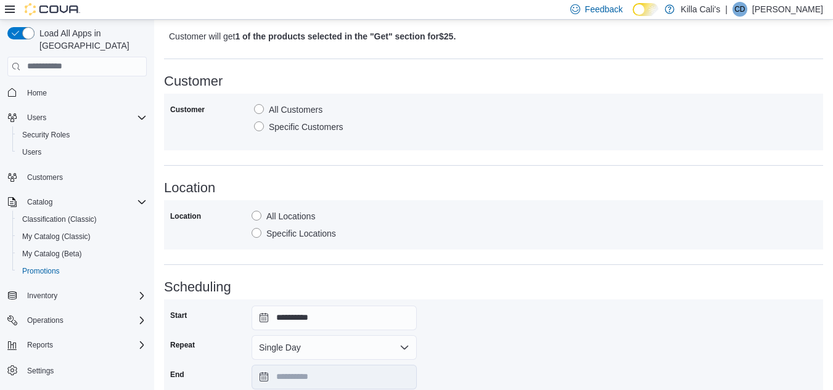
scroll to position [718, 0]
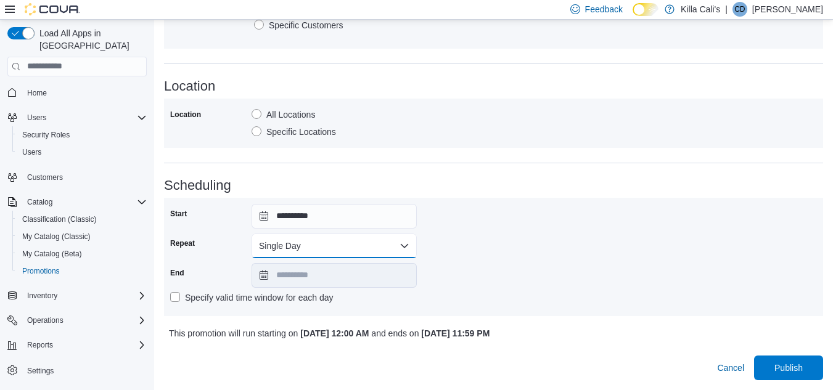
click at [331, 247] on button "Single Day" at bounding box center [334, 246] width 165 height 25
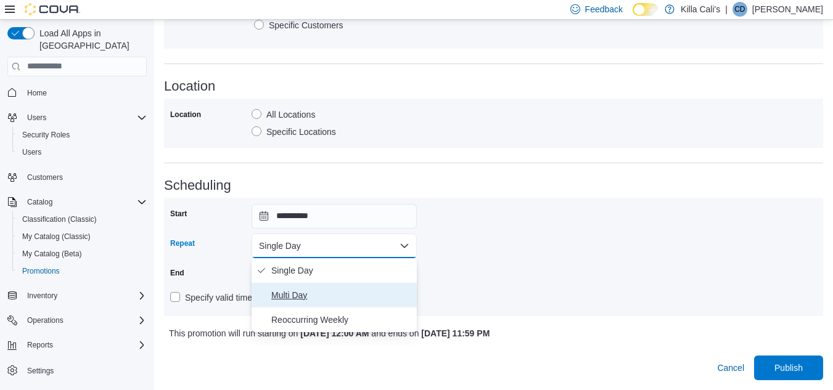
click at [302, 301] on span "Multi Day" at bounding box center [341, 295] width 141 height 15
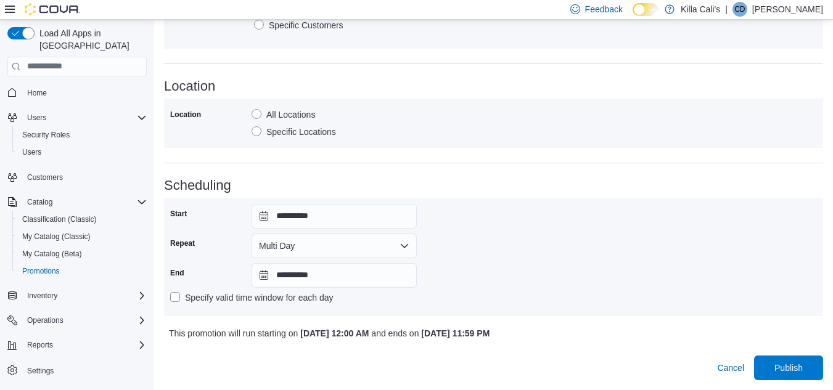
click at [548, 259] on div "**********" at bounding box center [493, 257] width 647 height 106
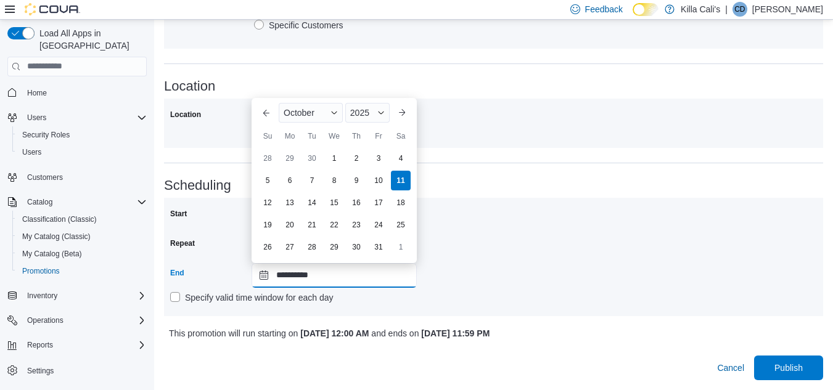
click at [382, 278] on input "**********" at bounding box center [334, 275] width 165 height 25
click at [380, 107] on div "2025" at bounding box center [367, 113] width 44 height 20
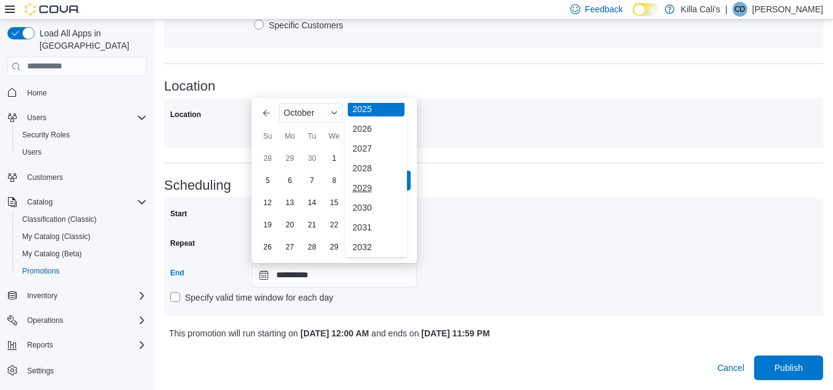
scroll to position [147, 0]
click at [364, 204] on div "2030" at bounding box center [376, 205] width 57 height 15
type input "**********"
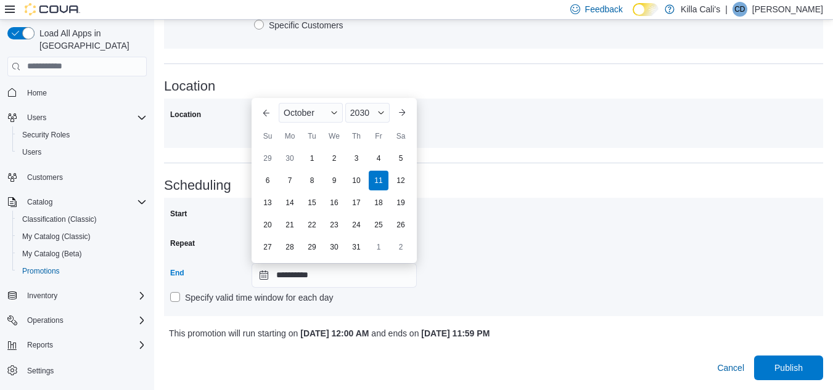
click at [523, 275] on div "**********" at bounding box center [493, 257] width 647 height 106
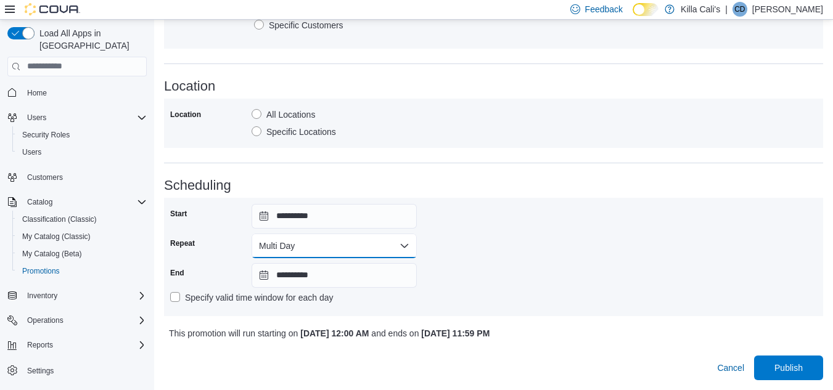
click at [345, 248] on button "Multi Day" at bounding box center [334, 246] width 165 height 25
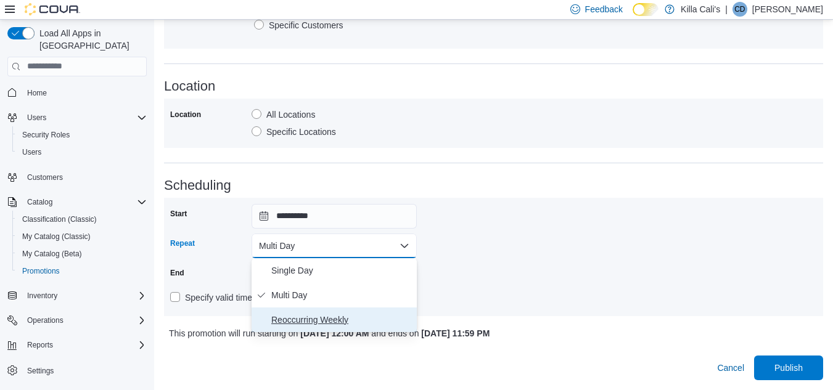
click at [321, 318] on span "Reoccurring Weekly" at bounding box center [341, 320] width 141 height 15
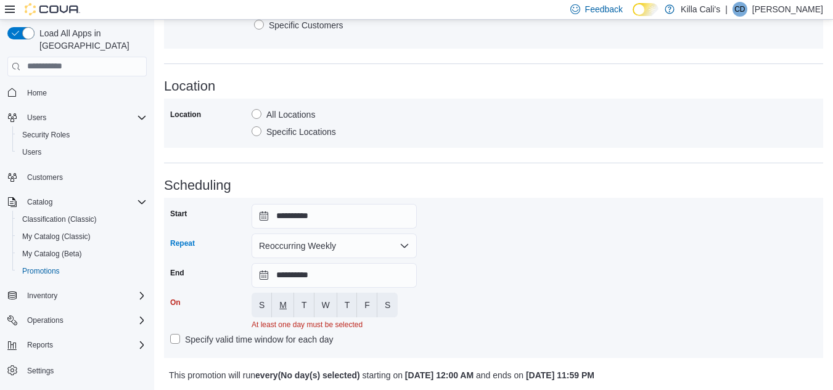
click at [285, 308] on span "M" at bounding box center [282, 305] width 7 height 12
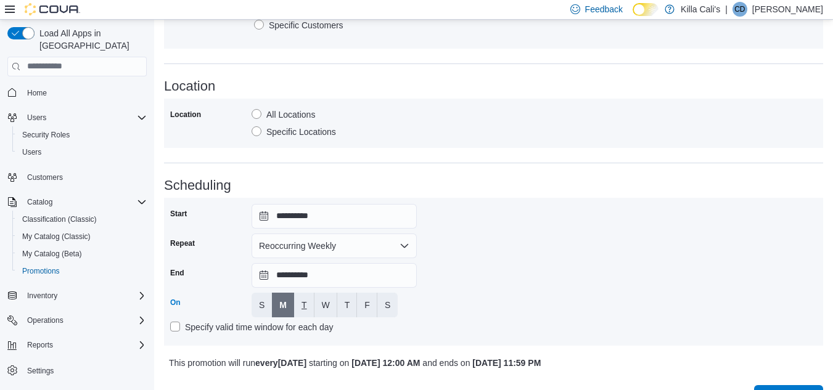
click at [305, 302] on span "T" at bounding box center [304, 305] width 6 height 12
click at [324, 302] on span "W" at bounding box center [326, 305] width 8 height 12
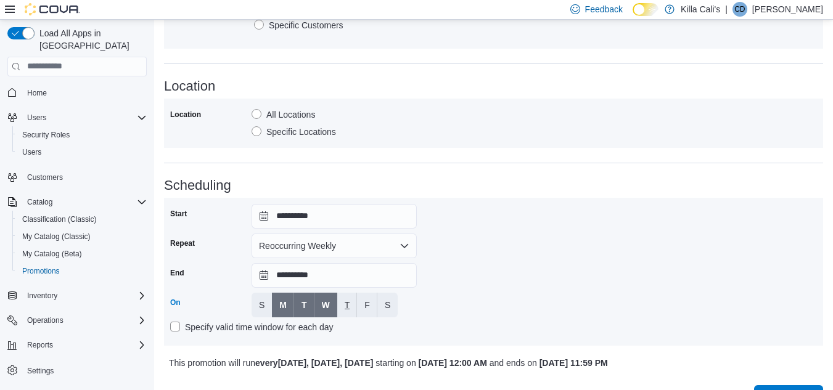
click at [353, 308] on button "T" at bounding box center [347, 305] width 20 height 25
click at [366, 307] on span "F" at bounding box center [367, 305] width 6 height 12
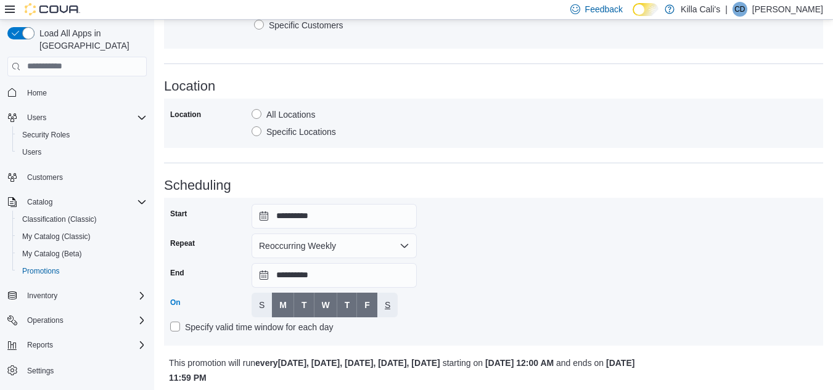
click at [385, 307] on span "S" at bounding box center [388, 305] width 6 height 12
click at [462, 300] on div "**********" at bounding box center [493, 272] width 647 height 136
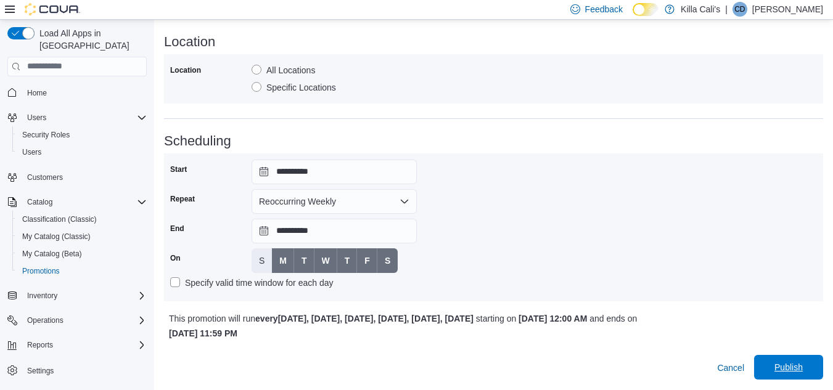
click at [793, 356] on span "Publish" at bounding box center [788, 367] width 54 height 25
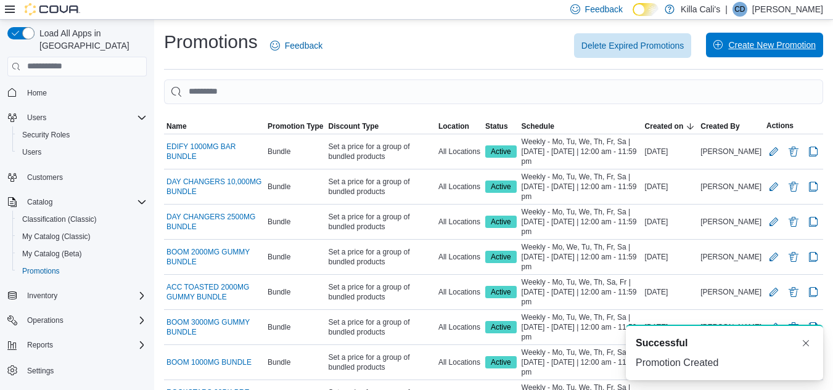
click at [760, 44] on span "Create New Promotion" at bounding box center [772, 45] width 88 height 12
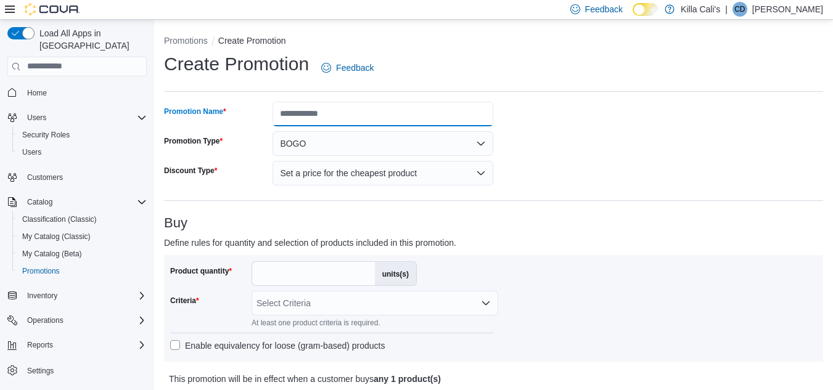
click at [292, 117] on input "Promotion Name" at bounding box center [383, 114] width 221 height 25
type input "**********"
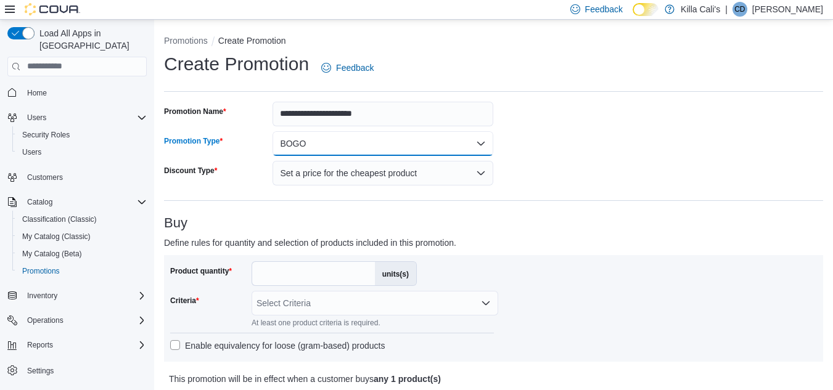
click at [333, 145] on button "BOGO" at bounding box center [383, 143] width 221 height 25
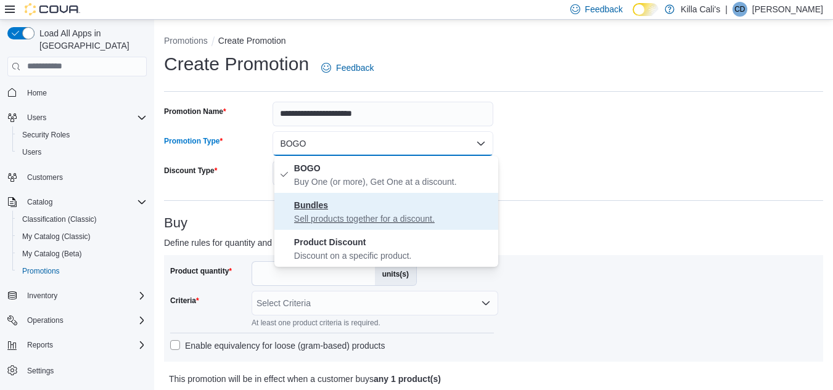
click at [326, 219] on p "Sell products together for a discount." at bounding box center [393, 219] width 199 height 12
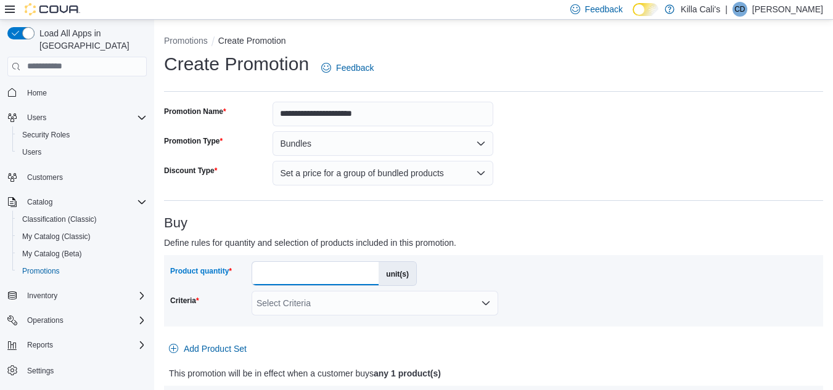
drag, startPoint x: 276, startPoint y: 274, endPoint x: 242, endPoint y: 277, distance: 34.1
click at [242, 277] on div "Product quantity * unit(s)" at bounding box center [293, 273] width 247 height 25
type input "*"
click at [575, 281] on div "Product quantity * unit(s) Criteria Select Criteria" at bounding box center [493, 290] width 647 height 59
click at [465, 306] on div "Select Criteria" at bounding box center [375, 303] width 247 height 25
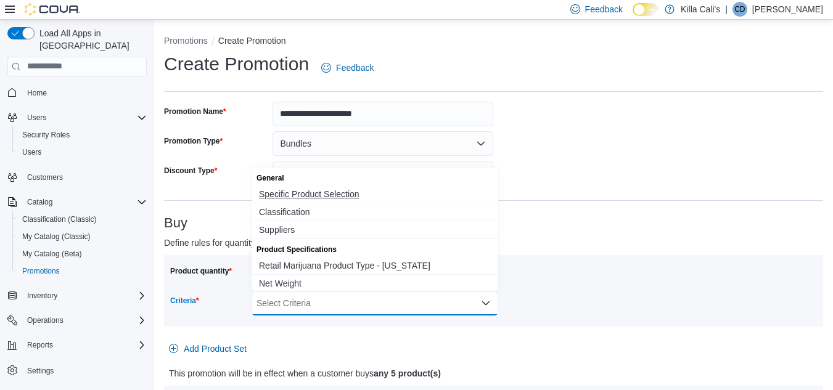
click at [332, 191] on span "Specific Product Selection" at bounding box center [375, 194] width 232 height 12
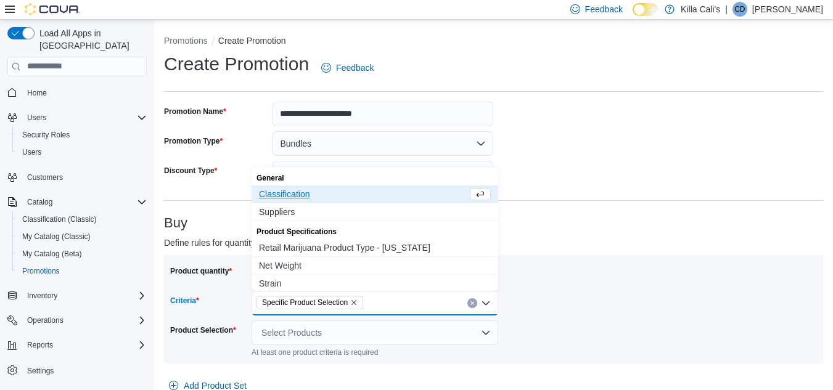
click at [565, 266] on div "Product quantity * unit(s) Criteria Specific Product Selection Combo box. Selec…" at bounding box center [493, 309] width 647 height 96
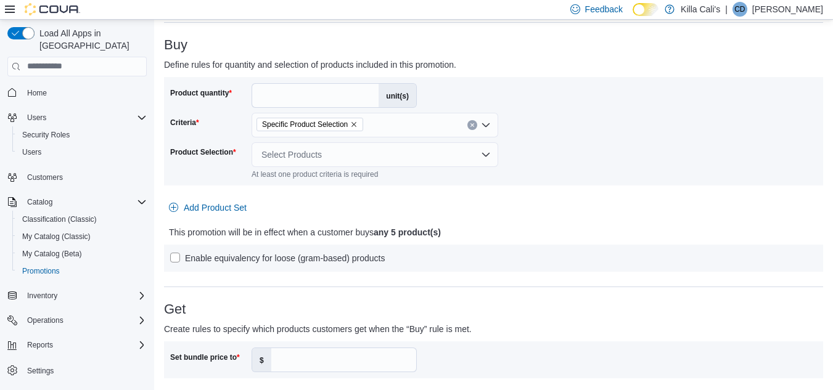
scroll to position [185, 0]
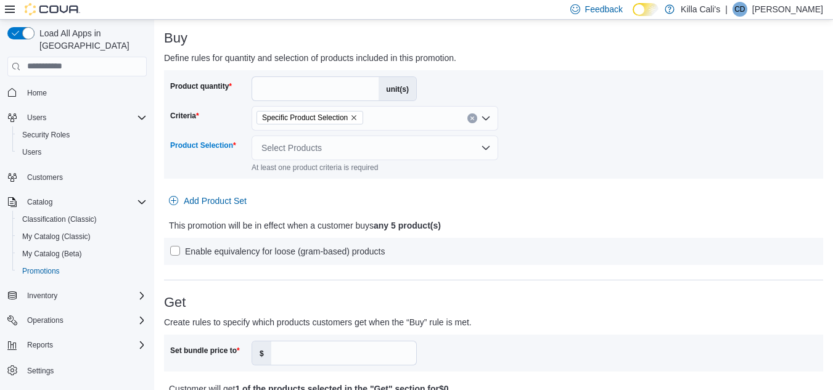
click at [372, 147] on div "Select Products" at bounding box center [375, 148] width 247 height 25
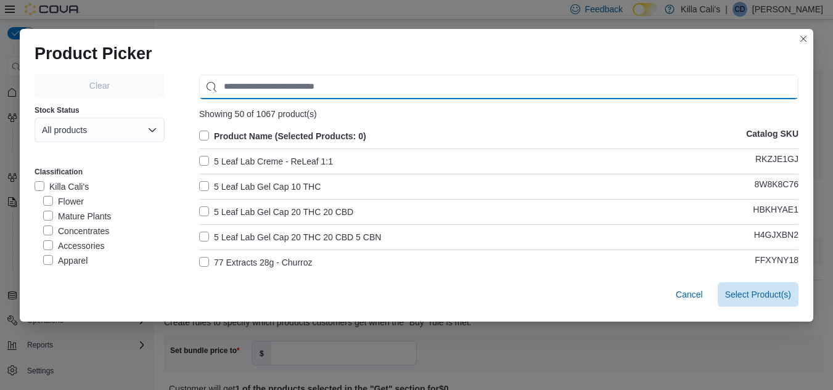
click at [239, 81] on input "Use aria labels when no actual label is in use" at bounding box center [498, 87] width 599 height 25
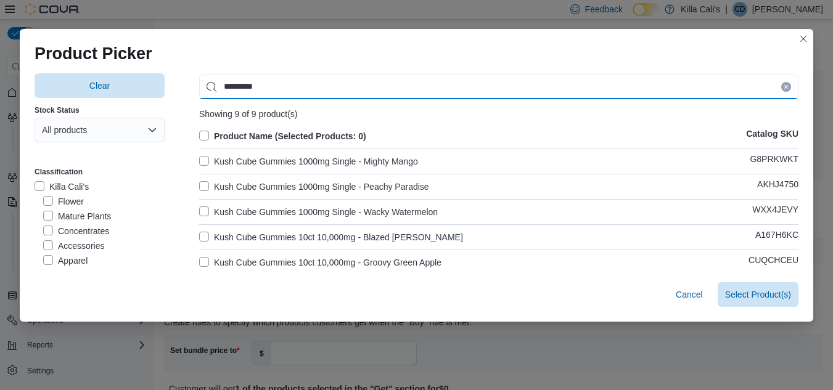
type input "*********"
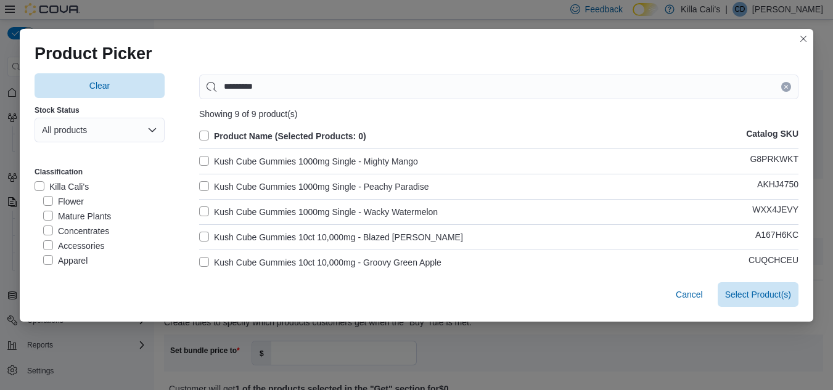
click at [202, 160] on label "Kush Cube Gummies 1000mg Single - Mighty Mango" at bounding box center [308, 161] width 219 height 15
click at [200, 188] on label "Kush Cube Gummies 1000mg Single - Peachy Paradise" at bounding box center [314, 186] width 230 height 15
click at [200, 209] on label "Kush Cube Gummies 1000mg Single - Wacky Watermelon" at bounding box center [318, 212] width 239 height 15
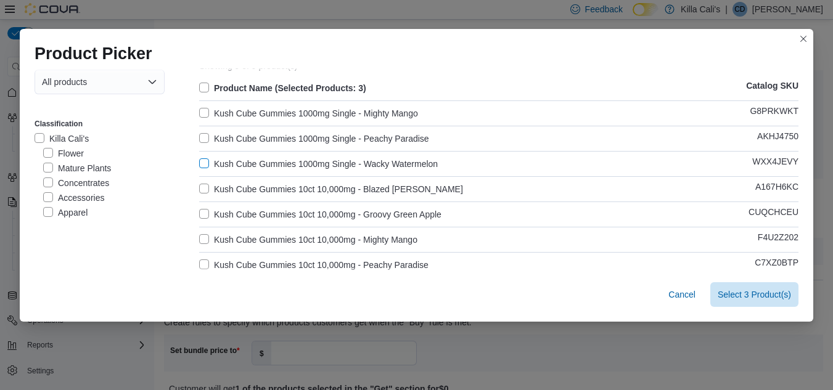
scroll to position [123, 0]
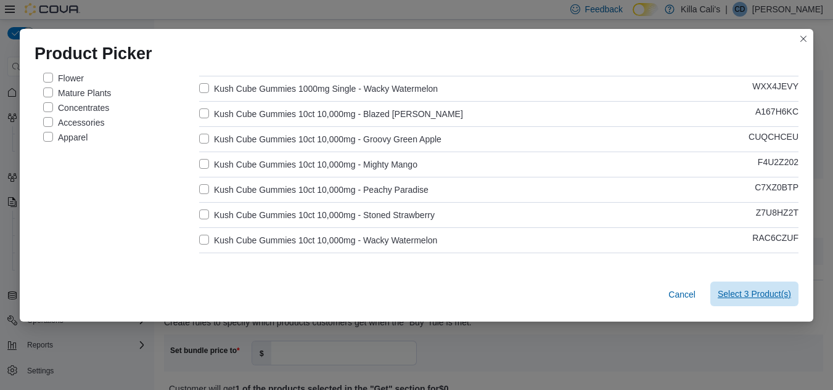
click at [741, 300] on span "Select 3 Product(s)" at bounding box center [754, 294] width 73 height 12
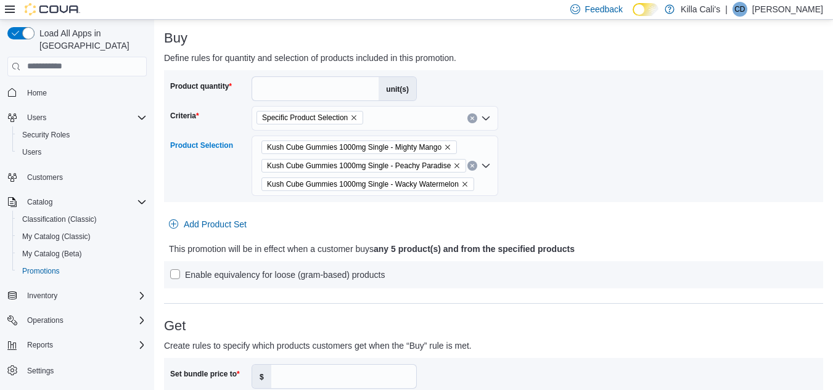
click at [497, 263] on div "Enable equivalency for loose (gram-based) products" at bounding box center [493, 274] width 659 height 27
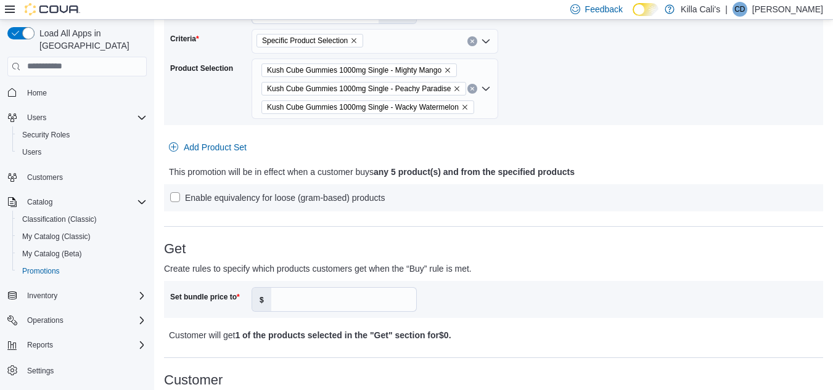
scroll to position [370, 0]
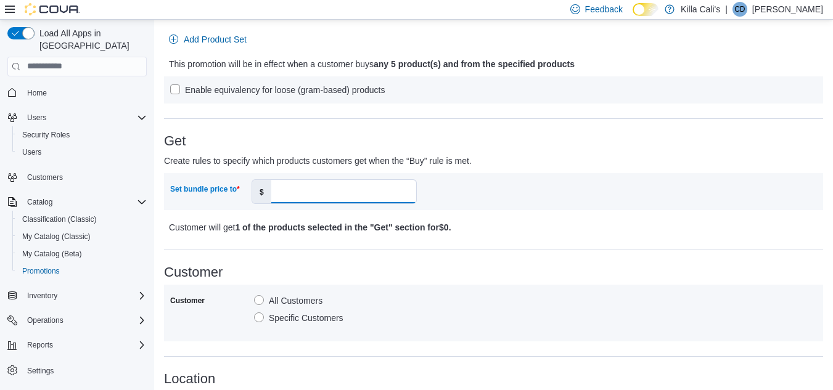
click at [293, 195] on input "Set bundle price to" at bounding box center [343, 191] width 145 height 23
type input "**"
click at [459, 285] on div "Customer All Customers Specific Customers" at bounding box center [493, 313] width 659 height 57
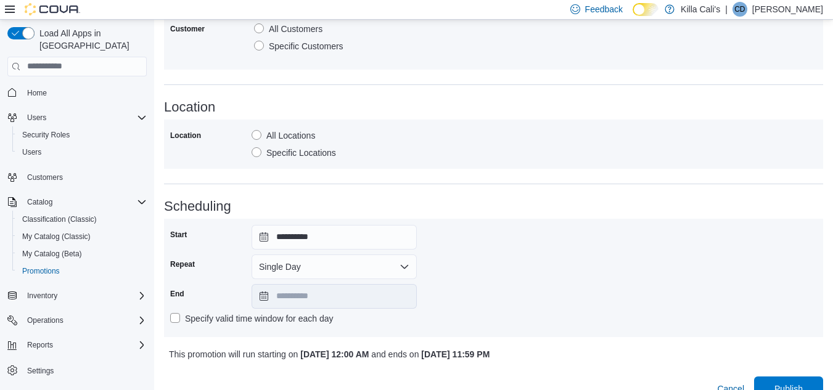
scroll to position [663, 0]
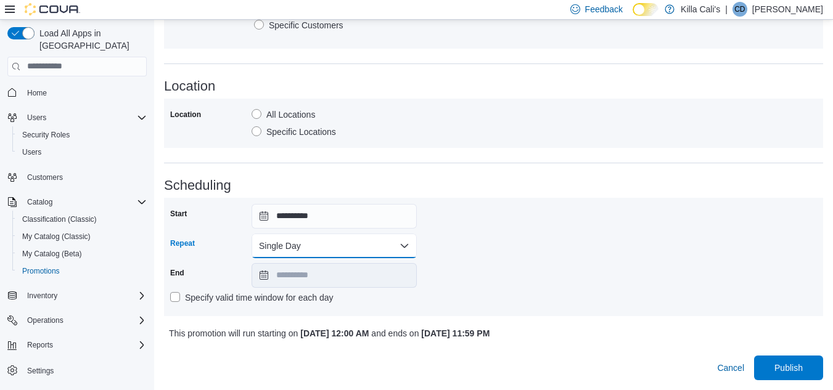
click at [390, 245] on button "Single Day" at bounding box center [334, 246] width 165 height 25
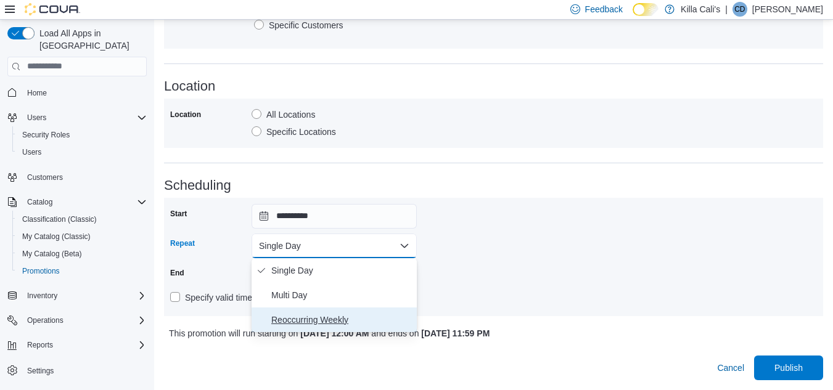
click at [322, 319] on span "Reoccurring Weekly" at bounding box center [341, 320] width 141 height 15
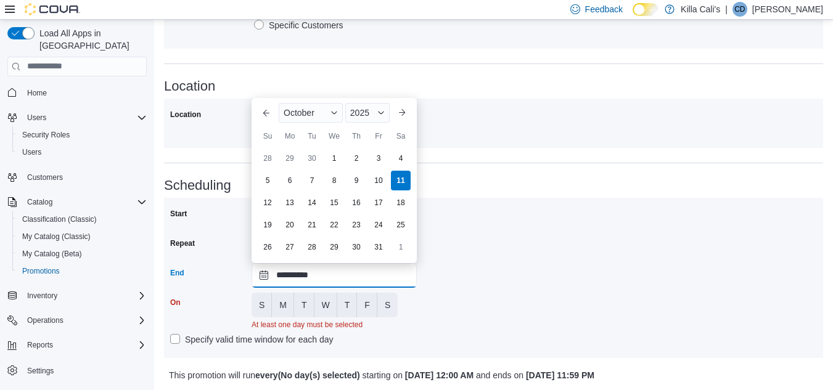
click at [372, 281] on input "**********" at bounding box center [334, 275] width 165 height 25
click at [379, 107] on div "2025" at bounding box center [367, 113] width 44 height 20
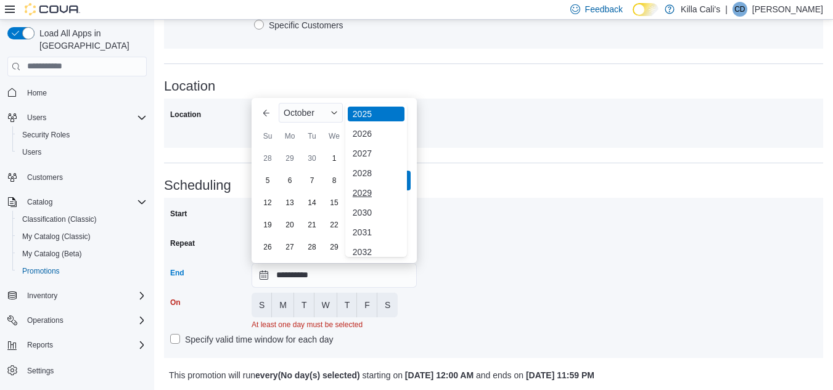
scroll to position [147, 0]
click at [364, 201] on div "2030" at bounding box center [376, 205] width 57 height 15
type input "**********"
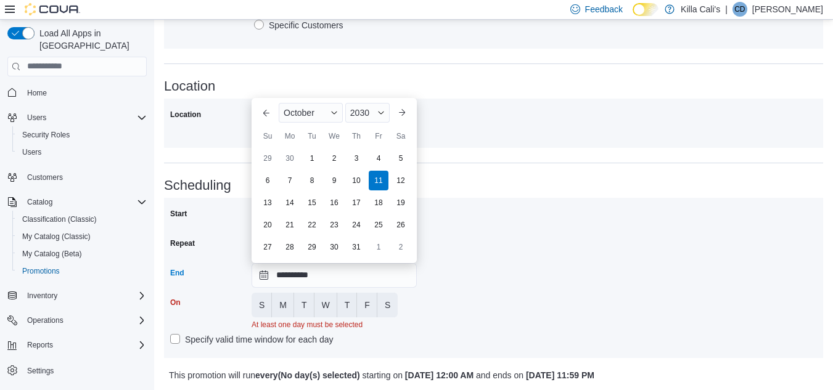
click at [454, 316] on div "**********" at bounding box center [493, 278] width 647 height 148
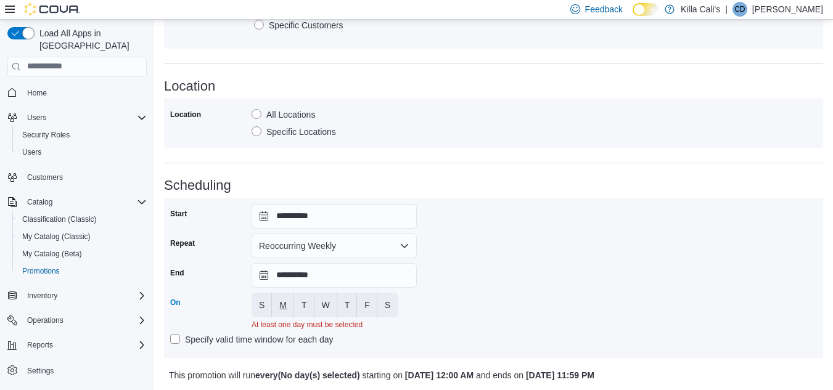
click at [285, 309] on span "M" at bounding box center [282, 305] width 7 height 12
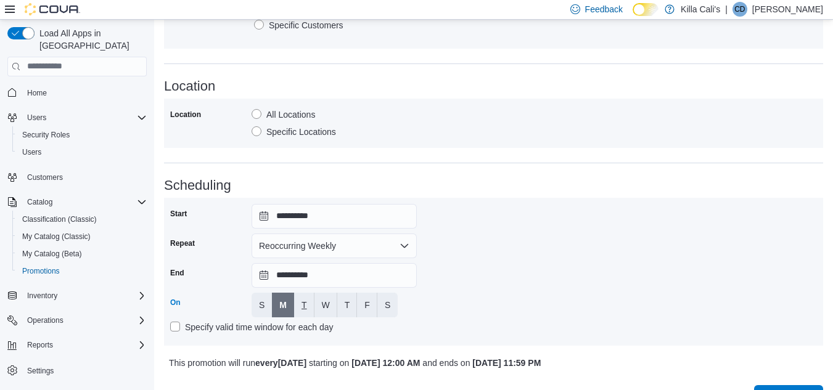
click at [300, 306] on button "T" at bounding box center [304, 305] width 20 height 25
click at [327, 309] on span "W" at bounding box center [326, 305] width 8 height 12
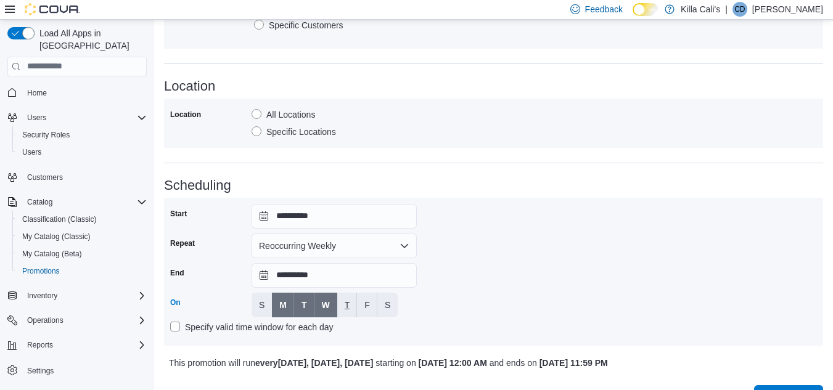
click at [345, 303] on span "T" at bounding box center [348, 305] width 6 height 12
click at [374, 308] on button "F" at bounding box center [367, 305] width 20 height 25
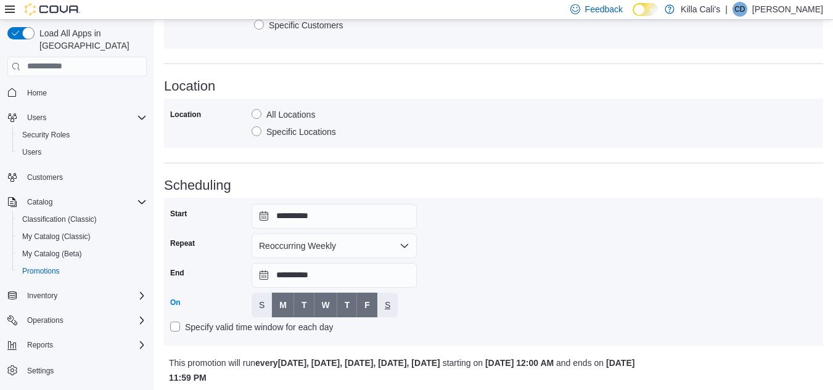
click at [396, 307] on button "S" at bounding box center [387, 305] width 20 height 25
click at [489, 307] on div "**********" at bounding box center [493, 272] width 647 height 136
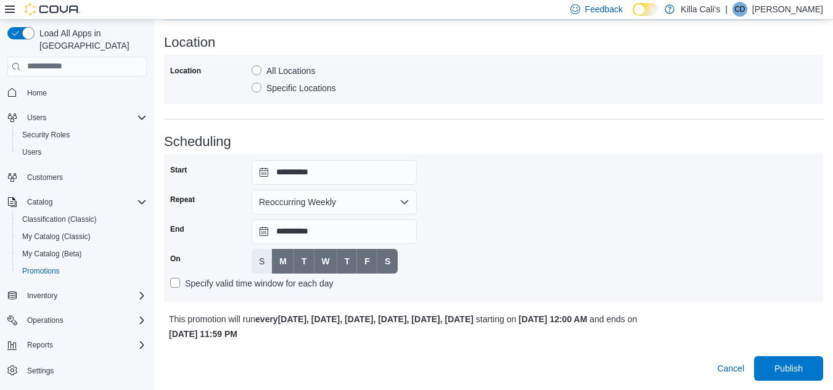
scroll to position [707, 0]
click at [792, 364] on span "Publish" at bounding box center [788, 367] width 28 height 12
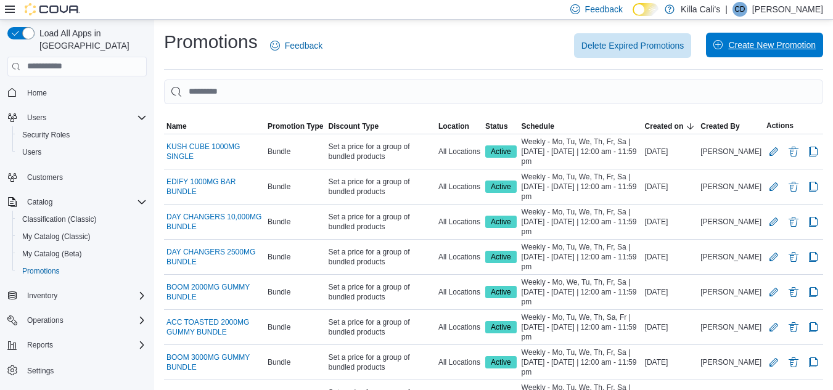
click at [753, 41] on span "Create New Promotion" at bounding box center [772, 45] width 88 height 12
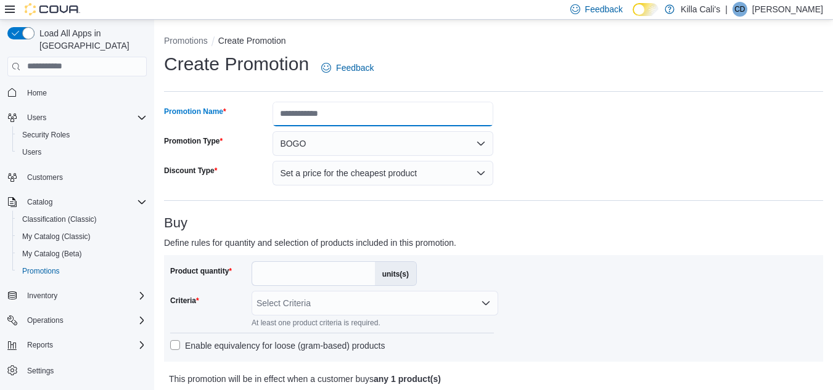
click at [311, 110] on input "Promotion Name" at bounding box center [383, 114] width 221 height 25
type input "**********"
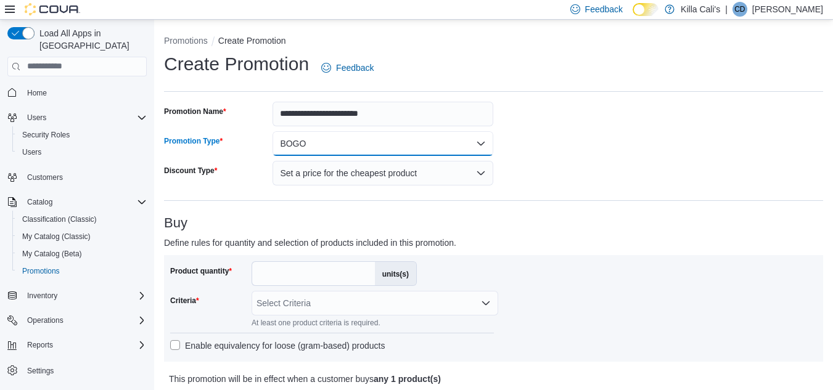
click at [321, 137] on button "BOGO" at bounding box center [383, 143] width 221 height 25
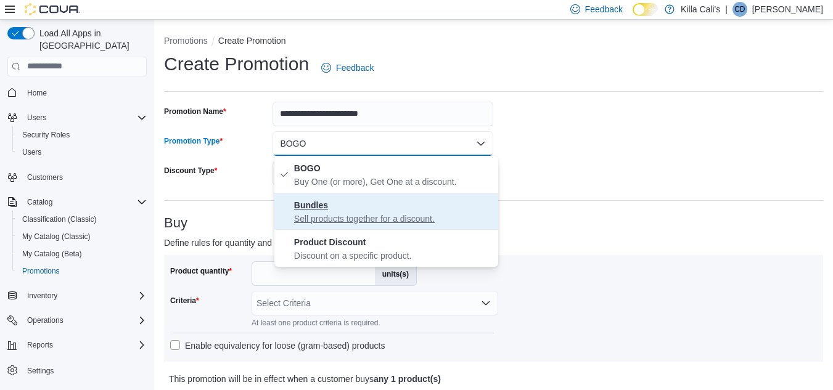
click at [323, 205] on strong "Bundles" at bounding box center [311, 205] width 34 height 10
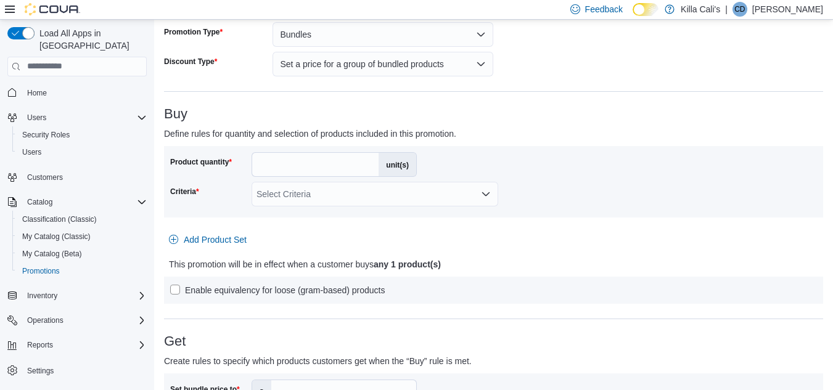
scroll to position [123, 0]
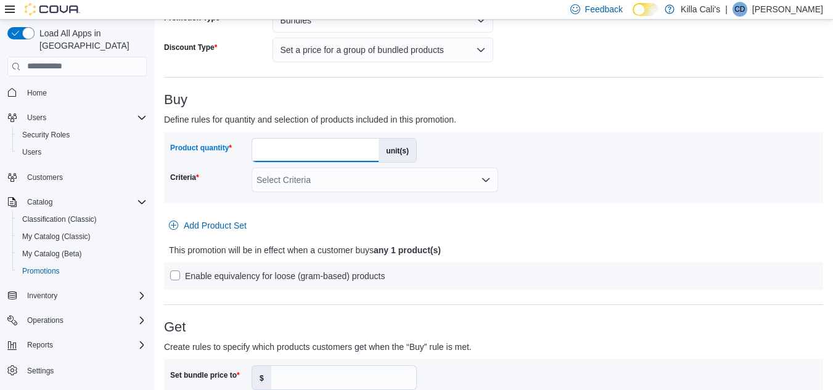
drag, startPoint x: 261, startPoint y: 147, endPoint x: 245, endPoint y: 147, distance: 15.4
click at [245, 147] on div "Product quantity * unit(s)" at bounding box center [293, 150] width 247 height 25
type input "*"
click at [414, 172] on div "Select Criteria" at bounding box center [375, 180] width 247 height 25
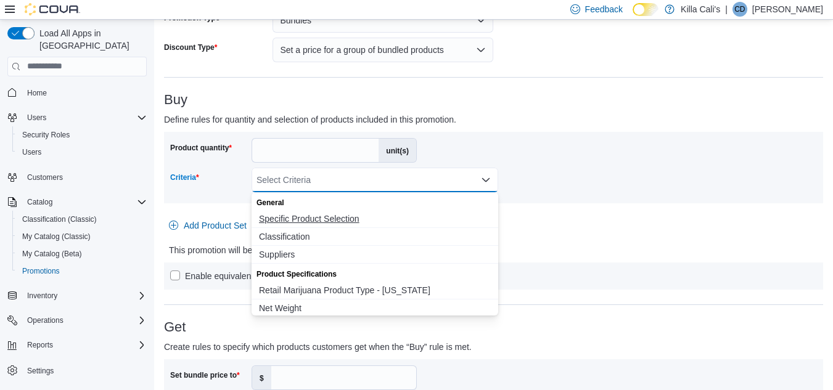
click at [349, 221] on span "Specific Product Selection" at bounding box center [375, 219] width 232 height 12
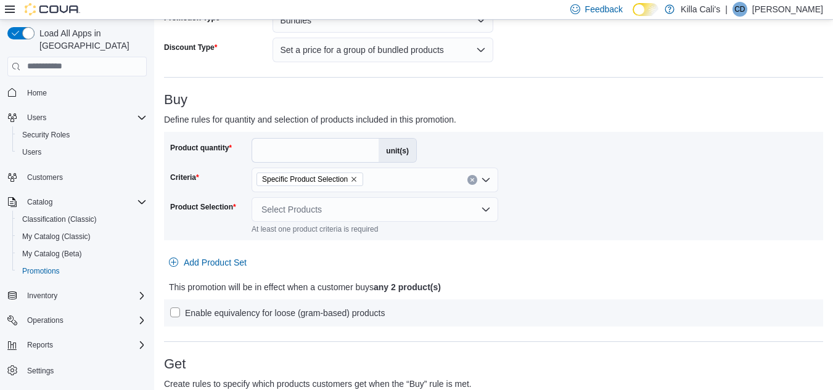
click at [520, 211] on div "Product quantity * unit(s) Criteria Specific Product Selection Product Selectio…" at bounding box center [493, 186] width 647 height 96
click at [344, 208] on div "Select Products" at bounding box center [375, 209] width 247 height 25
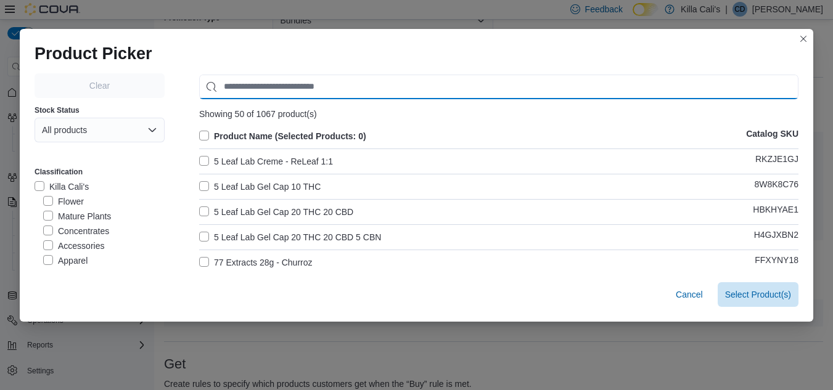
click at [253, 84] on input "Use aria labels when no actual label is in use" at bounding box center [498, 87] width 599 height 25
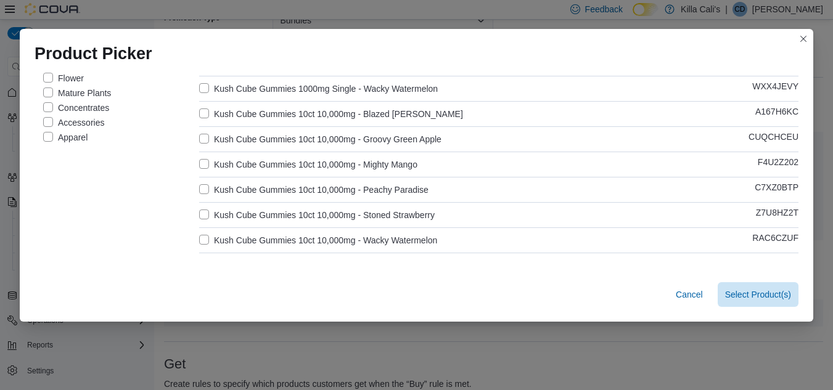
type input "*********"
click at [199, 109] on label "Kush Cube Gummies 10ct 10,000mg - Blazed Berry" at bounding box center [331, 114] width 264 height 15
click at [202, 137] on label "Kush Cube Gummies 10ct 10,000mg - Groovy Green Apple" at bounding box center [320, 139] width 242 height 15
click at [206, 162] on label "Kush Cube Gummies 10ct 10,000mg - Mighty Mango" at bounding box center [308, 164] width 218 height 15
click at [194, 182] on div "Clear Stock Status All products Classification Killa Cali's Flower Mature Plant…" at bounding box center [417, 131] width 764 height 363
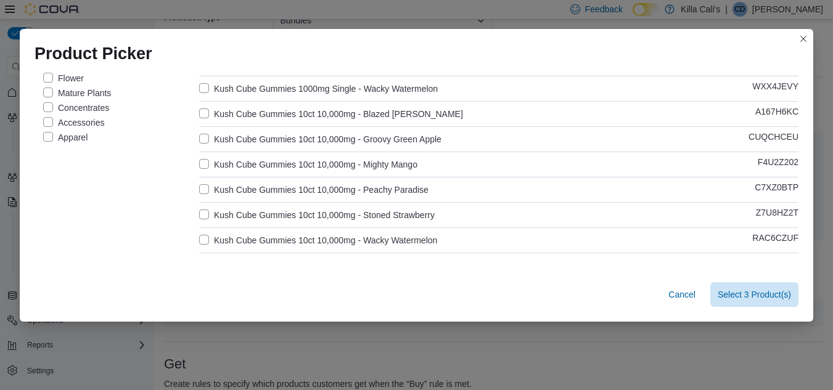
click at [199, 216] on label "Kush Cube Gummies 10ct 10,000mg - Stoned Strawberry" at bounding box center [317, 215] width 236 height 15
click at [201, 184] on label "Kush Cube Gummies 10ct 10,000mg - Peachy Paradise" at bounding box center [313, 189] width 229 height 15
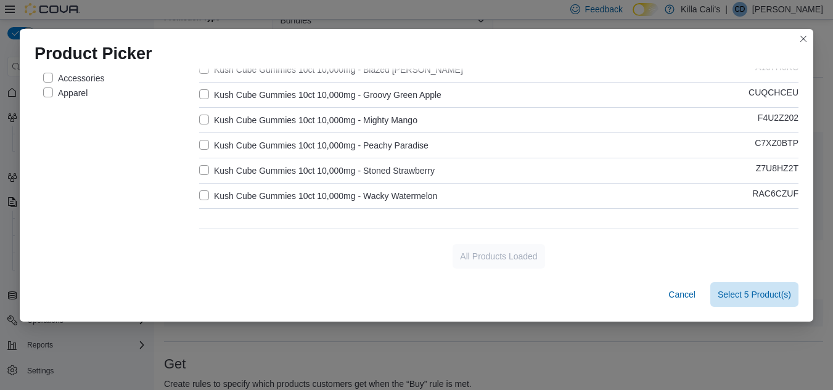
click at [199, 192] on label "Kush Cube Gummies 10ct 10,000mg - Wacky Watermelon" at bounding box center [318, 196] width 238 height 15
click at [758, 290] on span "Select 6 Product(s)" at bounding box center [754, 294] width 73 height 12
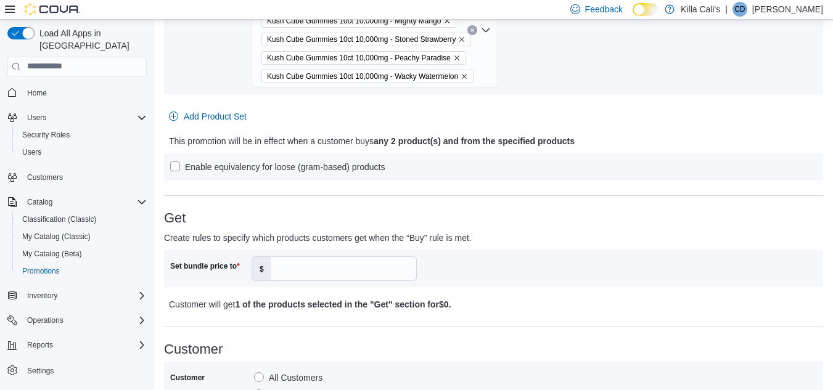
scroll to position [370, 0]
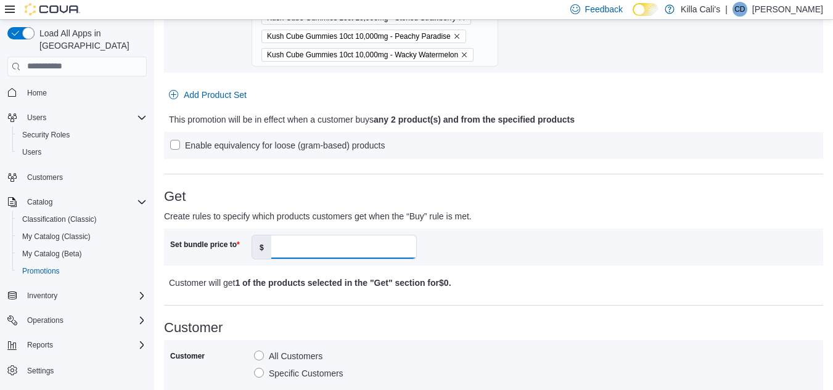
click at [326, 247] on input "Set bundle price to" at bounding box center [343, 247] width 145 height 23
type input "***"
click at [607, 286] on p "Customer will get 1 of the products selected in the "Get" section for $120 ." at bounding box center [412, 283] width 487 height 15
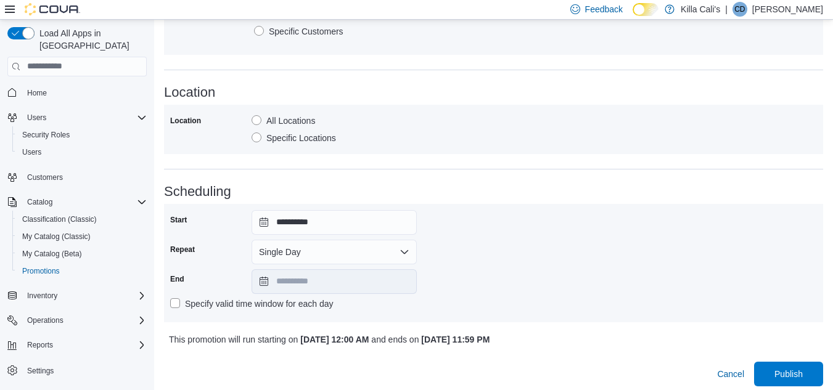
scroll to position [718, 0]
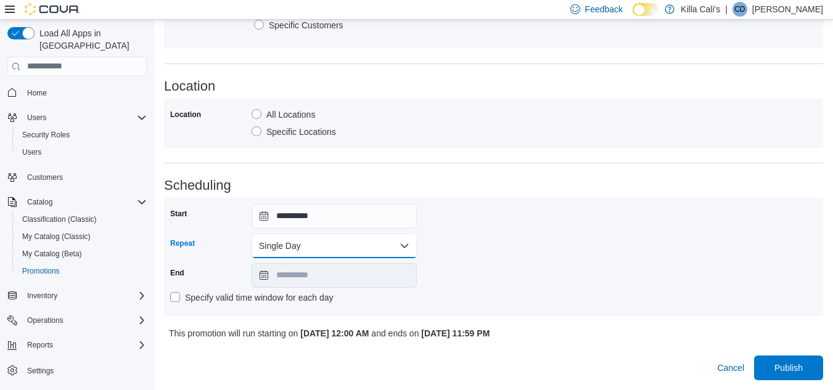
click at [334, 242] on button "Single Day" at bounding box center [334, 246] width 165 height 25
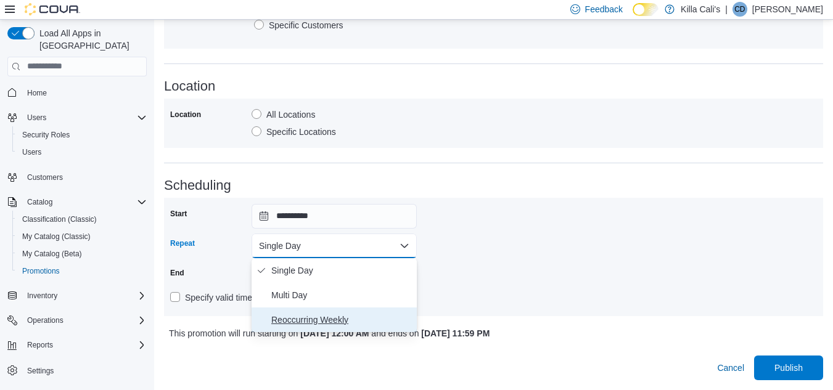
click at [293, 319] on span "Reoccurring Weekly" at bounding box center [341, 320] width 141 height 15
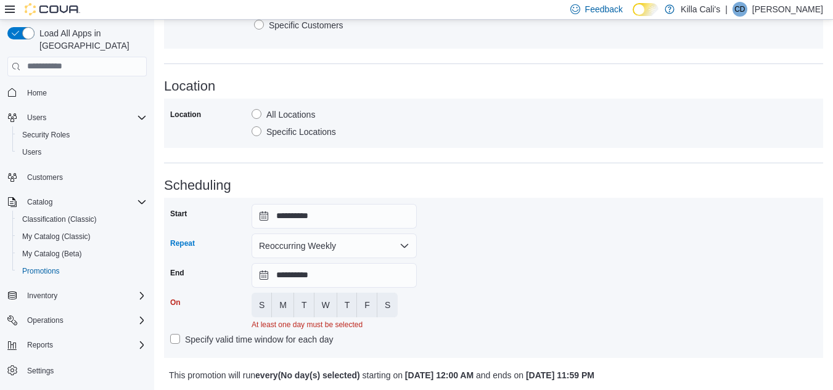
click at [526, 257] on div "**********" at bounding box center [493, 278] width 647 height 148
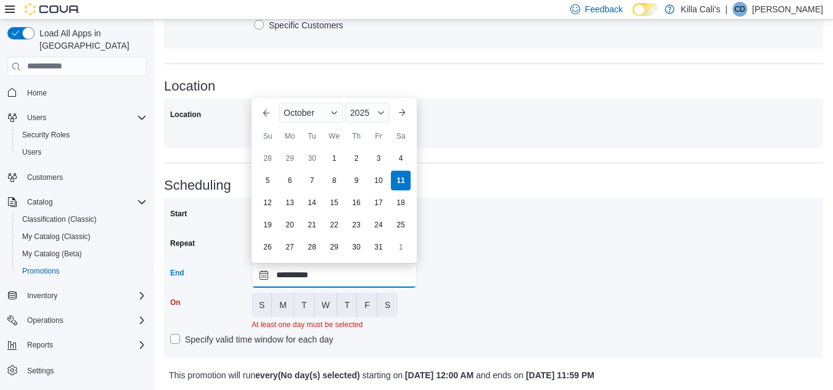
click at [335, 275] on input "**********" at bounding box center [334, 275] width 165 height 25
click at [379, 112] on span "Button. Open the year selector. 2025 is currently selected." at bounding box center [380, 112] width 7 height 7
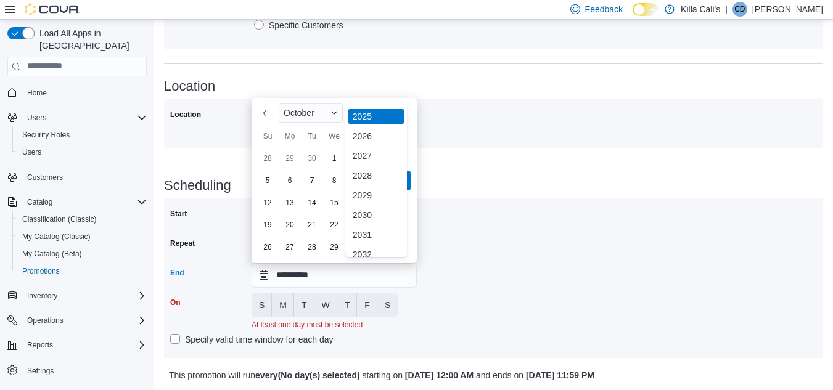
scroll to position [147, 0]
click at [358, 205] on div "2030" at bounding box center [376, 205] width 57 height 15
type input "**********"
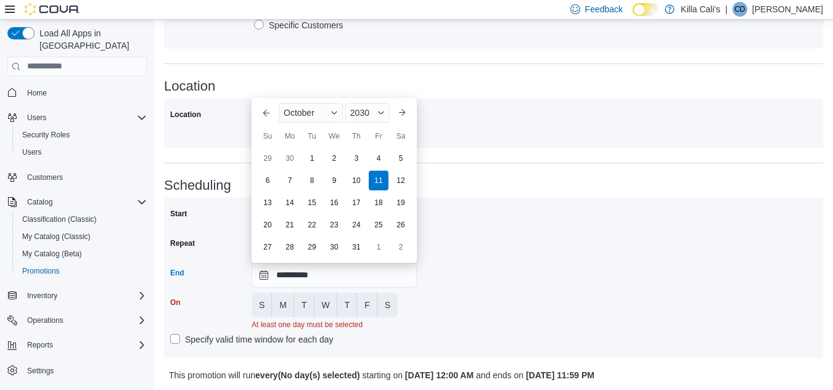
click at [464, 277] on div "**********" at bounding box center [493, 278] width 647 height 148
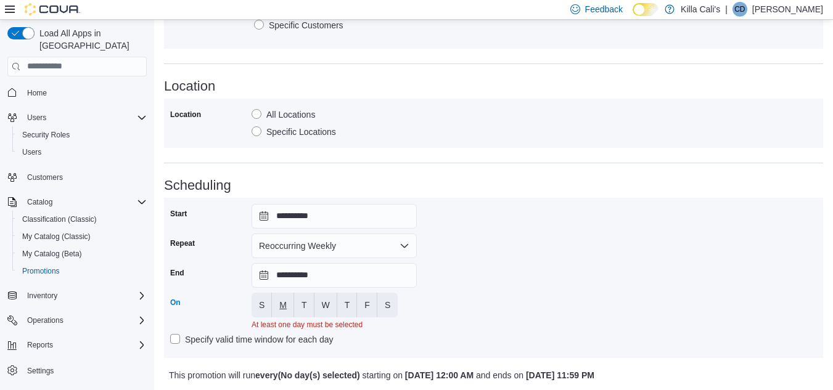
click at [284, 301] on span "M" at bounding box center [282, 305] width 7 height 12
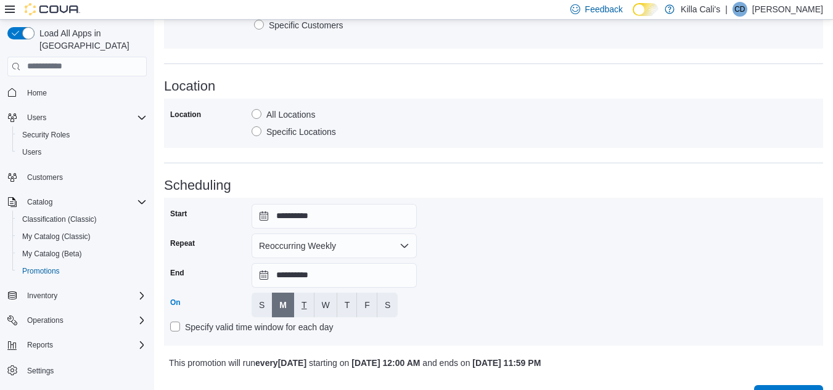
click at [305, 301] on span "T" at bounding box center [304, 305] width 6 height 12
click at [330, 304] on button "W" at bounding box center [325, 305] width 23 height 25
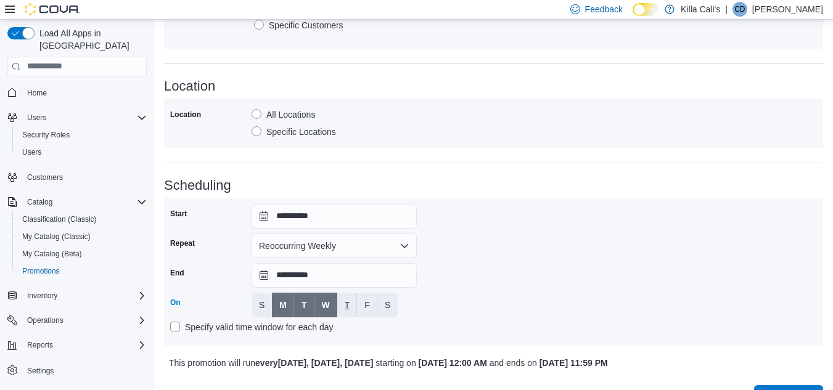
click at [345, 304] on span "T" at bounding box center [348, 305] width 6 height 12
click at [365, 305] on span "F" at bounding box center [367, 305] width 6 height 12
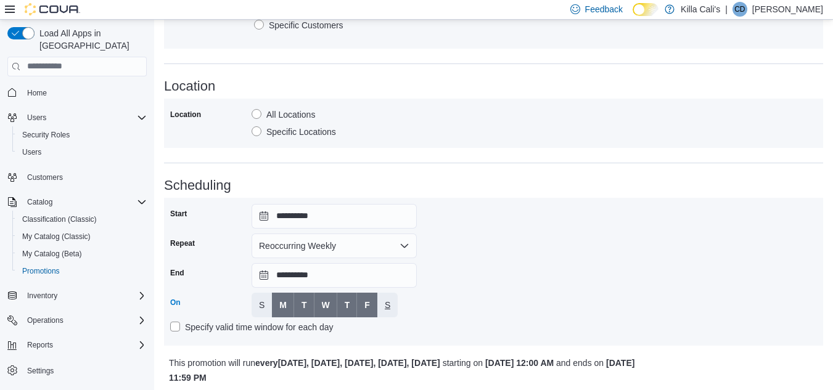
click at [387, 305] on span "S" at bounding box center [388, 305] width 6 height 12
drag, startPoint x: 453, startPoint y: 305, endPoint x: 461, endPoint y: 305, distance: 7.4
click at [456, 305] on div "**********" at bounding box center [493, 272] width 647 height 136
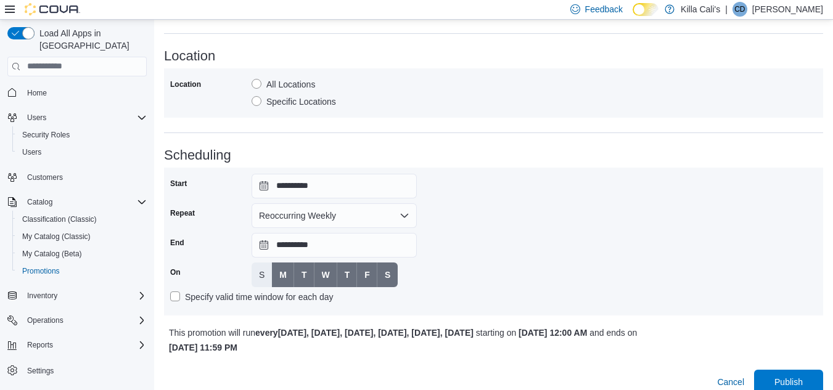
scroll to position [763, 0]
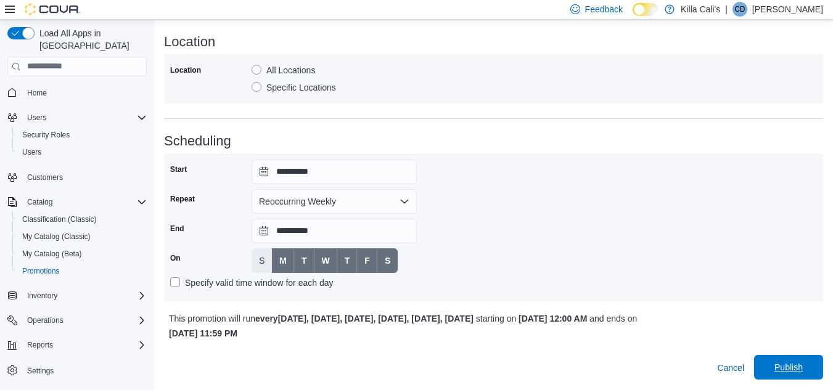
click at [803, 369] on span "Publish" at bounding box center [788, 367] width 28 height 12
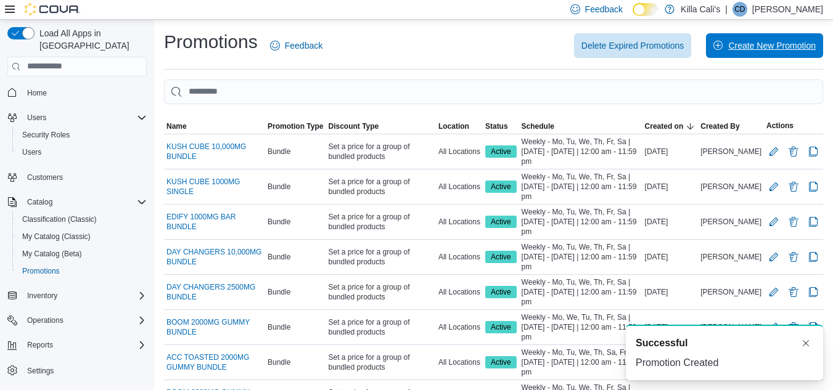
drag, startPoint x: 738, startPoint y: 44, endPoint x: 720, endPoint y: 59, distance: 23.3
click at [738, 44] on span "Create New Promotion" at bounding box center [772, 45] width 88 height 12
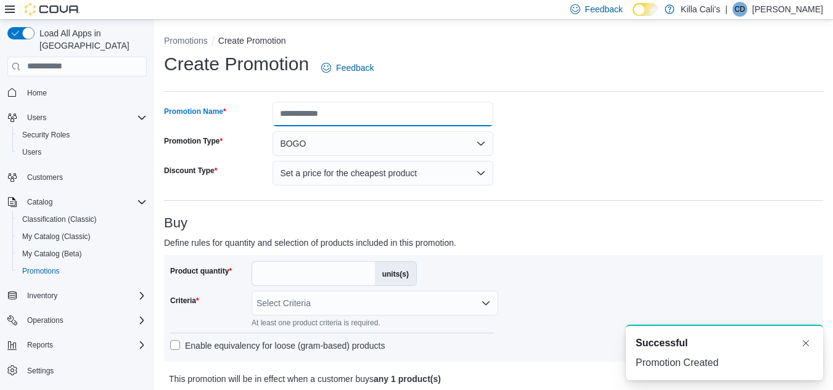
click at [298, 110] on input "Promotion Name" at bounding box center [383, 114] width 221 height 25
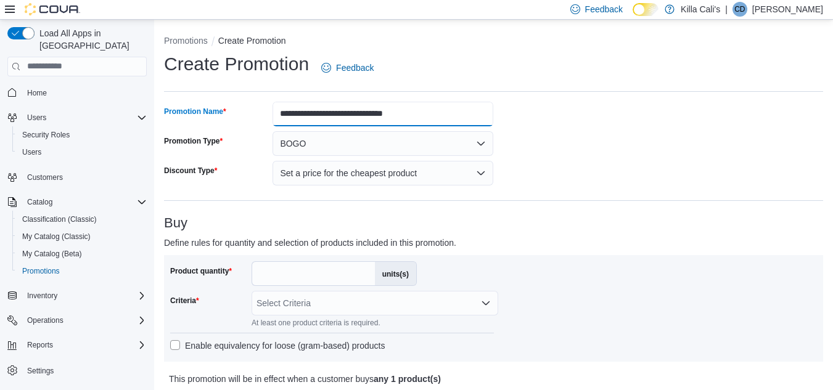
drag, startPoint x: 332, startPoint y: 113, endPoint x: 276, endPoint y: 109, distance: 56.2
click at [276, 109] on input "**********" at bounding box center [383, 114] width 221 height 25
type input "**********"
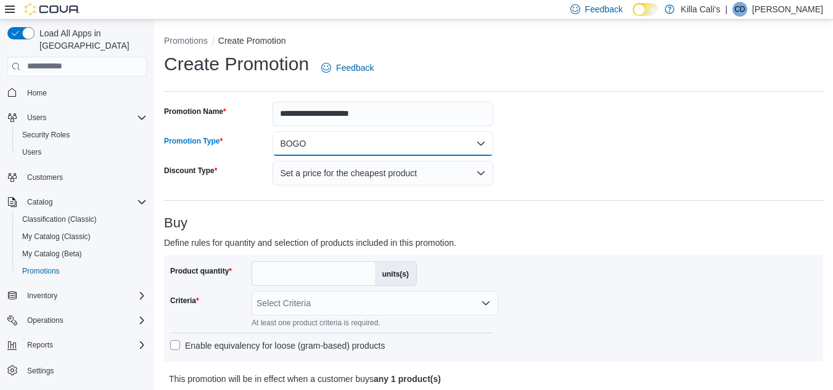
click at [355, 137] on button "BOGO" at bounding box center [383, 143] width 221 height 25
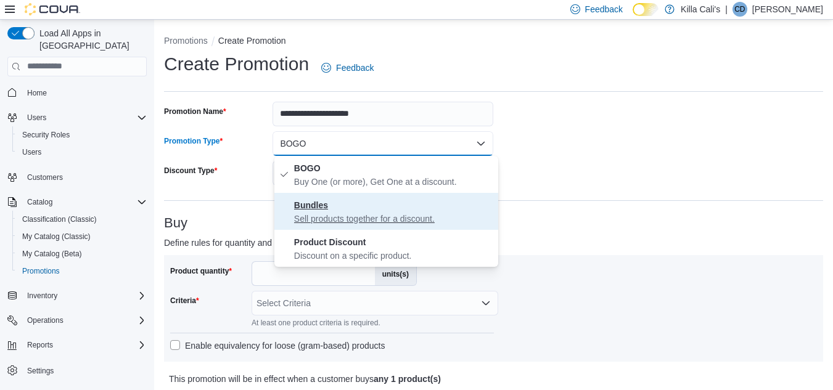
click at [345, 211] on span "Bundles Sell products together for a discount." at bounding box center [393, 211] width 199 height 27
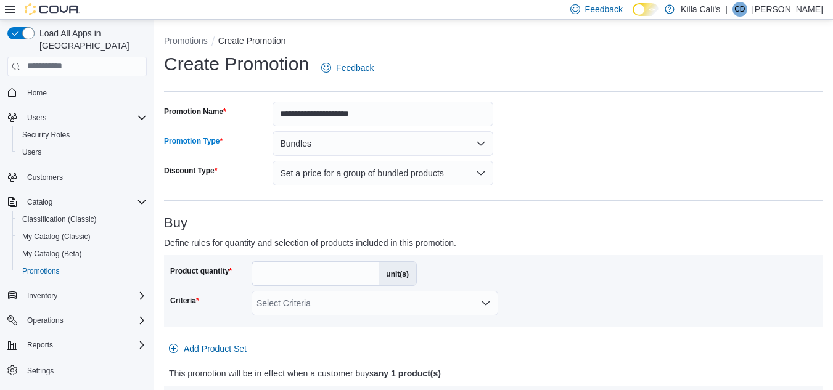
drag, startPoint x: 281, startPoint y: 274, endPoint x: 208, endPoint y: 277, distance: 72.2
click at [219, 276] on div "Product quantity * unit(s)" at bounding box center [293, 273] width 247 height 25
type input "*"
click at [612, 292] on div "Product quantity * unit(s) Criteria Select Criteria" at bounding box center [493, 290] width 647 height 59
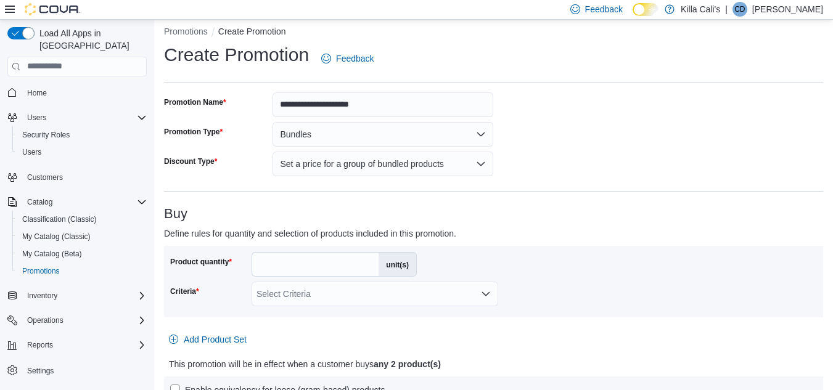
scroll to position [62, 0]
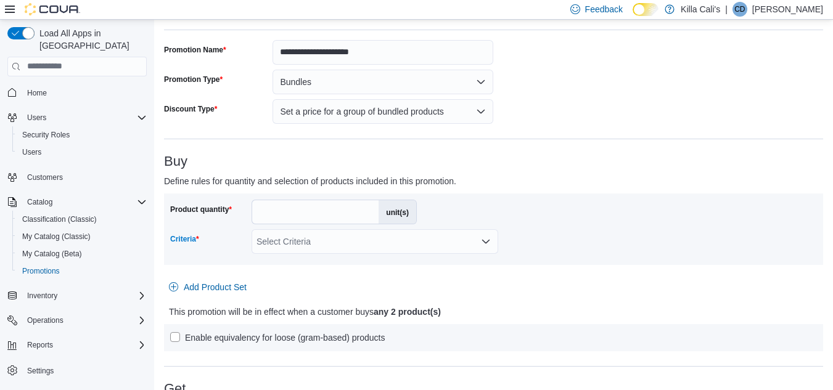
click at [468, 240] on div "Select Criteria" at bounding box center [375, 241] width 247 height 25
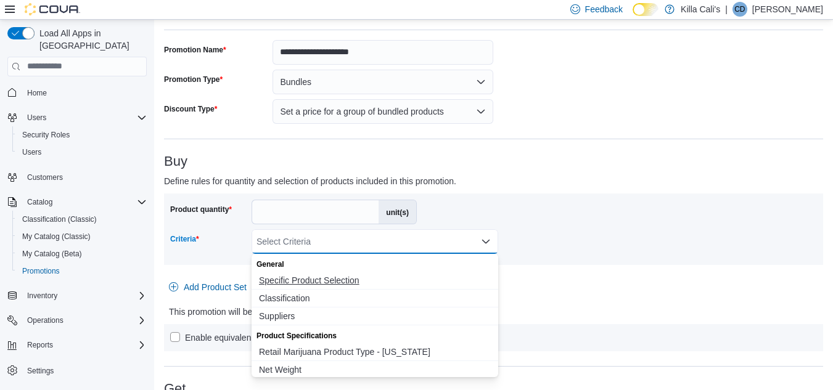
click at [349, 279] on span "Specific Product Selection" at bounding box center [375, 280] width 232 height 12
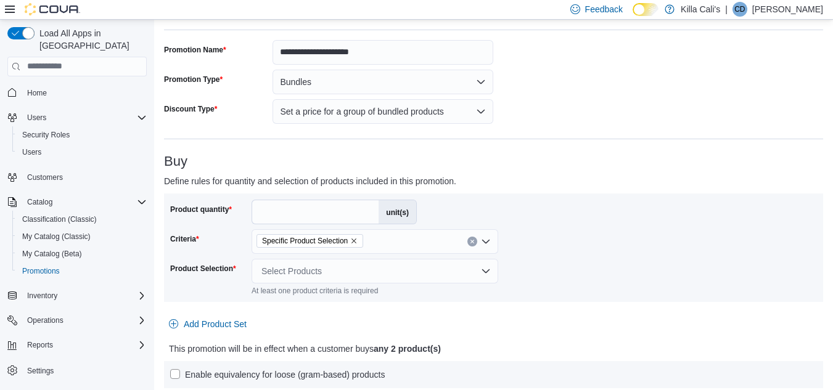
click at [594, 244] on div "Product quantity * unit(s) Criteria Specific Product Selection Product Selectio…" at bounding box center [493, 248] width 647 height 96
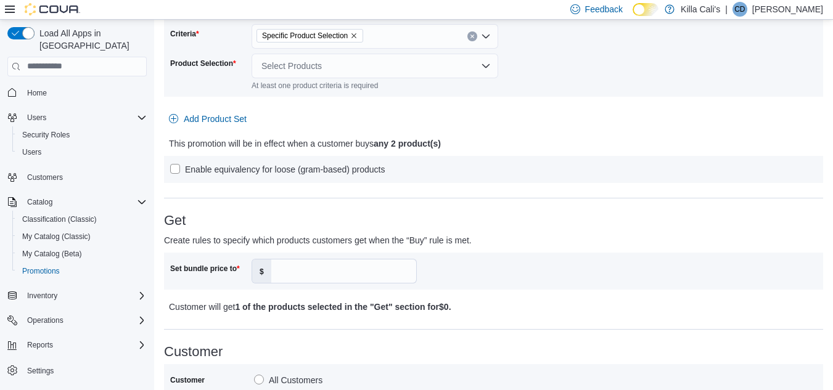
scroll to position [247, 0]
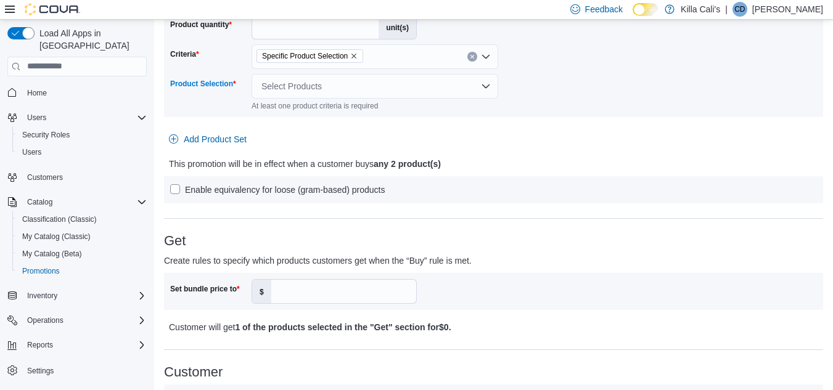
click at [438, 84] on div "Select Products" at bounding box center [375, 86] width 247 height 25
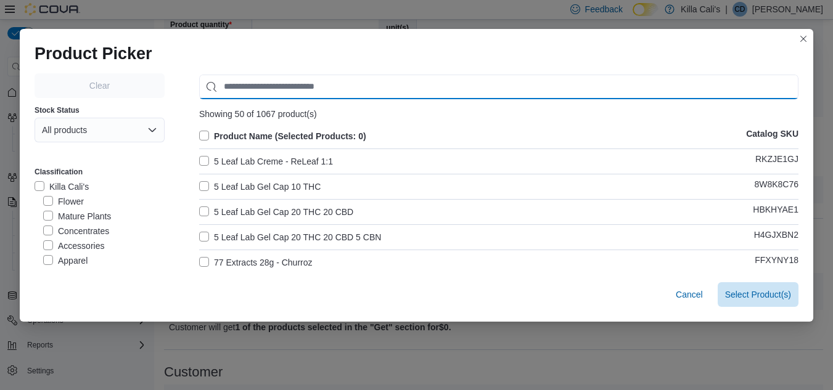
click at [239, 87] on input "Use aria labels when no actual label is in use" at bounding box center [498, 87] width 599 height 25
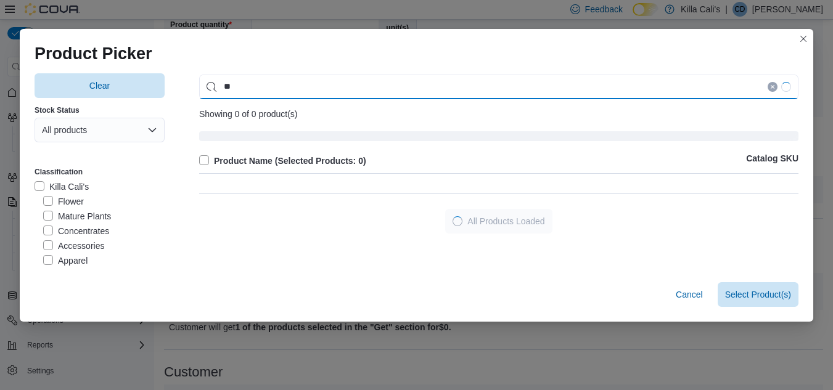
type input "*"
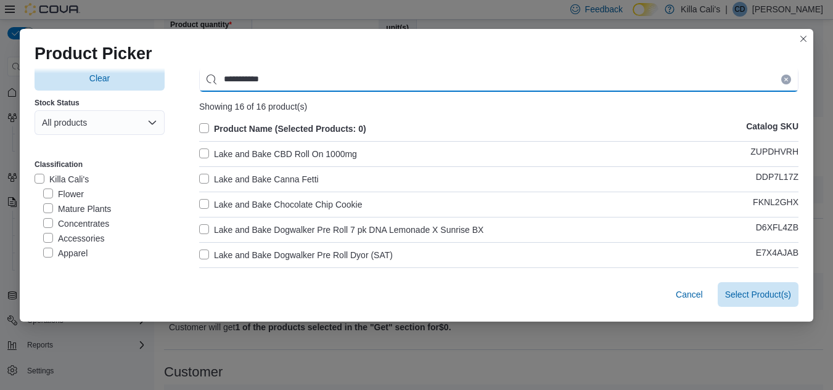
scroll to position [0, 0]
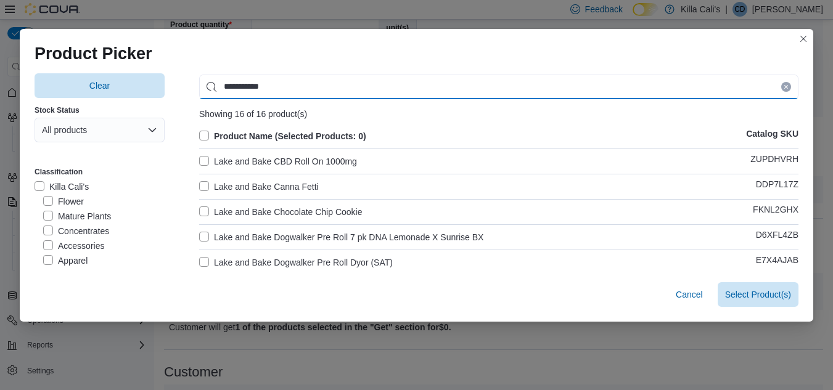
drag, startPoint x: 278, startPoint y: 84, endPoint x: 214, endPoint y: 94, distance: 65.0
click at [173, 84] on div "**********" at bounding box center [417, 343] width 764 height 540
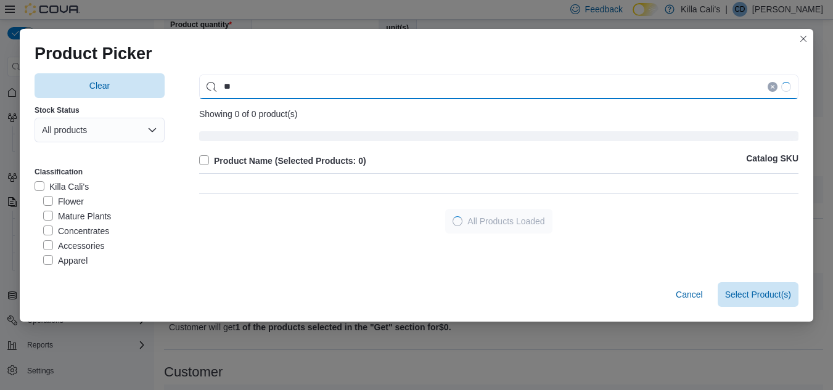
type input "*"
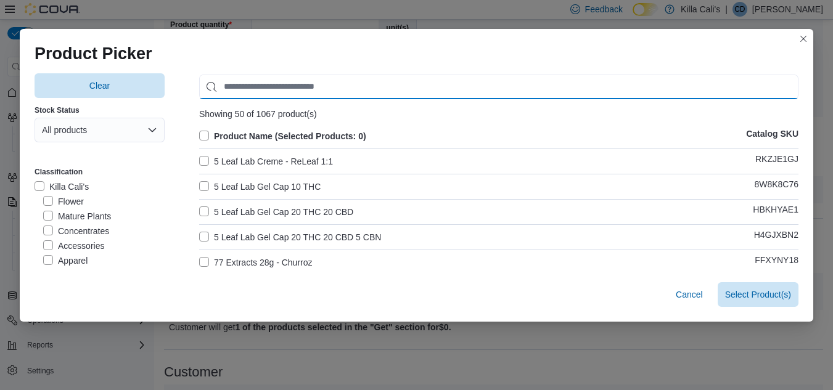
click at [266, 81] on input "Use aria labels when no actual label is in use" at bounding box center [498, 87] width 599 height 25
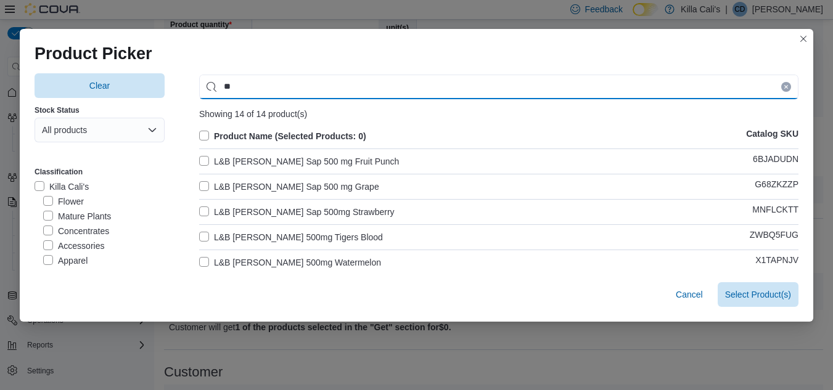
type input "*"
type input "***"
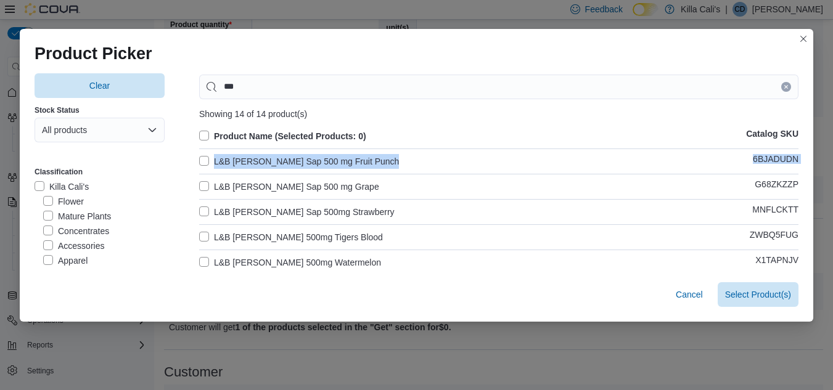
drag, startPoint x: 201, startPoint y: 158, endPoint x: 194, endPoint y: 195, distance: 37.0
click at [201, 185] on div "Product Name (Selected Products: 0) Catalog SKU L&B Sarah Sap 500 mg Fruit Punc…" at bounding box center [498, 318] width 599 height 379
click at [200, 188] on label "L&B Sarah Sap 500 mg Grape" at bounding box center [289, 186] width 180 height 15
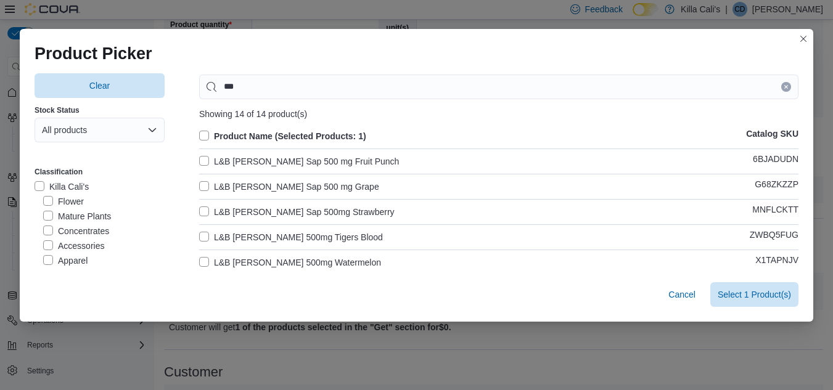
click at [201, 166] on label "L&B Sarah Sap 500 mg Fruit Punch" at bounding box center [299, 161] width 200 height 15
click at [199, 211] on label "L&B Sarah Sap 500mg Strawberry" at bounding box center [296, 212] width 195 height 15
click at [199, 236] on label "L&B Sarah Sap 500mg Tigers Blood" at bounding box center [291, 237] width 184 height 15
click at [202, 258] on label "L&B Sarah Sap 500mg Watermelon" at bounding box center [290, 262] width 182 height 15
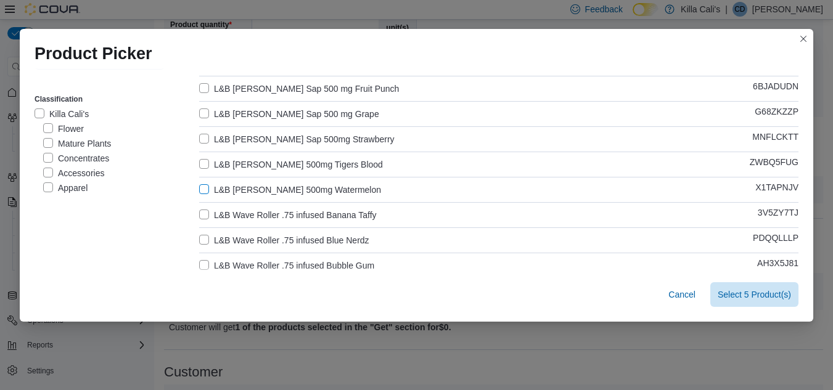
scroll to position [123, 0]
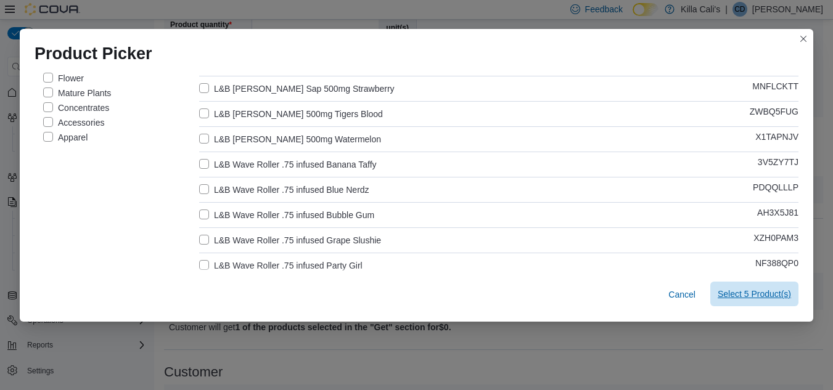
click at [753, 295] on span "Select 5 Product(s)" at bounding box center [754, 294] width 73 height 12
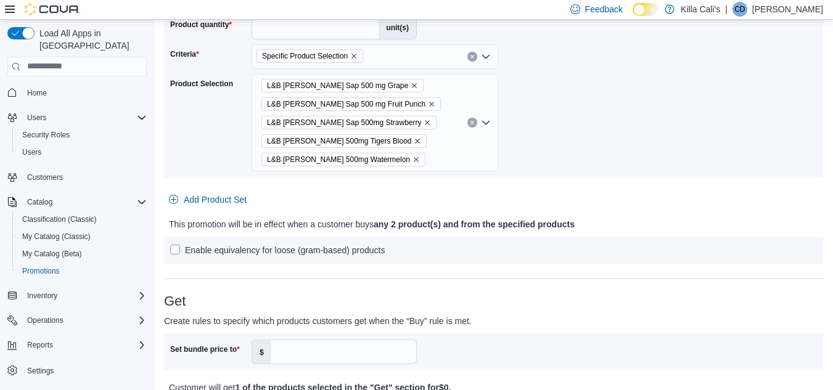
click at [492, 294] on h3 "Get" at bounding box center [493, 301] width 659 height 15
click at [280, 350] on input "Set bundle price to" at bounding box center [343, 351] width 145 height 23
type input "**"
click at [579, 260] on div "Enable equivalency for loose (gram-based) products" at bounding box center [493, 250] width 659 height 27
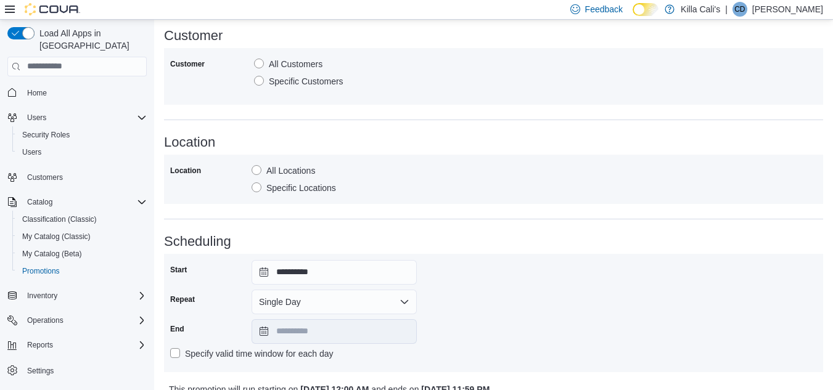
scroll to position [700, 0]
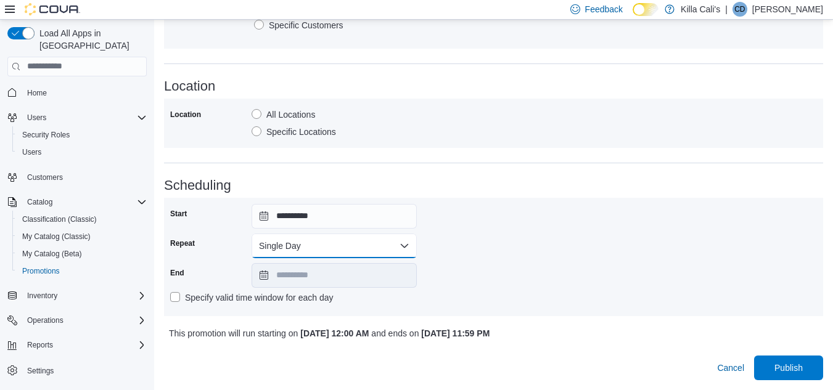
click at [321, 247] on button "Single Day" at bounding box center [334, 246] width 165 height 25
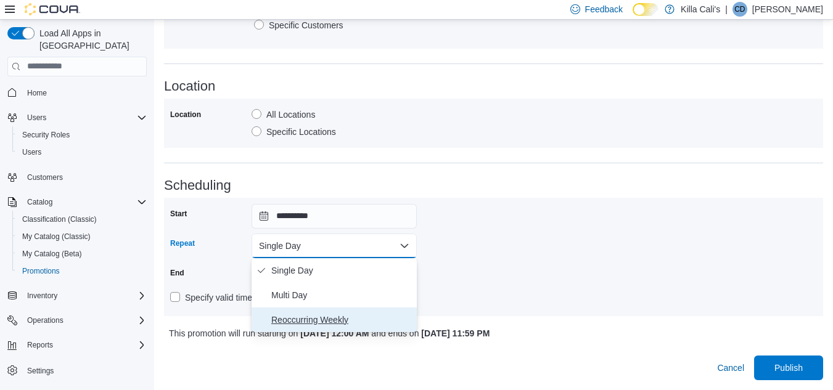
click at [300, 326] on span "Reoccurring Weekly" at bounding box center [341, 320] width 141 height 15
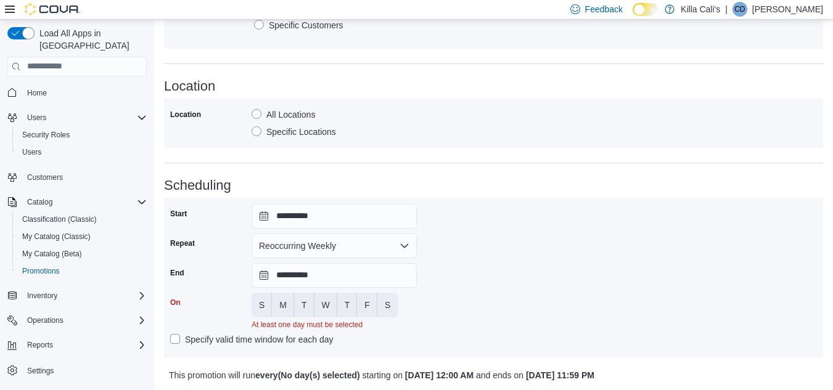
click at [508, 266] on div "**********" at bounding box center [493, 278] width 647 height 148
click at [383, 279] on input "**********" at bounding box center [334, 275] width 165 height 25
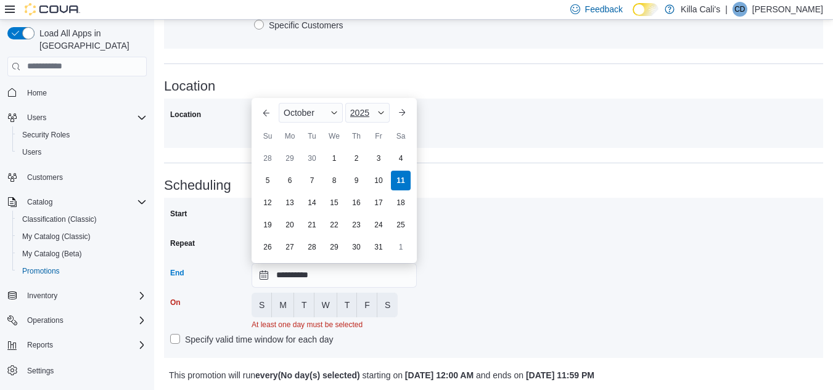
click at [382, 109] on span "Button. Open the year selector. 2025 is currently selected." at bounding box center [380, 112] width 7 height 7
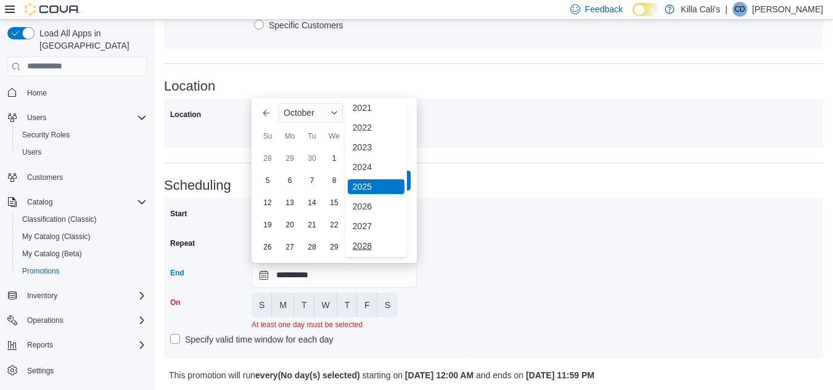
scroll to position [147, 0]
click at [357, 204] on div "2030" at bounding box center [376, 205] width 57 height 15
type input "**********"
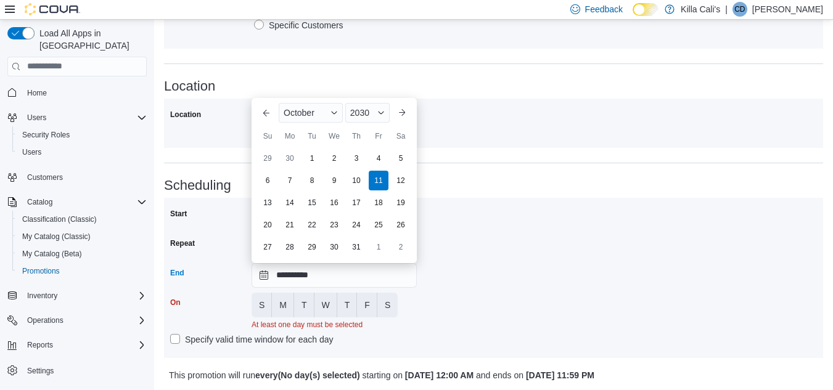
click at [546, 261] on div "**********" at bounding box center [493, 278] width 647 height 148
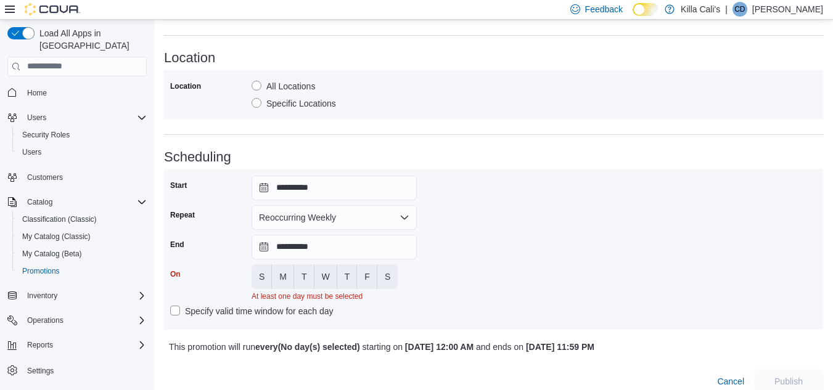
scroll to position [757, 0]
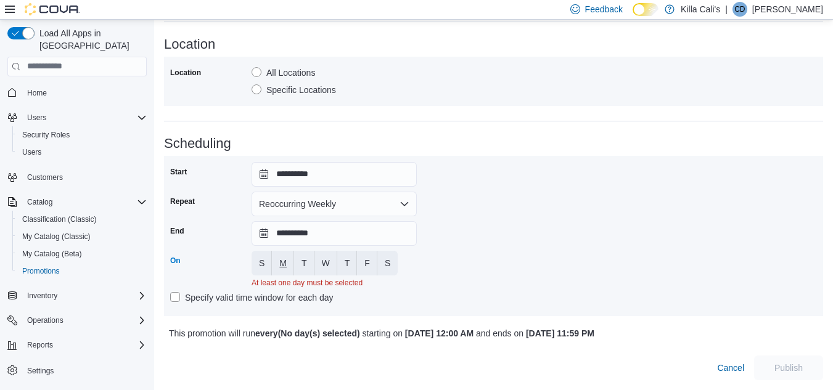
click at [279, 251] on button "M" at bounding box center [283, 263] width 22 height 25
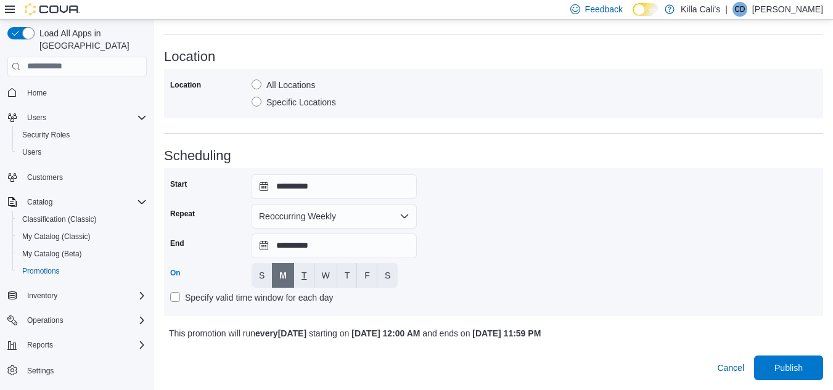
click at [303, 277] on span "T" at bounding box center [304, 275] width 6 height 12
click at [322, 275] on span "W" at bounding box center [326, 275] width 8 height 12
click at [346, 277] on span "T" at bounding box center [348, 275] width 6 height 12
click at [364, 276] on span "F" at bounding box center [367, 275] width 6 height 12
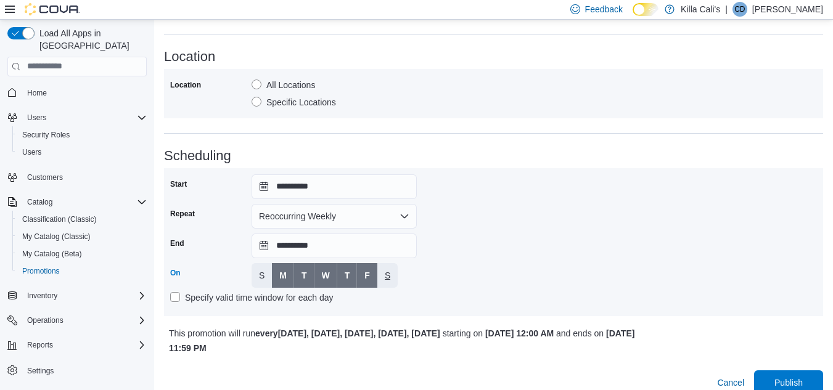
click at [390, 276] on span "S" at bounding box center [388, 275] width 6 height 12
drag, startPoint x: 517, startPoint y: 271, endPoint x: 640, endPoint y: 276, distance: 122.8
click at [519, 271] on div "**********" at bounding box center [493, 242] width 647 height 136
click at [778, 374] on span "Publish" at bounding box center [788, 382] width 54 height 25
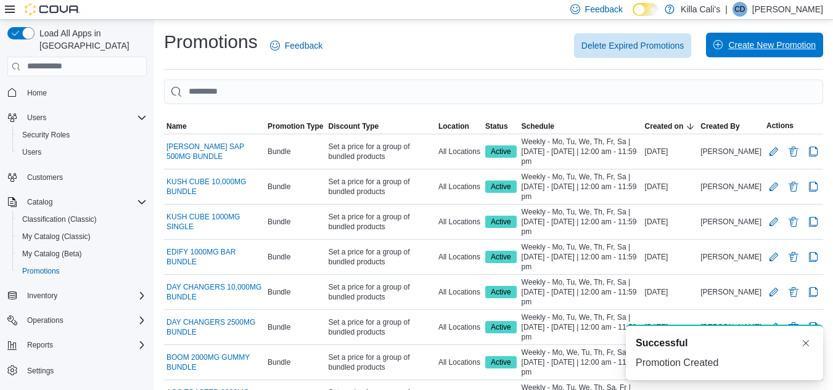
click at [751, 51] on span "Create New Promotion" at bounding box center [772, 45] width 88 height 12
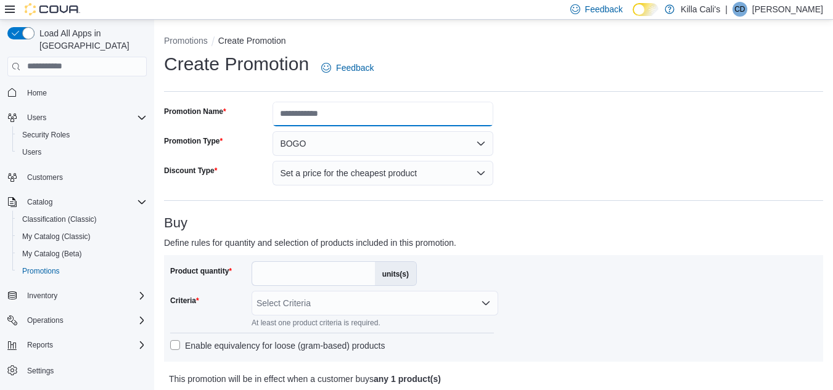
click at [301, 115] on input "Promotion Name" at bounding box center [383, 114] width 221 height 25
type input "**********"
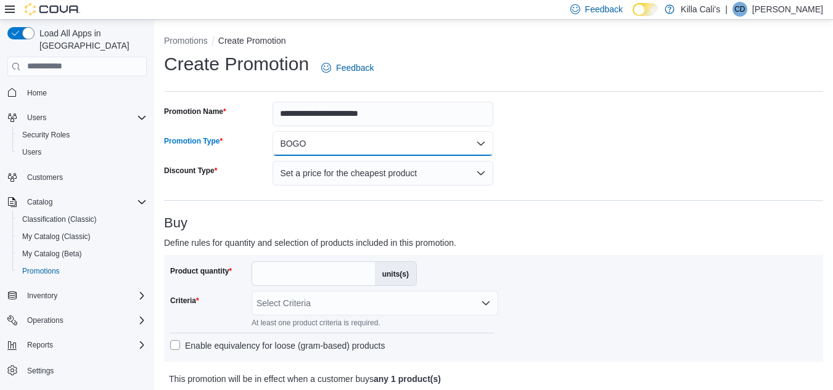
click at [343, 142] on button "BOGO" at bounding box center [383, 143] width 221 height 25
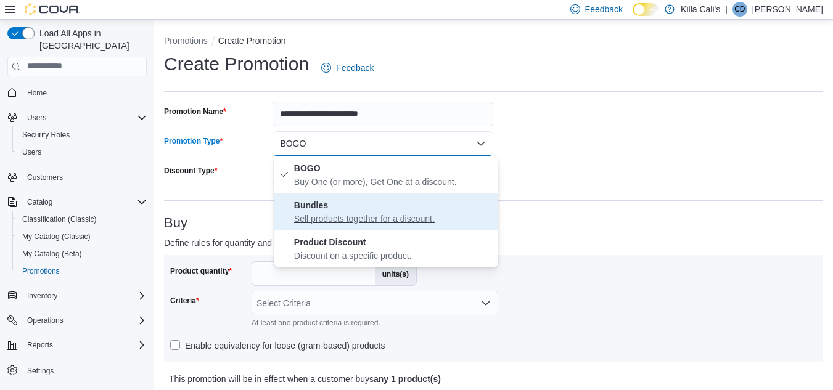
click at [345, 216] on p "Sell products together for a discount." at bounding box center [393, 219] width 199 height 12
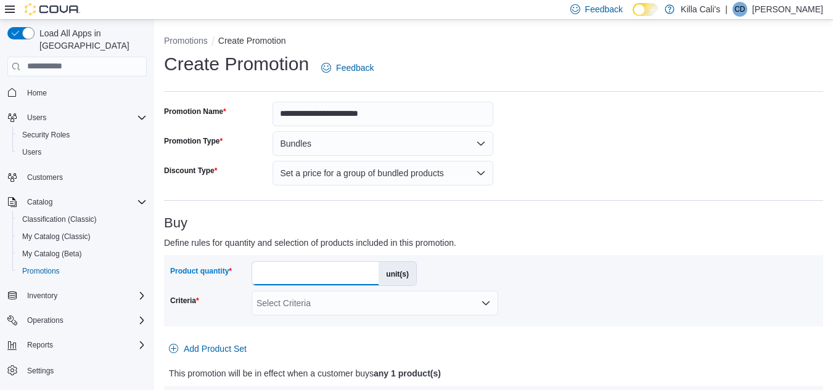
drag, startPoint x: 277, startPoint y: 274, endPoint x: 256, endPoint y: 273, distance: 20.4
click at [256, 273] on input "*" at bounding box center [315, 273] width 126 height 23
type input "**"
click at [580, 297] on div "Product quantity ** unit(s) Criteria Select Criteria" at bounding box center [493, 290] width 647 height 59
click at [483, 302] on icon "Open list of options" at bounding box center [485, 303] width 7 height 4
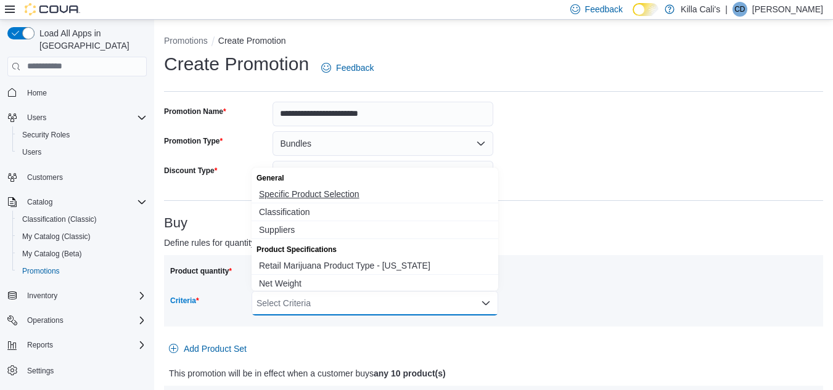
click at [280, 194] on span "Specific Product Selection" at bounding box center [375, 194] width 232 height 12
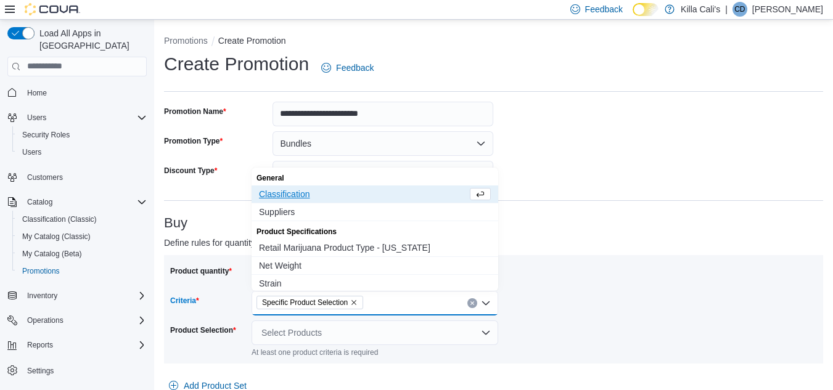
click at [572, 249] on p "Define rules for quantity and selection of products included in this promotion." at bounding box center [411, 243] width 494 height 15
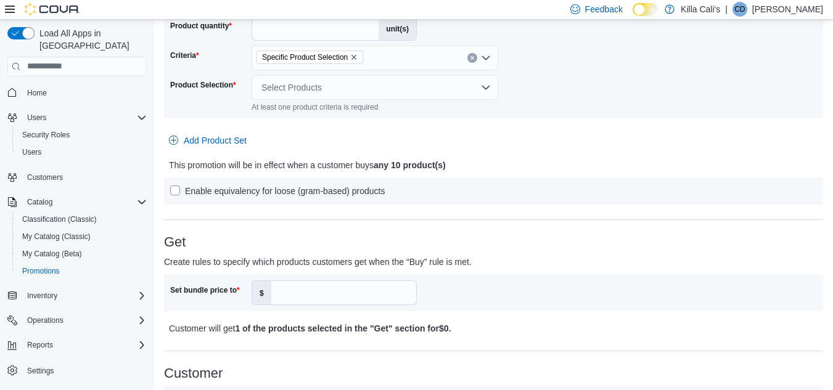
scroll to position [247, 0]
click at [277, 80] on div "Select Products" at bounding box center [375, 86] width 247 height 25
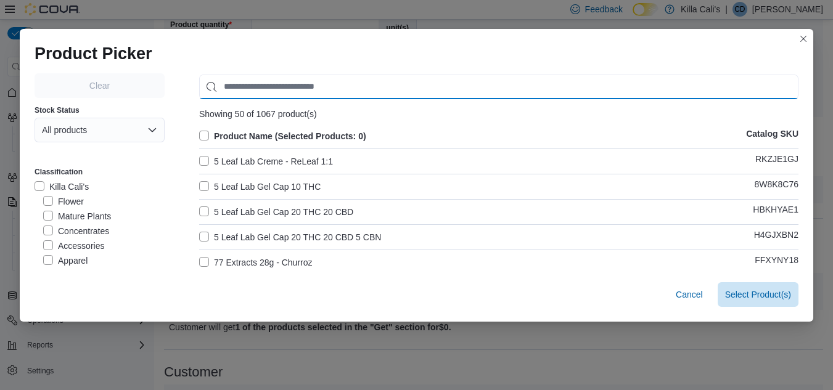
click at [277, 87] on input "Use aria labels when no actual label is in use" at bounding box center [498, 87] width 599 height 25
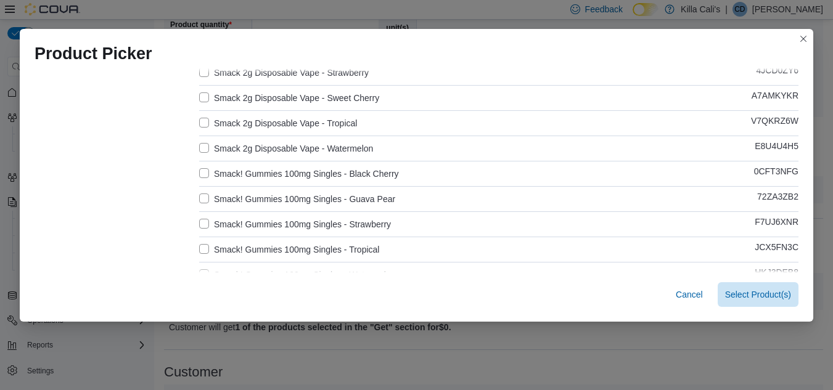
scroll to position [555, 0]
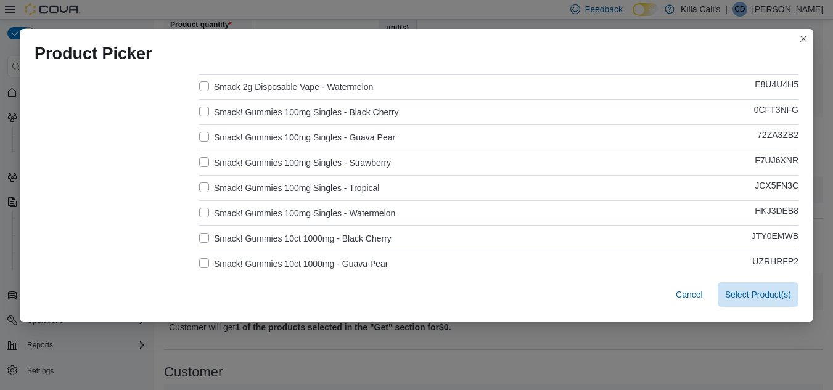
type input "*****"
click at [199, 109] on label "Smack! Gummies 100mg Singles - Black Cherry" at bounding box center [299, 112] width 200 height 15
click at [199, 133] on label "Smack! Gummies 100mg Singles - Guava Pear" at bounding box center [297, 137] width 196 height 15
click at [203, 160] on label "Smack! Gummies 100mg Singles - Strawberry" at bounding box center [295, 162] width 192 height 15
click at [202, 182] on label "Smack! Gummies 100mg Singles - Tropical" at bounding box center [289, 188] width 180 height 15
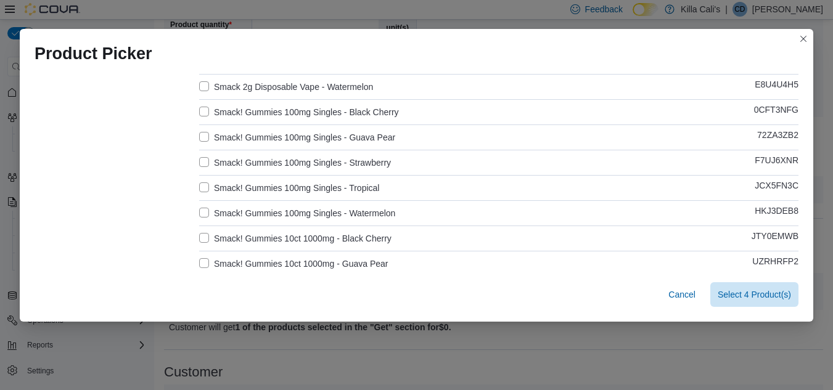
click at [205, 211] on label "Smack! Gummies 100mg Singles - Watermelon" at bounding box center [297, 213] width 196 height 15
click at [753, 297] on span "Select 5 Product(s)" at bounding box center [754, 294] width 73 height 12
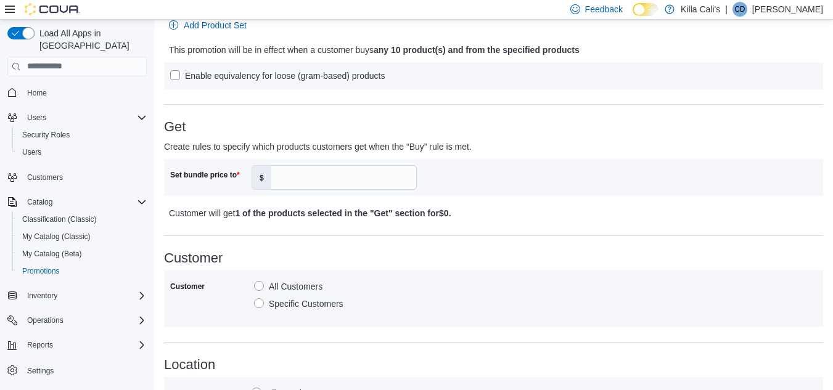
scroll to position [432, 0]
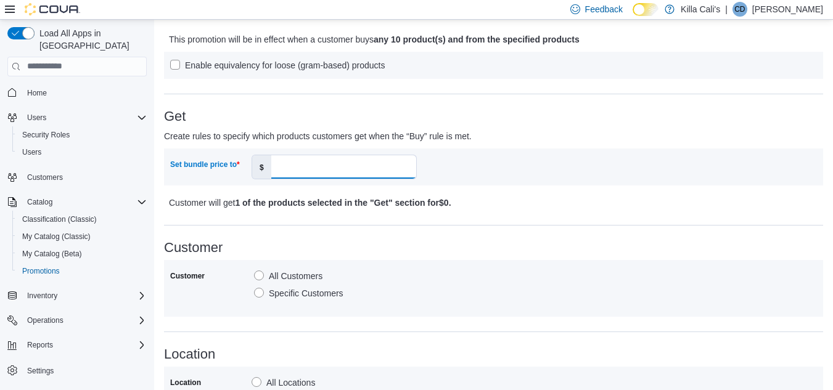
click at [289, 168] on input "Set bundle price to" at bounding box center [343, 166] width 145 height 23
type input "**"
click at [493, 249] on h3 "Customer" at bounding box center [493, 247] width 659 height 15
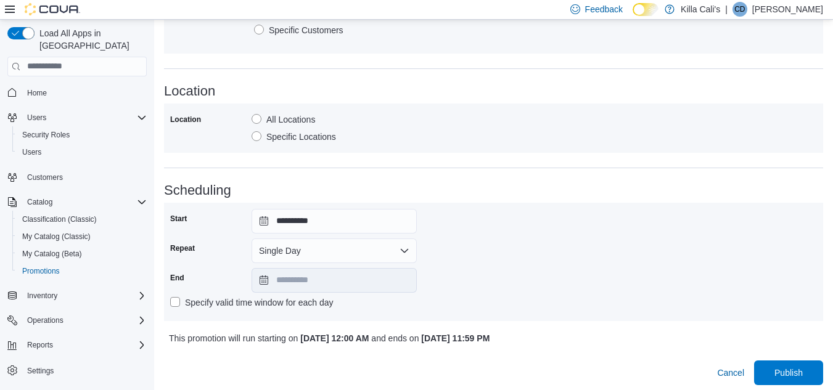
scroll to position [700, 0]
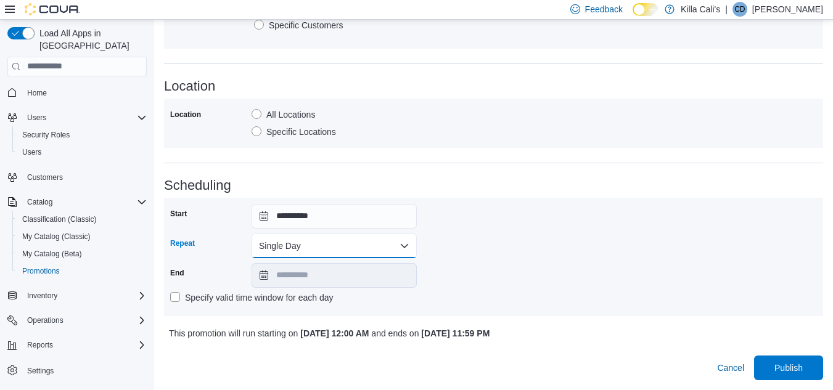
click at [400, 240] on button "Single Day" at bounding box center [334, 246] width 165 height 25
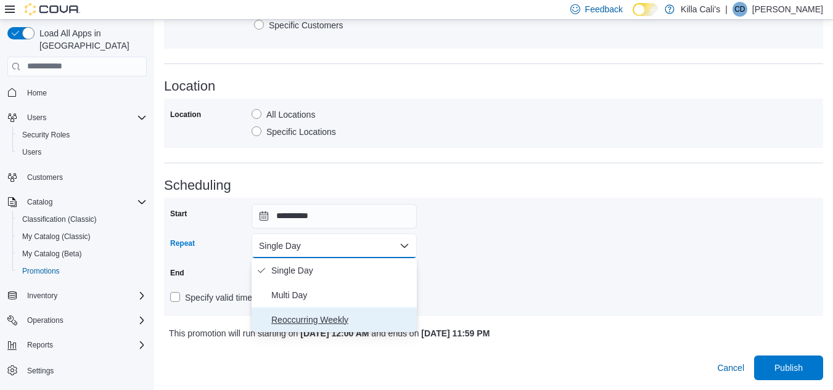
click at [321, 325] on span "Reoccurring Weekly" at bounding box center [341, 320] width 141 height 15
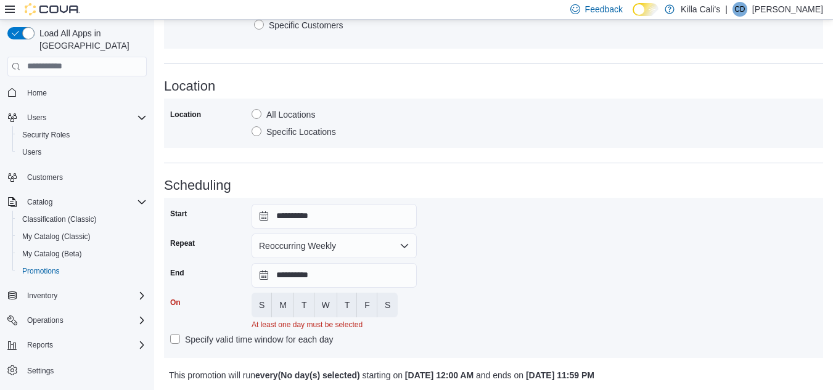
drag, startPoint x: 538, startPoint y: 252, endPoint x: 441, endPoint y: 269, distance: 98.3
click at [537, 252] on div "**********" at bounding box center [493, 278] width 647 height 148
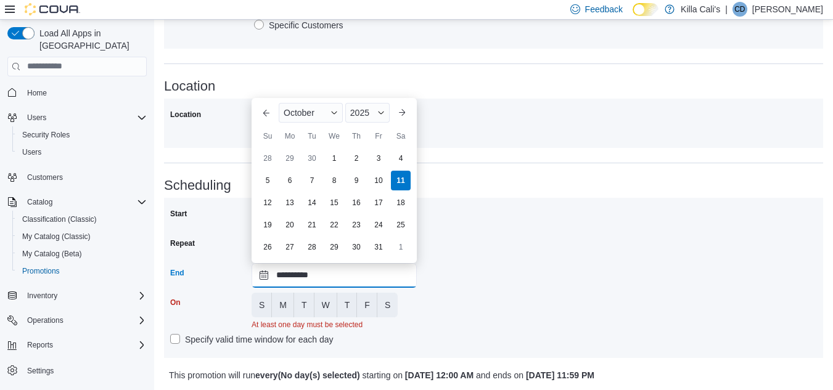
click at [350, 272] on input "**********" at bounding box center [334, 275] width 165 height 25
click at [387, 113] on div "2025" at bounding box center [367, 113] width 44 height 20
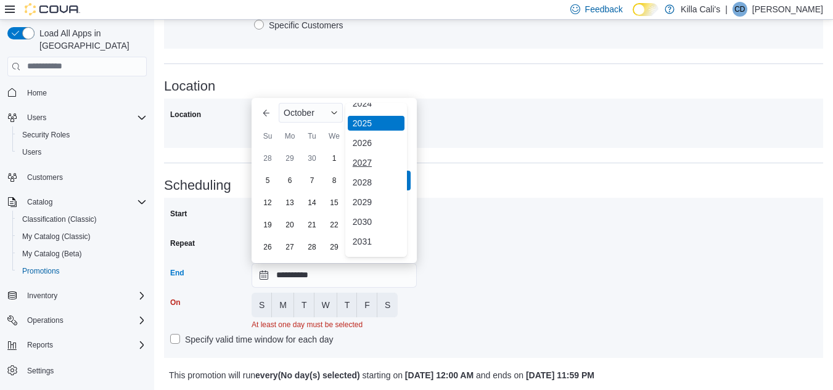
scroll to position [147, 0]
click at [367, 202] on div "2030" at bounding box center [376, 205] width 57 height 15
type input "**********"
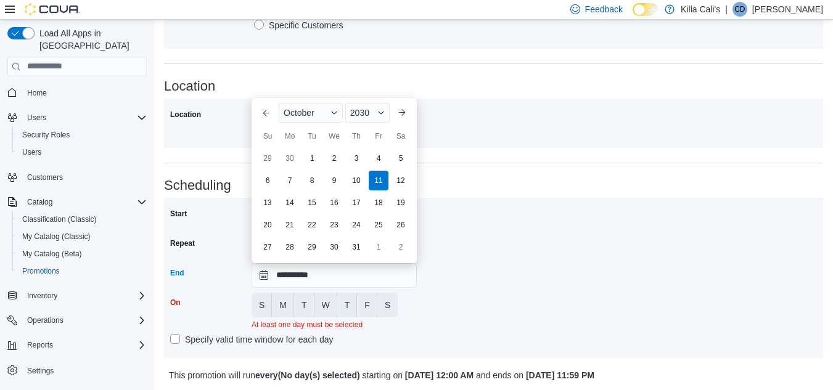
click at [443, 257] on div "**********" at bounding box center [493, 278] width 647 height 148
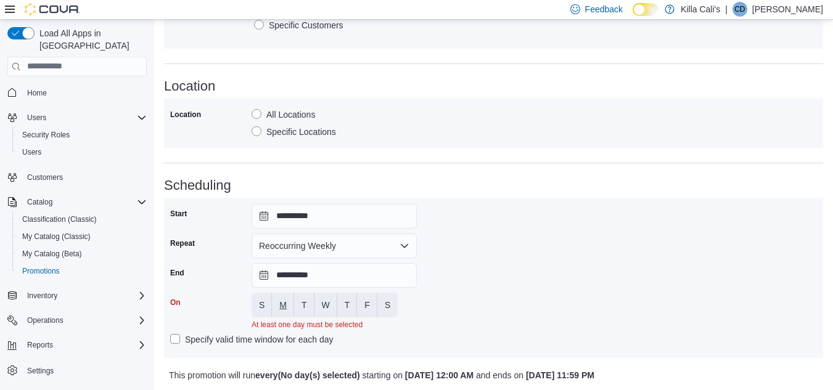
click at [286, 307] on span "M" at bounding box center [282, 305] width 7 height 12
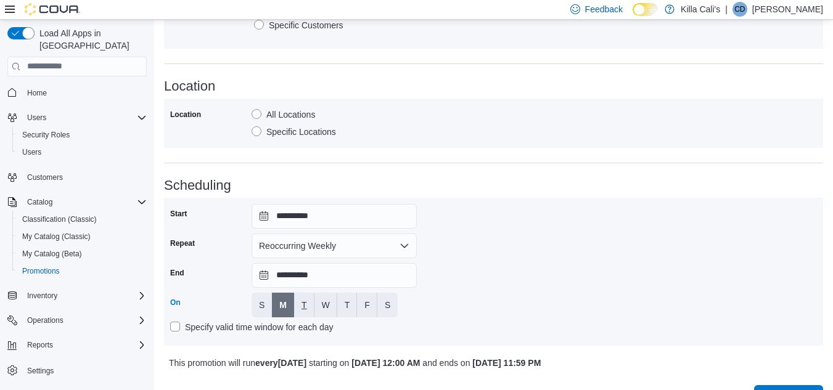
click at [301, 303] on button "T" at bounding box center [304, 305] width 20 height 25
click at [319, 305] on button "W" at bounding box center [325, 305] width 23 height 25
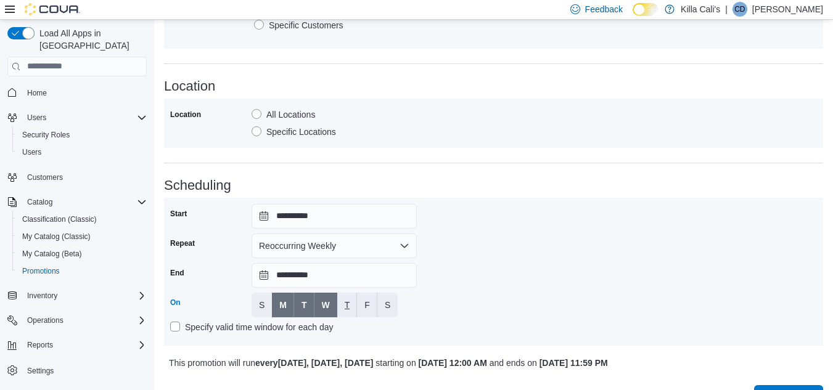
click at [343, 302] on button "T" at bounding box center [347, 305] width 20 height 25
click at [374, 305] on button "F" at bounding box center [367, 305] width 20 height 25
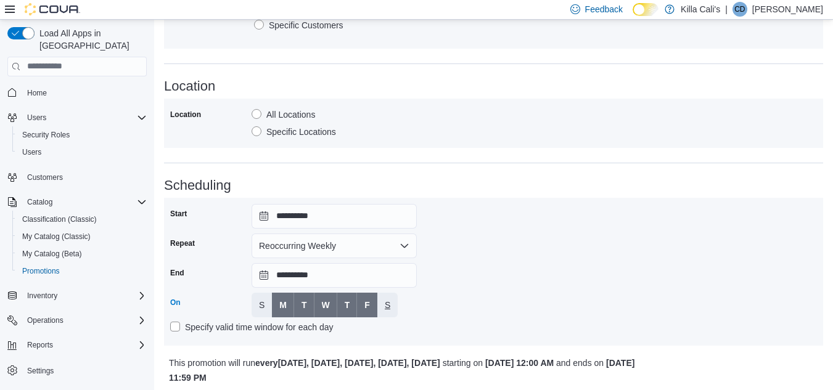
click at [392, 305] on button "S" at bounding box center [387, 305] width 20 height 25
click at [462, 301] on div "**********" at bounding box center [493, 272] width 647 height 136
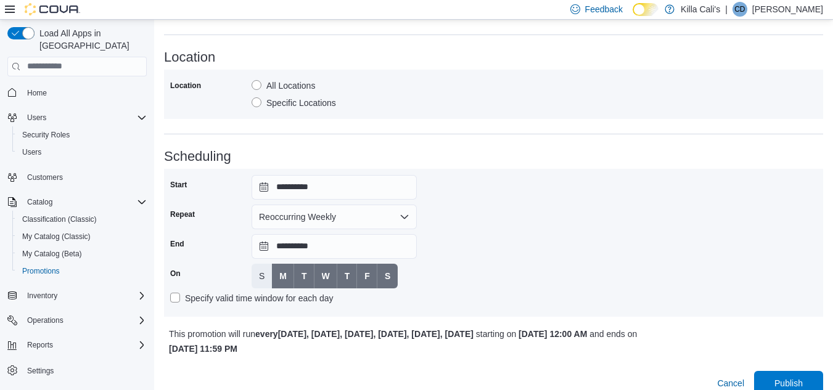
scroll to position [744, 0]
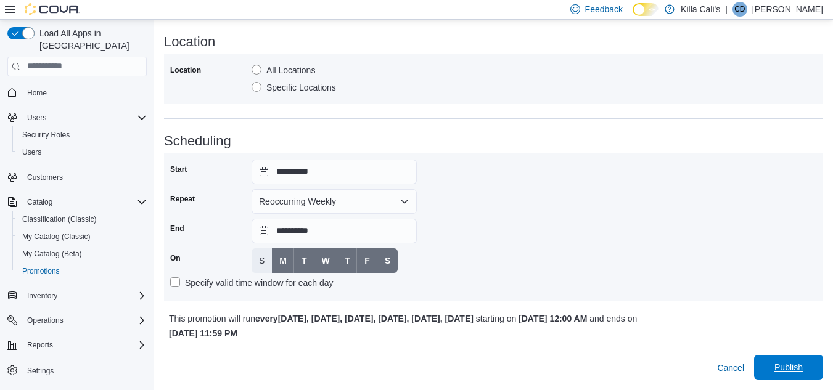
click at [790, 364] on span "Publish" at bounding box center [788, 367] width 28 height 12
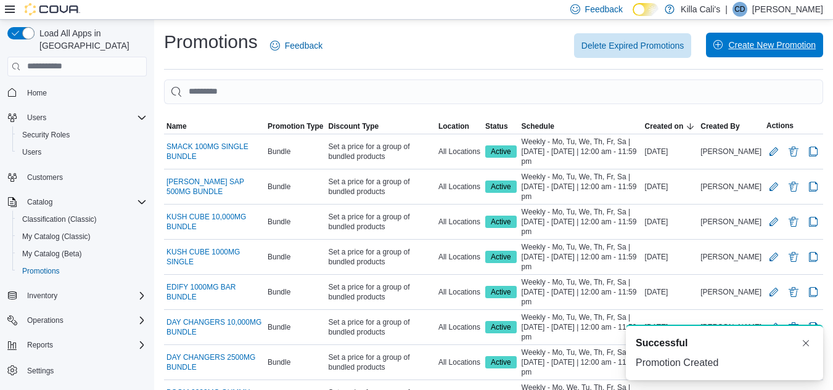
click at [770, 50] on span "Create New Promotion" at bounding box center [772, 45] width 88 height 12
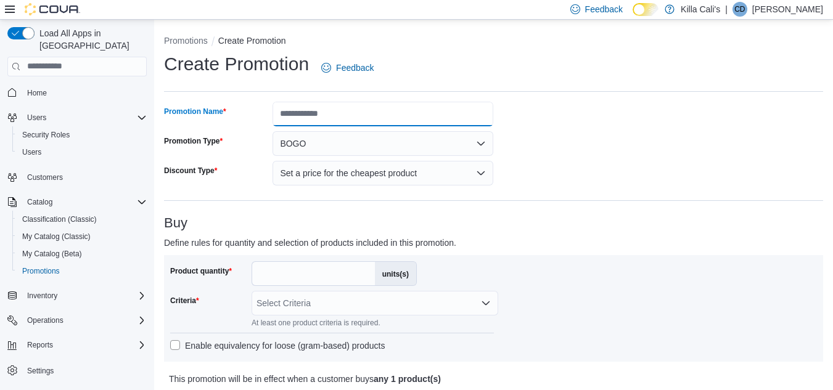
click at [298, 113] on input "Promotion Name" at bounding box center [383, 114] width 221 height 25
type input "**********"
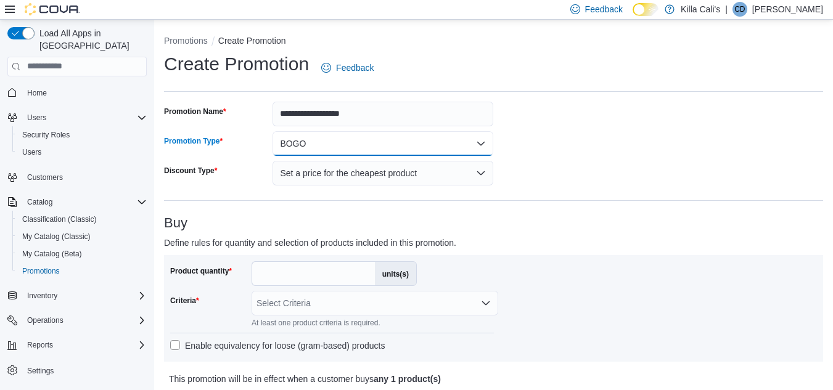
click at [388, 149] on button "BOGO" at bounding box center [383, 143] width 221 height 25
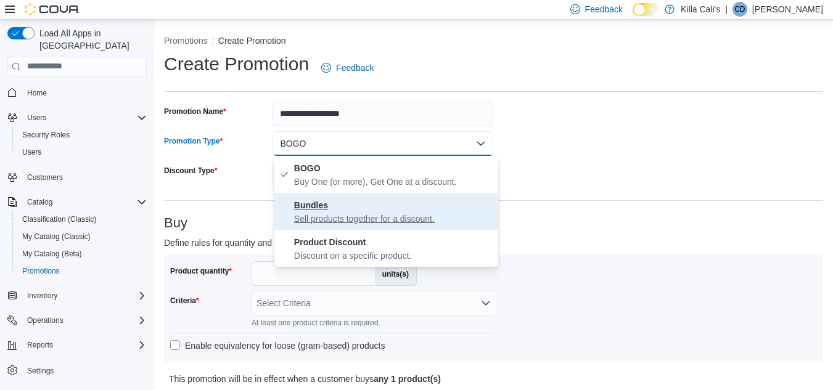
click at [340, 211] on span "Bundles Sell products together for a discount." at bounding box center [393, 211] width 199 height 27
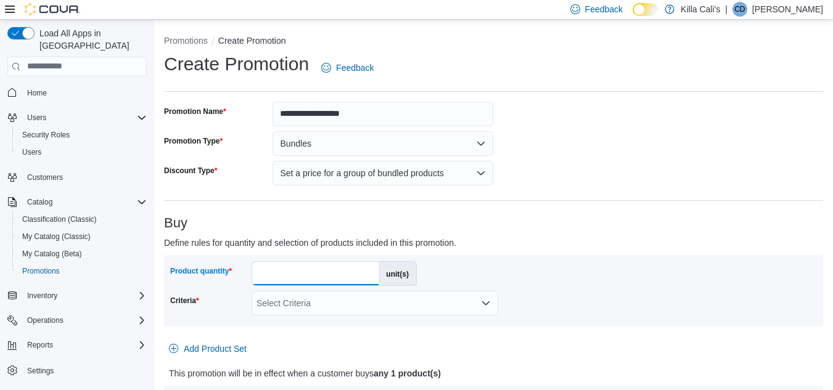
drag, startPoint x: 266, startPoint y: 273, endPoint x: 248, endPoint y: 272, distance: 17.9
click at [248, 272] on div "Product quantity * unit(s)" at bounding box center [293, 273] width 247 height 25
type input "*"
click at [602, 306] on div "Product quantity * unit(s) Criteria Select Criteria" at bounding box center [493, 290] width 647 height 59
click at [437, 303] on div "Select Criteria" at bounding box center [375, 303] width 247 height 25
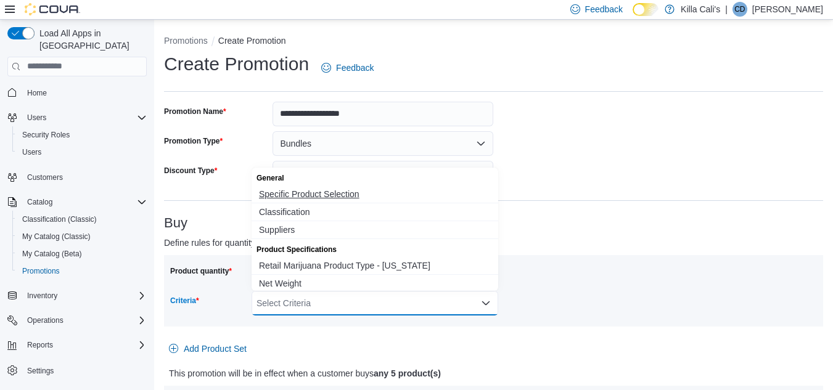
click at [316, 191] on span "Specific Product Selection" at bounding box center [375, 194] width 232 height 12
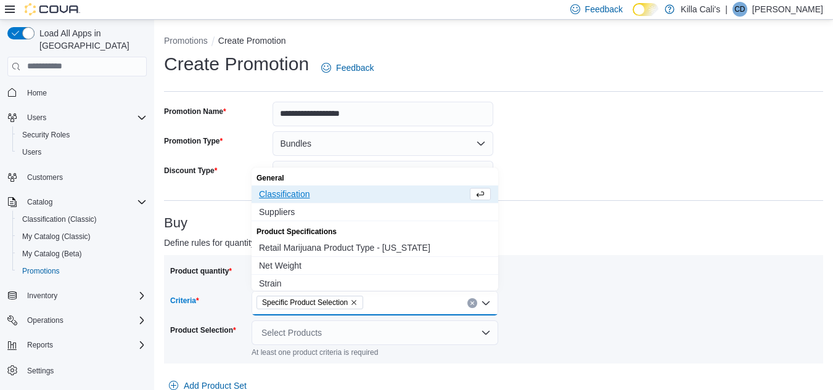
click at [575, 258] on div "Product quantity * unit(s) Criteria Specific Product Selection Combo box. Selec…" at bounding box center [493, 309] width 659 height 109
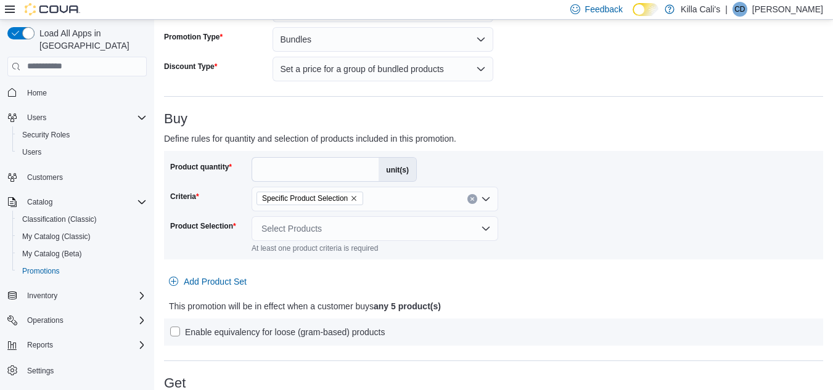
scroll to position [123, 0]
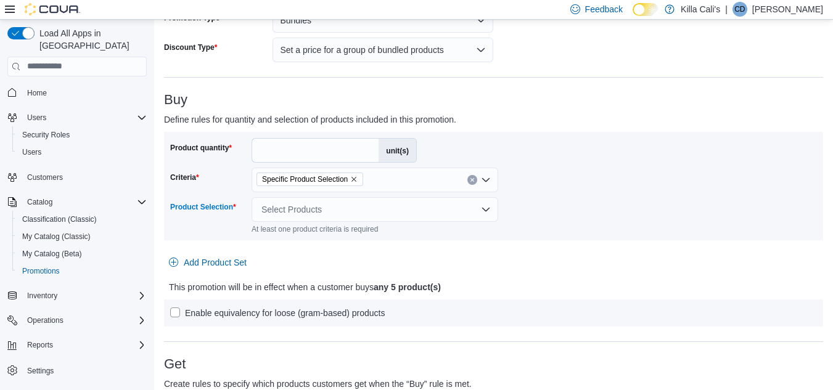
click at [281, 205] on div "Select Products" at bounding box center [375, 209] width 247 height 25
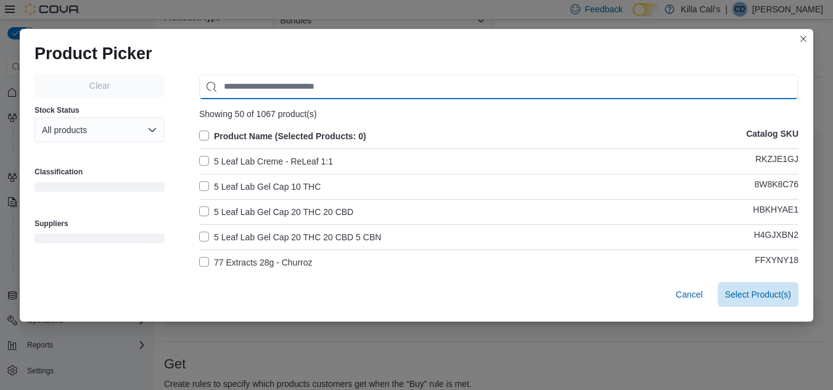
click at [232, 75] on input "Use aria labels when no actual label is in use" at bounding box center [498, 87] width 599 height 25
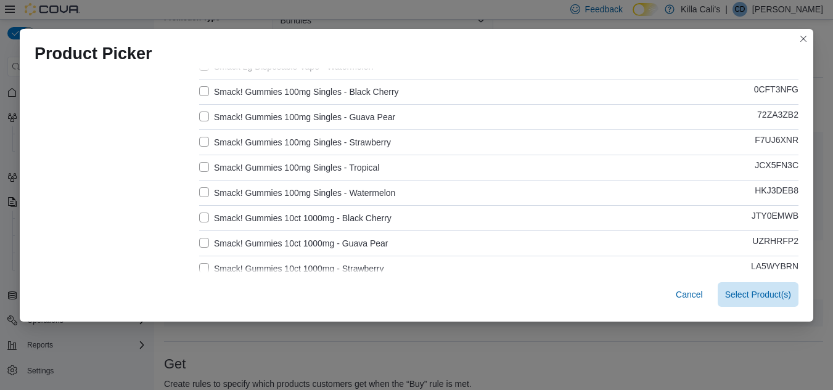
scroll to position [514, 0]
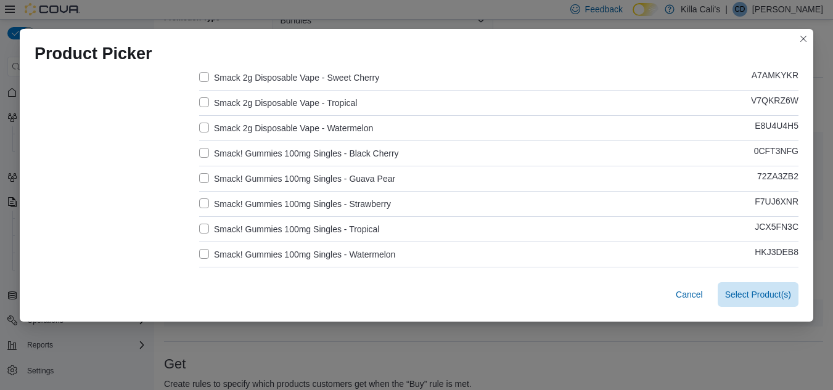
type input "*****"
click at [200, 152] on label "Smack! Gummies 100mg Singles - Black Cherry" at bounding box center [299, 153] width 200 height 15
click at [204, 172] on label "Smack! Gummies 100mg Singles - Guava Pear" at bounding box center [297, 178] width 196 height 15
click at [205, 197] on label "Smack! Gummies 100mg Singles - Strawberry" at bounding box center [295, 204] width 192 height 15
click at [200, 229] on label "Smack! Gummies 100mg Singles - Tropical" at bounding box center [289, 229] width 180 height 15
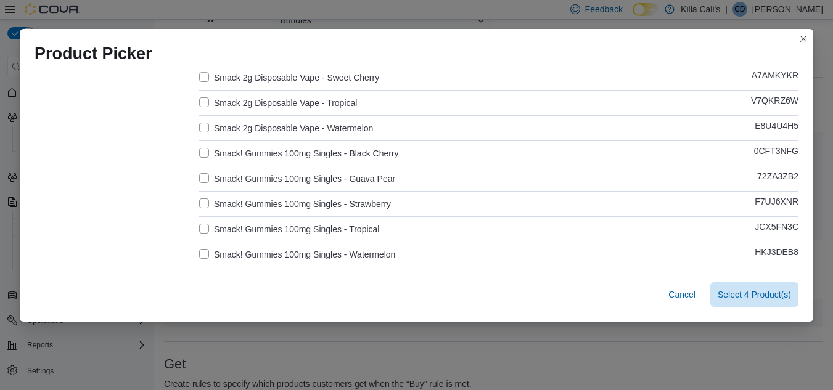
click at [199, 254] on label "Smack! Gummies 100mg Singles - Watermelon" at bounding box center [297, 254] width 196 height 15
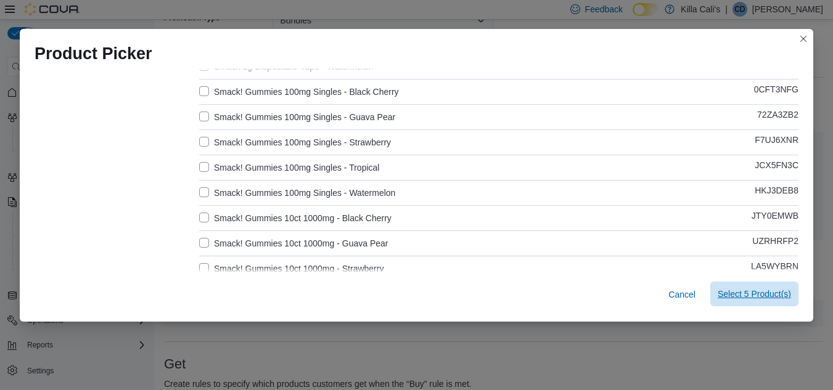
click at [758, 295] on span "Select 5 Product(s)" at bounding box center [754, 294] width 73 height 12
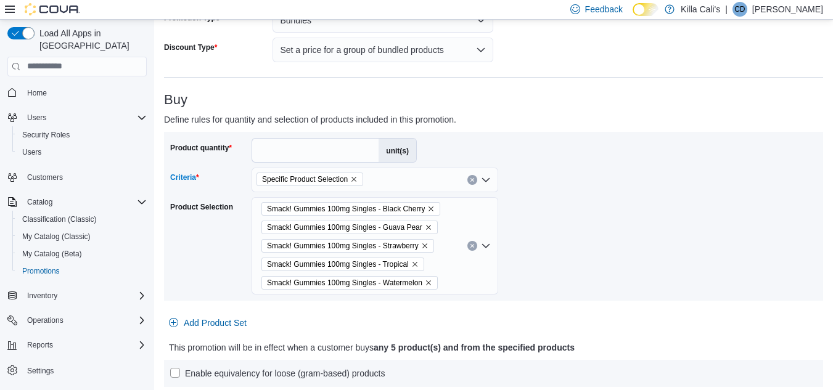
click at [389, 177] on div "Specific Product Selection" at bounding box center [375, 180] width 247 height 25
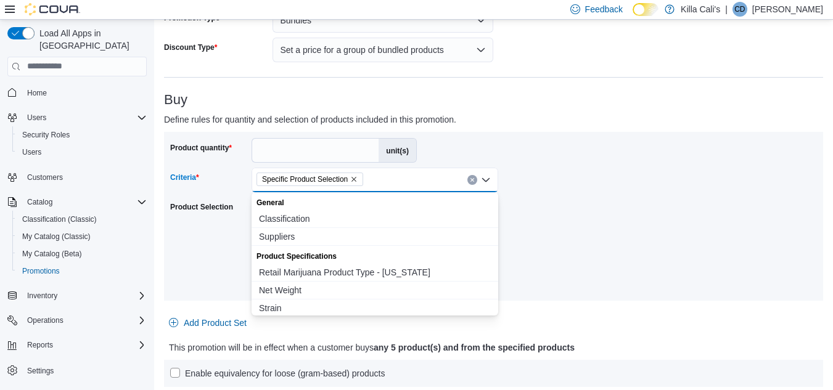
click at [549, 205] on div "Product quantity * unit(s) Criteria Specific Product Selection Combo box. Selec…" at bounding box center [493, 216] width 647 height 157
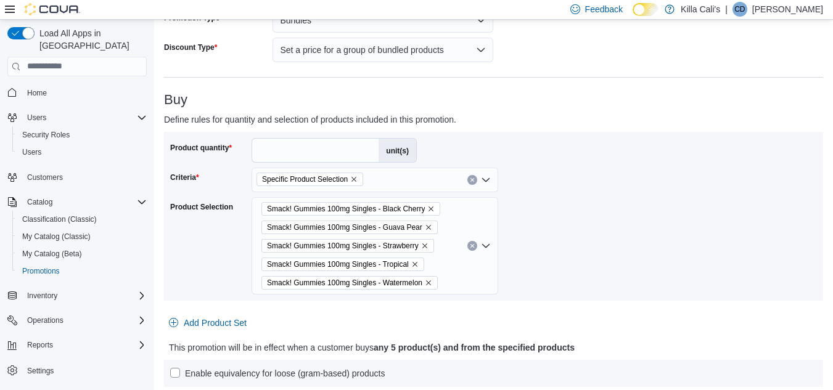
click at [485, 179] on icon "Open list of options" at bounding box center [485, 180] width 7 height 4
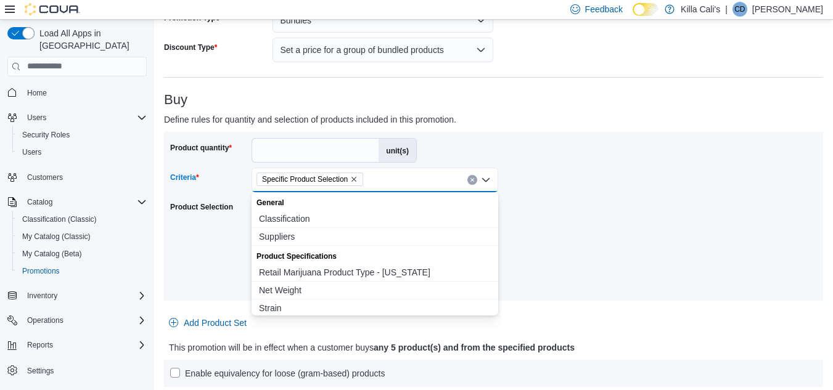
click at [522, 186] on div "Product quantity * unit(s) Criteria Specific Product Selection Combo box. Selec…" at bounding box center [493, 216] width 647 height 157
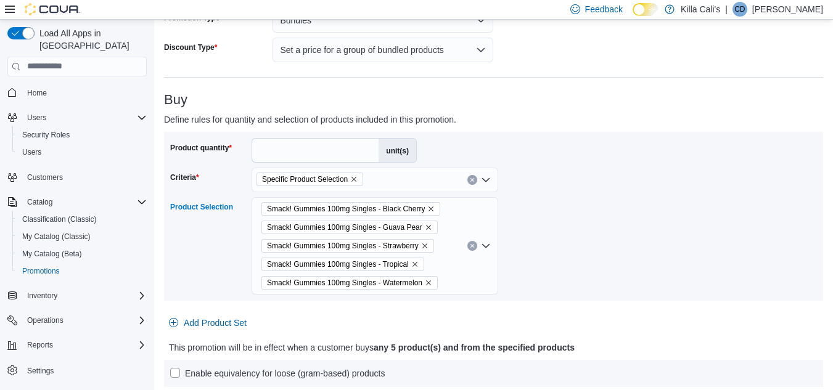
click at [475, 244] on div "Smack! Gummies 100mg Singles - Black Cherry Smack! Gummies 100mg Singles - Guav…" at bounding box center [375, 245] width 247 height 97
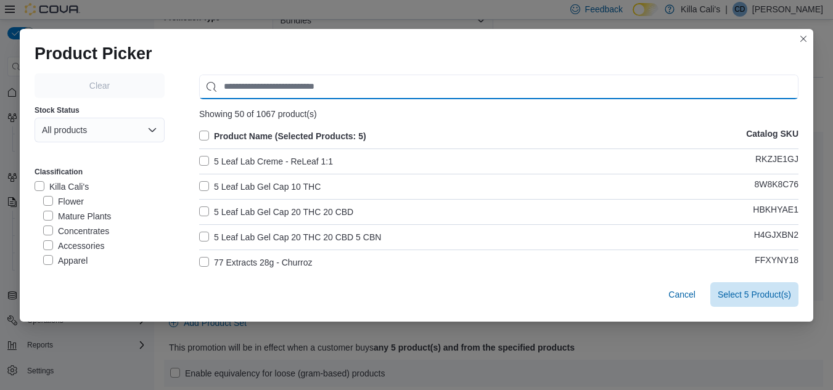
click at [242, 78] on input "Use aria labels when no actual label is in use" at bounding box center [498, 87] width 599 height 25
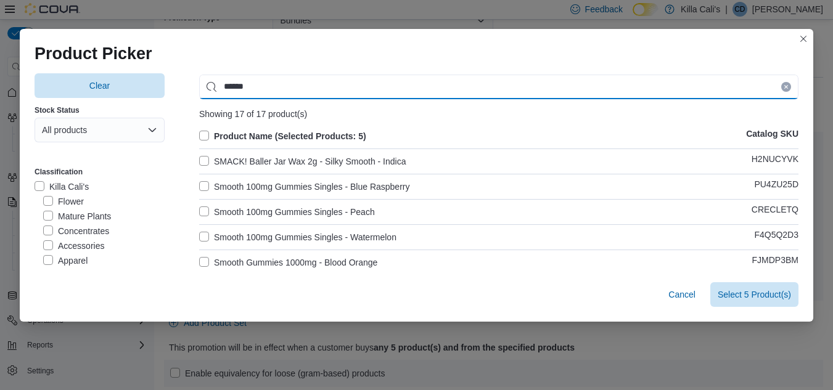
type input "******"
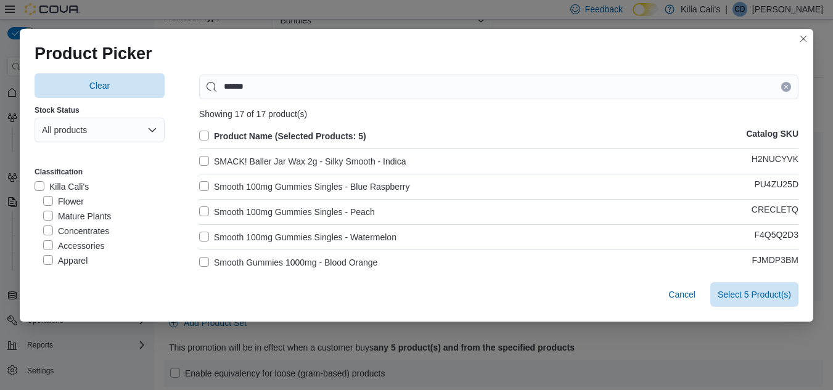
click at [199, 182] on label "Smooth 100mg Gummies Singles - Blue Raspberry" at bounding box center [304, 186] width 210 height 15
click at [199, 211] on label "Smooth 100mg Gummies Singles - Peach" at bounding box center [287, 212] width 176 height 15
click at [200, 236] on label "Smooth 100mg Gummies Singles - Watermelon" at bounding box center [297, 237] width 197 height 15
click at [200, 262] on label "Smooth Gummies 1000mg - Blood Orange" at bounding box center [288, 262] width 178 height 15
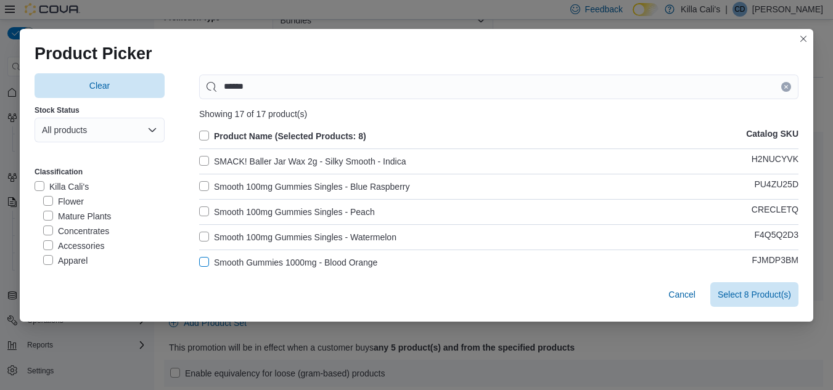
scroll to position [62, 0]
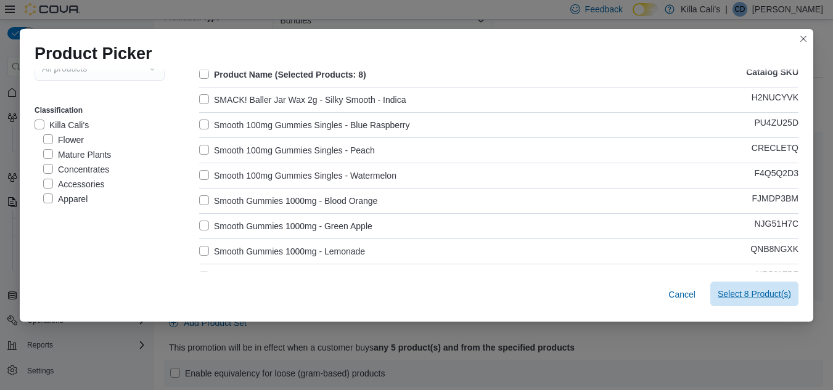
click at [745, 297] on span "Select 8 Product(s)" at bounding box center [754, 294] width 73 height 12
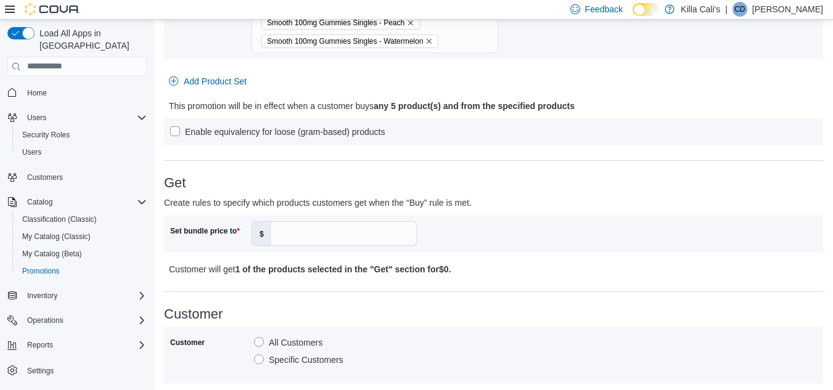
scroll to position [432, 0]
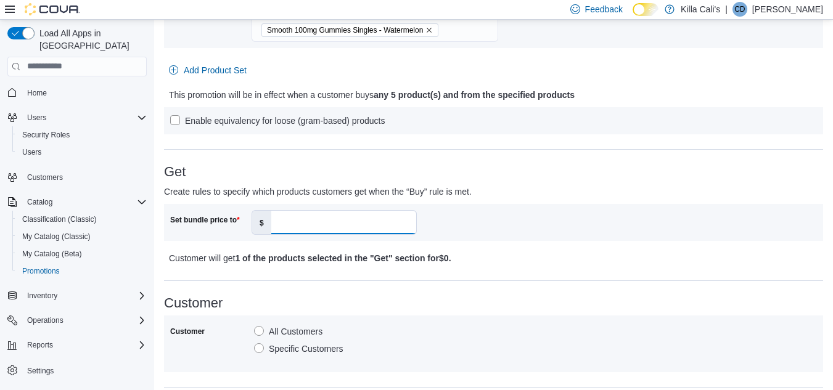
click at [304, 227] on input "Set bundle price to" at bounding box center [343, 222] width 145 height 23
type input "**"
click at [519, 178] on h3 "Get" at bounding box center [493, 172] width 659 height 15
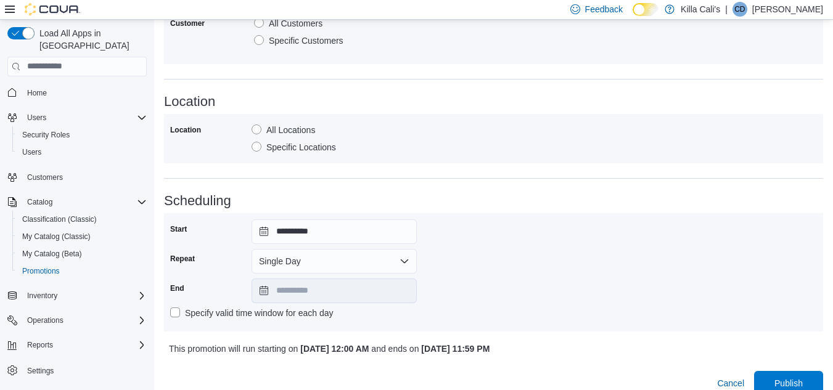
scroll to position [755, 0]
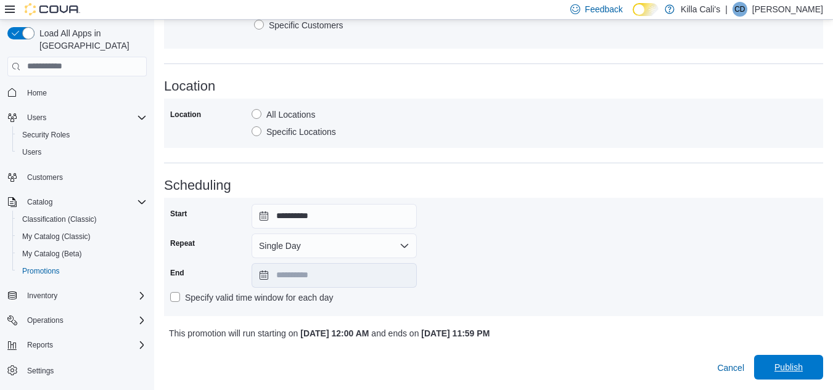
click at [803, 363] on span "Publish" at bounding box center [788, 367] width 28 height 12
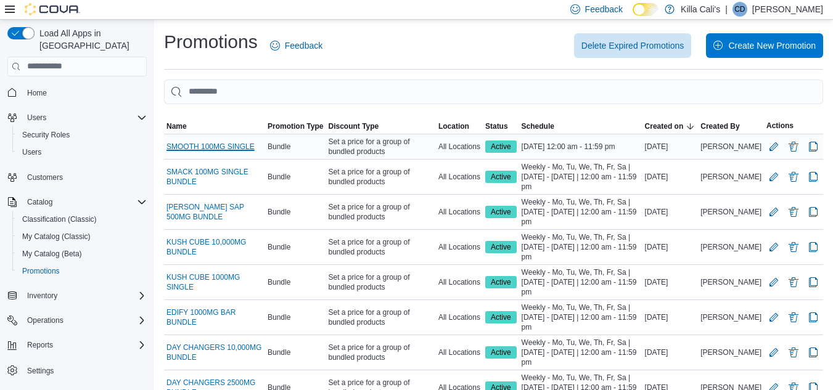
click at [218, 149] on link "SMOOTH 100MG SINGLE" at bounding box center [210, 147] width 88 height 10
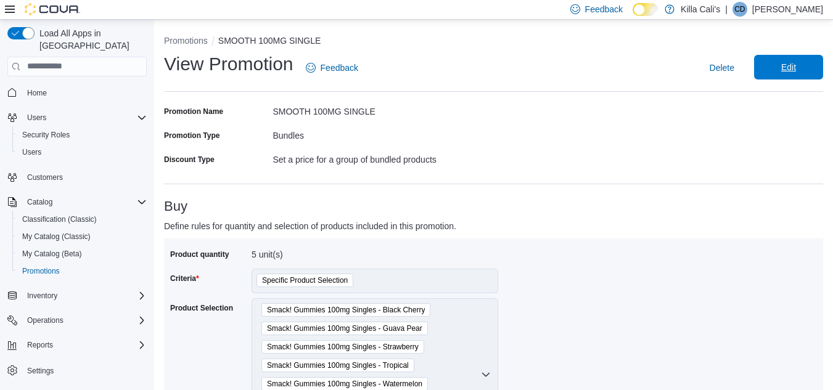
click at [791, 59] on span "Edit" at bounding box center [788, 67] width 54 height 25
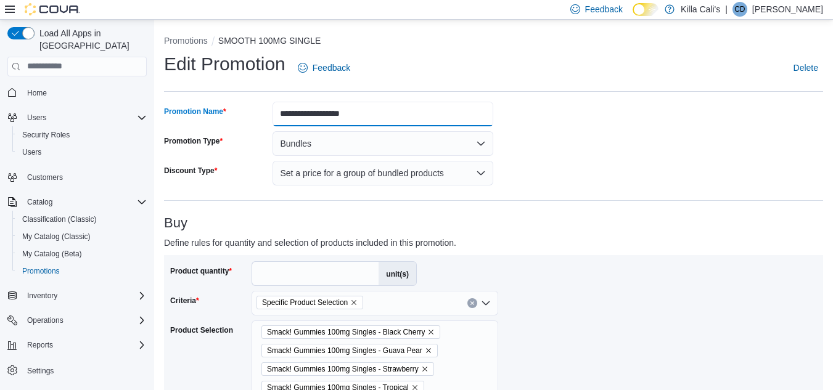
click at [281, 113] on input "**********" at bounding box center [383, 114] width 221 height 25
click at [334, 113] on input "**********" at bounding box center [383, 114] width 221 height 25
click at [300, 112] on input "**********" at bounding box center [383, 114] width 221 height 25
click at [327, 113] on input "**********" at bounding box center [383, 114] width 221 height 25
type input "**********"
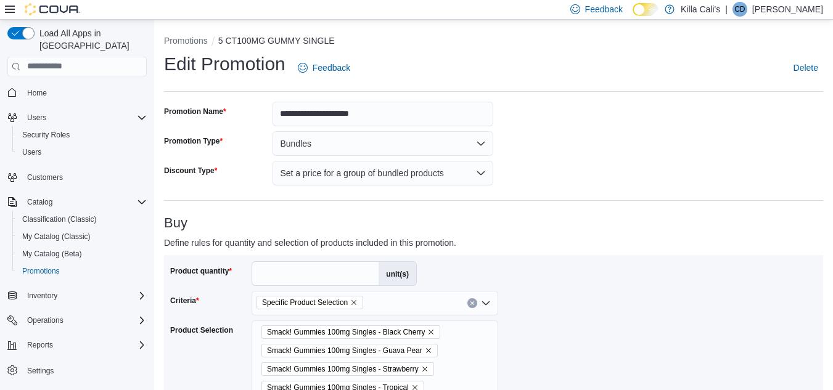
click at [549, 226] on h3 "Buy" at bounding box center [493, 223] width 659 height 15
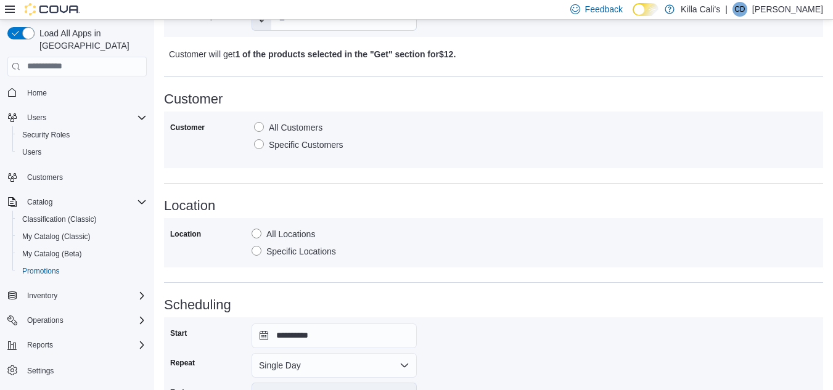
scroll to position [755, 0]
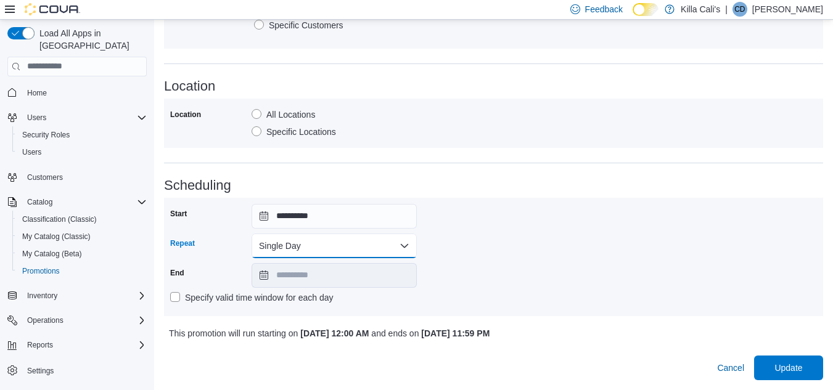
click at [383, 245] on button "Single Day" at bounding box center [334, 246] width 165 height 25
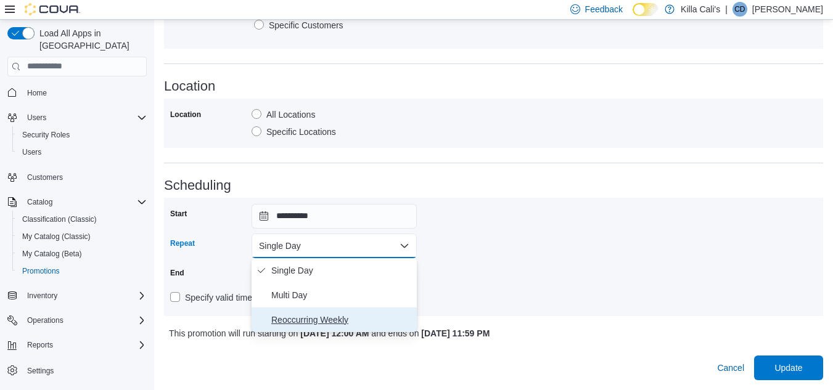
click at [311, 318] on span "Reoccurring Weekly" at bounding box center [341, 320] width 141 height 15
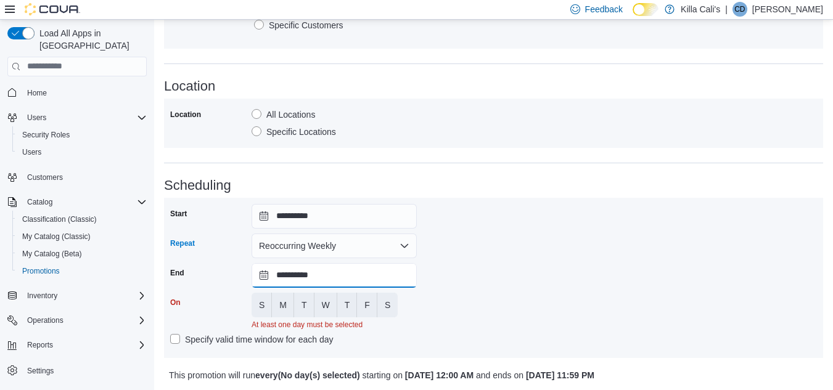
click at [394, 277] on input "**********" at bounding box center [334, 275] width 165 height 25
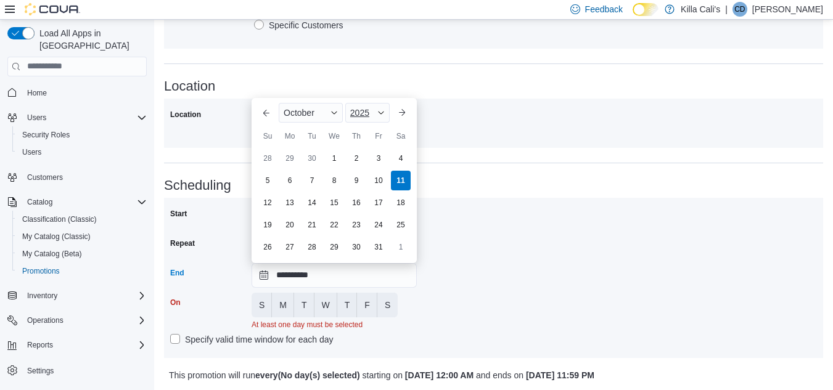
click at [375, 112] on div "2025" at bounding box center [367, 113] width 44 height 20
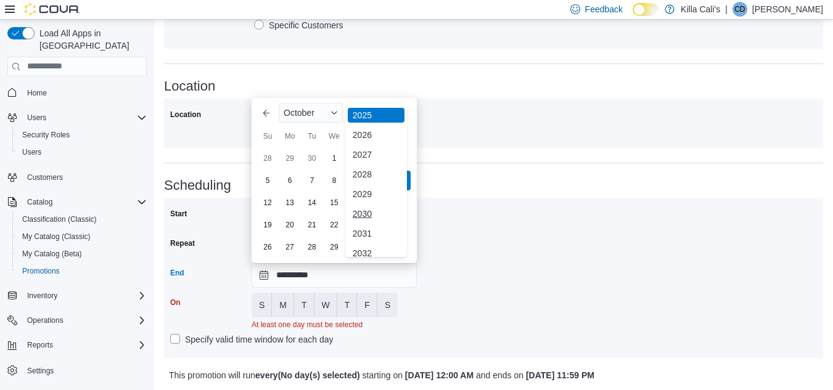
scroll to position [147, 0]
click at [363, 207] on div "2030" at bounding box center [376, 205] width 57 height 15
type input "**********"
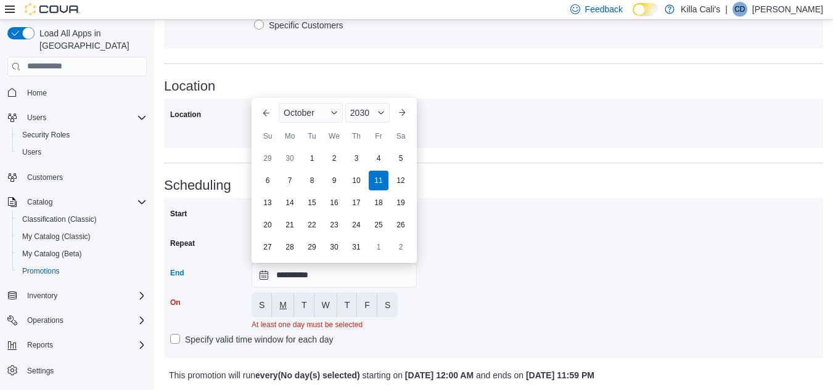
click at [279, 305] on button "M" at bounding box center [283, 305] width 22 height 25
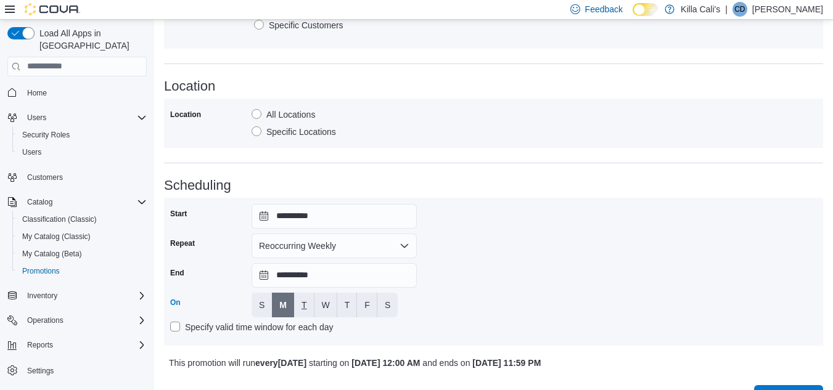
click at [303, 306] on span "T" at bounding box center [304, 305] width 6 height 12
click at [322, 307] on span "W" at bounding box center [326, 305] width 8 height 12
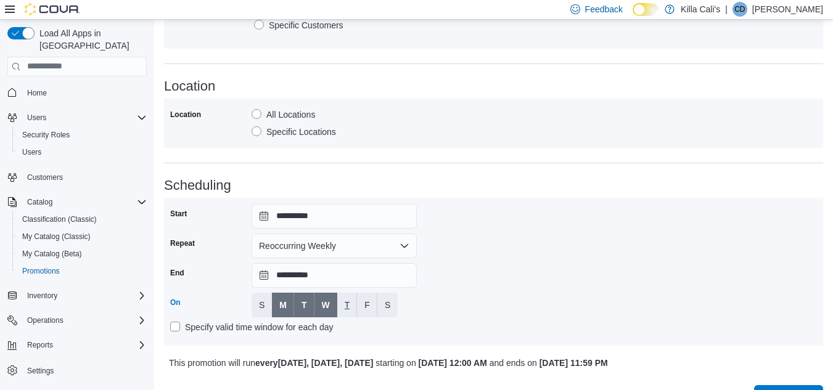
click at [350, 310] on span "T" at bounding box center [348, 305] width 6 height 12
click at [369, 308] on span "F" at bounding box center [367, 305] width 6 height 12
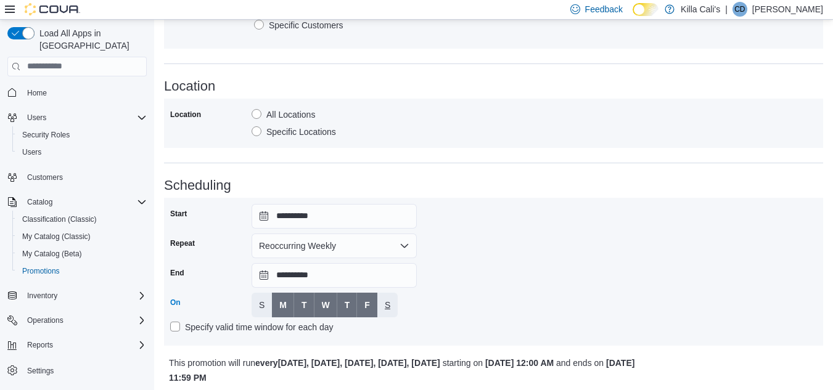
click at [393, 305] on button "S" at bounding box center [387, 305] width 20 height 25
click at [482, 309] on div "**********" at bounding box center [493, 272] width 647 height 136
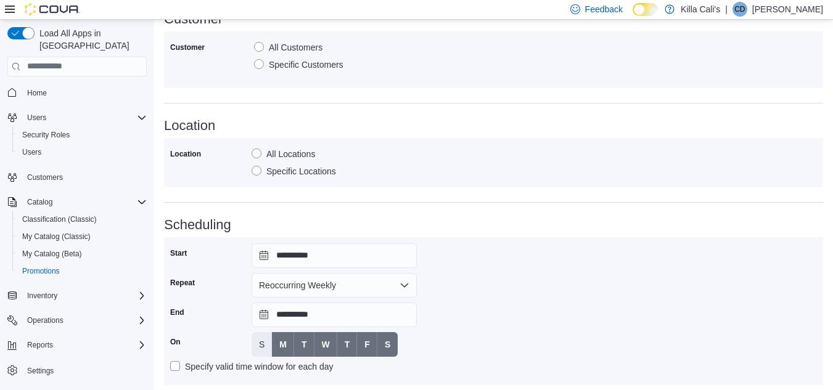
scroll to position [800, 0]
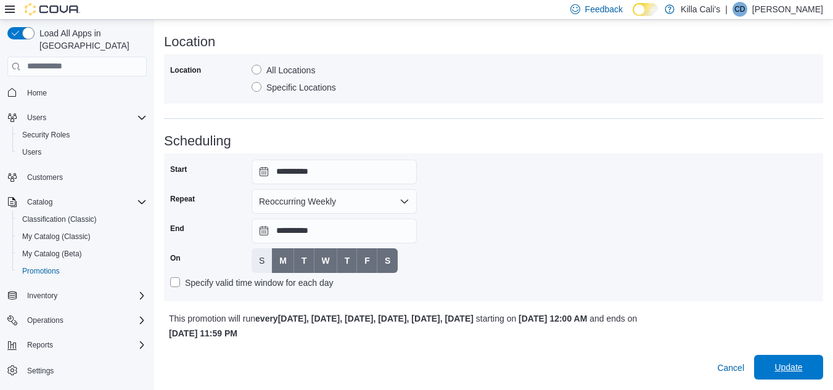
click at [790, 371] on span "Update" at bounding box center [788, 367] width 28 height 12
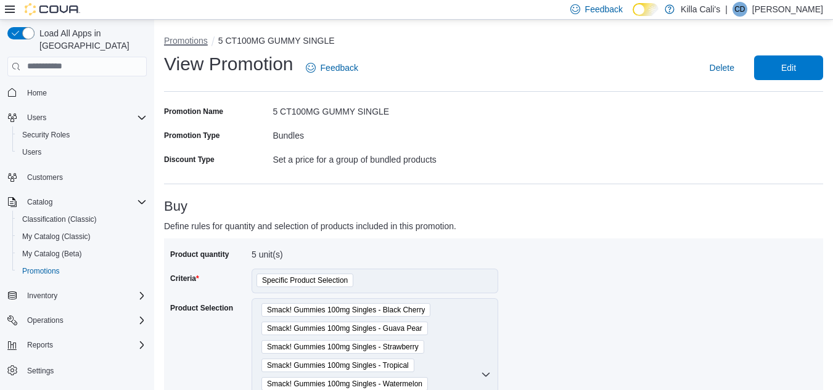
click at [182, 43] on button "Promotions" at bounding box center [186, 41] width 44 height 10
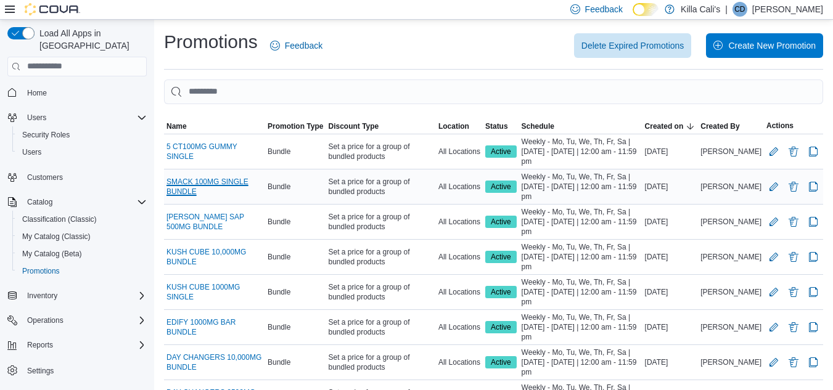
click at [238, 189] on link "SMACK 100MG SINGLE BUNDLE" at bounding box center [214, 187] width 96 height 20
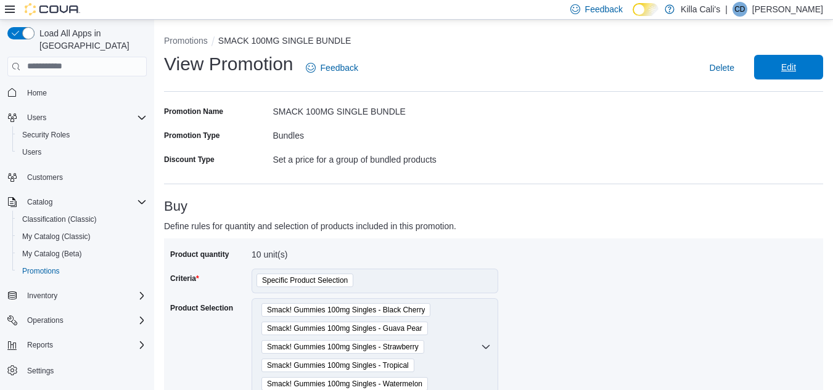
click at [796, 71] on span "Edit" at bounding box center [788, 67] width 15 height 12
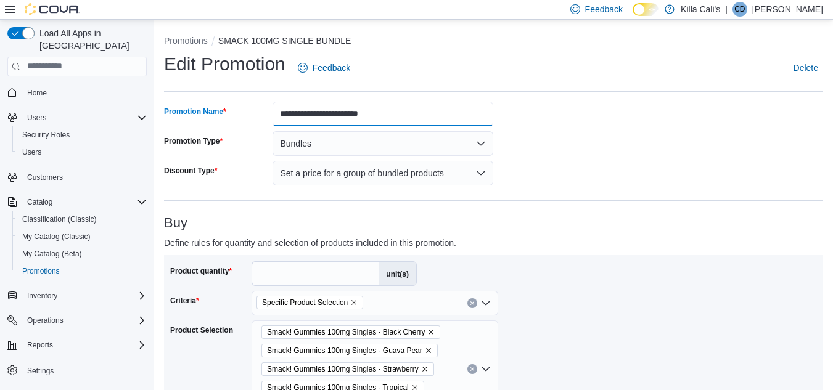
drag, startPoint x: 311, startPoint y: 113, endPoint x: 252, endPoint y: 113, distance: 58.6
click at [252, 112] on div "**********" at bounding box center [329, 114] width 330 height 25
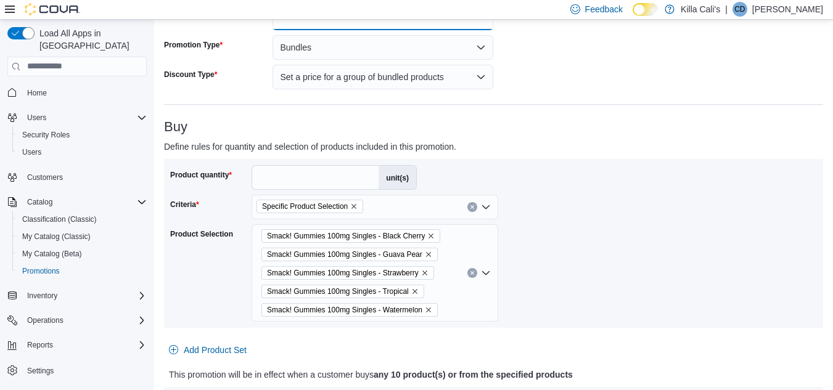
scroll to position [123, 0]
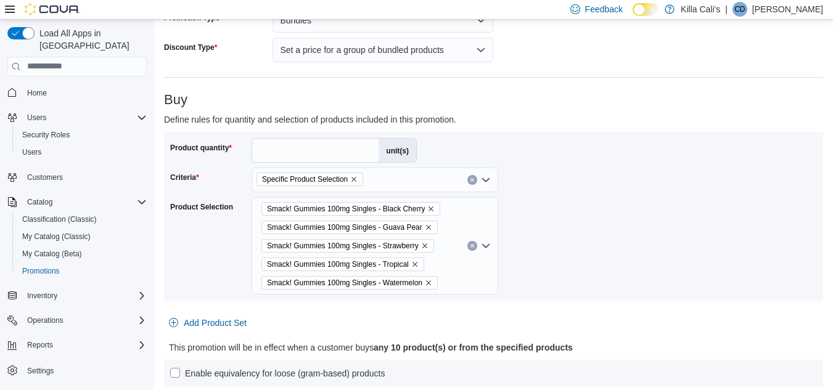
type input "**********"
click at [481, 246] on div "Smack! Gummies 100mg Singles - Black Cherry Smack! Gummies 100mg Singles - Guav…" at bounding box center [375, 245] width 247 height 97
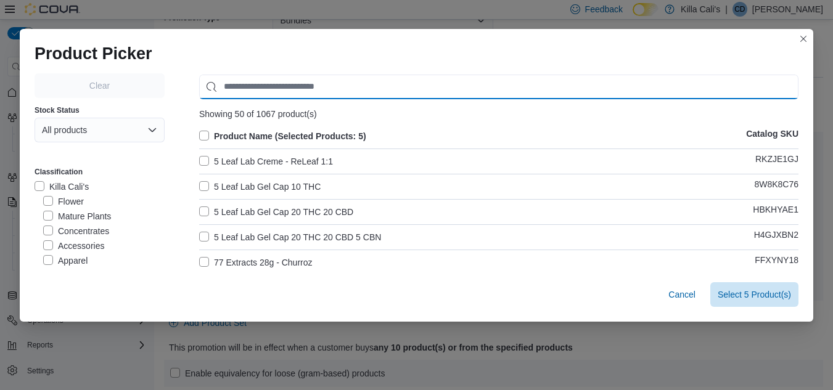
click at [240, 80] on input "Use aria labels when no actual label is in use" at bounding box center [498, 87] width 599 height 25
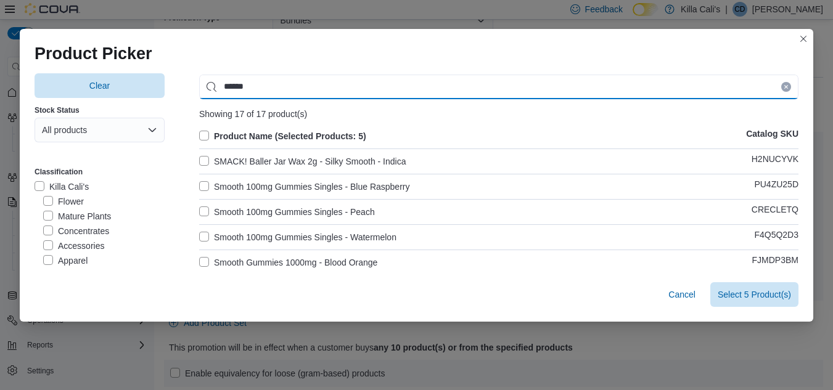
type input "******"
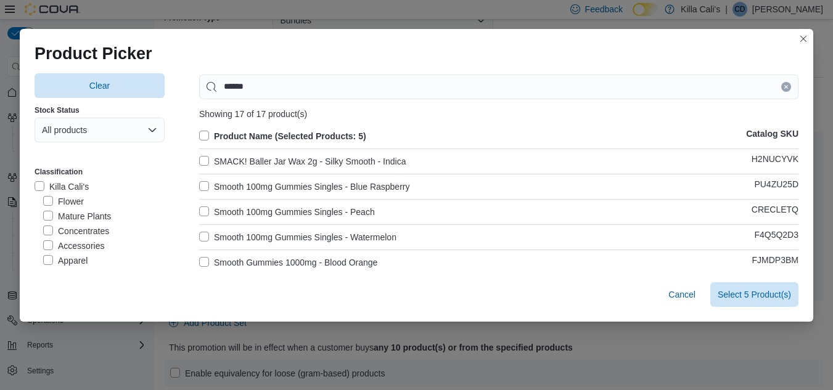
click at [199, 186] on label "Smooth 100mg Gummies Singles - Blue Raspberry" at bounding box center [304, 186] width 210 height 15
click at [202, 213] on label "Smooth 100mg Gummies Singles - Peach" at bounding box center [287, 212] width 176 height 15
click at [202, 240] on label "Smooth 100mg Gummies Singles - Watermelon" at bounding box center [297, 237] width 197 height 15
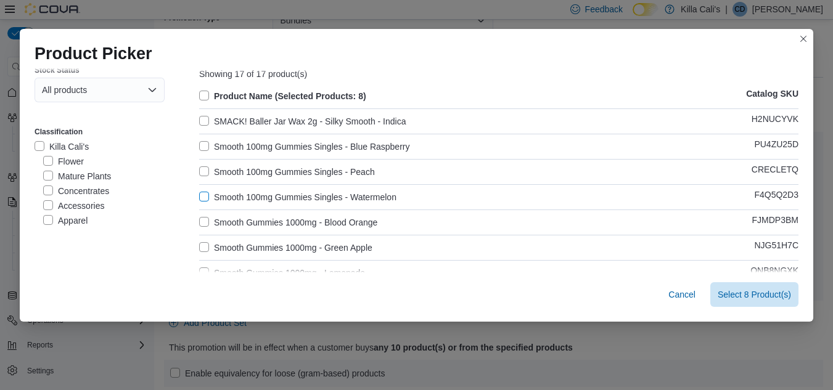
scroll to position [62, 0]
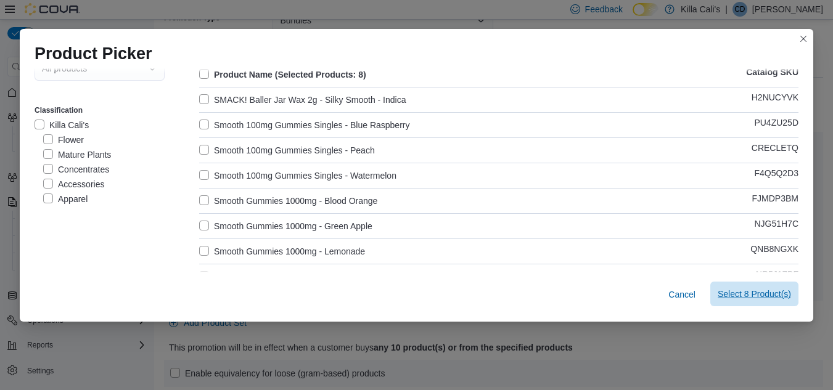
click at [735, 292] on span "Select 8 Product(s)" at bounding box center [754, 294] width 73 height 12
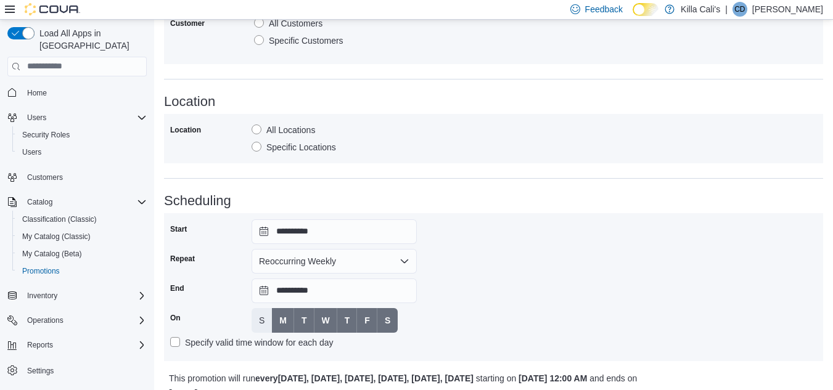
scroll to position [800, 0]
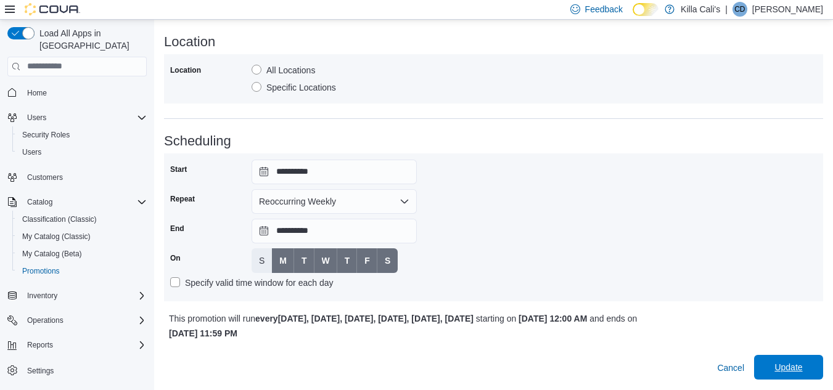
click at [795, 372] on span "Update" at bounding box center [788, 367] width 28 height 12
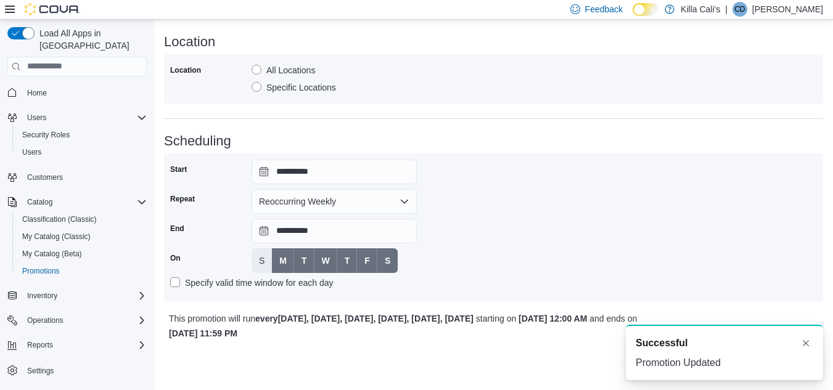
scroll to position [0, 0]
